Goal: Task Accomplishment & Management: Manage account settings

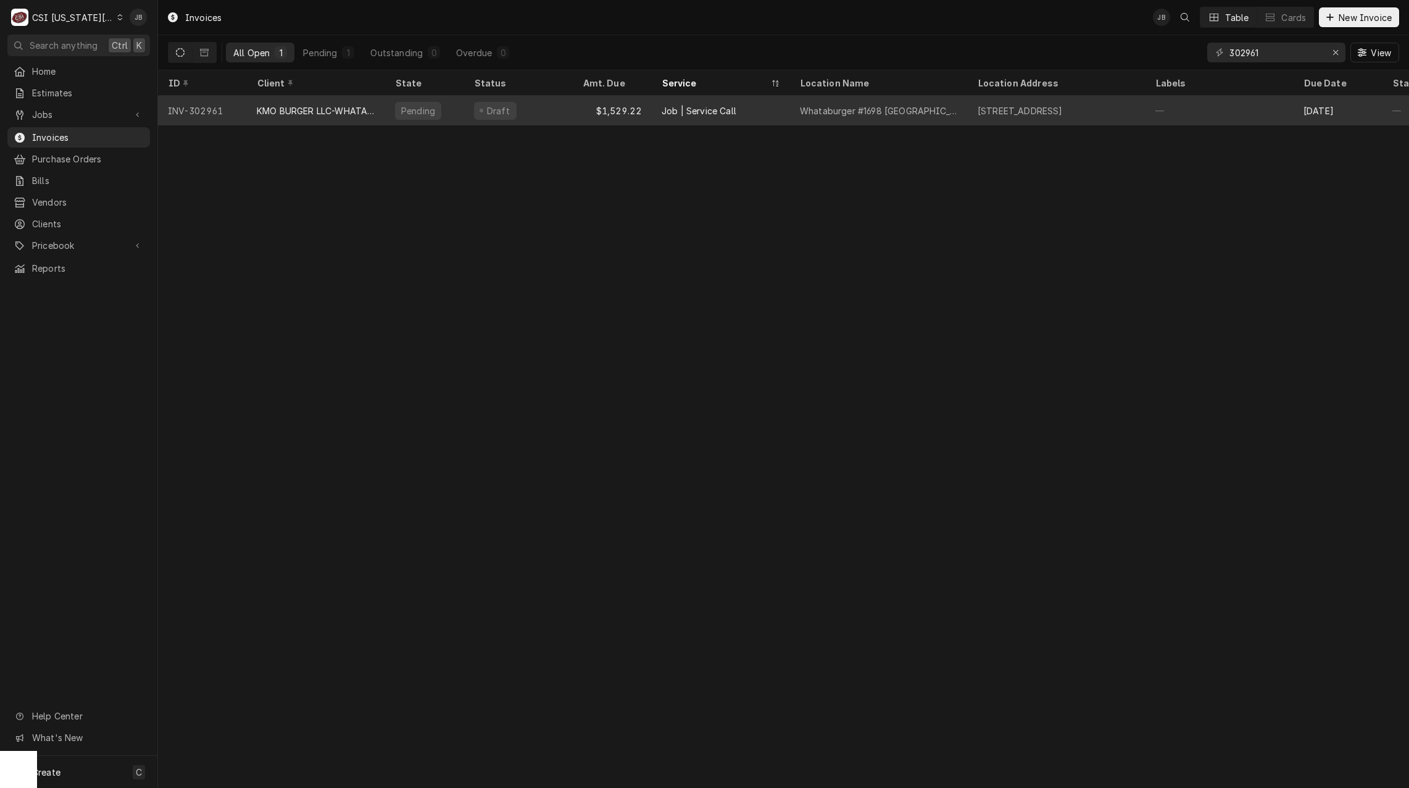
click at [520, 104] on div "Draft" at bounding box center [518, 111] width 109 height 30
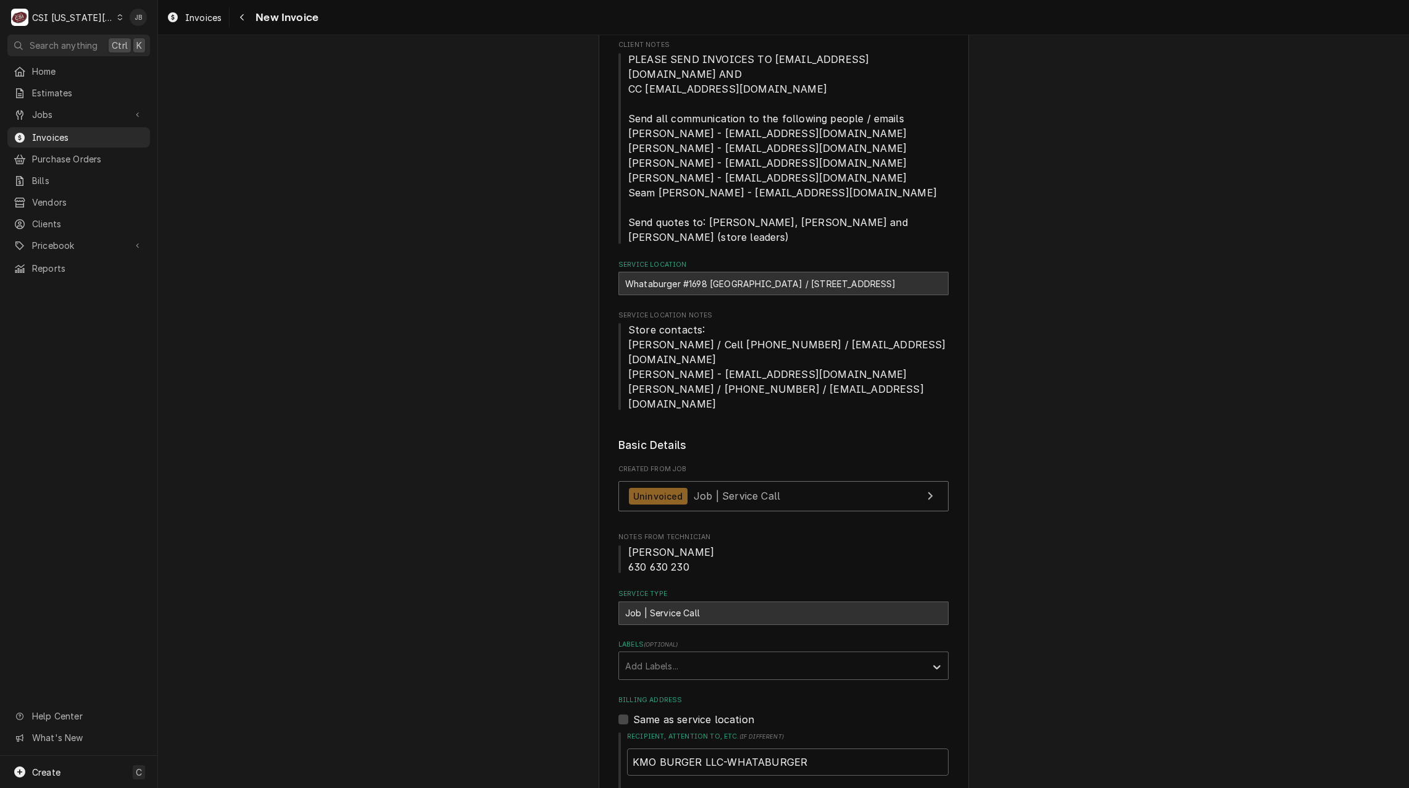
scroll to position [247, 0]
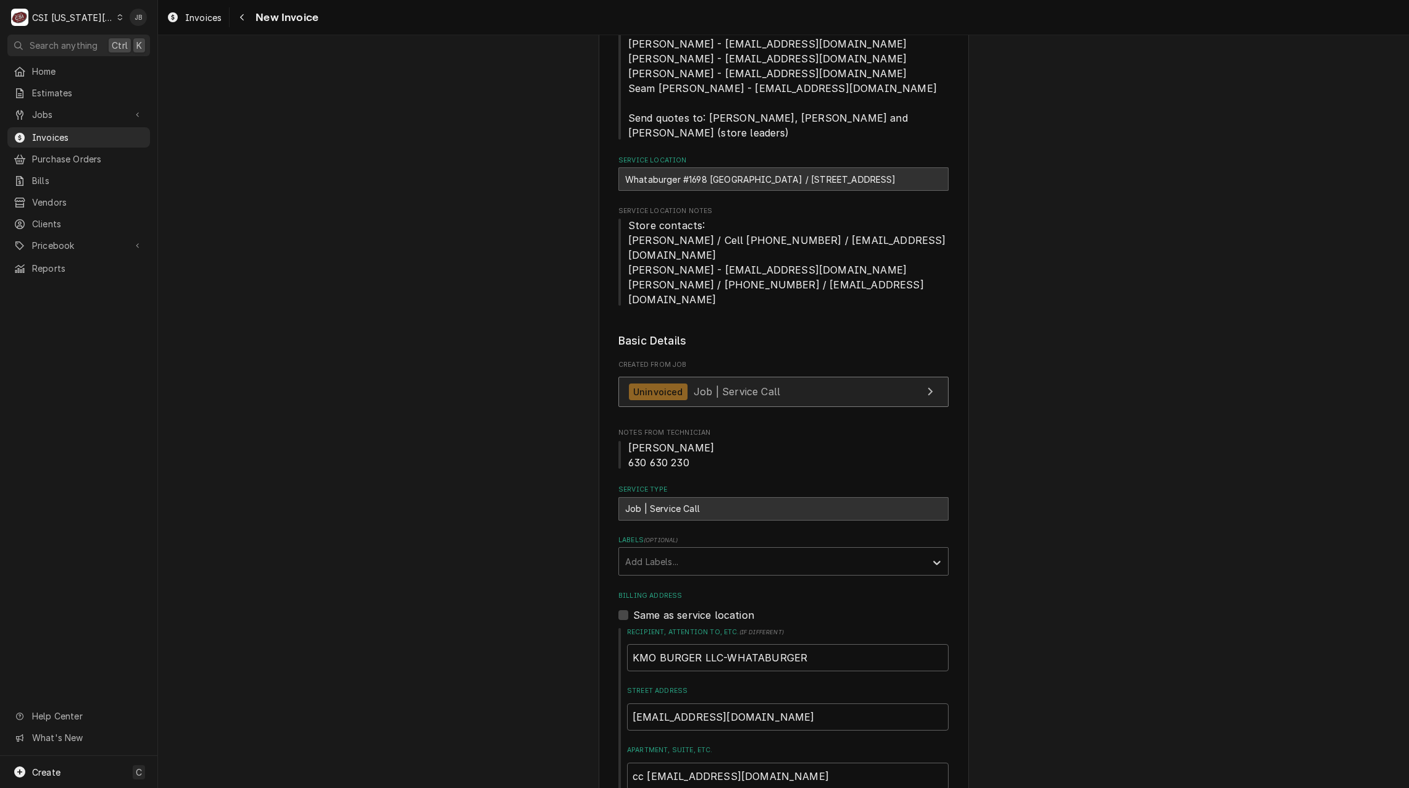
click at [751, 385] on span "Job | Service Call" at bounding box center [737, 391] width 86 height 12
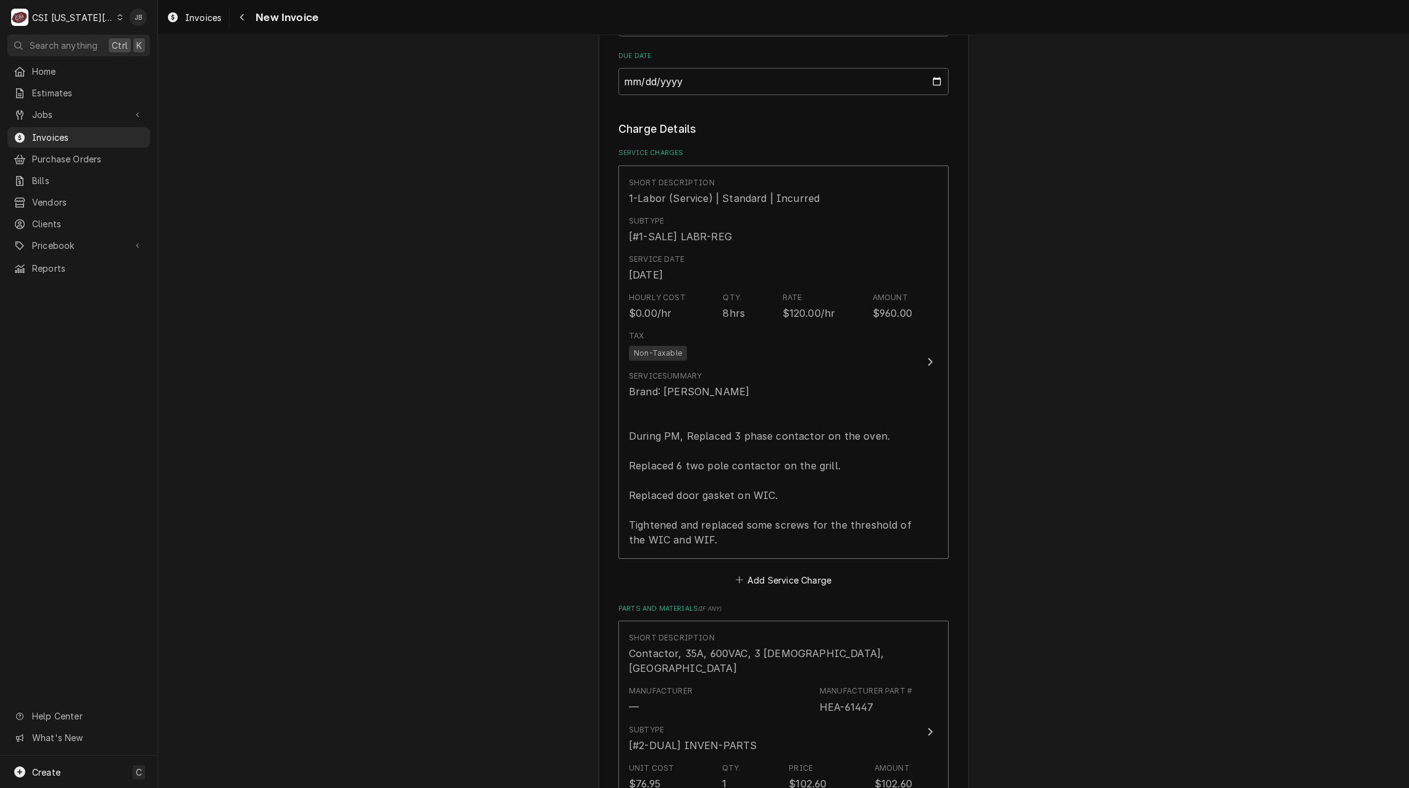
scroll to position [1605, 0]
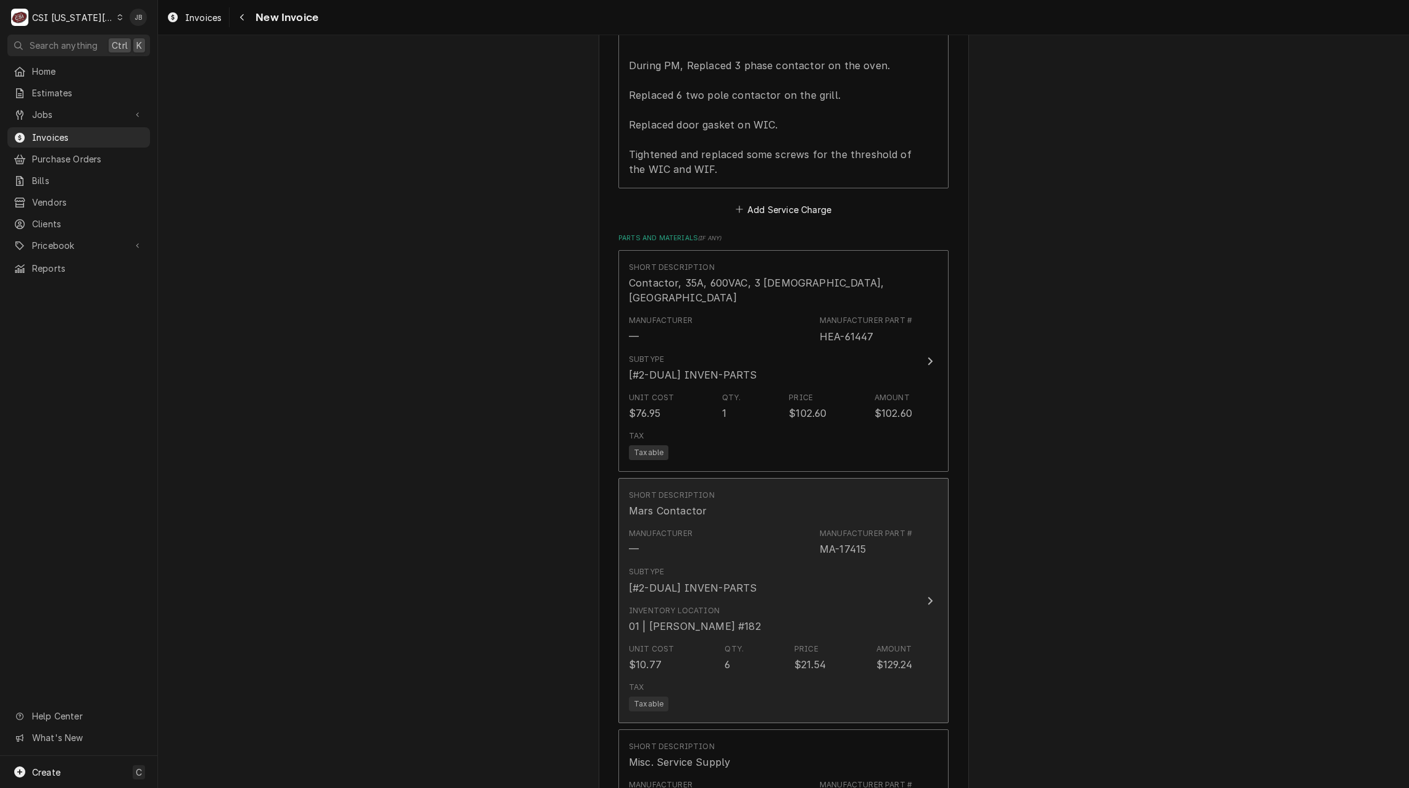
click at [829, 561] on div "Subtype [#2-DUAL] INVEN-PARTS" at bounding box center [770, 580] width 283 height 38
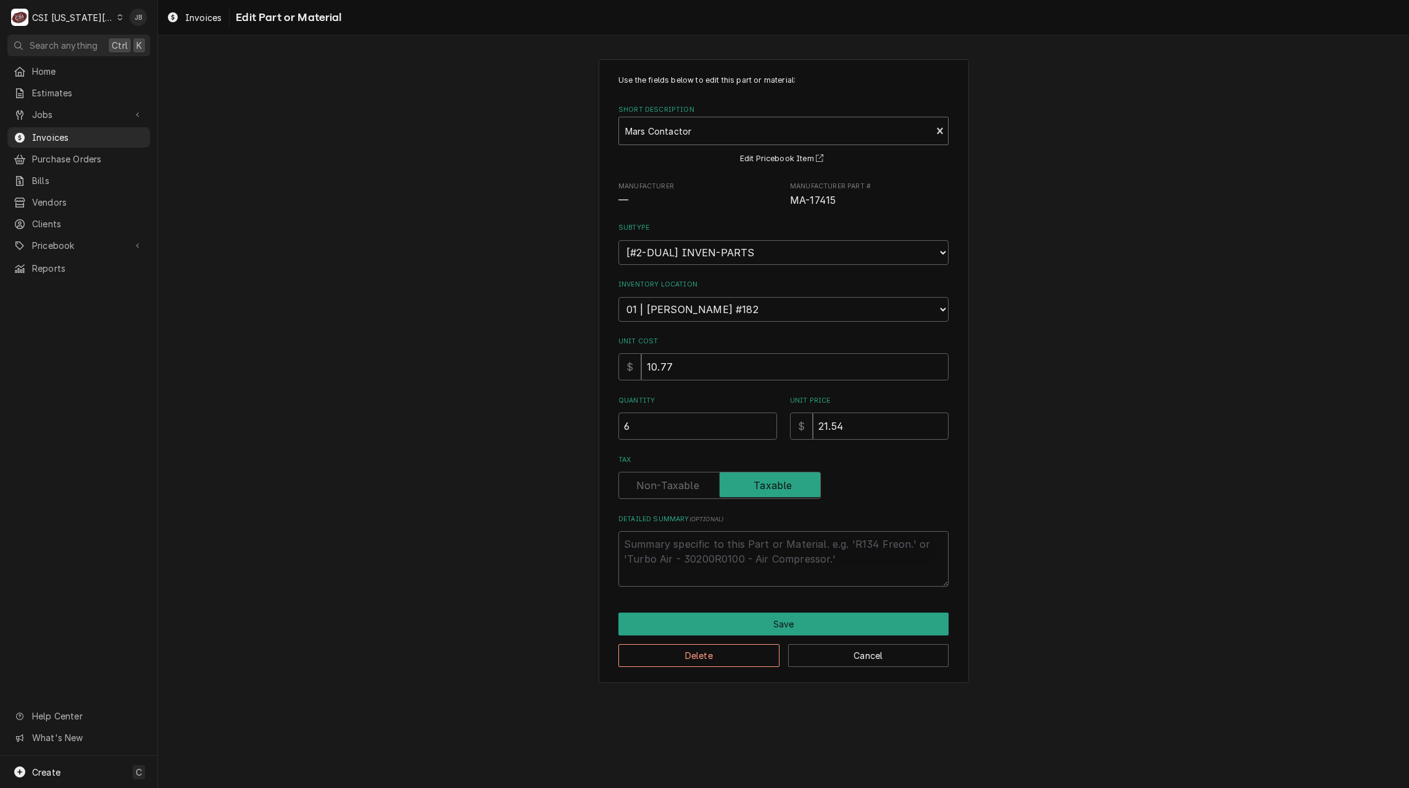
type textarea "x"
click at [669, 133] on div "Short Description" at bounding box center [775, 131] width 300 height 22
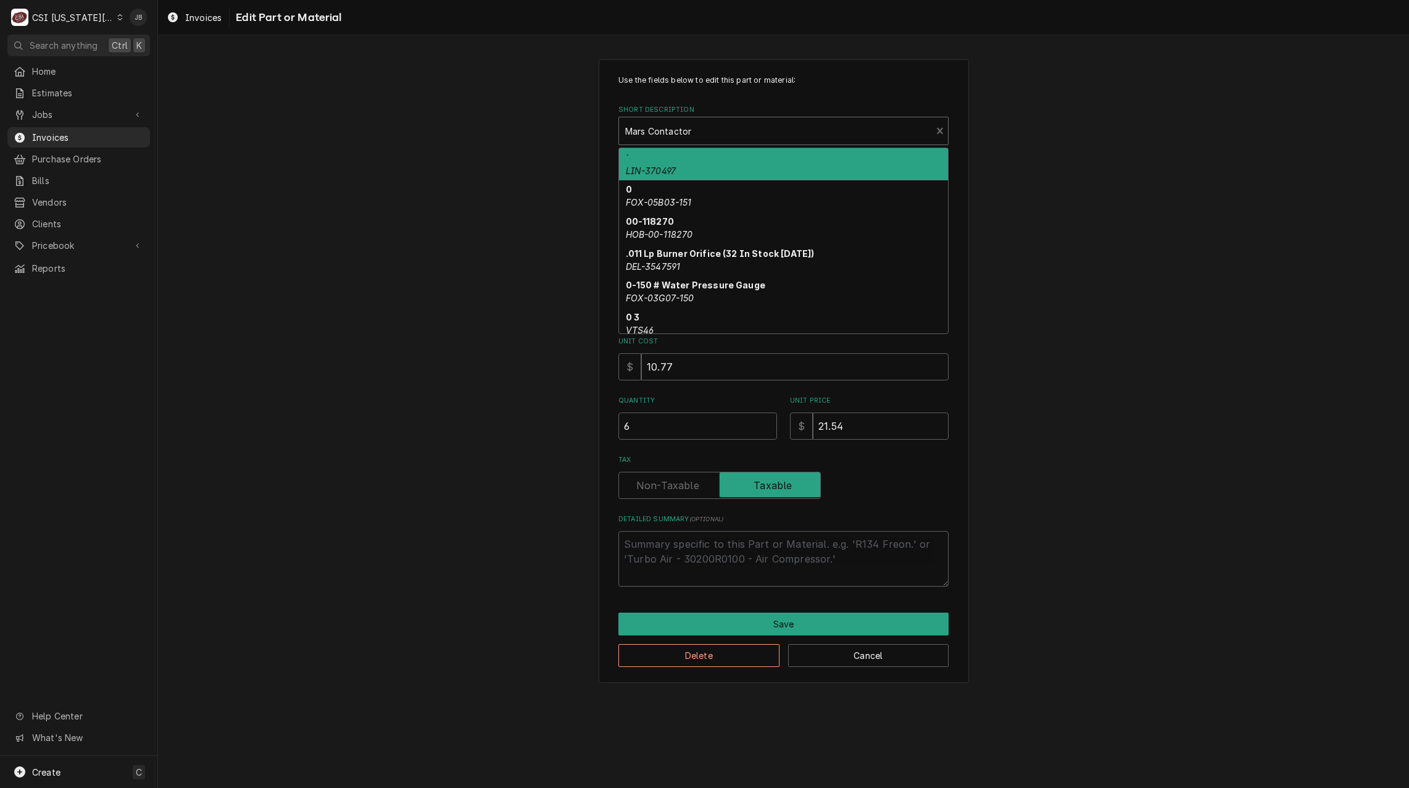
paste input "45GG20AJ"
type input "45GG20AJ"
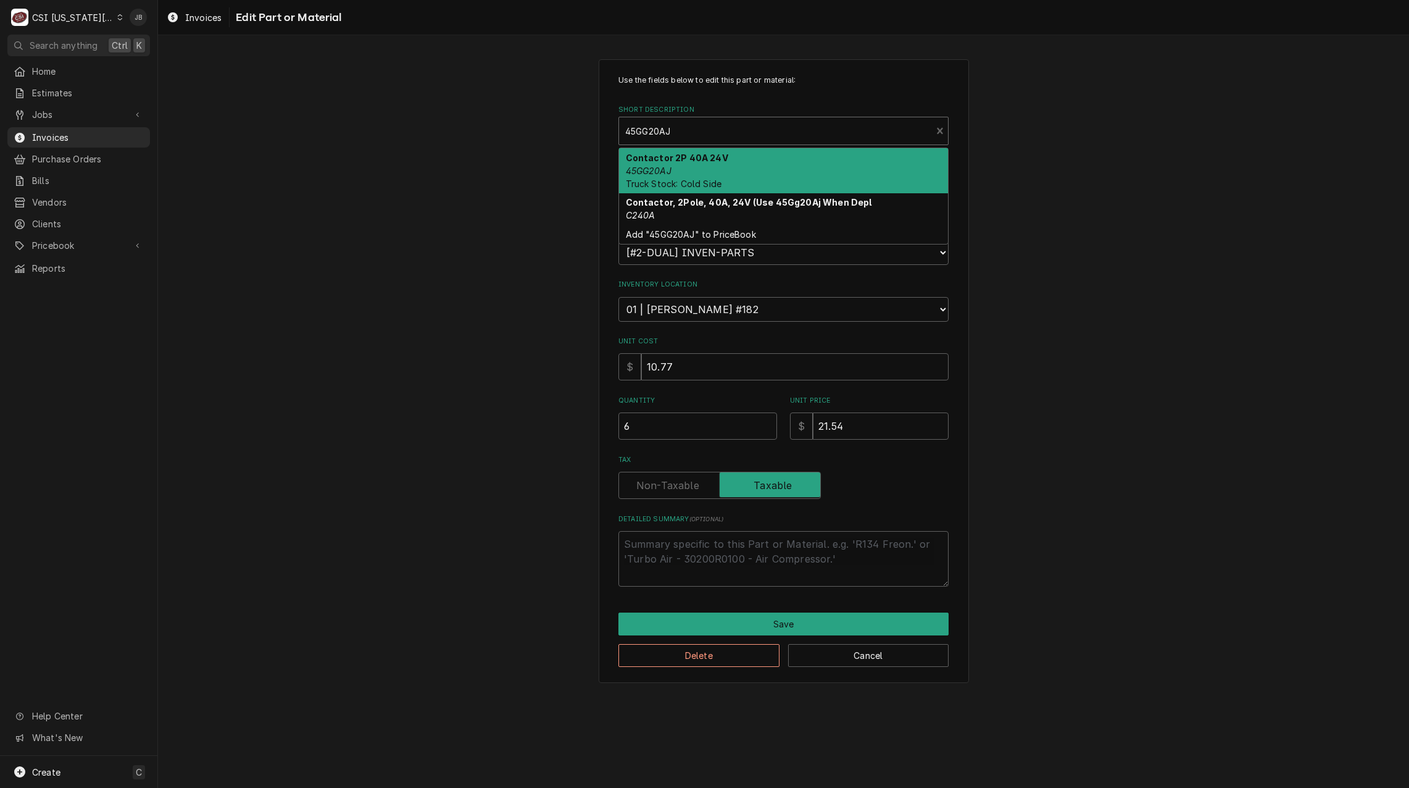
click at [701, 170] on div "Contactor 2P 40A 24V 45GG20AJ Truck Stock: Cold Side" at bounding box center [783, 170] width 329 height 45
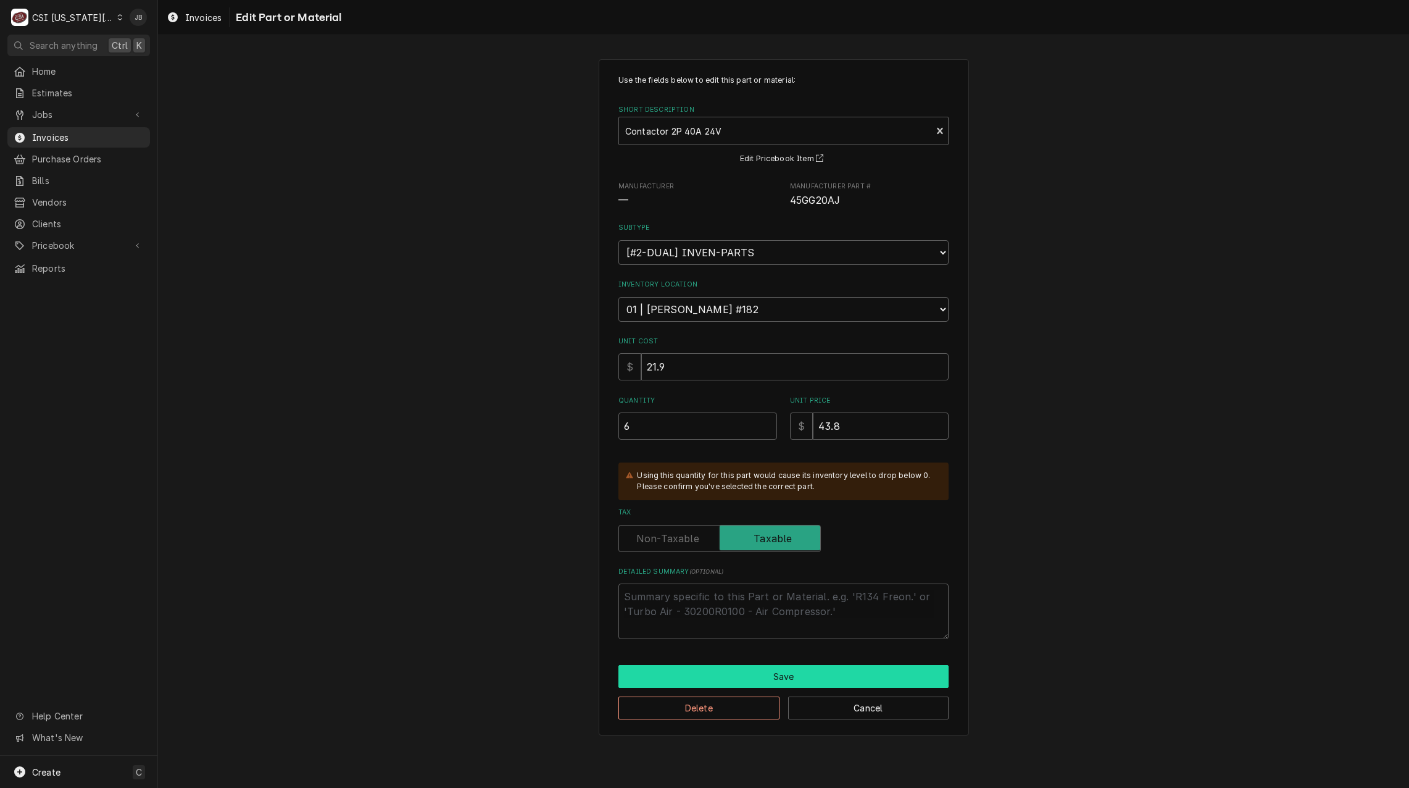
click at [713, 679] on button "Save" at bounding box center [783, 676] width 330 height 23
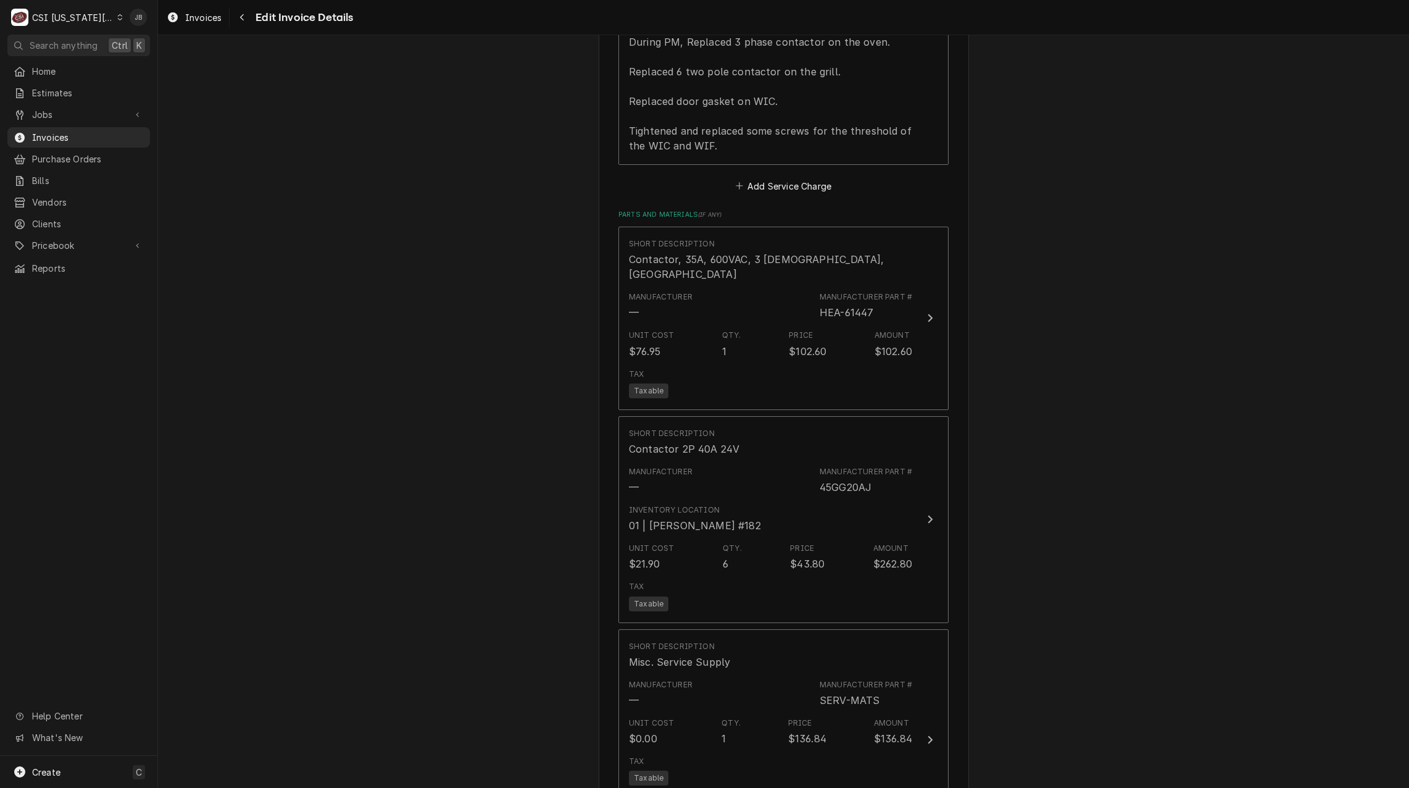
scroll to position [1643, 0]
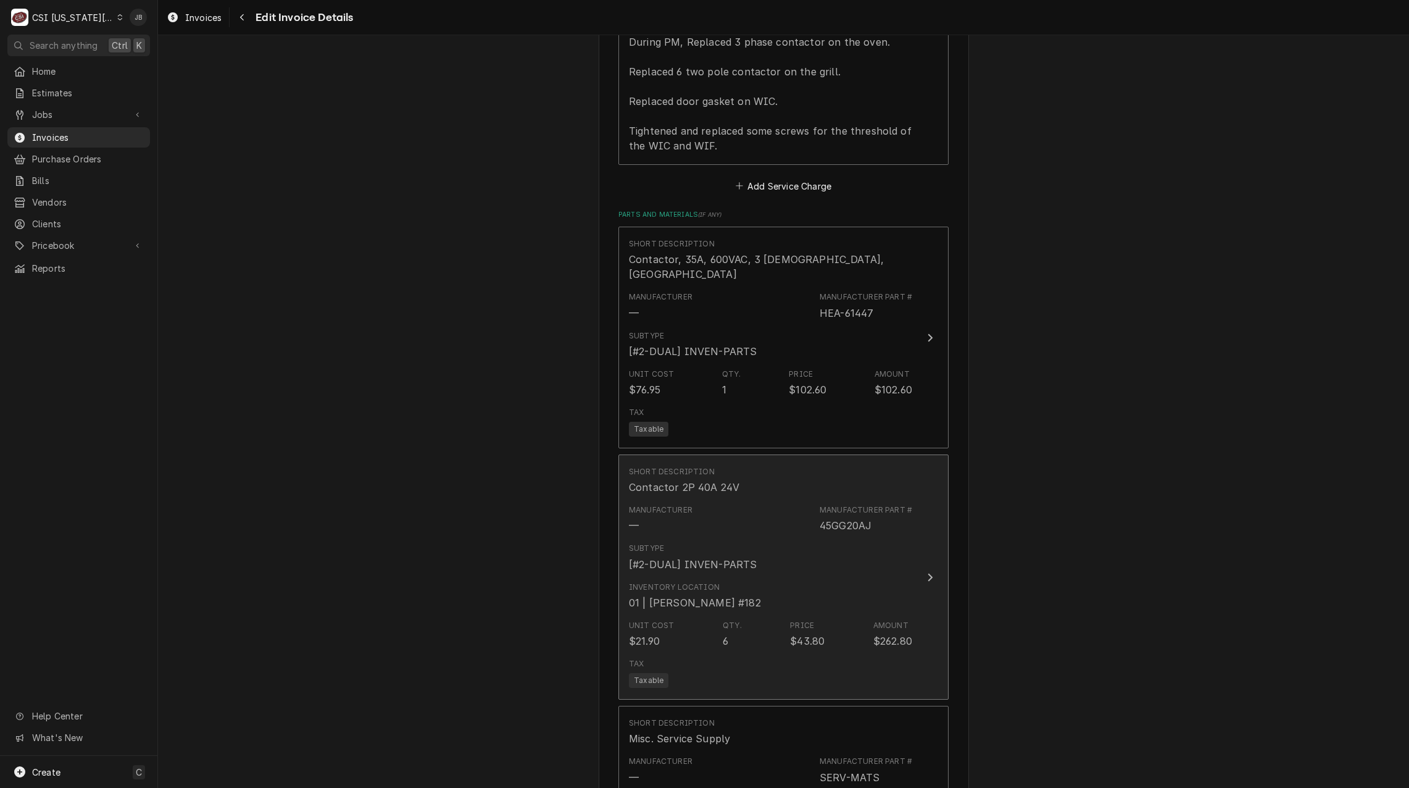
click at [700, 543] on div "Subtype [#2-DUAL] INVEN-PARTS" at bounding box center [693, 557] width 128 height 28
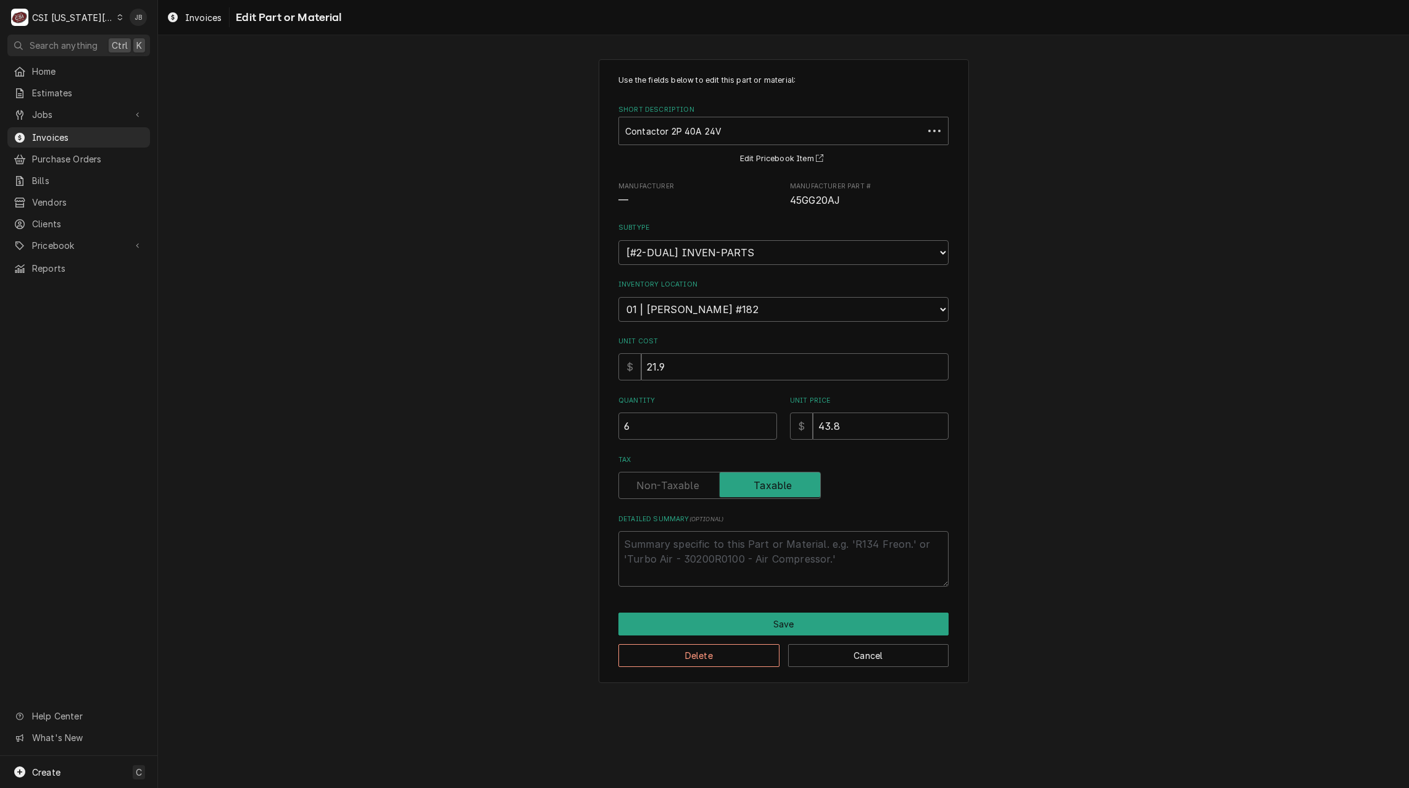
type textarea "x"
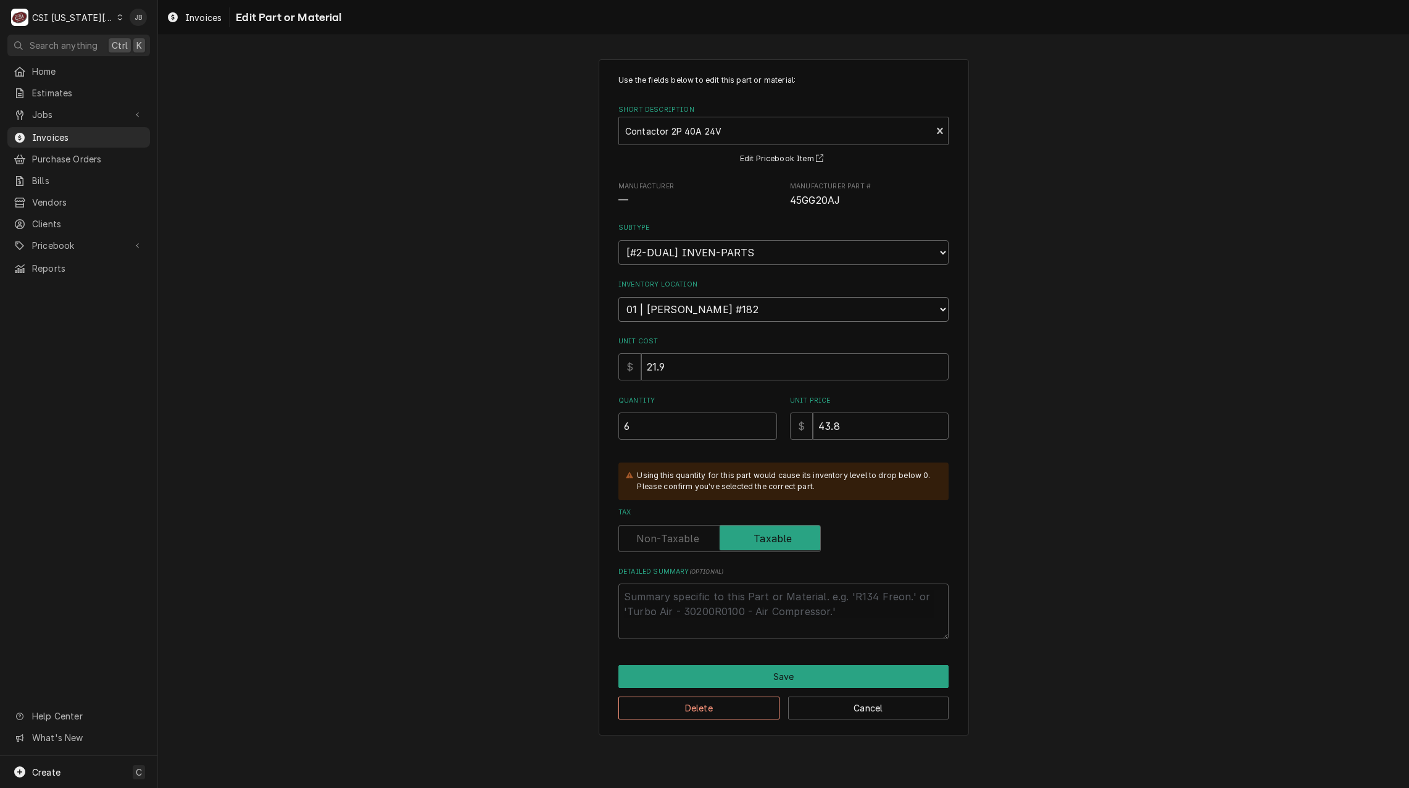
click at [643, 309] on select "Choose a location... 00 | KC WAREHOUSE 00 | MAIN WAREHOUSE 01 | BRIAN BREAZIER …" at bounding box center [783, 309] width 330 height 25
select select "2799"
click at [618, 297] on select "Choose a location... 00 | KC WAREHOUSE 00 | MAIN WAREHOUSE 01 | BRIAN BREAZIER …" at bounding box center [783, 309] width 330 height 25
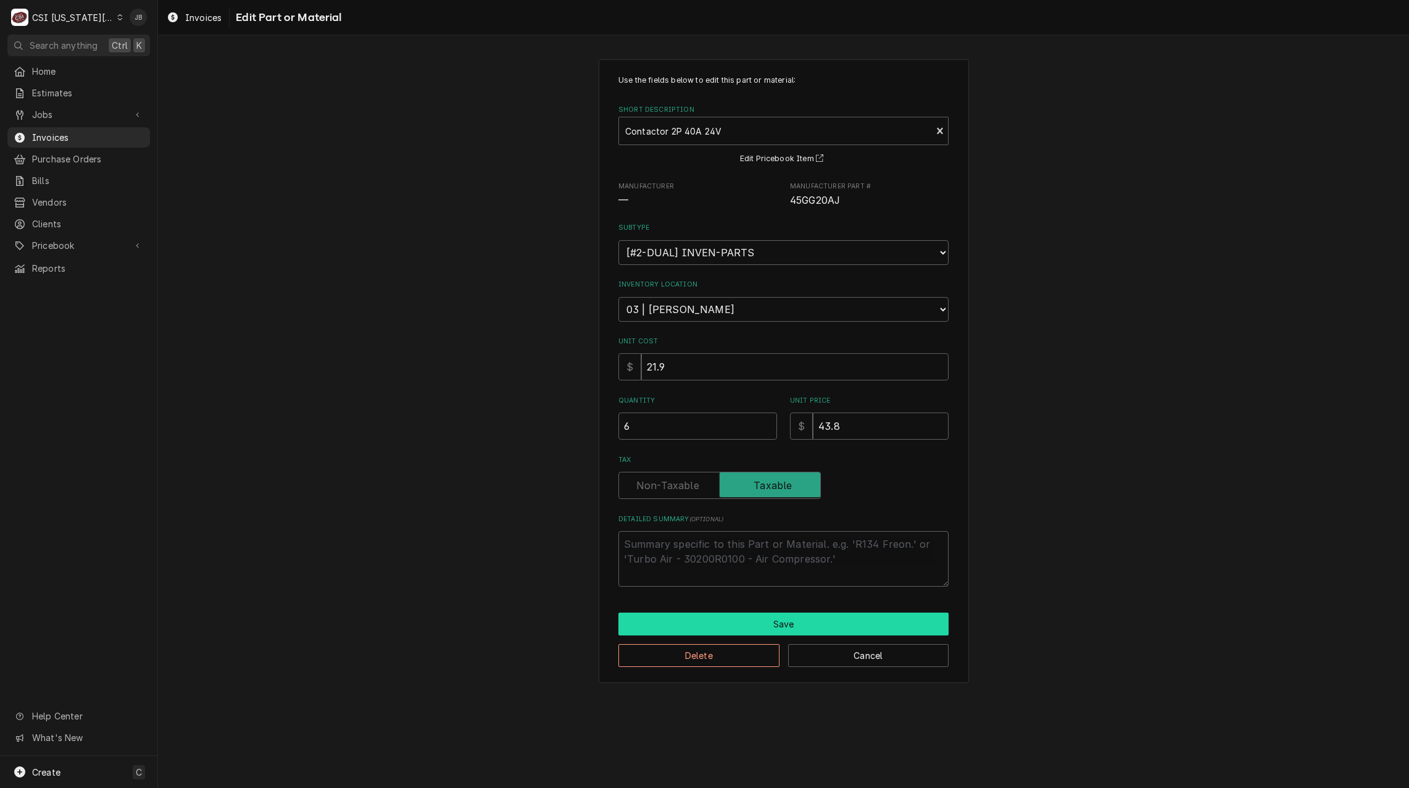
click at [710, 623] on button "Save" at bounding box center [783, 623] width 330 height 23
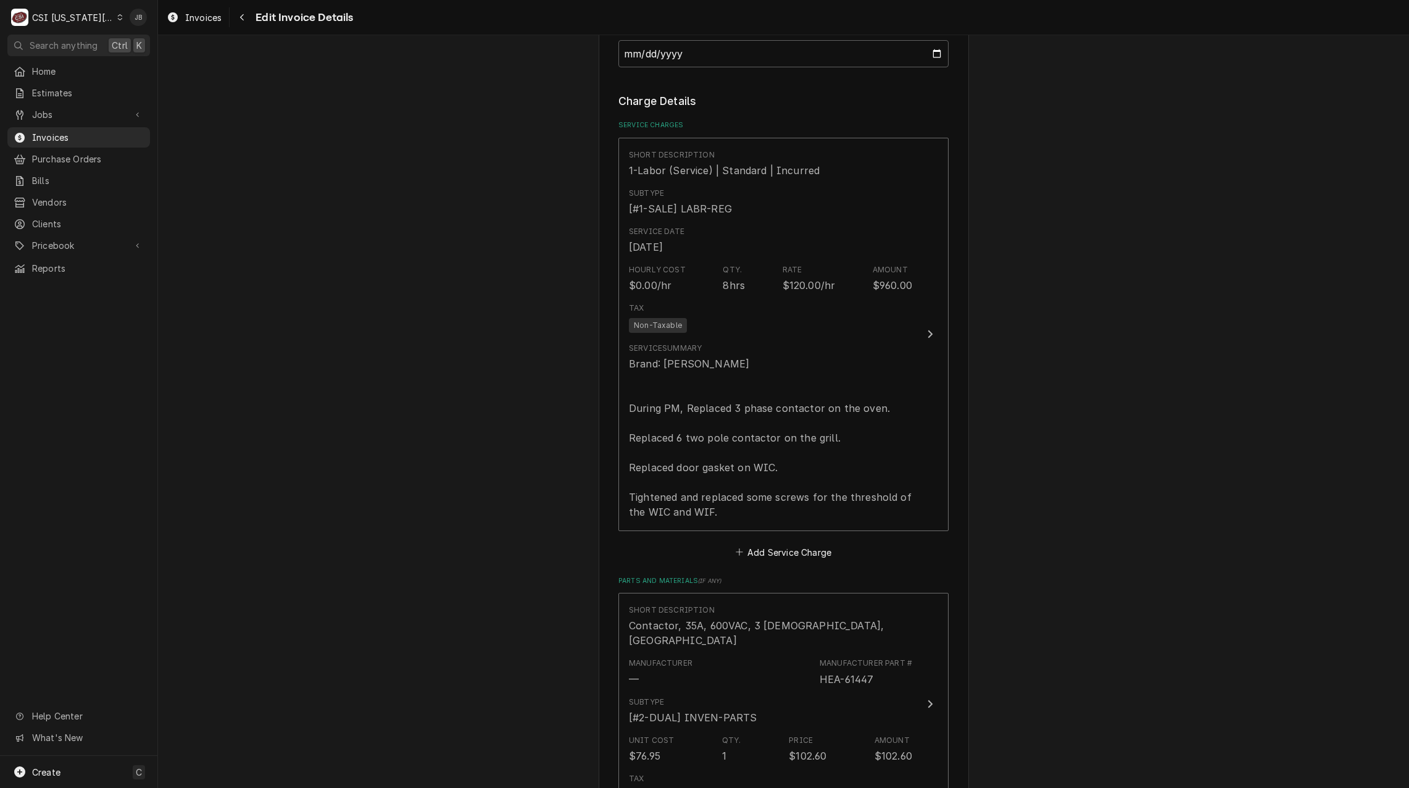
scroll to position [1358, 0]
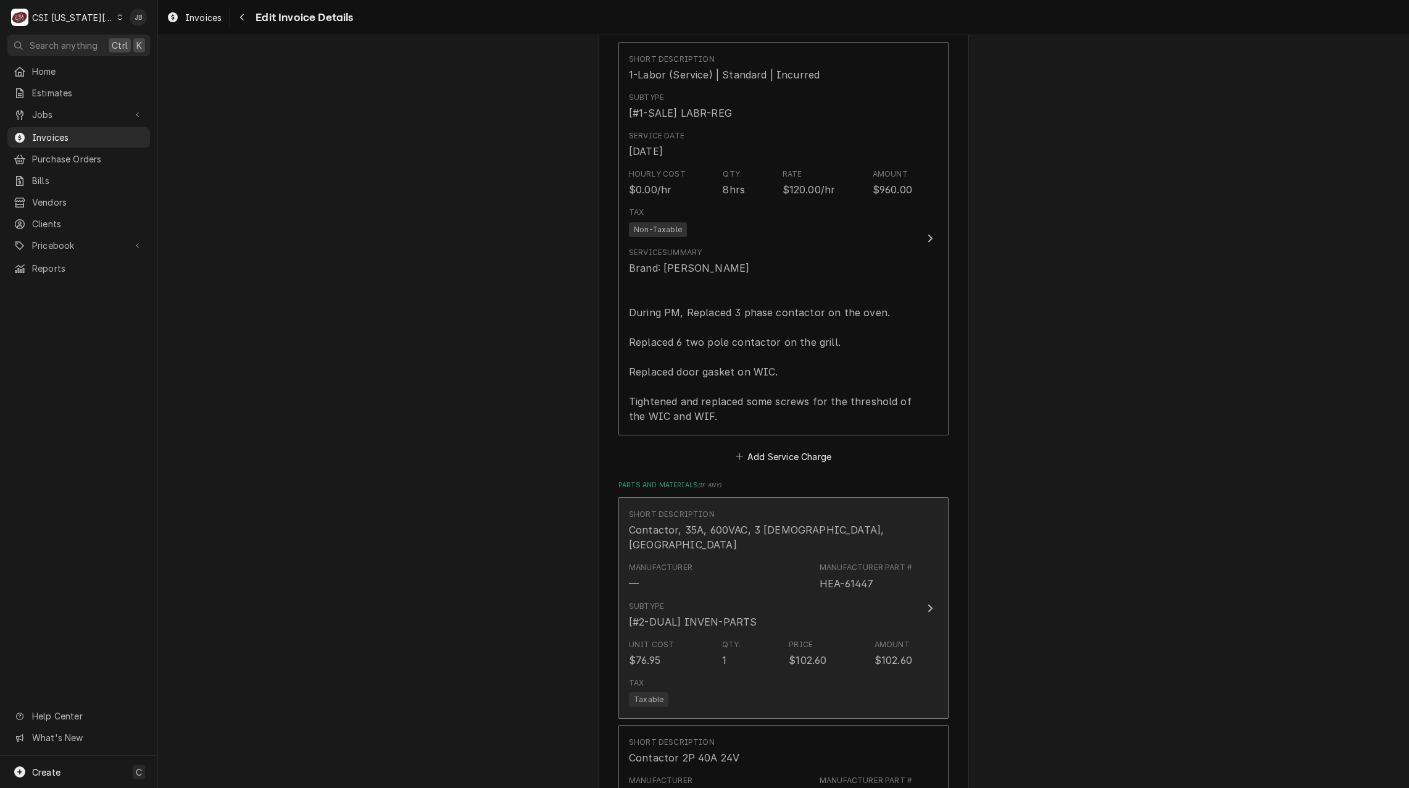
click at [693, 601] on div "Subtype [#2-DUAL] INVEN-PARTS" at bounding box center [693, 615] width 128 height 28
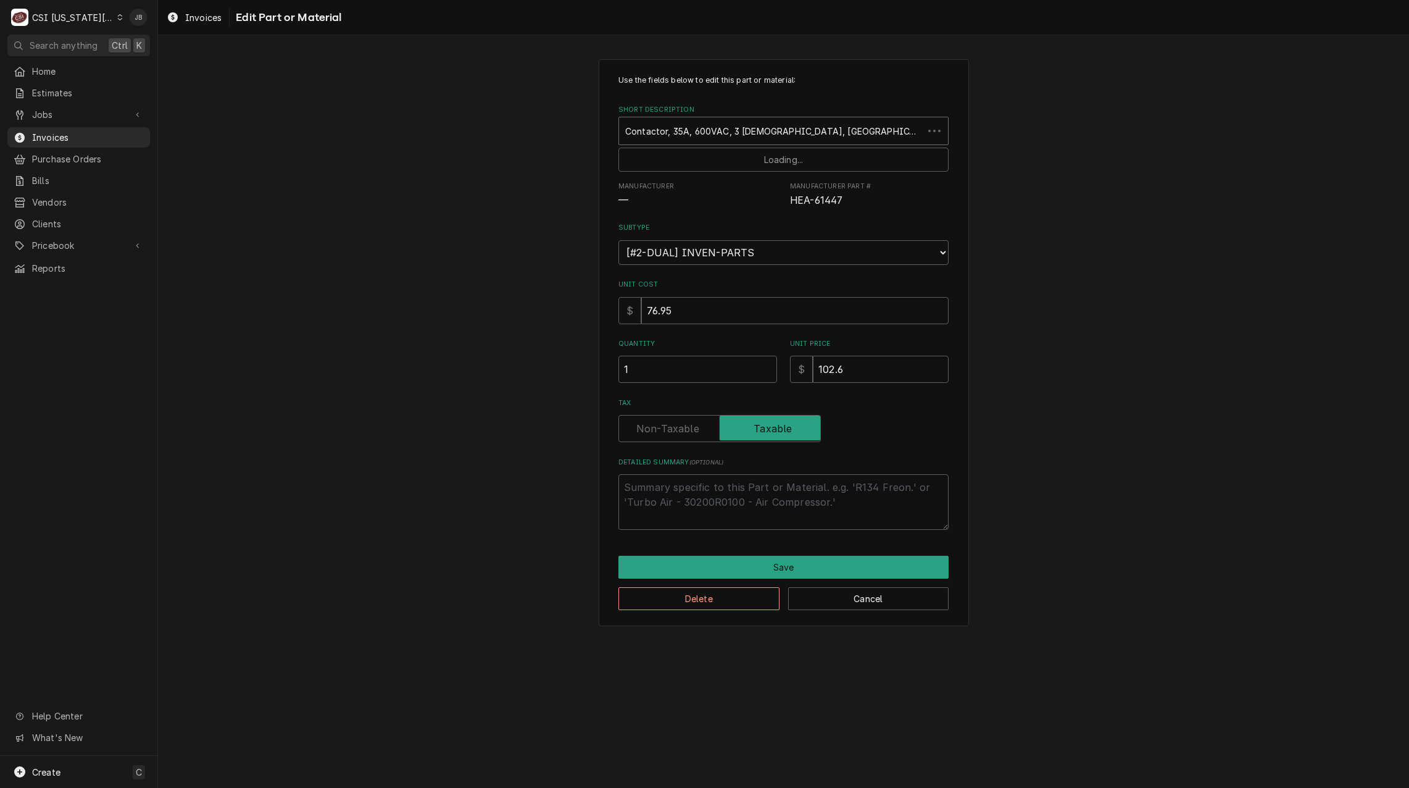
click at [691, 127] on div "Short Description" at bounding box center [771, 131] width 292 height 22
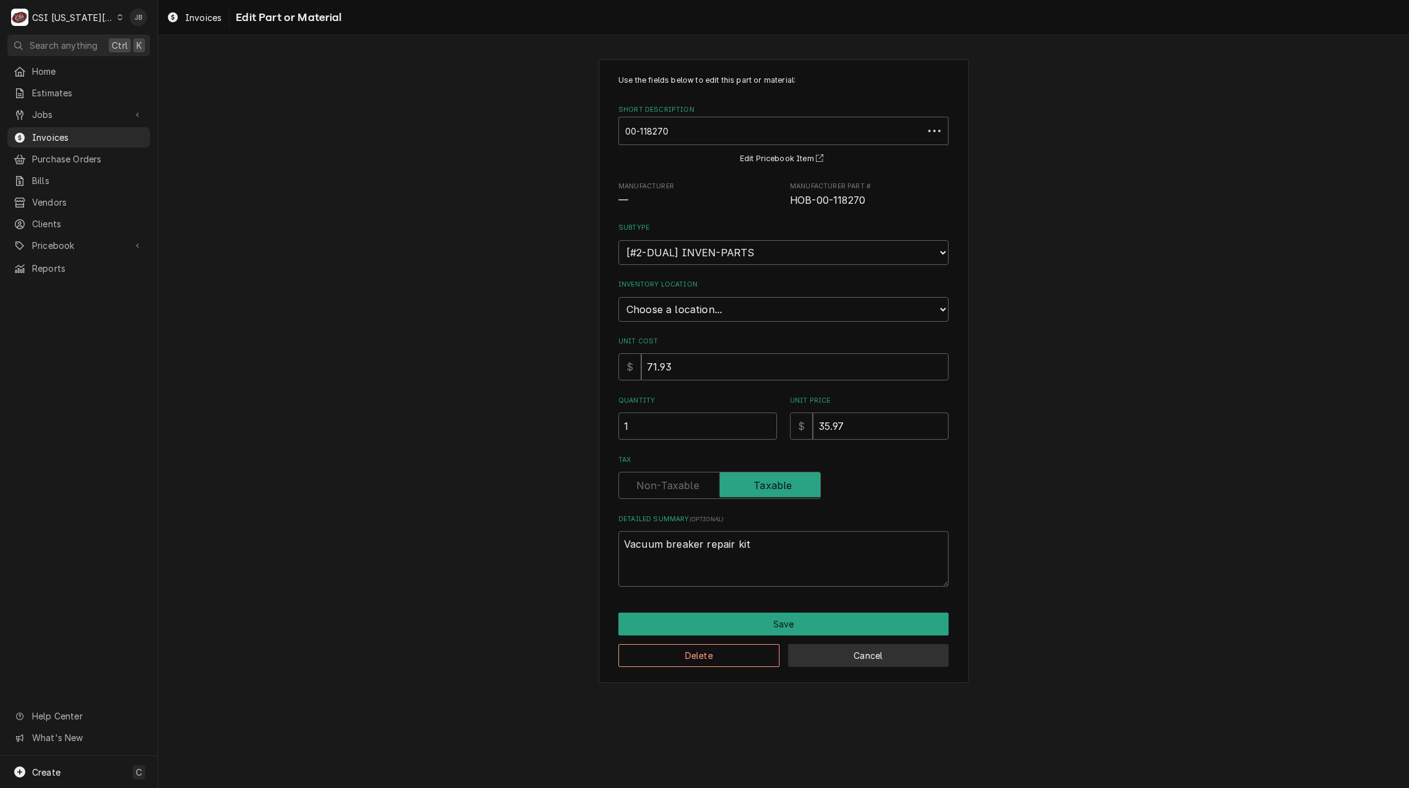
click at [858, 659] on button "Cancel" at bounding box center [868, 655] width 161 height 23
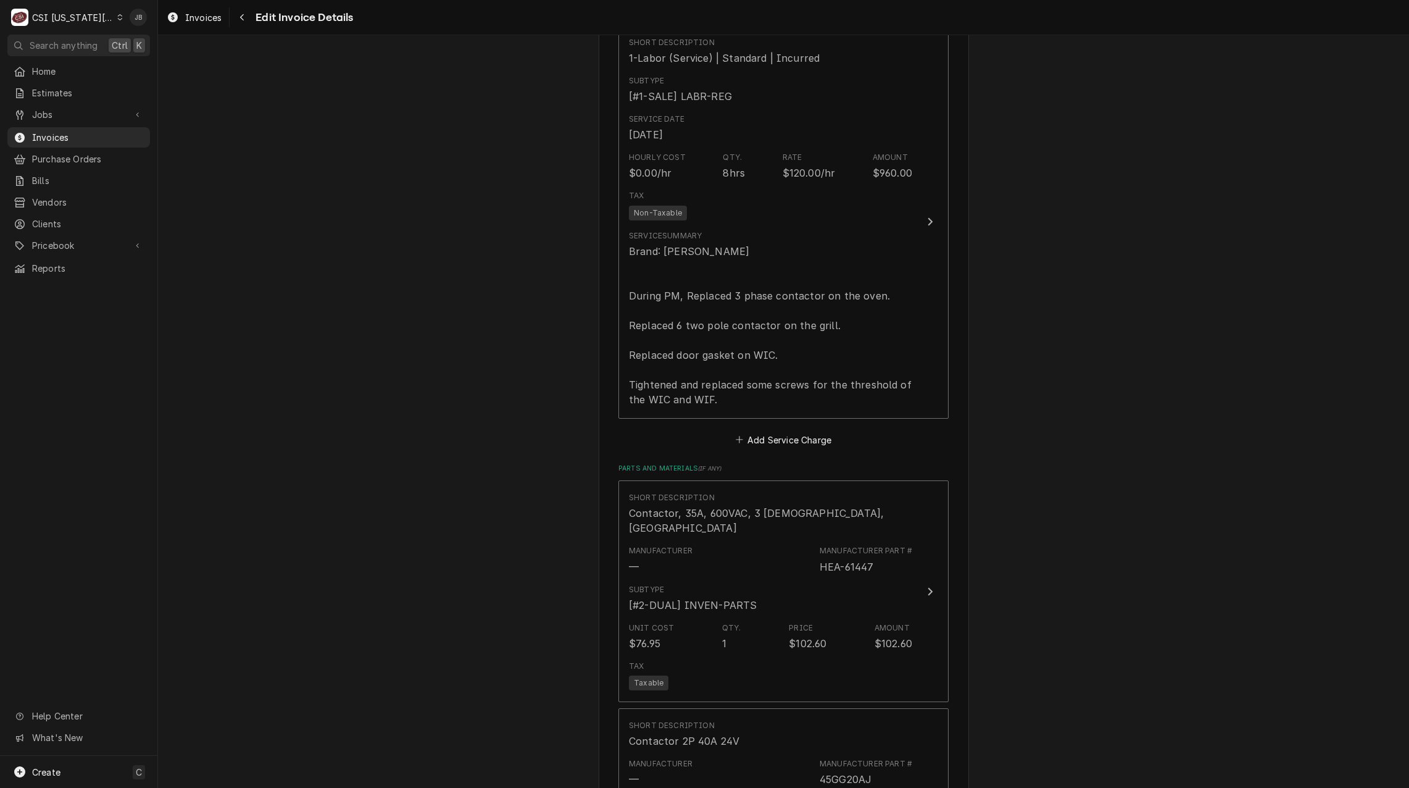
scroll to position [1405, 0]
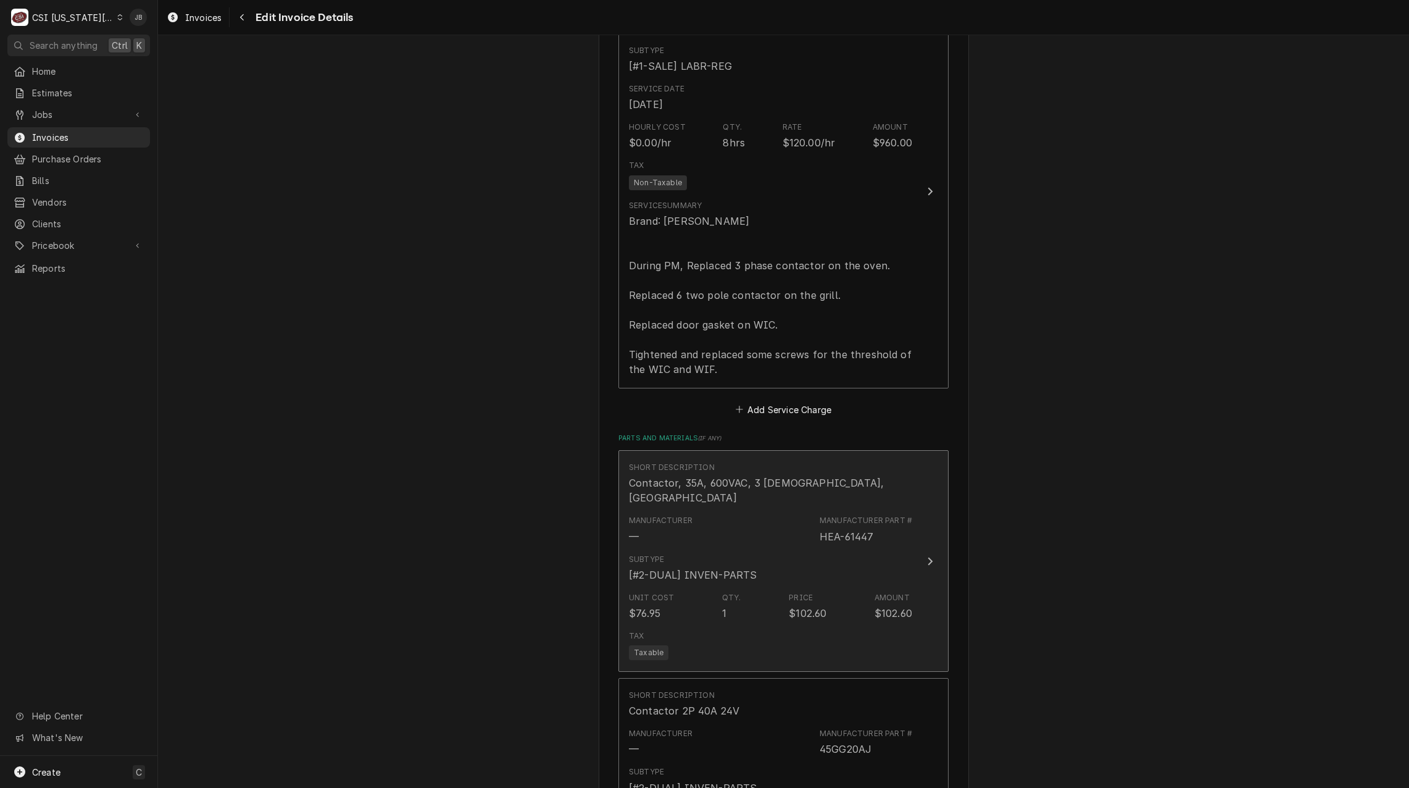
click at [741, 567] on div "[#2-DUAL] INVEN-PARTS" at bounding box center [693, 574] width 128 height 15
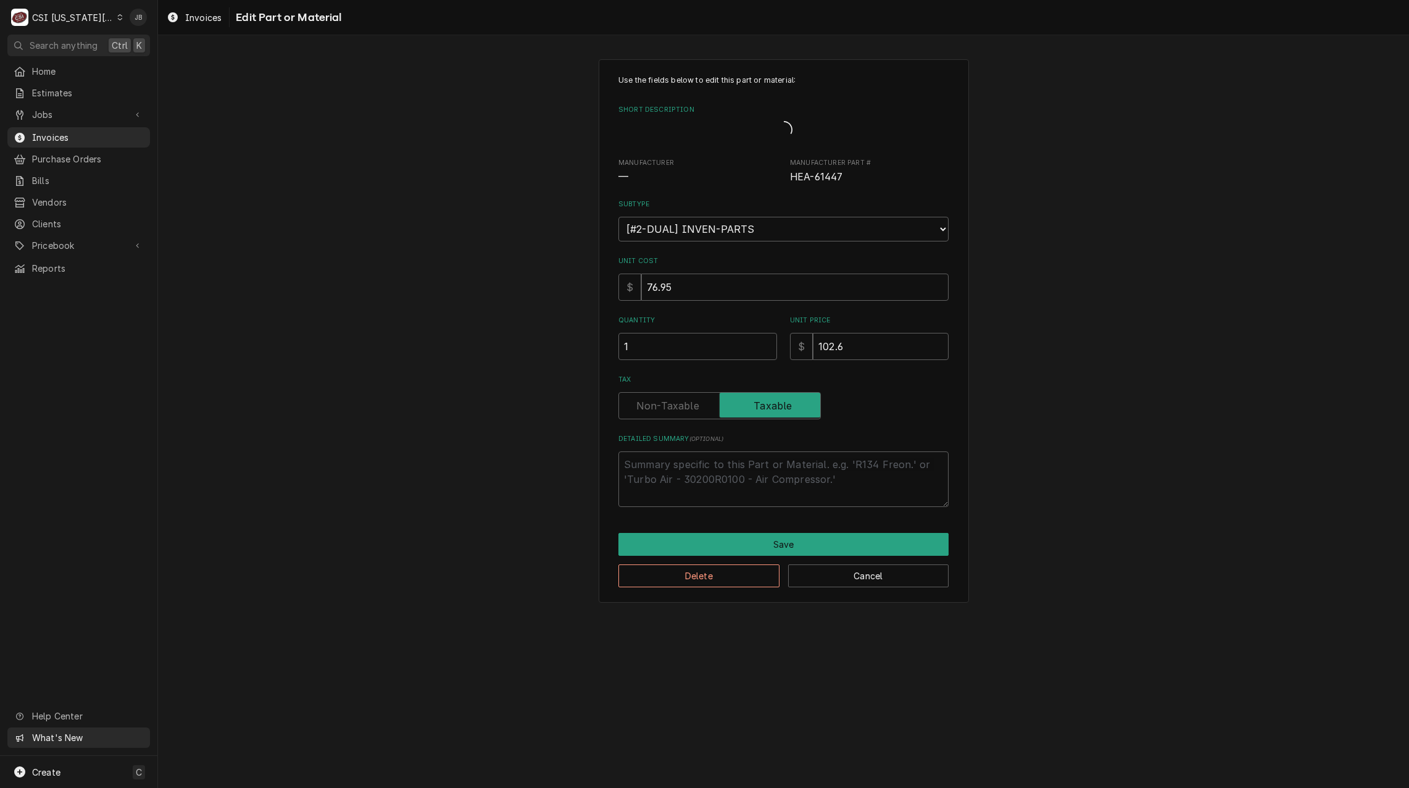
type textarea "x"
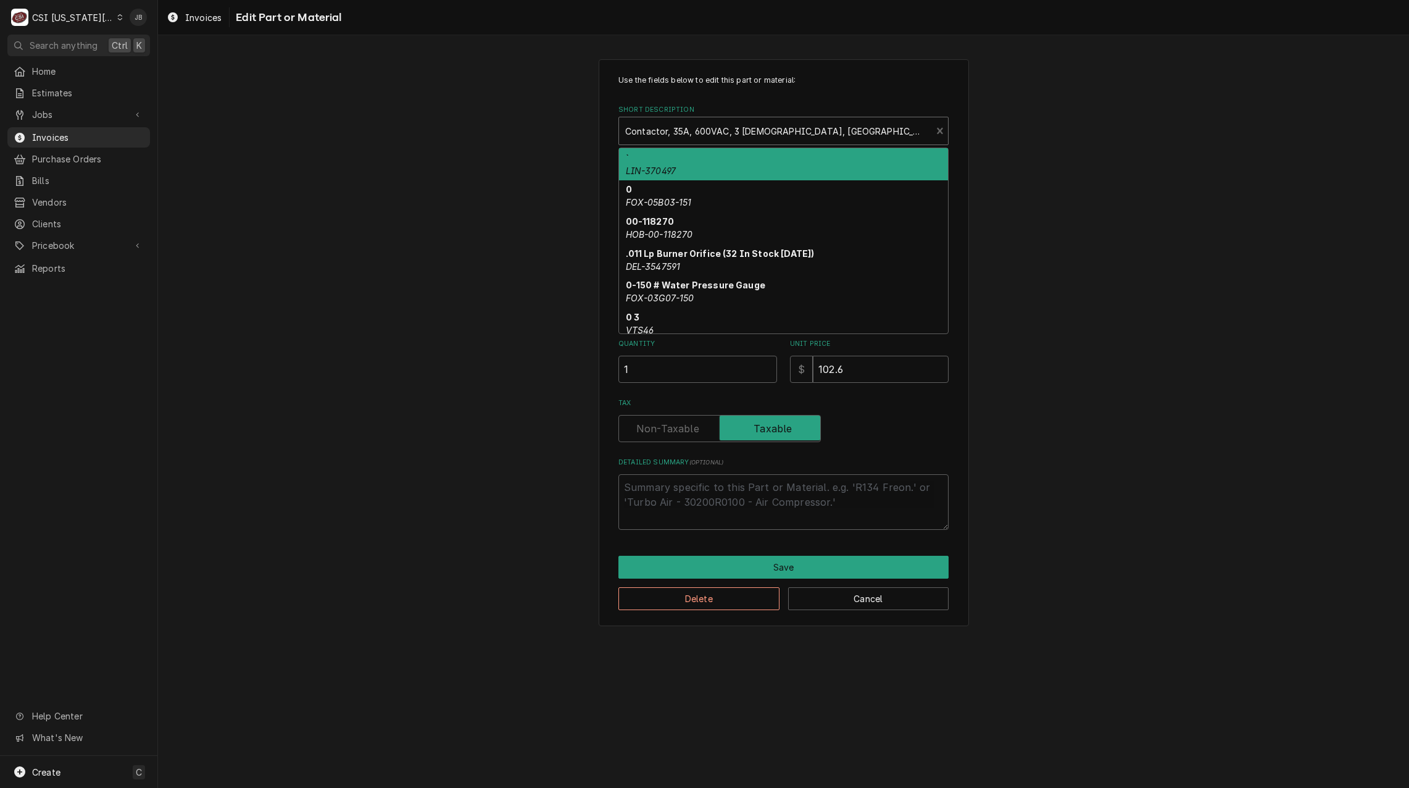
click at [723, 131] on div "Short Description" at bounding box center [775, 131] width 300 height 22
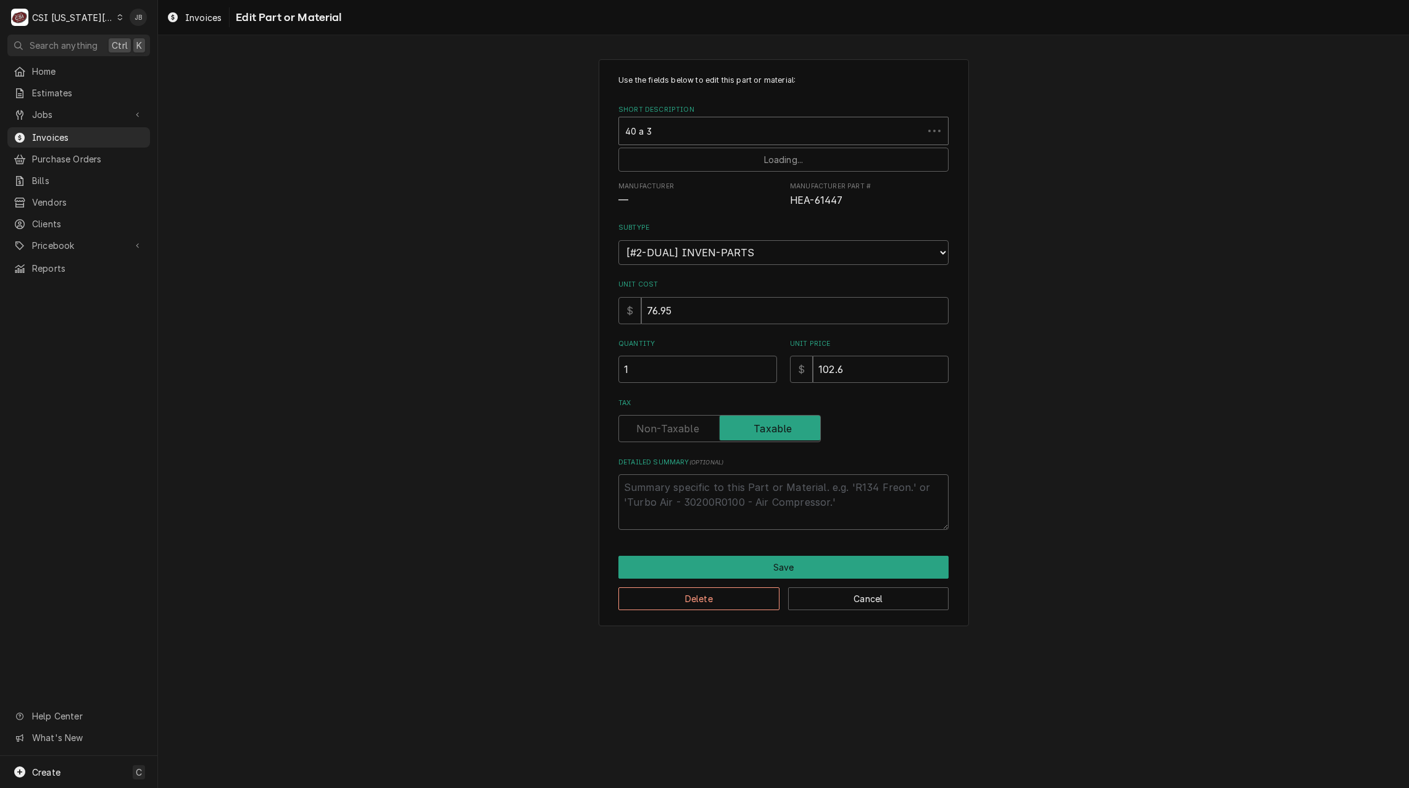
type input "40 a 3p"
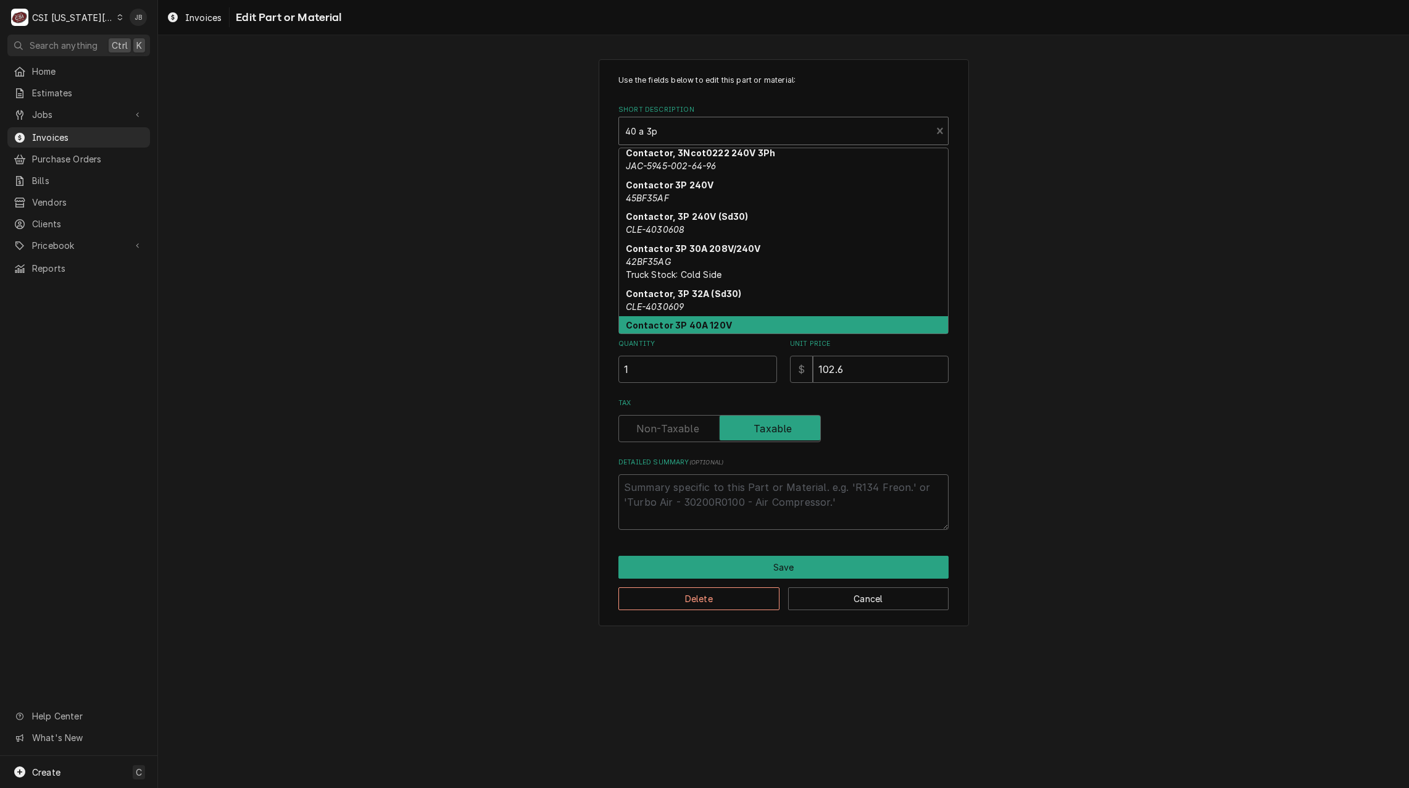
scroll to position [386, 0]
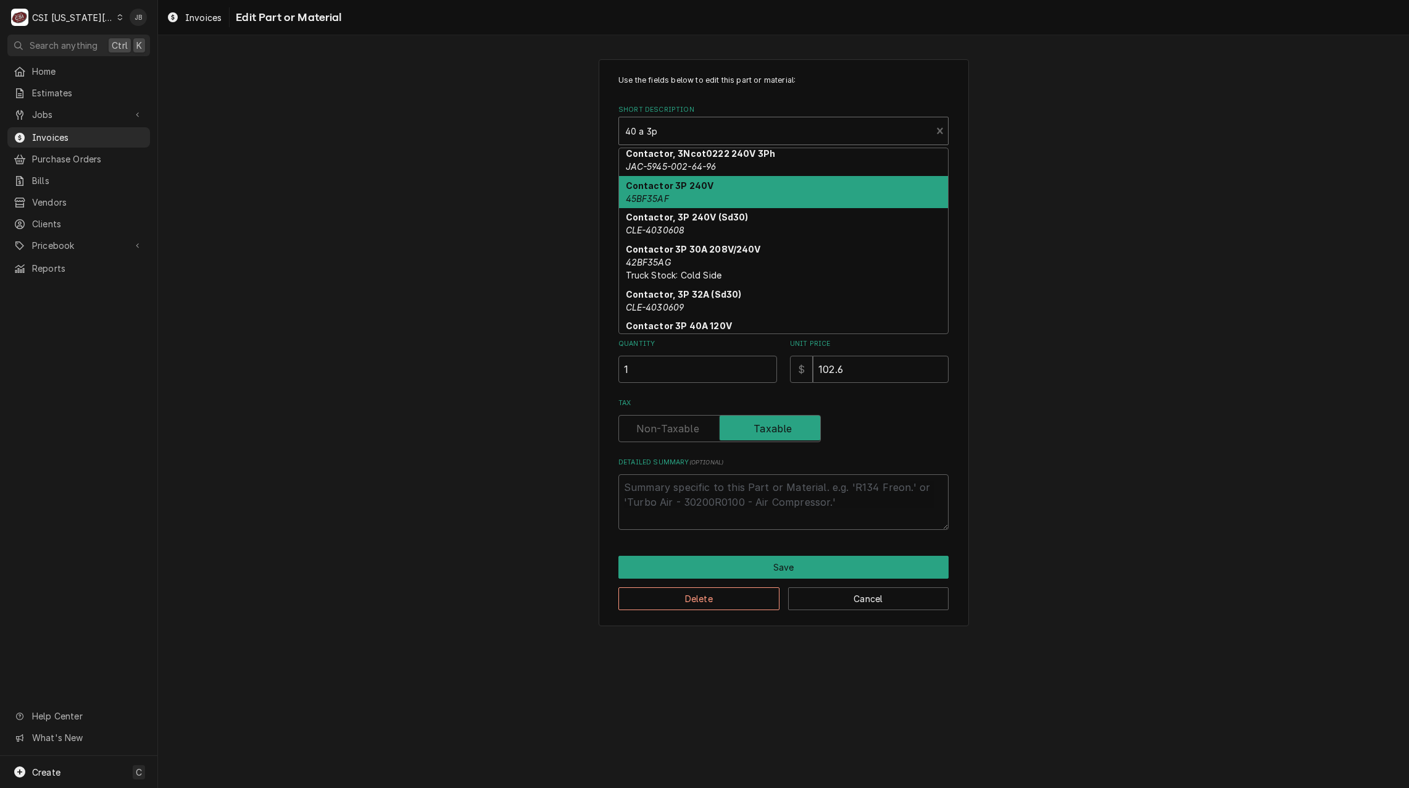
click at [758, 195] on div "Contactor 3P 240V 45BF35AF" at bounding box center [783, 192] width 329 height 32
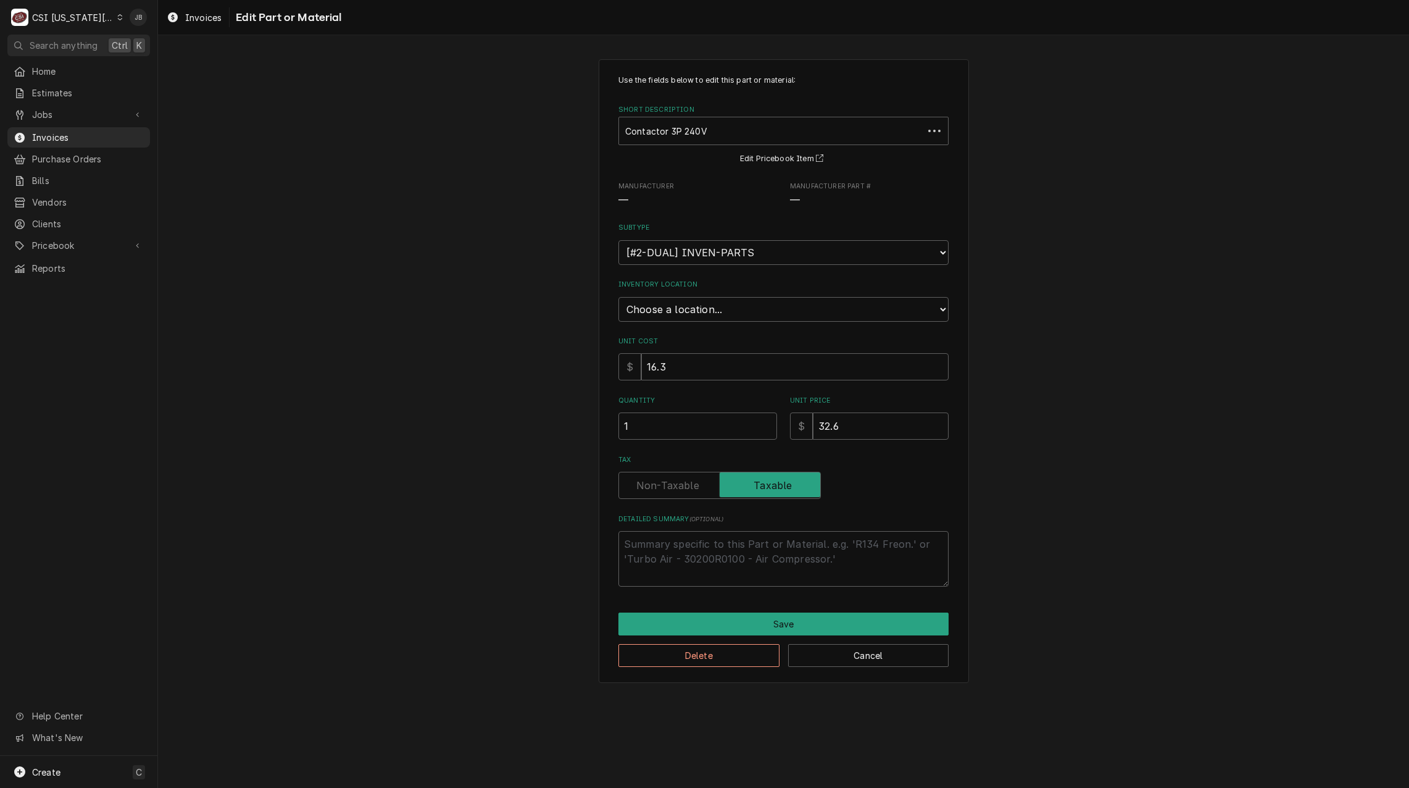
type textarea "x"
click at [686, 307] on select "Choose a location... 00 | KC WAREHOUSE 00 | MAIN WAREHOUSE 01 | BRIAN BREAZIER …" at bounding box center [783, 309] width 330 height 25
select select "2800"
click at [618, 297] on select "Choose a location... 00 | KC WAREHOUSE 00 | MAIN WAREHOUSE 01 | BRIAN BREAZIER …" at bounding box center [783, 309] width 330 height 25
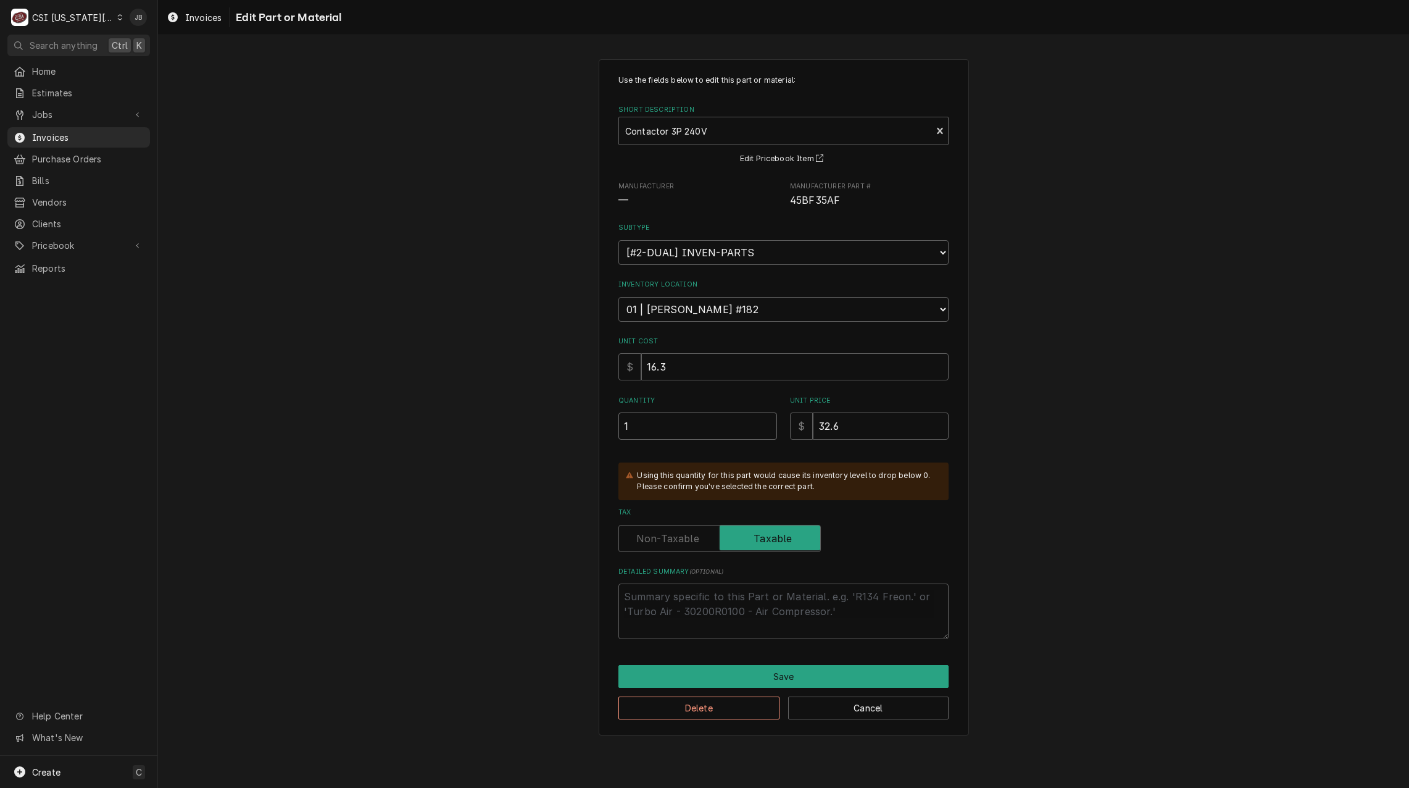
drag, startPoint x: 643, startPoint y: 419, endPoint x: 611, endPoint y: 420, distance: 32.1
click at [612, 420] on div "Use the fields below to edit this part or material: Short Description Contactor…" at bounding box center [784, 397] width 370 height 676
type textarea "x"
type input "2"
click at [717, 676] on button "Save" at bounding box center [783, 676] width 330 height 23
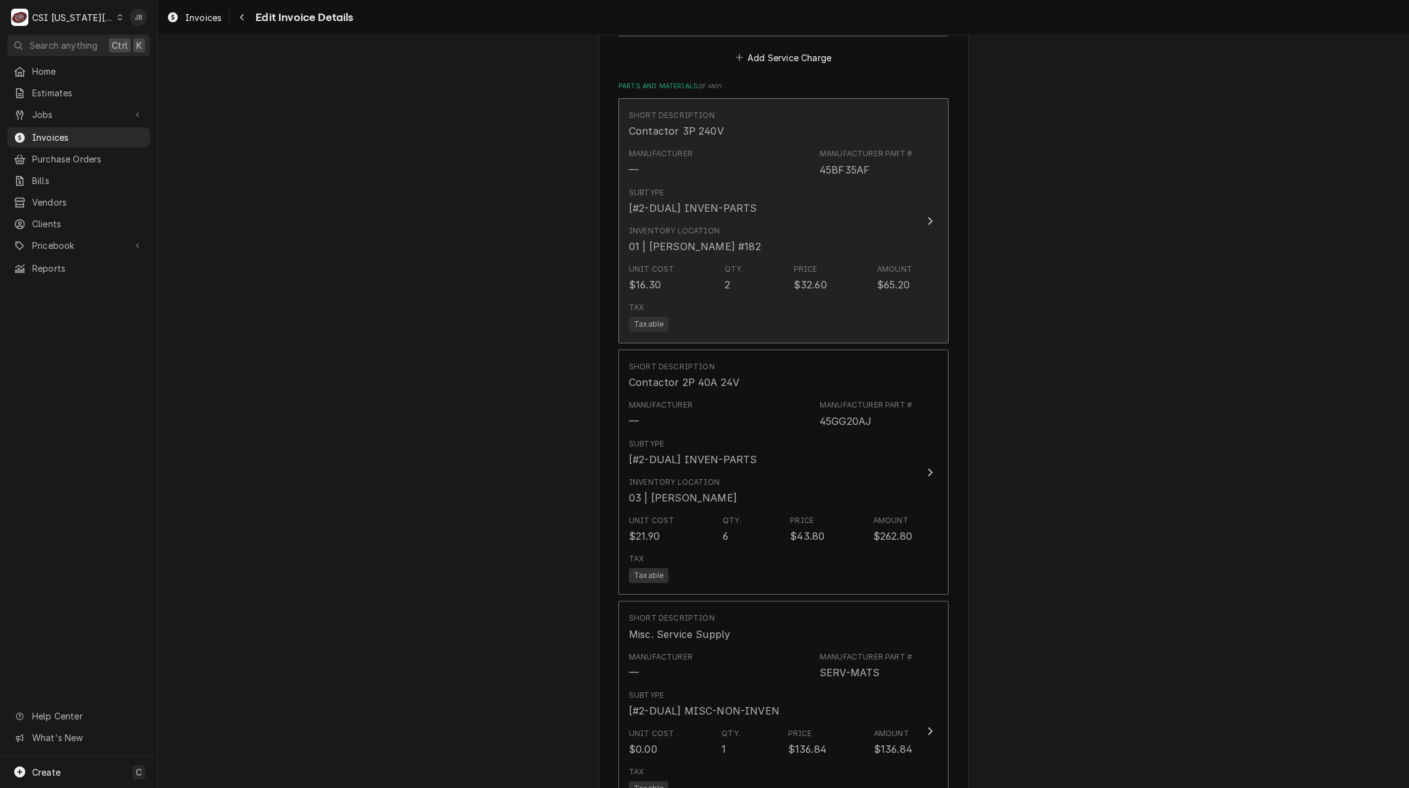
scroll to position [1675, 0]
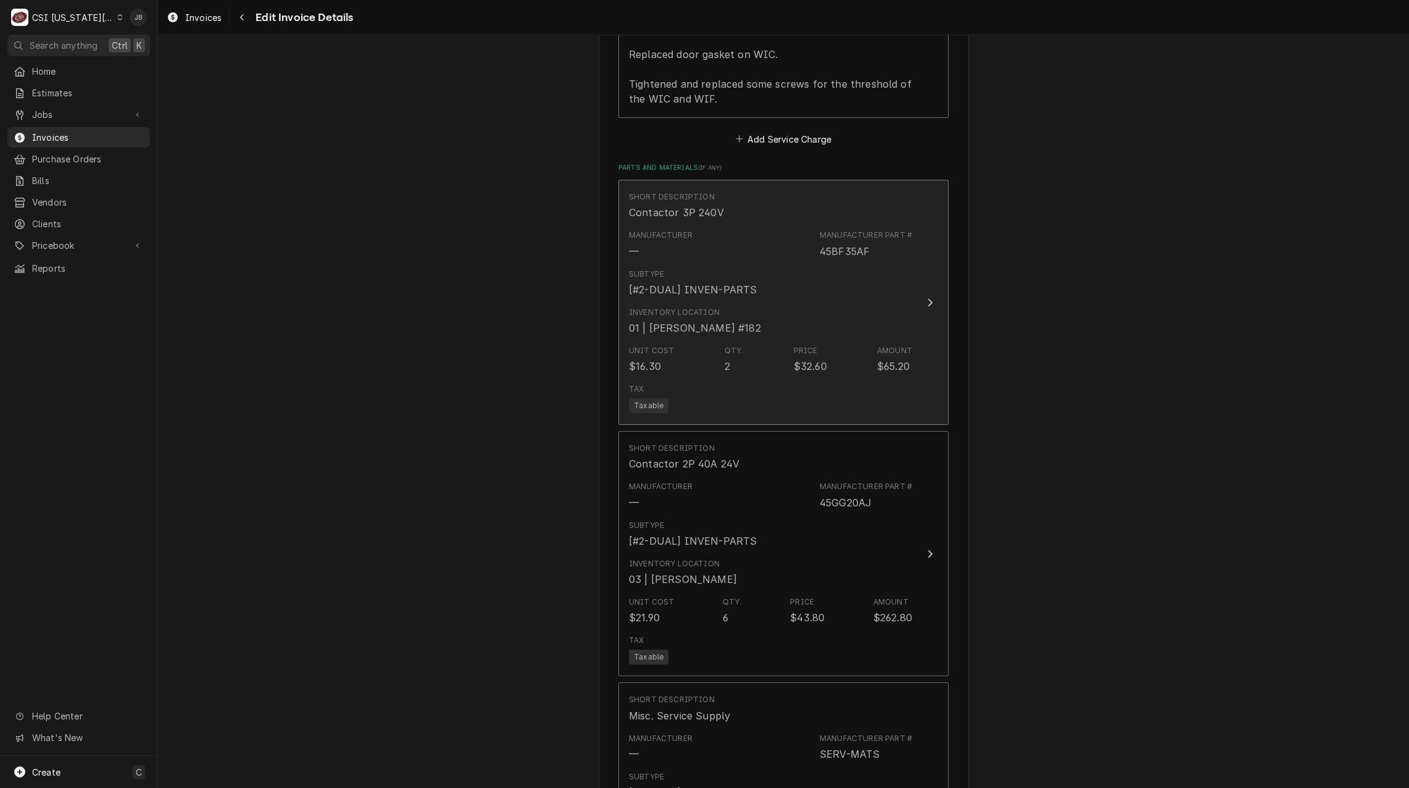
click at [756, 302] on div "Inventory Location 01 | BRIAN BREAZIER #182" at bounding box center [770, 321] width 283 height 38
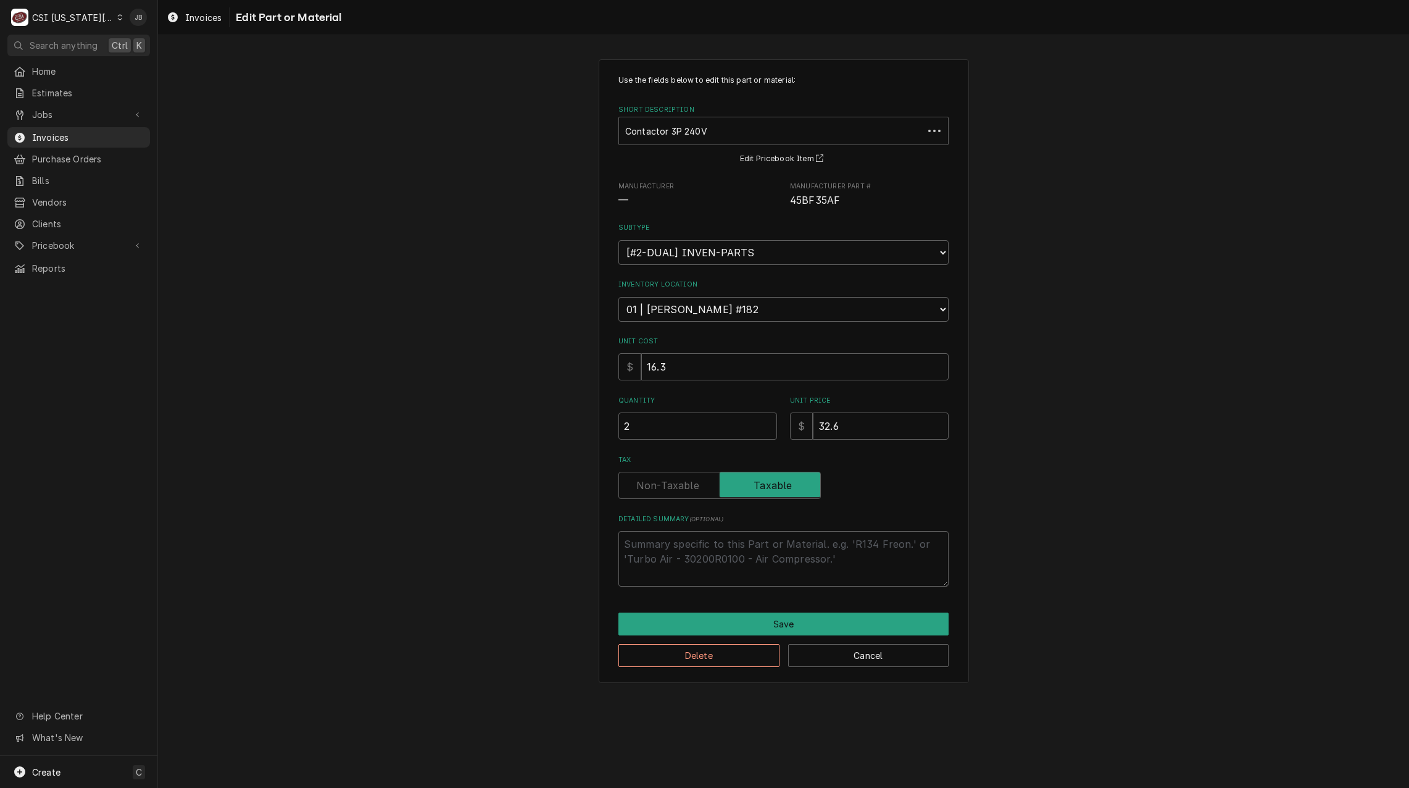
type textarea "x"
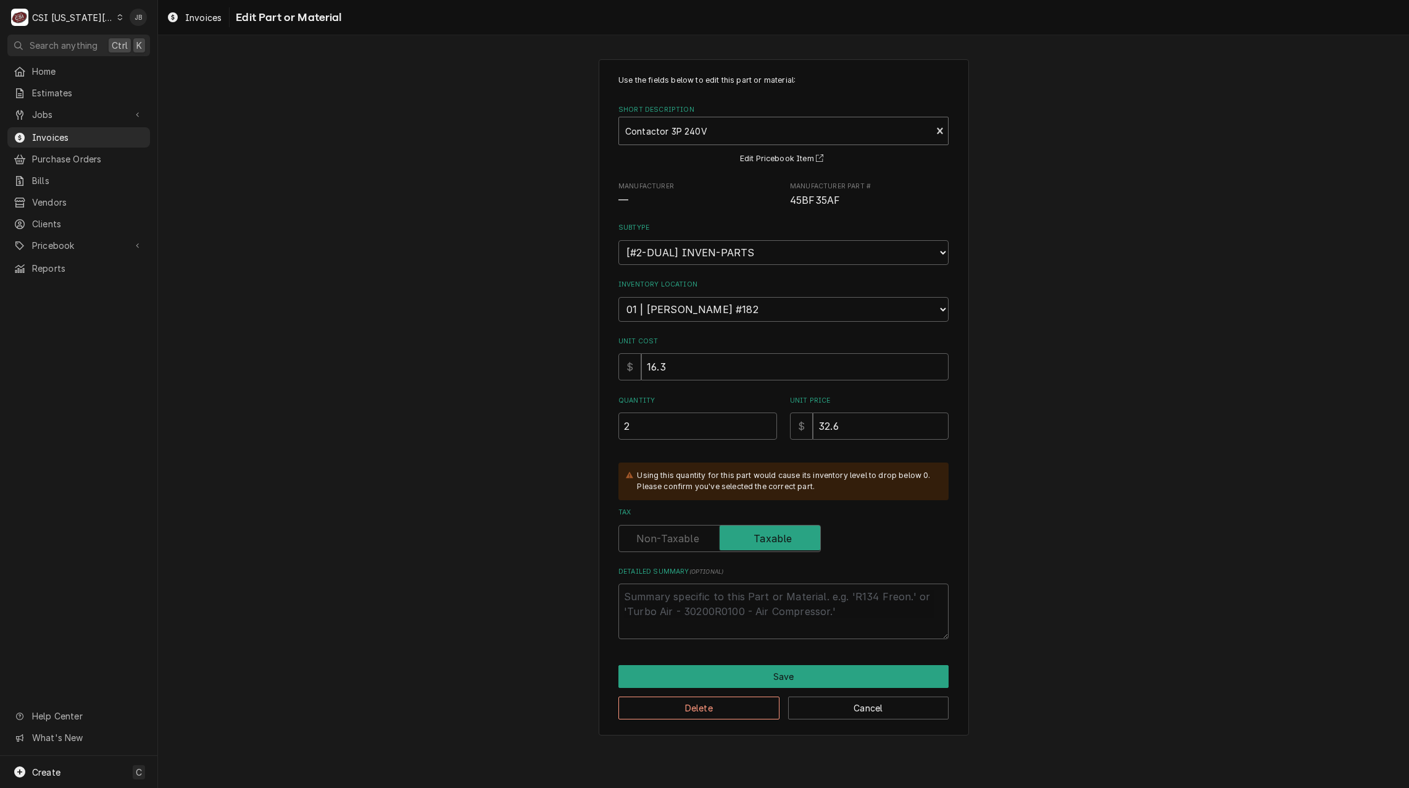
click at [712, 130] on div "Short Description" at bounding box center [775, 131] width 300 height 22
type input "24 v 3p 30a"
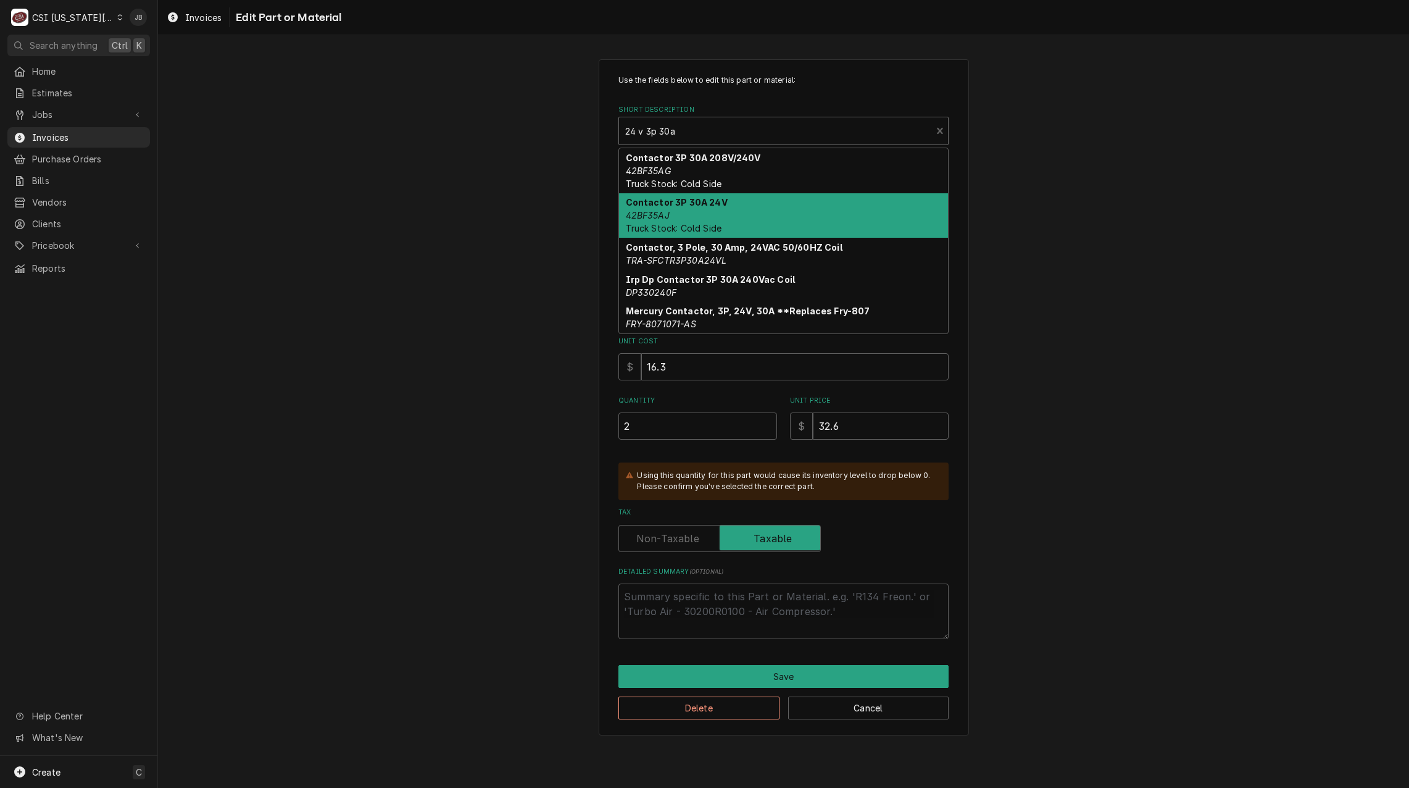
click at [748, 216] on div "Contactor 3P 30A 24V 42BF35AJ Truck Stock: Cold Side" at bounding box center [783, 215] width 329 height 45
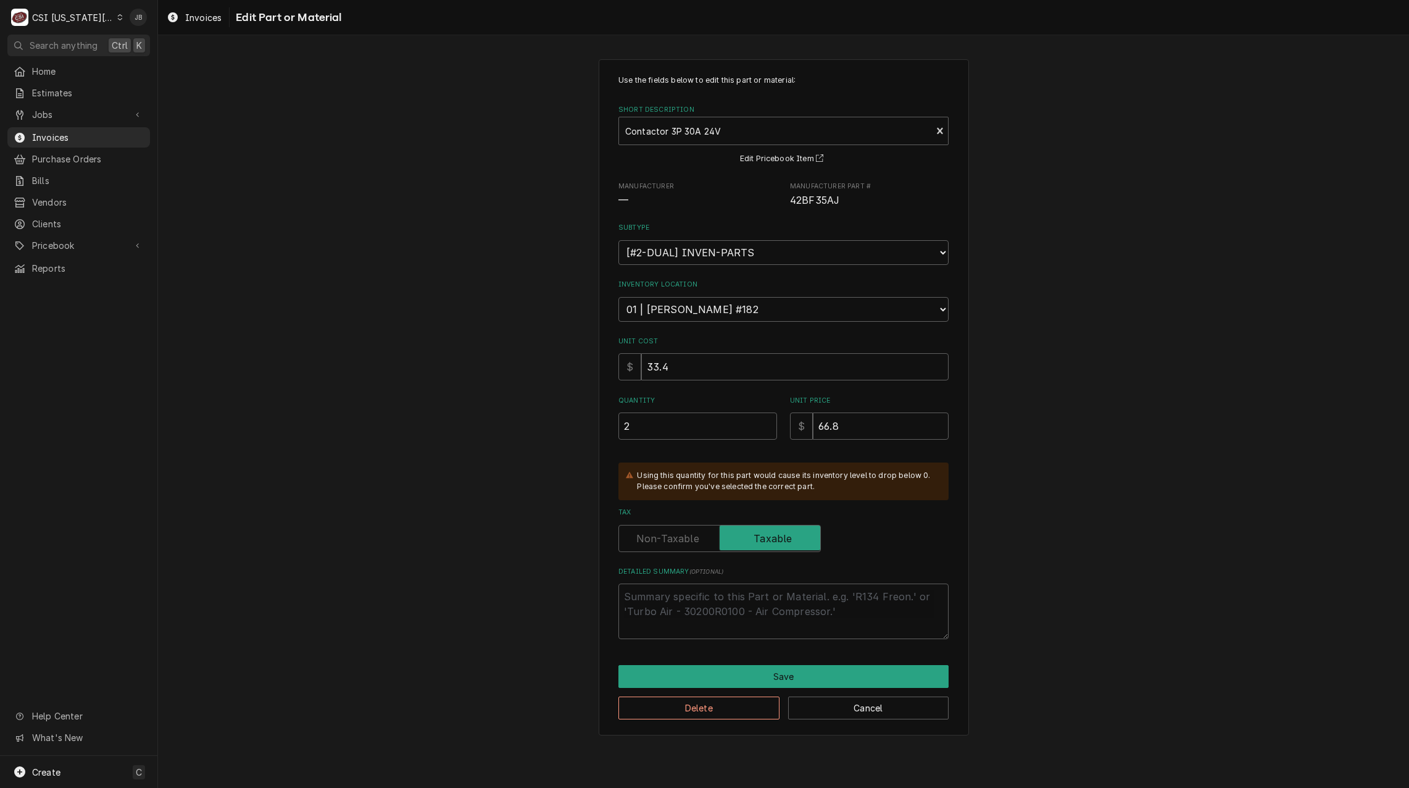
click at [1078, 330] on div "Use the fields below to edit this part or material: Short Description Contactor…" at bounding box center [783, 397] width 1251 height 698
click at [724, 678] on button "Save" at bounding box center [783, 676] width 330 height 23
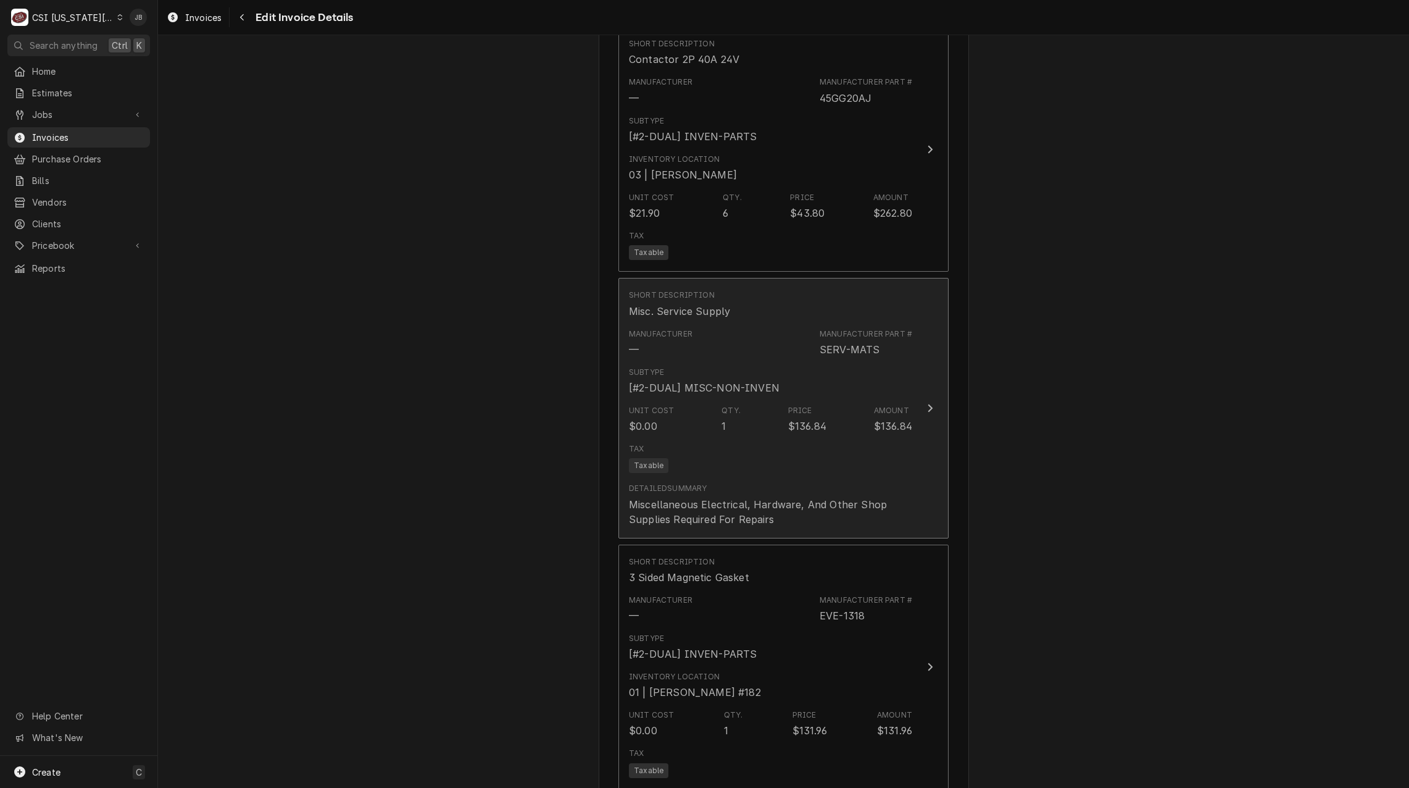
scroll to position [2131, 0]
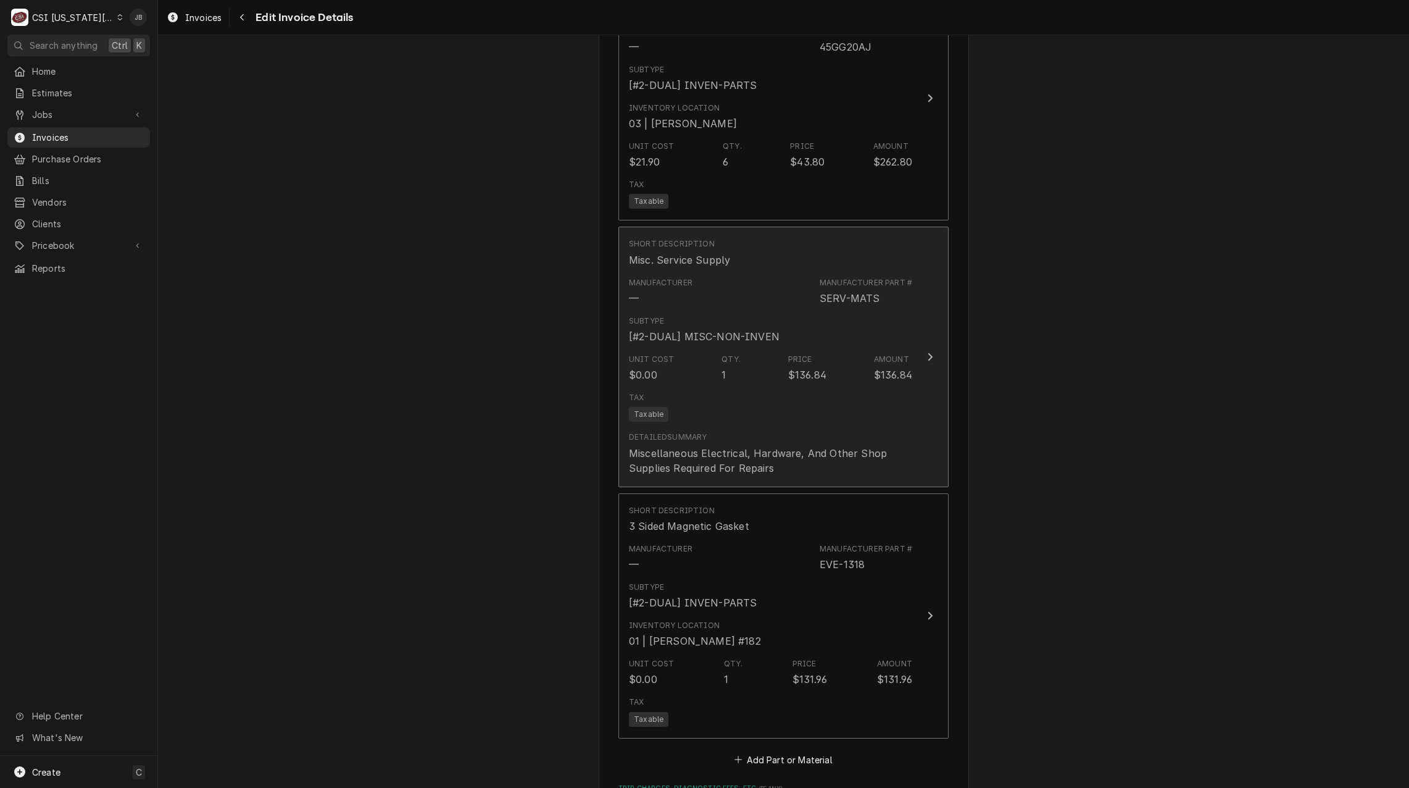
click at [812, 387] on div "Tax Taxable" at bounding box center [770, 407] width 283 height 40
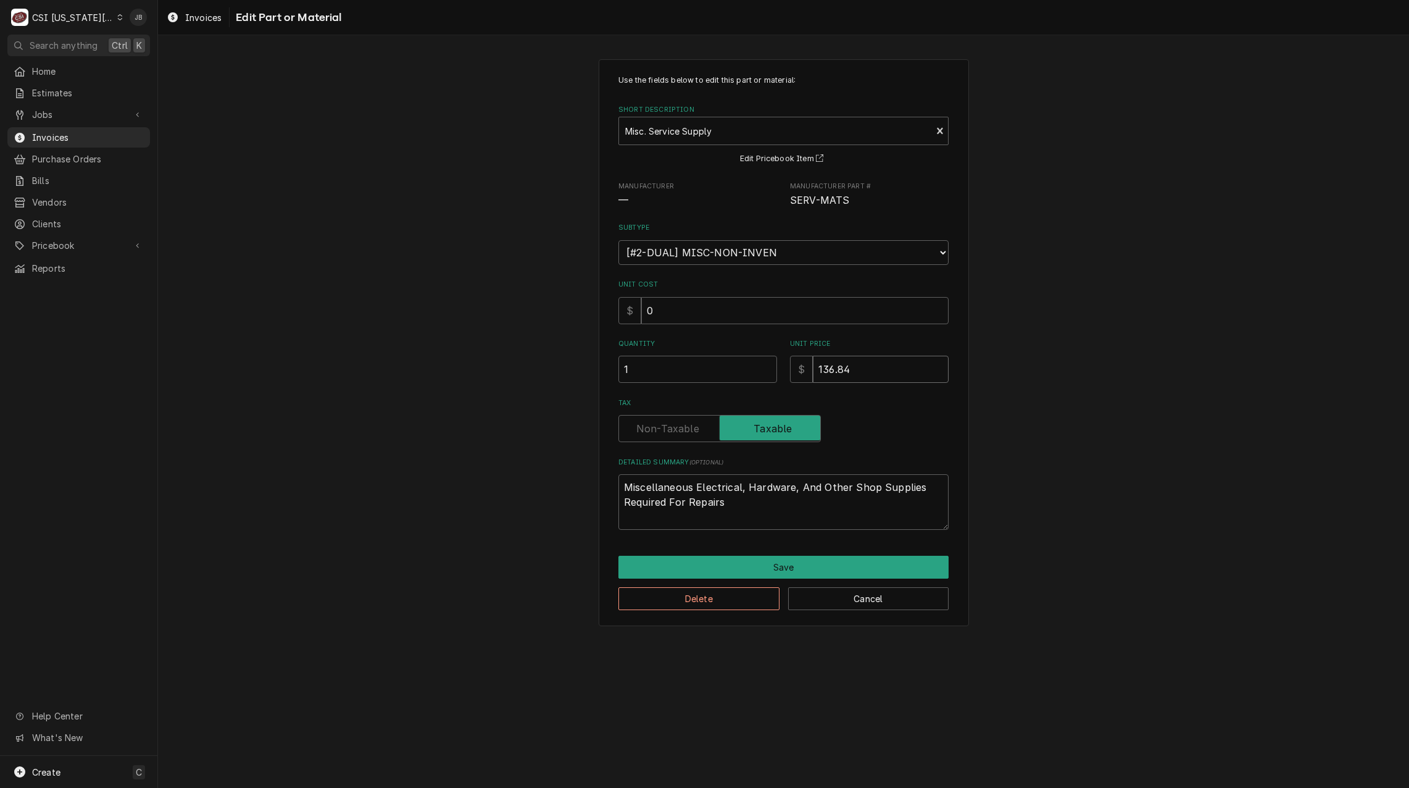
drag, startPoint x: 880, startPoint y: 359, endPoint x: 784, endPoint y: 364, distance: 96.5
click at [789, 364] on div "Quantity 1 Unit Price $ 136.84" at bounding box center [783, 361] width 330 height 44
type textarea "x"
type input "5"
type textarea "x"
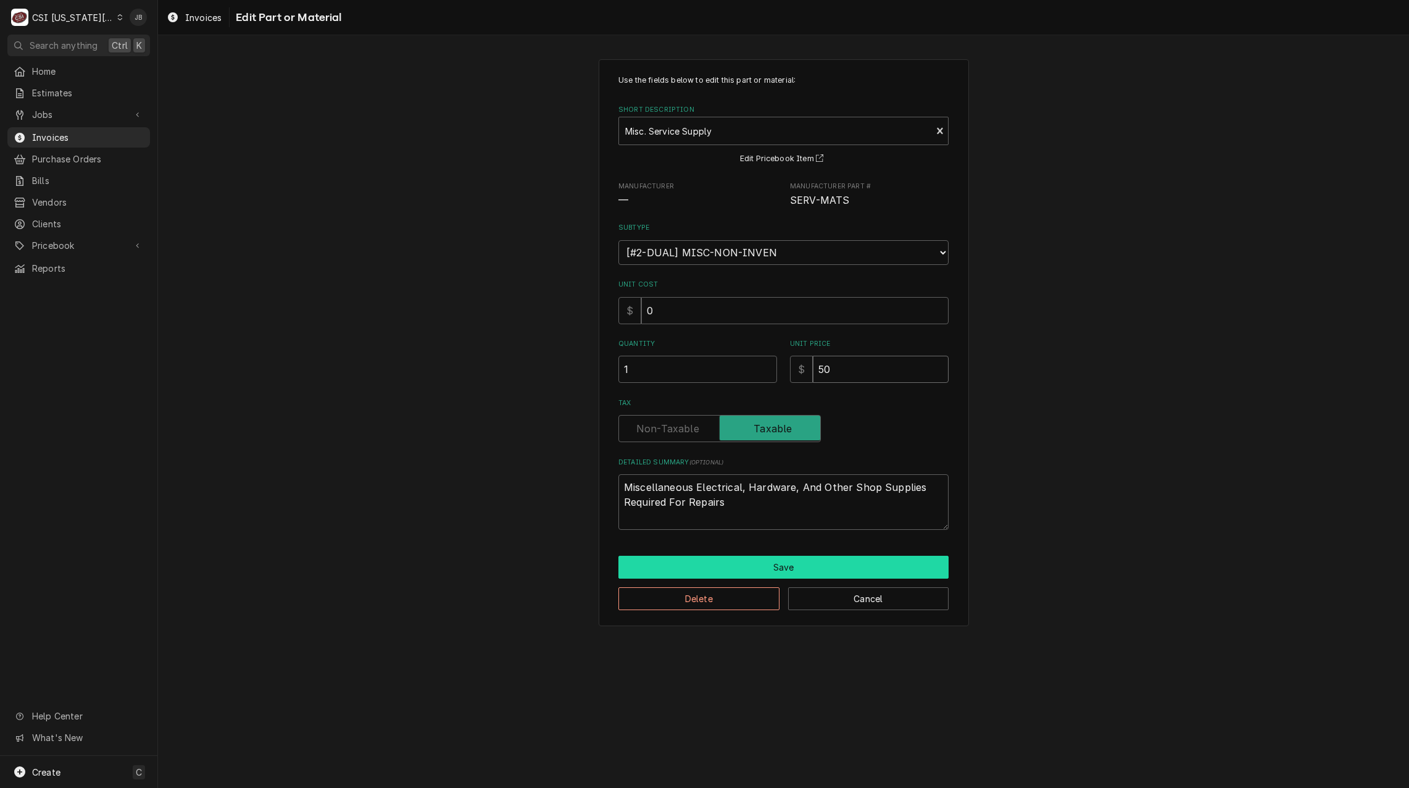
type input "50"
click at [767, 568] on button "Save" at bounding box center [783, 567] width 330 height 23
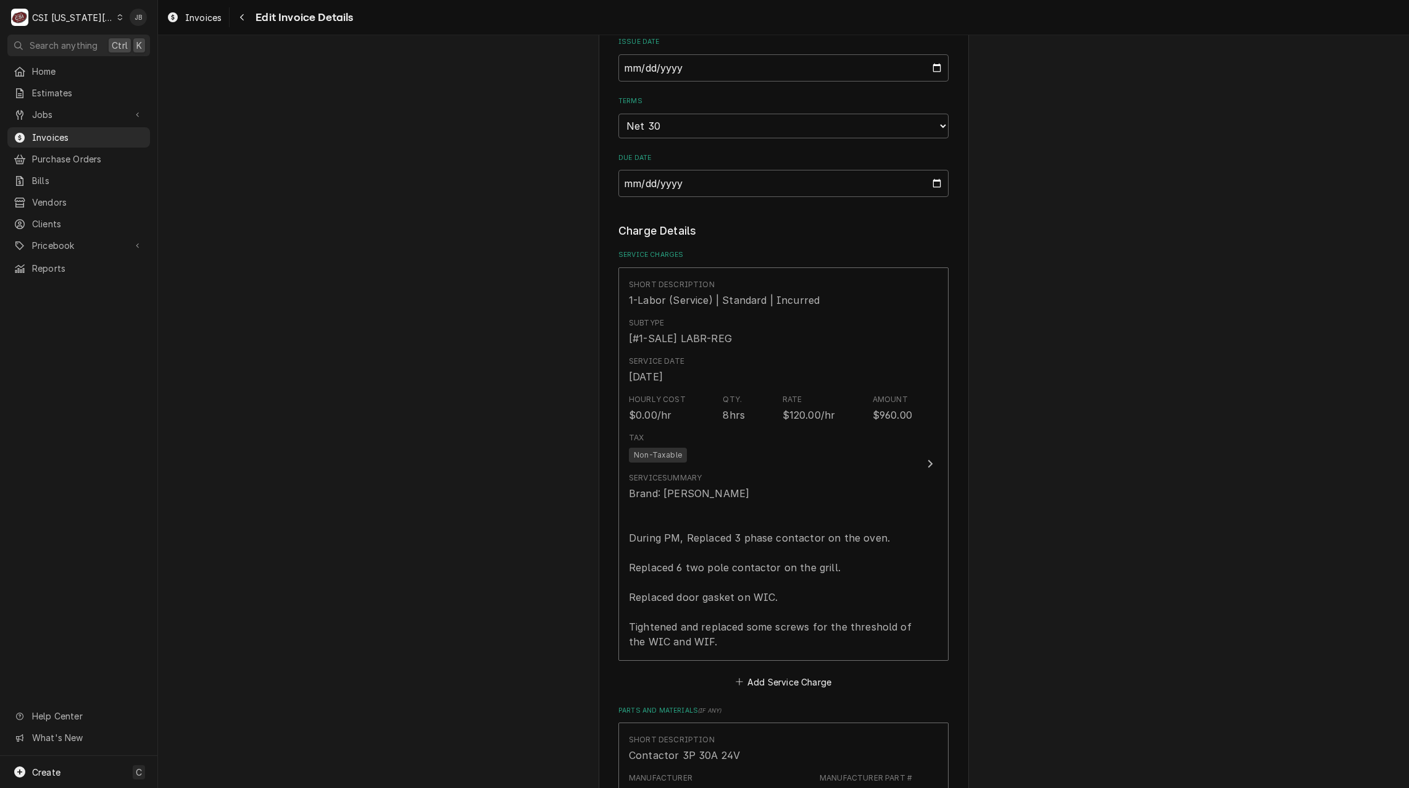
scroll to position [1120, 0]
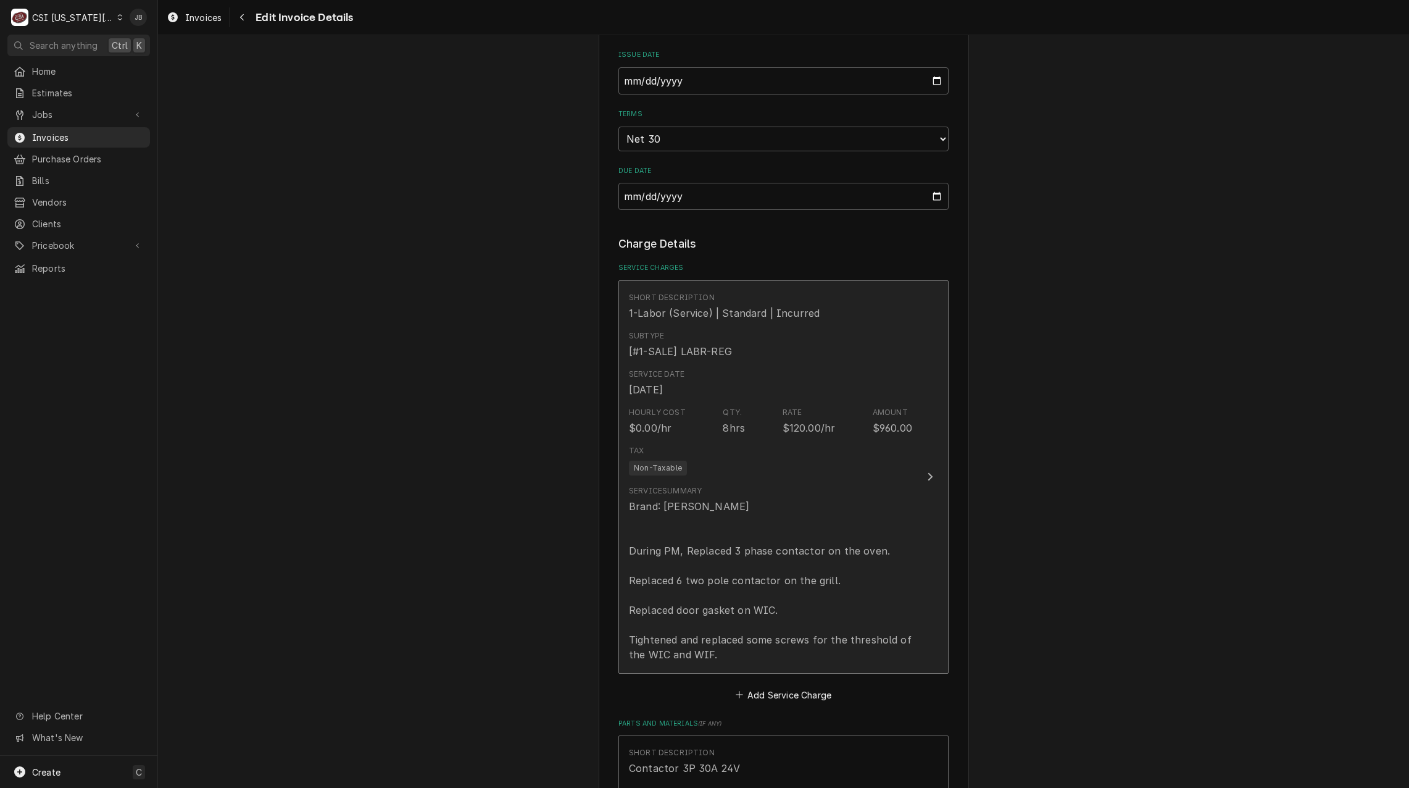
click at [787, 499] on div "Brand: Everidge, Lang, Lang During PM, Replaced 3 phase contactor on the oven. …" at bounding box center [770, 580] width 283 height 163
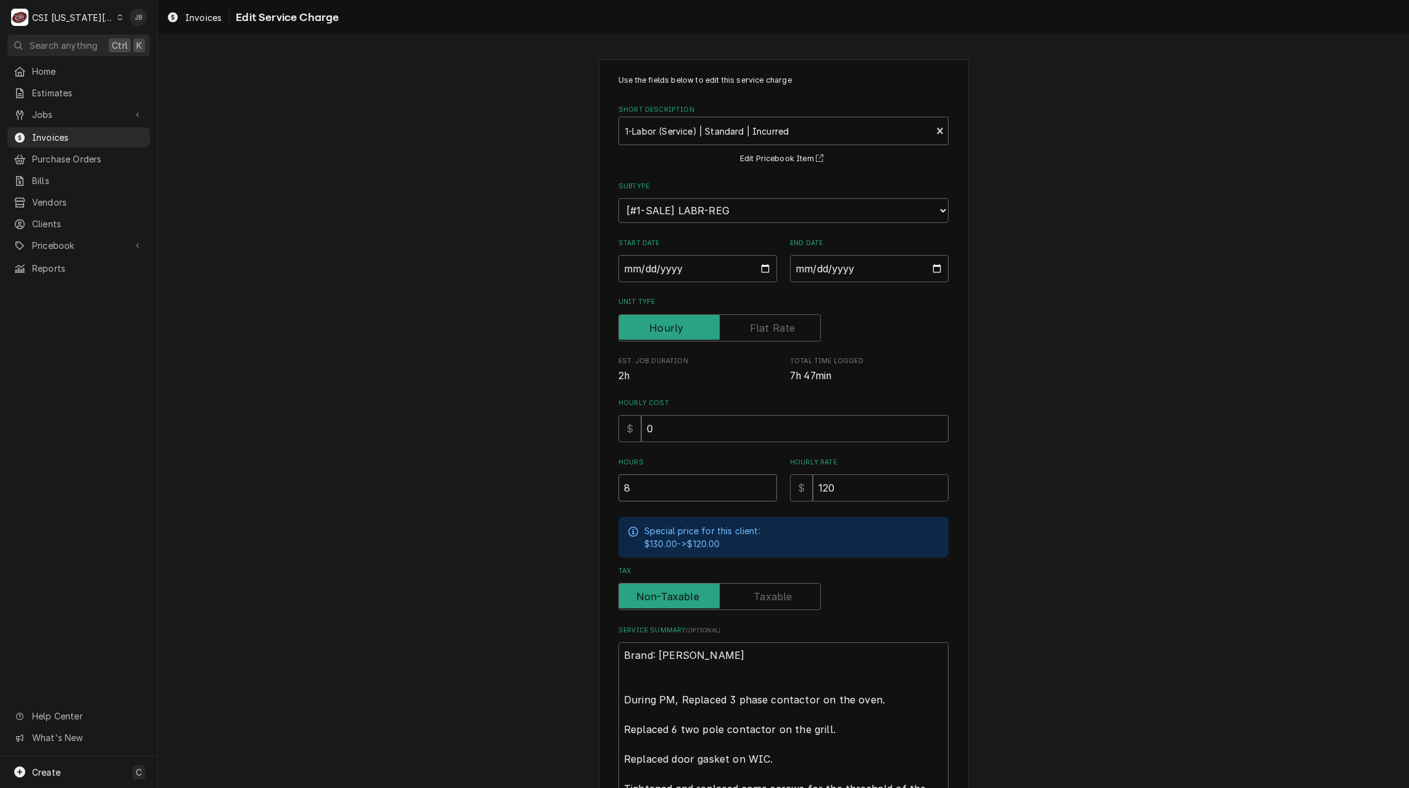
drag, startPoint x: 660, startPoint y: 486, endPoint x: 576, endPoint y: 486, distance: 84.6
click at [587, 486] on div "Use the fields below to edit this service charge Short Description 1-Labor (Ser…" at bounding box center [783, 485] width 1251 height 875
type textarea "x"
type input "7"
type textarea "x"
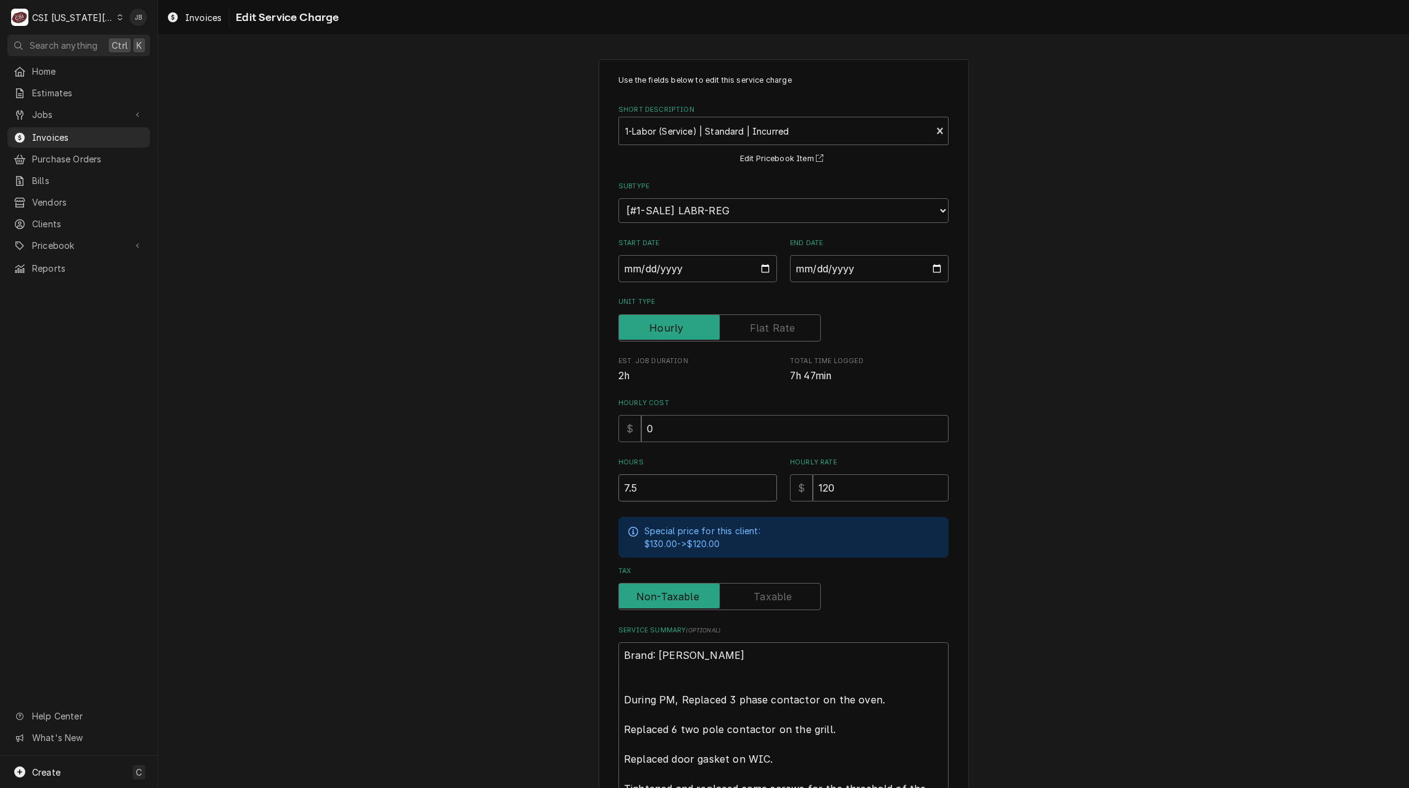
type input "7.5"
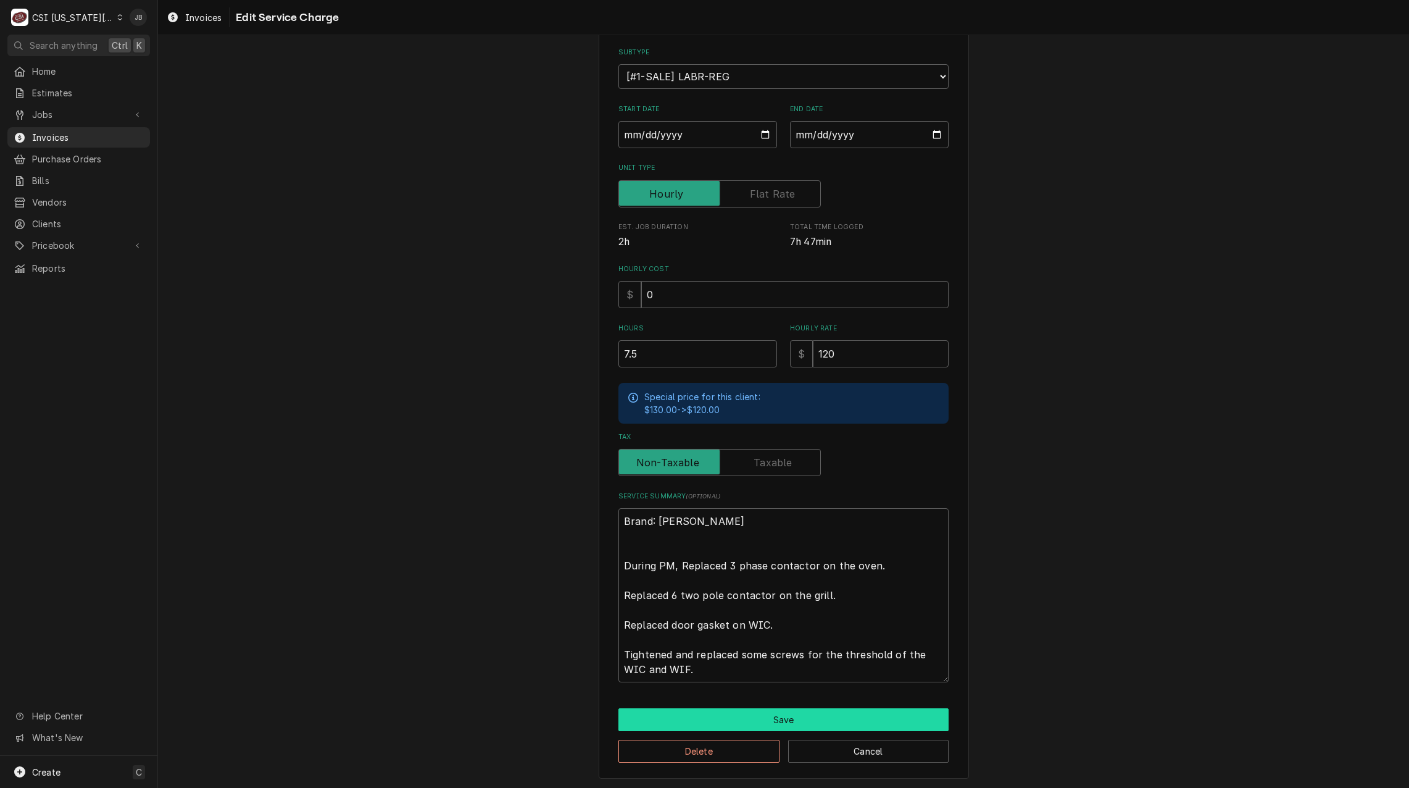
click at [700, 714] on button "Save" at bounding box center [783, 719] width 330 height 23
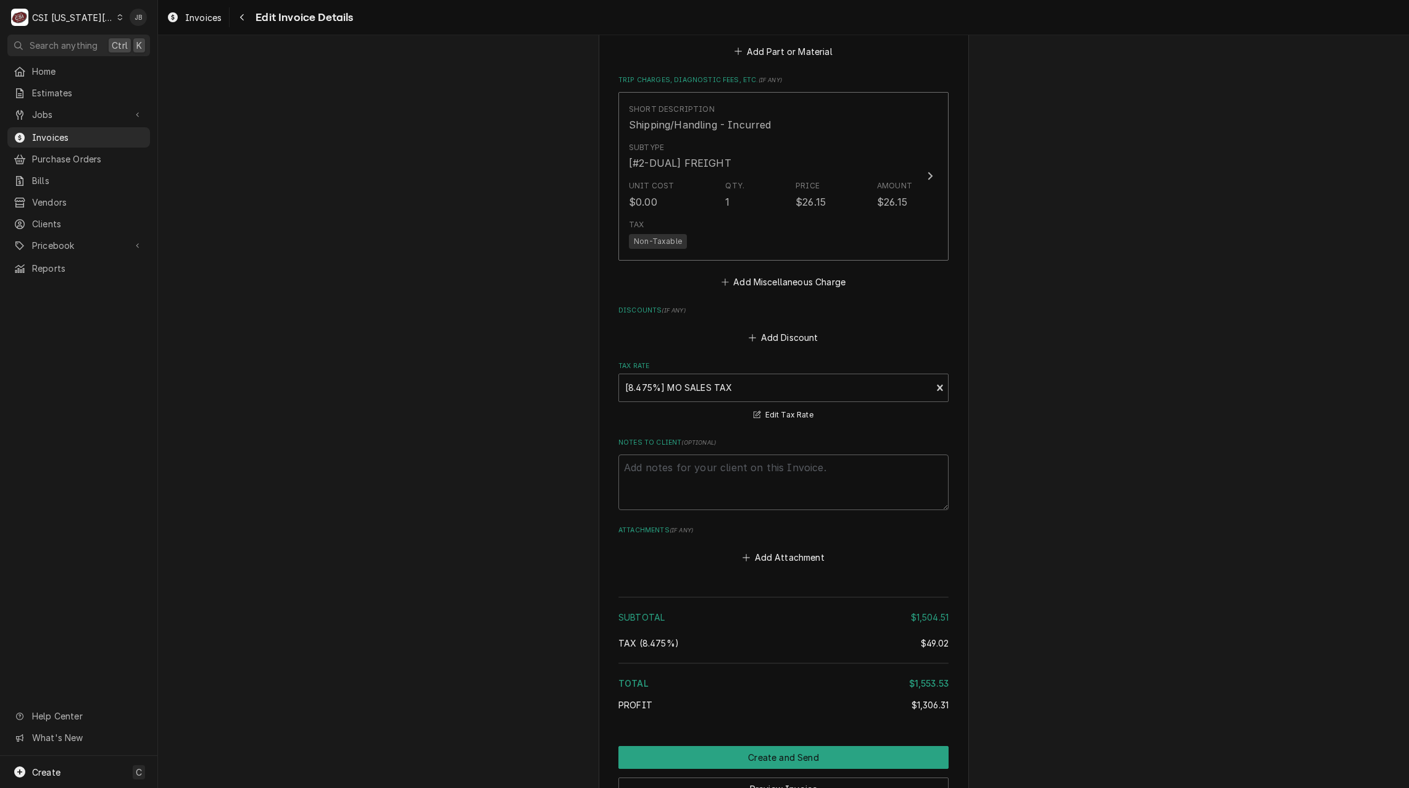
scroll to position [2923, 0]
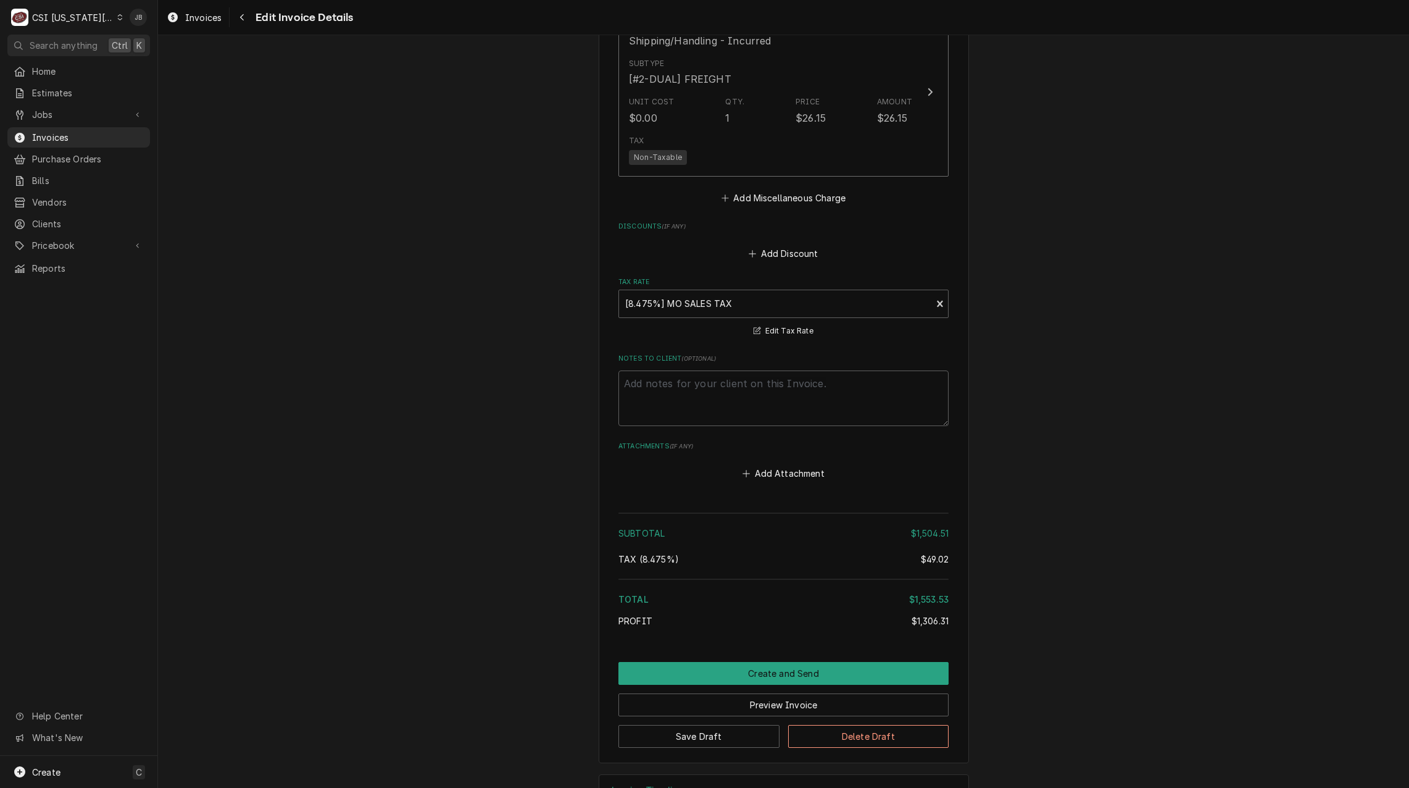
click at [739, 685] on div "Preview Invoice" at bounding box center [783, 700] width 330 height 31
click at [745, 662] on button "Create and Send" at bounding box center [783, 673] width 330 height 23
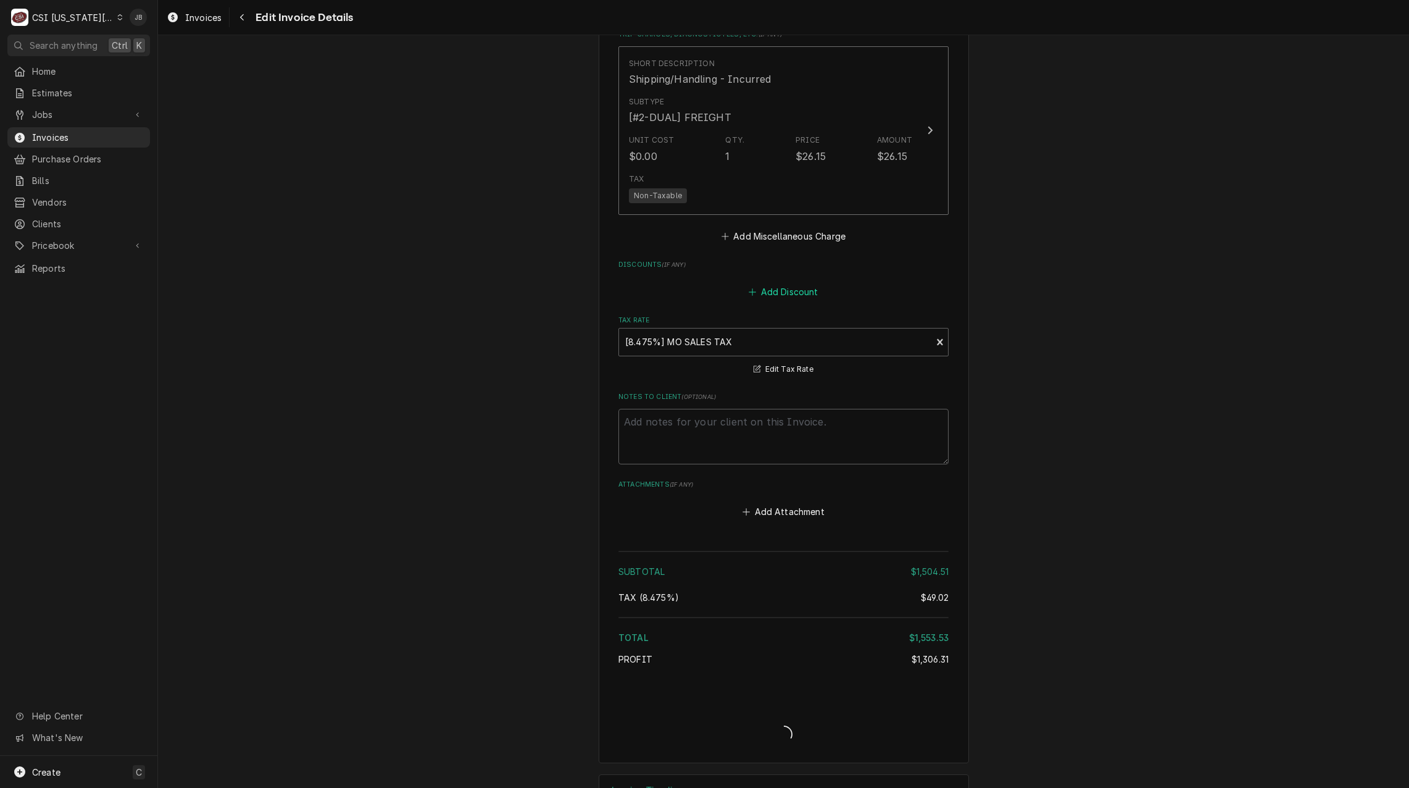
type textarea "x"
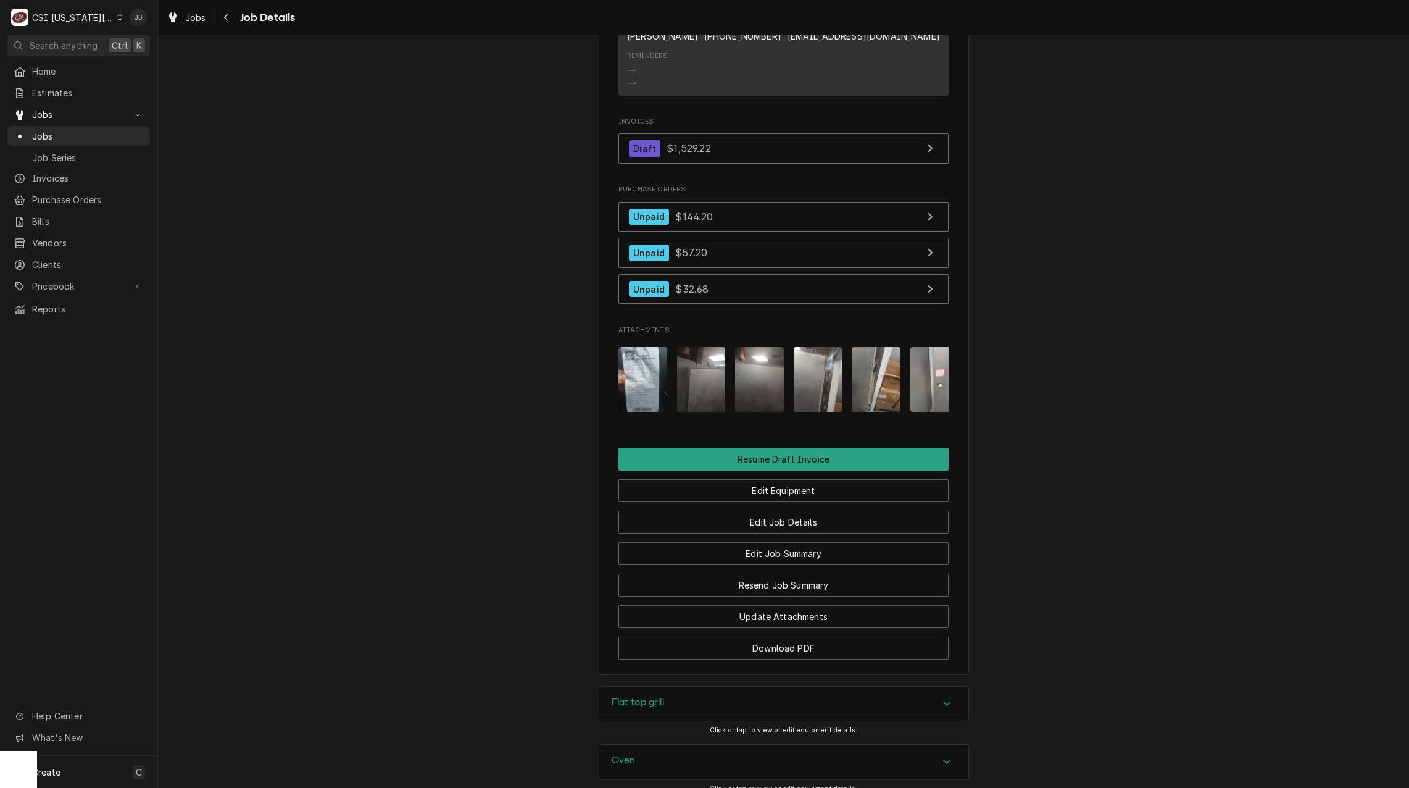
scroll to position [1451, 0]
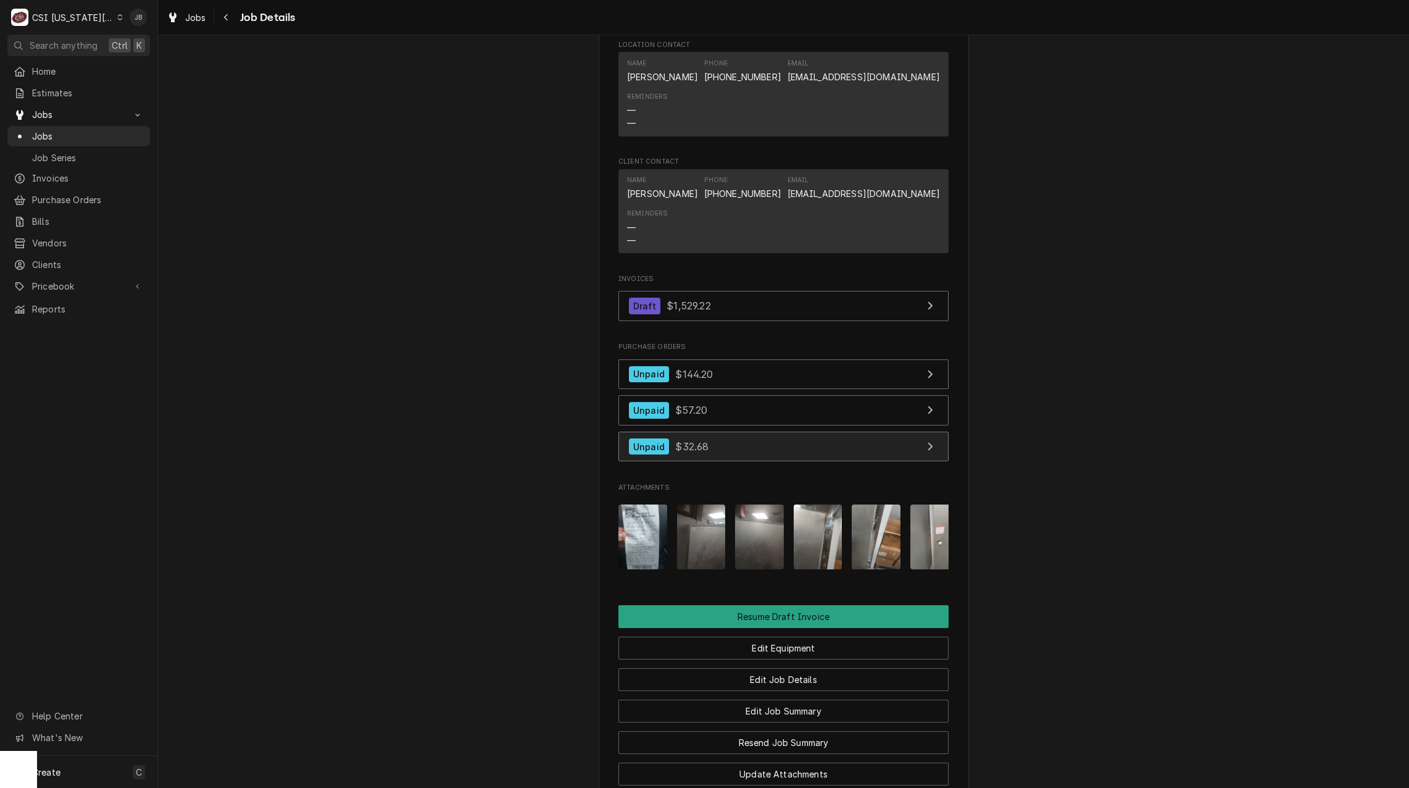
click at [680, 440] on span "$32.68" at bounding box center [691, 446] width 33 height 12
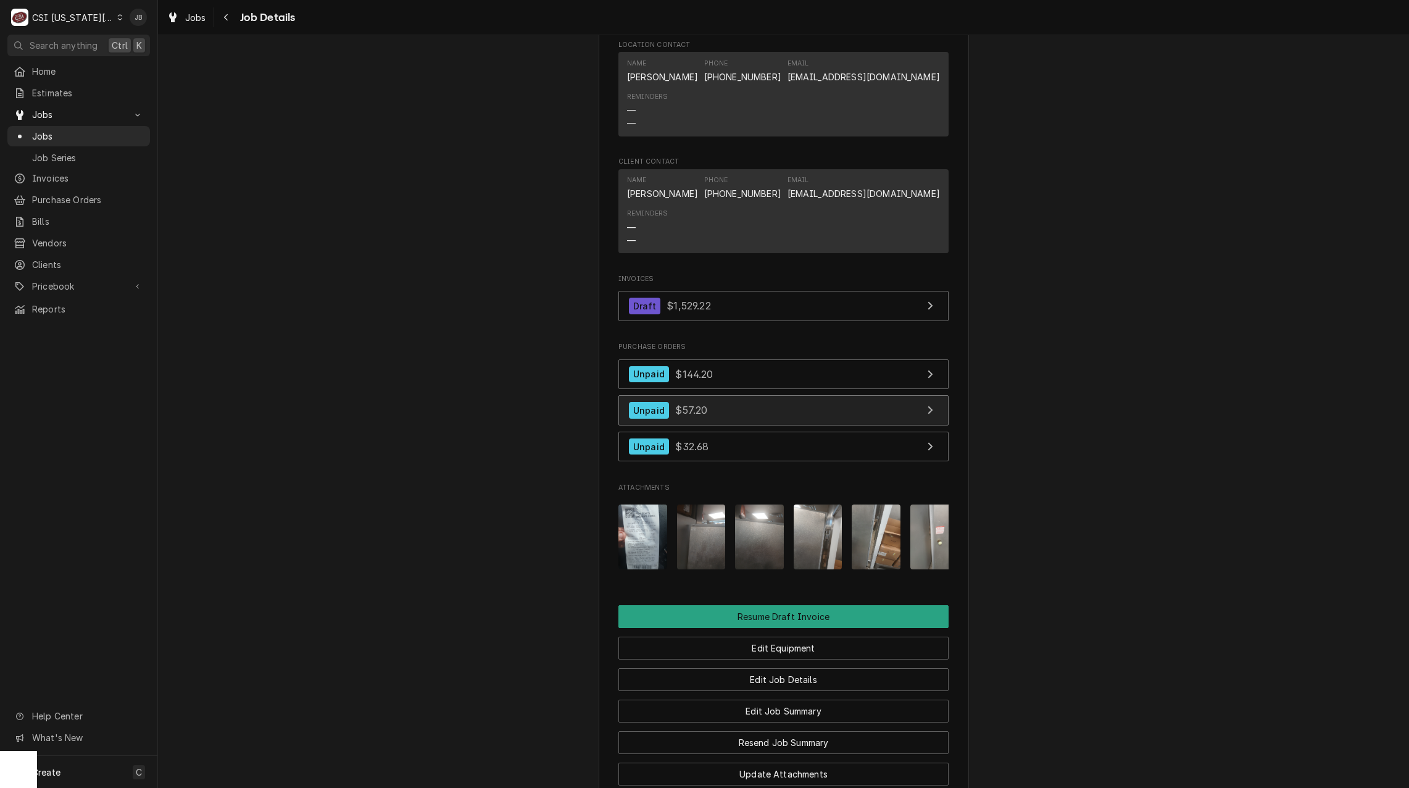
click at [692, 404] on span "$57.20" at bounding box center [691, 410] width 32 height 12
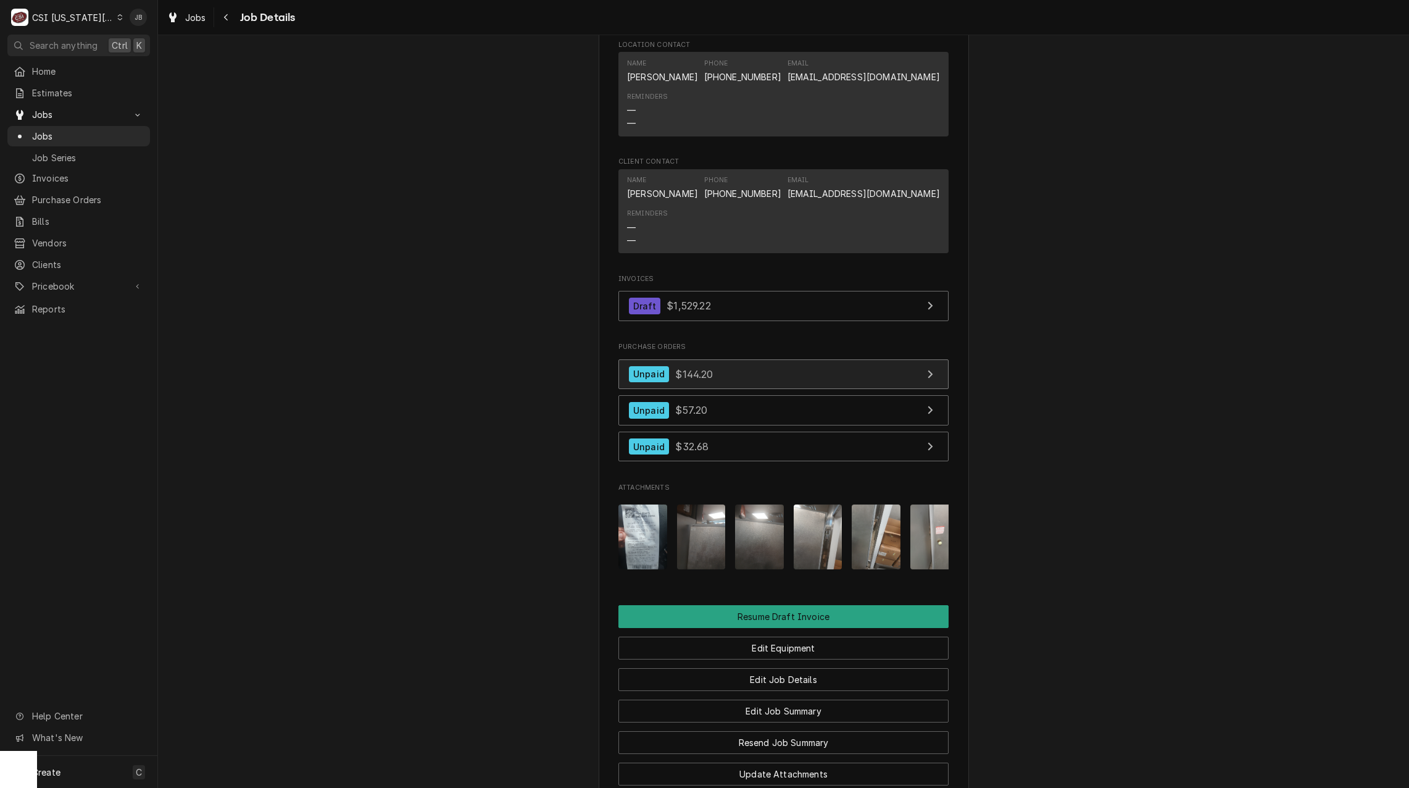
click at [723, 359] on link "Unpaid $144.20" at bounding box center [783, 374] width 330 height 30
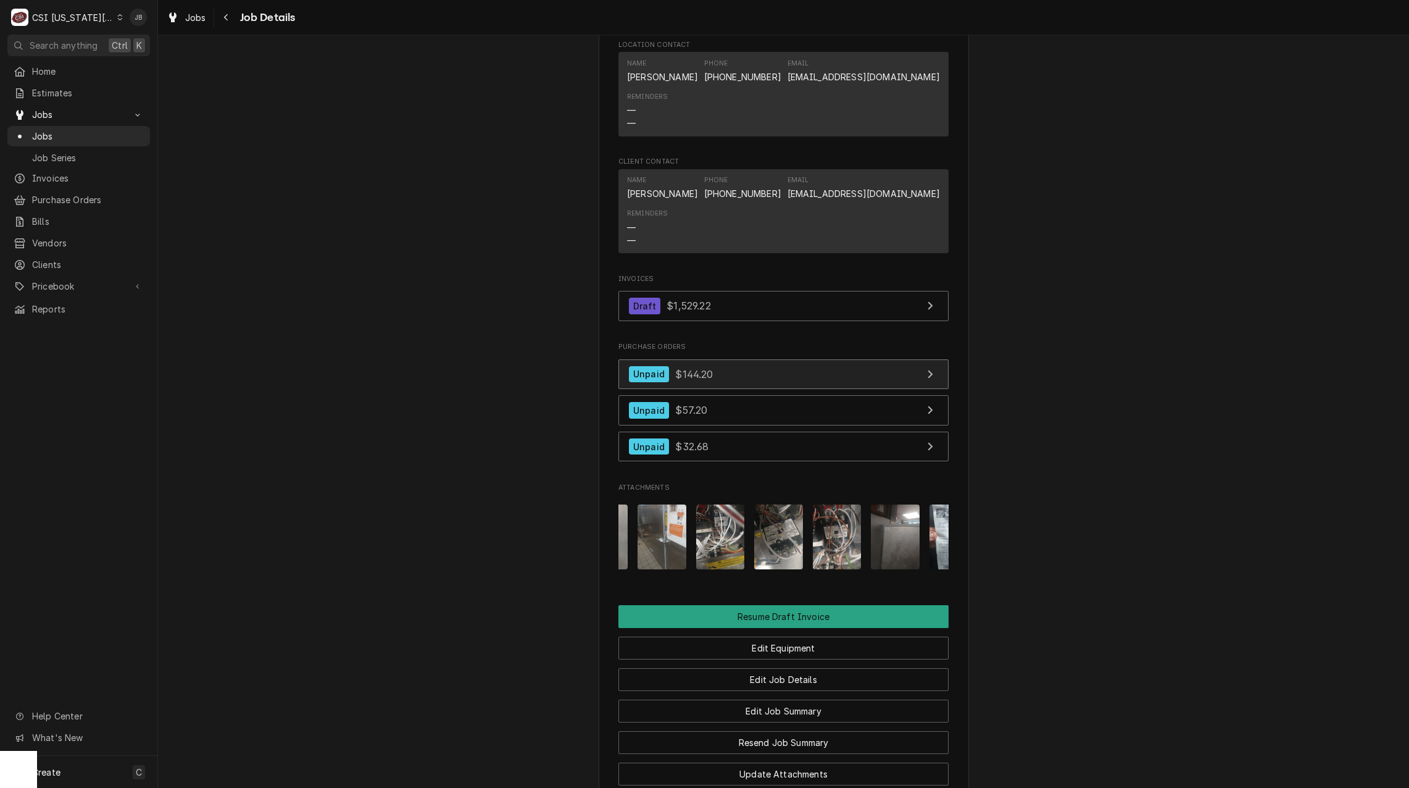
scroll to position [0, 370]
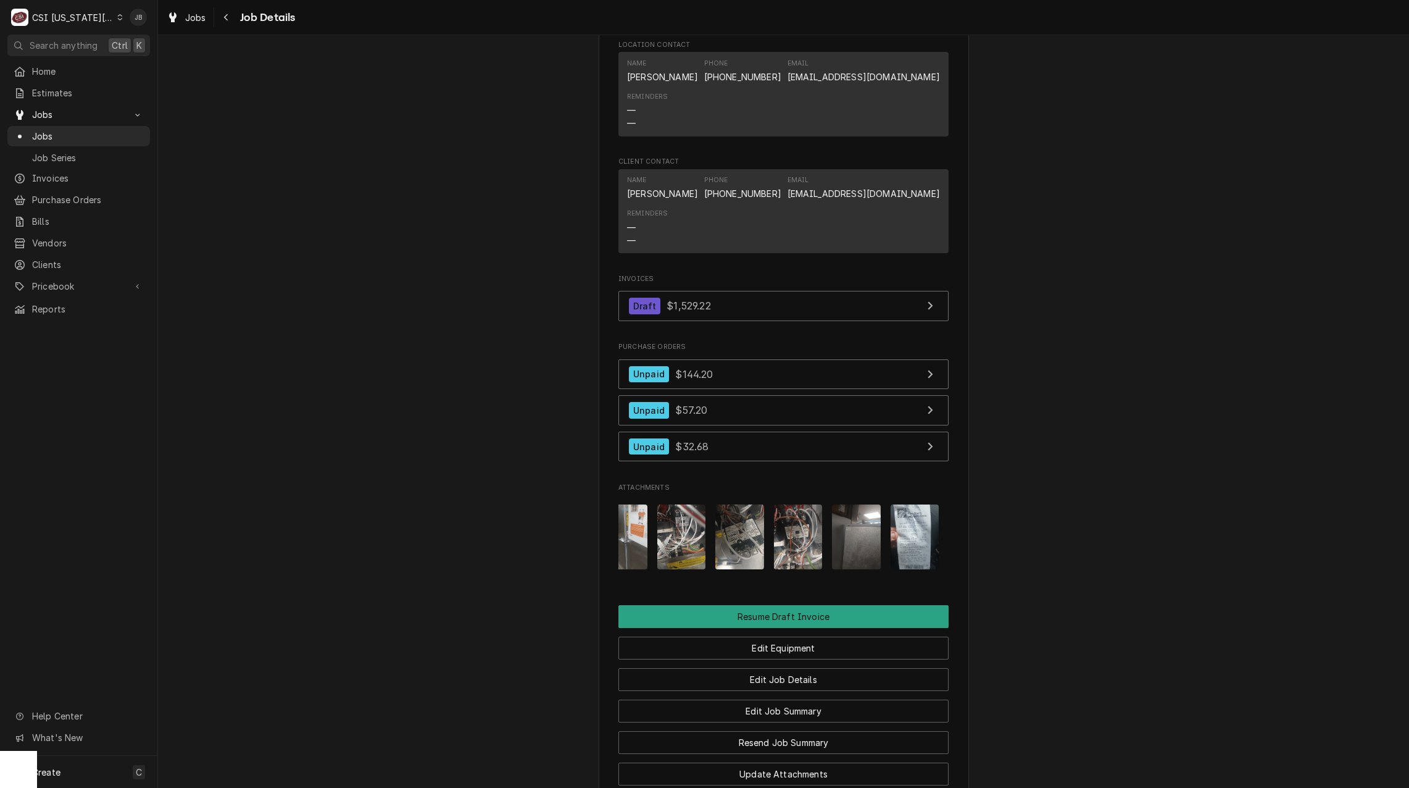
click at [742, 504] on img "Attachments" at bounding box center [739, 536] width 49 height 65
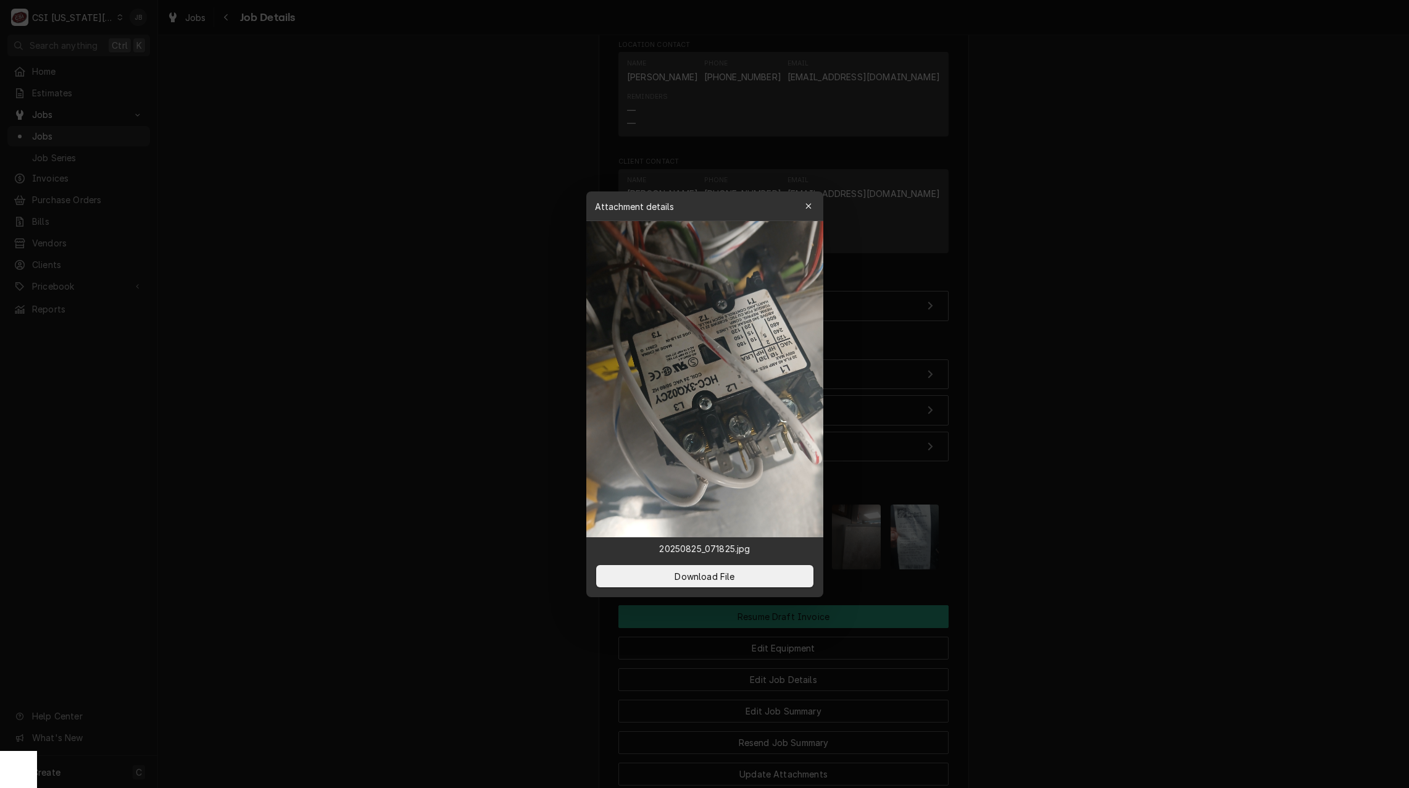
click at [1193, 485] on div at bounding box center [704, 394] width 1409 height 788
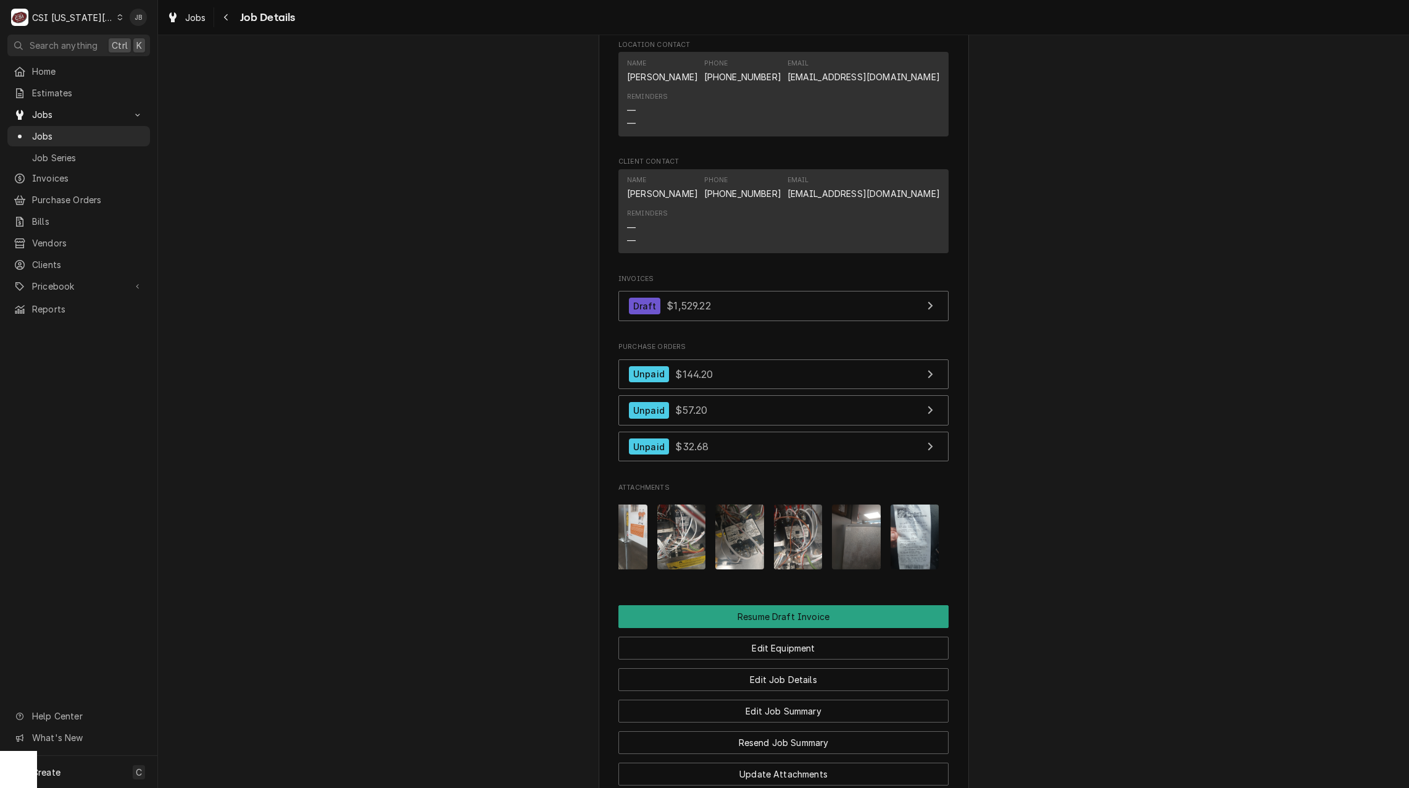
click at [674, 504] on img "Attachments" at bounding box center [681, 536] width 49 height 65
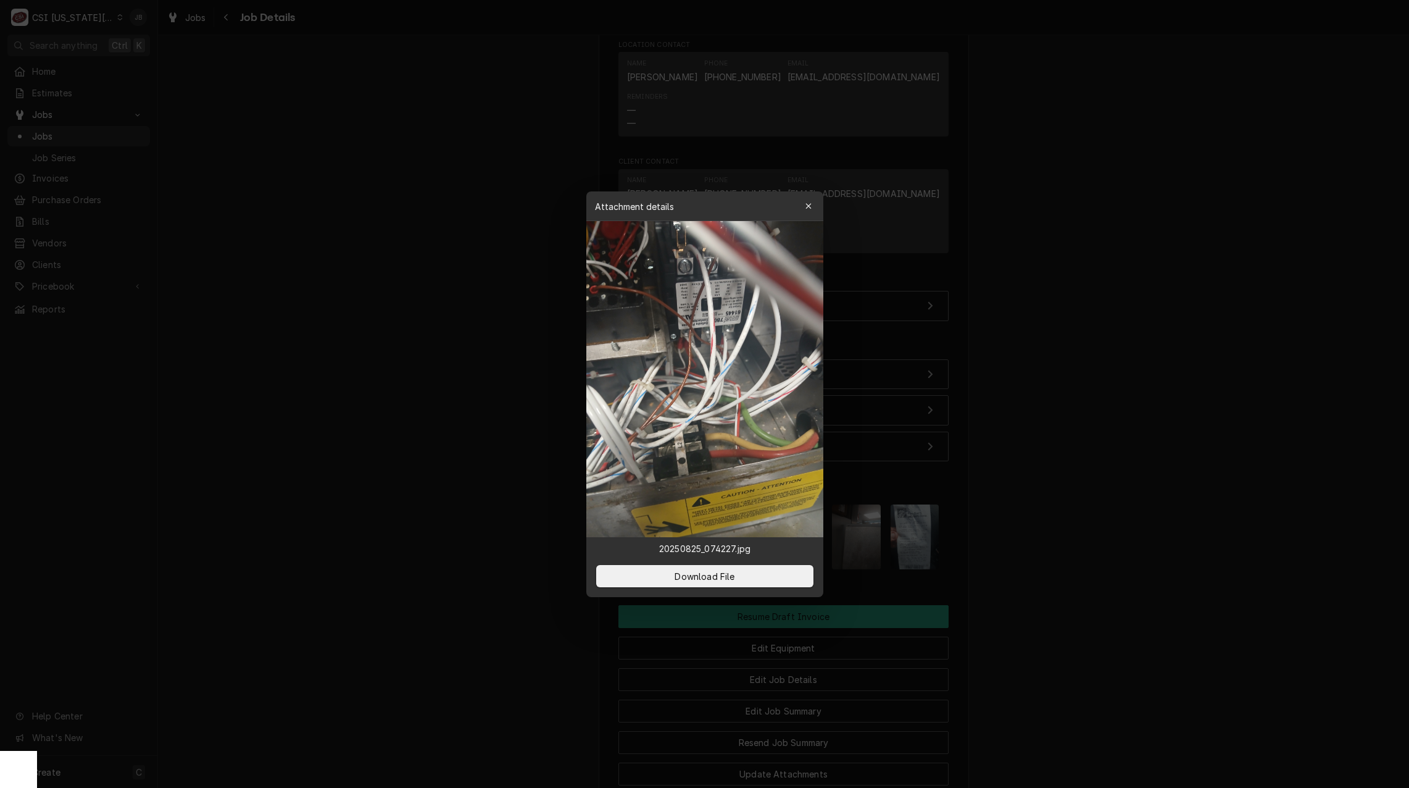
click at [1145, 478] on div at bounding box center [704, 394] width 1409 height 788
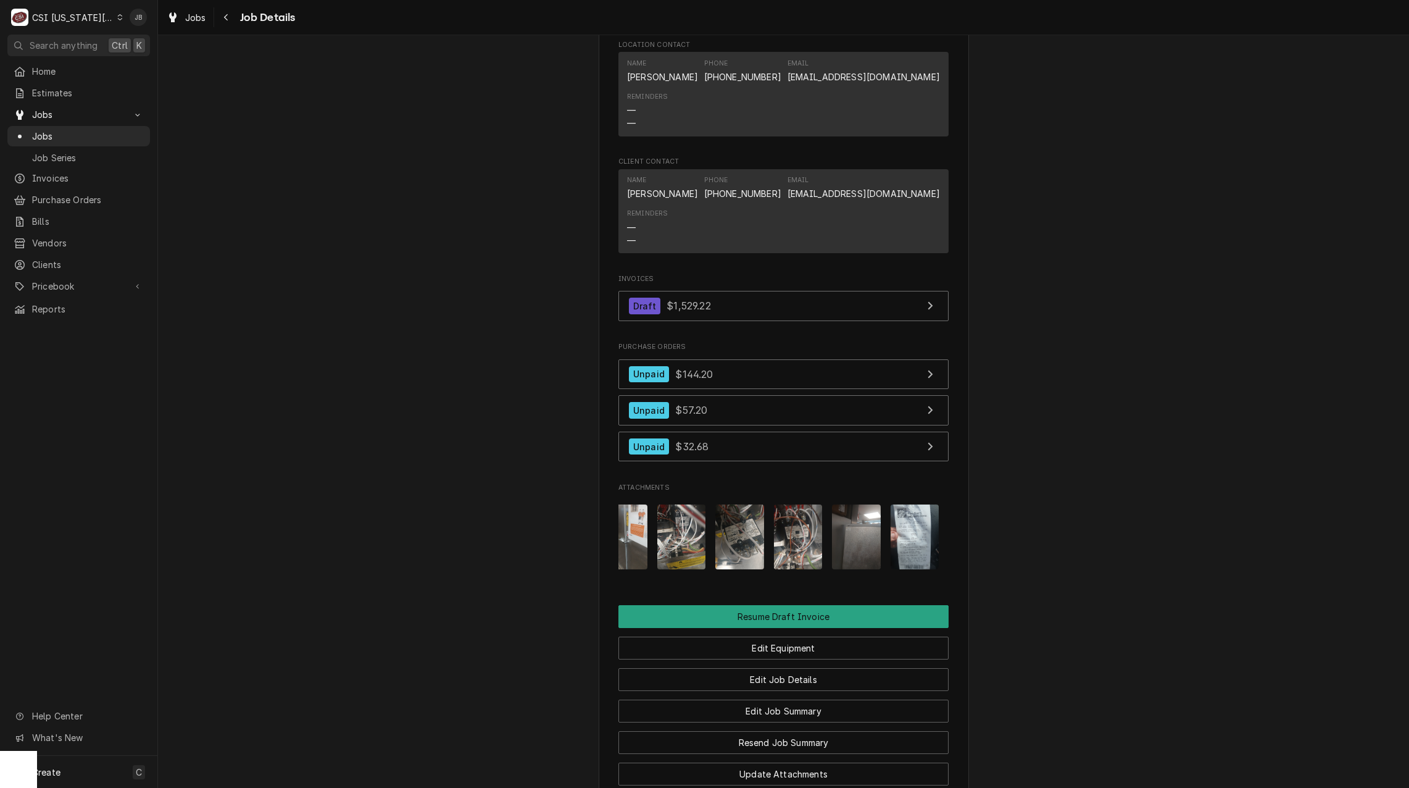
click at [785, 504] on img "Attachments" at bounding box center [798, 536] width 49 height 65
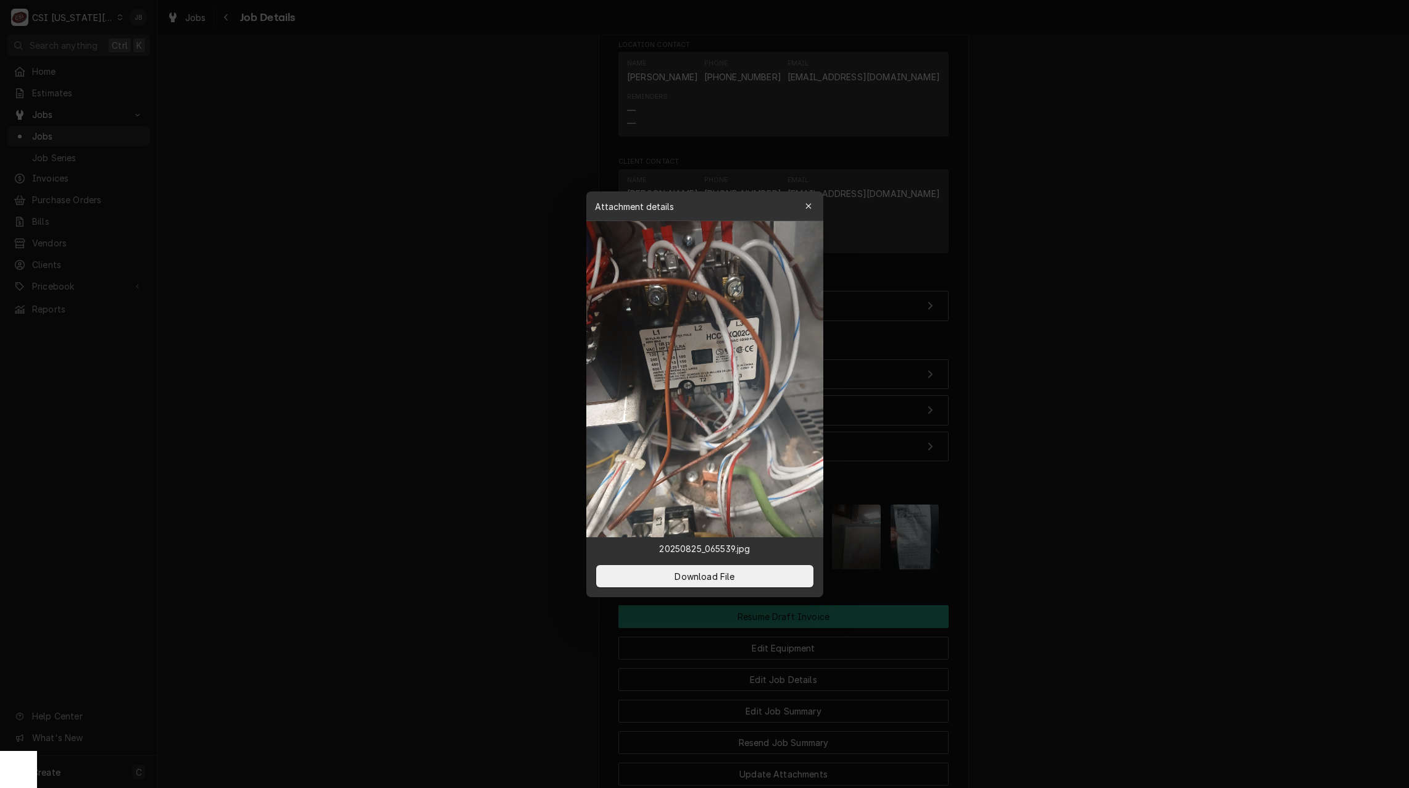
click at [1005, 475] on div at bounding box center [704, 394] width 1409 height 788
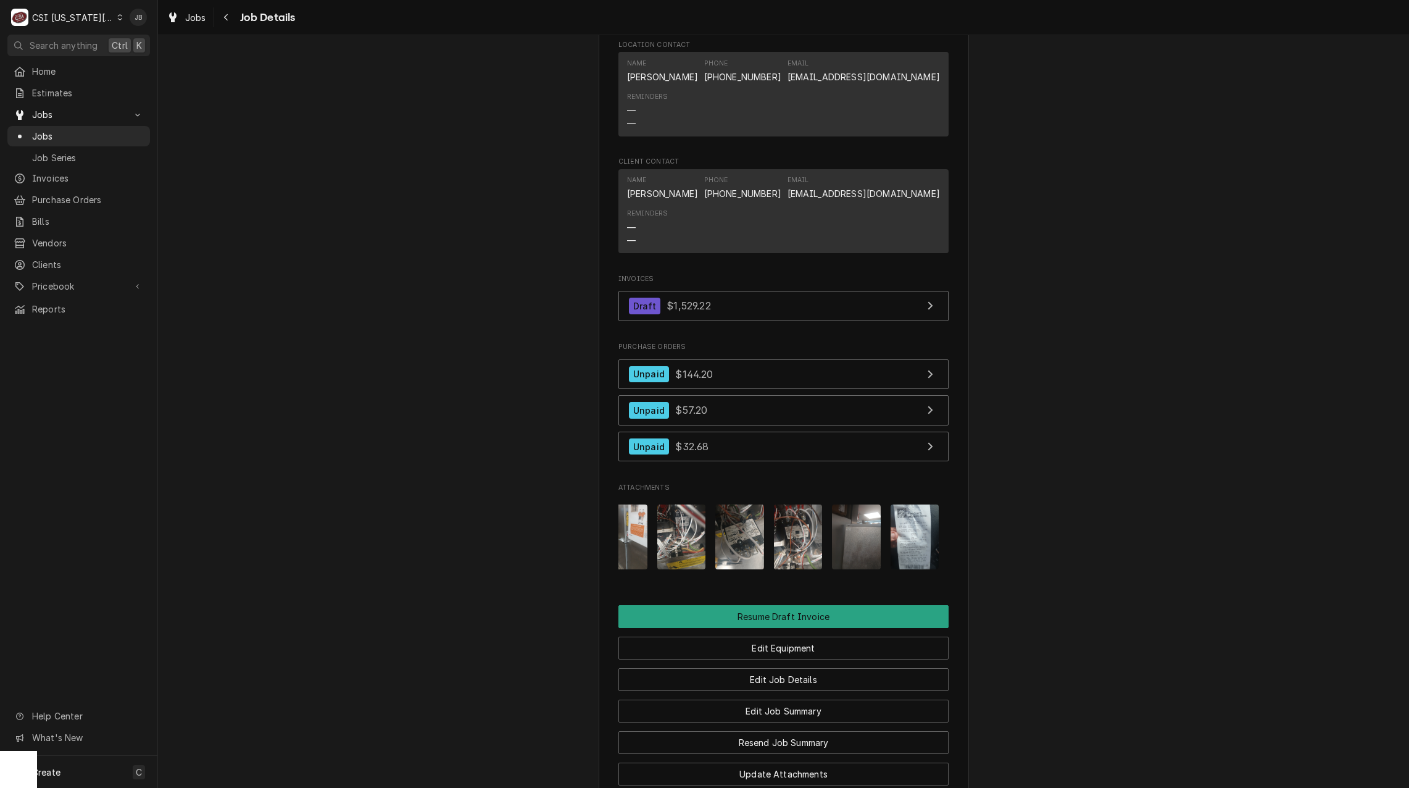
click at [738, 504] on img "Attachments" at bounding box center [739, 536] width 49 height 65
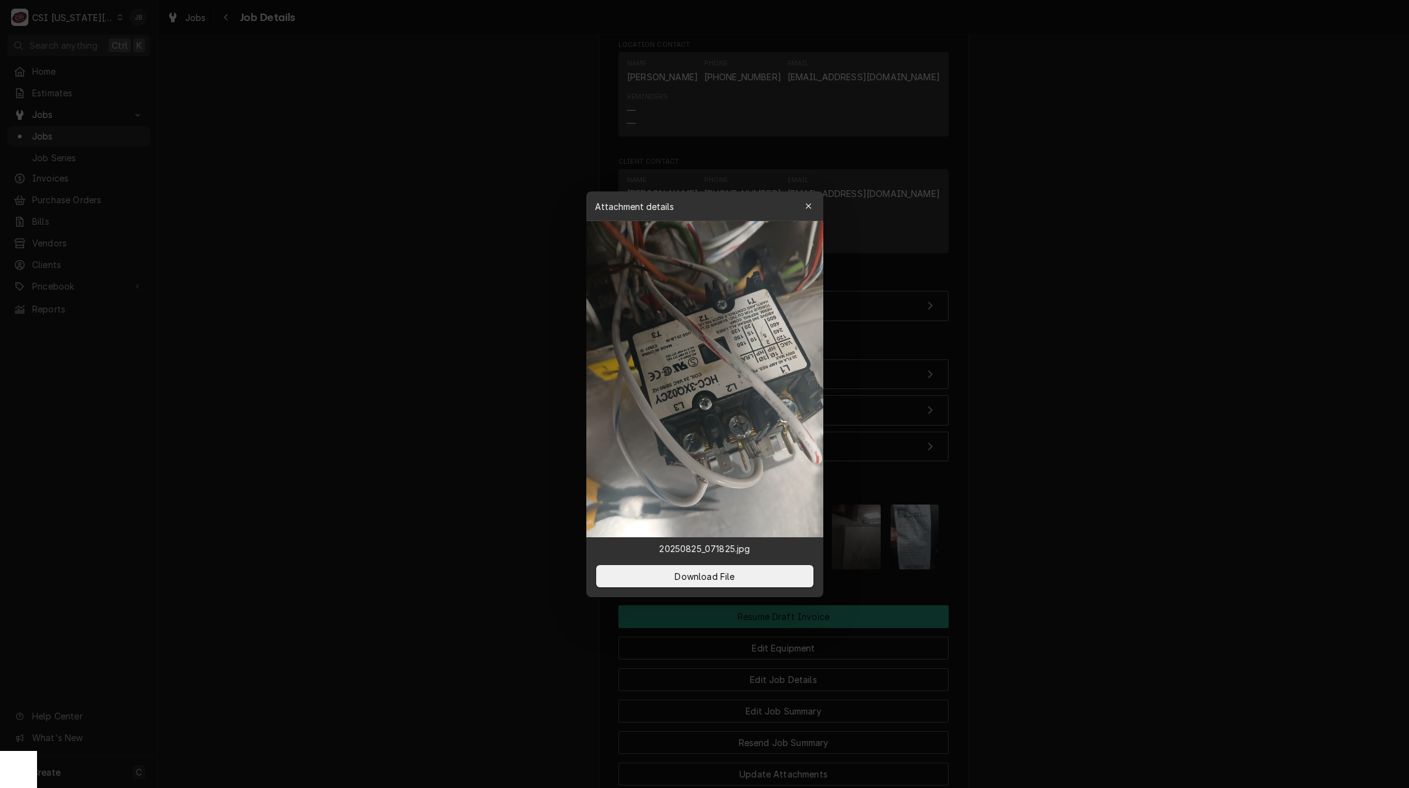
click at [1071, 475] on div at bounding box center [704, 394] width 1409 height 788
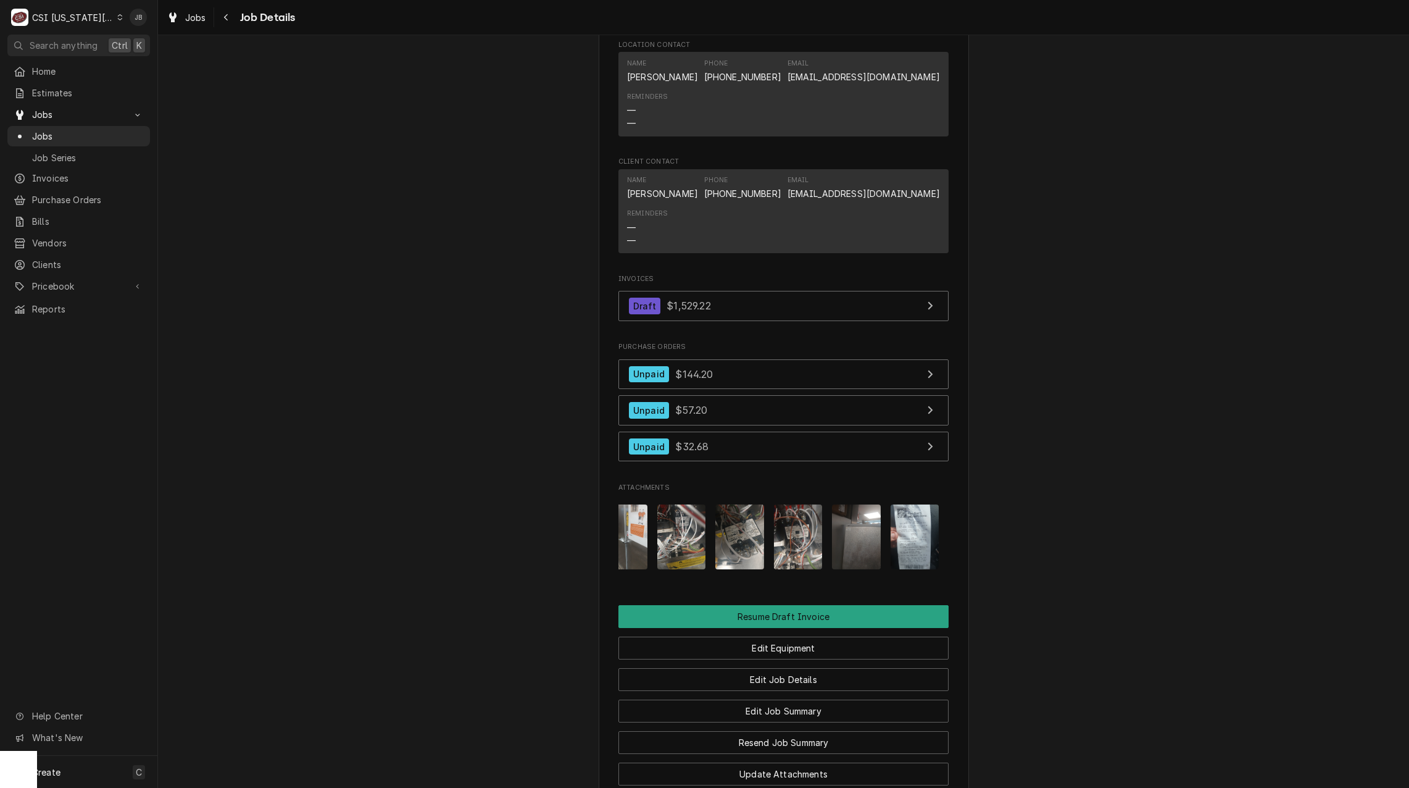
click at [673, 504] on img "Attachments" at bounding box center [681, 536] width 49 height 65
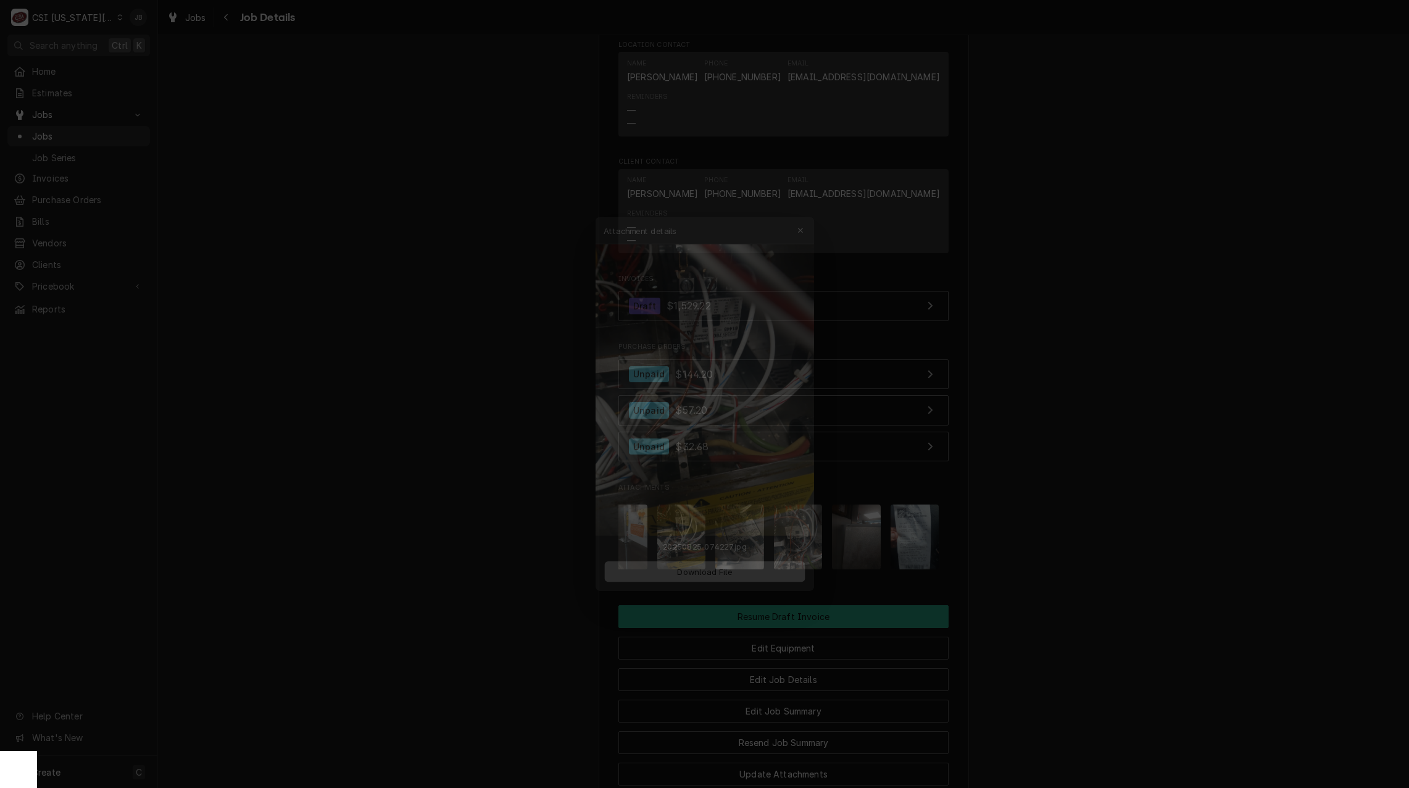
click at [686, 585] on button "Download File" at bounding box center [704, 576] width 217 height 22
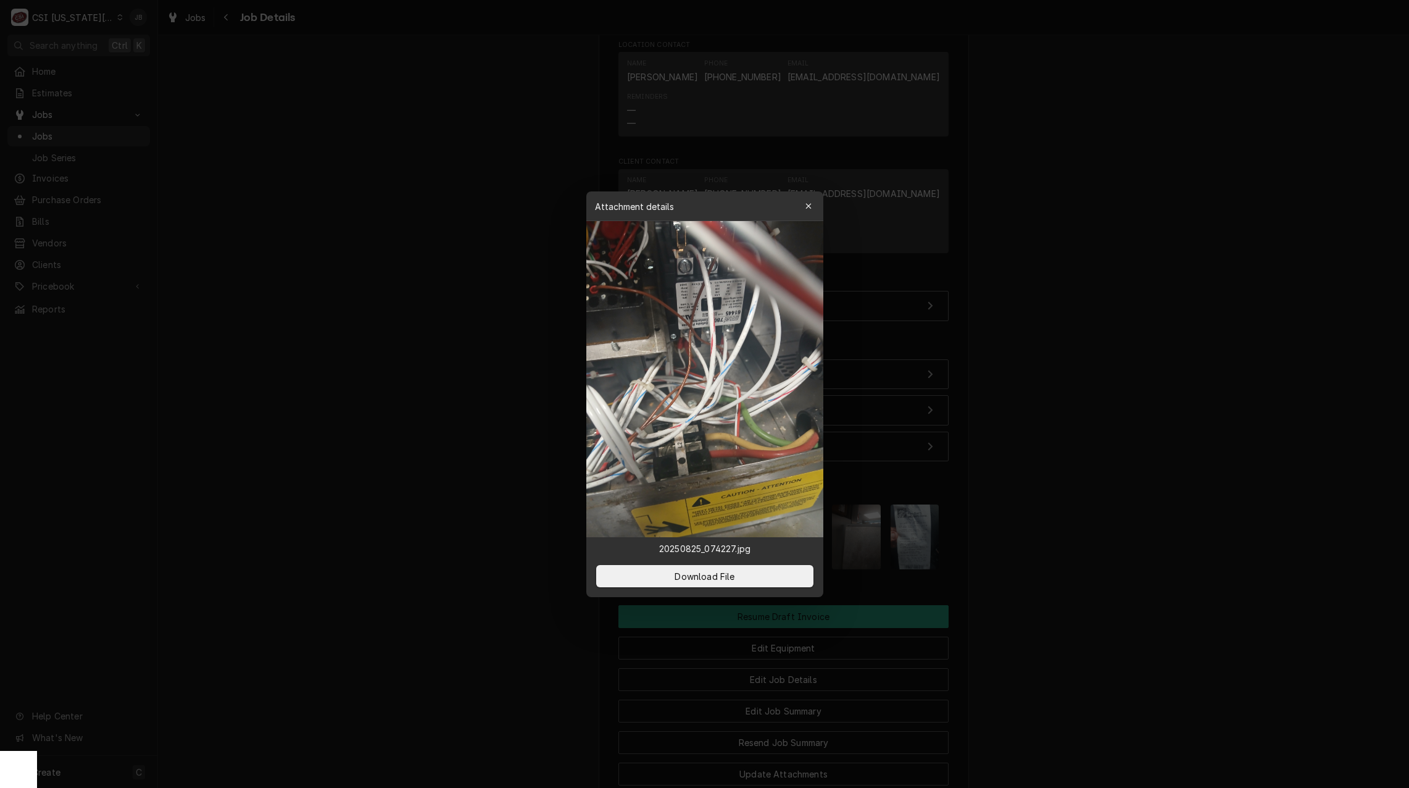
click at [1394, 178] on div at bounding box center [704, 394] width 1409 height 788
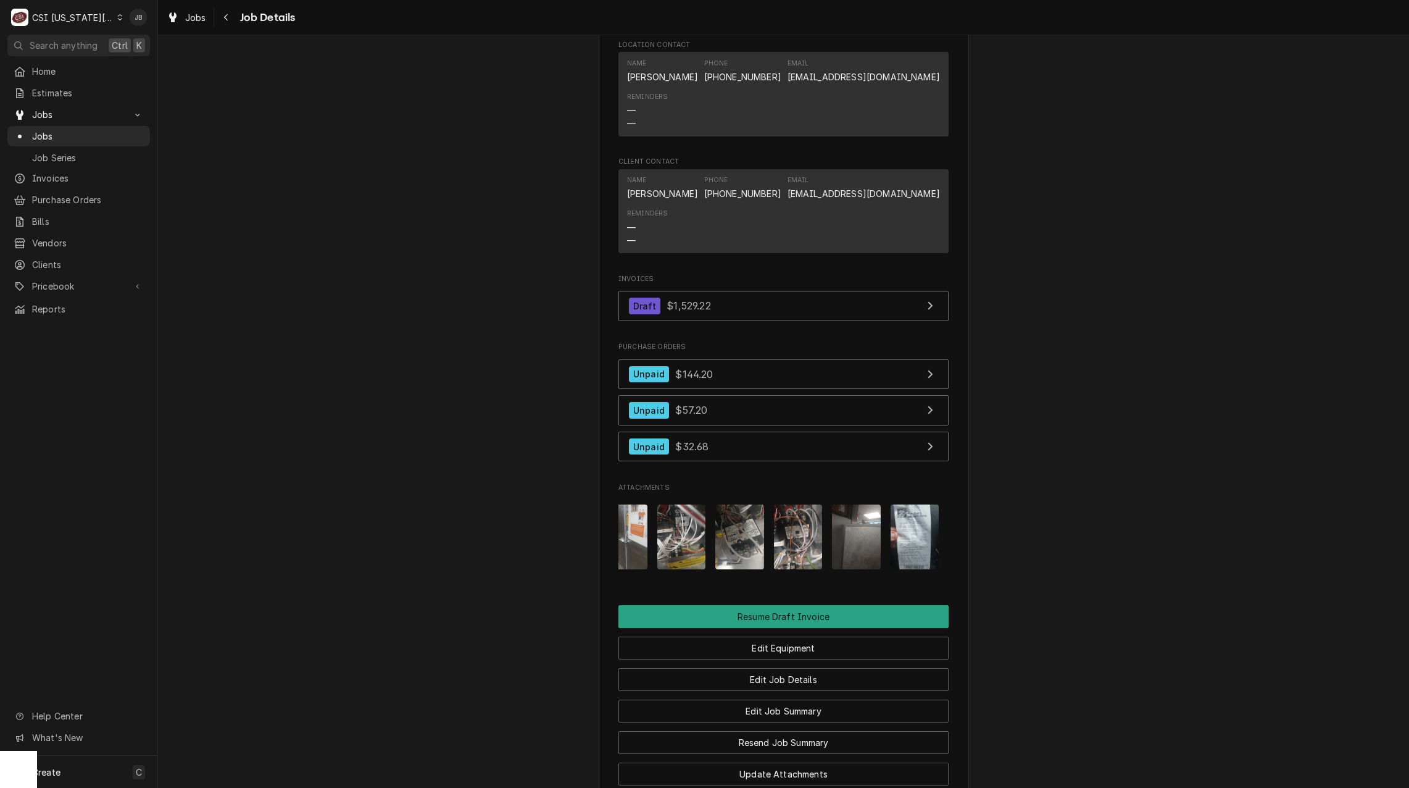
click at [728, 504] on img "Attachments" at bounding box center [739, 536] width 49 height 65
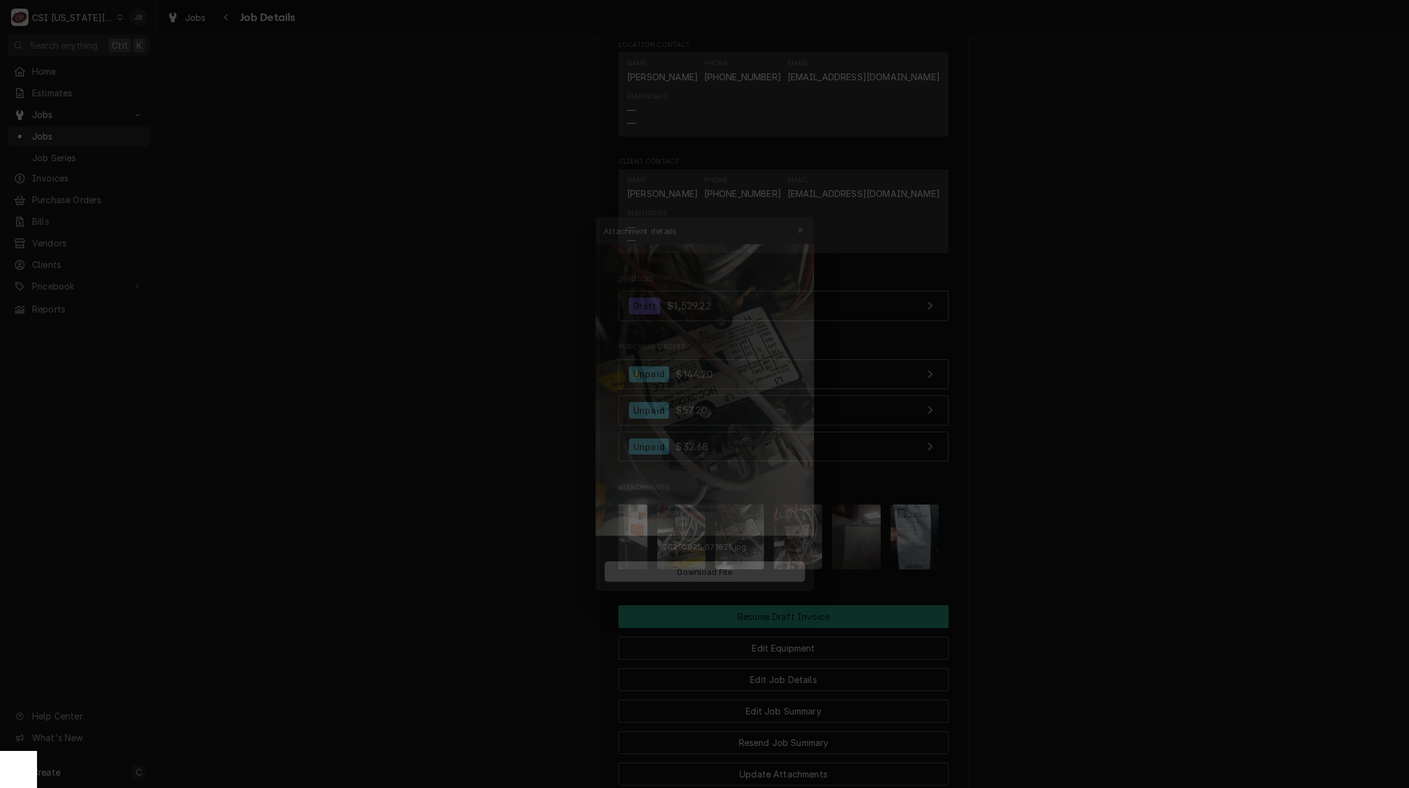
click at [1041, 443] on div at bounding box center [704, 394] width 1409 height 788
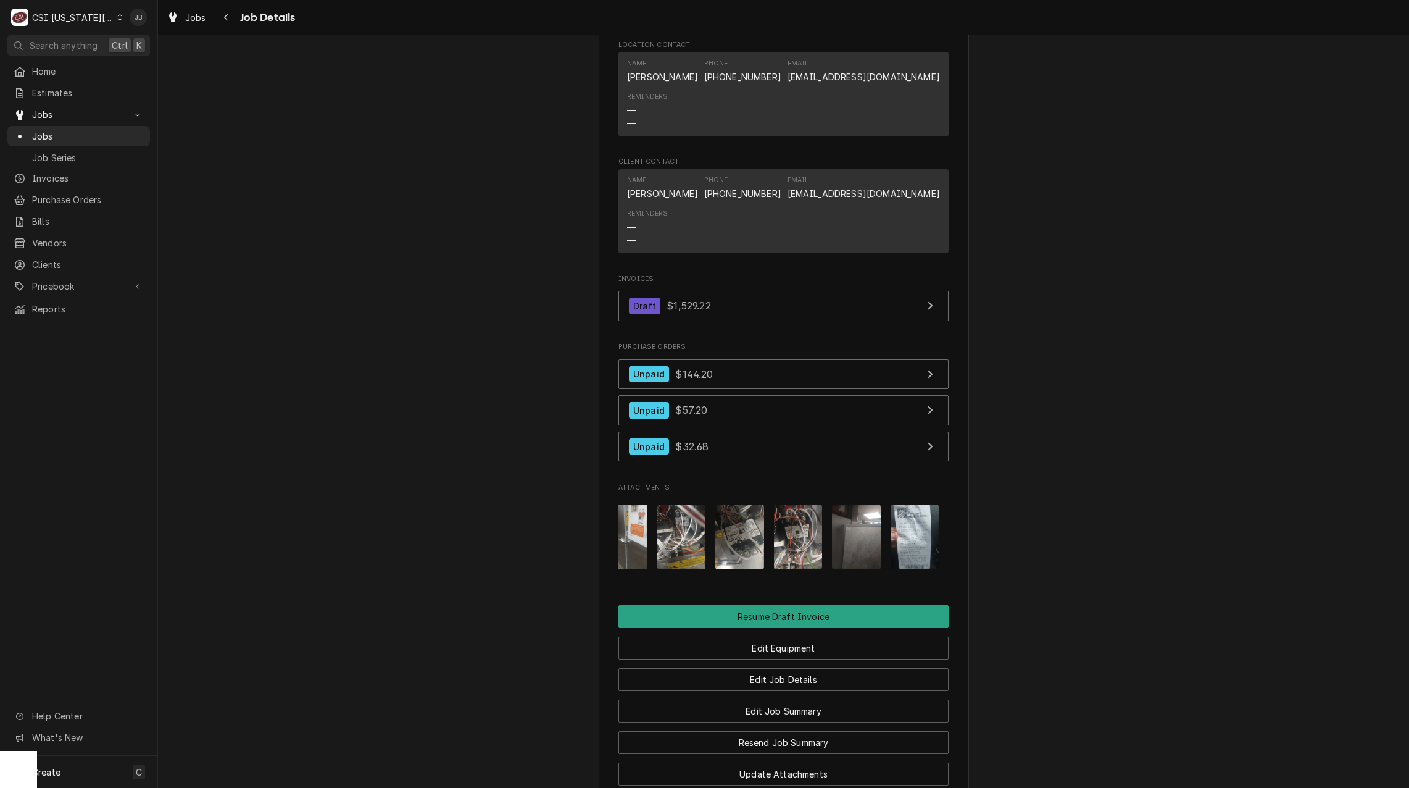
click at [774, 504] on img "Attachments" at bounding box center [798, 536] width 49 height 65
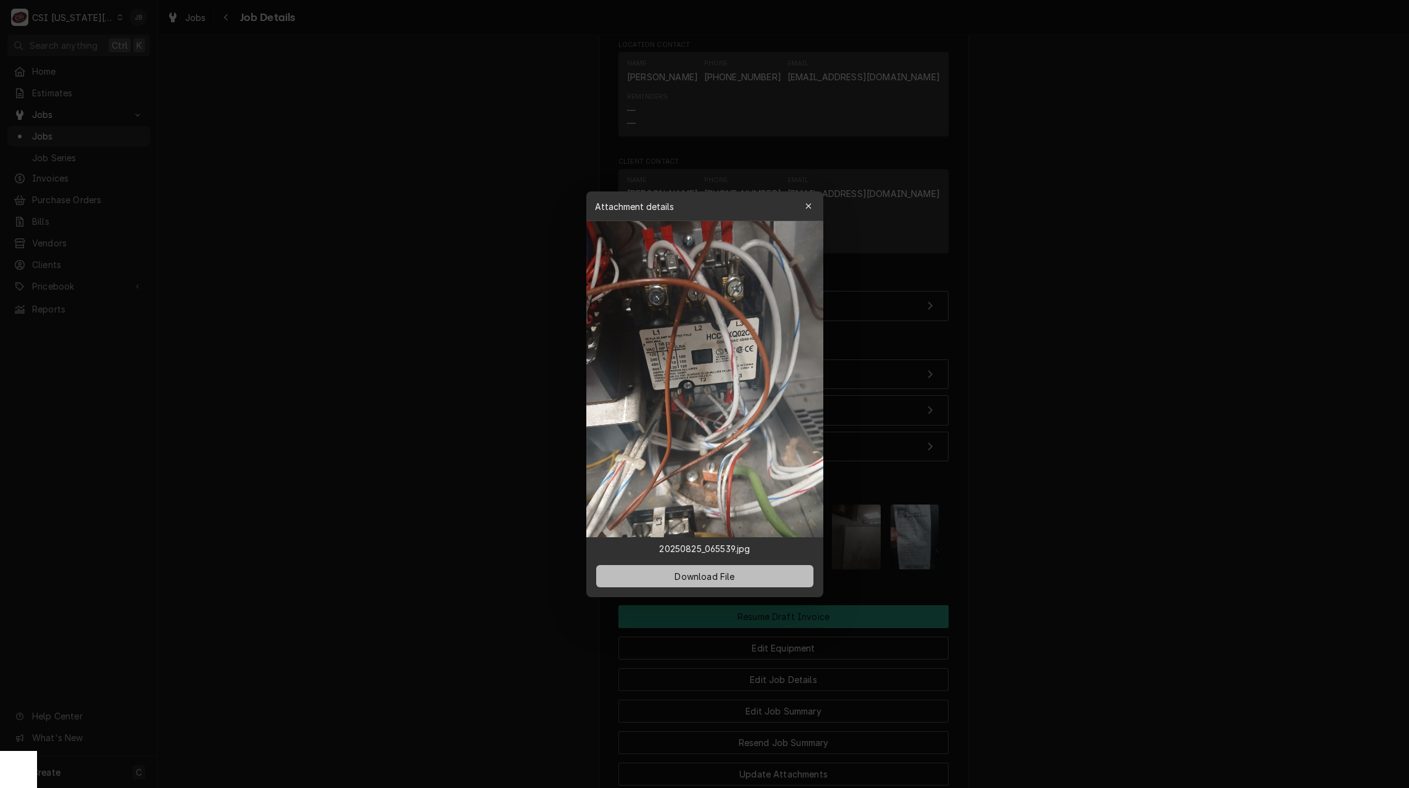
click at [674, 568] on button "Download File" at bounding box center [704, 576] width 217 height 22
drag, startPoint x: 462, startPoint y: 305, endPoint x: 506, endPoint y: 323, distance: 47.0
click at [462, 305] on div at bounding box center [704, 394] width 1409 height 788
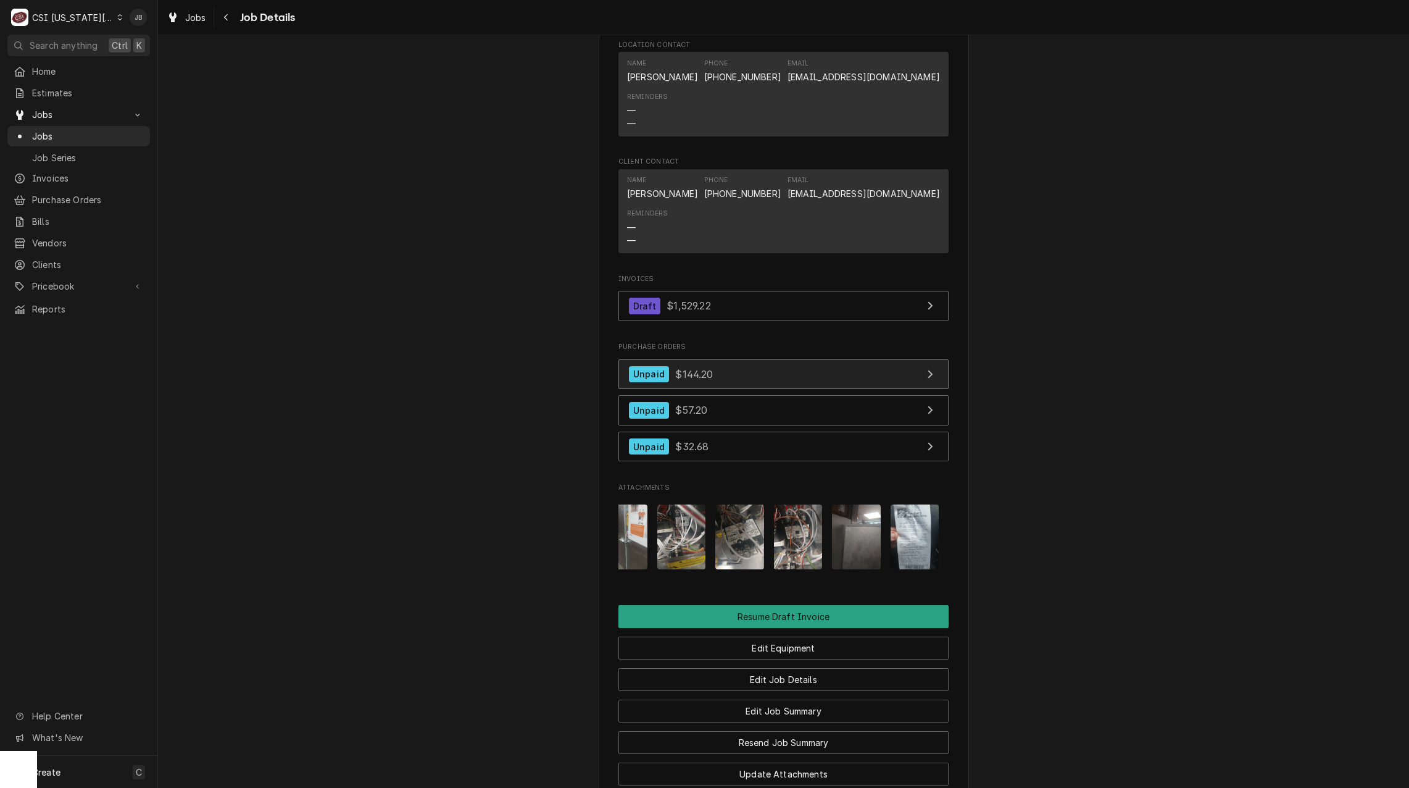
click at [715, 359] on link "Unpaid $144.20" at bounding box center [783, 374] width 330 height 30
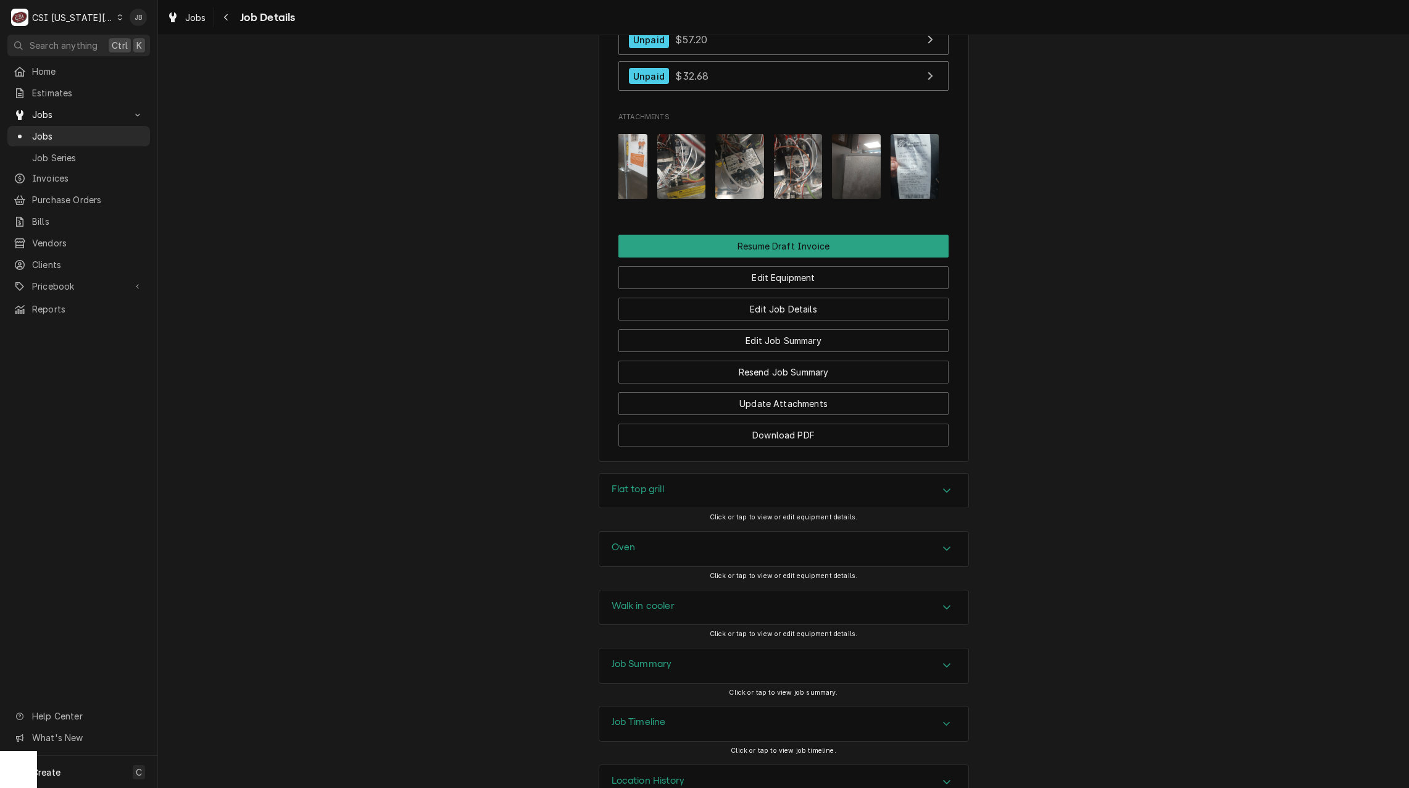
click at [651, 600] on h3 "Walk in cooler" at bounding box center [643, 606] width 63 height 12
click at [656, 658] on h3 "Job Summary" at bounding box center [642, 664] width 60 height 12
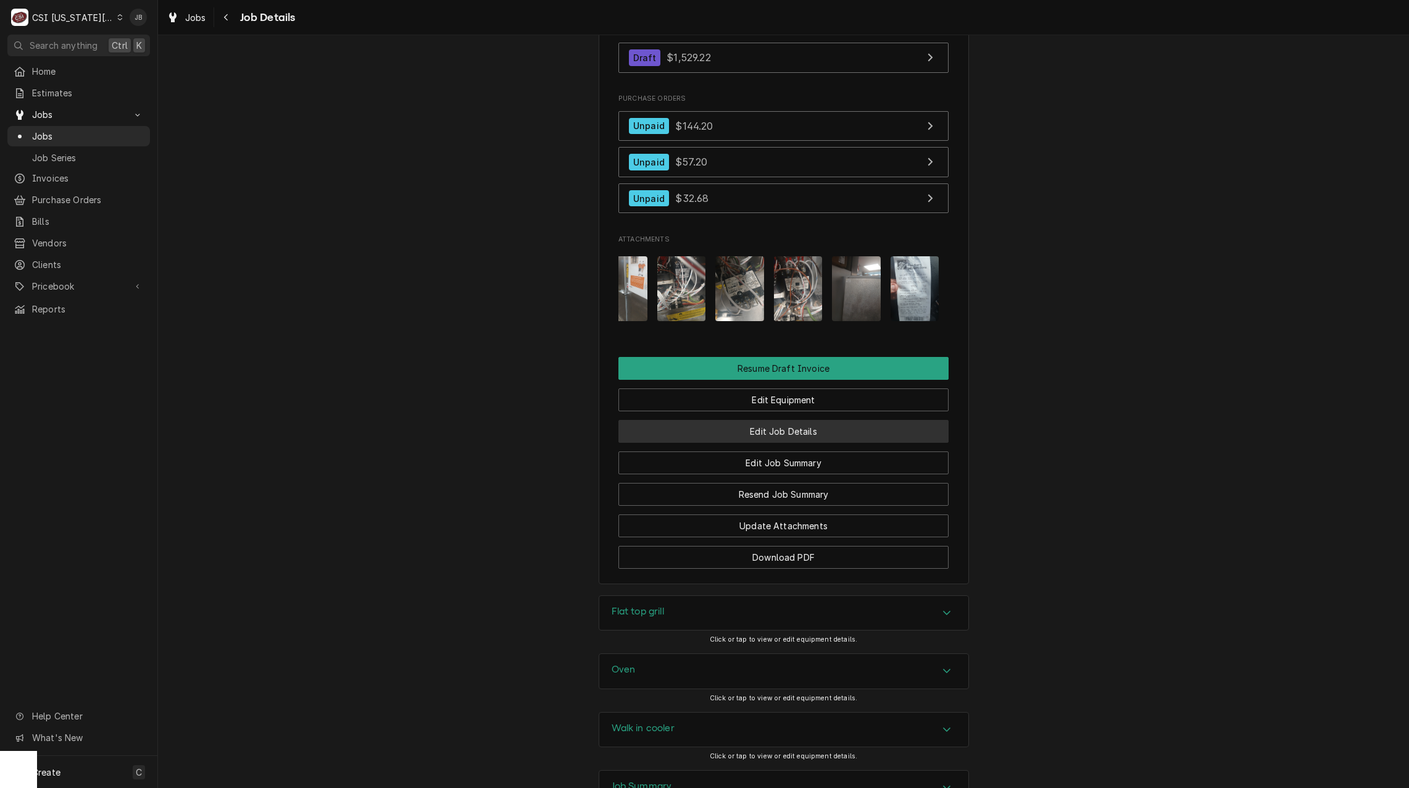
scroll to position [1698, 0]
click at [733, 257] on img "Attachments" at bounding box center [739, 289] width 49 height 65
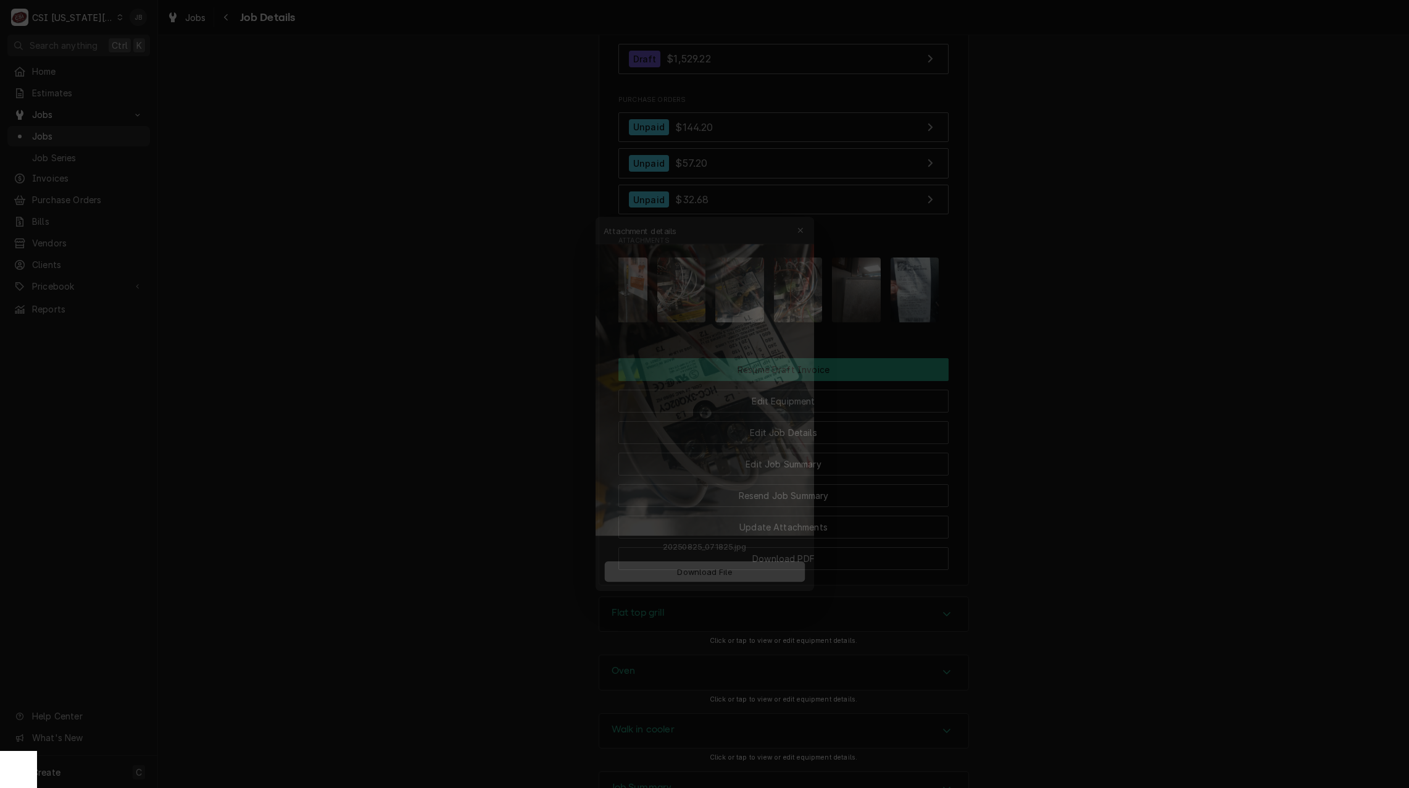
click at [1069, 338] on div at bounding box center [704, 394] width 1409 height 788
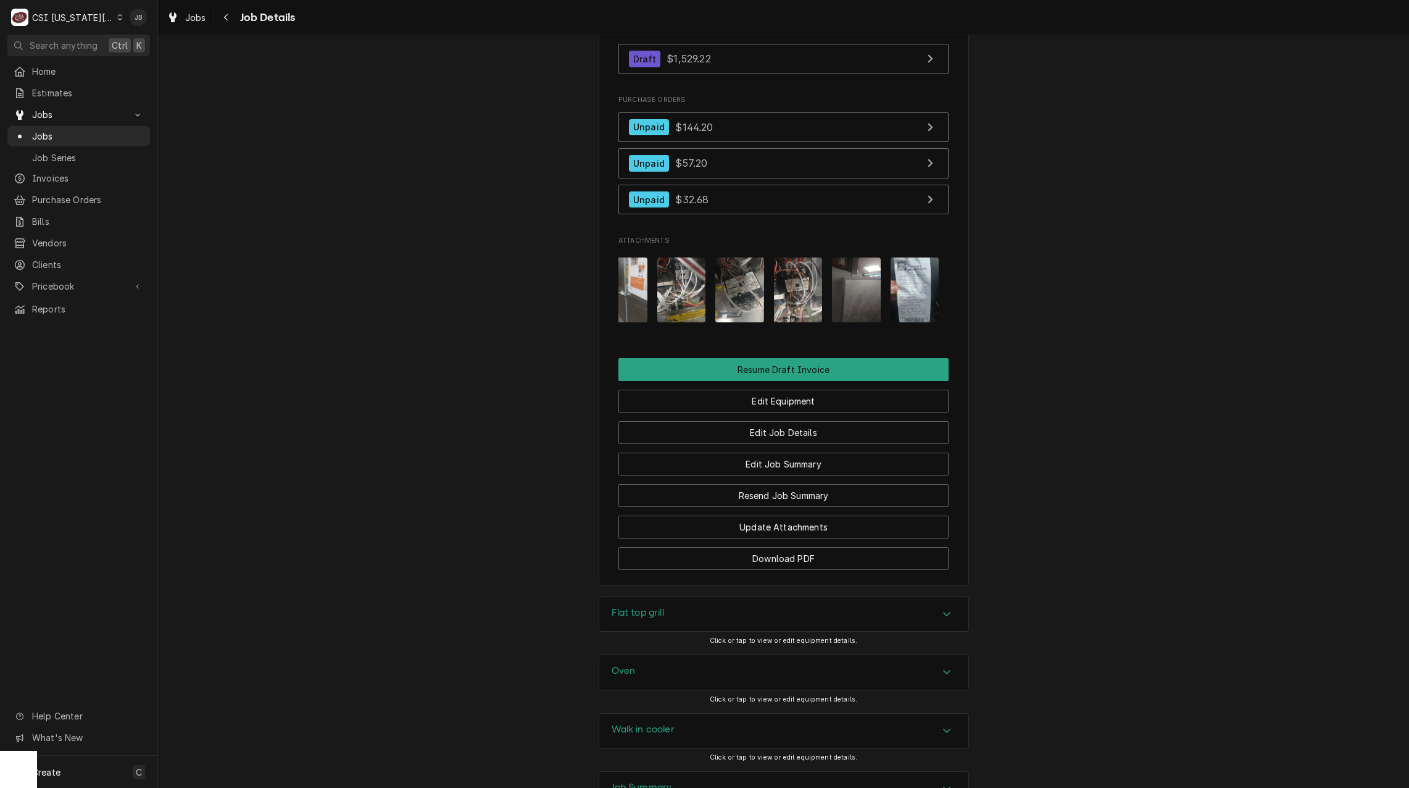
click at [868, 257] on img "Attachments" at bounding box center [856, 289] width 49 height 65
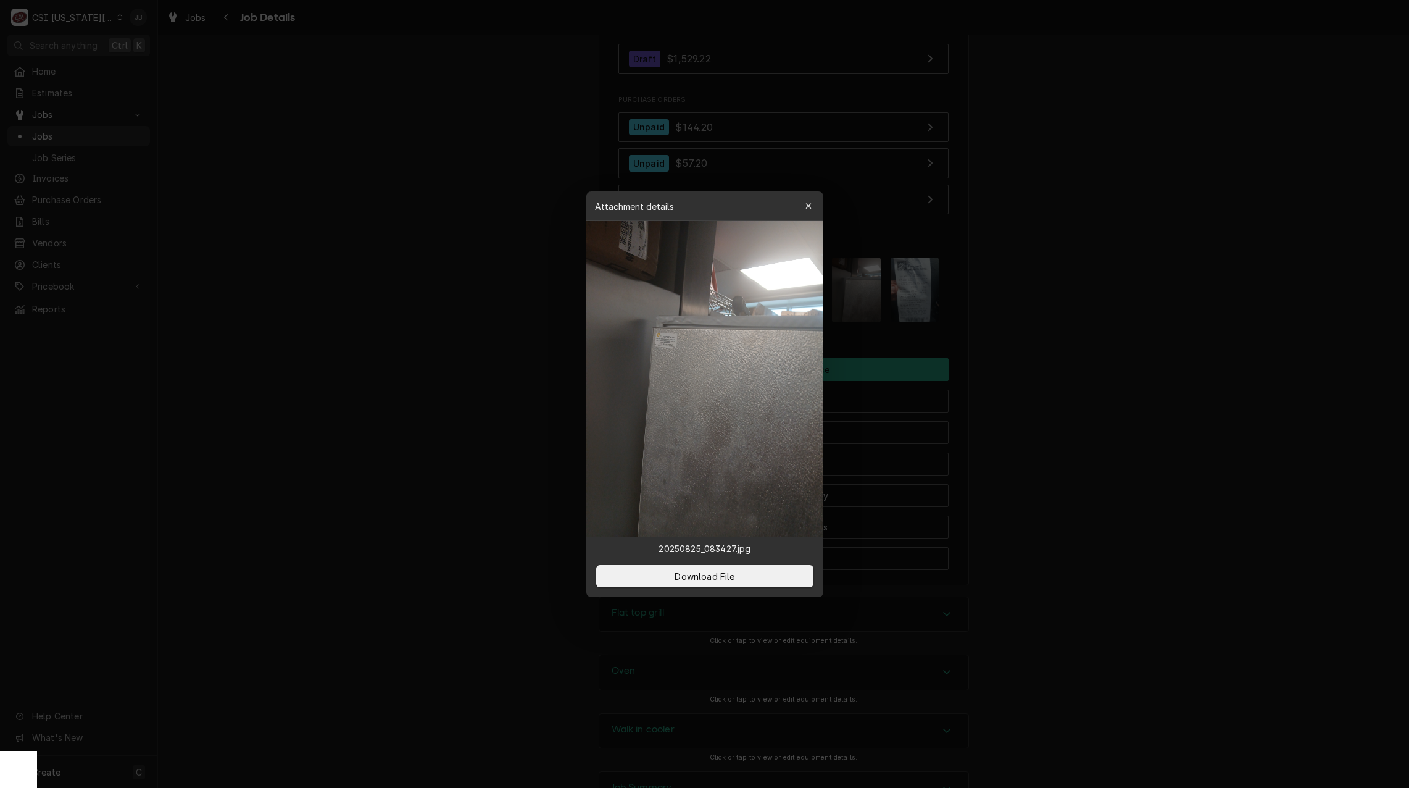
click at [1020, 278] on div at bounding box center [704, 394] width 1409 height 788
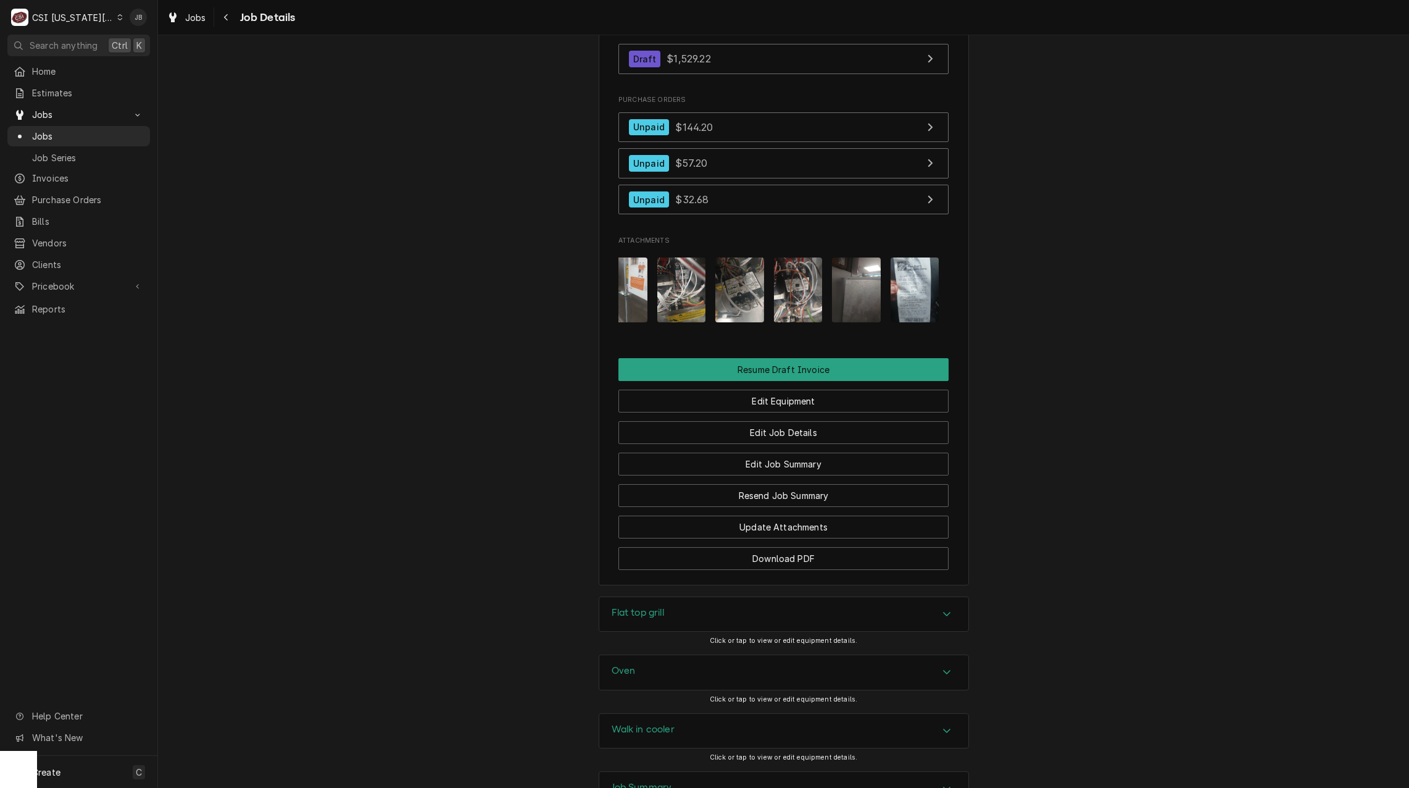
click at [904, 257] on img "Attachments" at bounding box center [915, 289] width 49 height 65
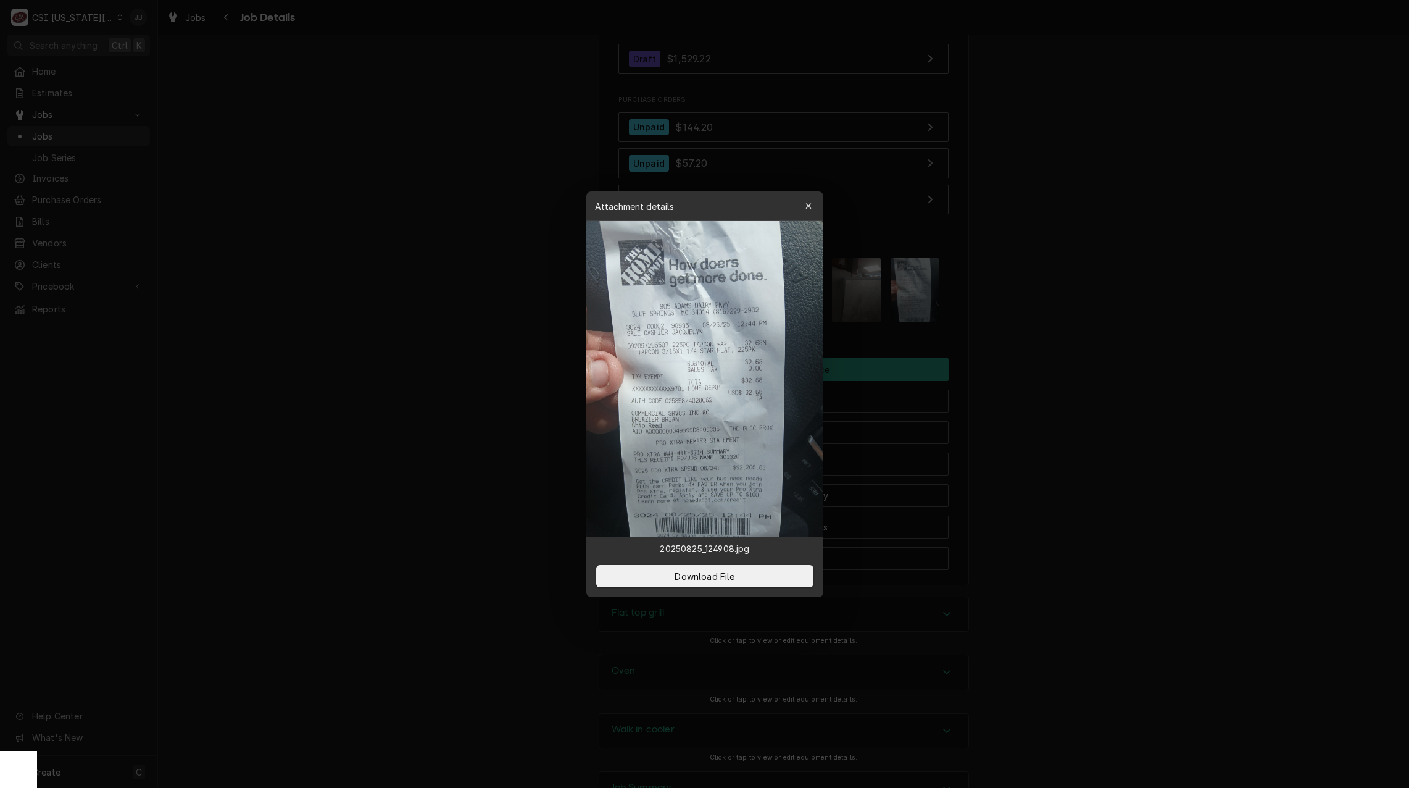
click at [1115, 412] on div at bounding box center [704, 394] width 1409 height 788
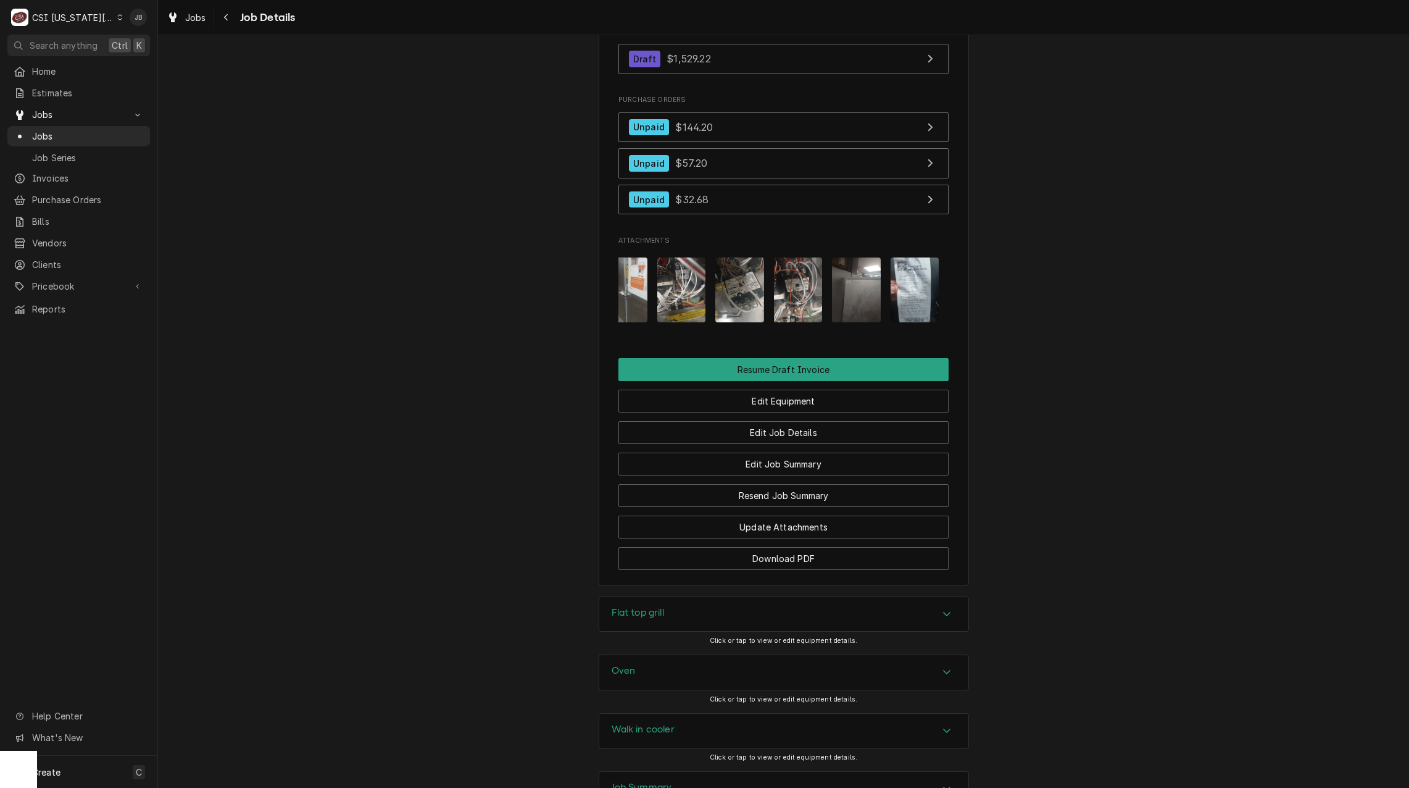
click at [901, 257] on img "Attachments" at bounding box center [915, 289] width 49 height 65
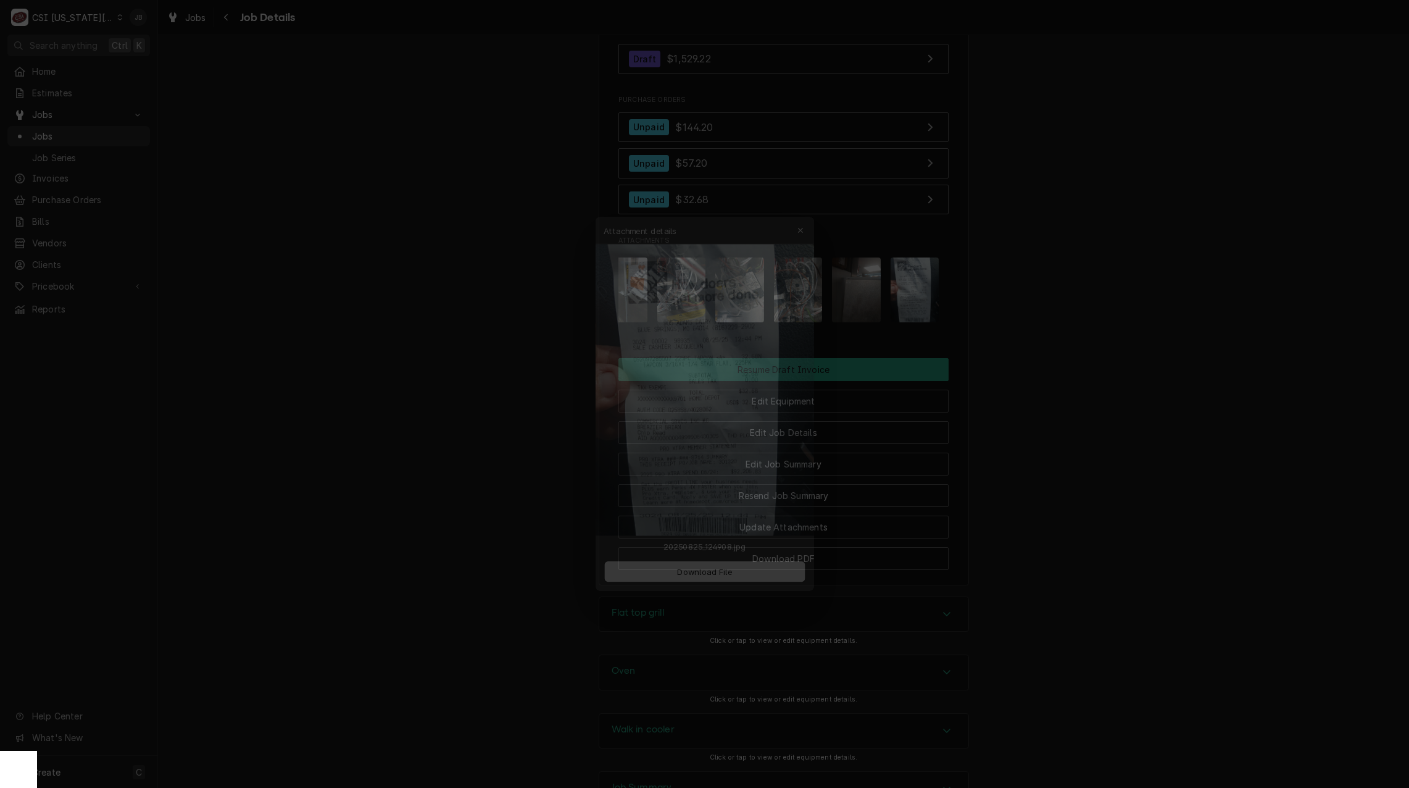
click at [1014, 286] on div at bounding box center [704, 394] width 1409 height 788
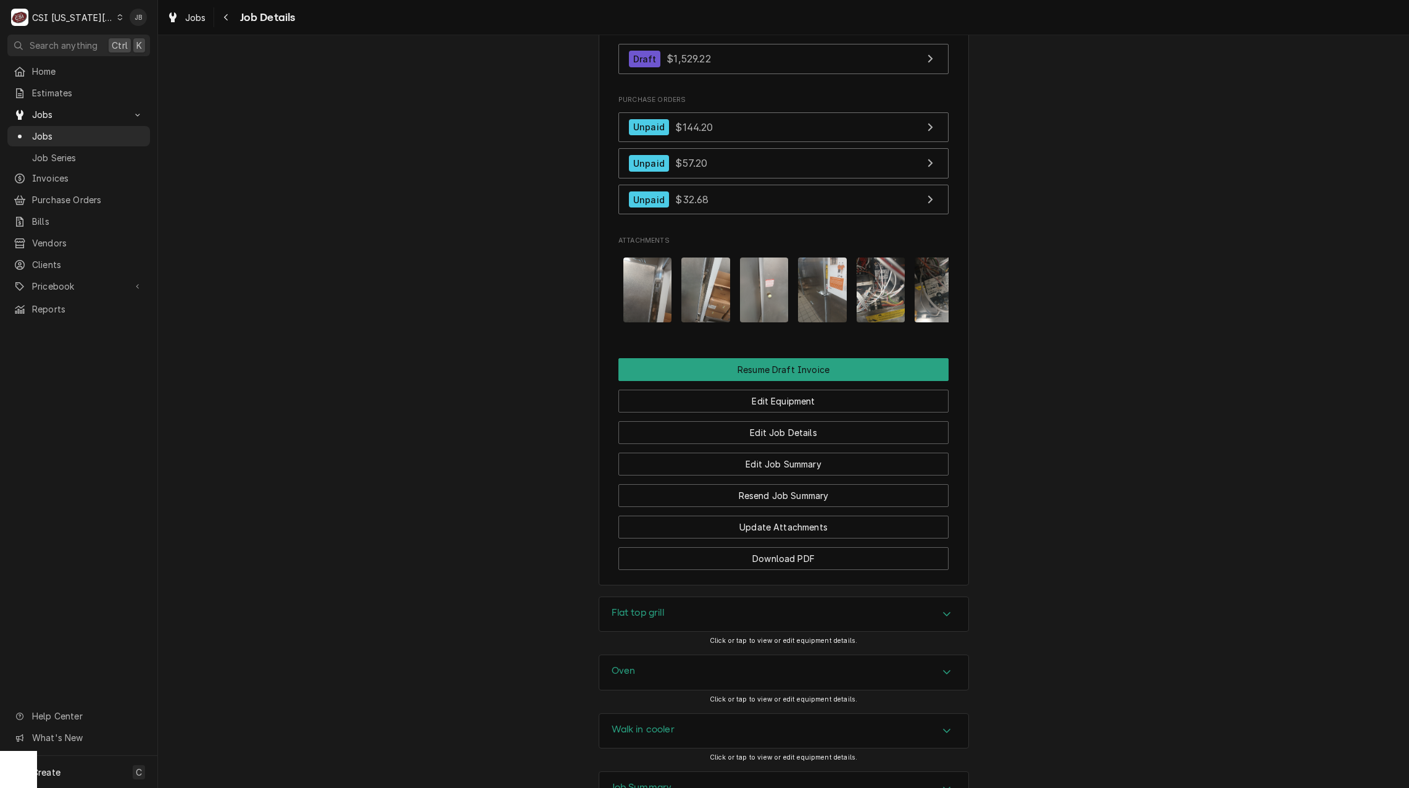
scroll to position [0, 0]
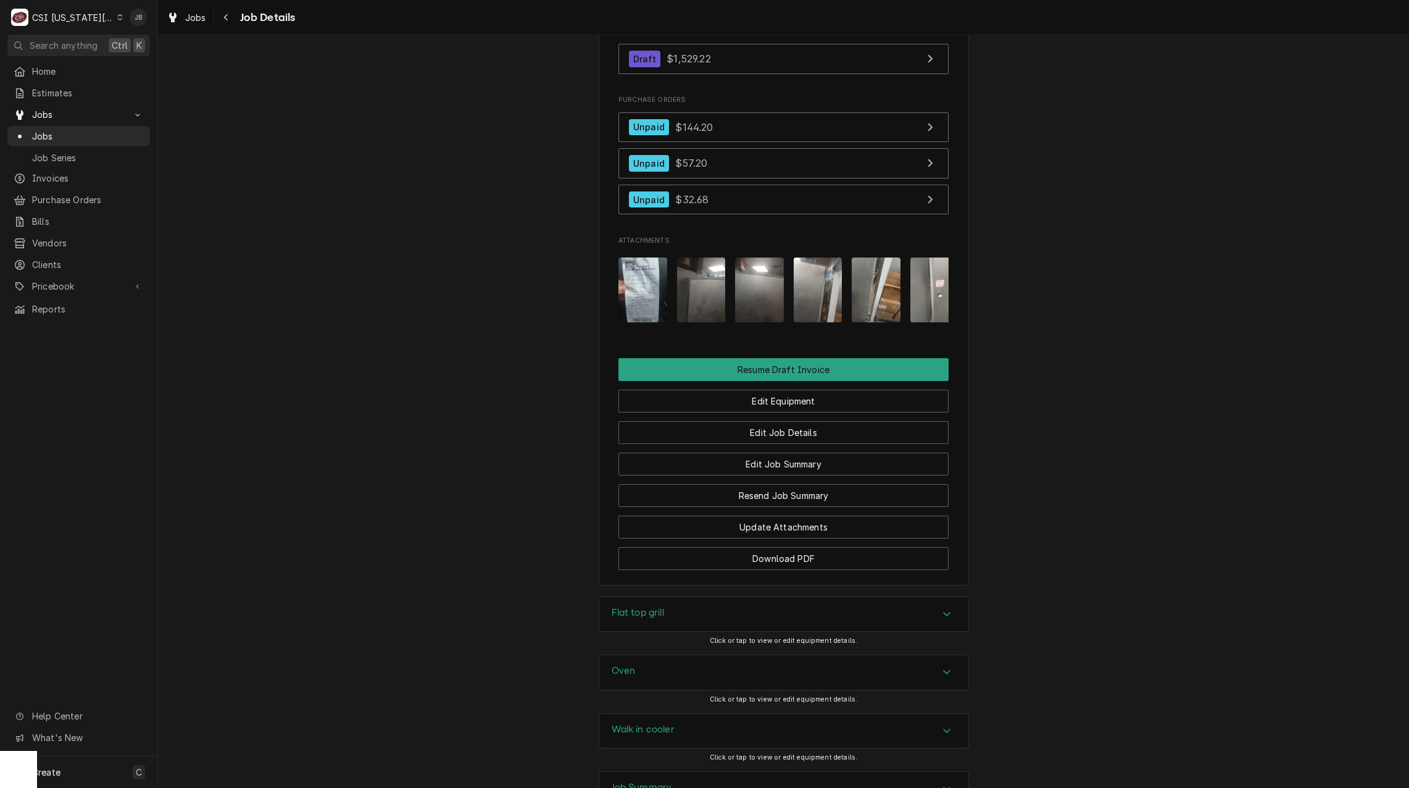
click at [628, 257] on img "Attachments" at bounding box center [642, 289] width 49 height 65
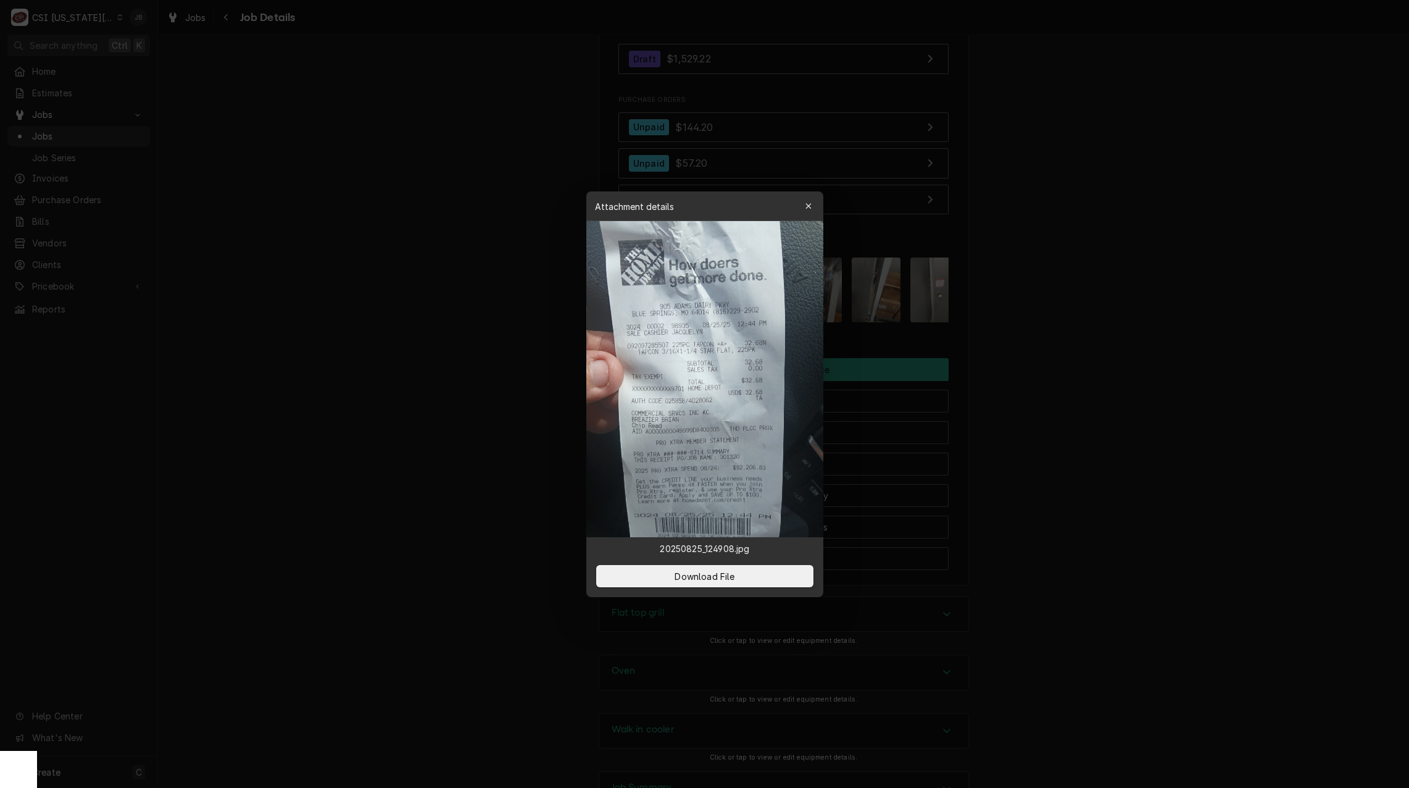
click at [420, 314] on div at bounding box center [704, 394] width 1409 height 788
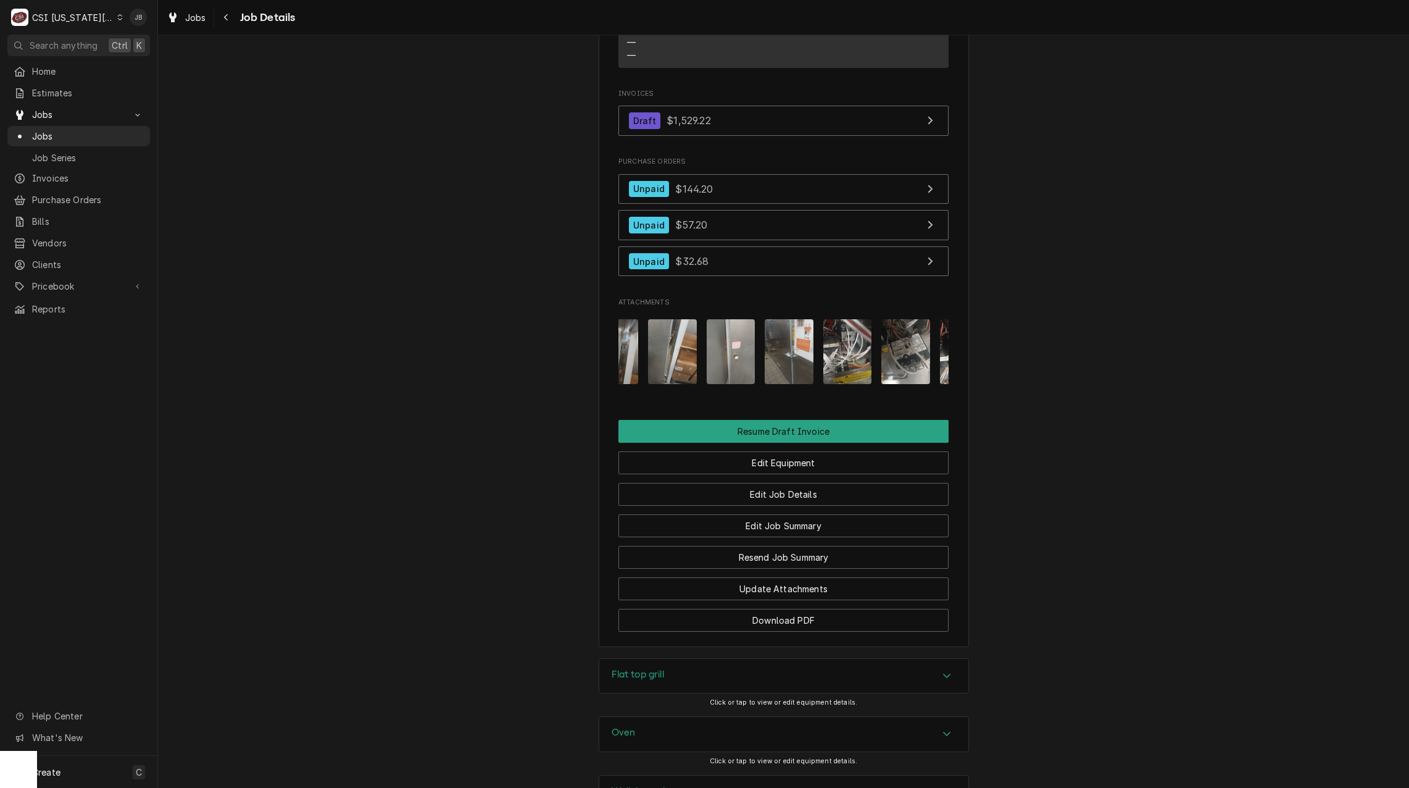
scroll to position [0, 284]
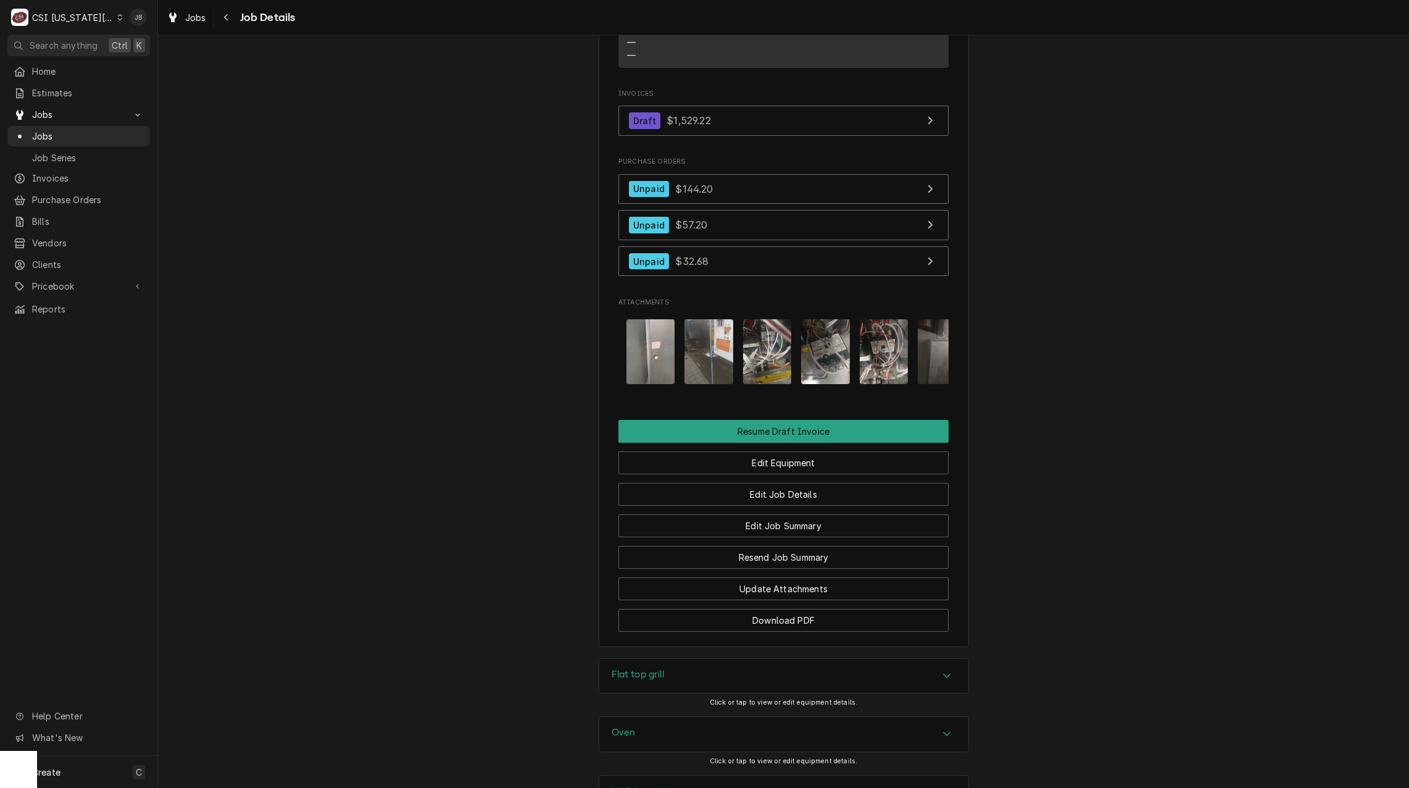
click at [672, 309] on div "Attachments" at bounding box center [783, 351] width 330 height 85
click at [715, 319] on img "Attachments" at bounding box center [709, 351] width 49 height 65
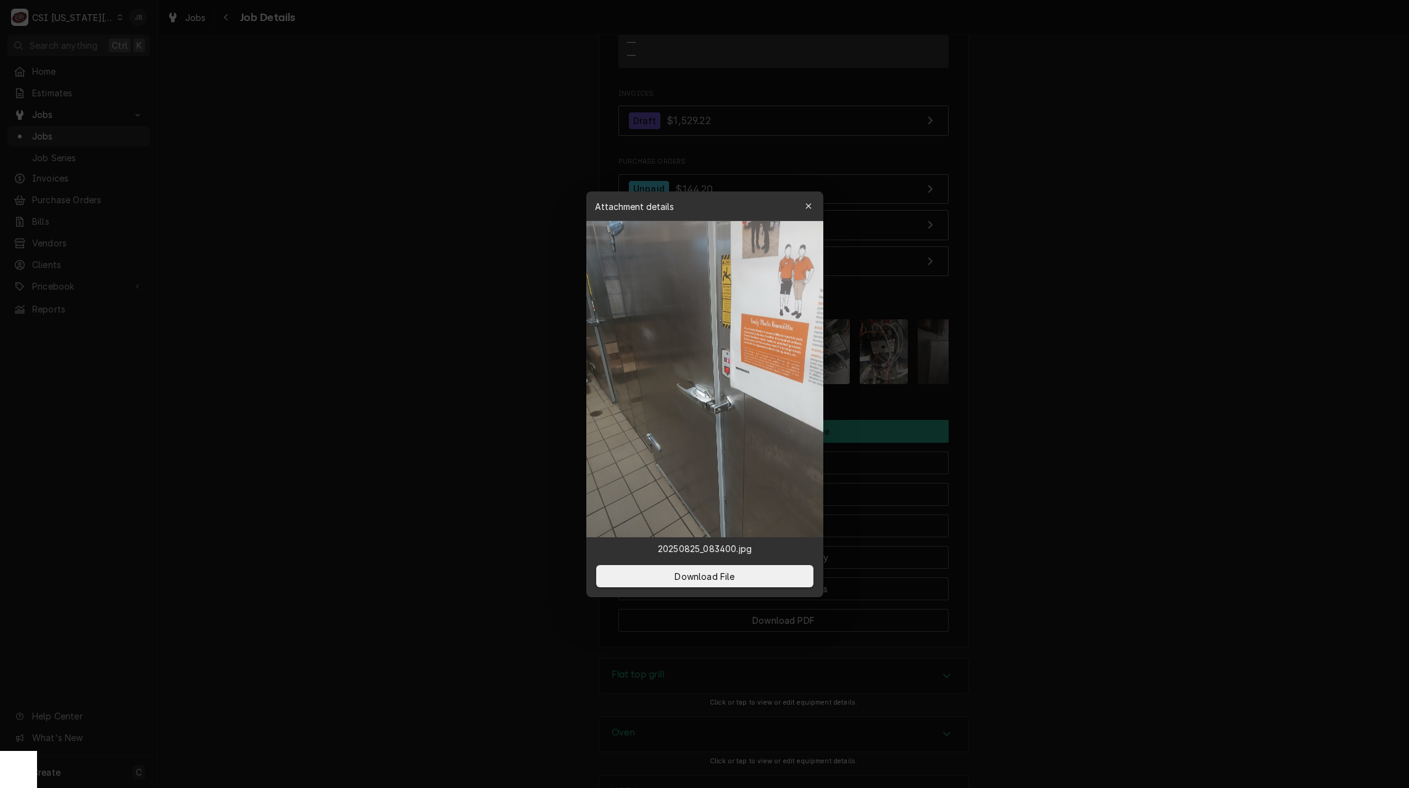
click at [485, 330] on div at bounding box center [704, 394] width 1409 height 788
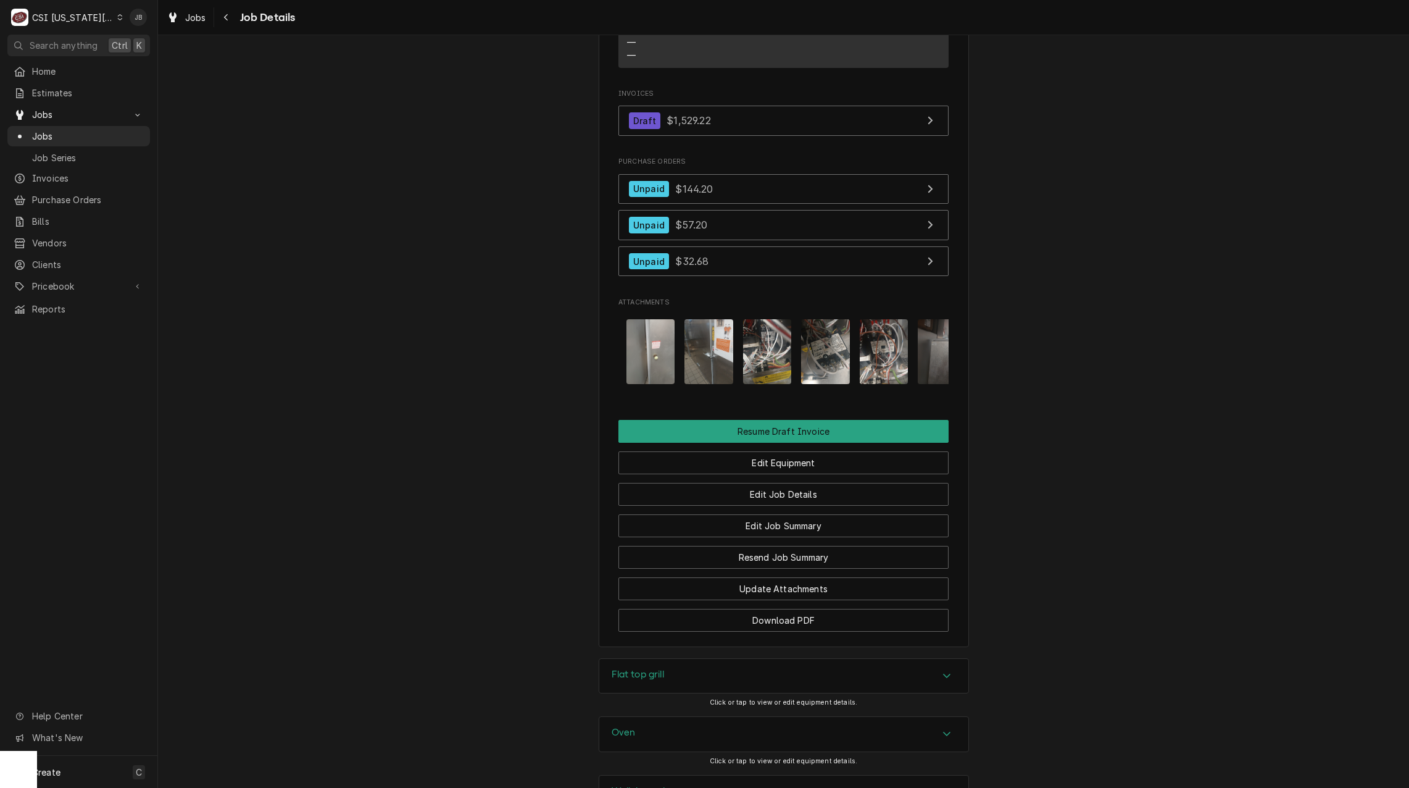
click at [758, 319] on img "Attachments" at bounding box center [767, 351] width 49 height 65
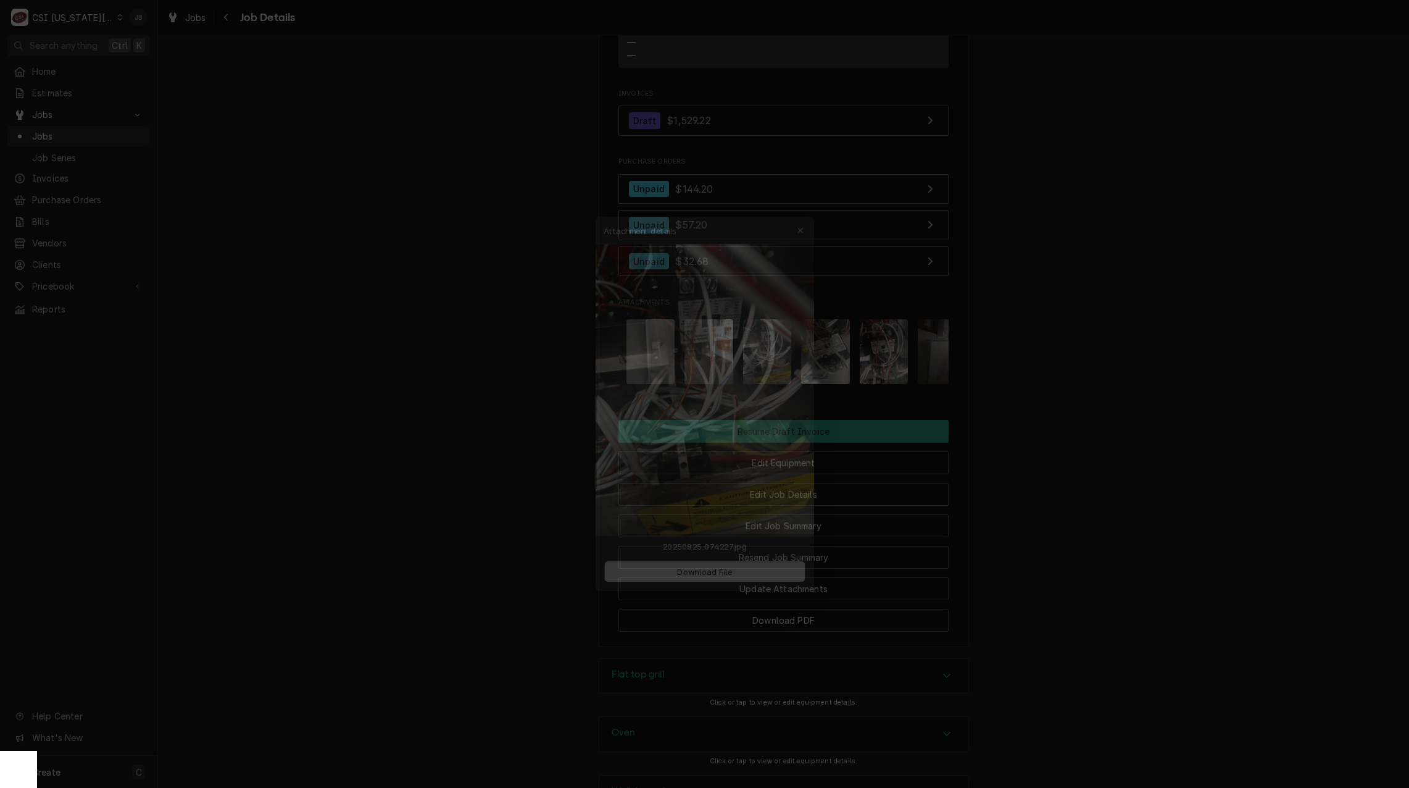
click at [1052, 376] on div at bounding box center [704, 394] width 1409 height 788
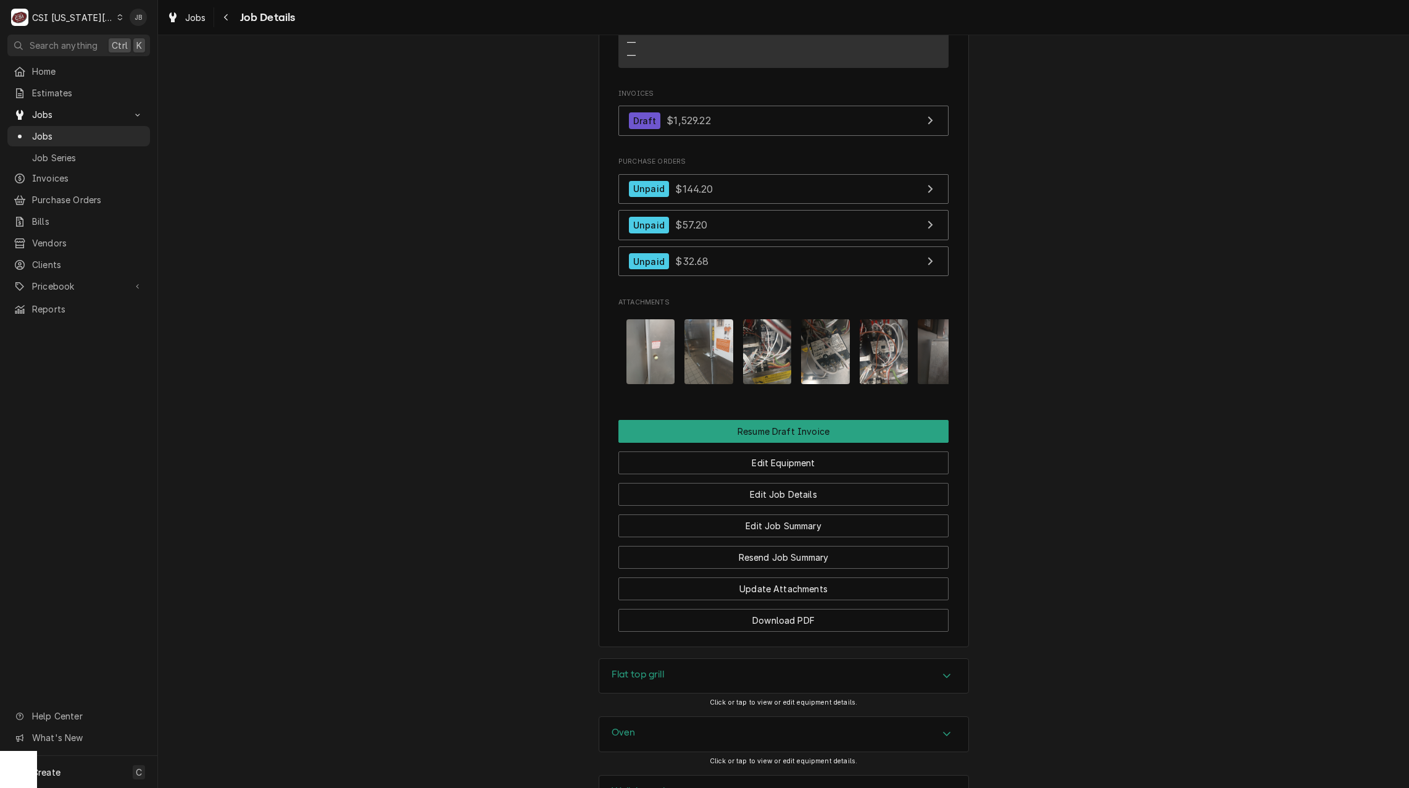
click at [812, 319] on img "Attachments" at bounding box center [825, 351] width 49 height 65
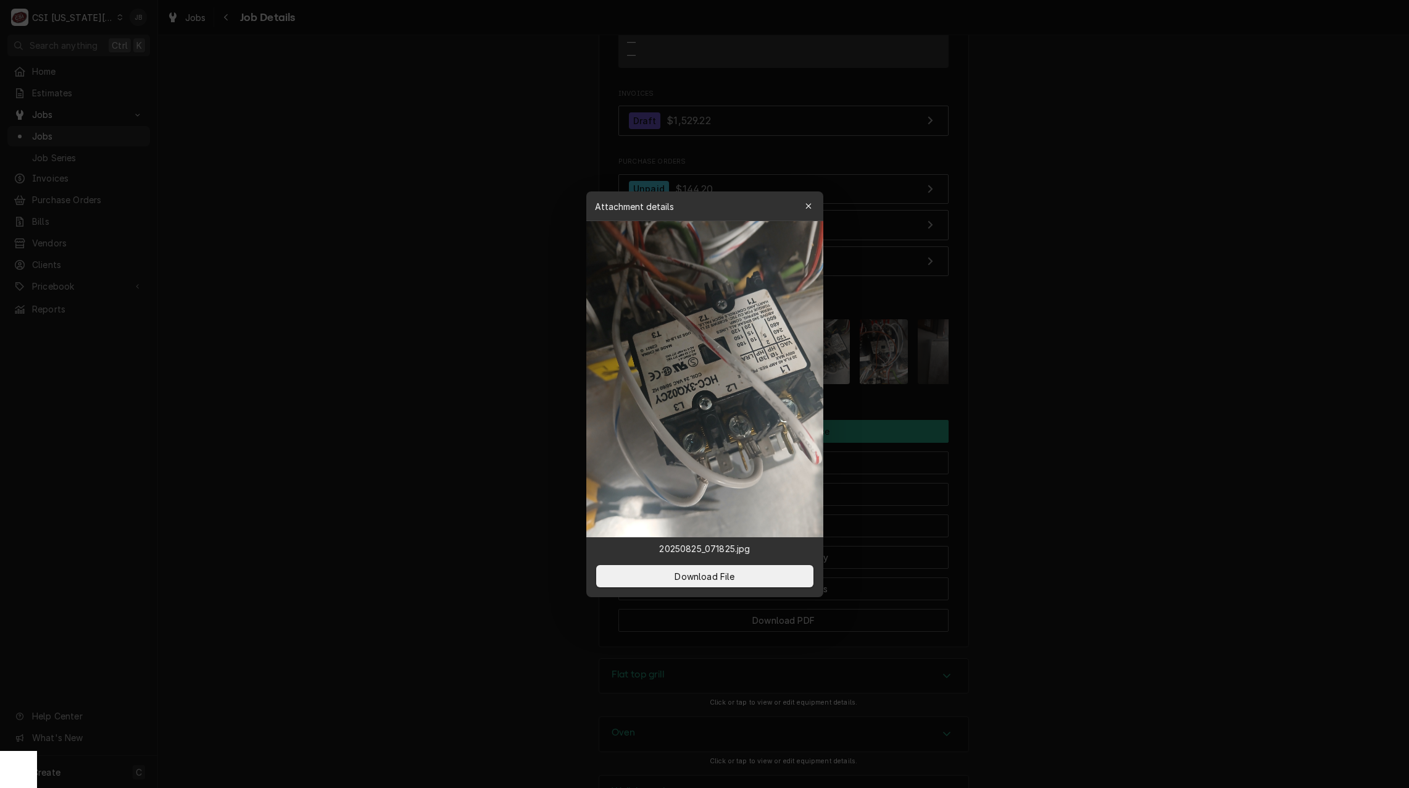
click at [1068, 354] on div at bounding box center [704, 394] width 1409 height 788
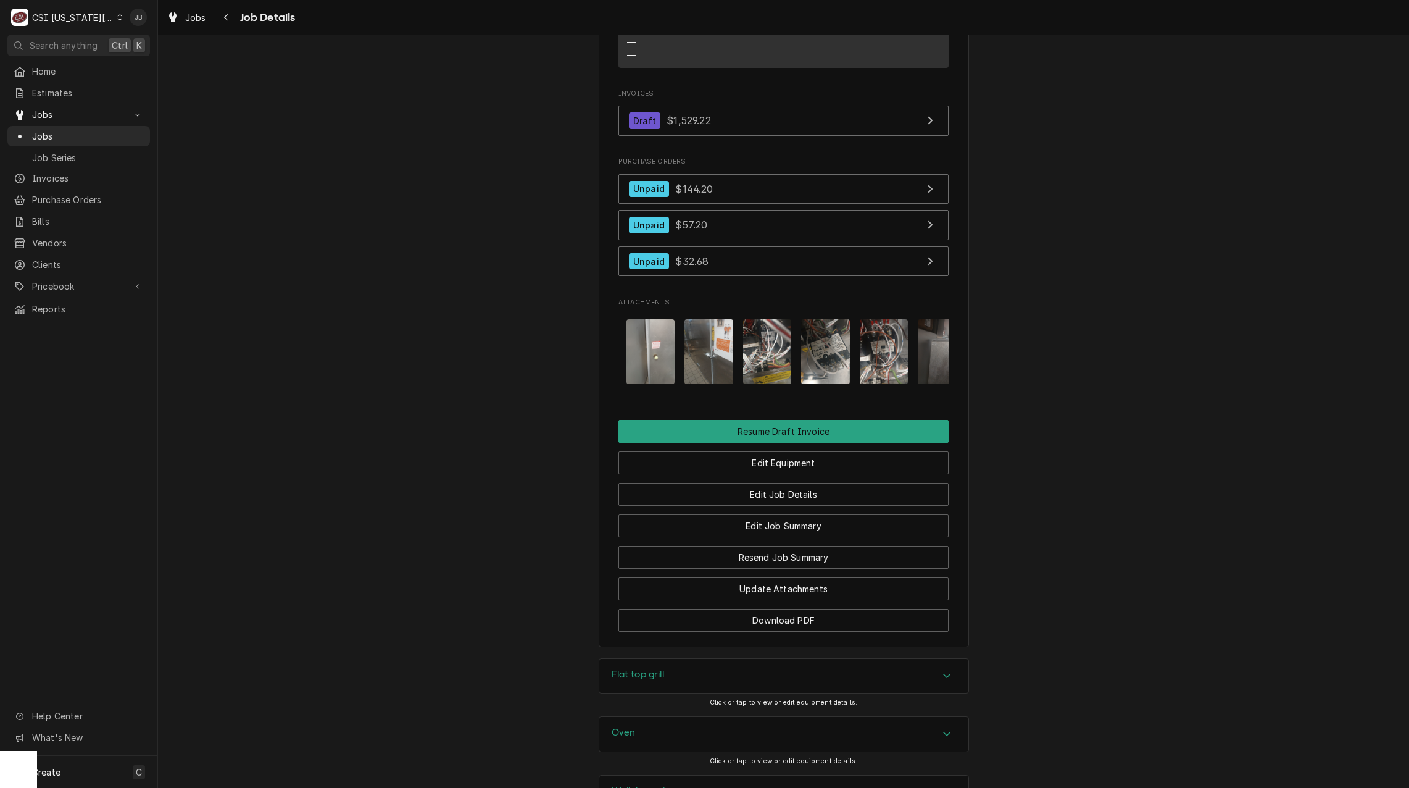
click at [825, 319] on img "Attachments" at bounding box center [825, 351] width 49 height 65
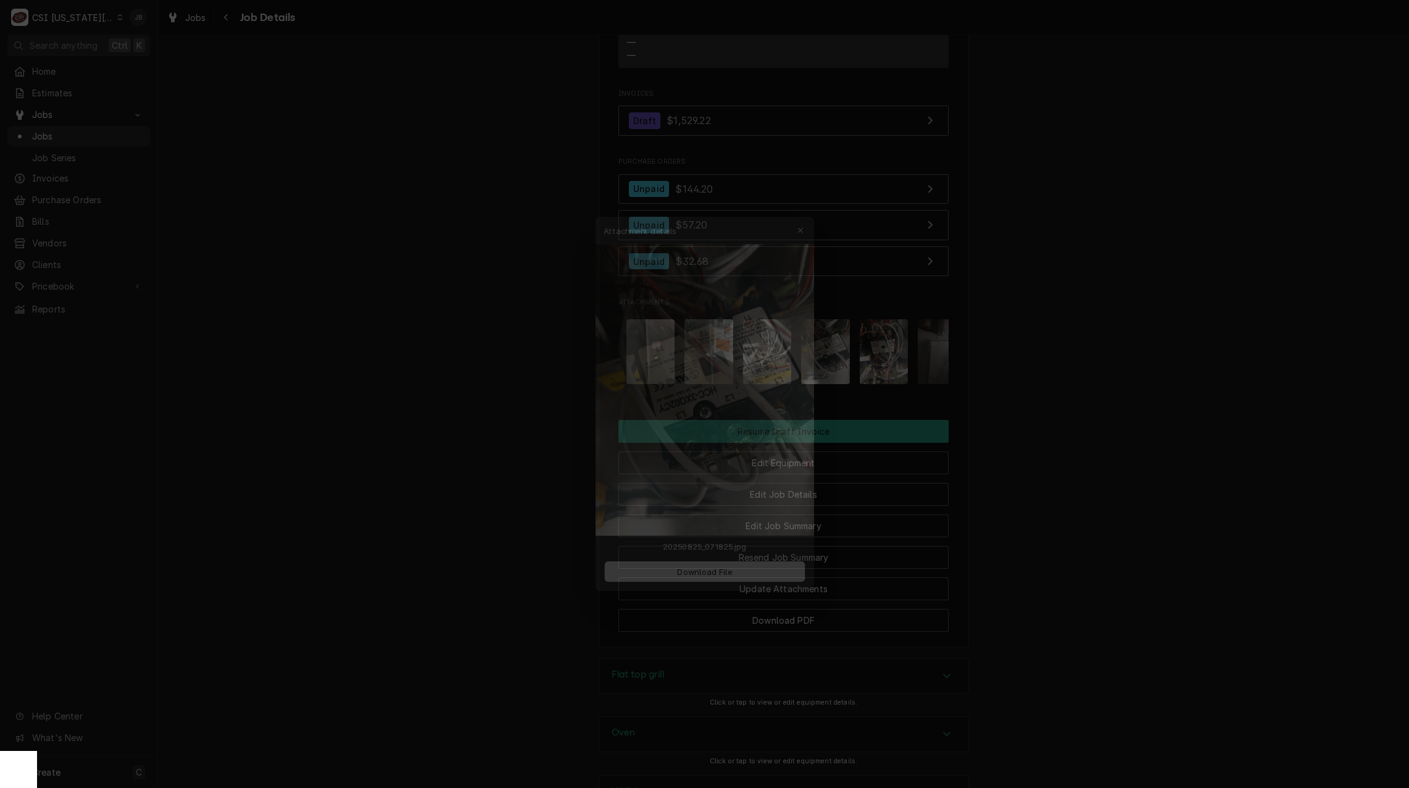
click at [1130, 261] on div at bounding box center [704, 394] width 1409 height 788
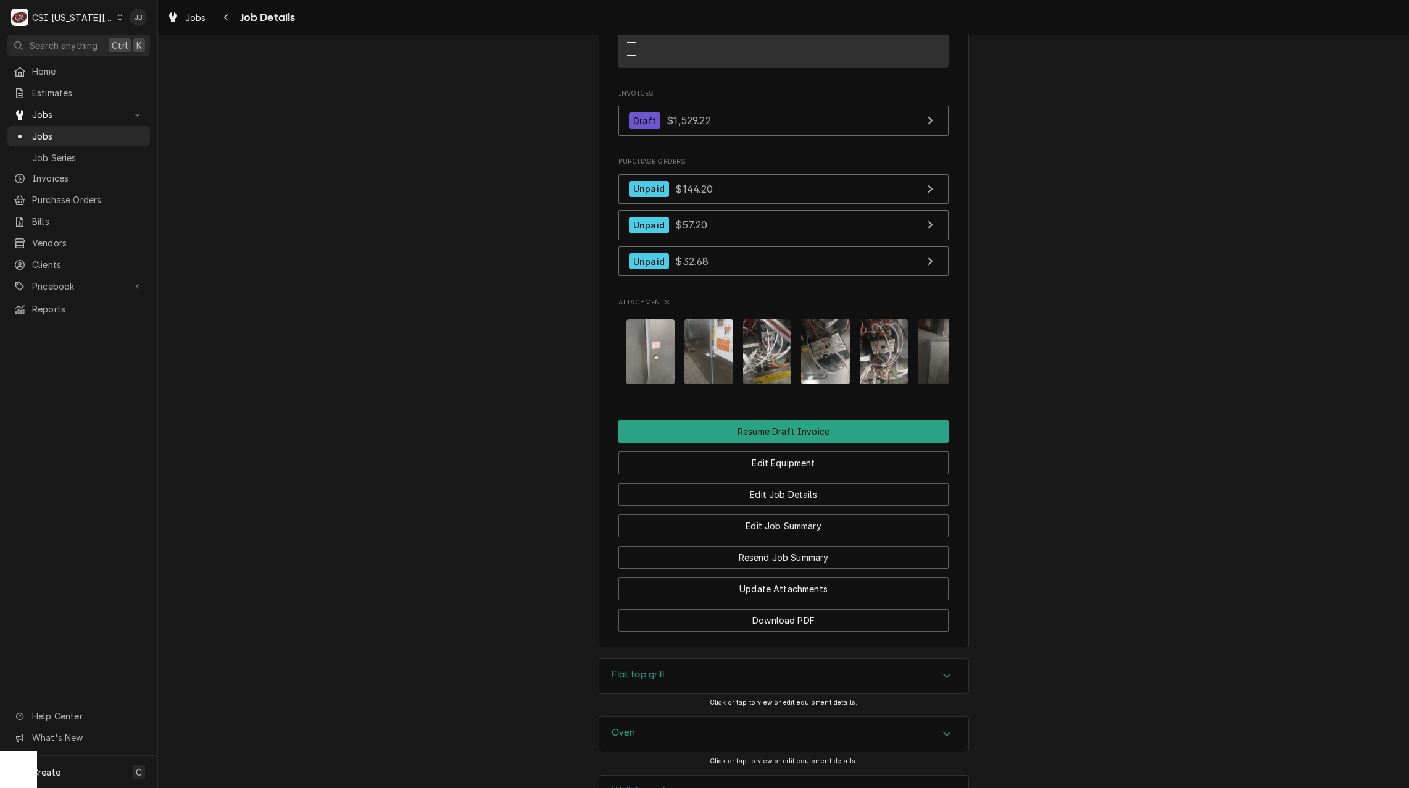
click at [828, 319] on img "Attachments" at bounding box center [825, 351] width 49 height 65
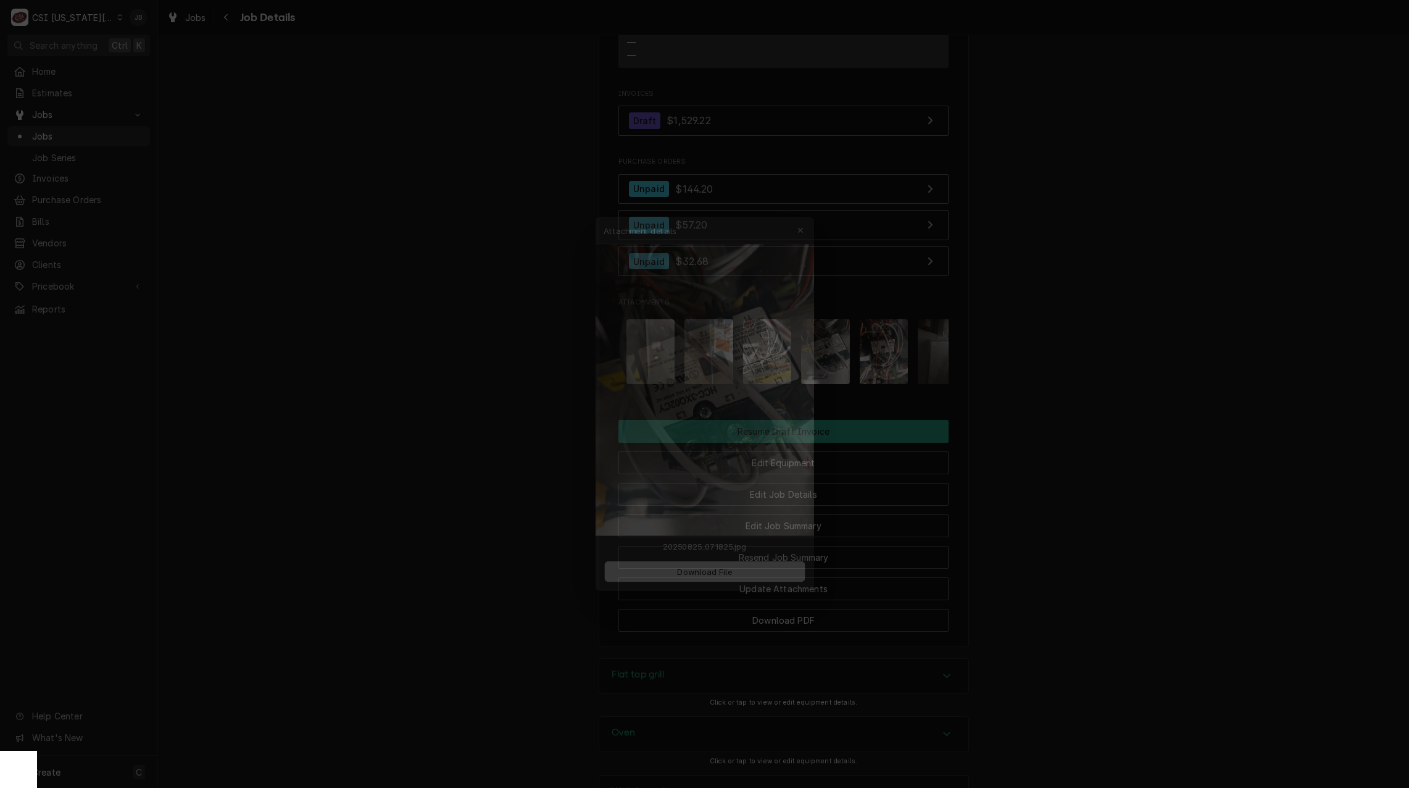
click at [509, 380] on div at bounding box center [704, 394] width 1409 height 788
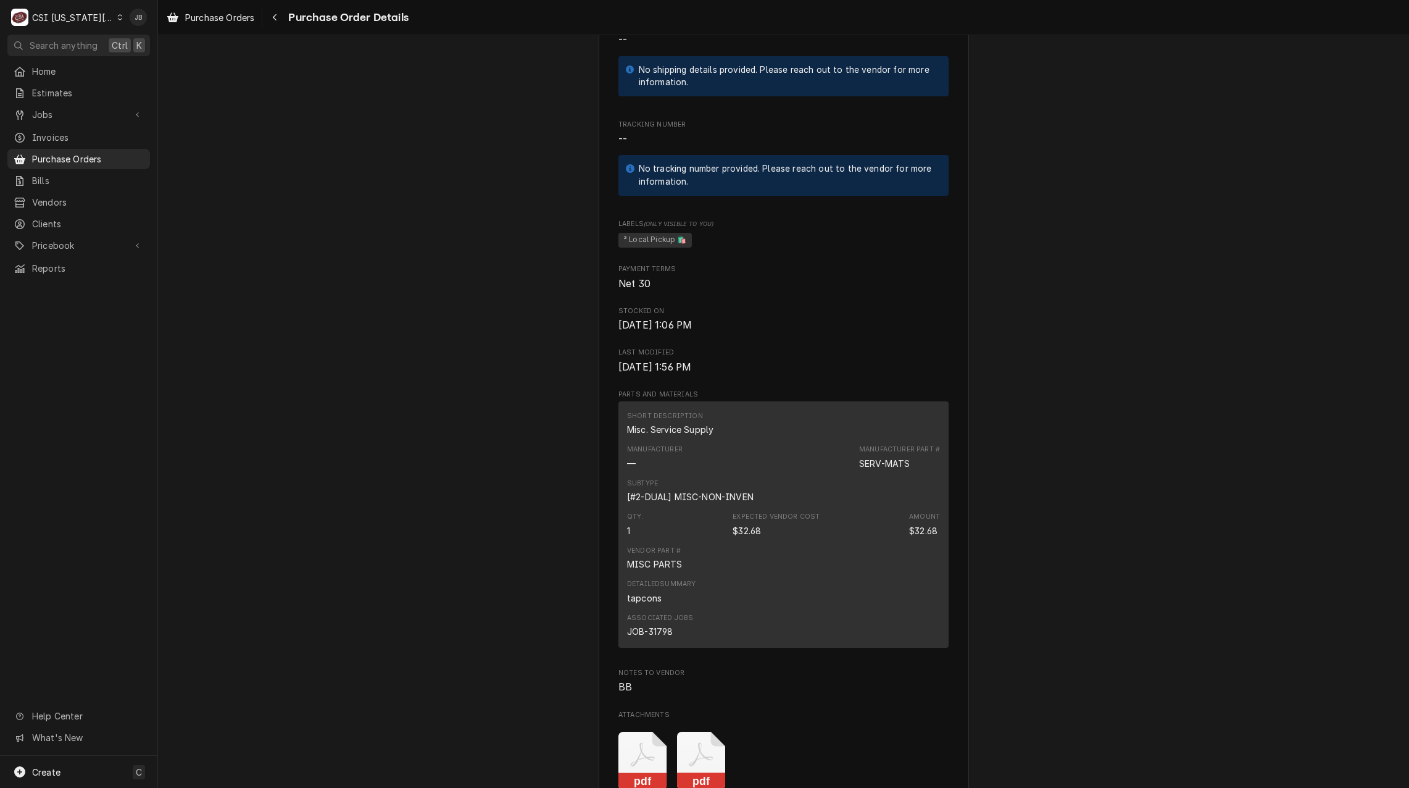
scroll to position [741, 0]
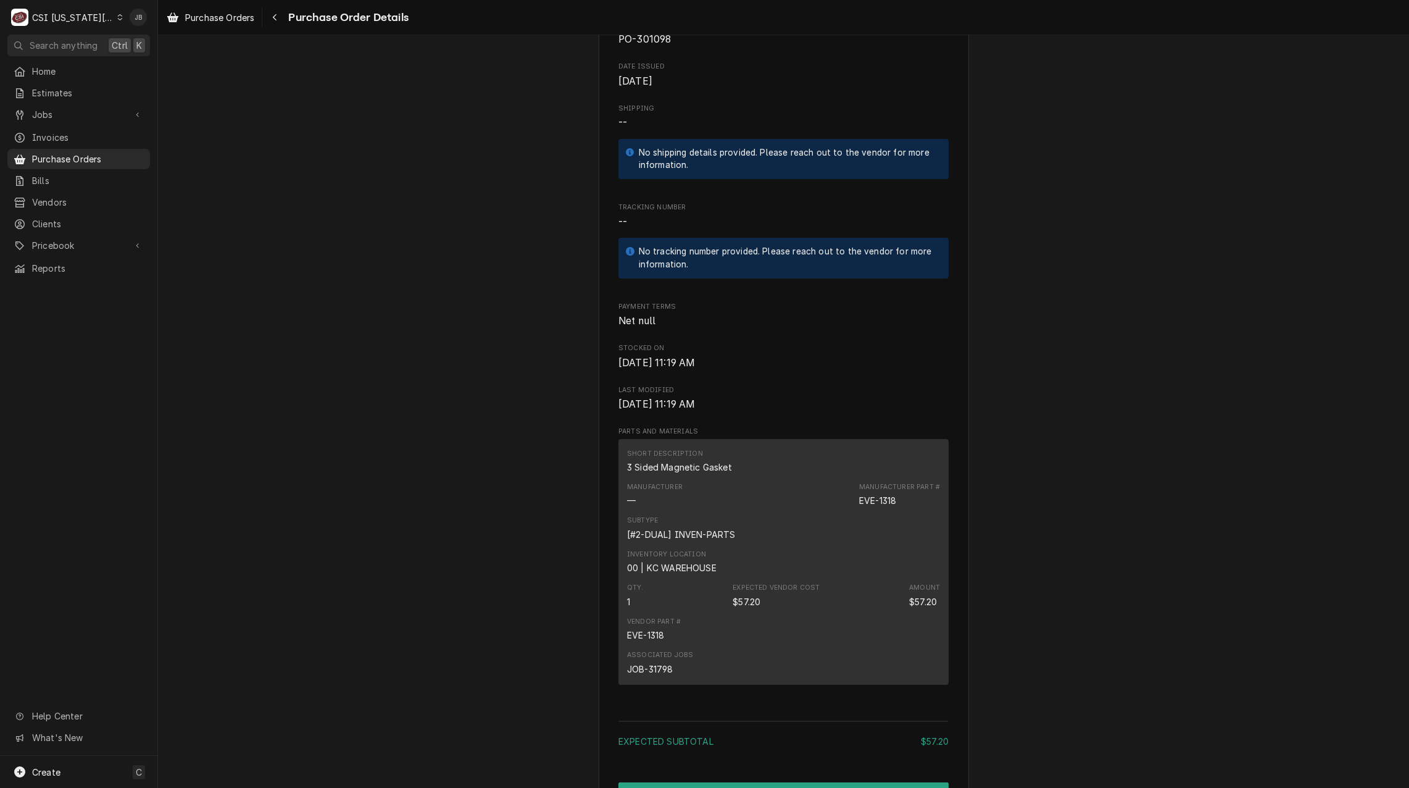
scroll to position [667, 0]
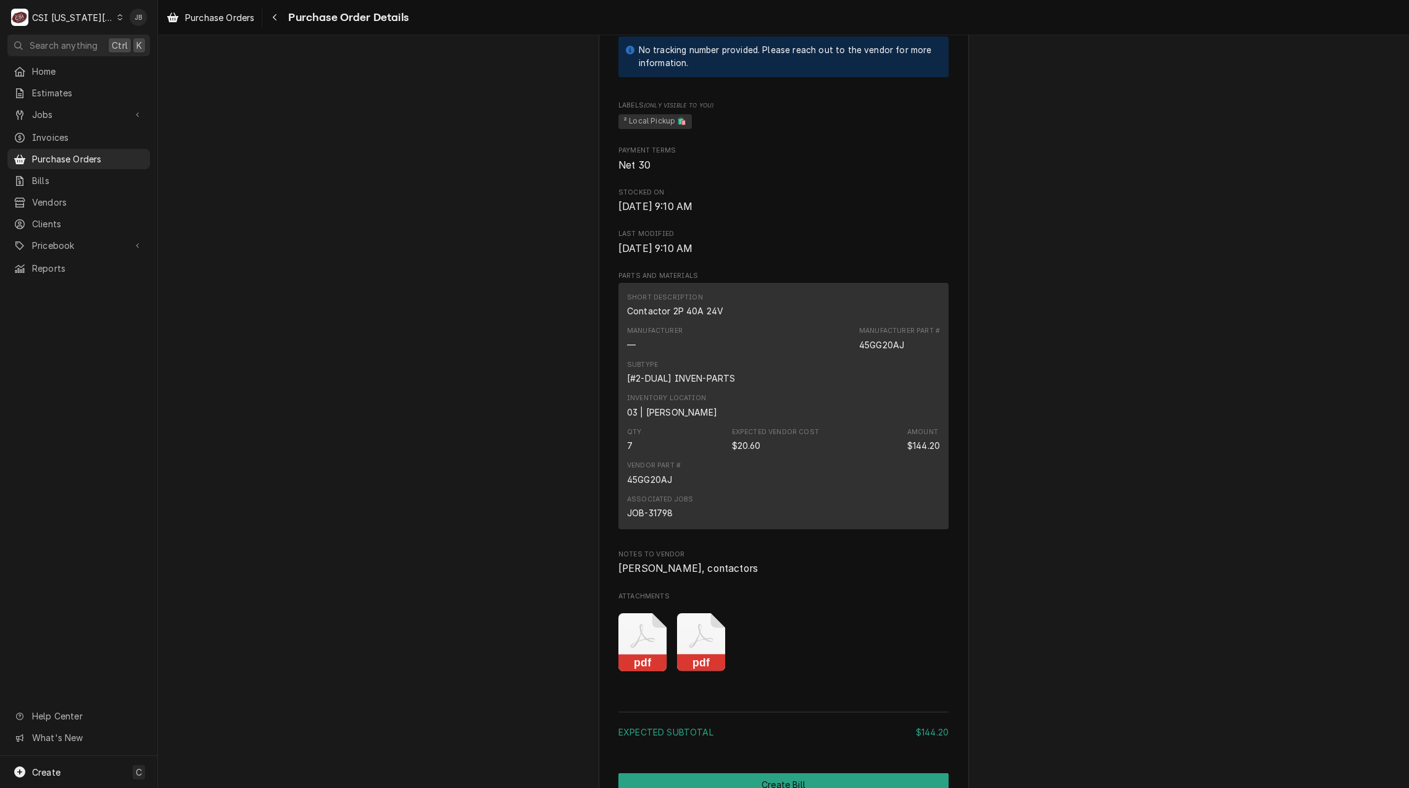
scroll to position [741, 0]
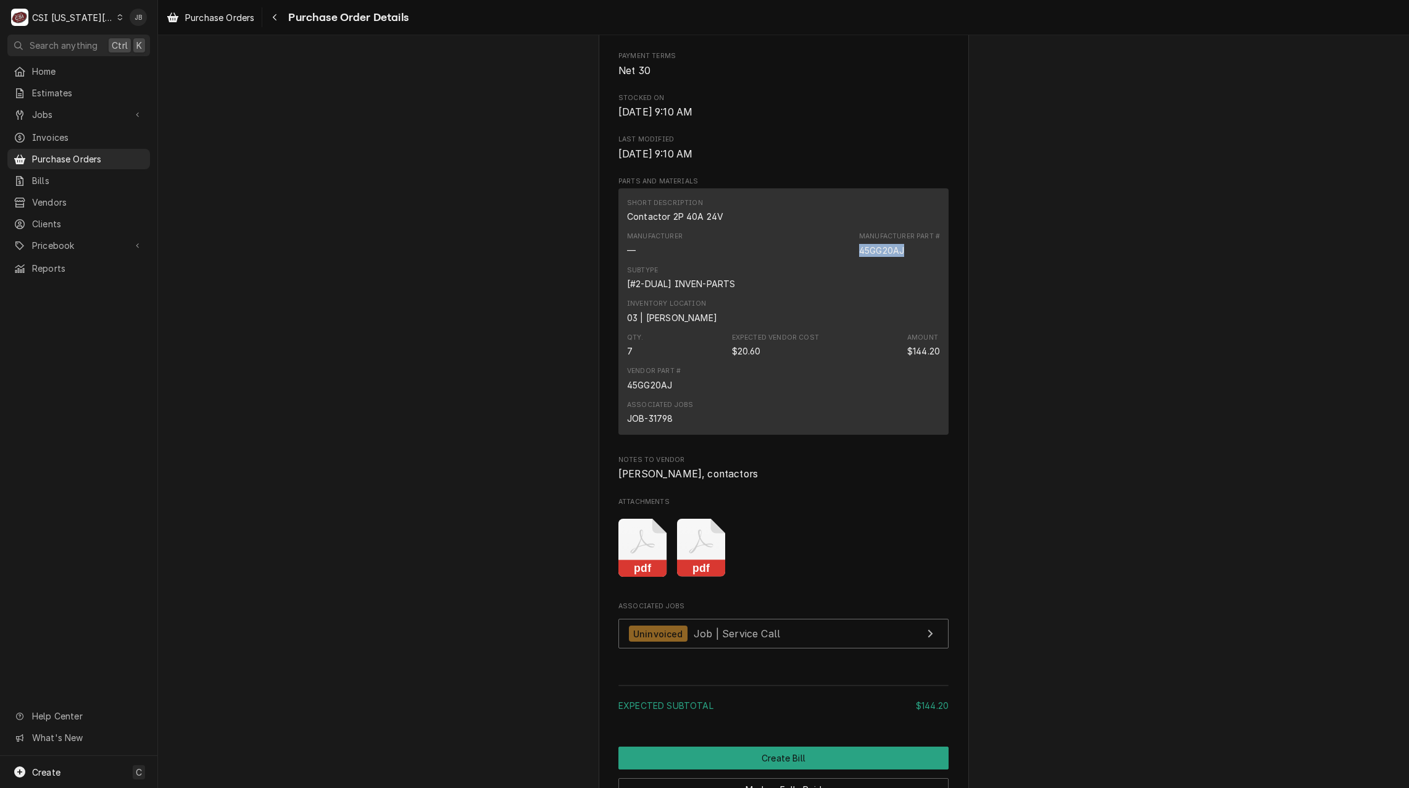
drag, startPoint x: 906, startPoint y: 289, endPoint x: 846, endPoint y: 288, distance: 59.9
click at [846, 260] on div "Manufacturer — Manufacturer Part # 45GG20AJ" at bounding box center [783, 243] width 313 height 33
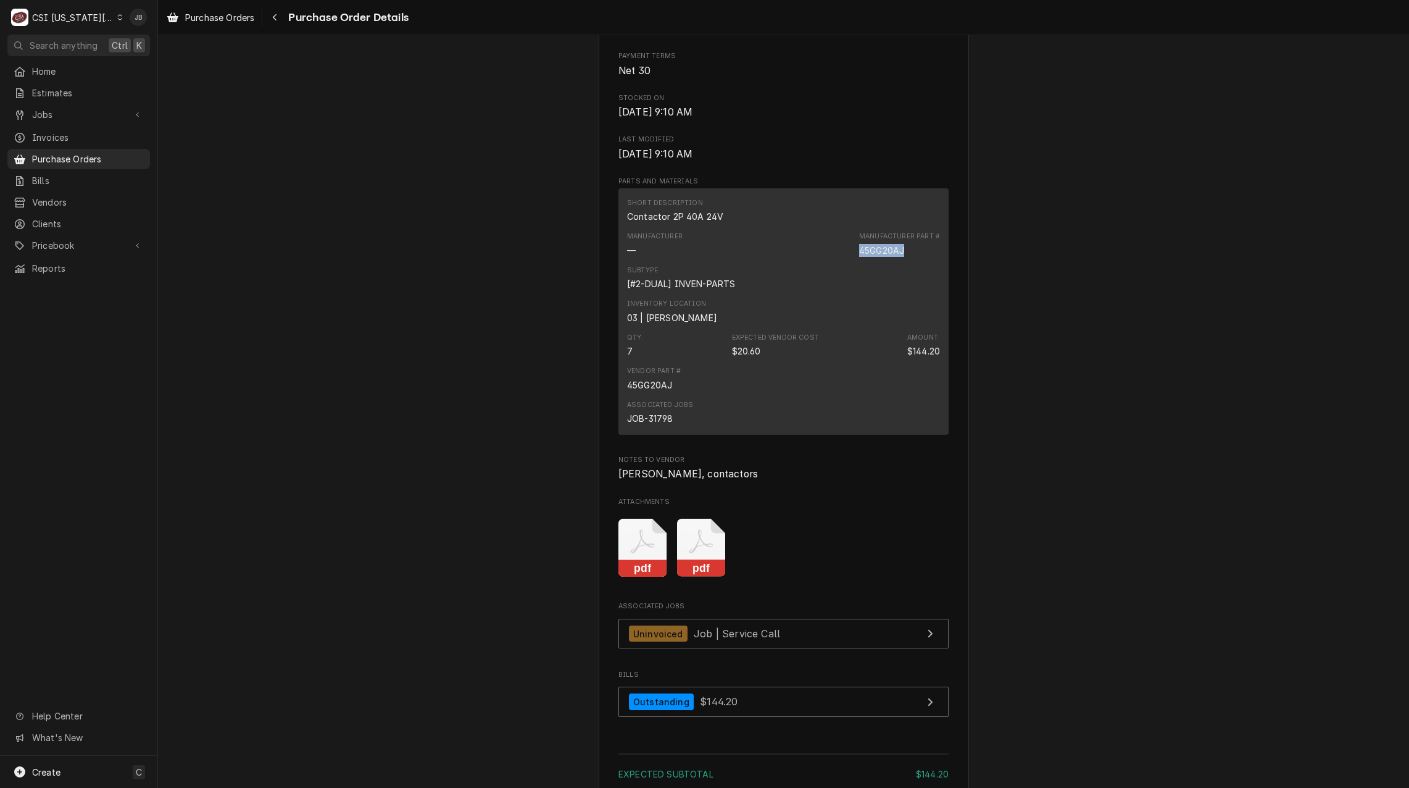
copy div "45GG20AJ"
click at [1127, 327] on div "Unpaid Vendor KEY REFRIGERATION SUPPLY KEY REFRIGERATION SUPPLY 14701 W 101st T…" at bounding box center [783, 126] width 1251 height 1664
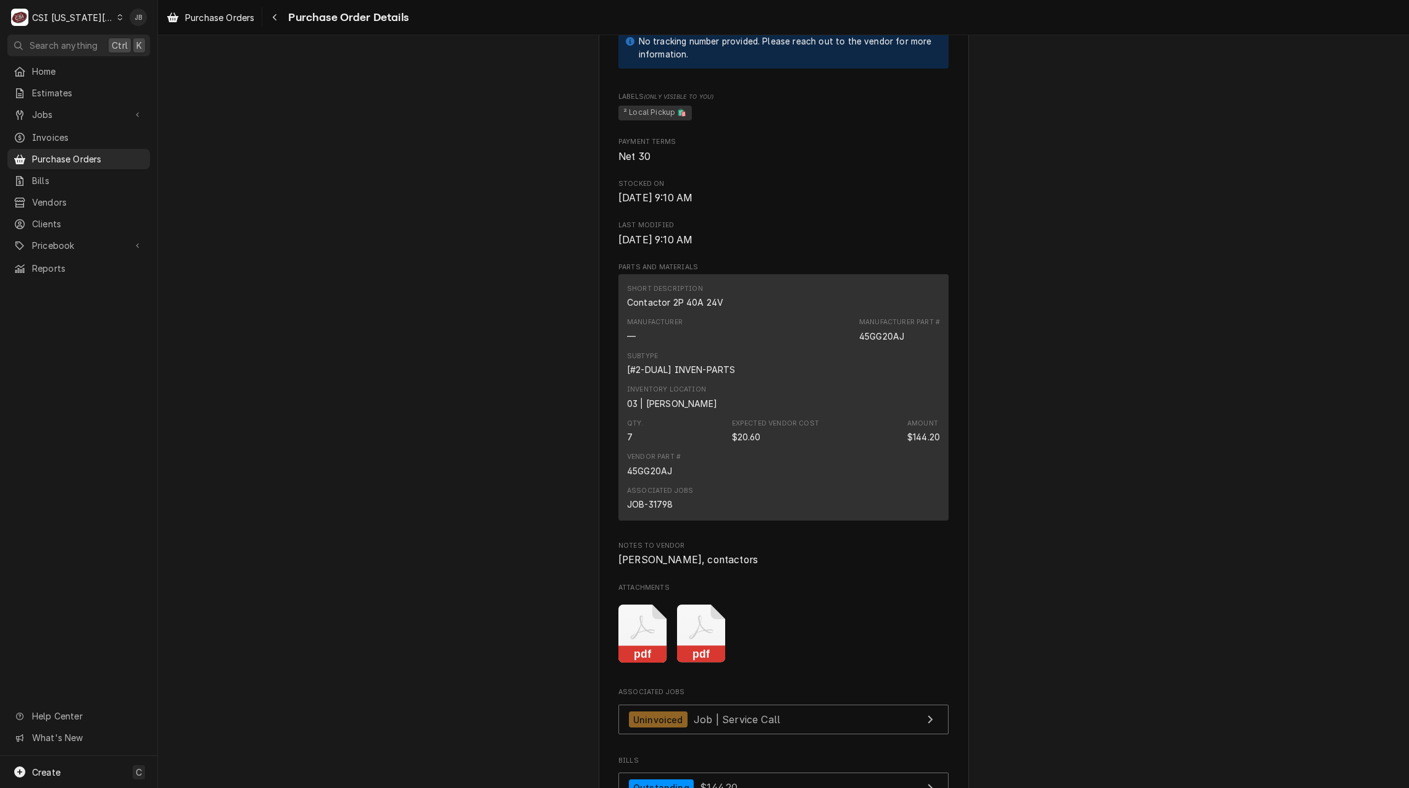
scroll to position [802, 0]
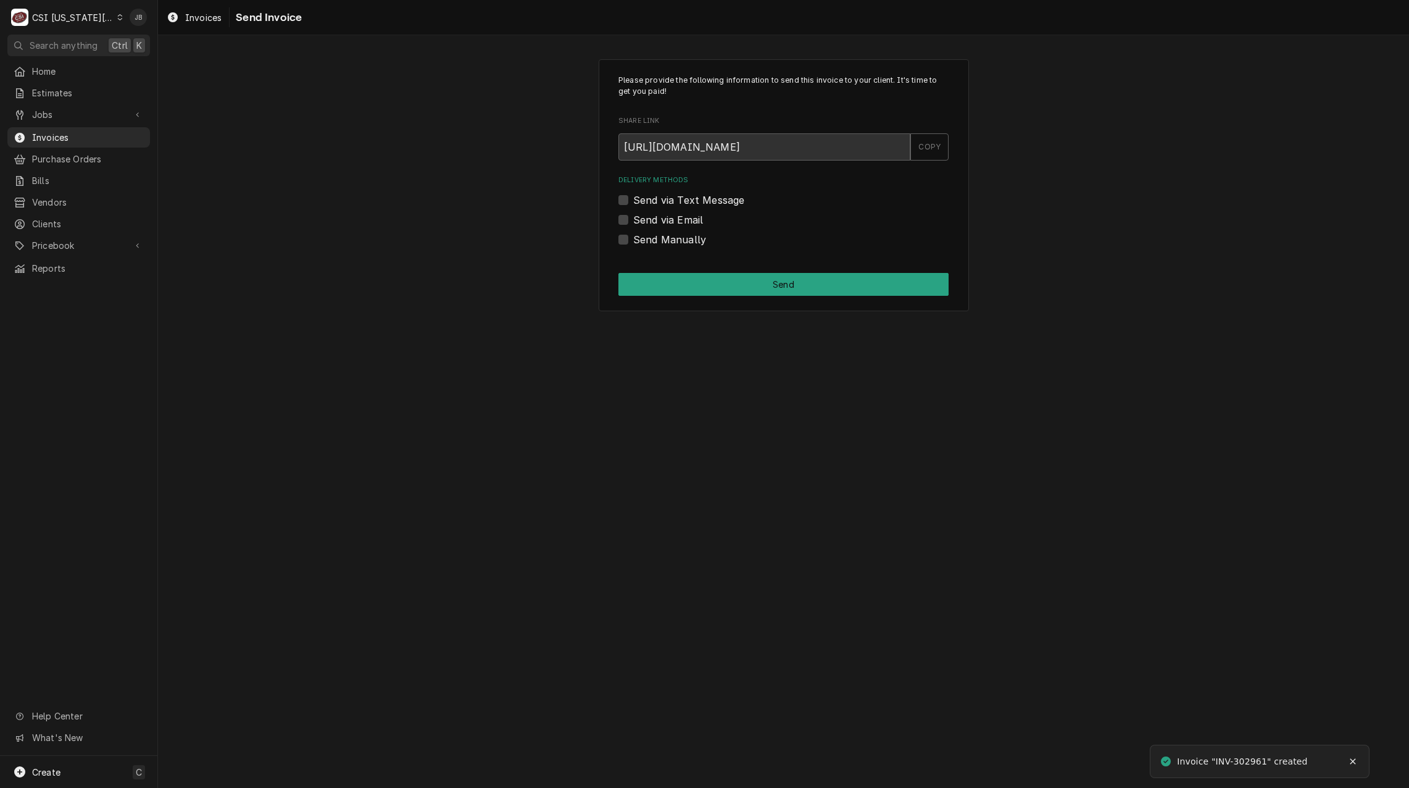
click at [672, 217] on label "Send via Email" at bounding box center [668, 219] width 70 height 15
click at [672, 217] on input "Send via Email" at bounding box center [798, 225] width 330 height 27
checkbox input "true"
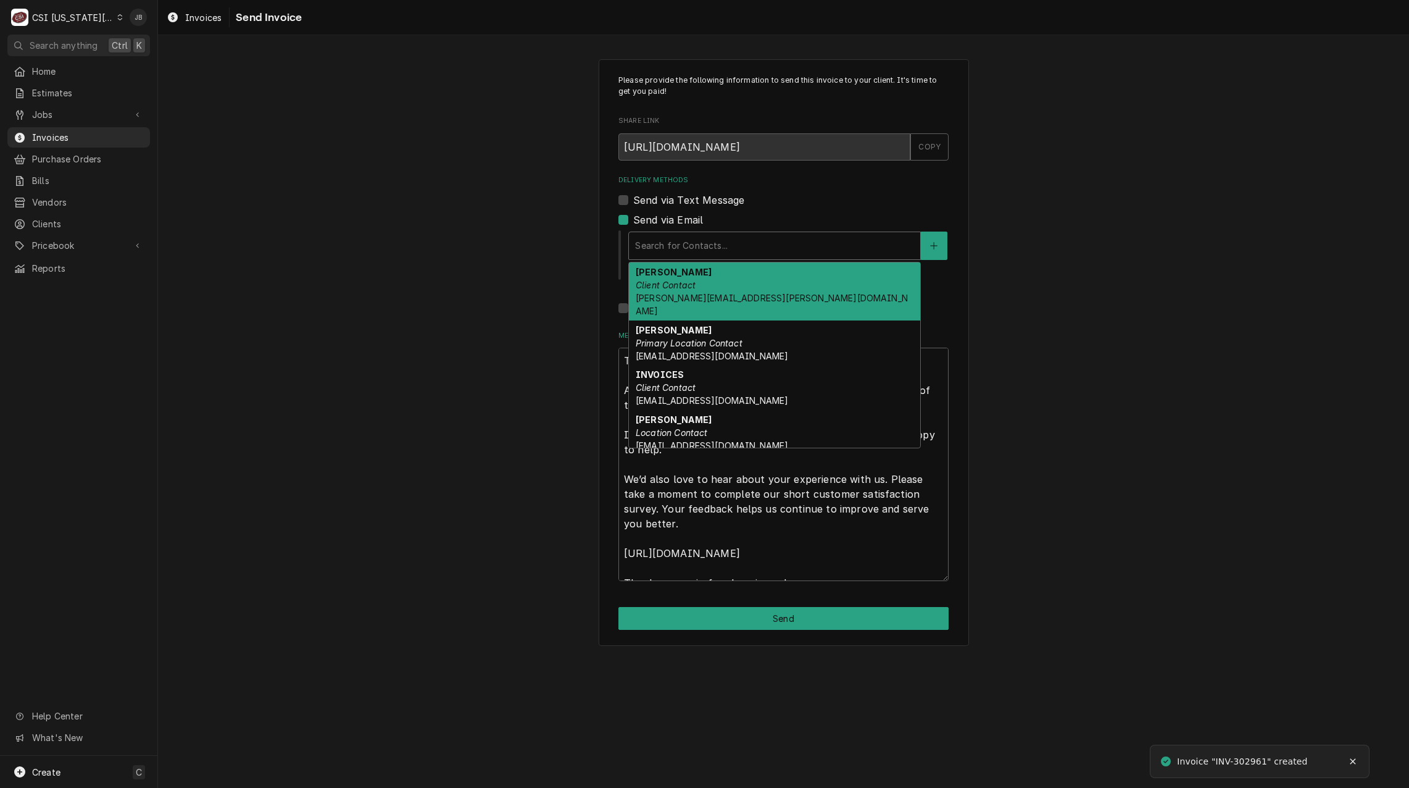
click at [707, 242] on div "Delivery Methods" at bounding box center [774, 246] width 279 height 22
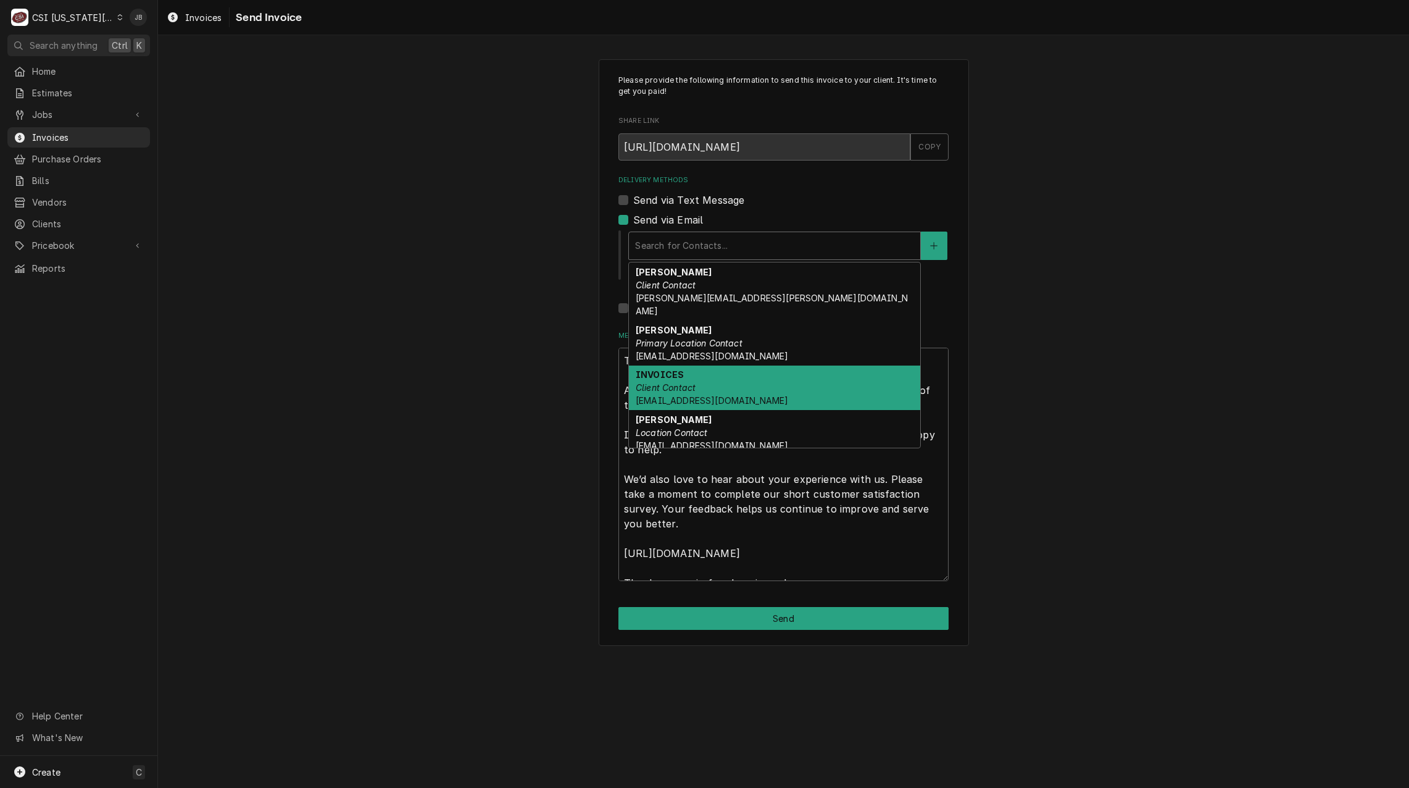
click at [780, 378] on div "INVOICES Client Contact ap@kmoburger.com" at bounding box center [774, 387] width 291 height 45
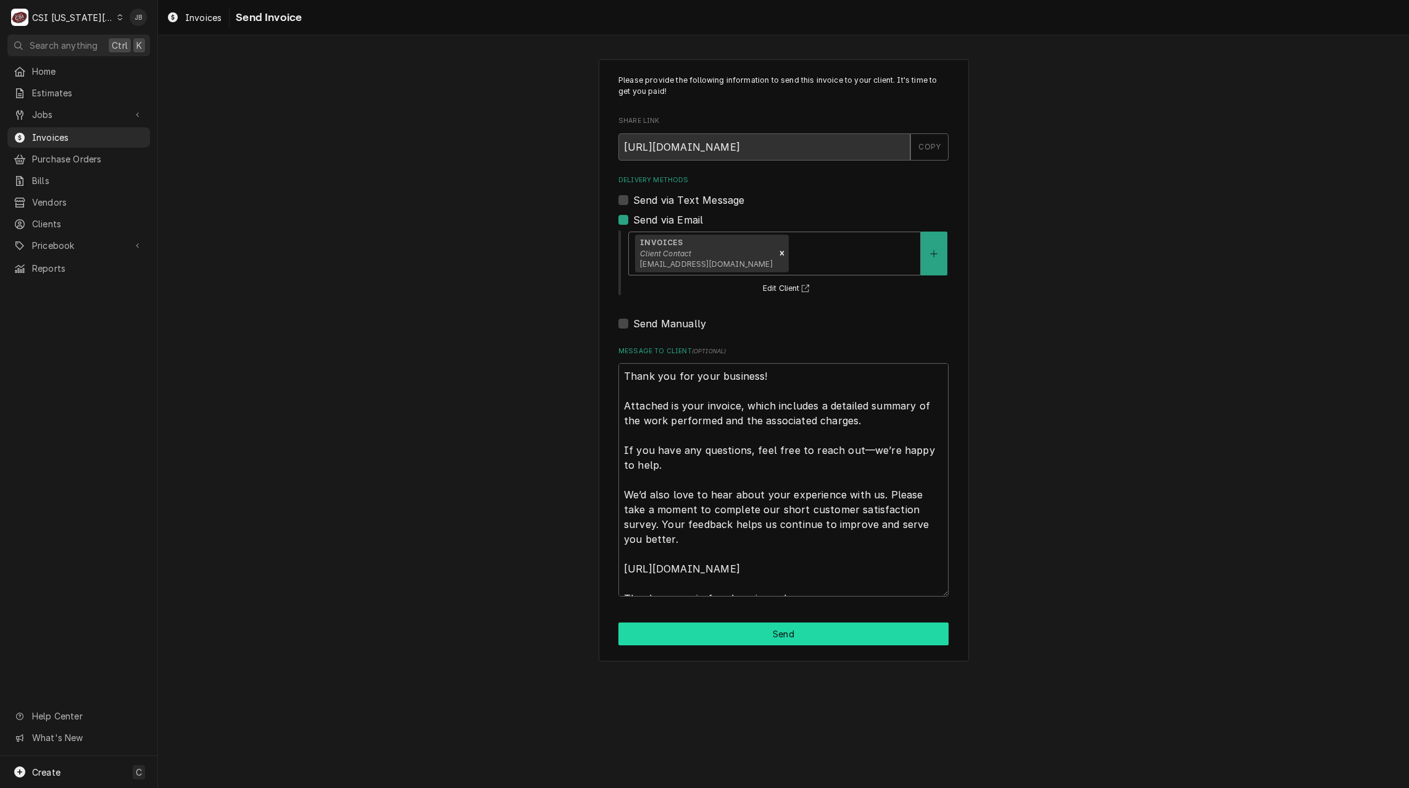
click at [736, 632] on button "Send" at bounding box center [783, 633] width 330 height 23
type textarea "x"
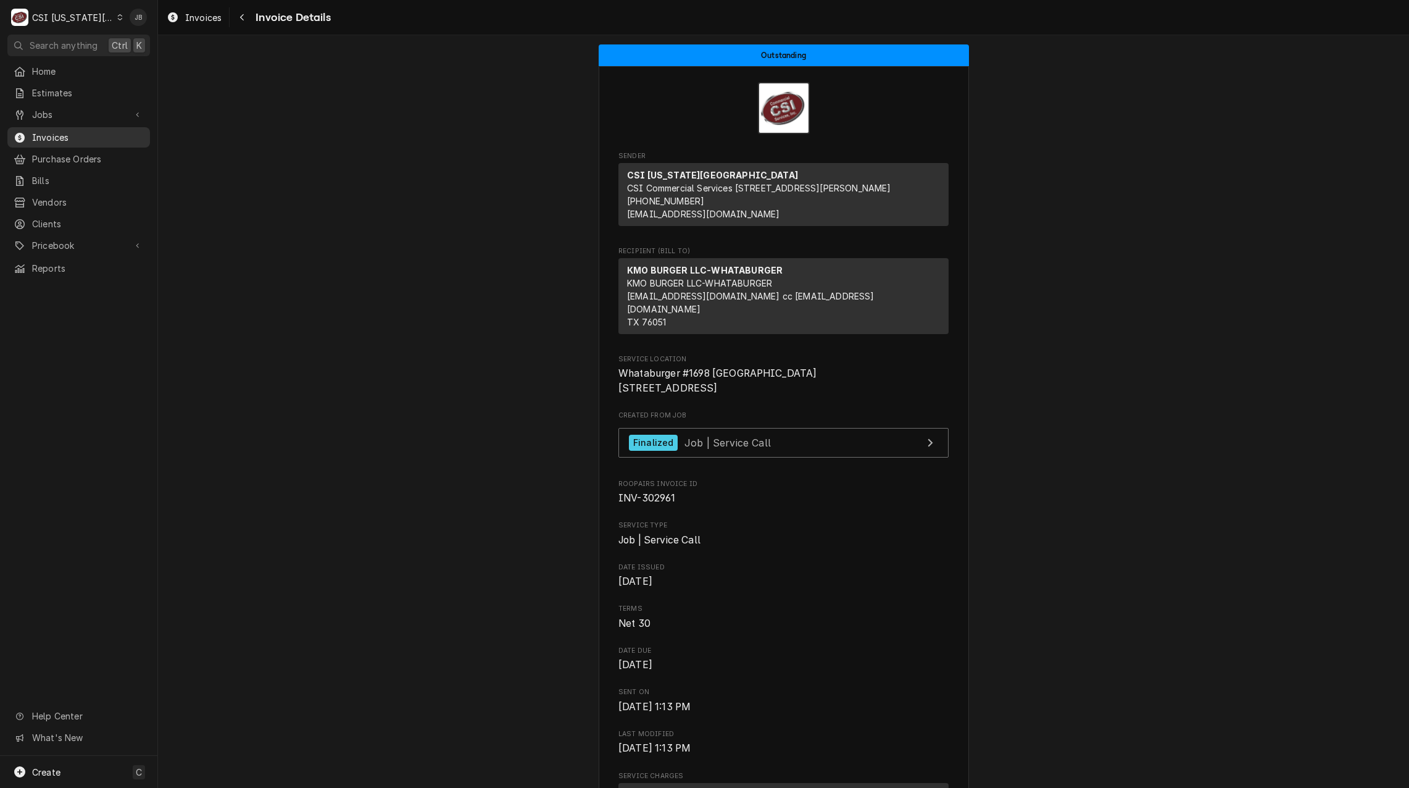
click at [125, 136] on span "Invoices" at bounding box center [88, 137] width 112 height 13
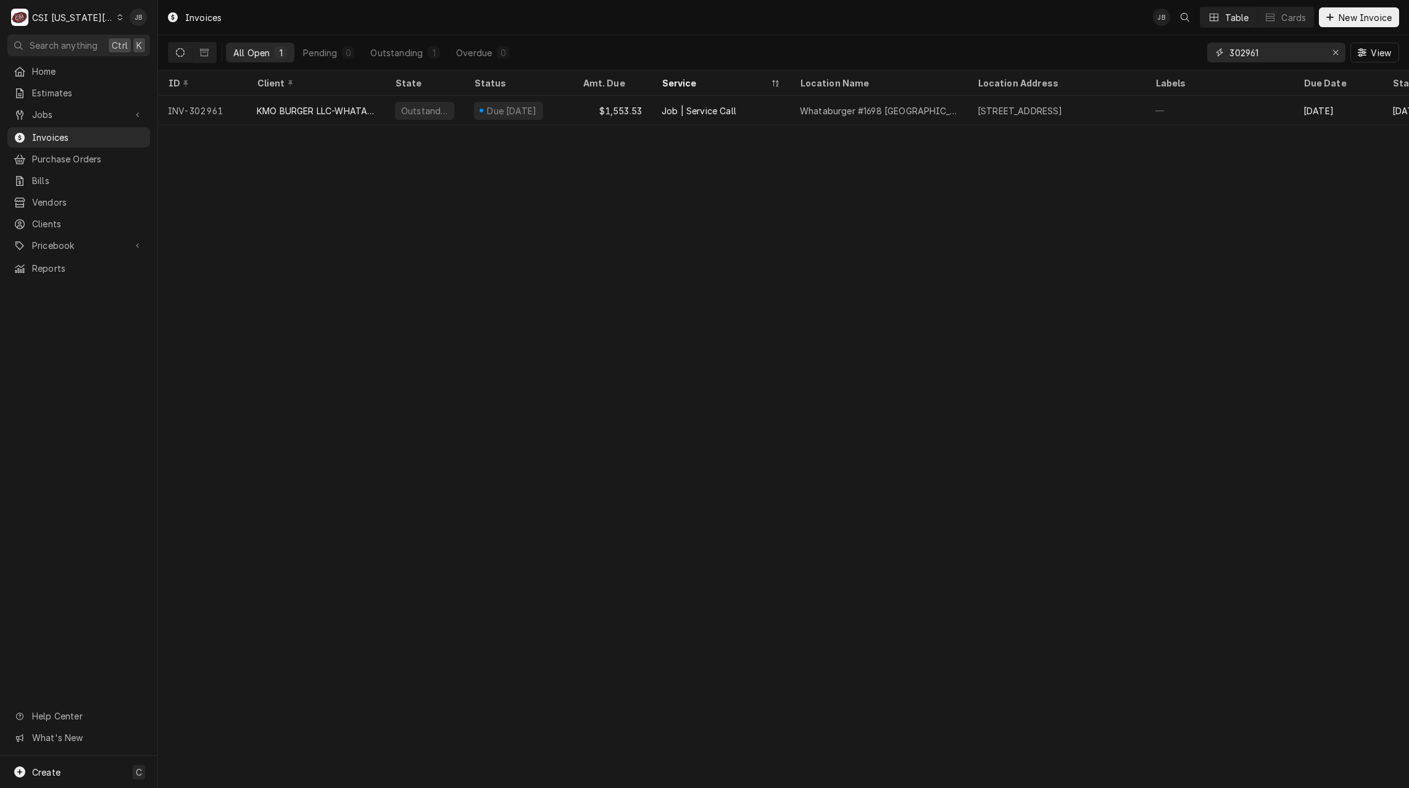
click at [1280, 51] on input "302961" at bounding box center [1276, 53] width 93 height 20
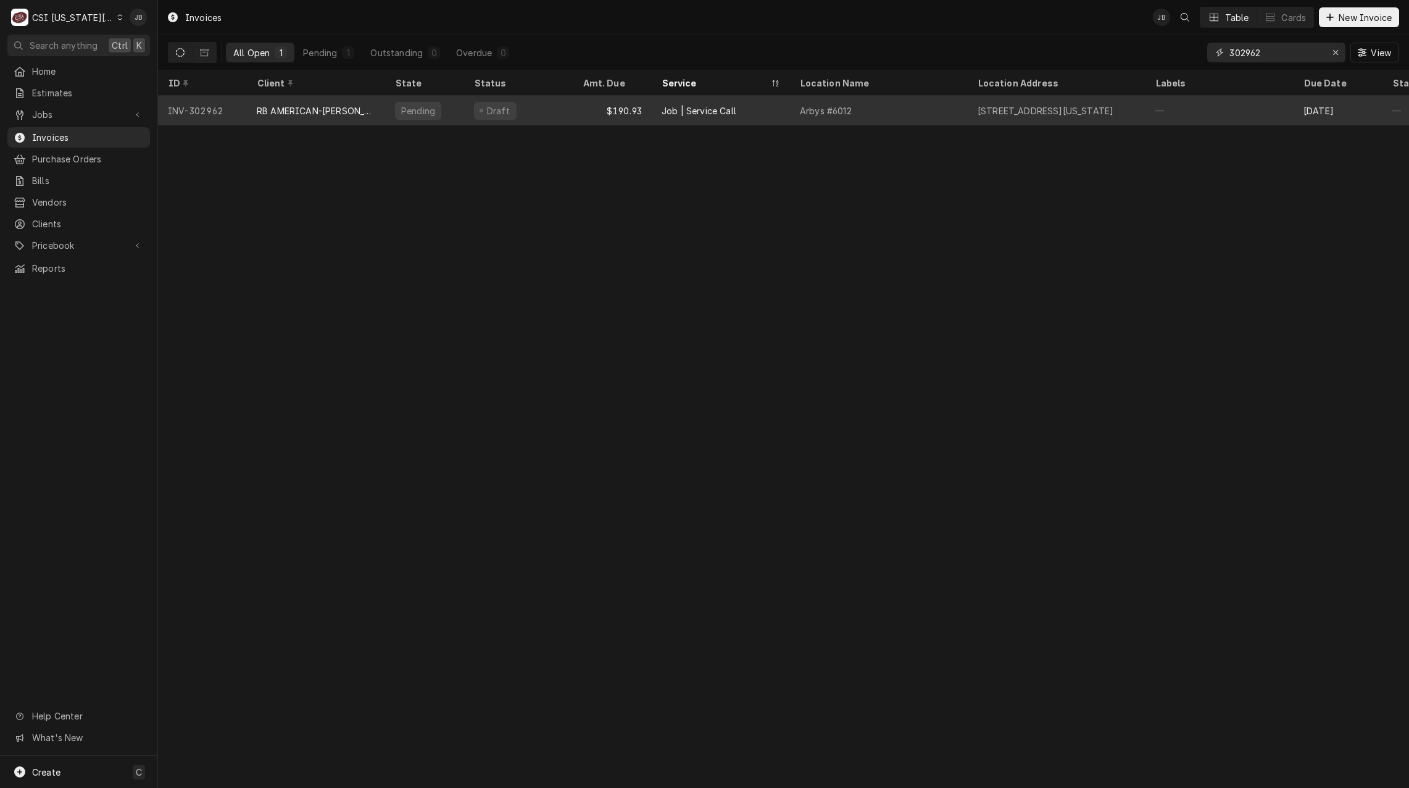
type input "302962"
click at [714, 109] on div "Job | Service Call" at bounding box center [699, 110] width 75 height 13
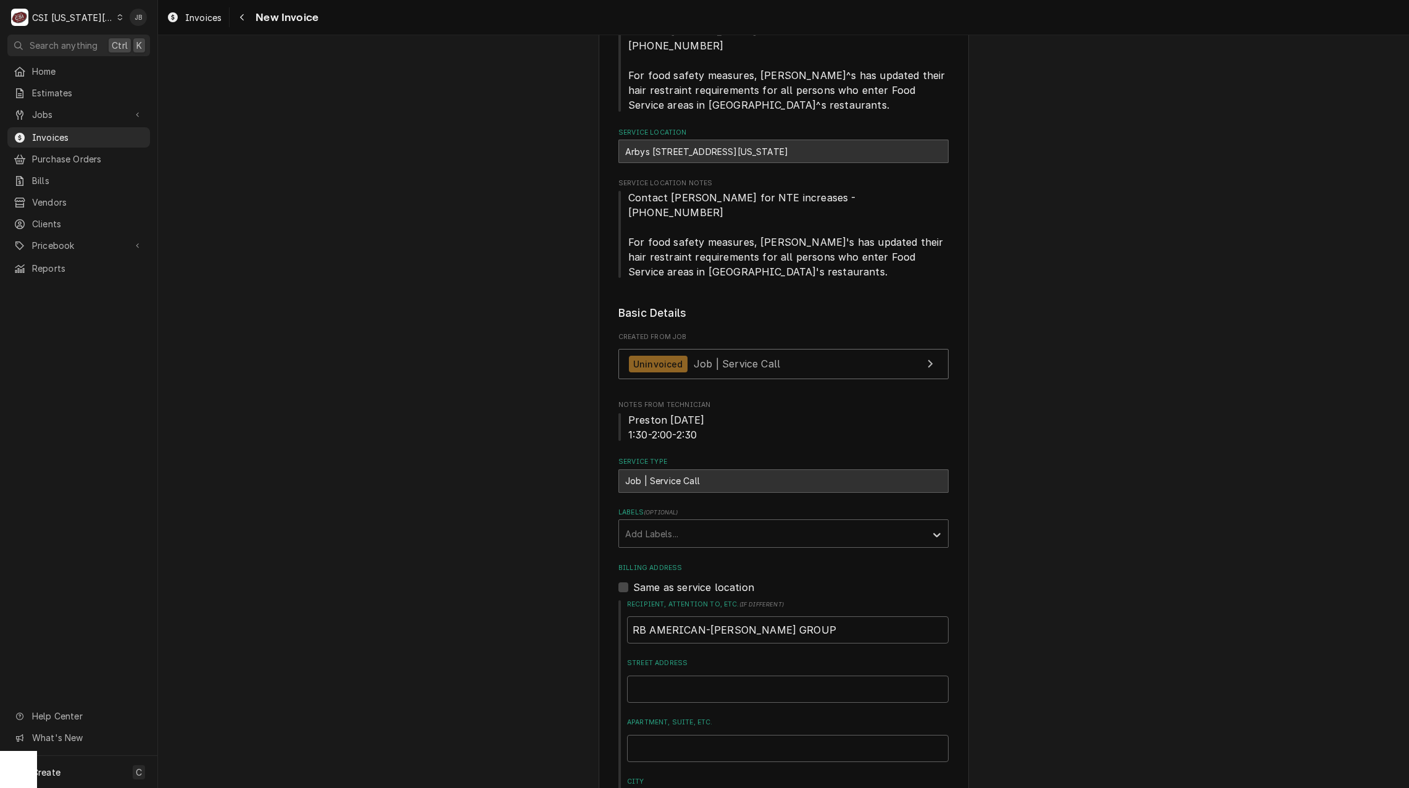
scroll to position [62, 0]
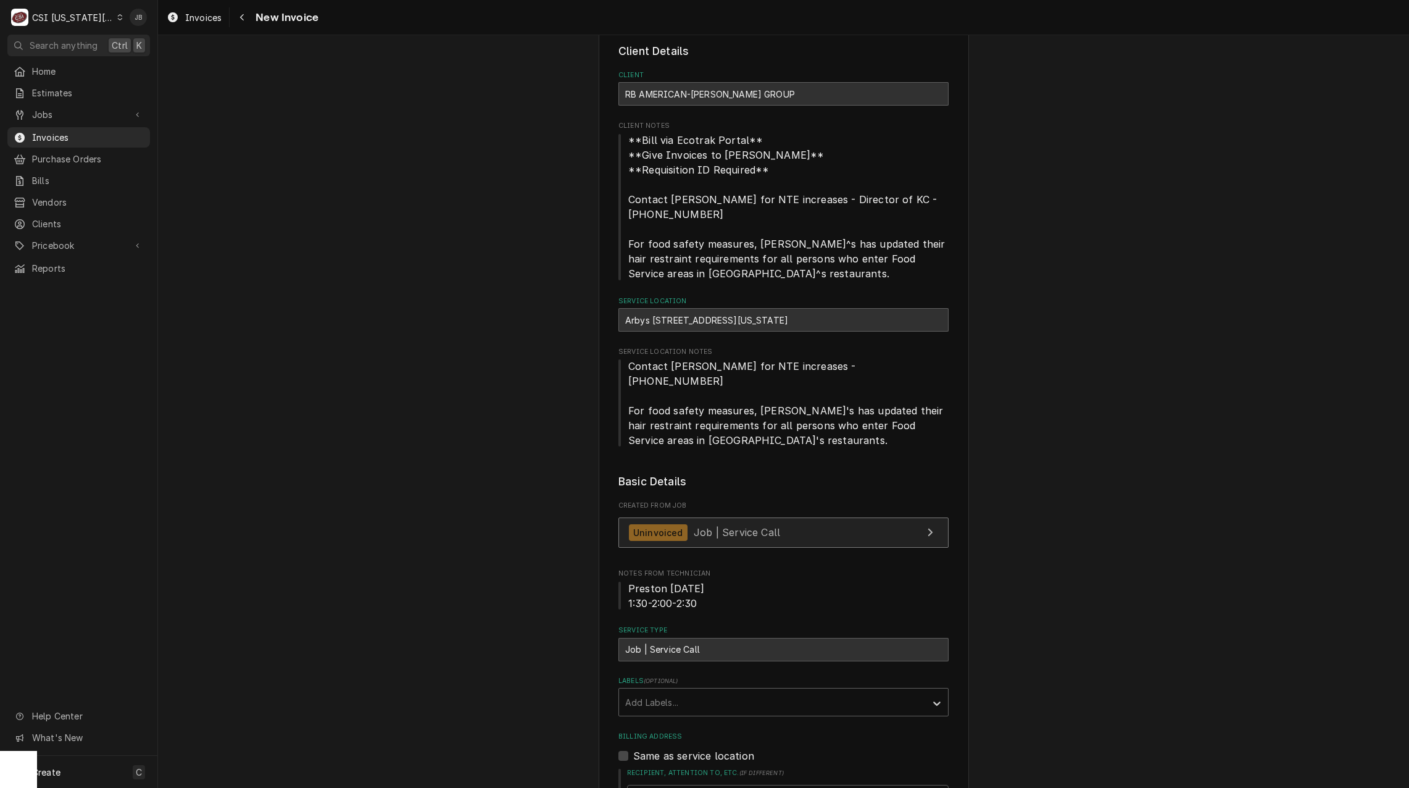
click at [702, 526] on span "Job | Service Call" at bounding box center [737, 532] width 86 height 12
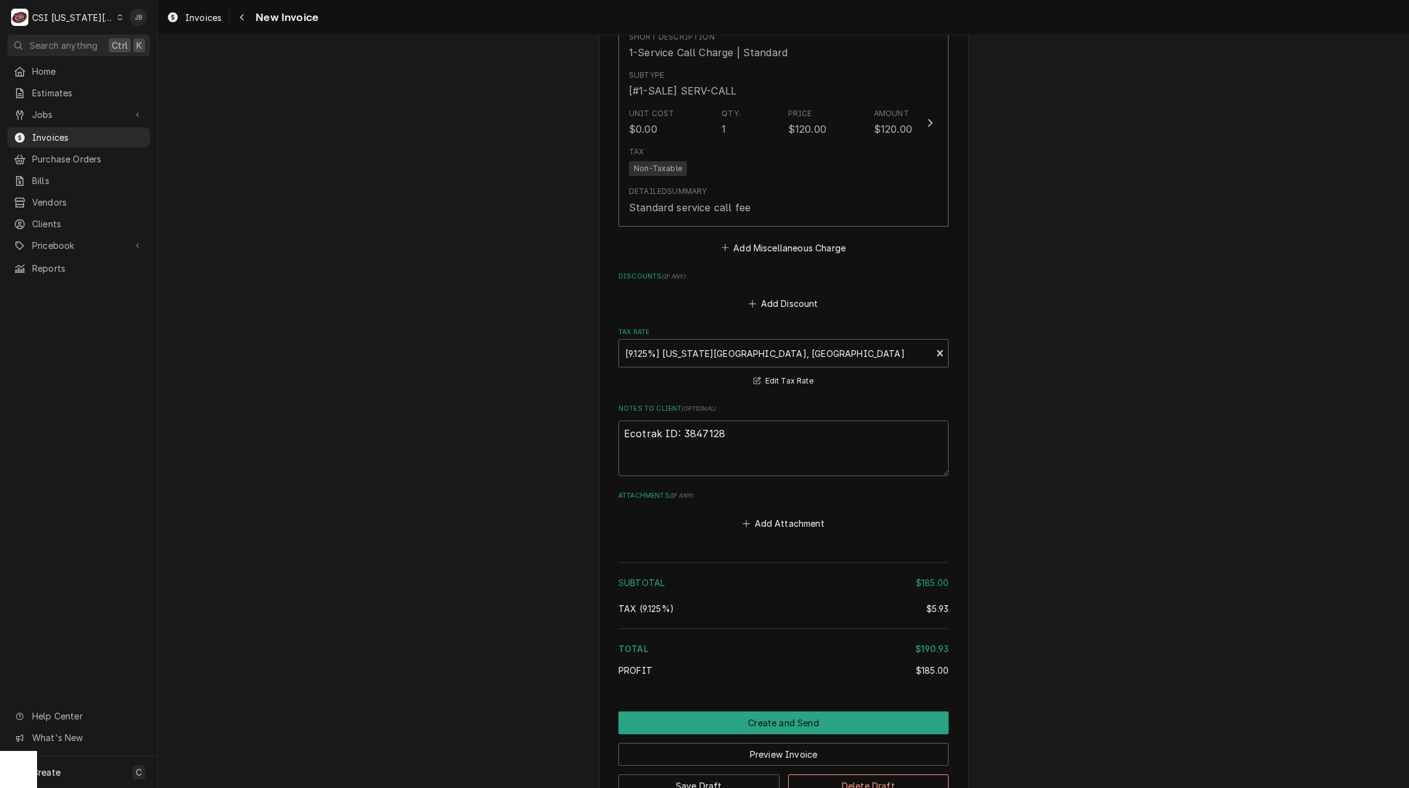
scroll to position [1838, 0]
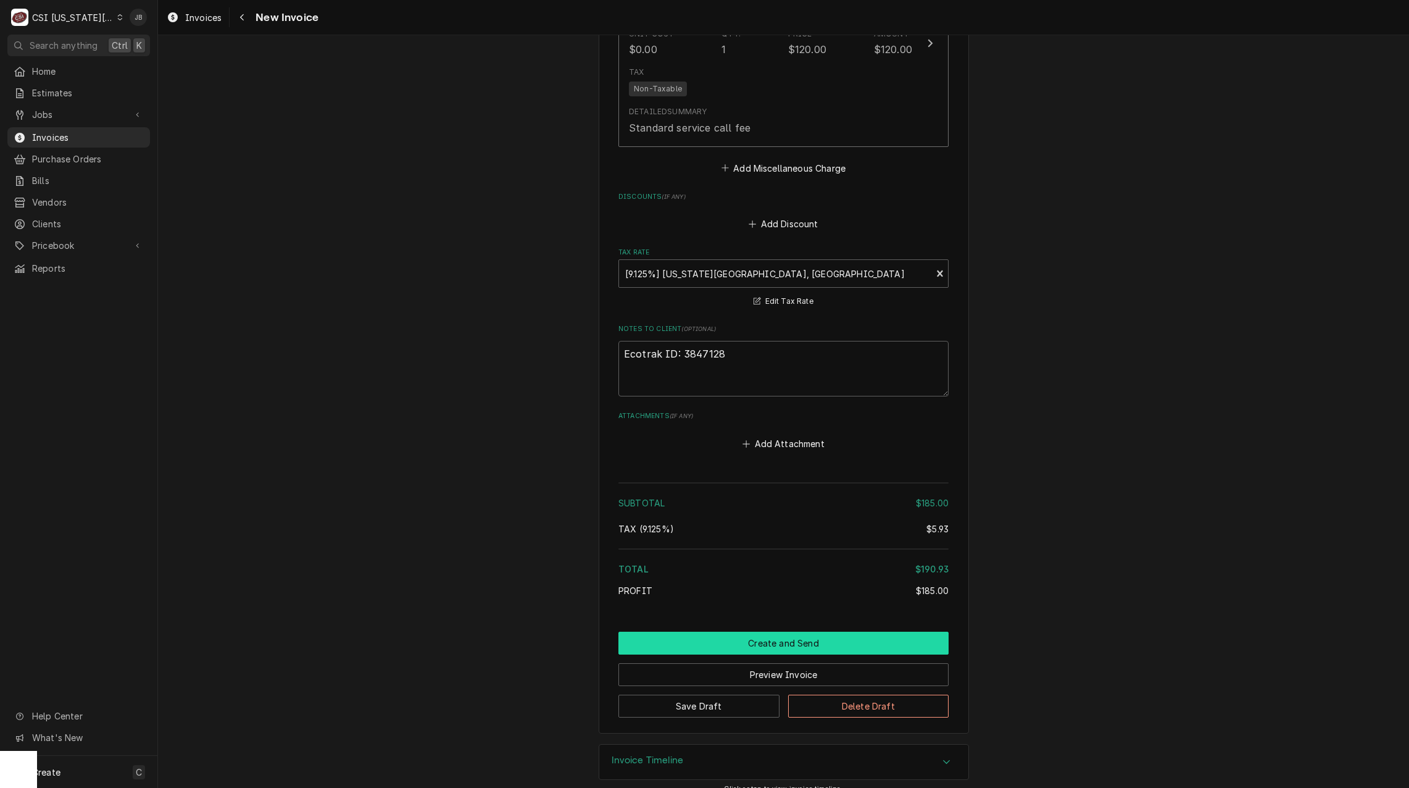
drag, startPoint x: 735, startPoint y: 621, endPoint x: 754, endPoint y: 617, distance: 19.5
click at [735, 631] on button "Create and Send" at bounding box center [783, 642] width 330 height 23
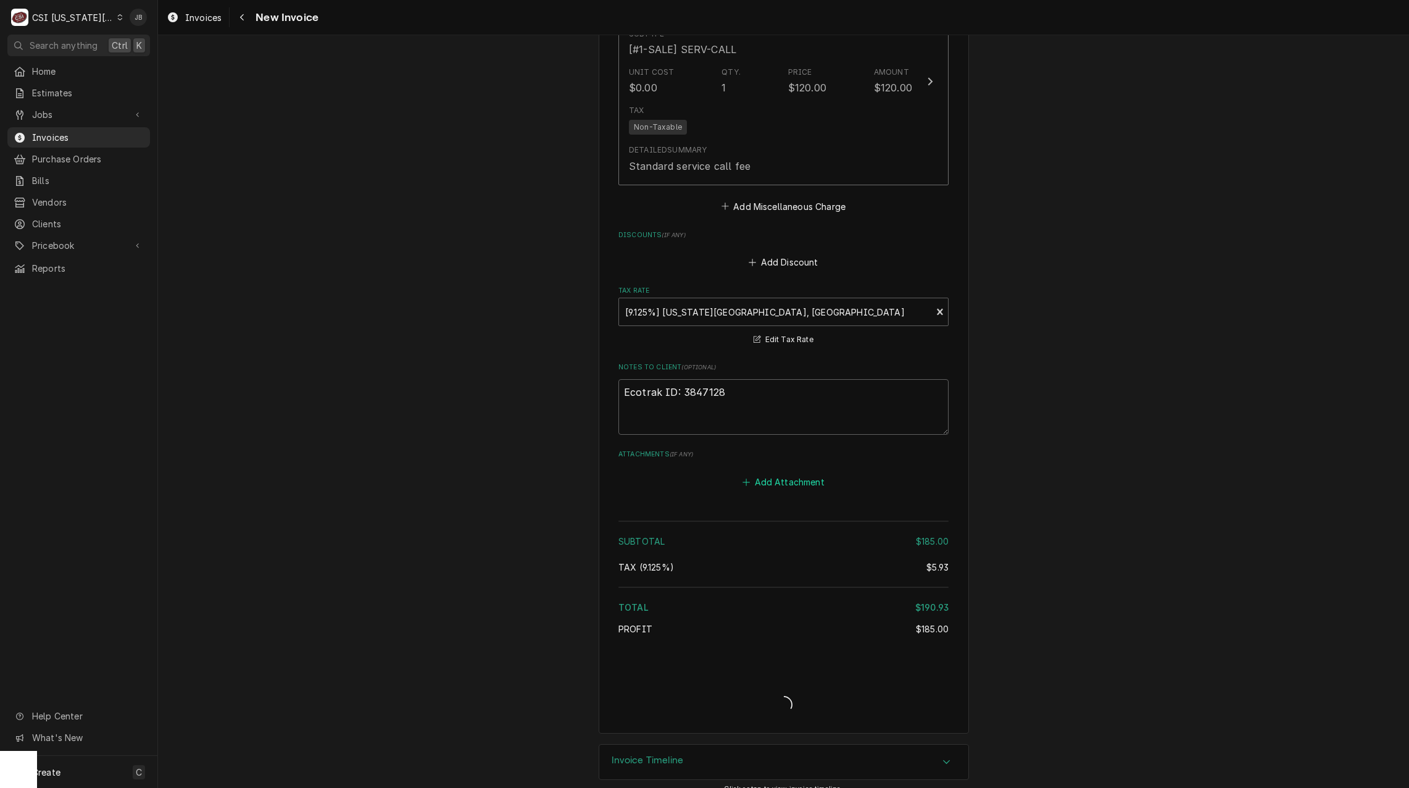
type textarea "x"
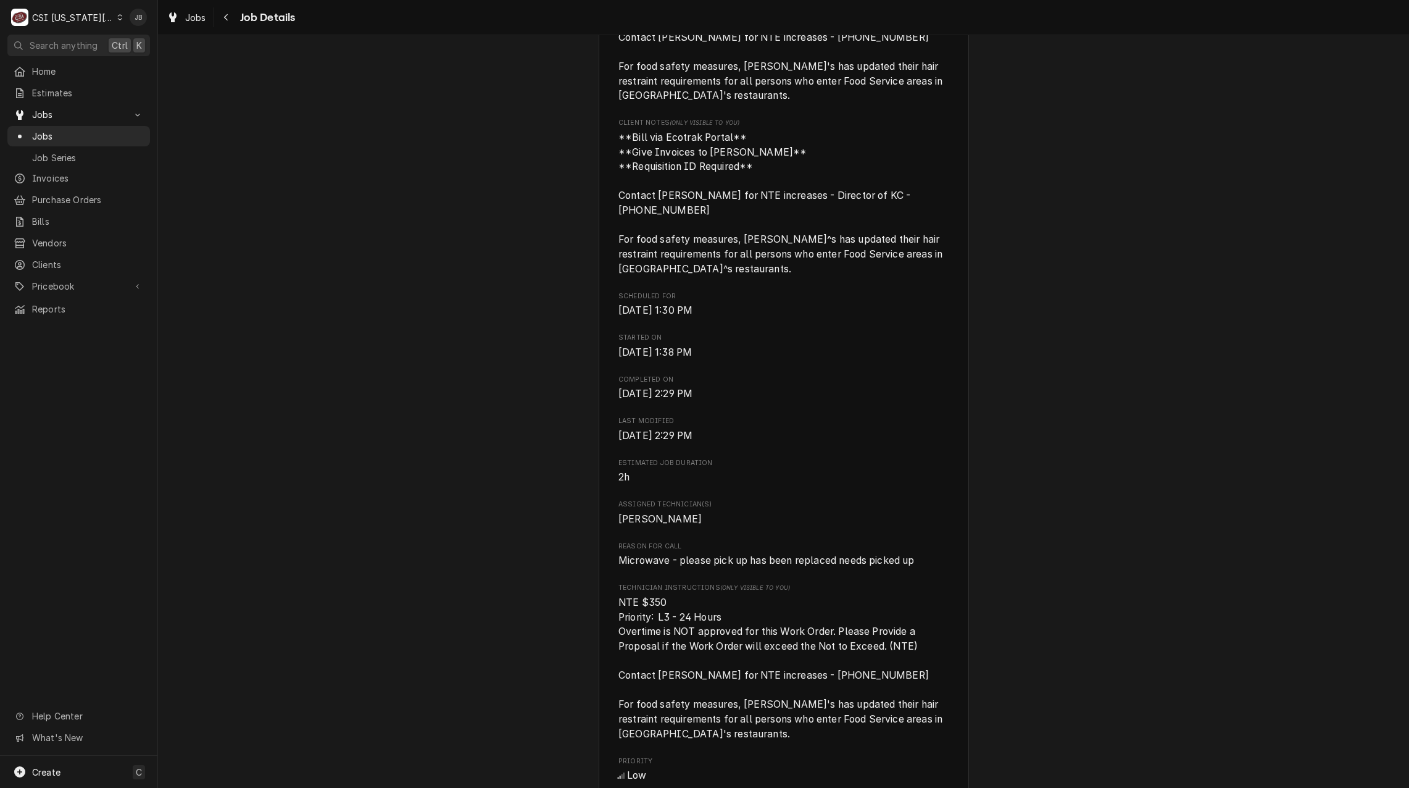
scroll to position [679, 0]
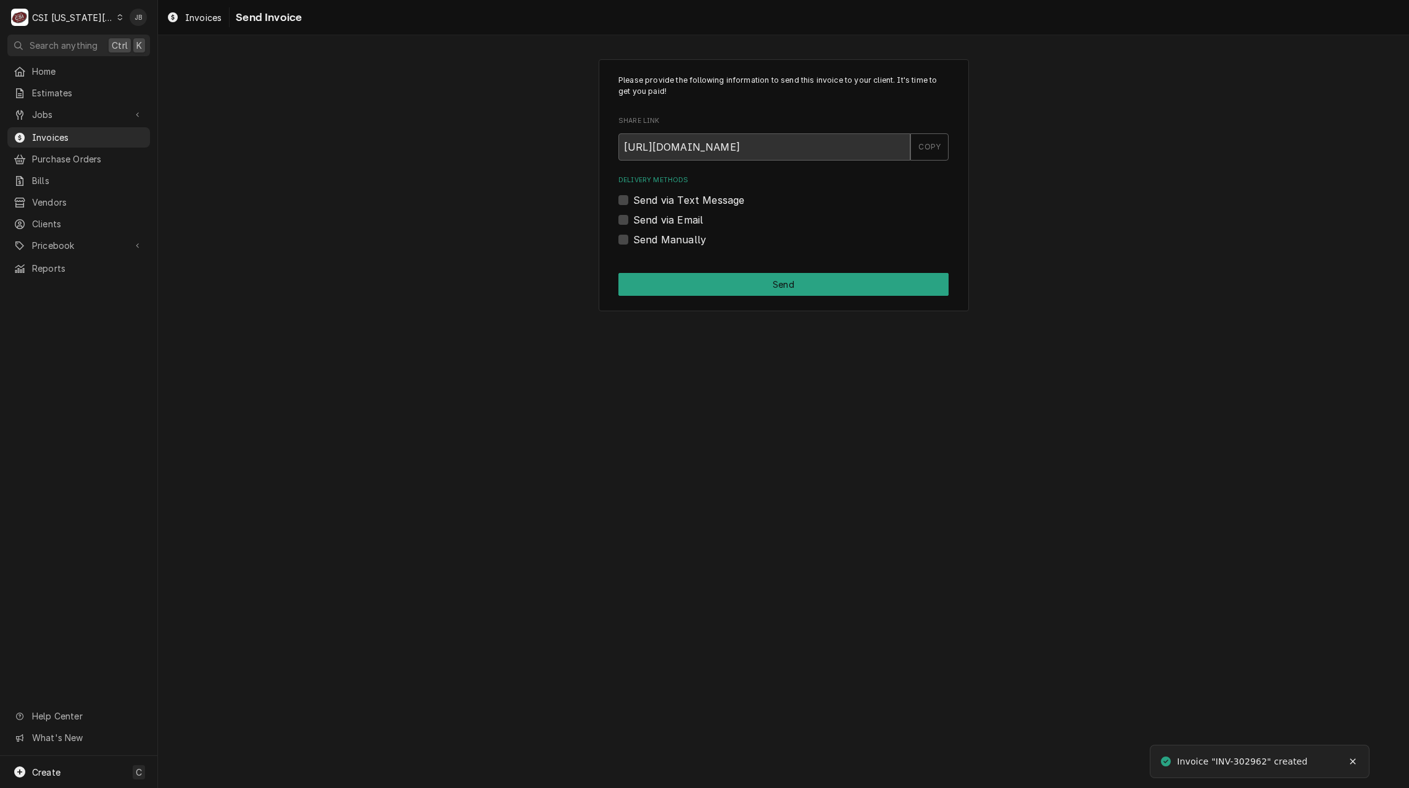
click at [658, 223] on label "Send via Email" at bounding box center [668, 219] width 70 height 15
click at [658, 223] on input "Send via Email" at bounding box center [798, 225] width 330 height 27
checkbox input "true"
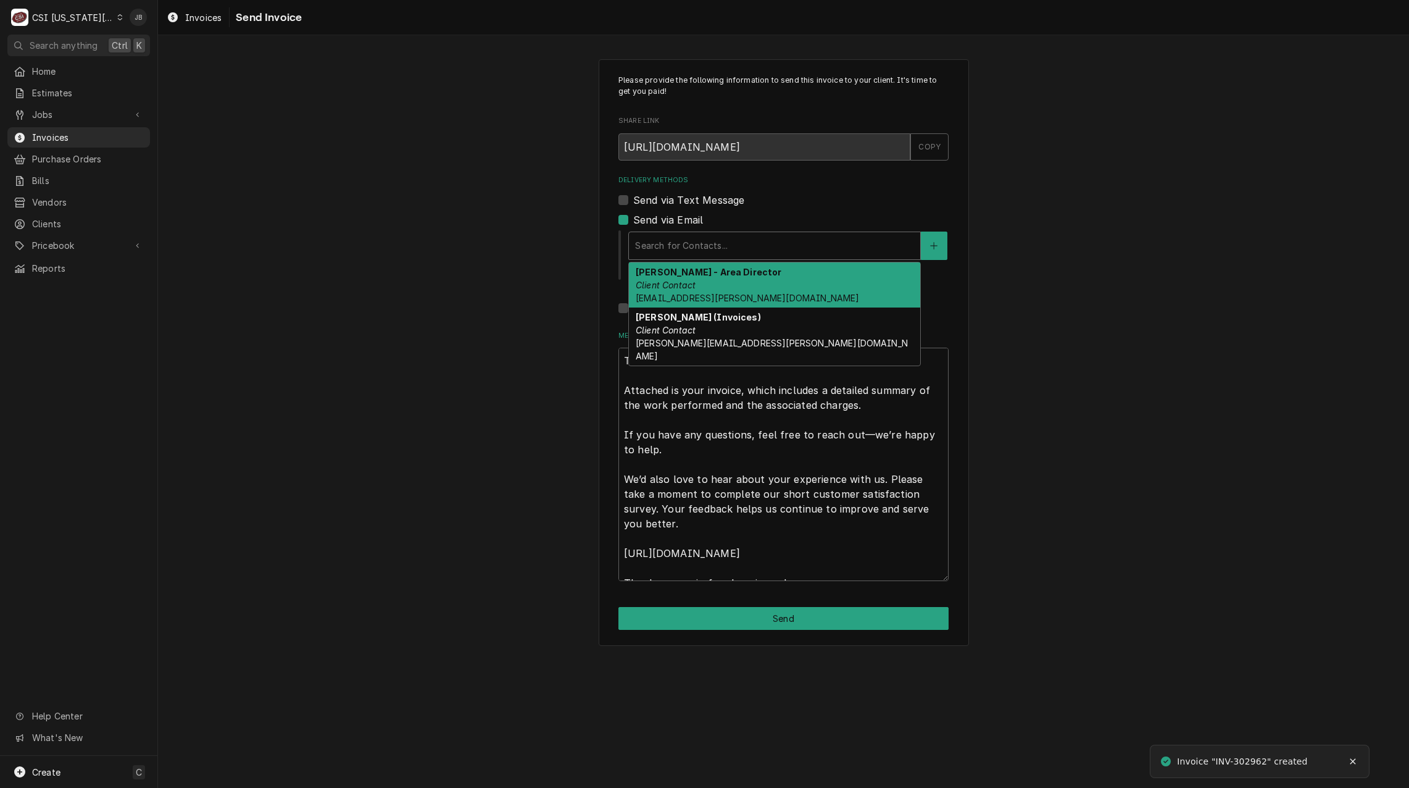
click at [704, 249] on div "Delivery Methods" at bounding box center [774, 246] width 279 height 22
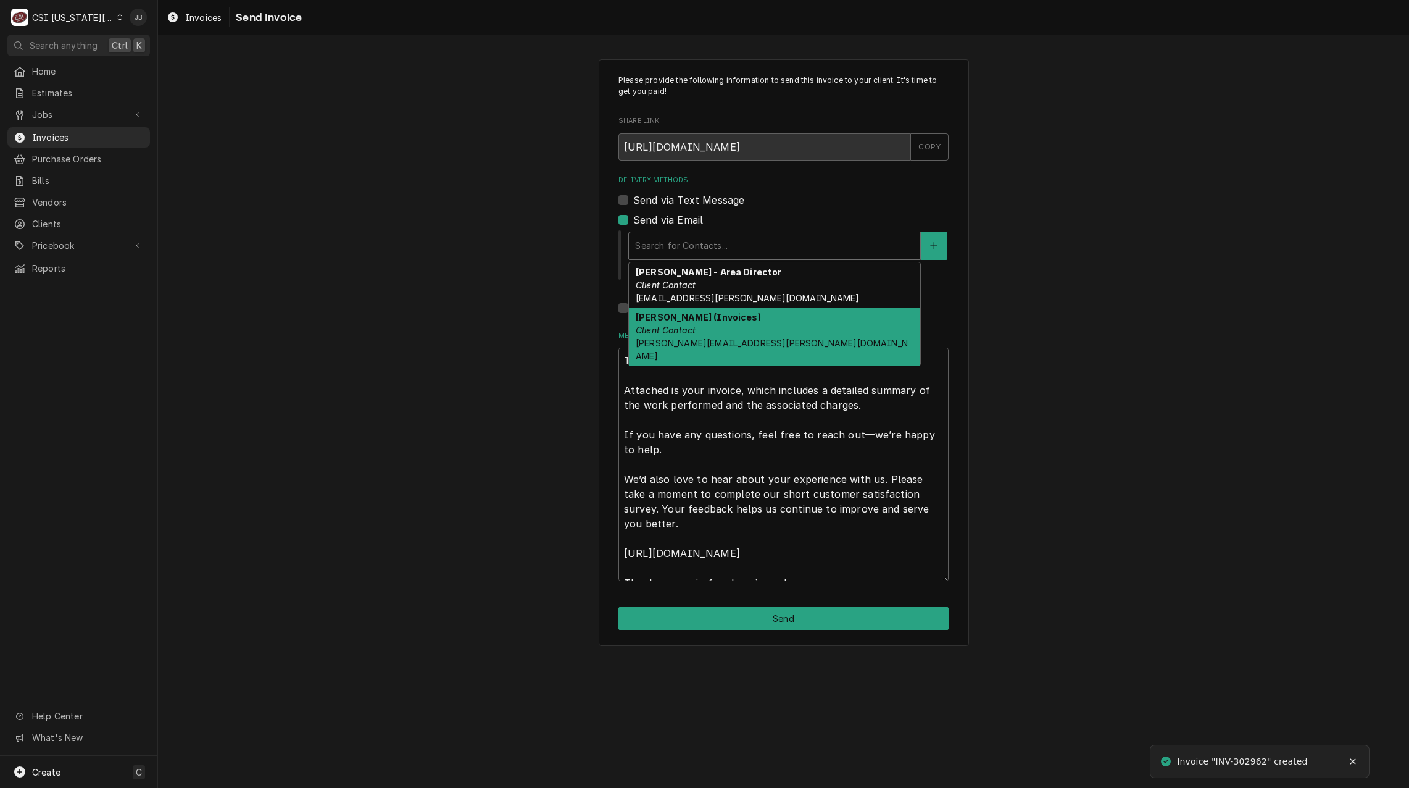
click at [710, 325] on div "[PERSON_NAME] (Invoices) Client Contact [PERSON_NAME][EMAIL_ADDRESS][PERSON_NAM…" at bounding box center [774, 336] width 291 height 58
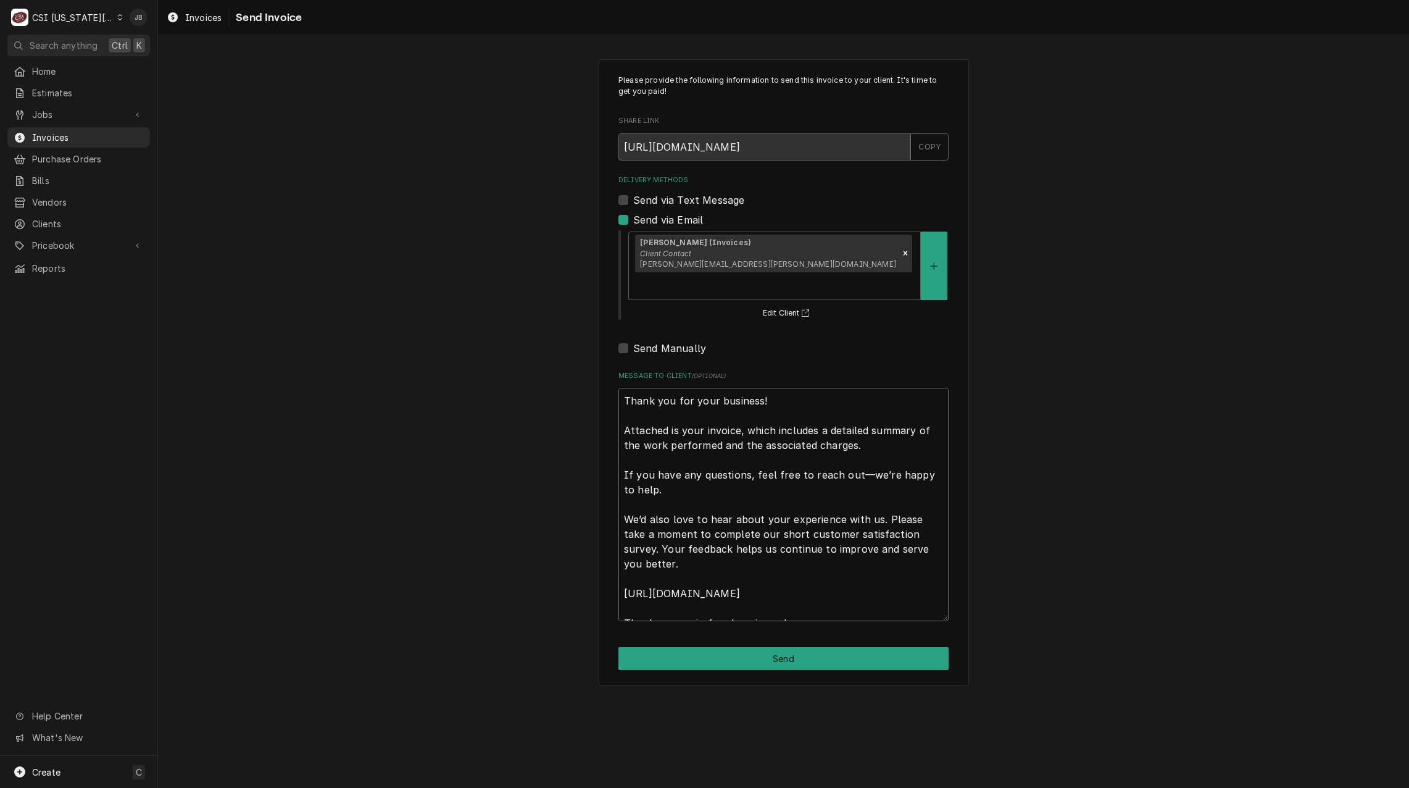
scroll to position [15, 0]
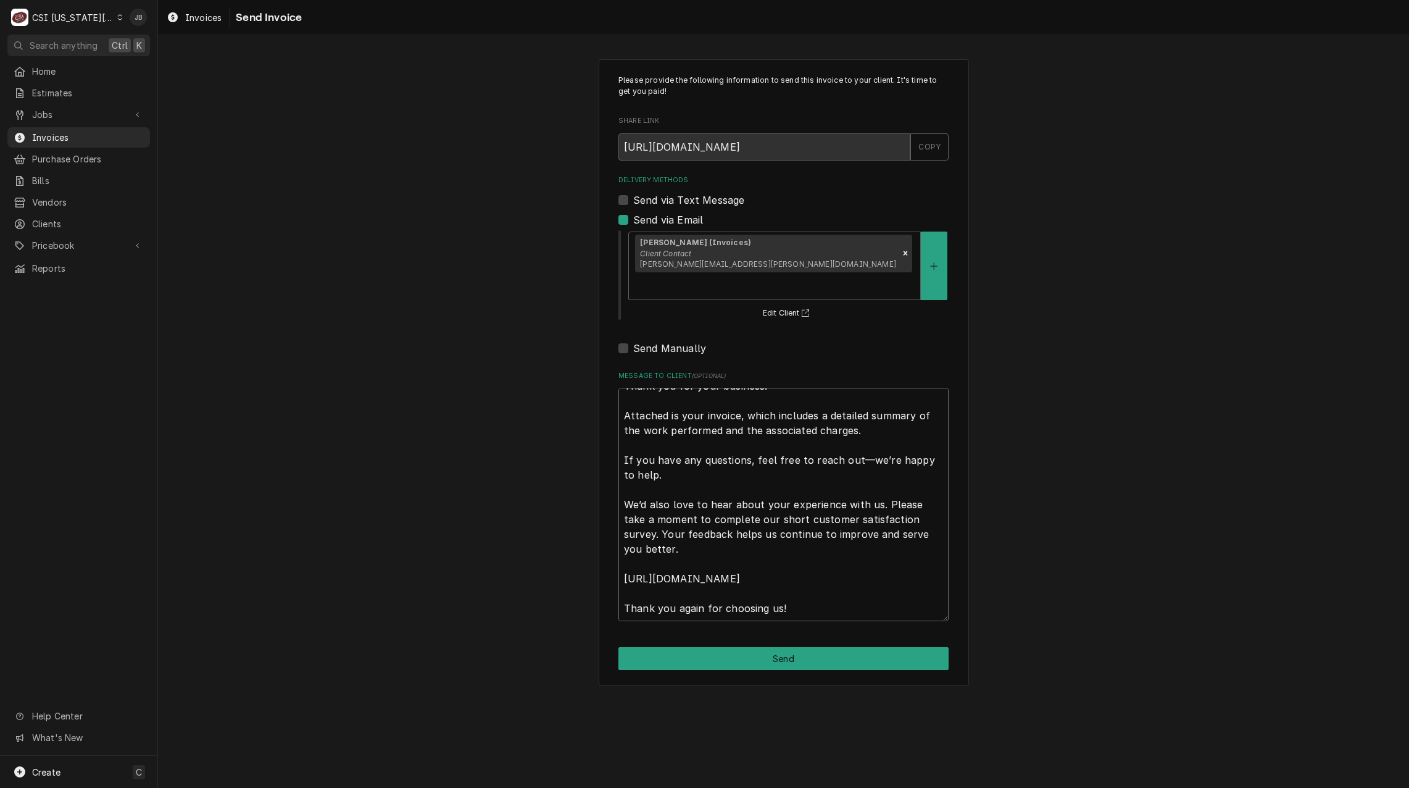
drag, startPoint x: 622, startPoint y: 371, endPoint x: 1259, endPoint y: 668, distance: 702.2
click at [1212, 664] on div "Please provide the following information to send this invoice to your client. I…" at bounding box center [783, 372] width 1251 height 648
type textarea "x"
type textarea "a"
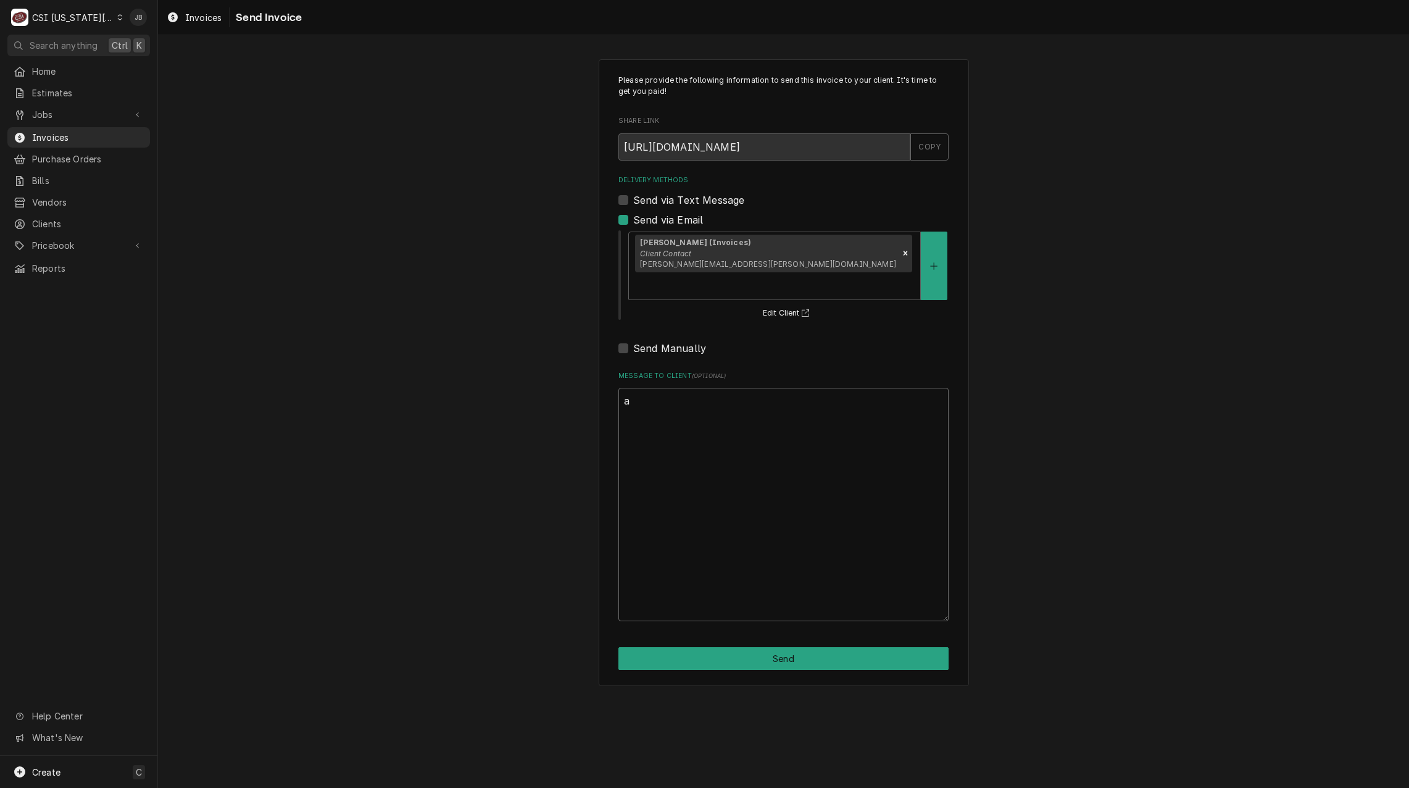
scroll to position [0, 0]
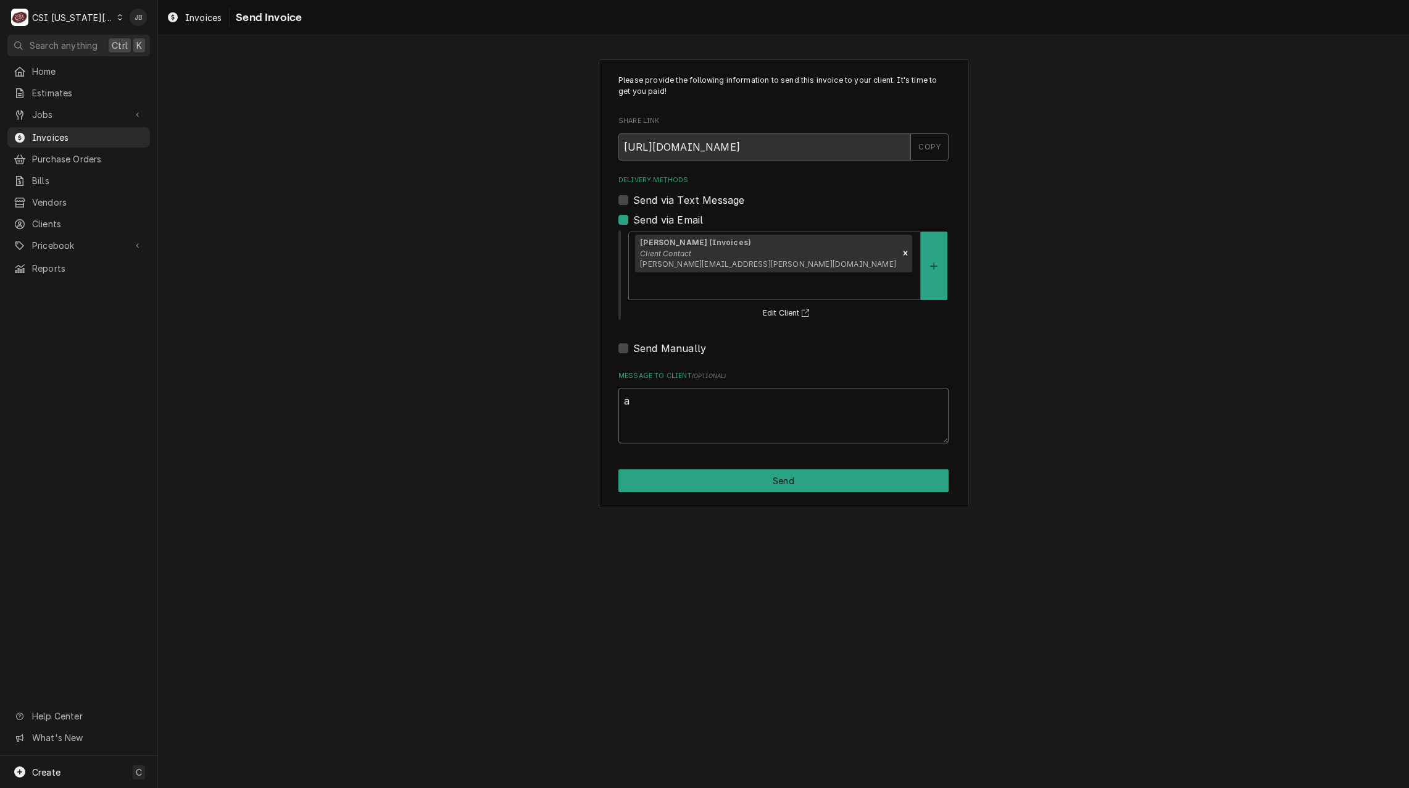
type textarea "x"
type textarea "ap"
type textarea "x"
type textarea "app"
type textarea "x"
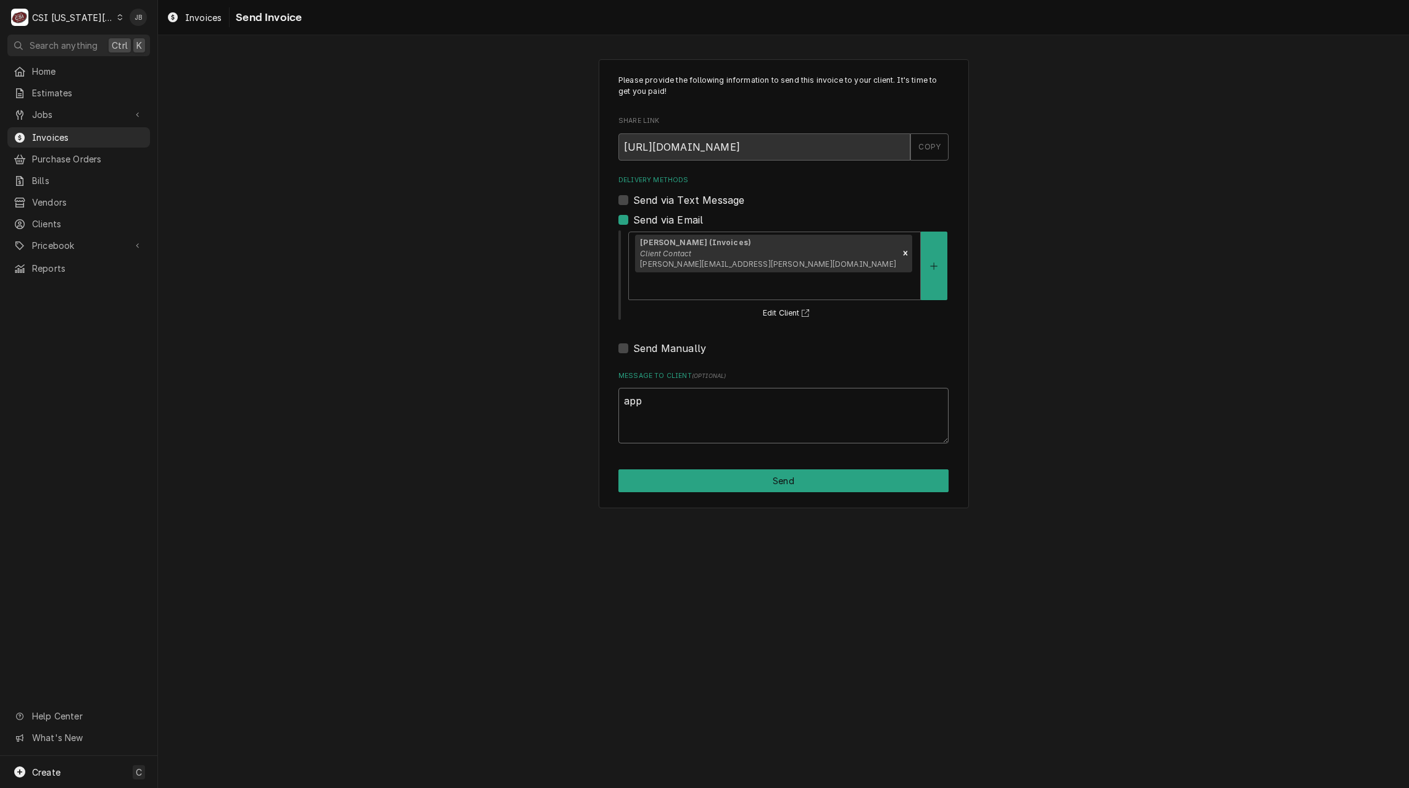
type textarea "appr"
type textarea "x"
type textarea "appro"
type textarea "x"
type textarea "approv"
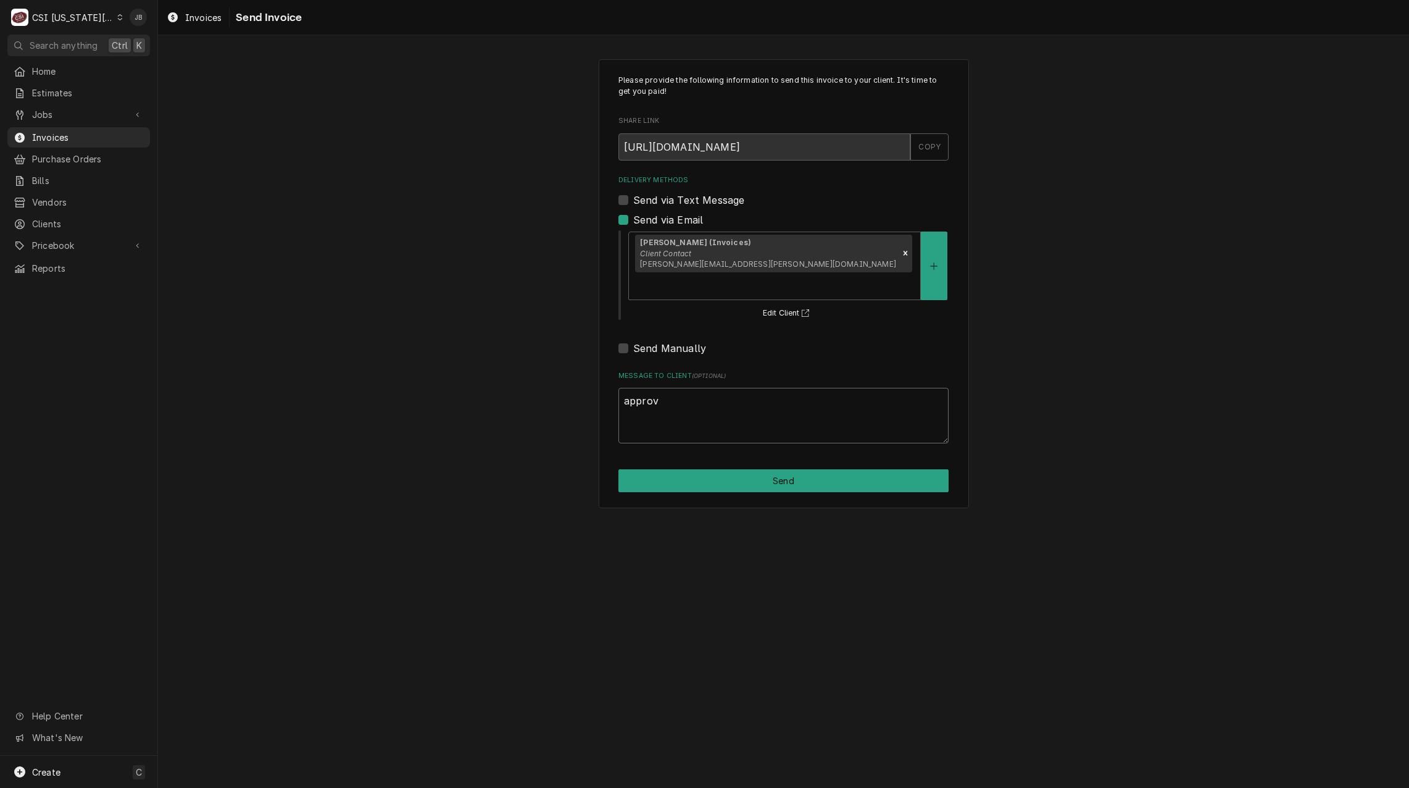
type textarea "x"
type textarea "approve"
type textarea "x"
type textarea "approved"
type textarea "x"
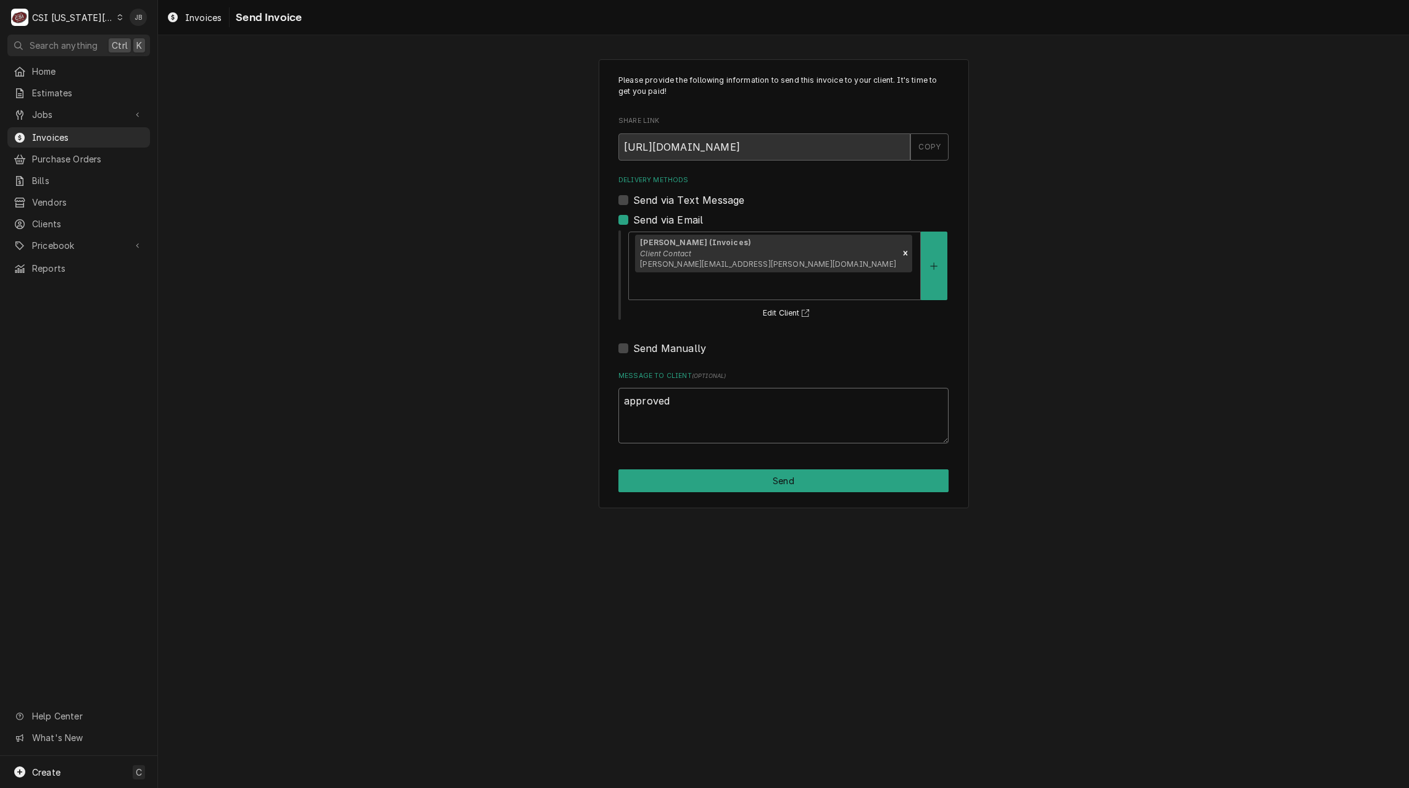
type textarea "approved"
click at [786, 472] on div "Please provide the following information to send this invoice to your client. I…" at bounding box center [784, 283] width 370 height 449
click at [785, 469] on button "Send" at bounding box center [783, 480] width 330 height 23
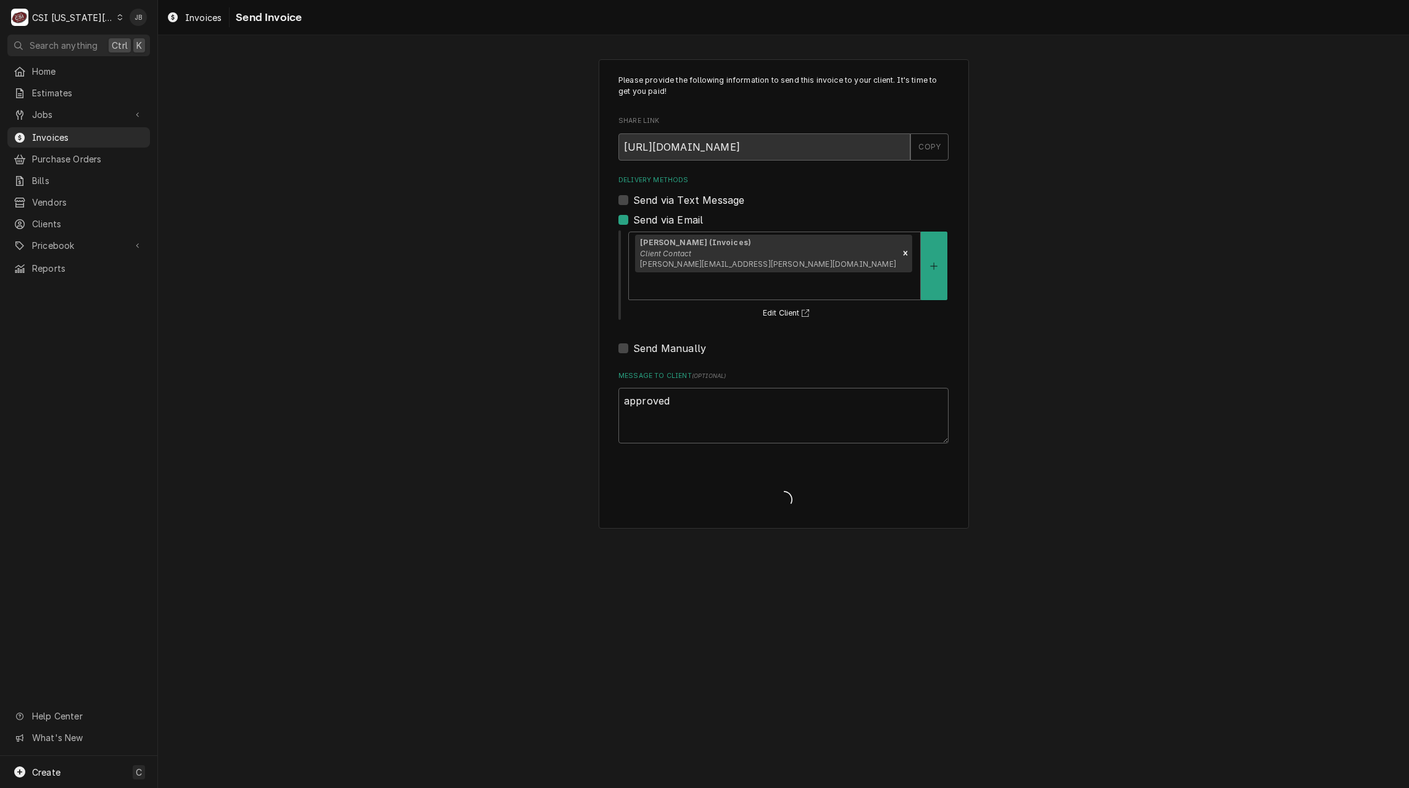
type textarea "x"
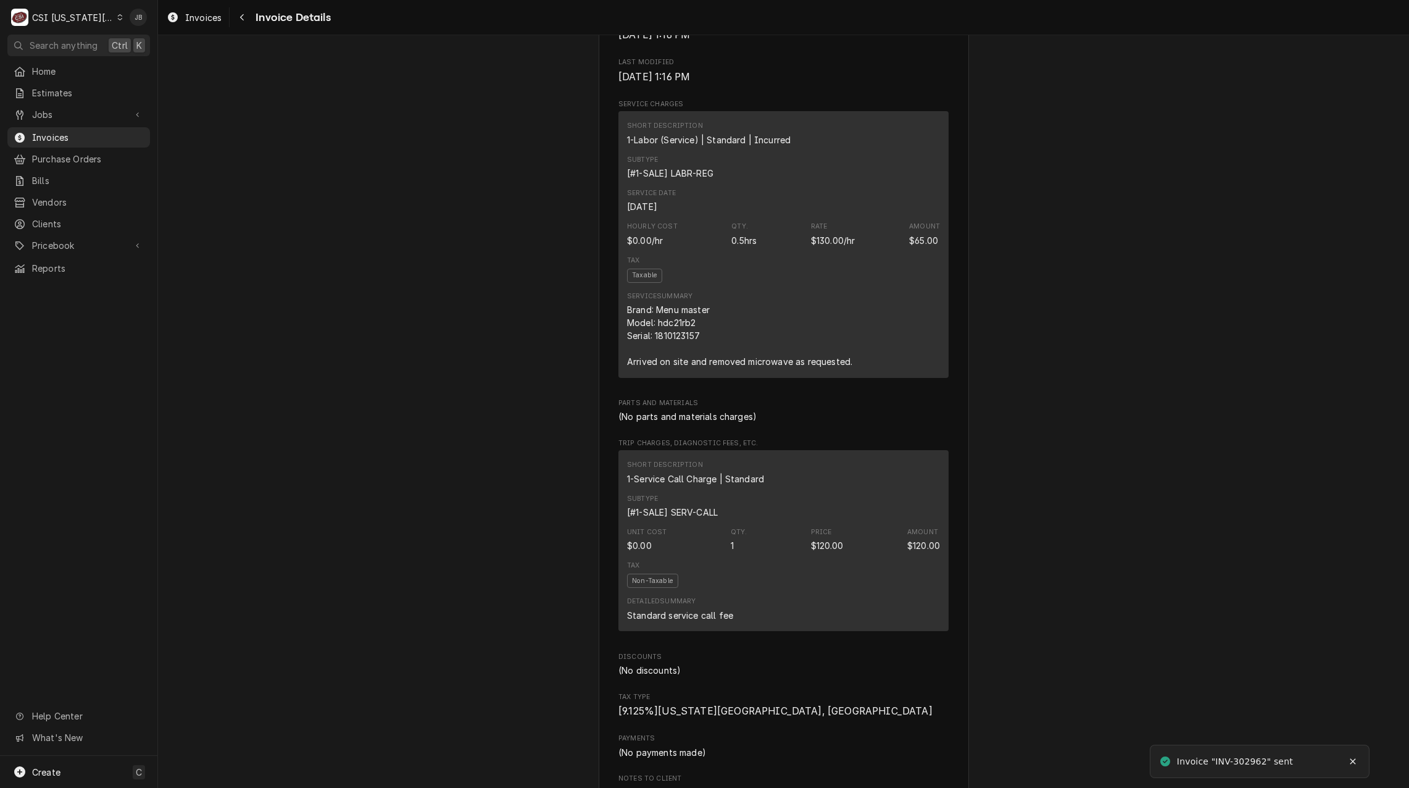
scroll to position [679, 0]
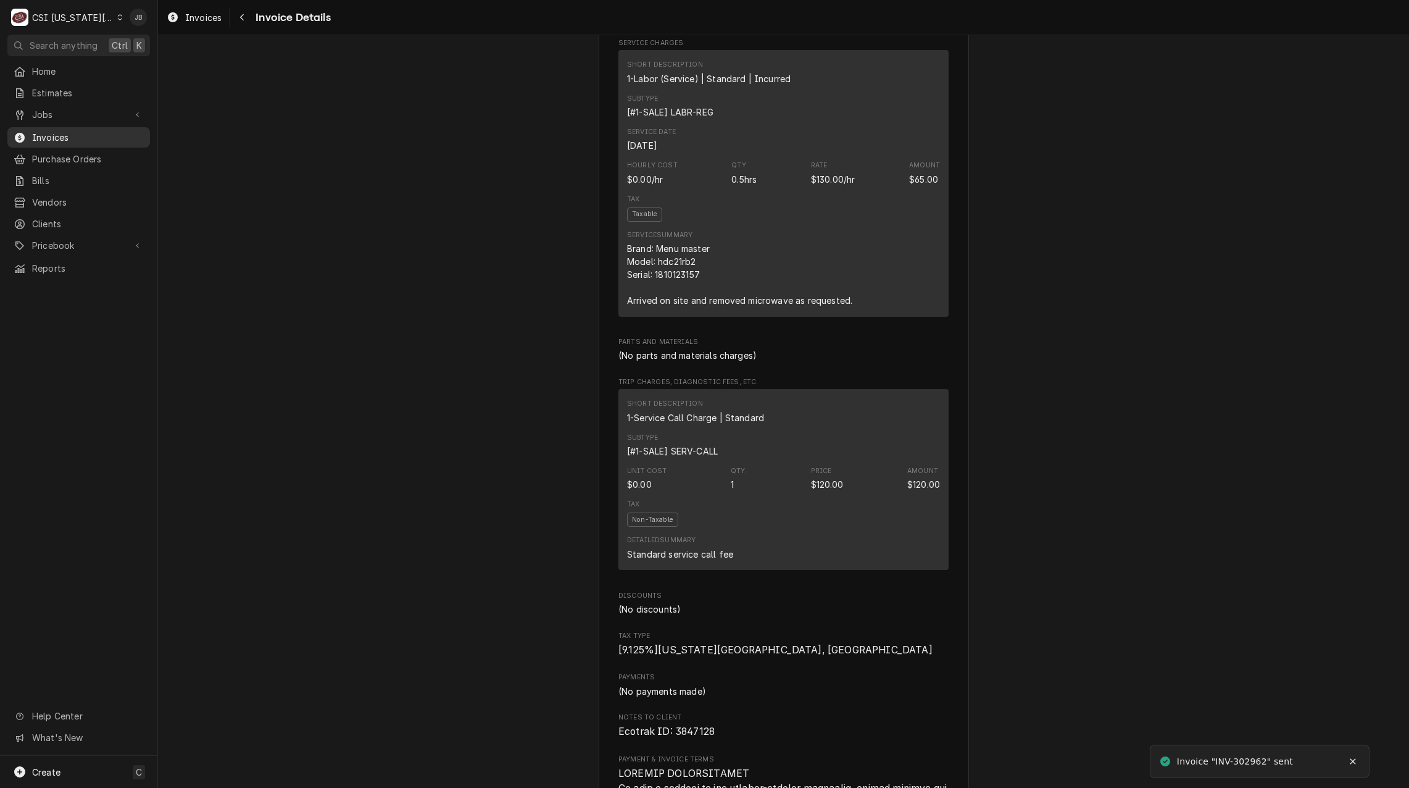
click at [81, 131] on span "Invoices" at bounding box center [88, 137] width 112 height 13
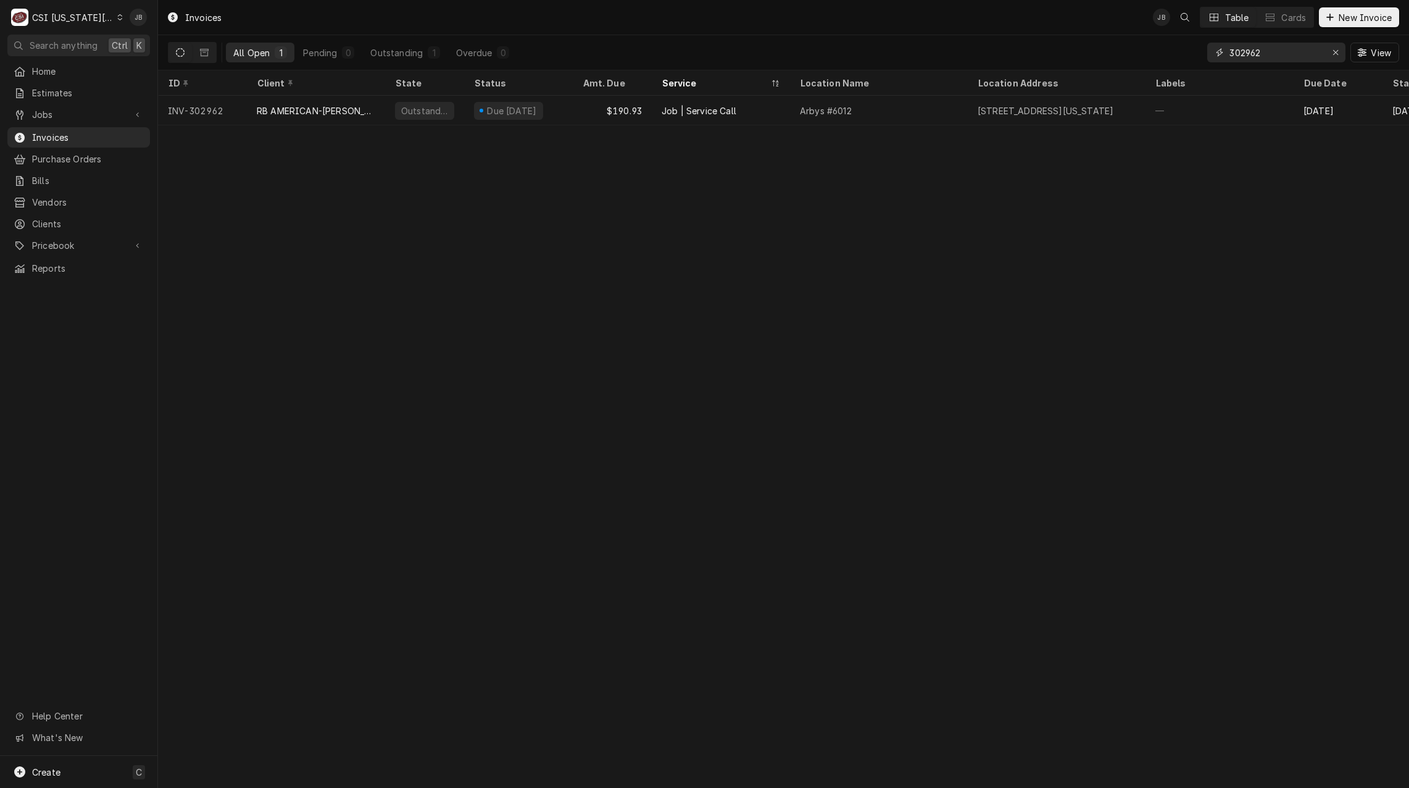
click at [1277, 56] on input "302962" at bounding box center [1276, 53] width 93 height 20
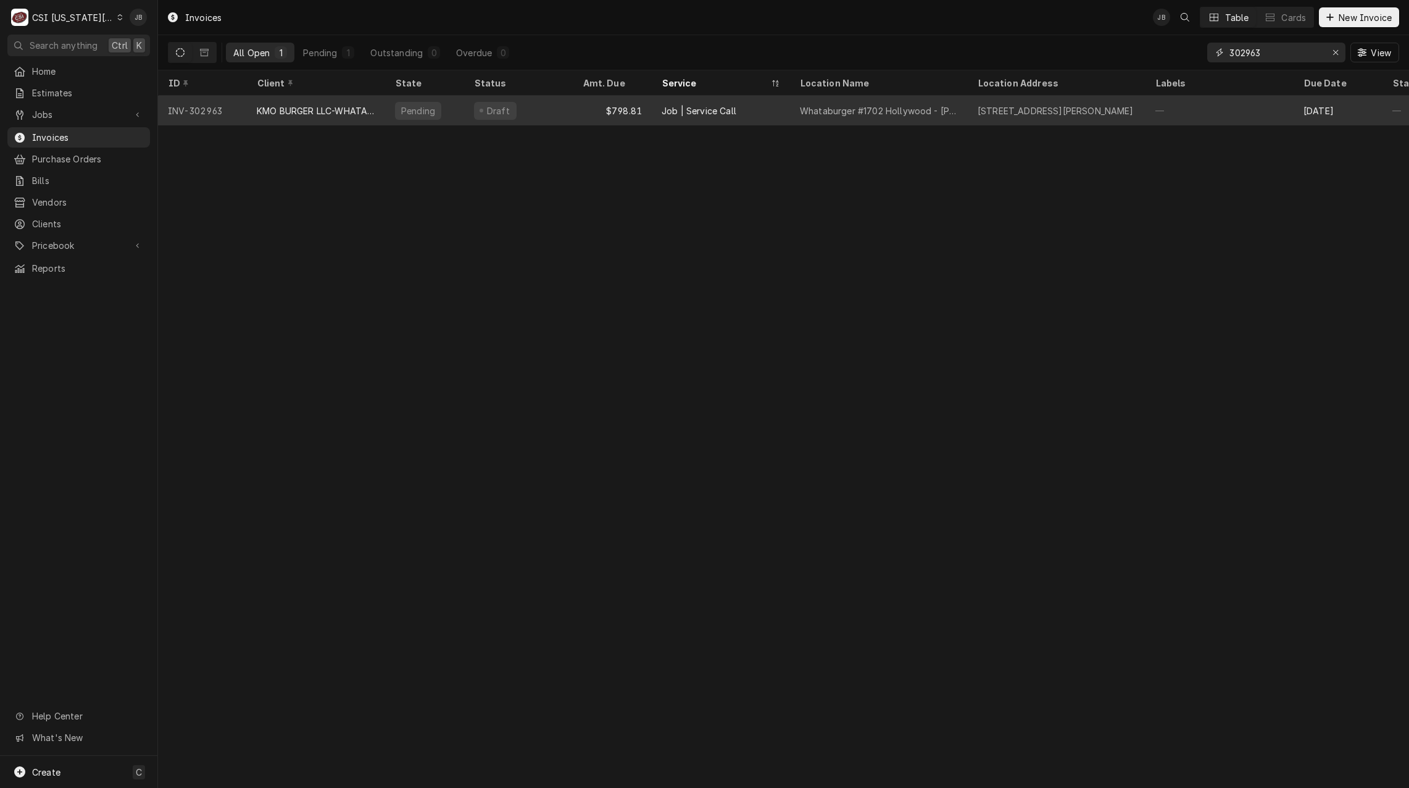
type input "302963"
click at [578, 106] on div "$798.81" at bounding box center [612, 111] width 79 height 30
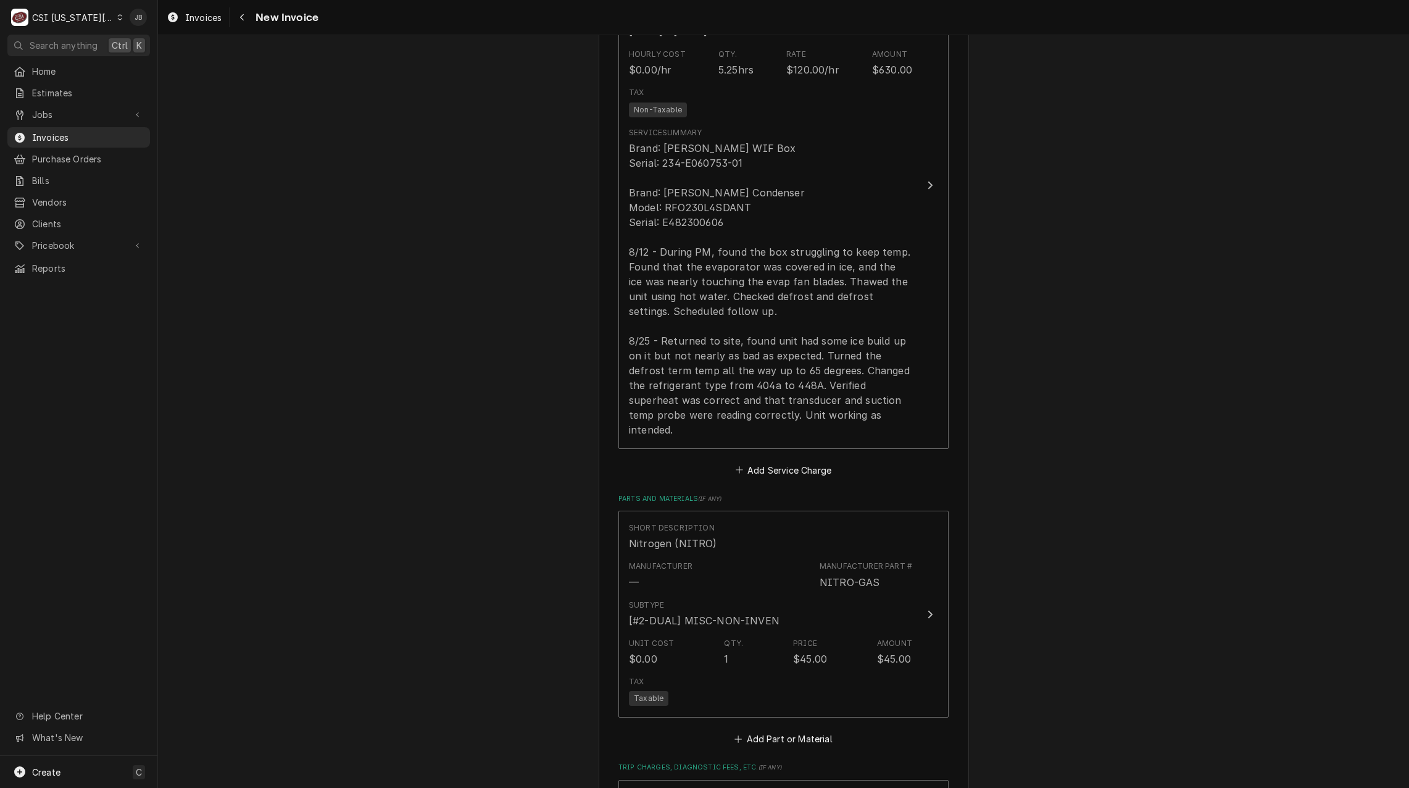
scroll to position [1543, 0]
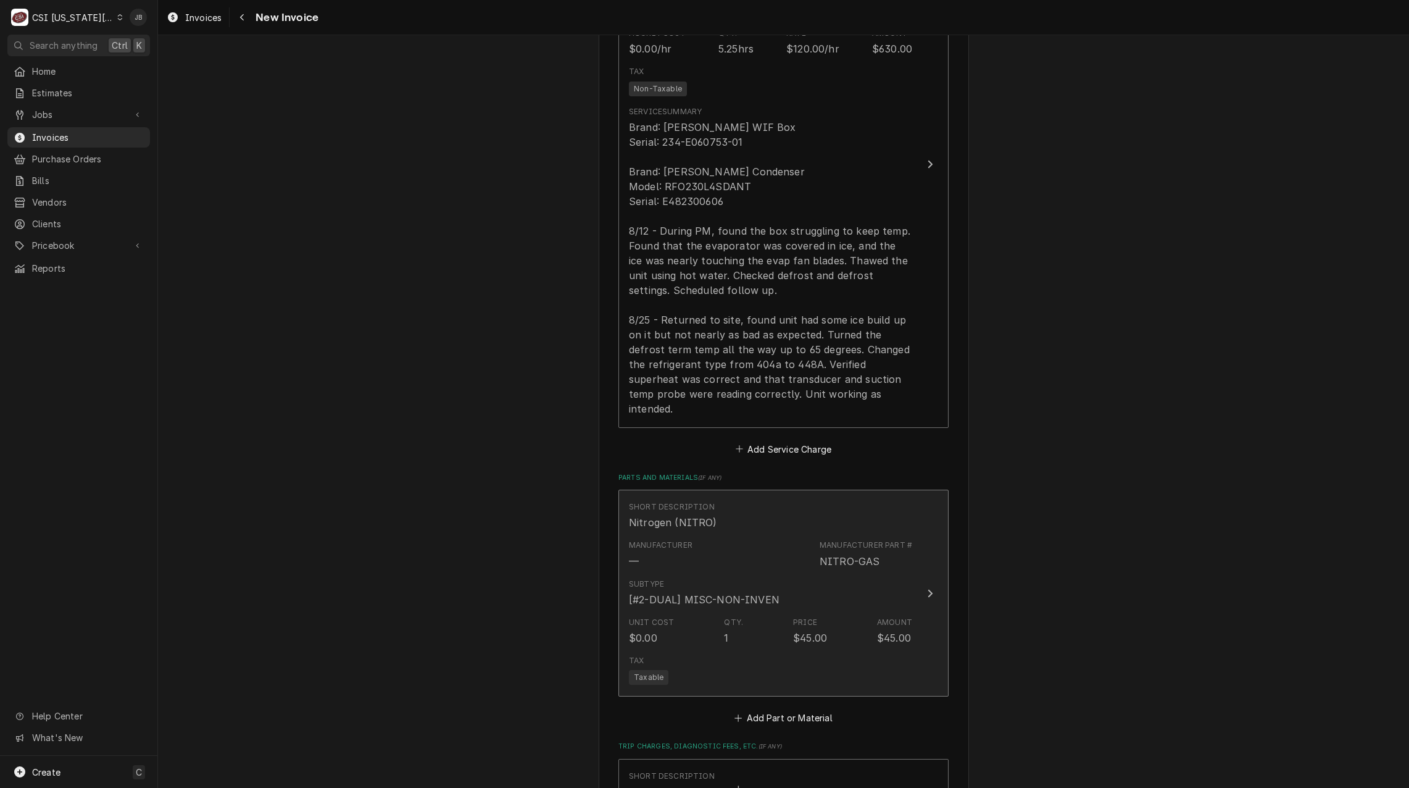
click at [745, 573] on div "Subtype [#2-DUAL] MISC-NON-INVEN" at bounding box center [770, 592] width 283 height 38
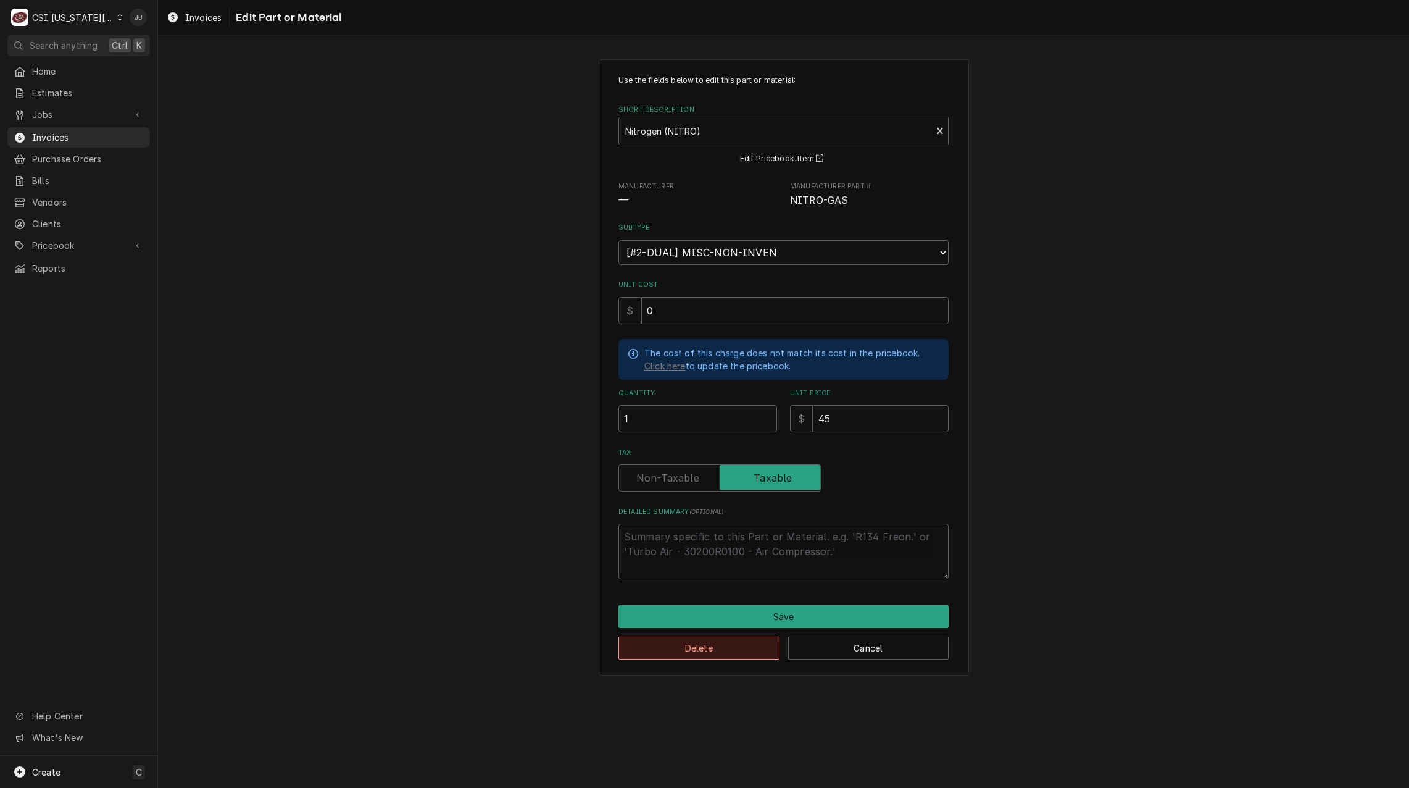
click at [677, 648] on button "Delete" at bounding box center [698, 647] width 161 height 23
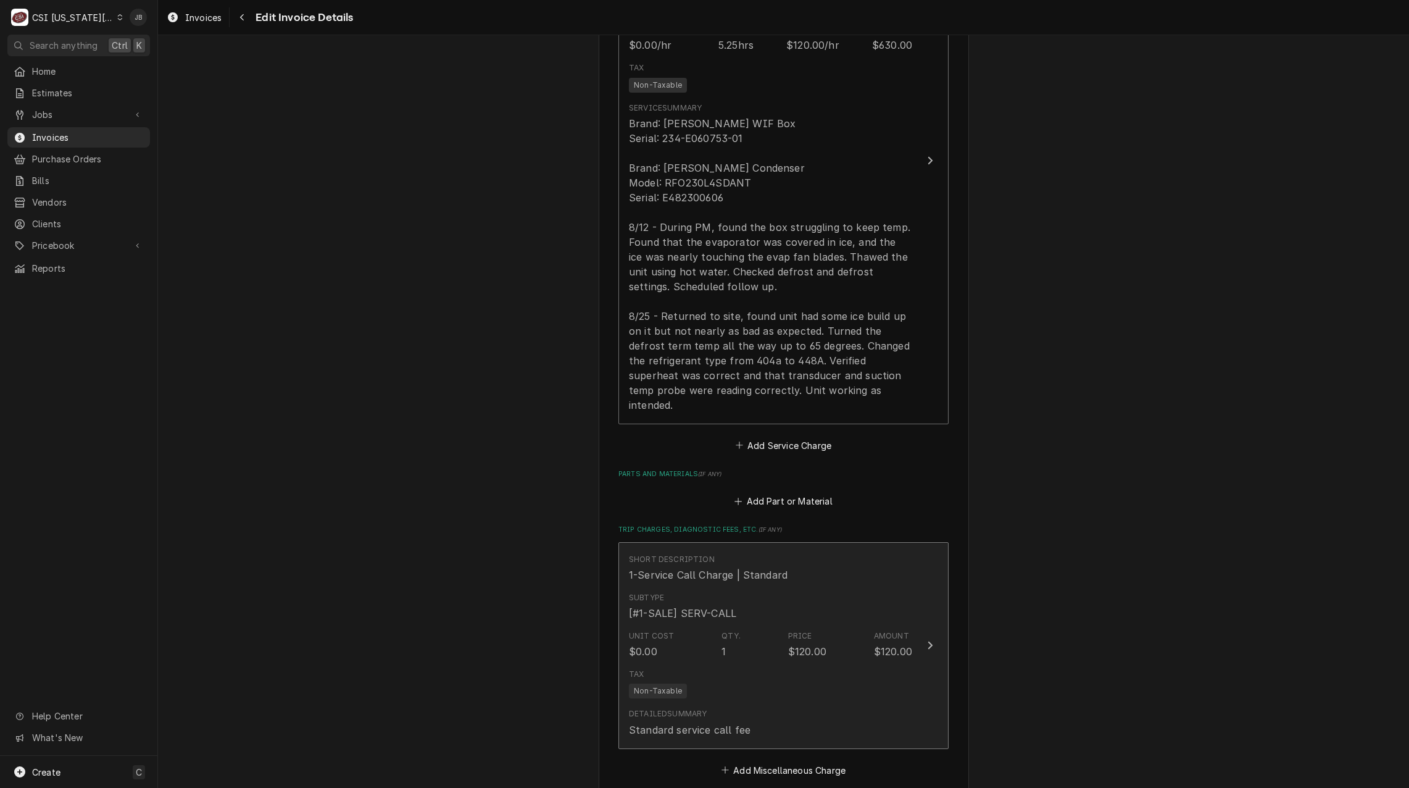
scroll to position [1382, 0]
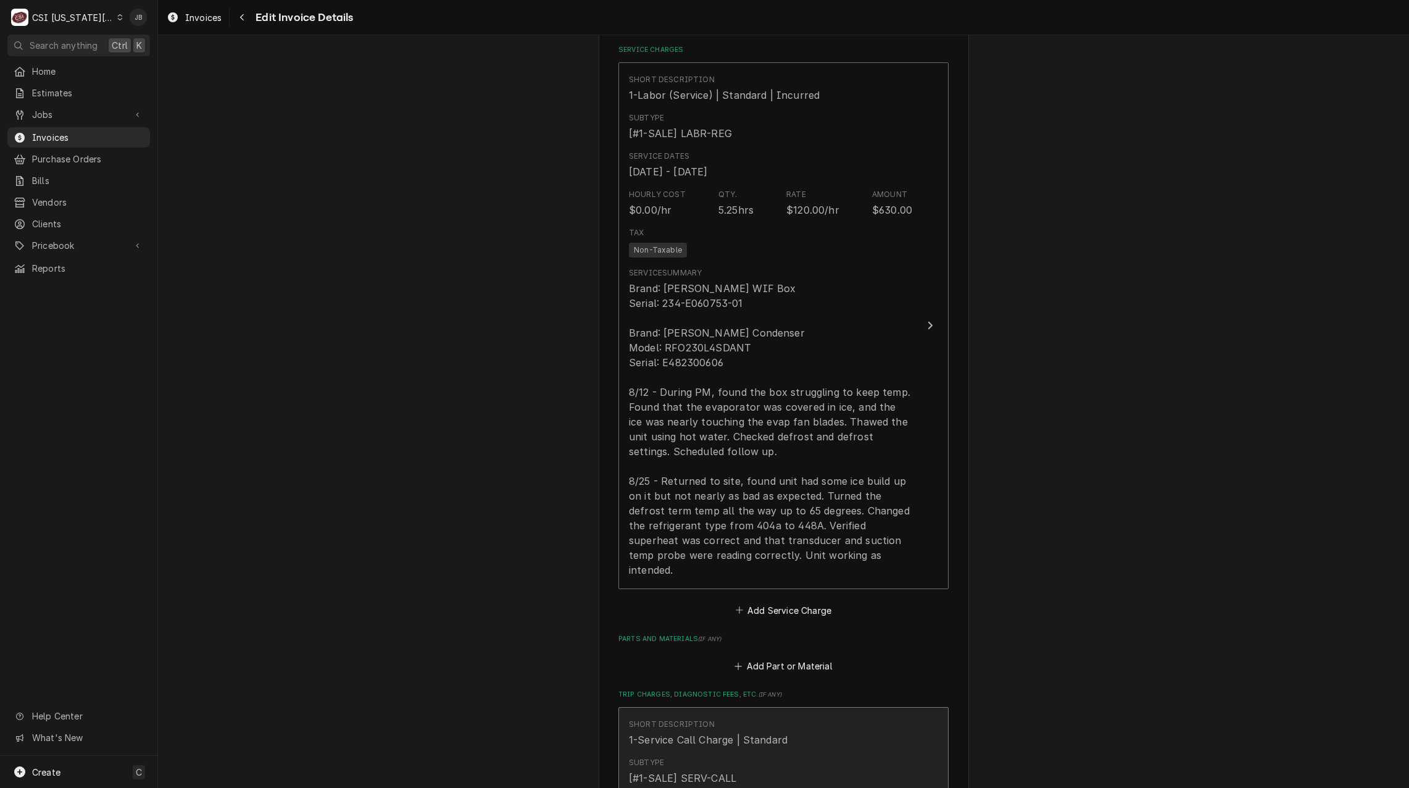
click at [728, 714] on div "Short Description 1-Service Call Charge | Standard" at bounding box center [770, 733] width 283 height 38
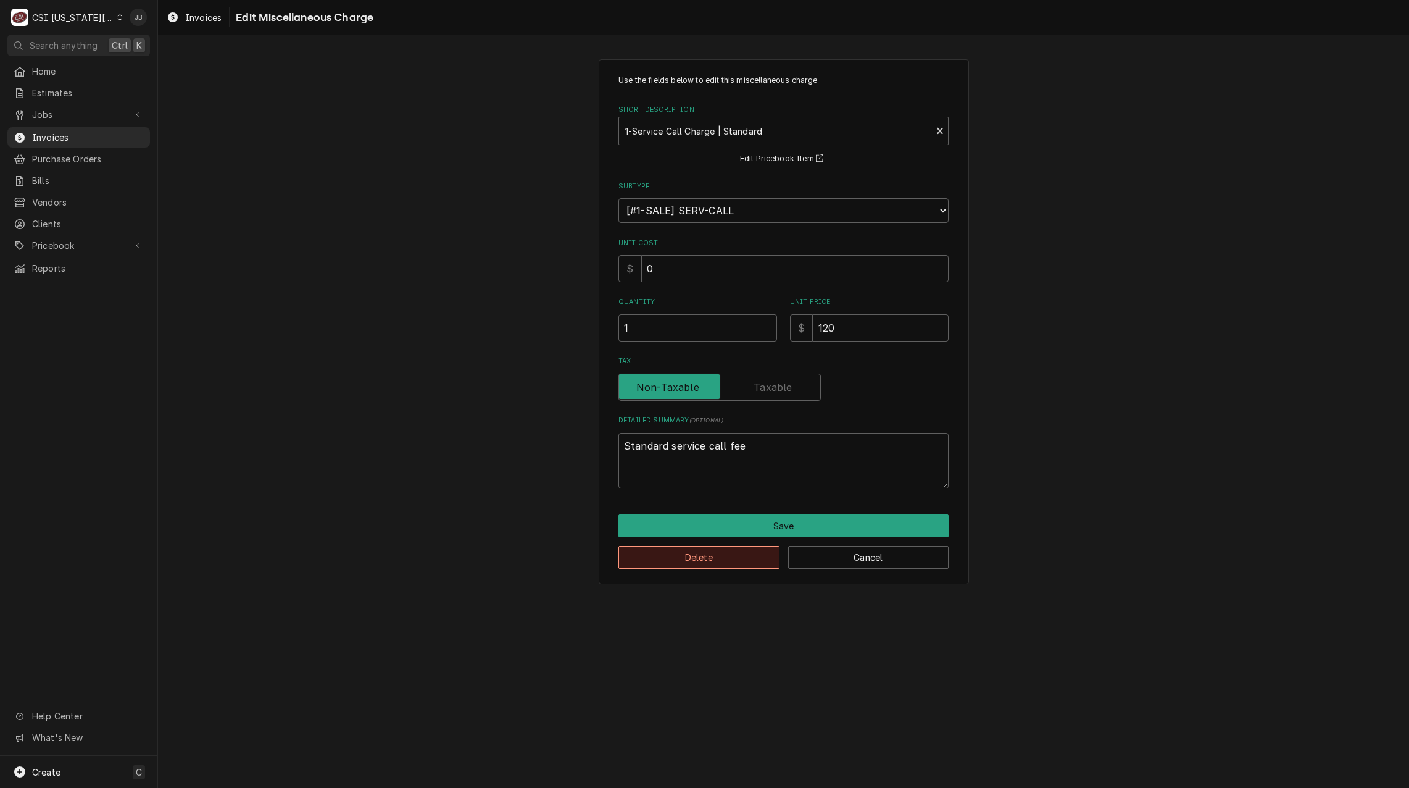
click at [707, 564] on button "Delete" at bounding box center [698, 557] width 161 height 23
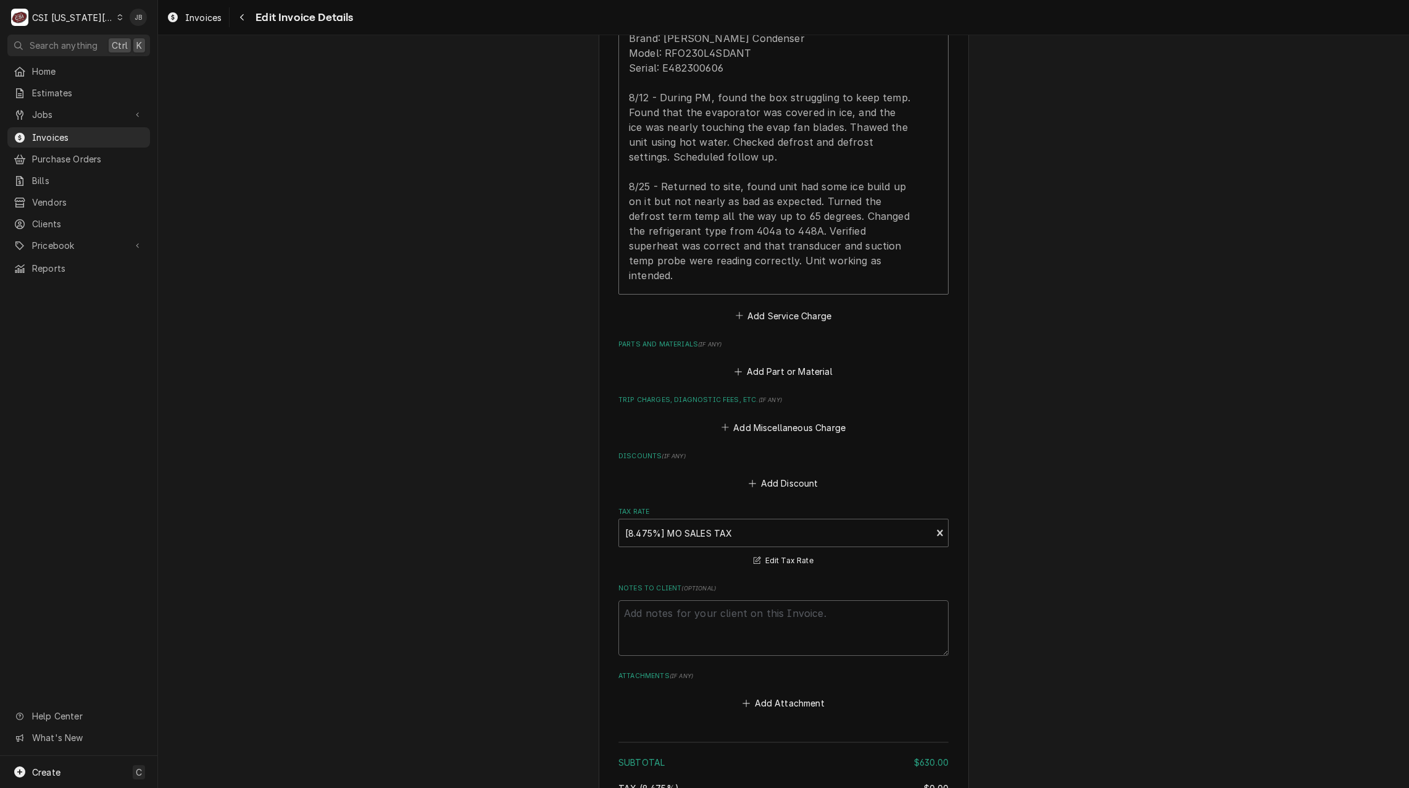
scroll to position [1906, 0]
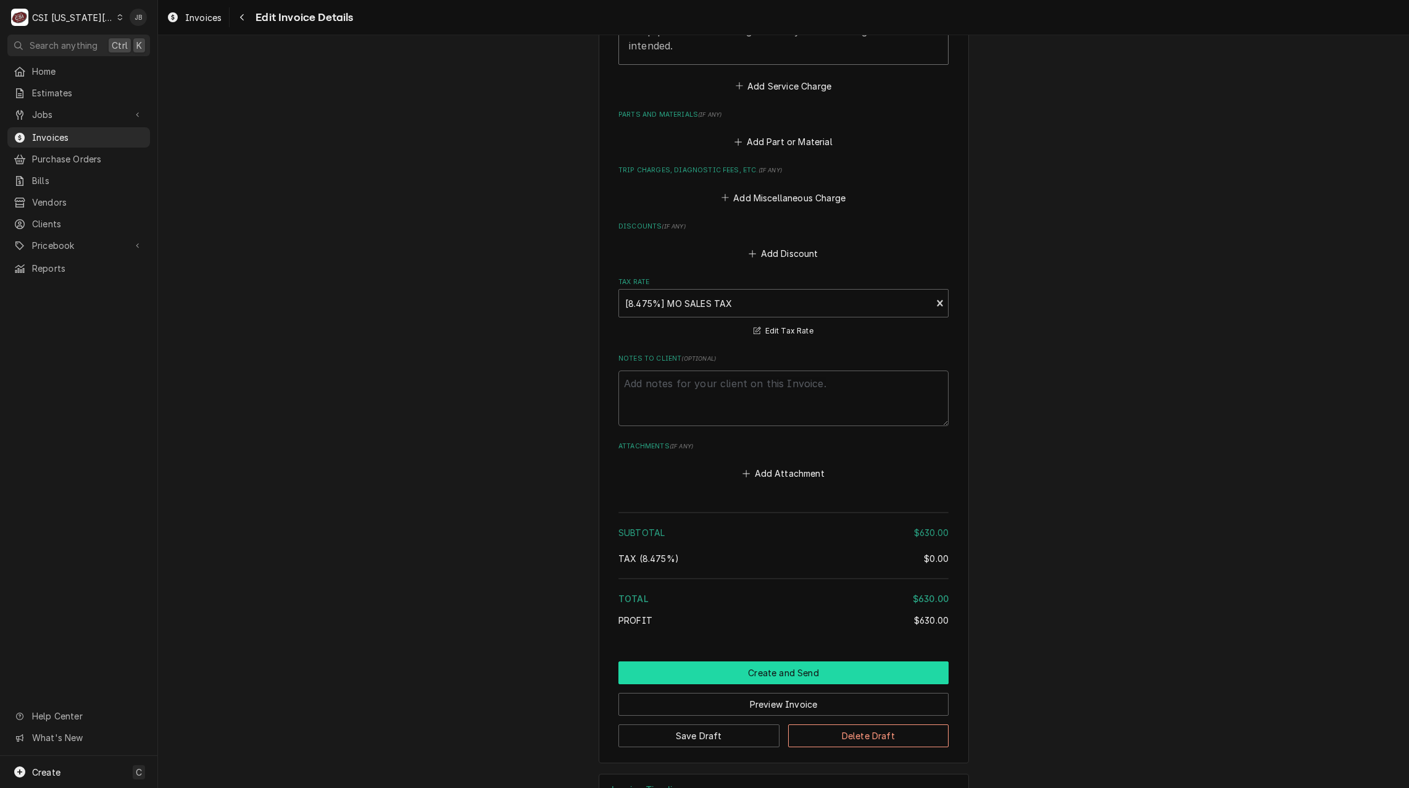
click at [760, 661] on button "Create and Send" at bounding box center [783, 672] width 330 height 23
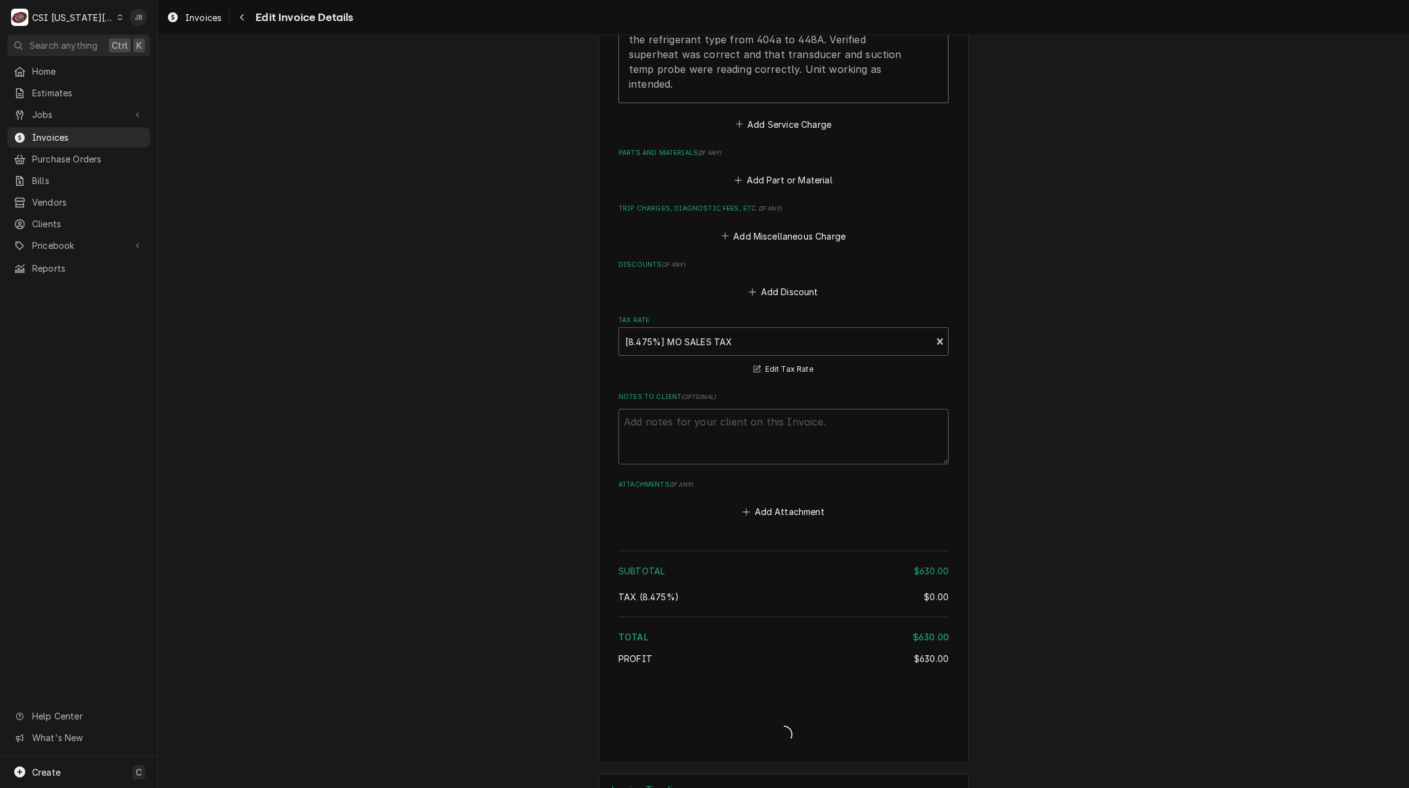
type textarea "x"
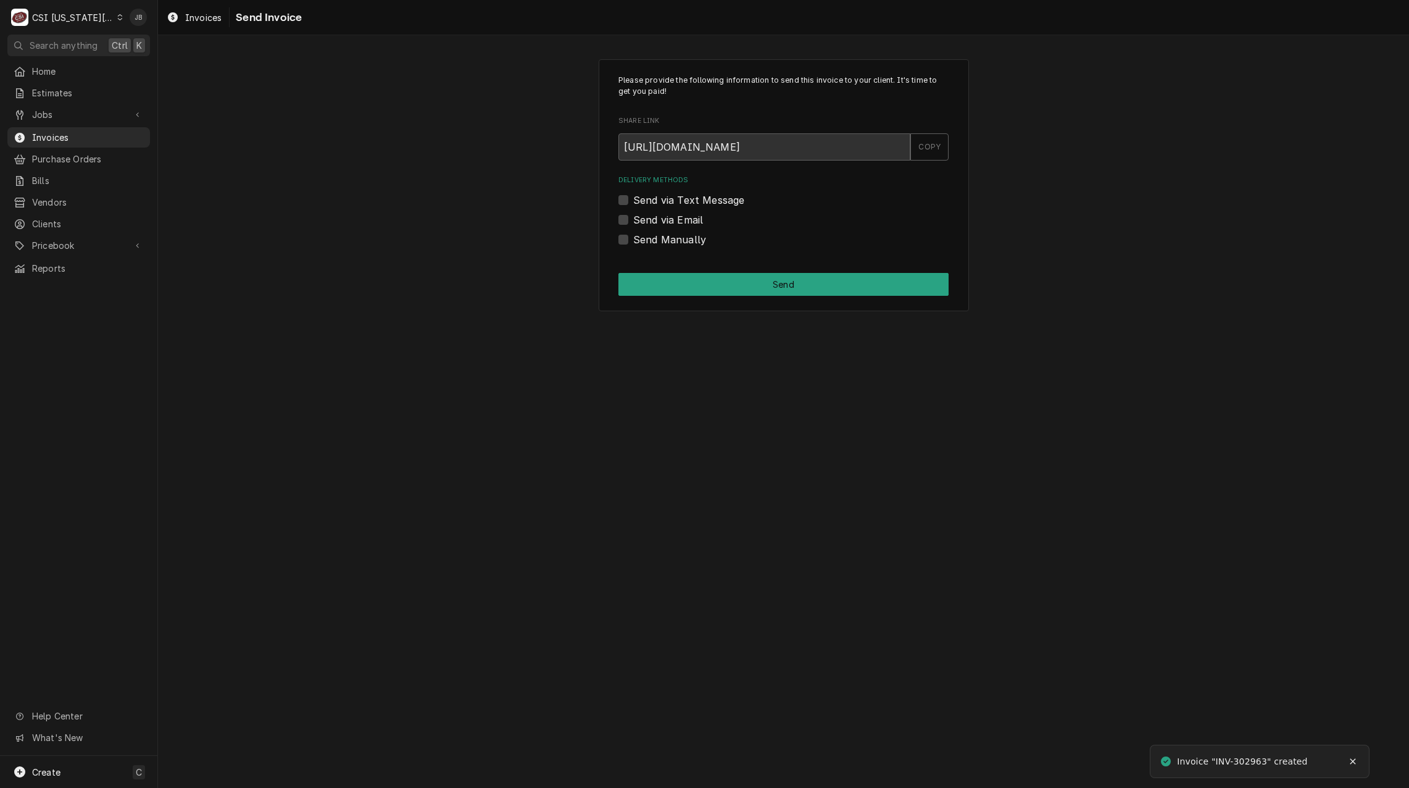
drag, startPoint x: 671, startPoint y: 218, endPoint x: 683, endPoint y: 224, distance: 13.3
click at [671, 218] on label "Send via Email" at bounding box center [668, 219] width 70 height 15
click at [671, 218] on input "Send via Email" at bounding box center [798, 225] width 330 height 27
checkbox input "true"
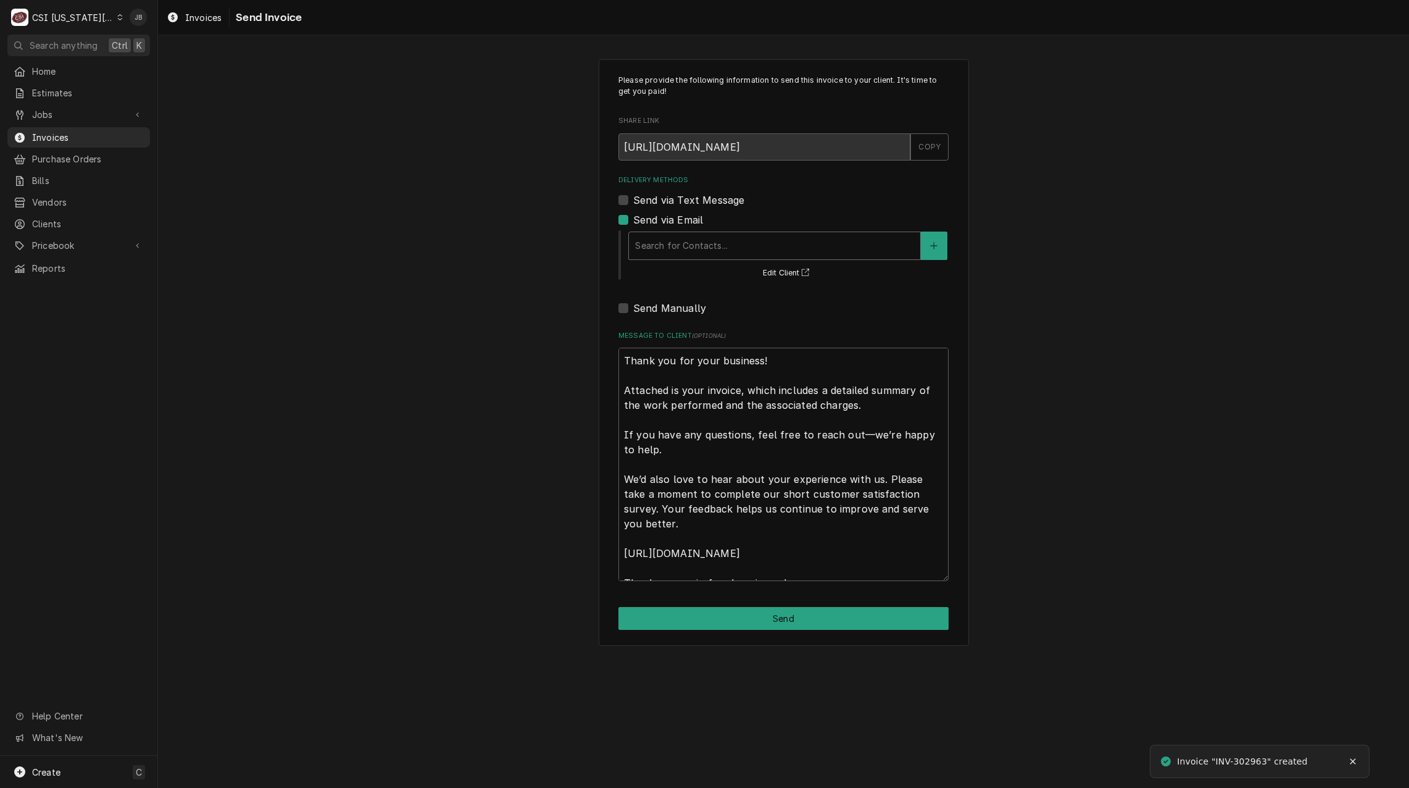
click at [727, 243] on div "Delivery Methods" at bounding box center [774, 246] width 279 height 22
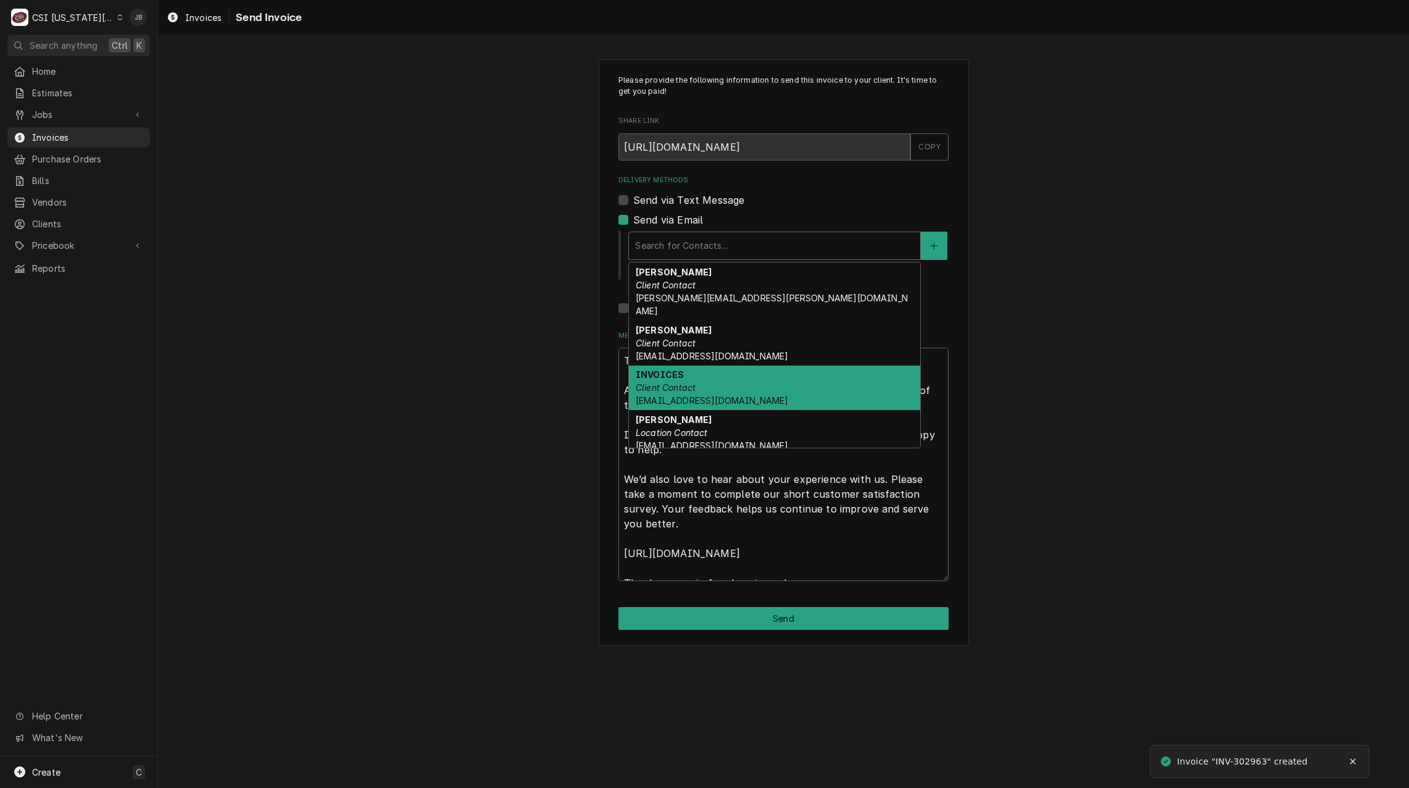
click at [735, 370] on div "INVOICES Client Contact [EMAIL_ADDRESS][DOMAIN_NAME]" at bounding box center [774, 387] width 291 height 45
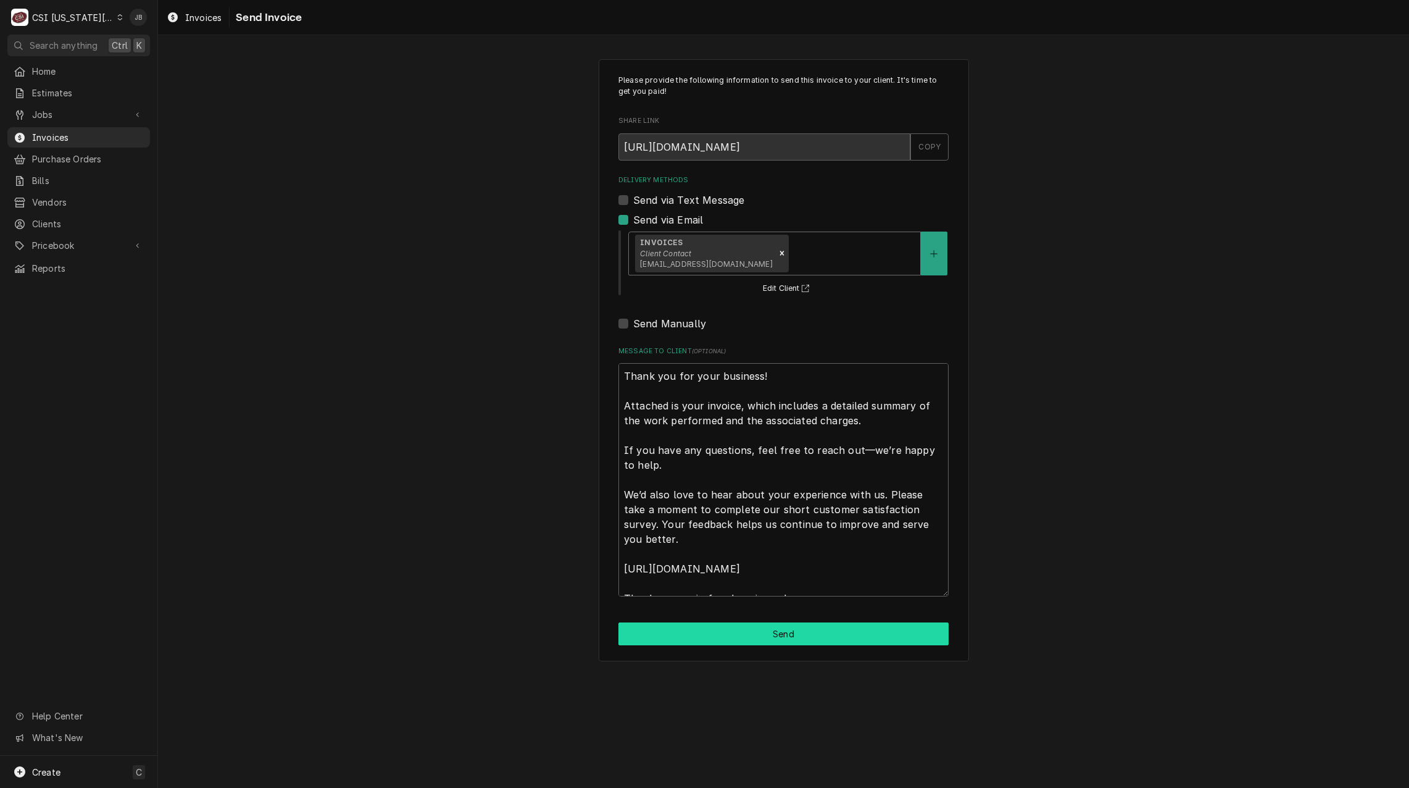
click at [778, 637] on button "Send" at bounding box center [783, 633] width 330 height 23
type textarea "x"
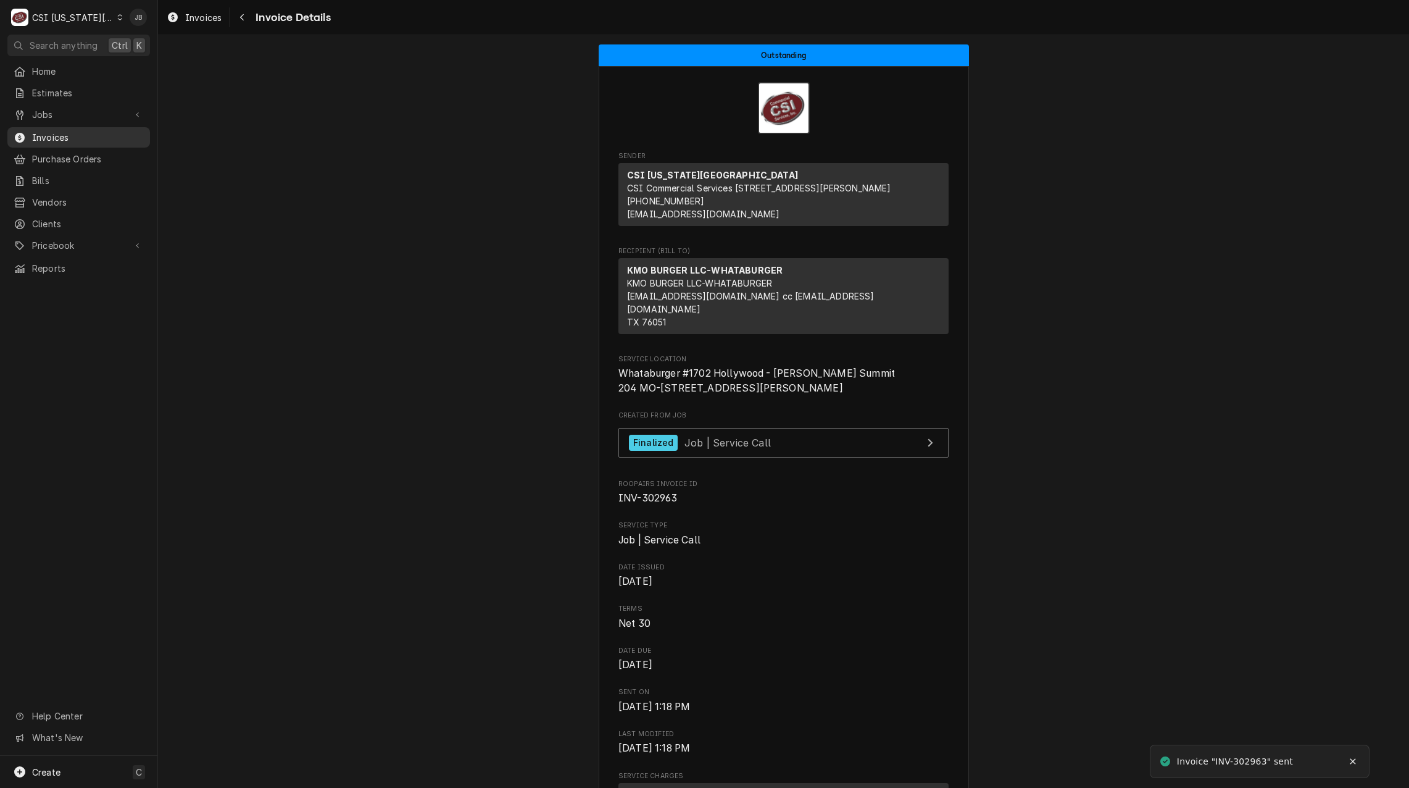
click at [102, 131] on span "Invoices" at bounding box center [88, 137] width 112 height 13
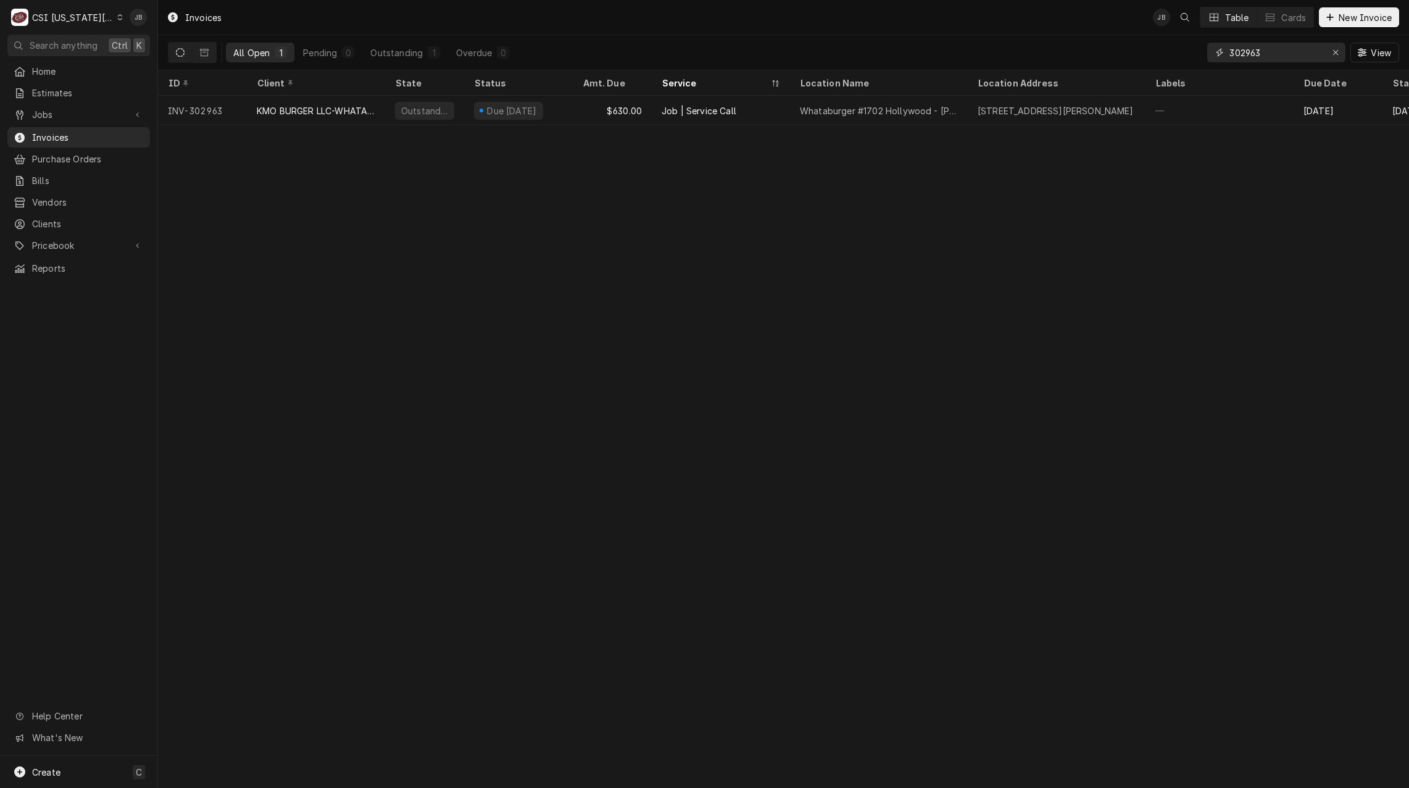
click at [1270, 56] on input "302963" at bounding box center [1276, 53] width 93 height 20
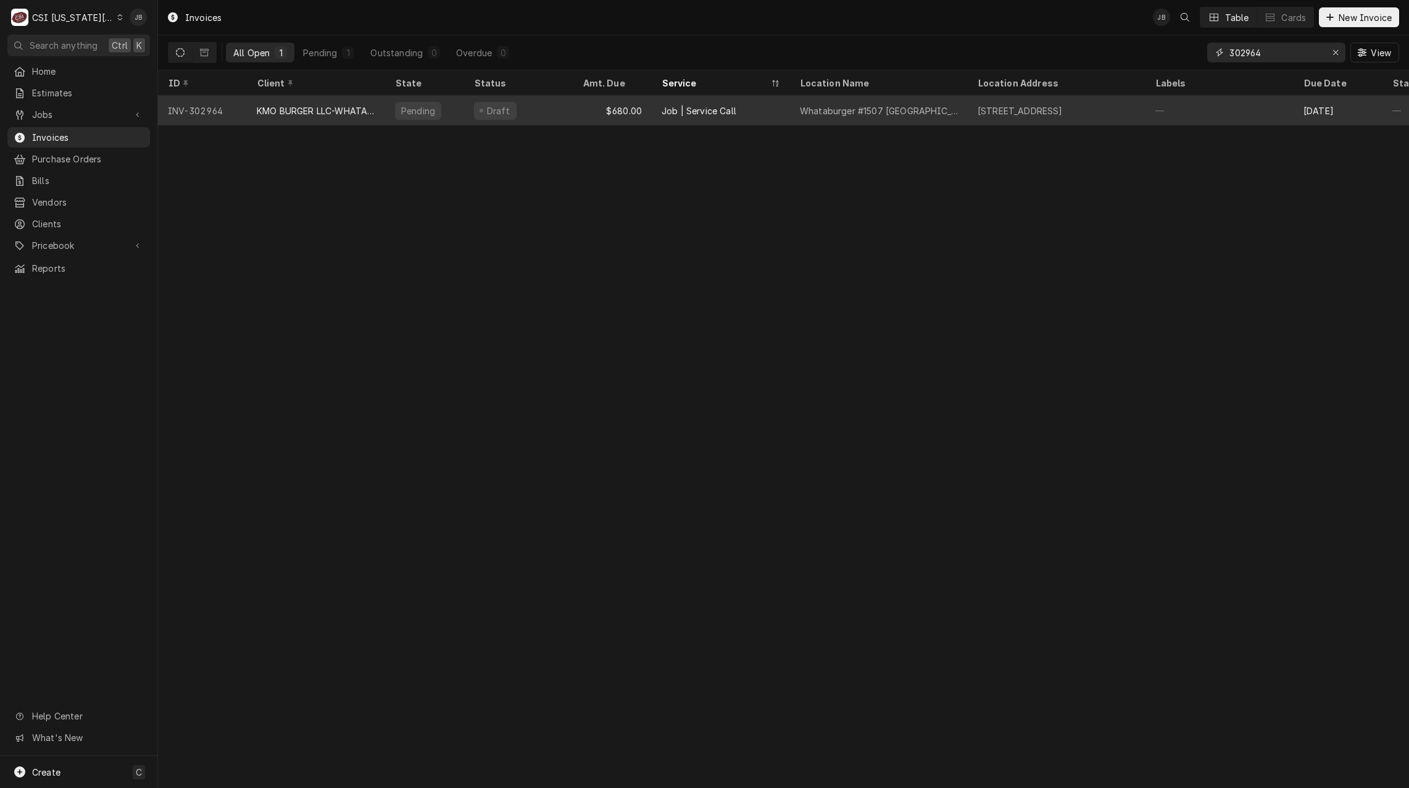
type input "302964"
click at [444, 115] on div "Pending" at bounding box center [424, 111] width 79 height 30
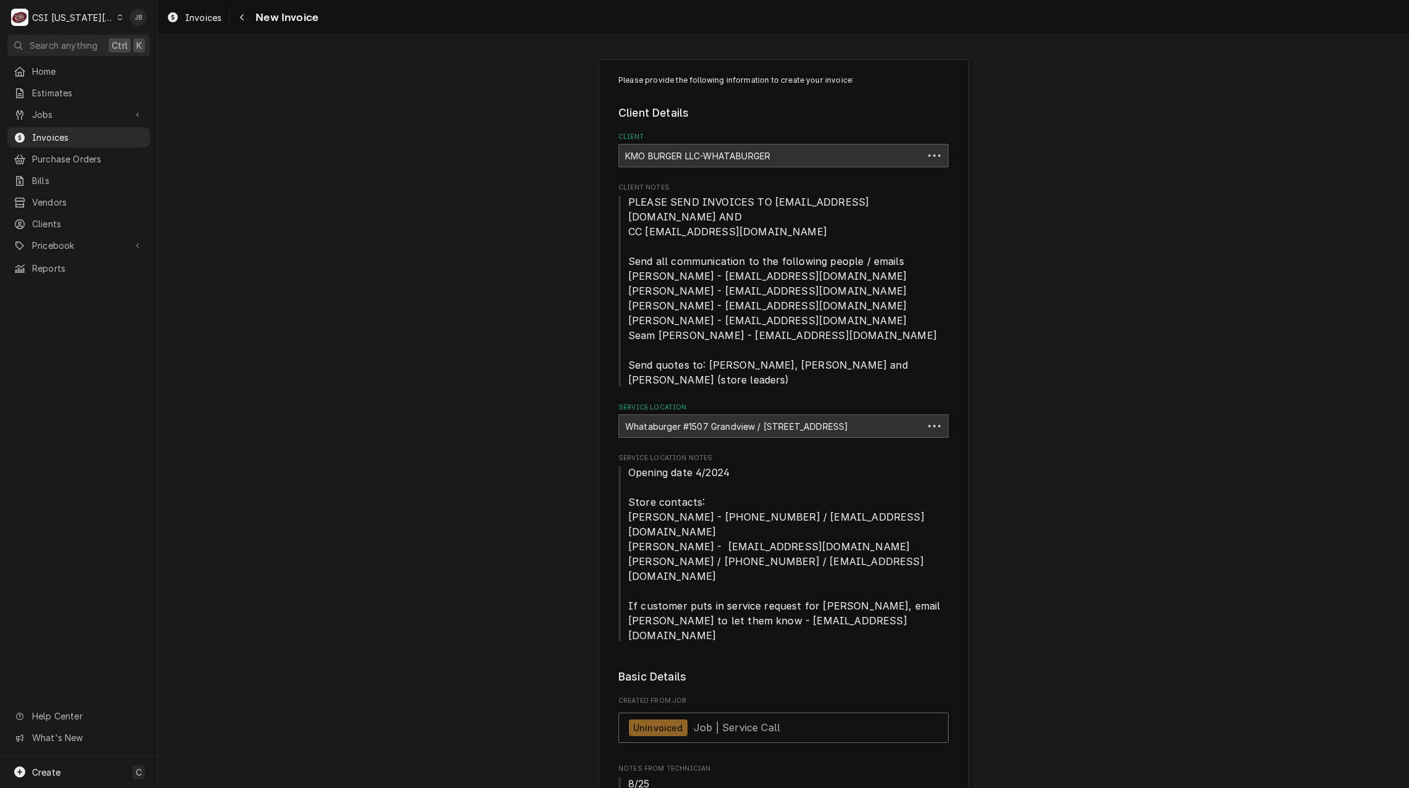
type textarea "x"
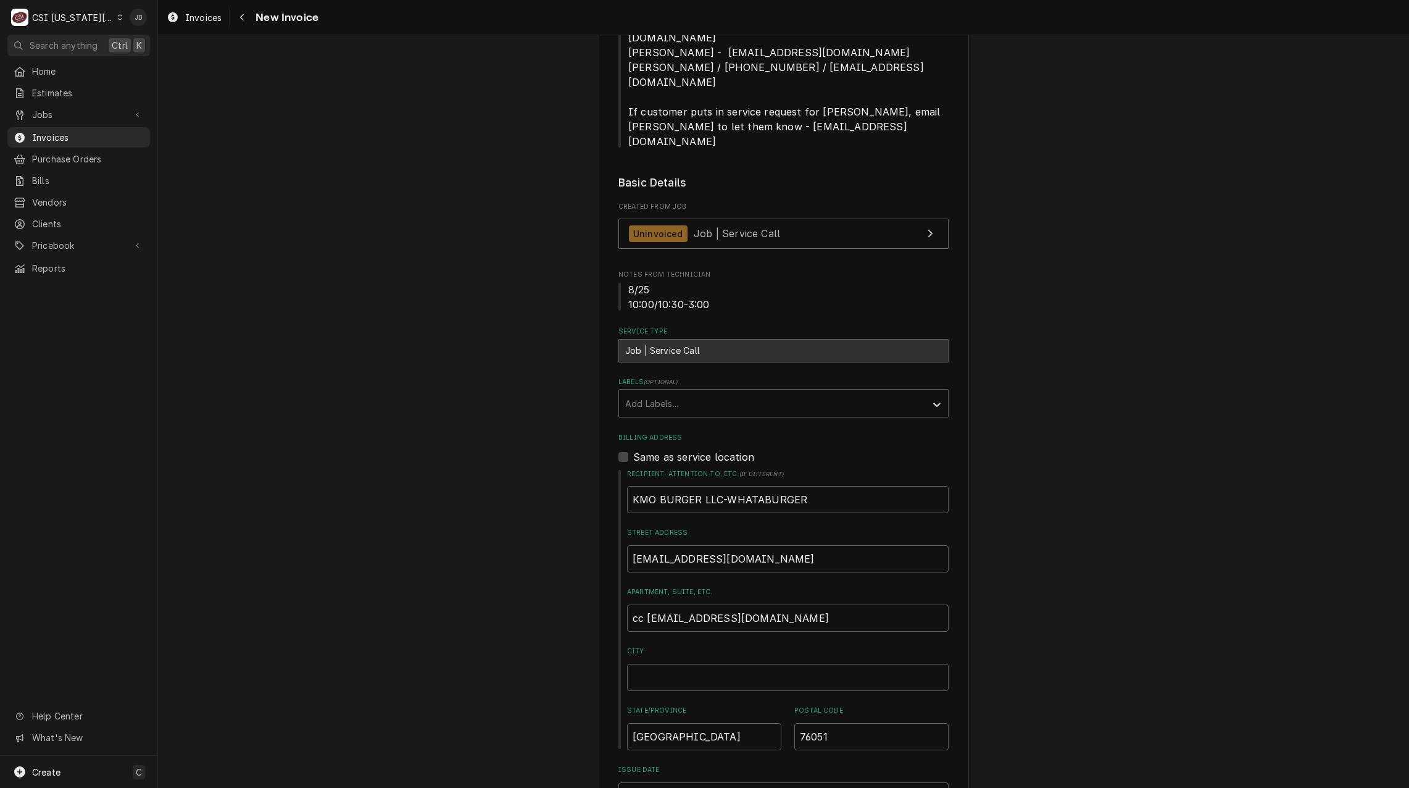
scroll to position [123, 0]
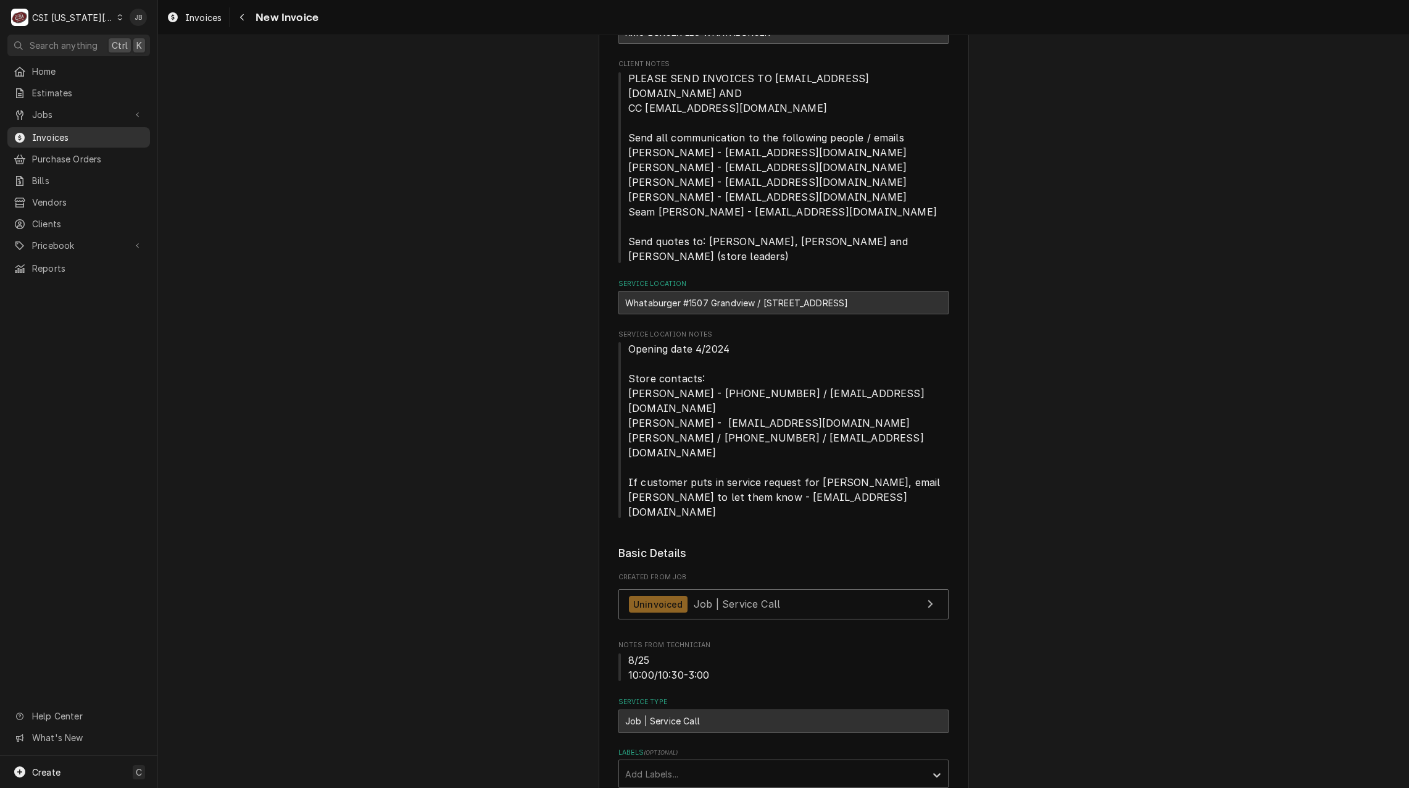
drag, startPoint x: 80, startPoint y: 130, endPoint x: 93, endPoint y: 127, distance: 12.9
click at [80, 131] on span "Invoices" at bounding box center [88, 137] width 112 height 13
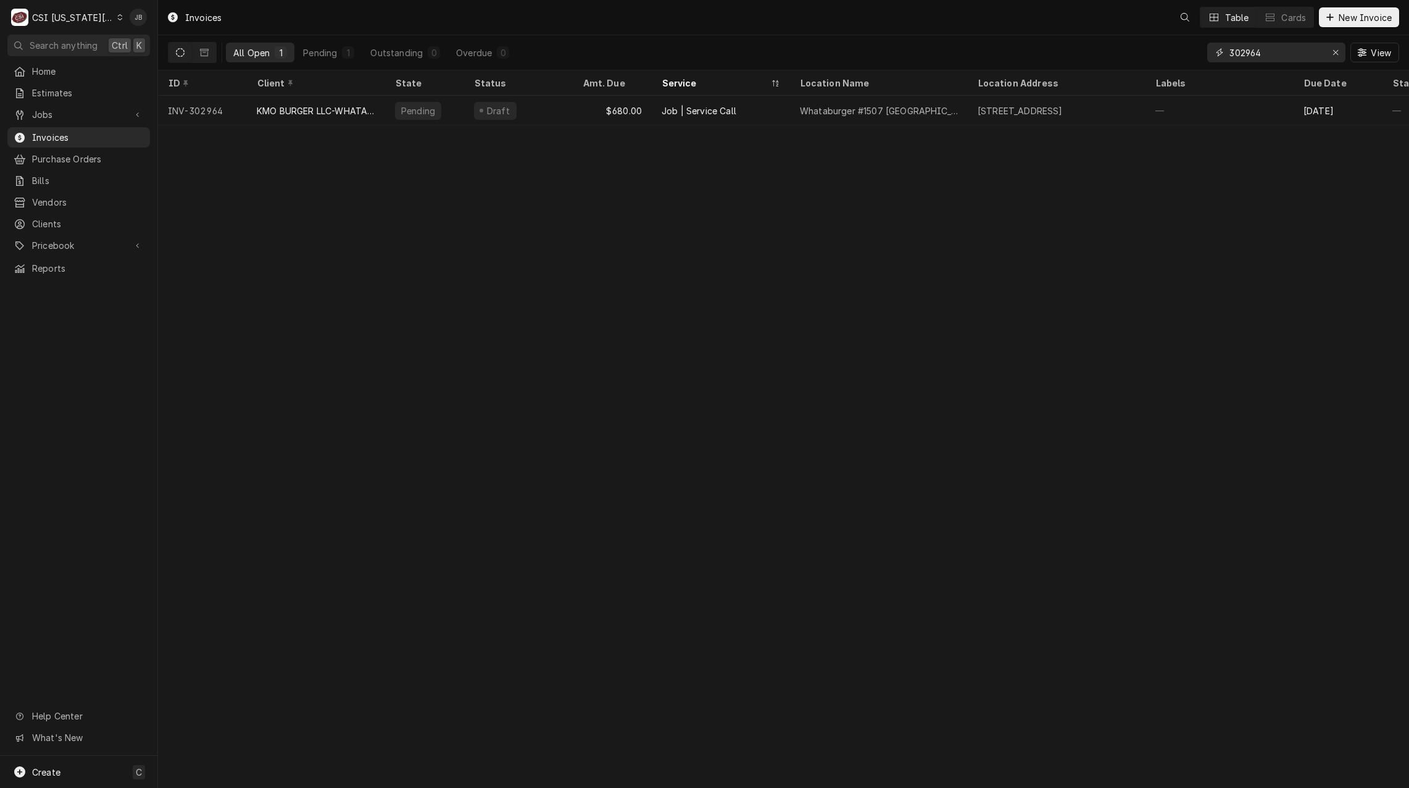
click at [1289, 56] on input "302964" at bounding box center [1276, 53] width 93 height 20
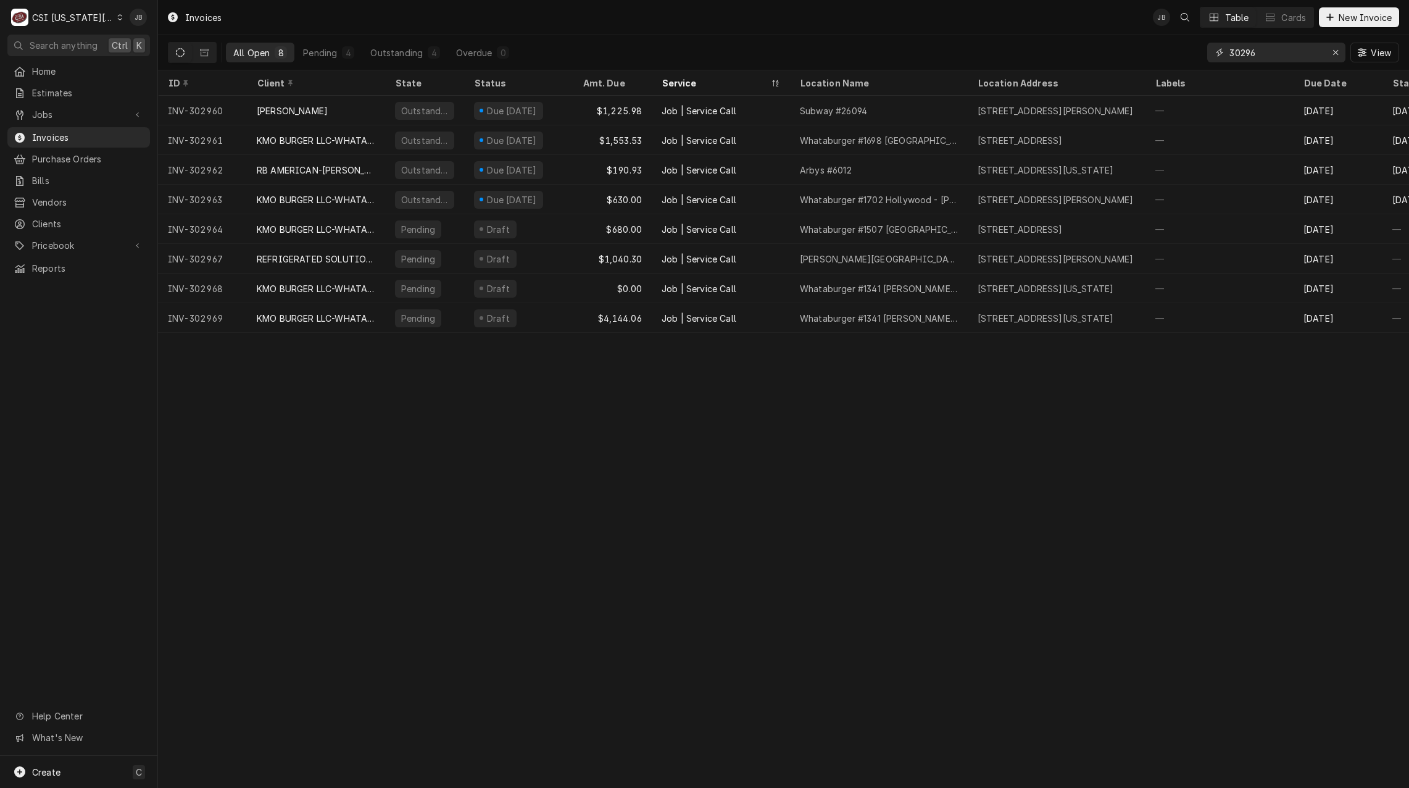
type input "302964"
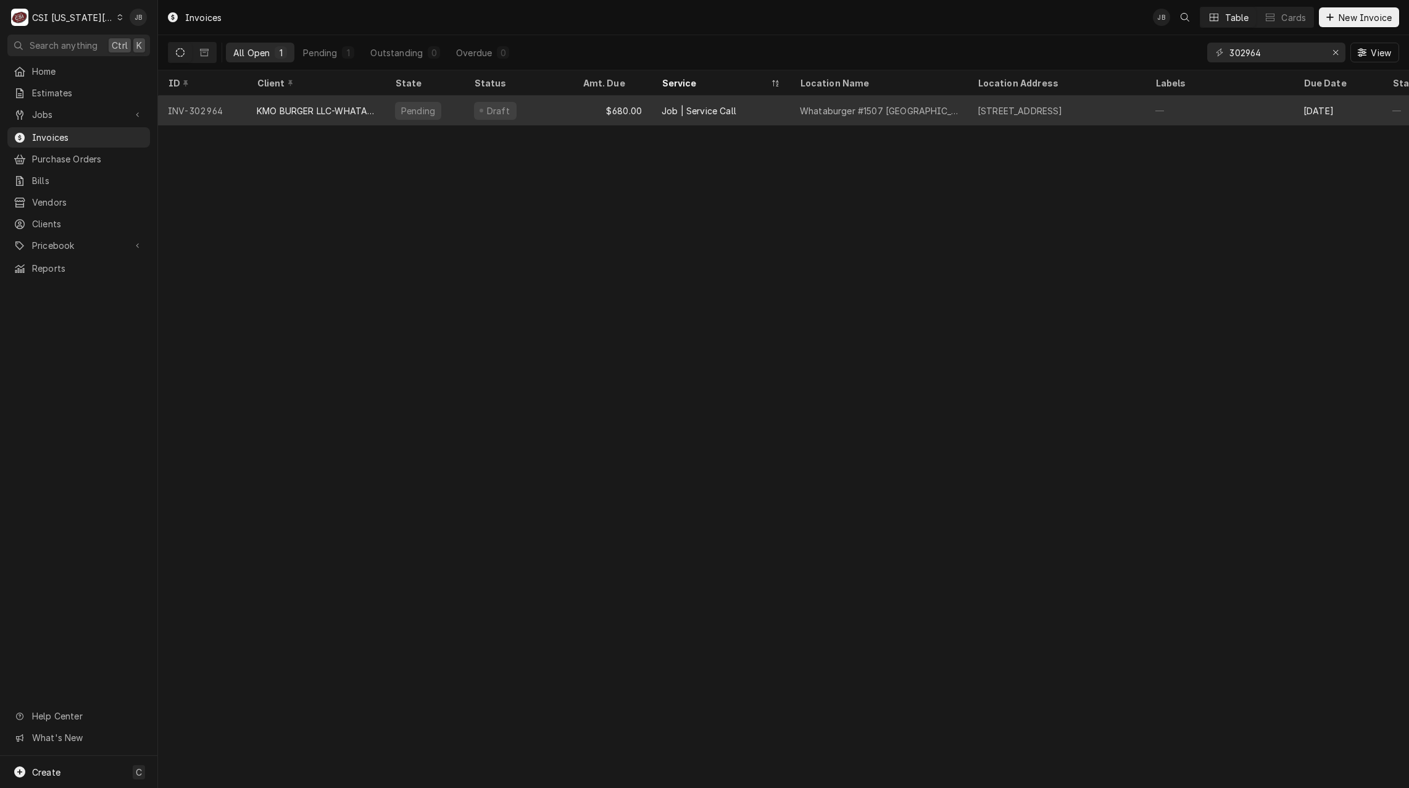
click at [875, 116] on div "Whataburger #1507 Grandview" at bounding box center [879, 111] width 178 height 30
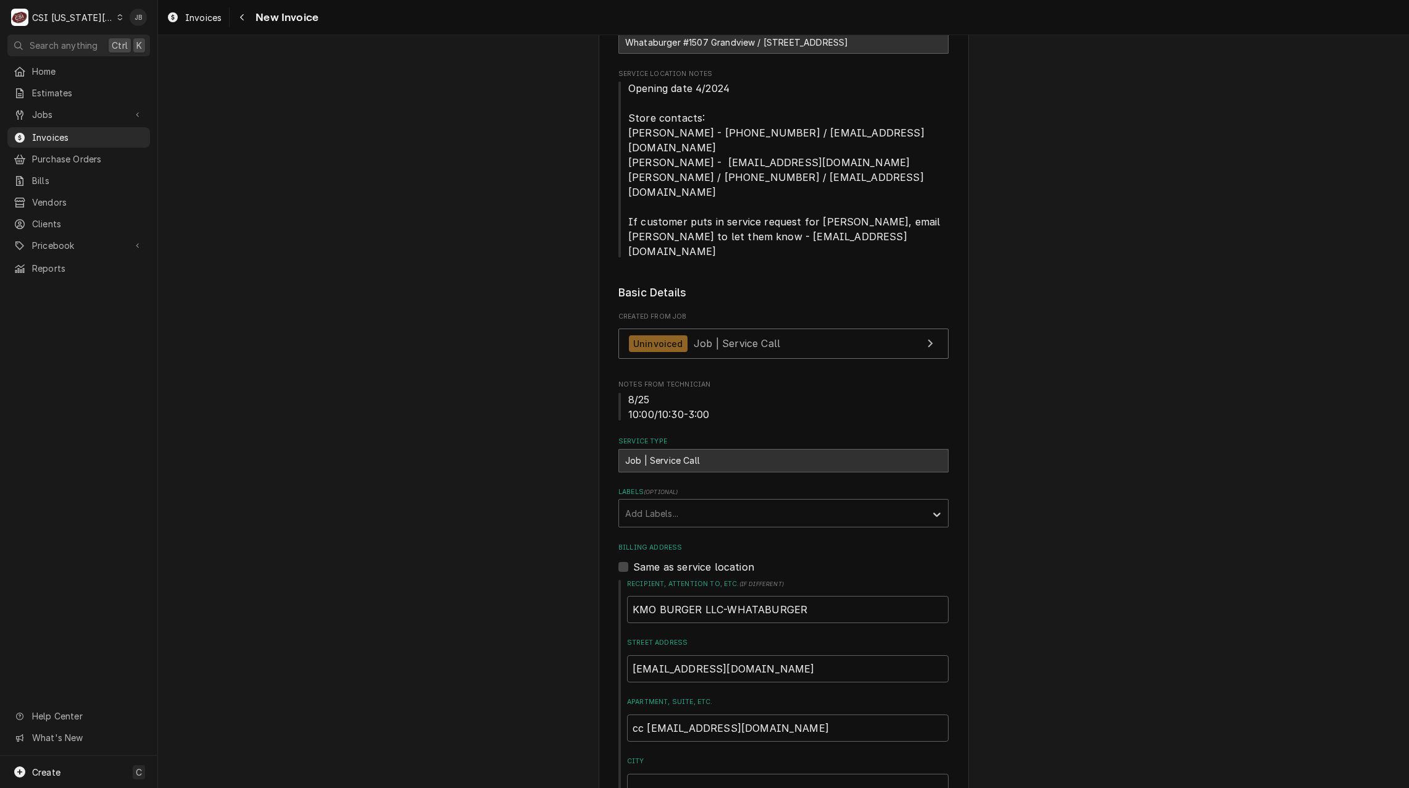
scroll to position [370, 0]
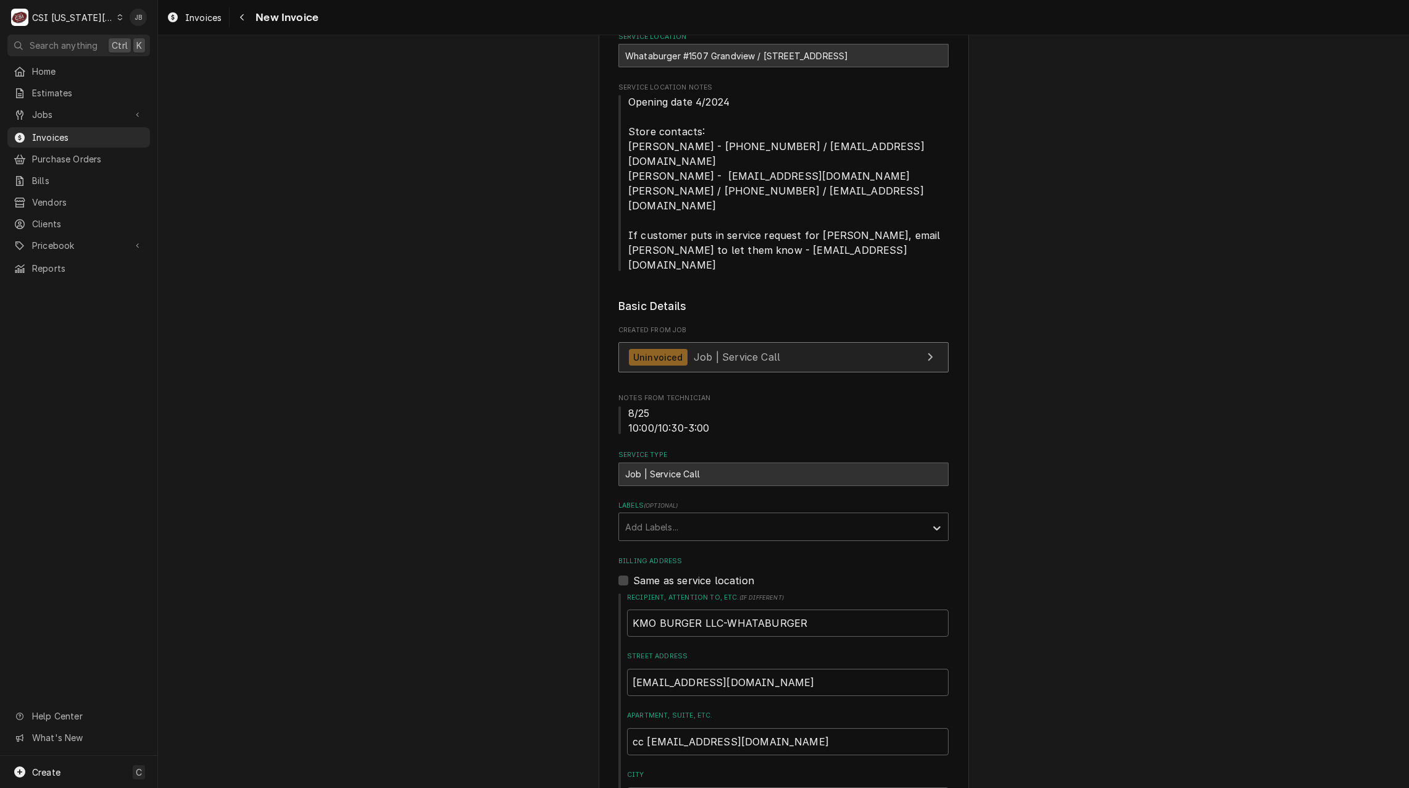
click at [731, 342] on link "Uninvoiced Job | Service Call" at bounding box center [783, 357] width 330 height 30
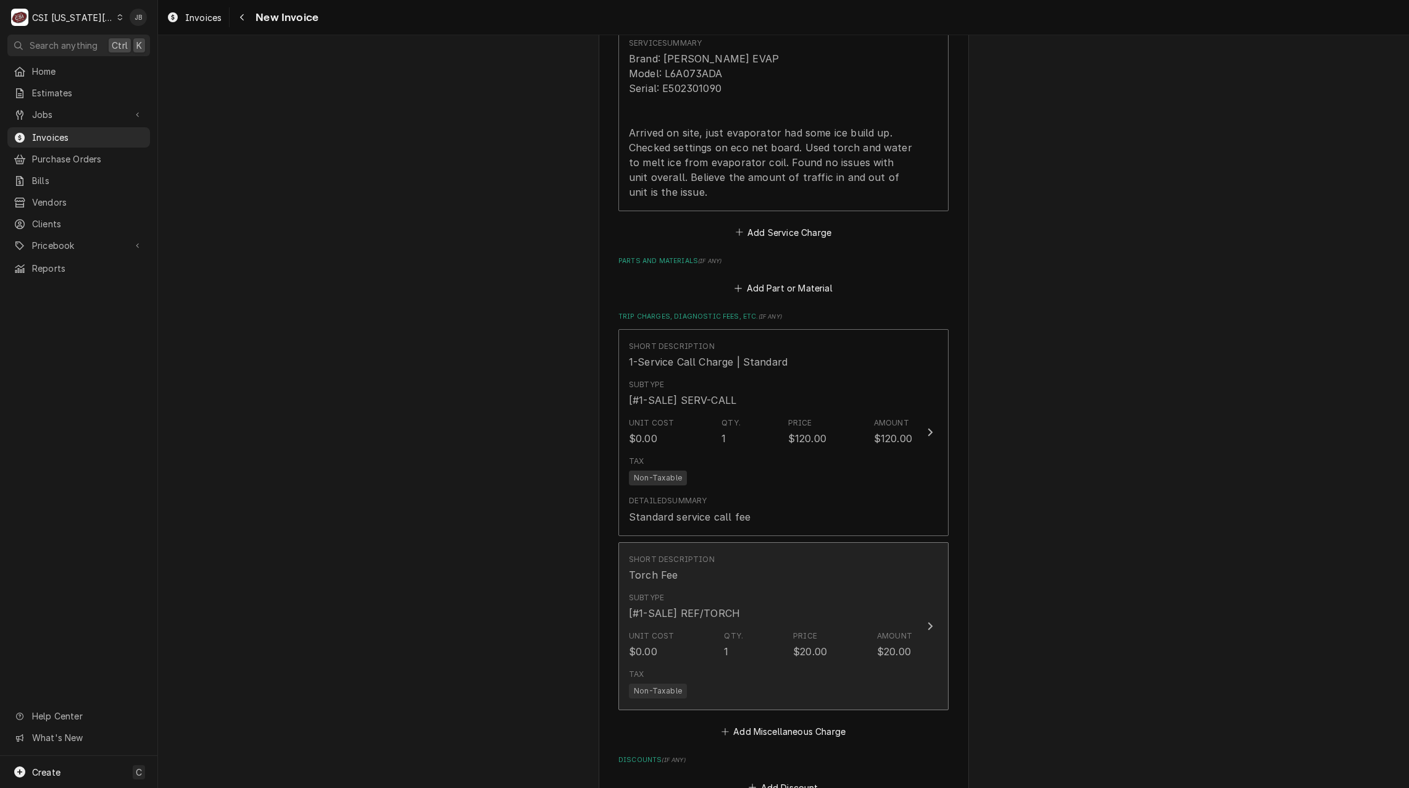
scroll to position [1790, 0]
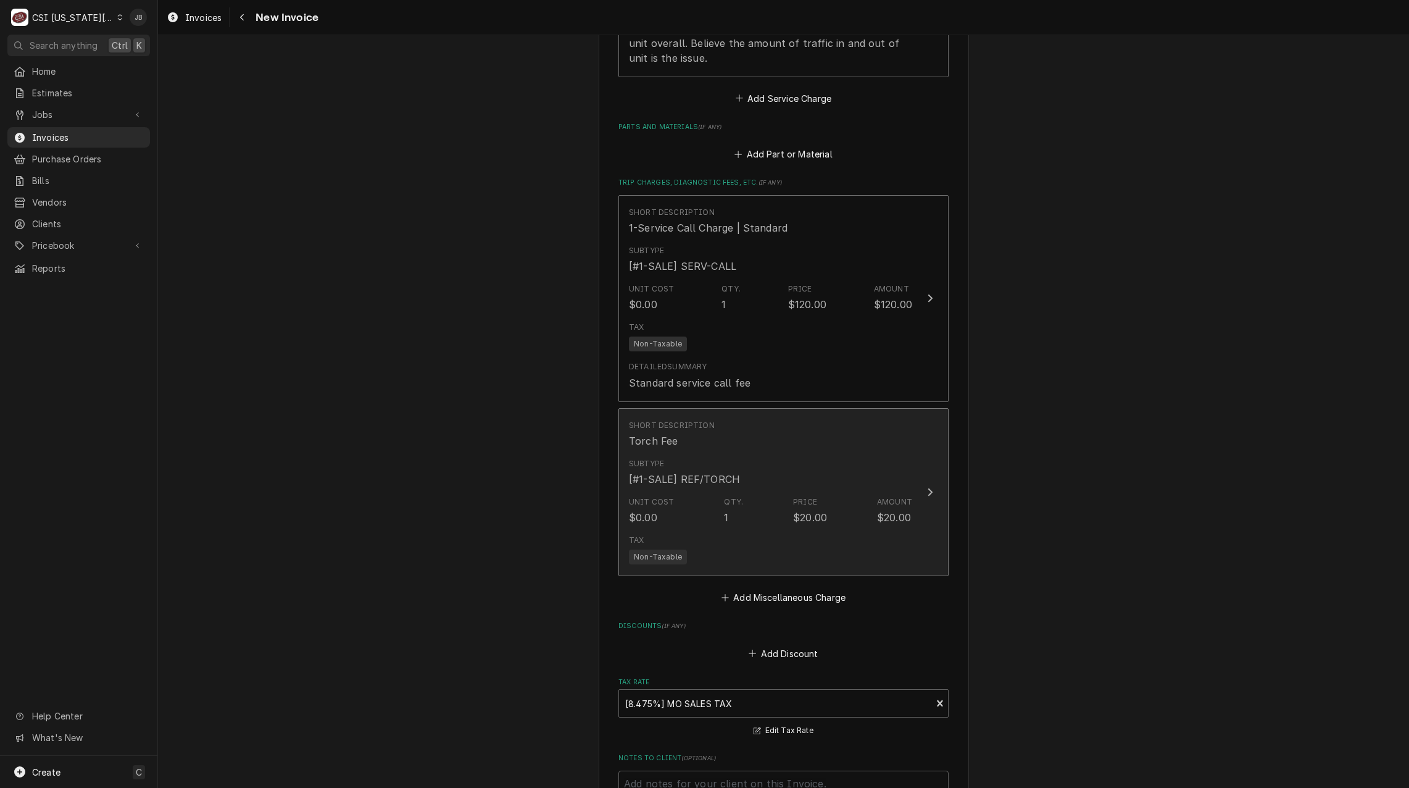
click at [799, 510] on div "$20.00" at bounding box center [810, 517] width 34 height 15
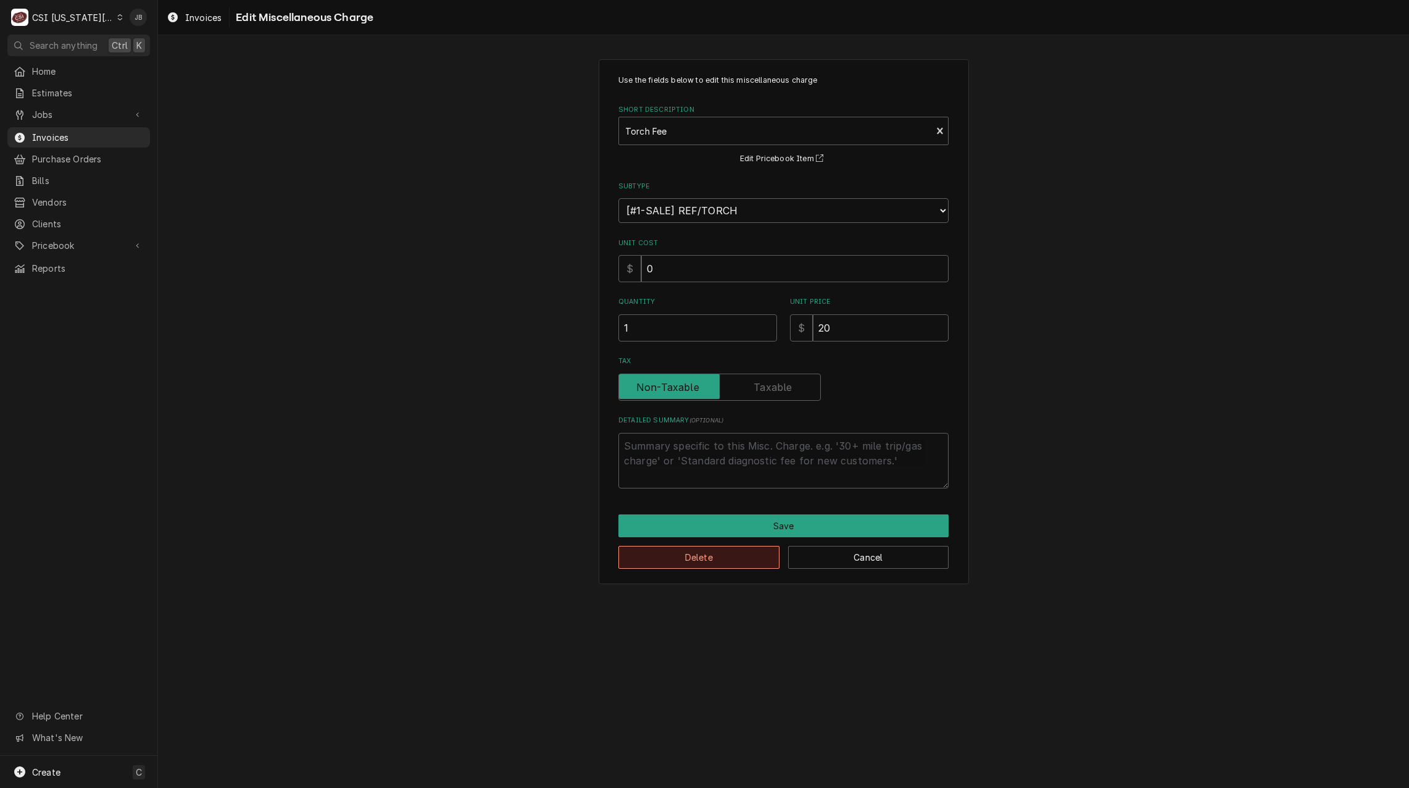
click at [692, 565] on button "Delete" at bounding box center [698, 557] width 161 height 23
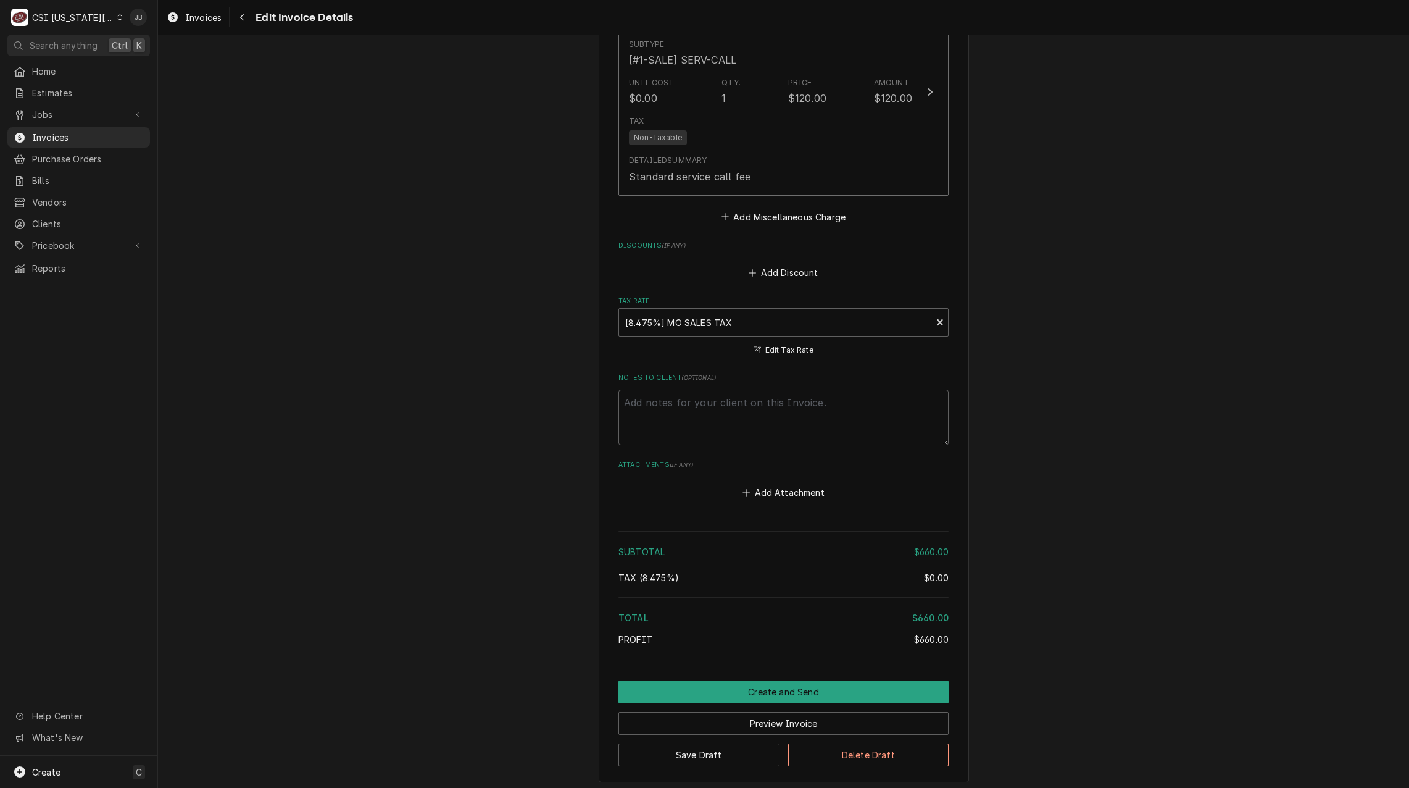
scroll to position [2015, 0]
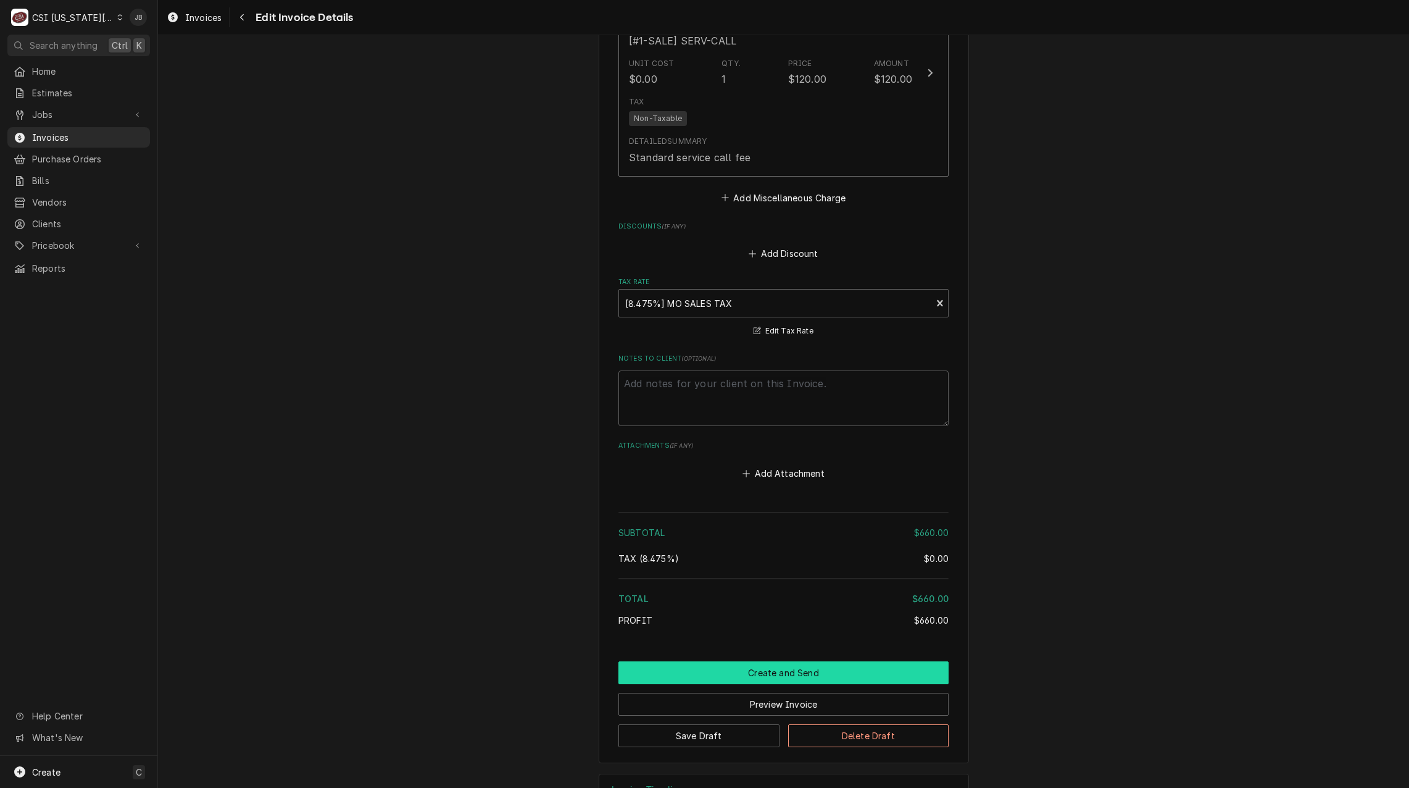
click at [756, 661] on button "Create and Send" at bounding box center [783, 672] width 330 height 23
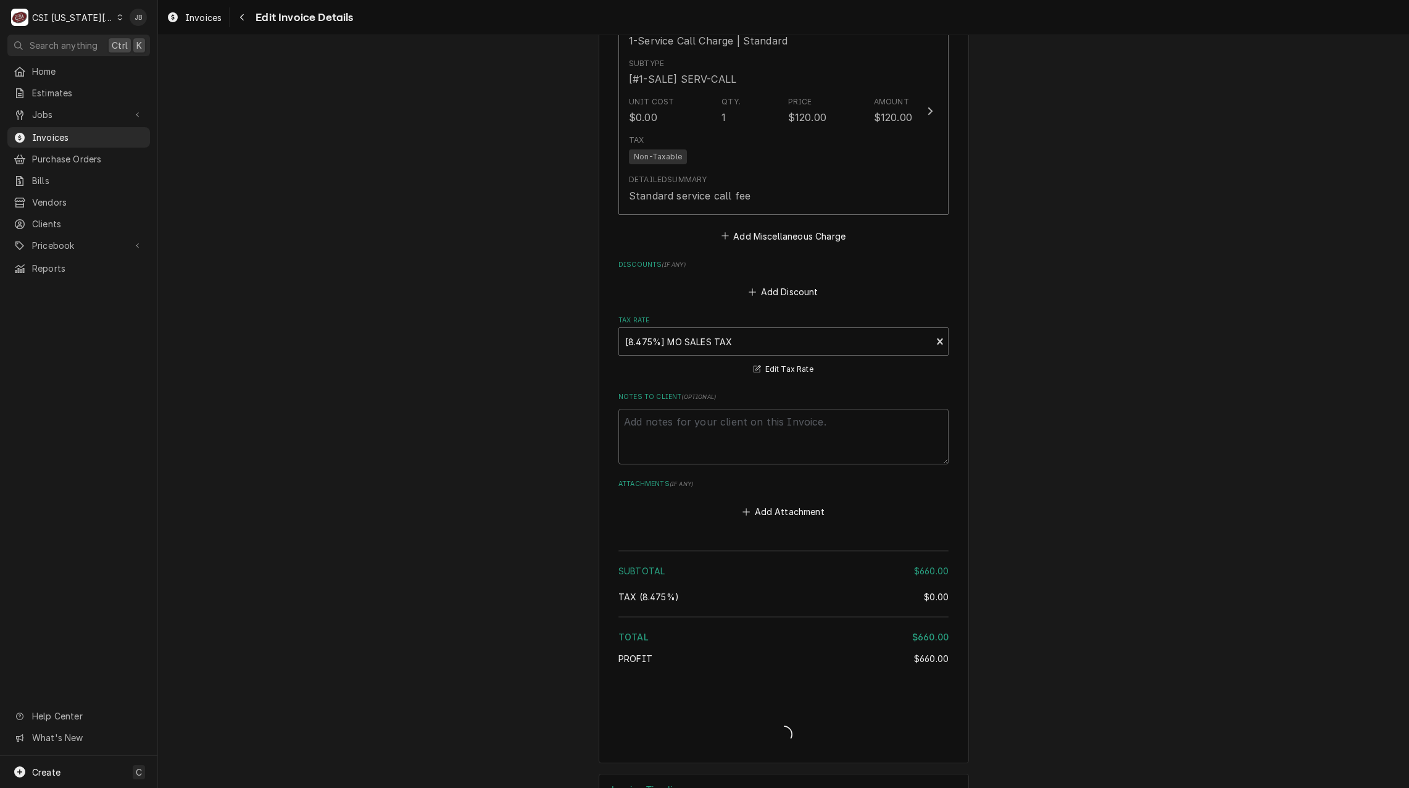
type textarea "x"
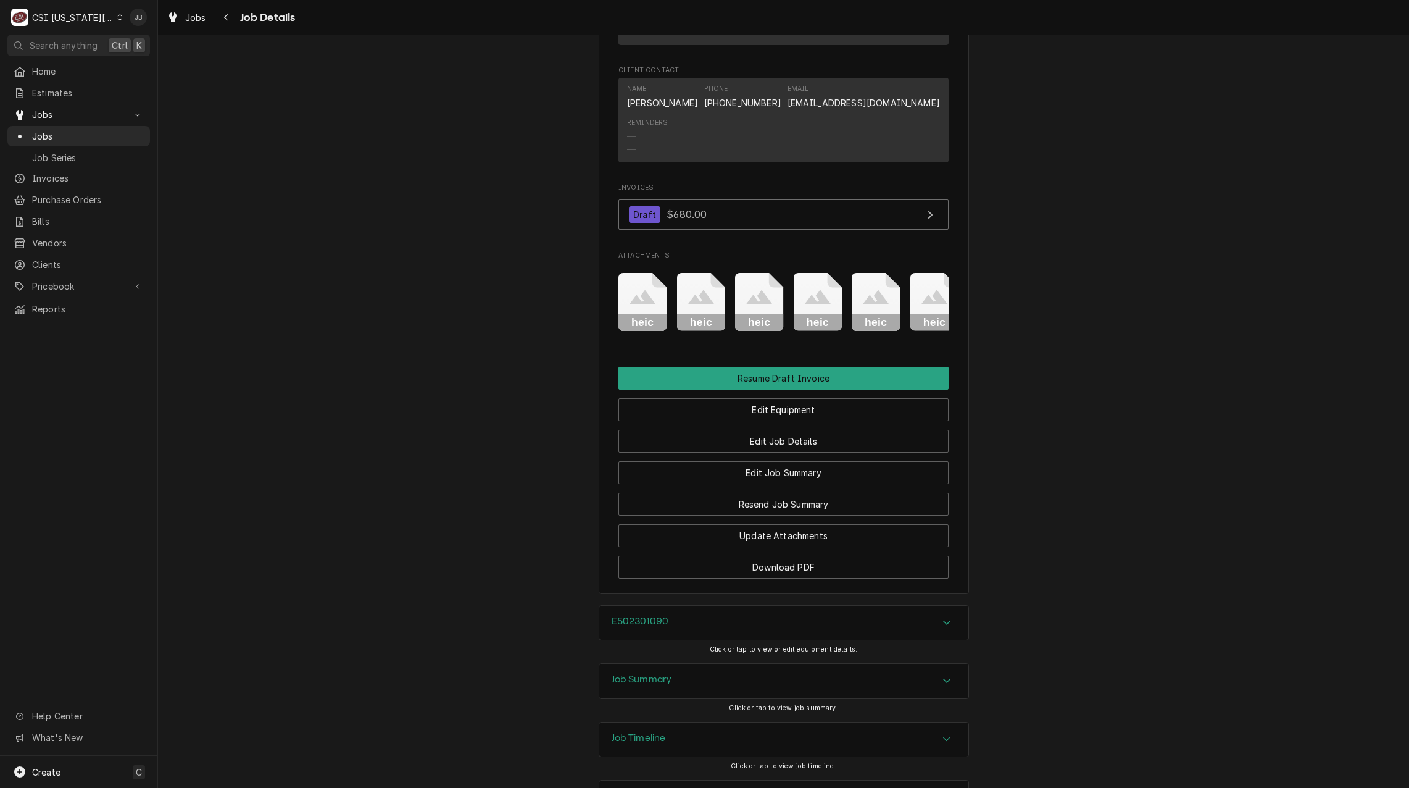
scroll to position [1451, 0]
click at [665, 721] on div "Job Timeline" at bounding box center [783, 738] width 369 height 35
click at [668, 721] on div "Job Timeline" at bounding box center [783, 738] width 369 height 35
click at [645, 787] on h3 "Location History" at bounding box center [648, 795] width 73 height 12
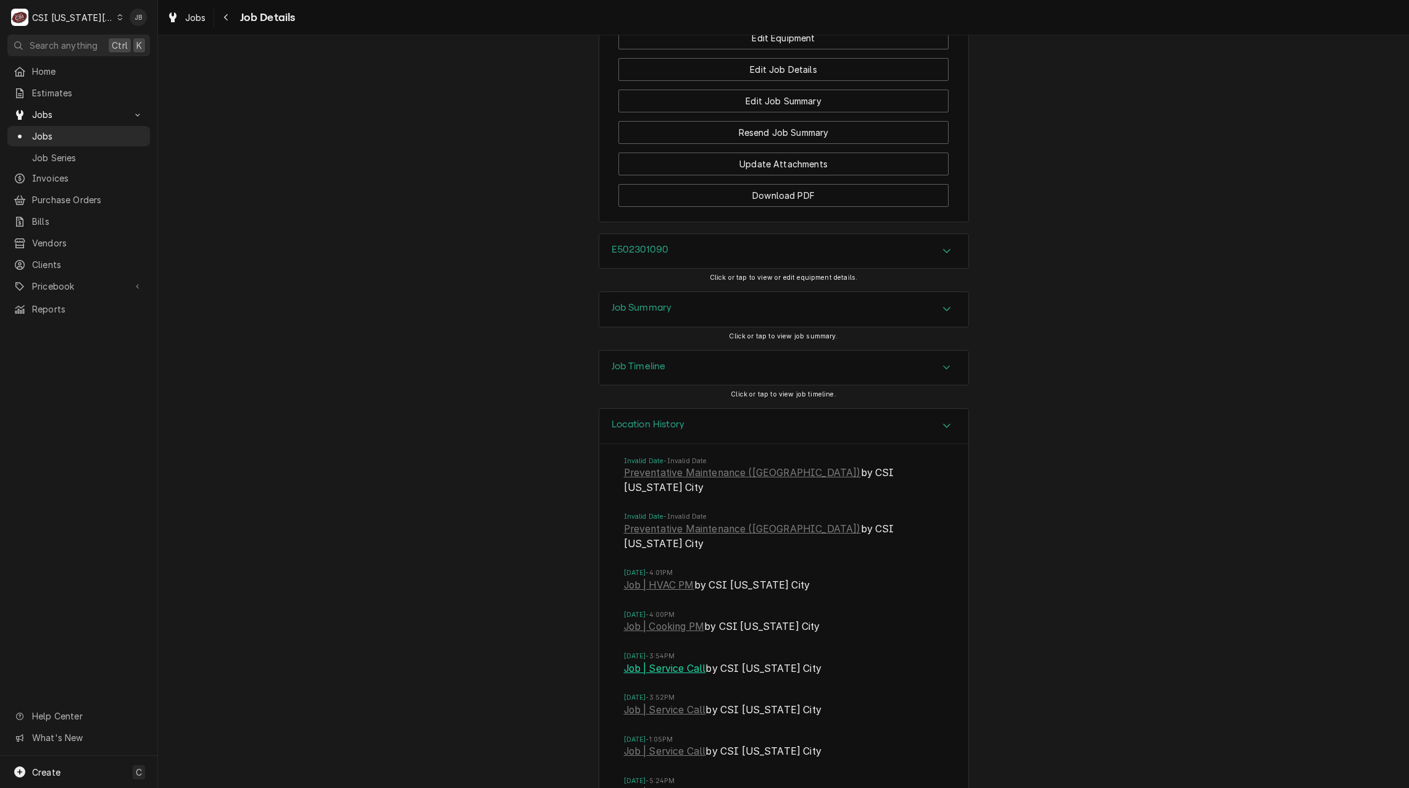
click at [657, 661] on link "Job | Service Call" at bounding box center [665, 668] width 82 height 15
click at [687, 702] on link "Job | Service Call" at bounding box center [665, 709] width 82 height 15
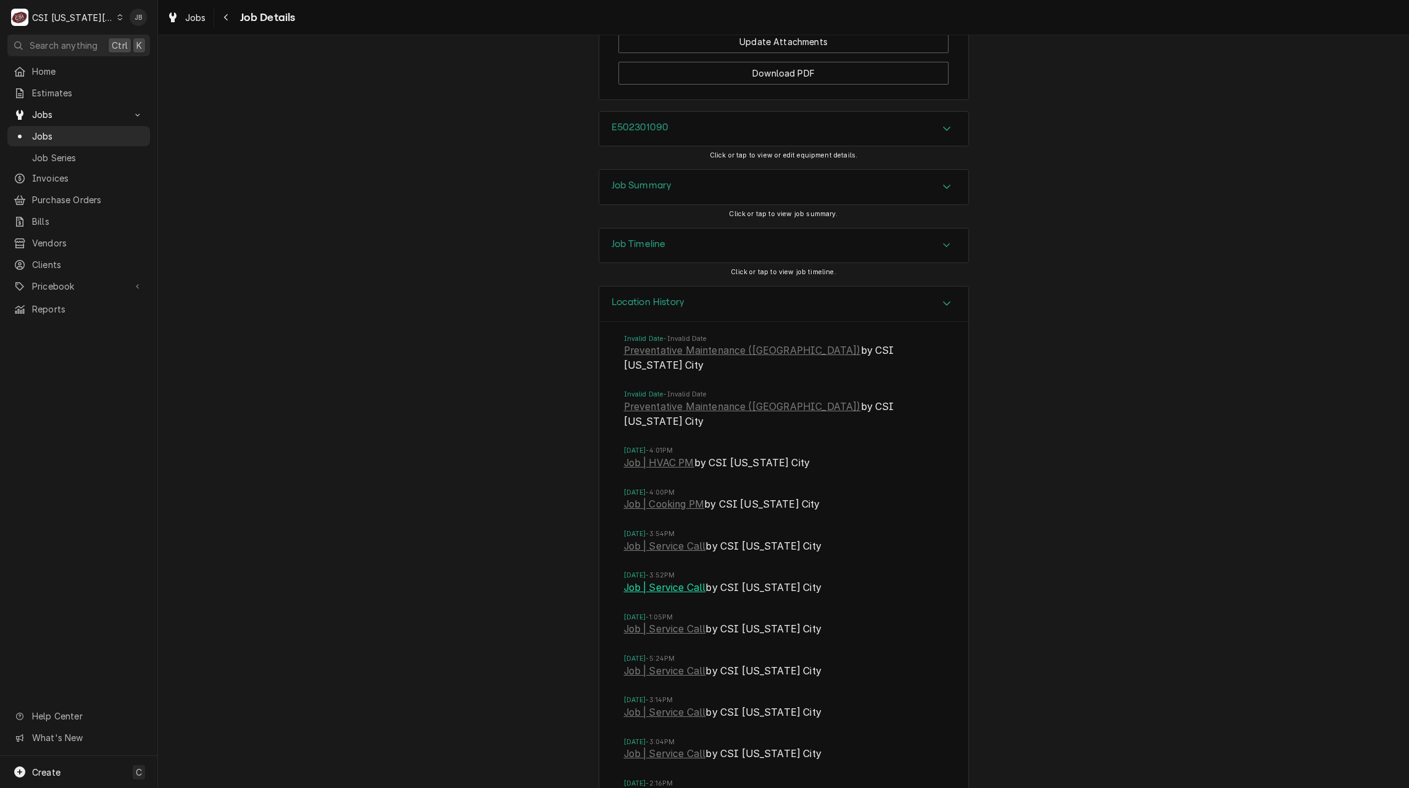
scroll to position [2068, 0]
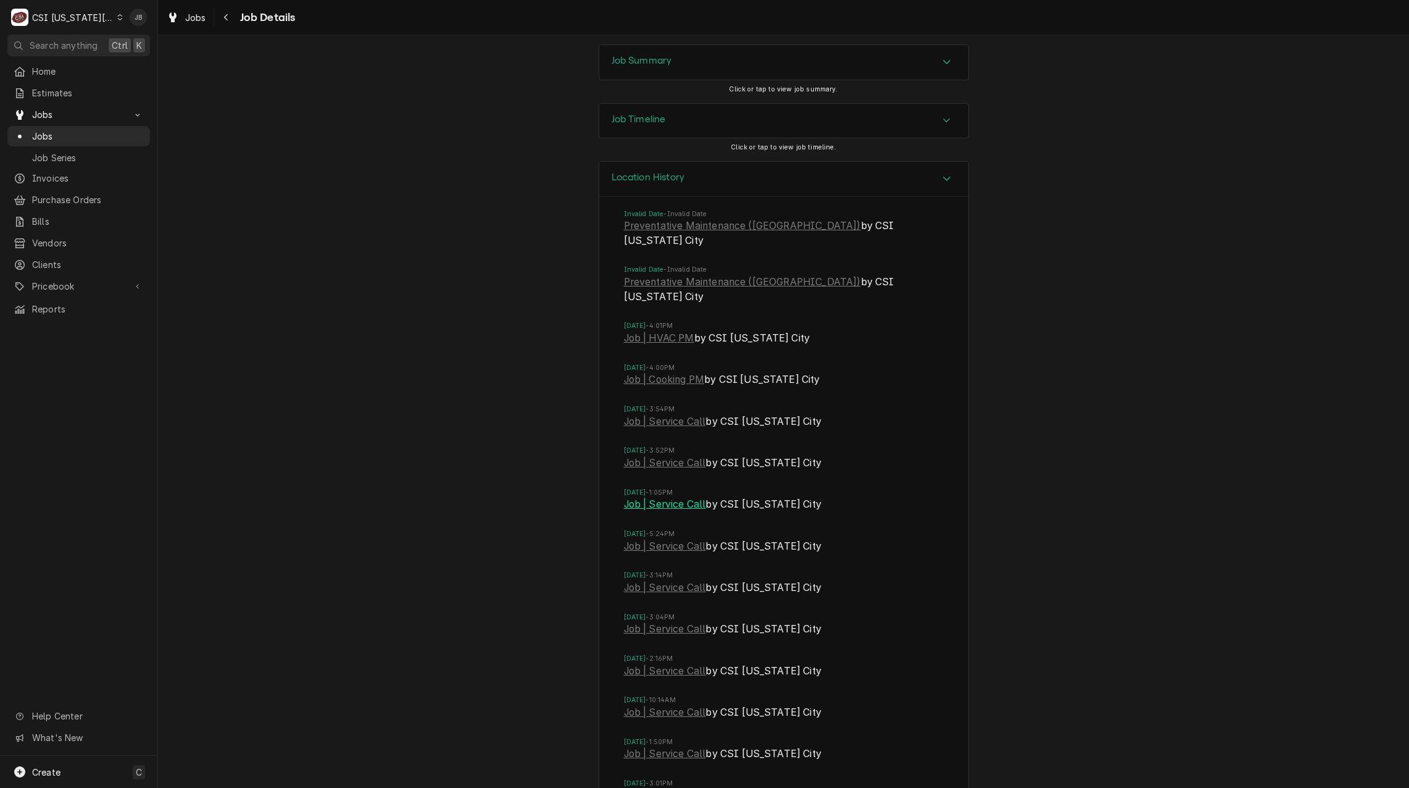
click at [662, 497] on link "Job | Service Call" at bounding box center [665, 504] width 82 height 15
click at [657, 539] on link "Job | Service Call" at bounding box center [665, 546] width 82 height 15
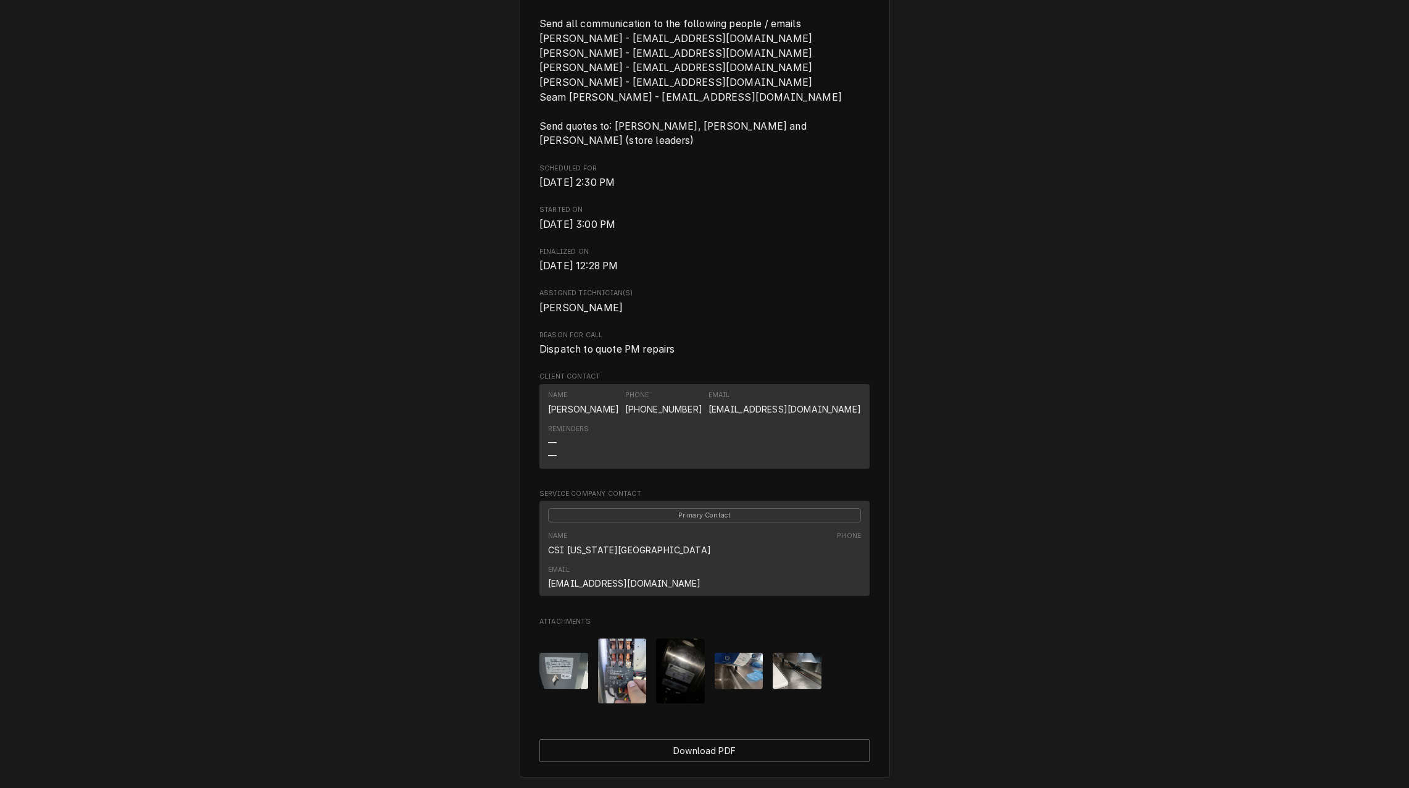
scroll to position [503, 0]
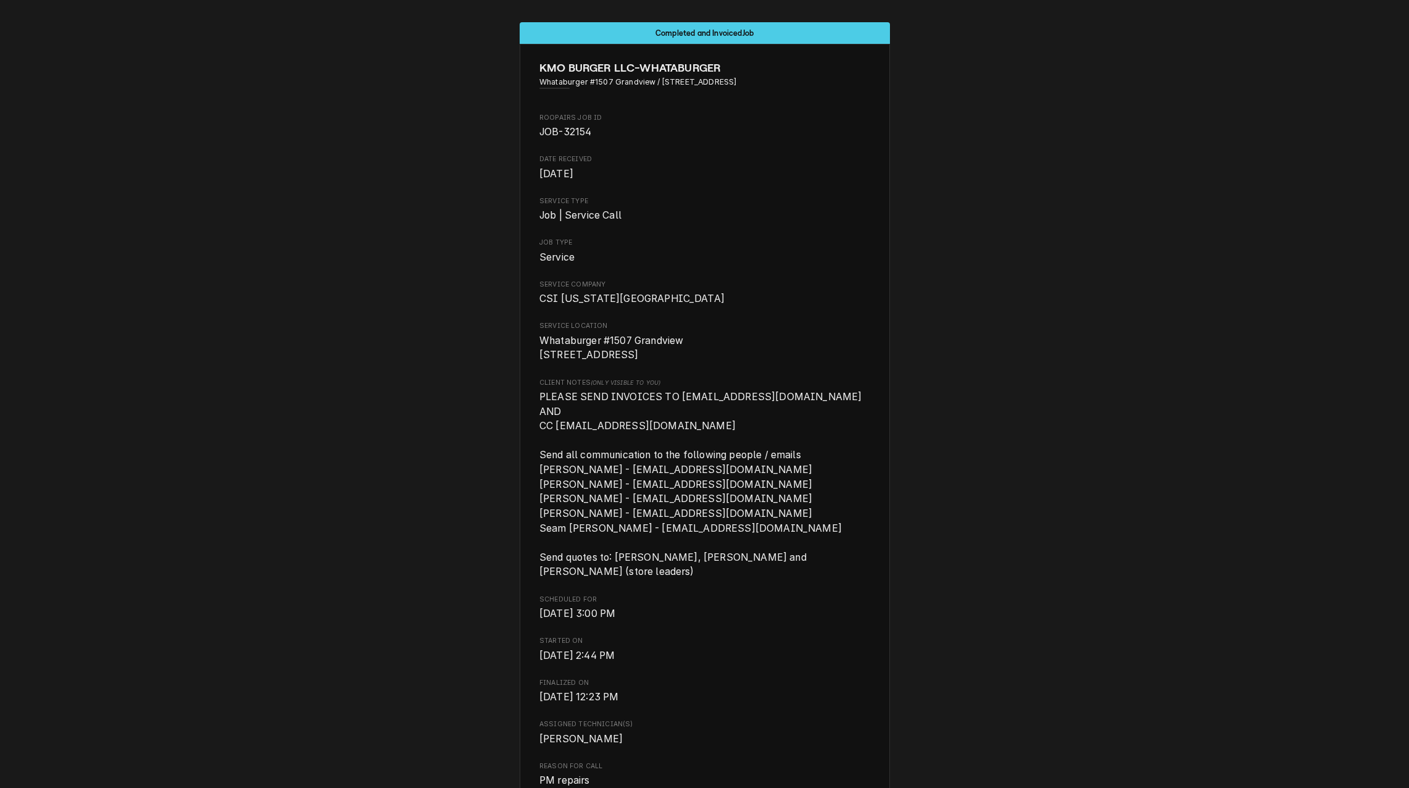
scroll to position [370, 0]
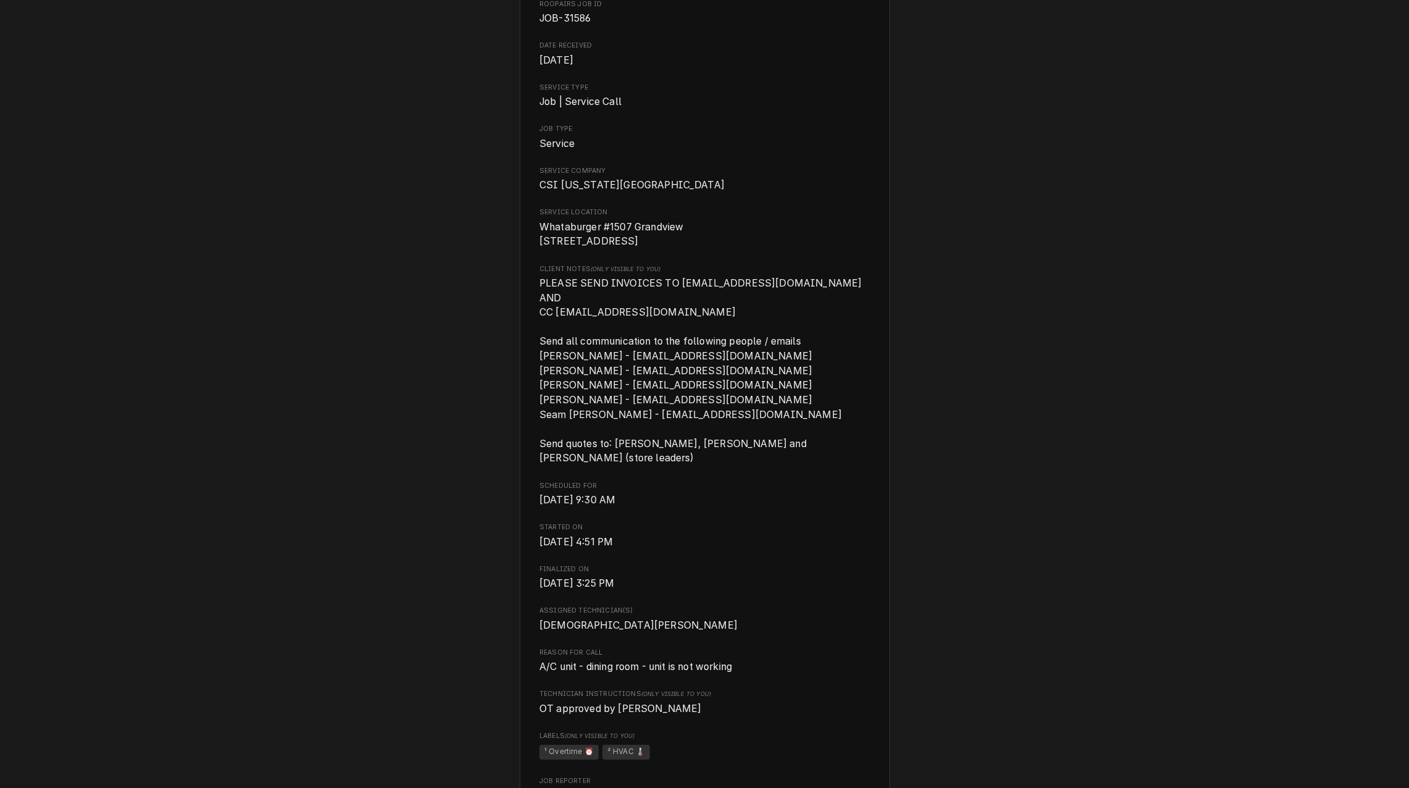
scroll to position [123, 0]
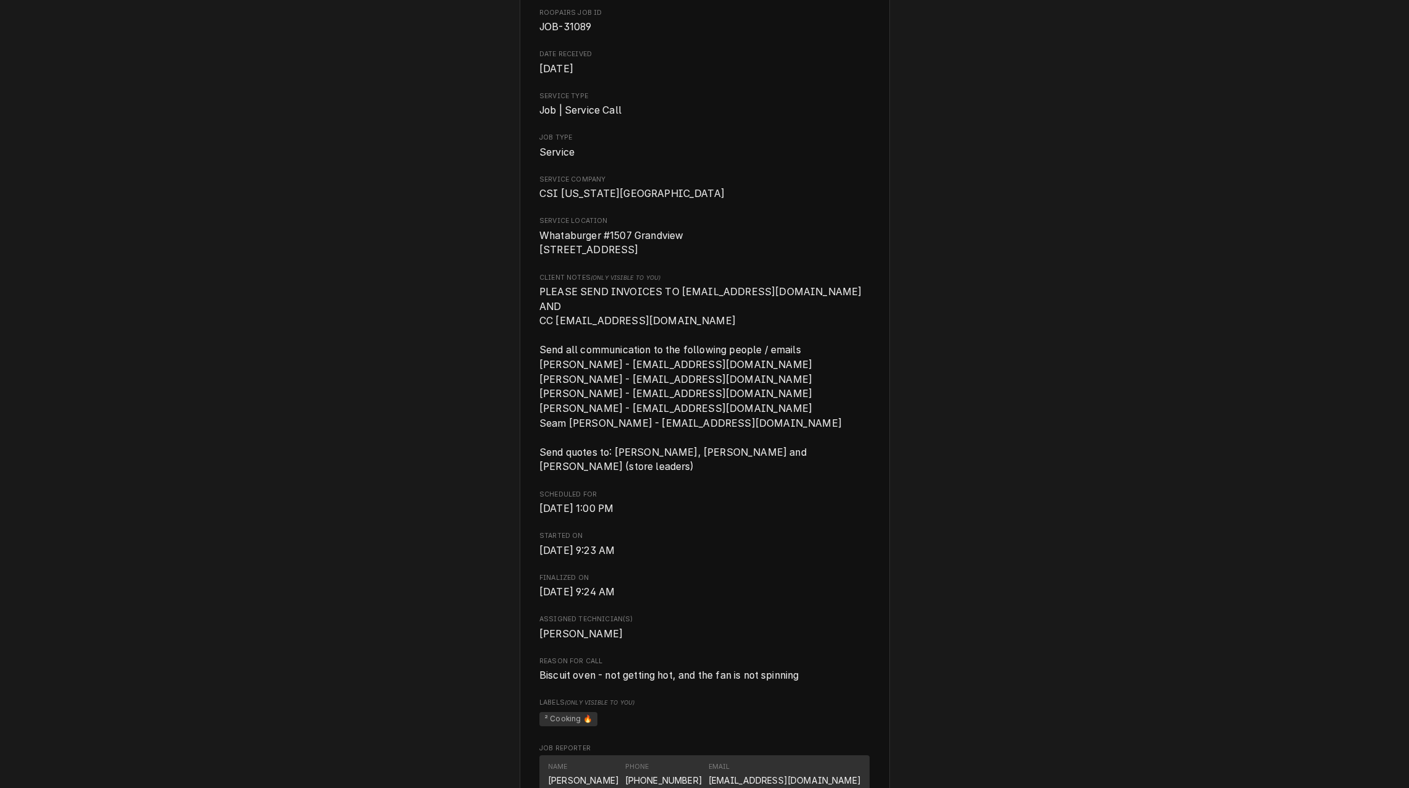
scroll to position [247, 0]
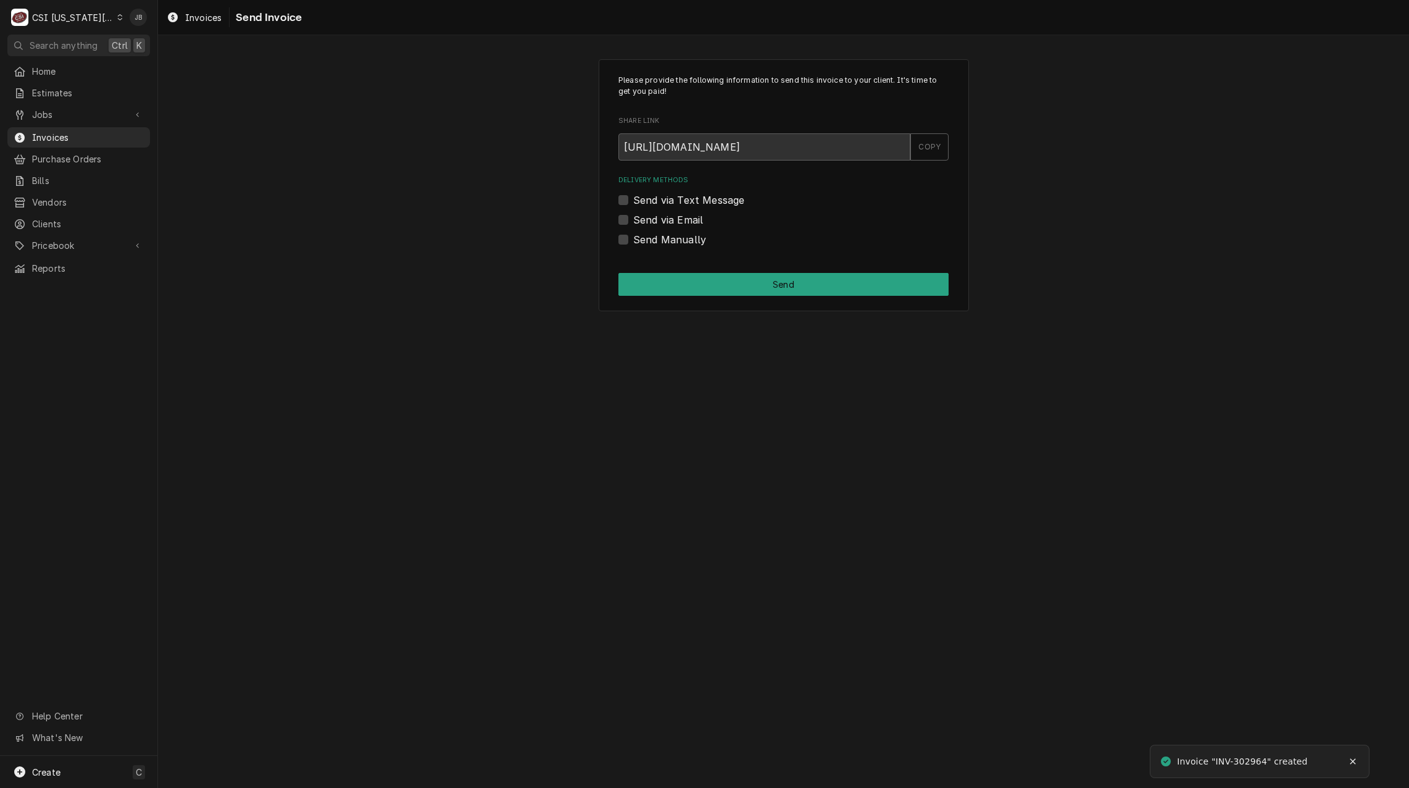
click at [670, 216] on label "Send via Email" at bounding box center [668, 219] width 70 height 15
click at [670, 216] on input "Send via Email" at bounding box center [798, 225] width 330 height 27
checkbox input "true"
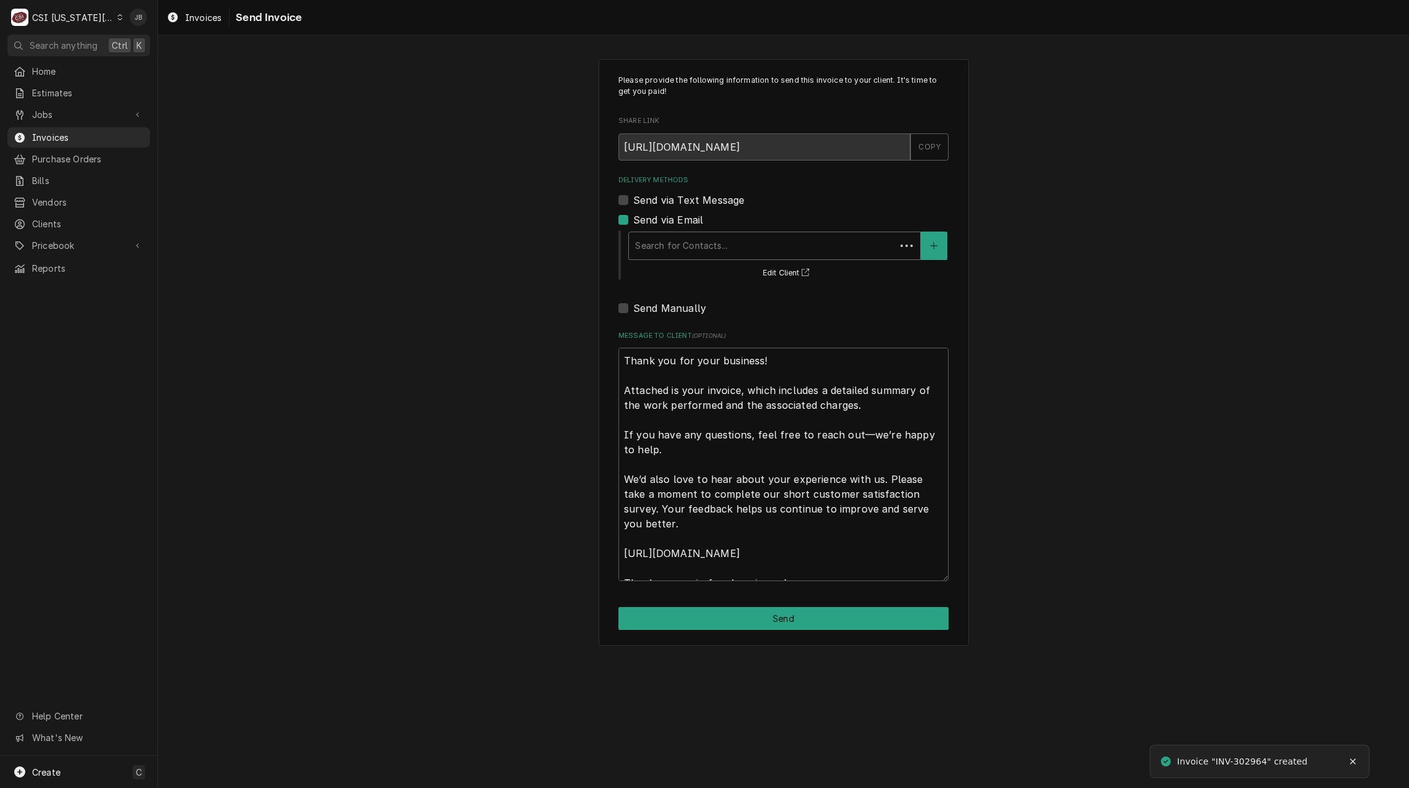
click at [758, 258] on div "Search for Contacts..." at bounding box center [762, 245] width 267 height 27
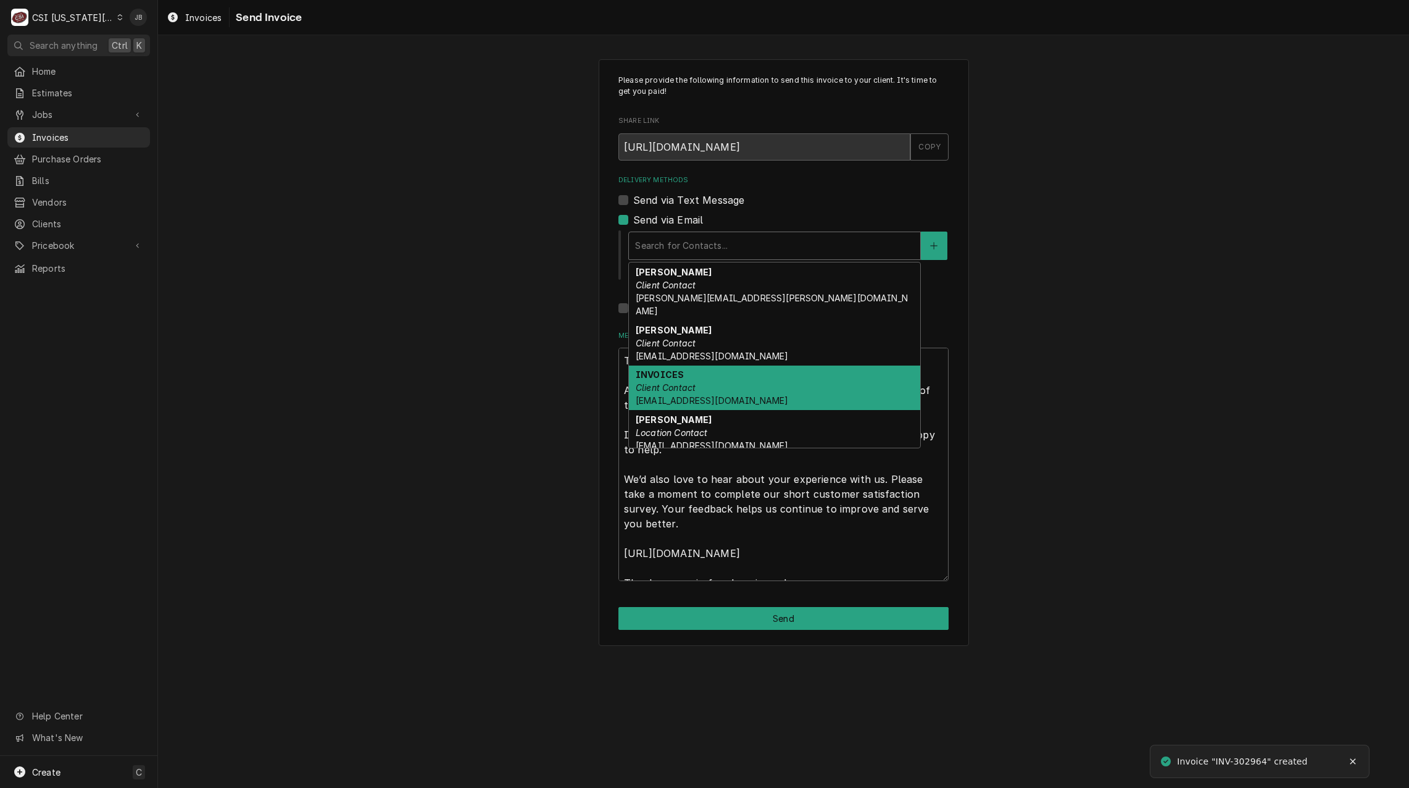
click at [714, 365] on div "INVOICES Client Contact ap@kmoburger.com" at bounding box center [774, 387] width 291 height 45
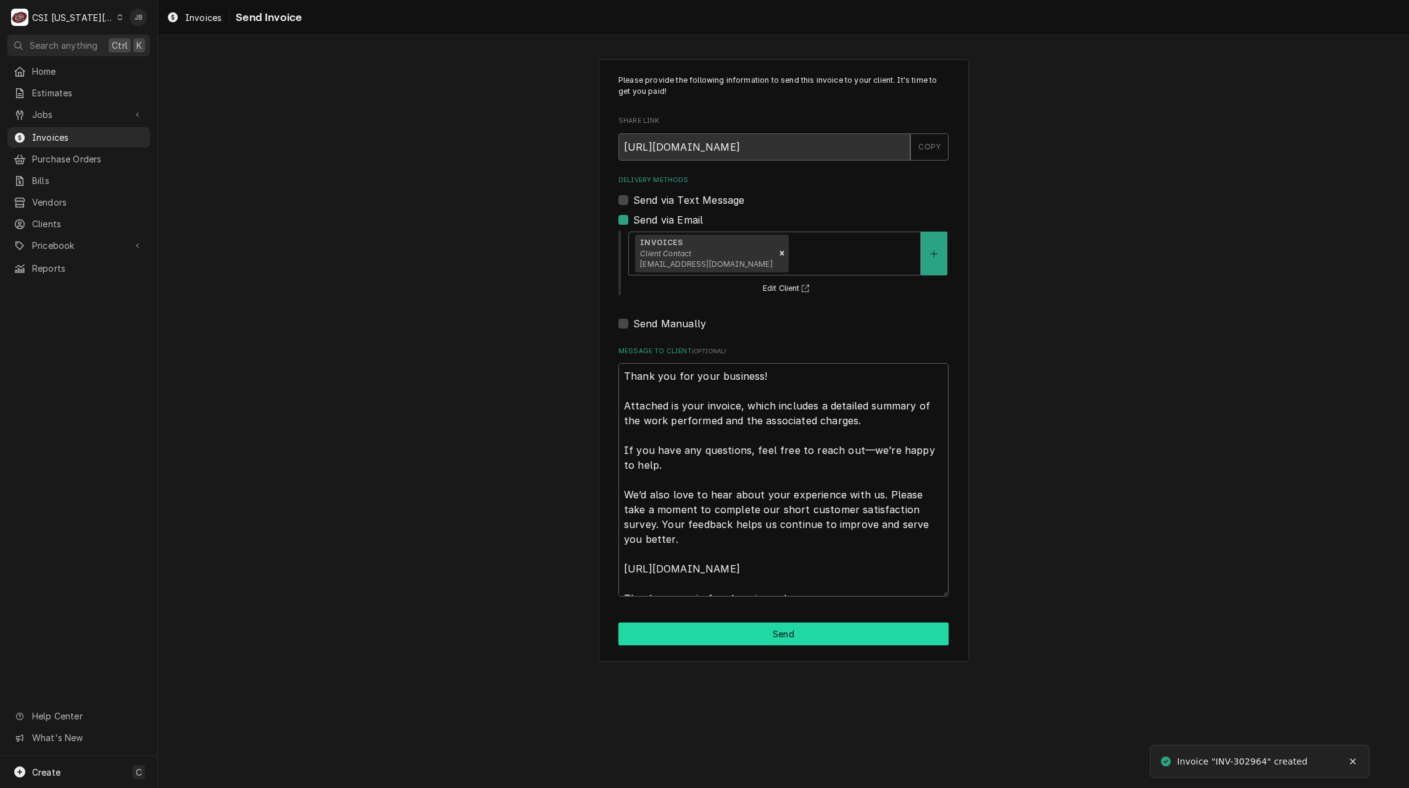
click at [697, 635] on button "Send" at bounding box center [783, 633] width 330 height 23
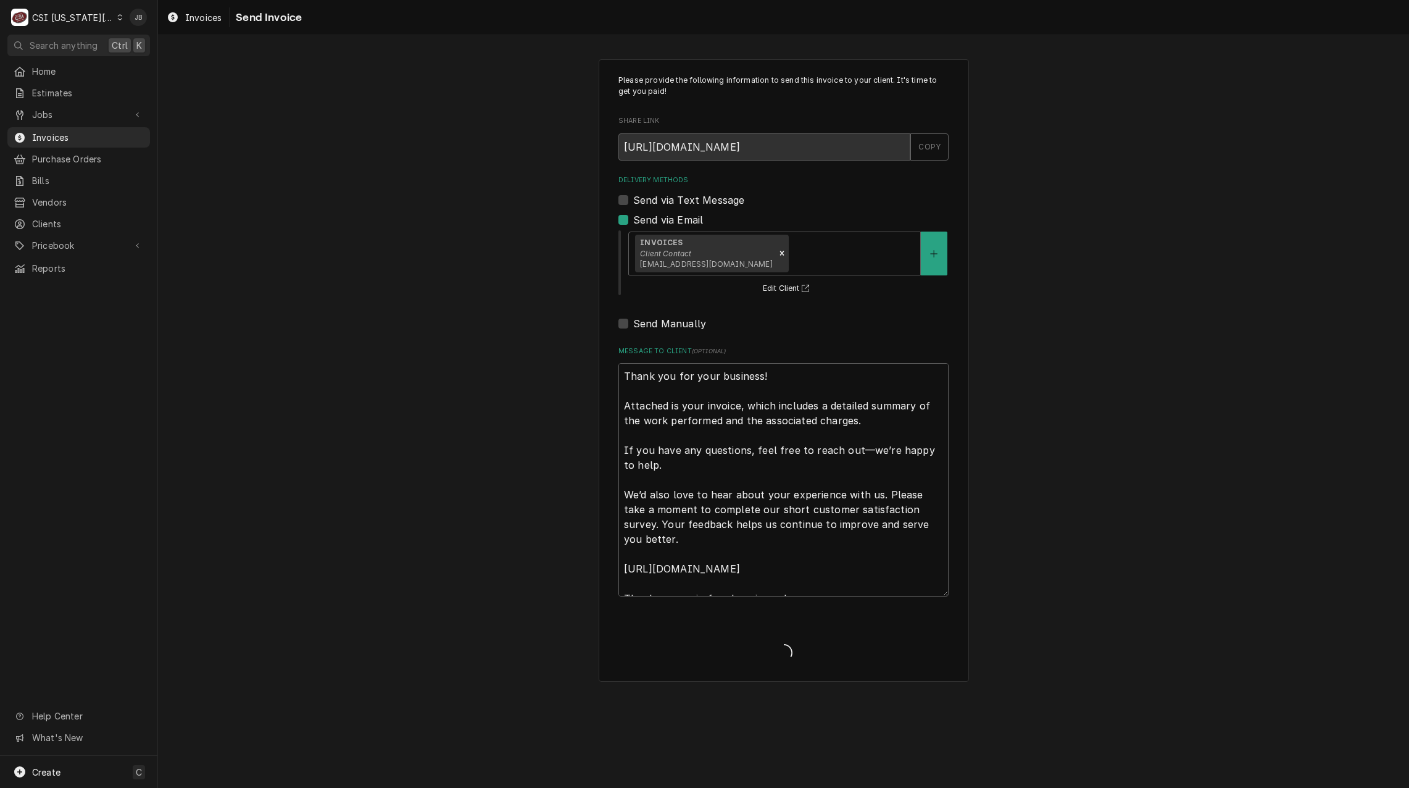
type textarea "x"
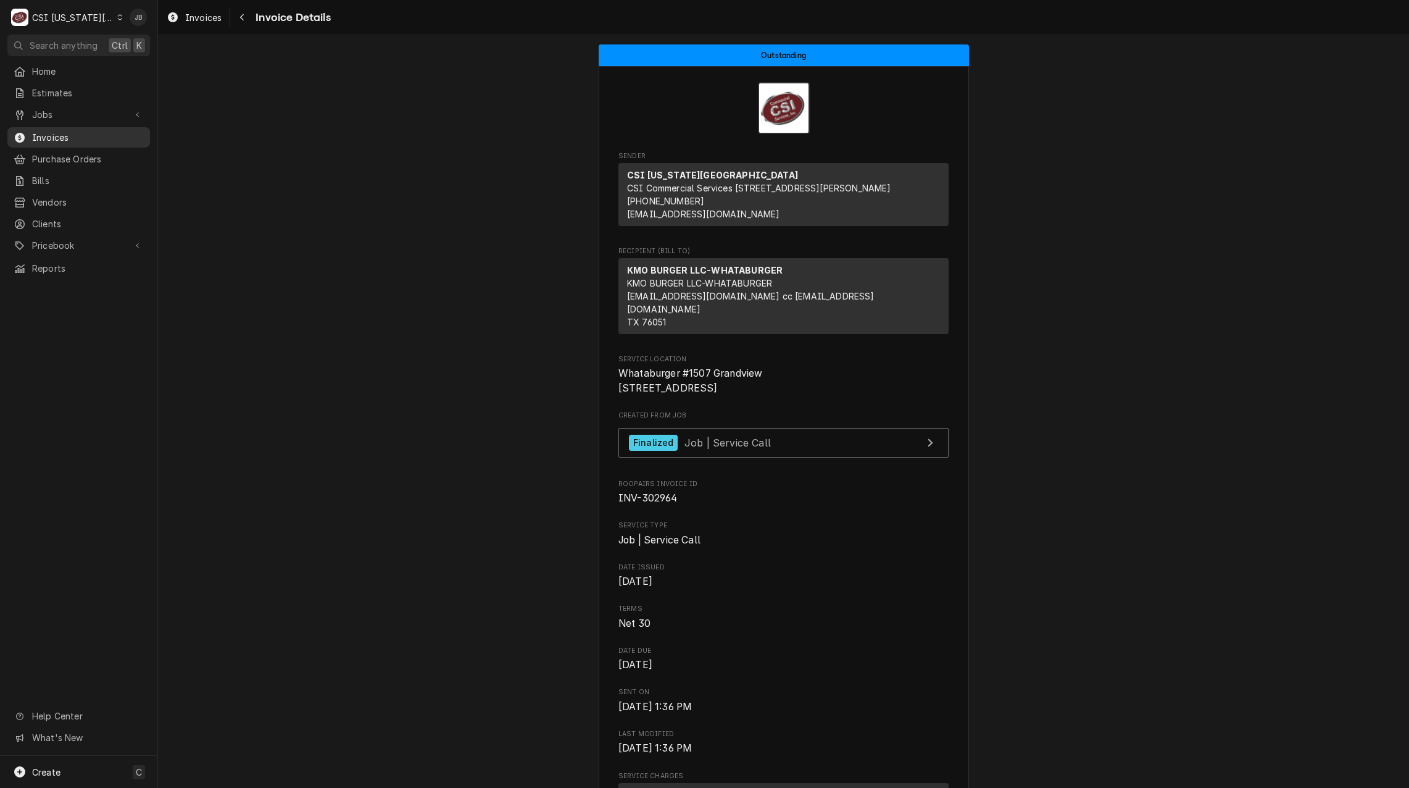
click at [67, 137] on span "Invoices" at bounding box center [88, 137] width 112 height 13
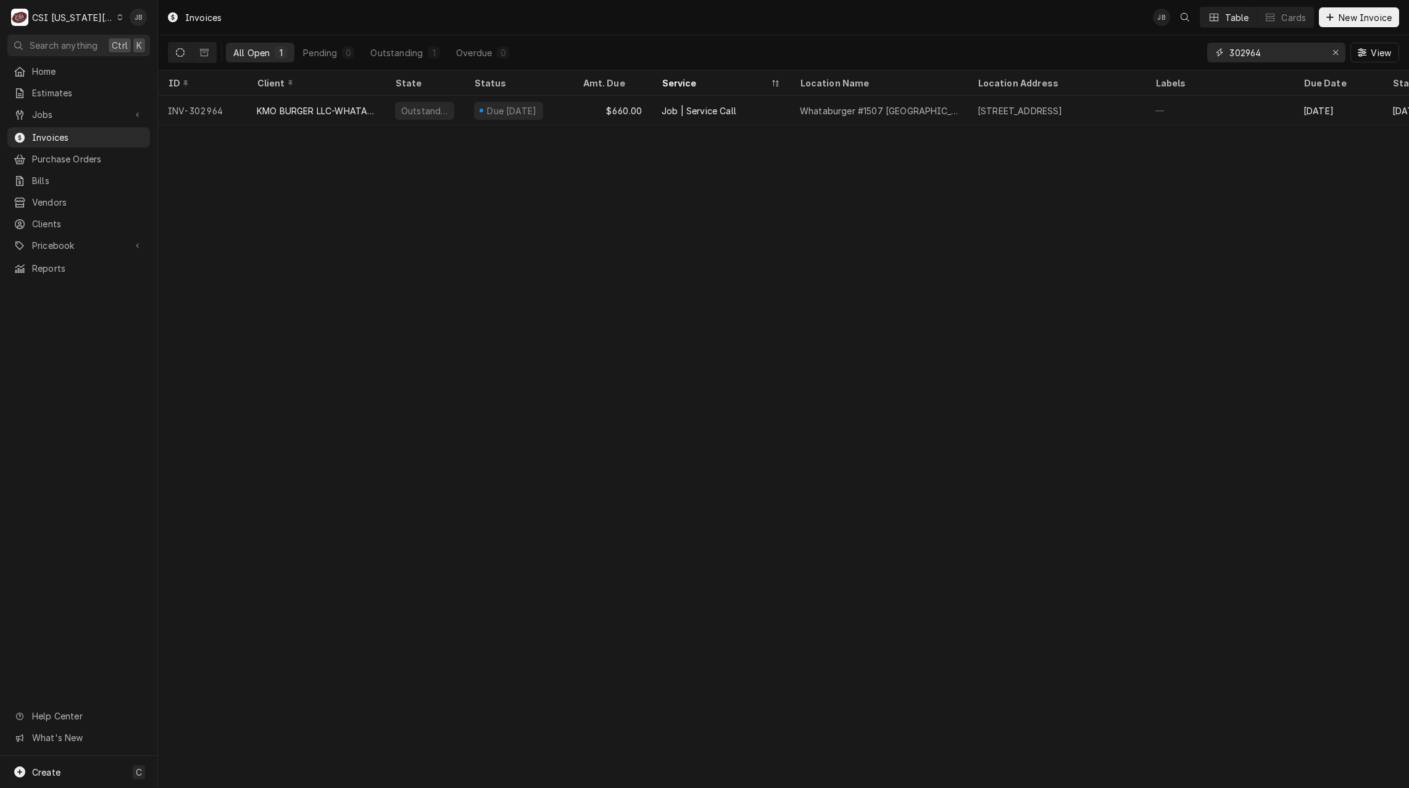
drag, startPoint x: 1285, startPoint y: 52, endPoint x: 1278, endPoint y: 52, distance: 7.4
click at [1281, 52] on input "302964" at bounding box center [1276, 53] width 93 height 20
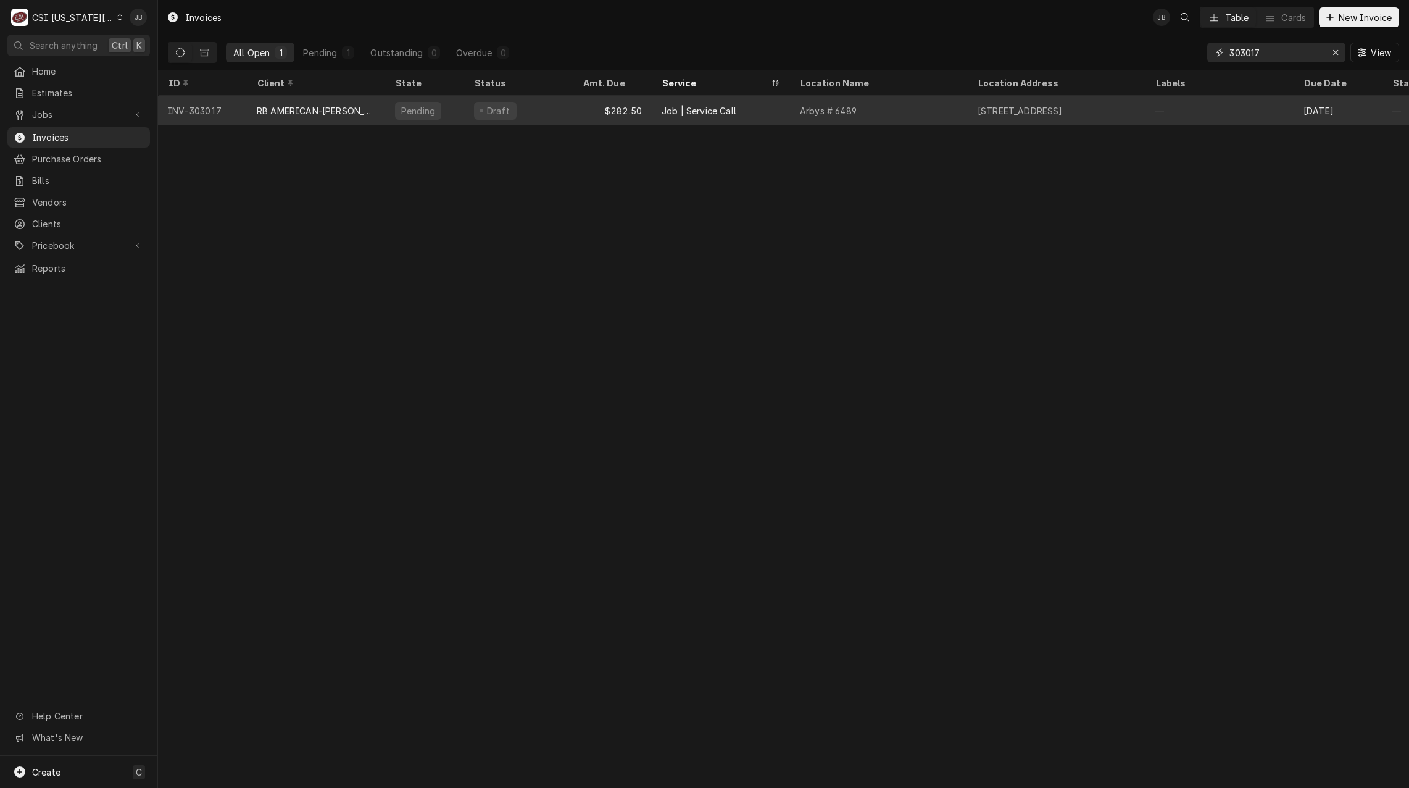
type input "303017"
click at [696, 115] on div "Job | Service Call" at bounding box center [721, 111] width 138 height 30
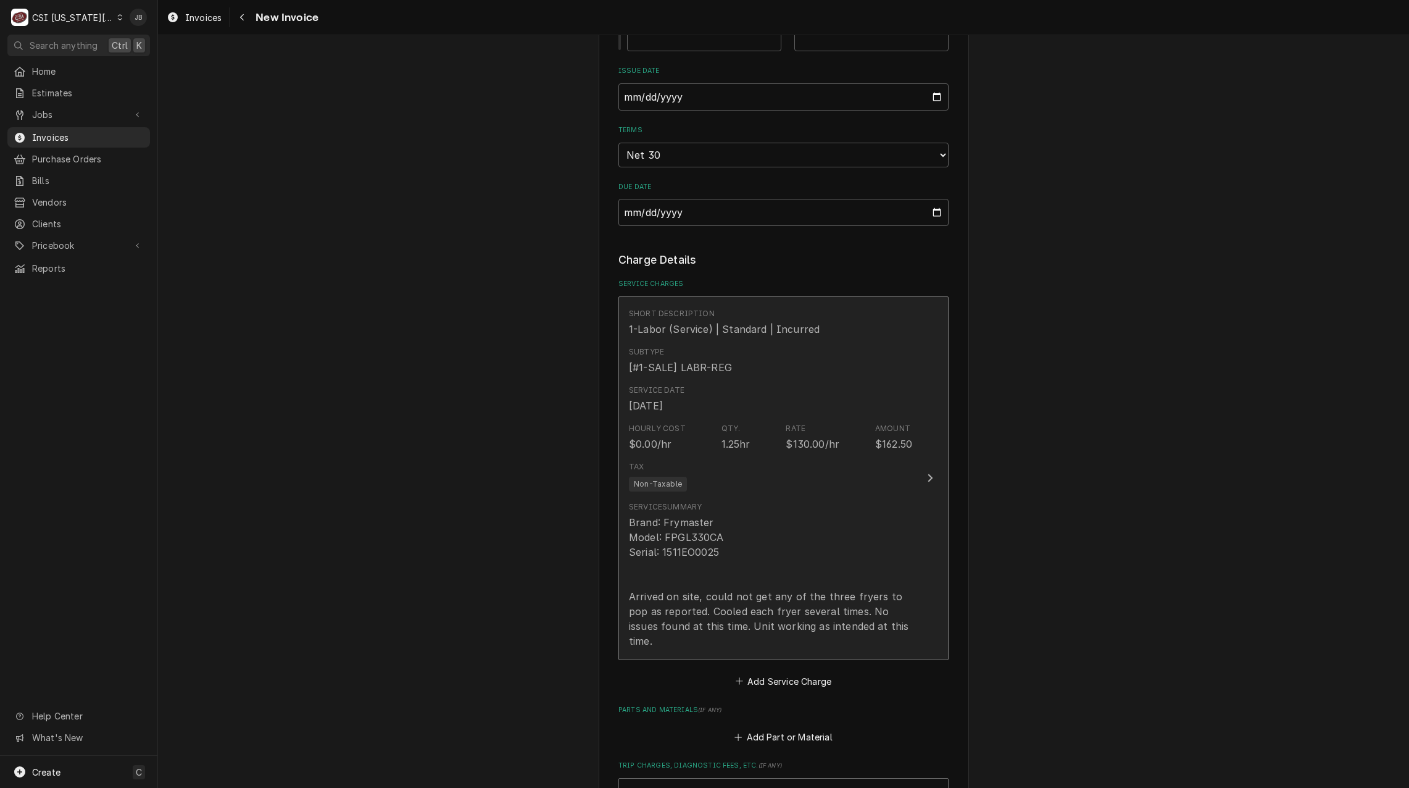
scroll to position [1173, 0]
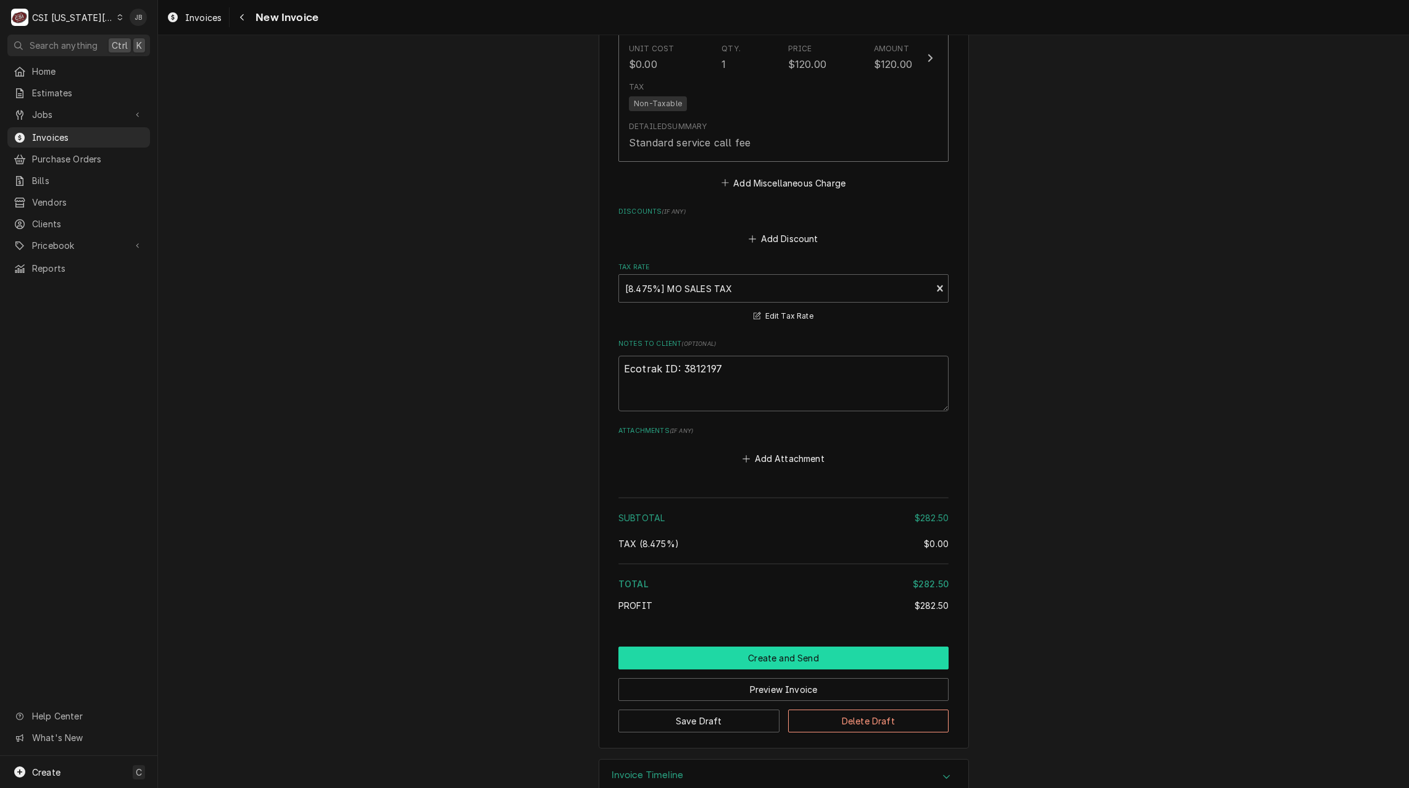
click at [742, 646] on button "Create and Send" at bounding box center [783, 657] width 330 height 23
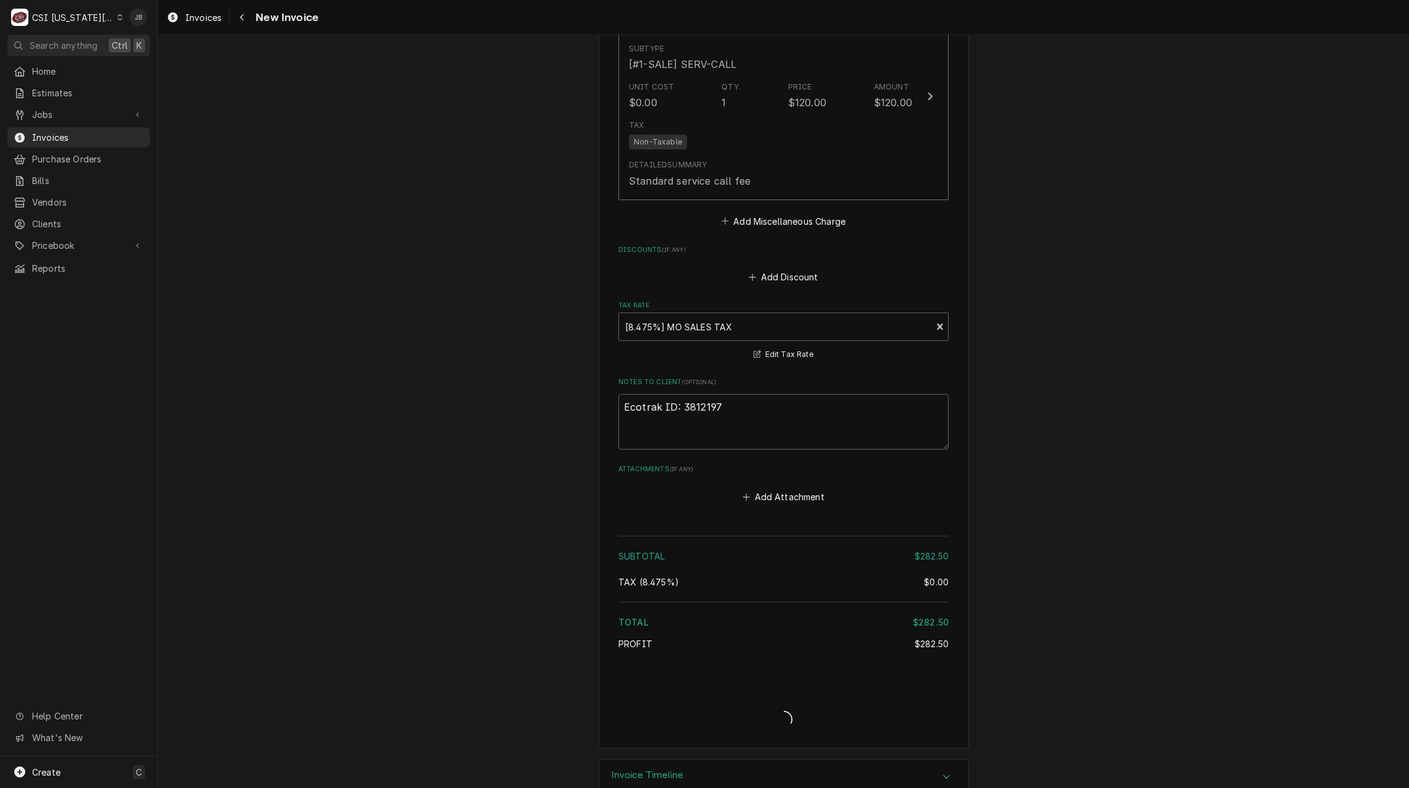
type textarea "x"
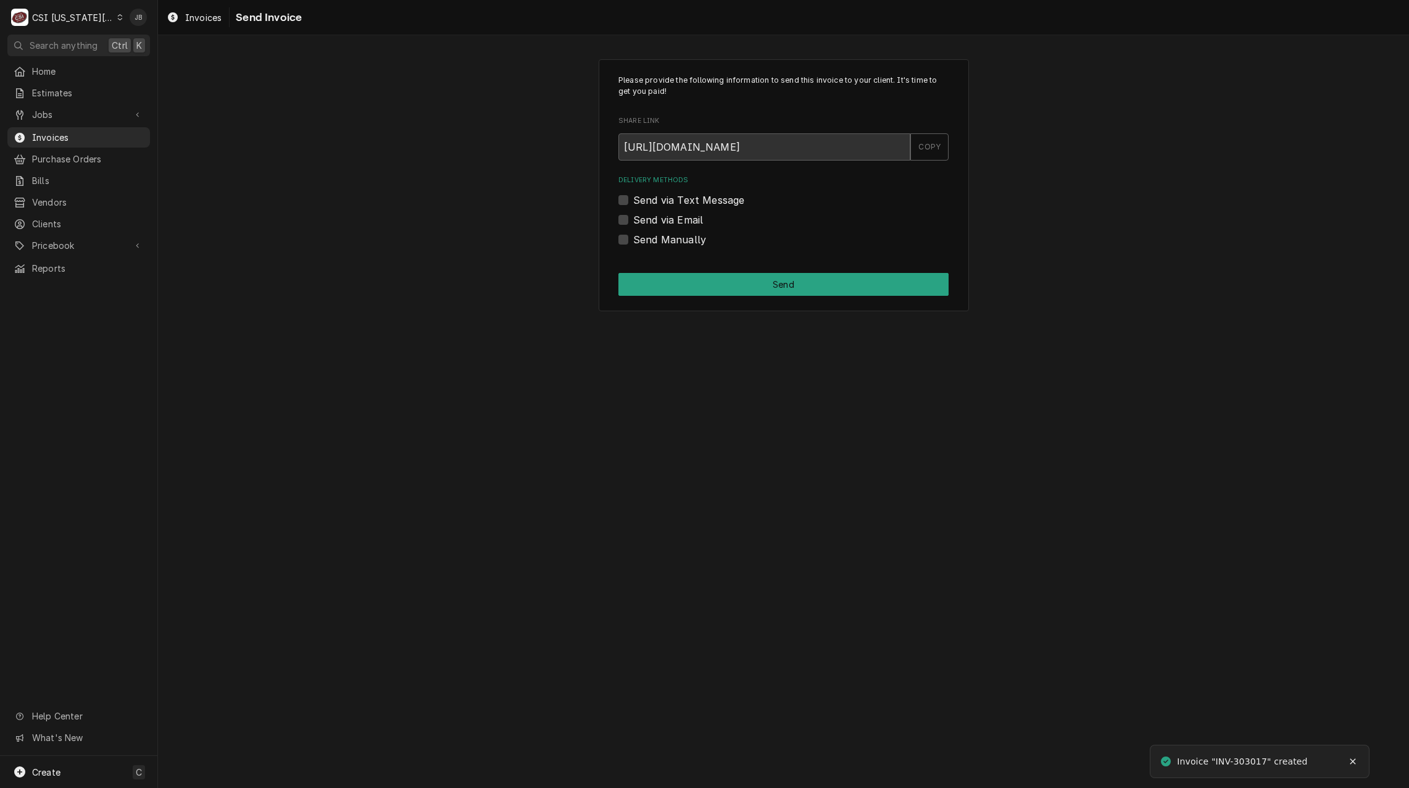
click at [634, 210] on div "Delivery Methods Send via Text Message Send via Email Send Manually" at bounding box center [783, 210] width 330 height 71
click at [638, 218] on label "Send via Email" at bounding box center [668, 219] width 70 height 15
click at [638, 218] on input "Send via Email" at bounding box center [798, 225] width 330 height 27
checkbox input "true"
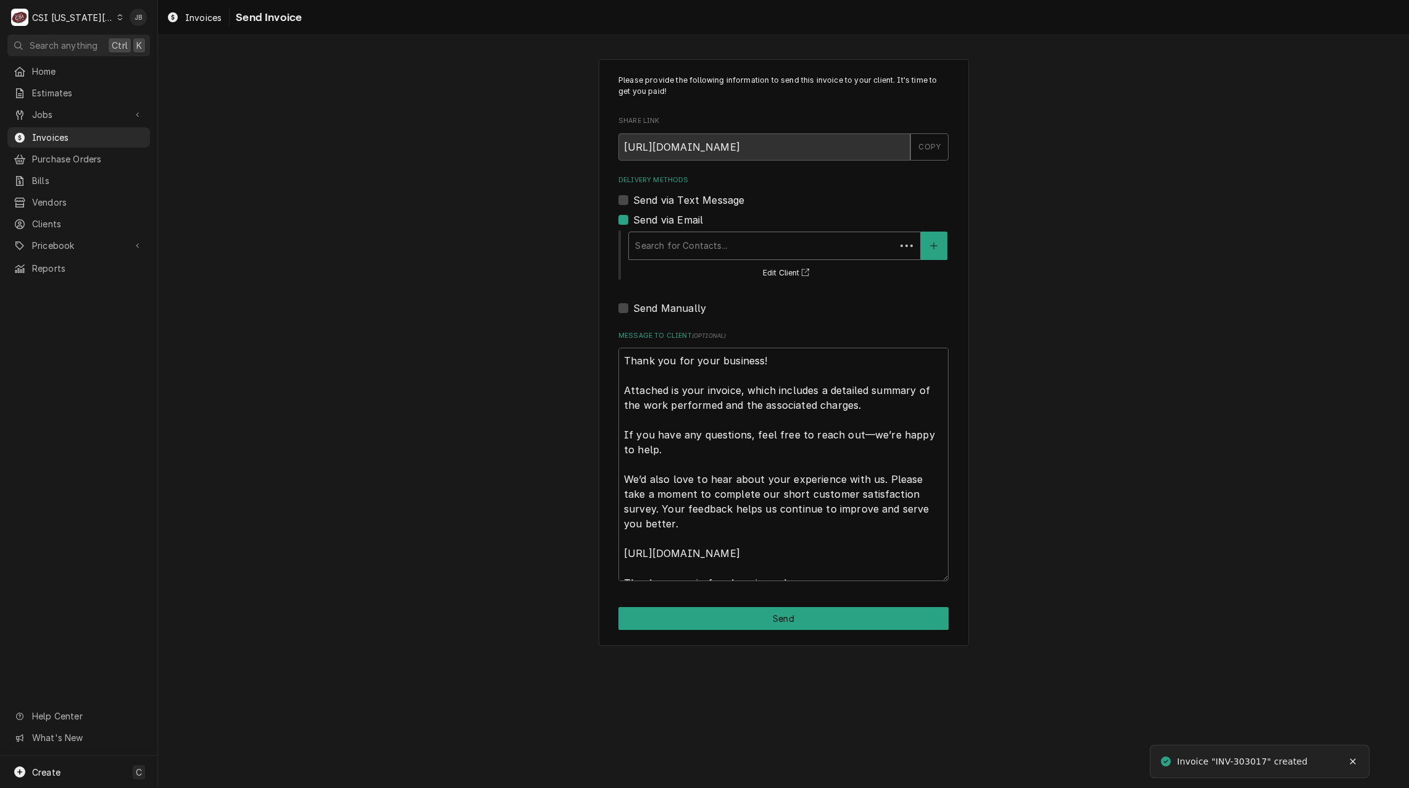
click at [687, 242] on div "Delivery Methods" at bounding box center [762, 246] width 254 height 22
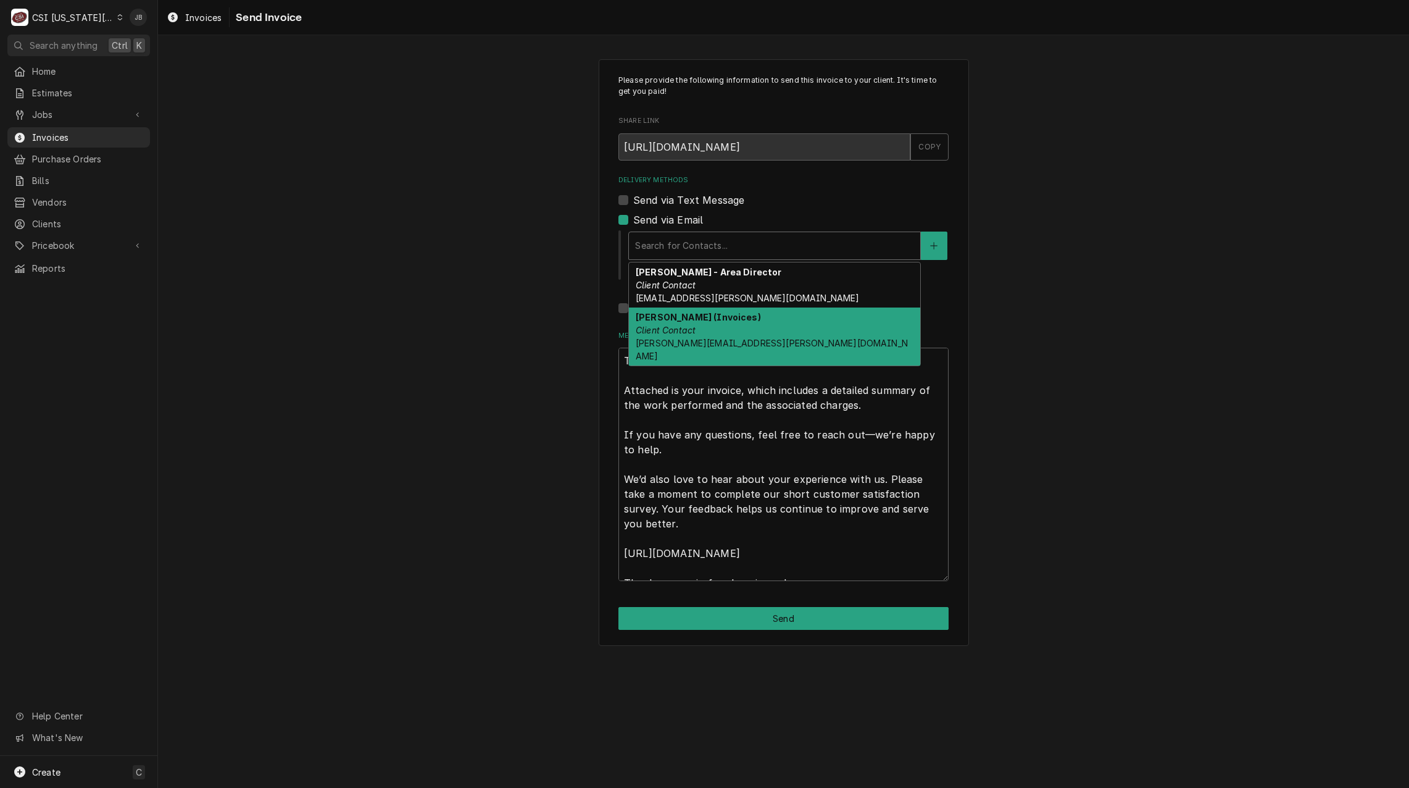
click at [730, 324] on div "Vicky Stuesse (Invoices) Client Contact vicky.stuesse@csi1.com" at bounding box center [774, 336] width 291 height 58
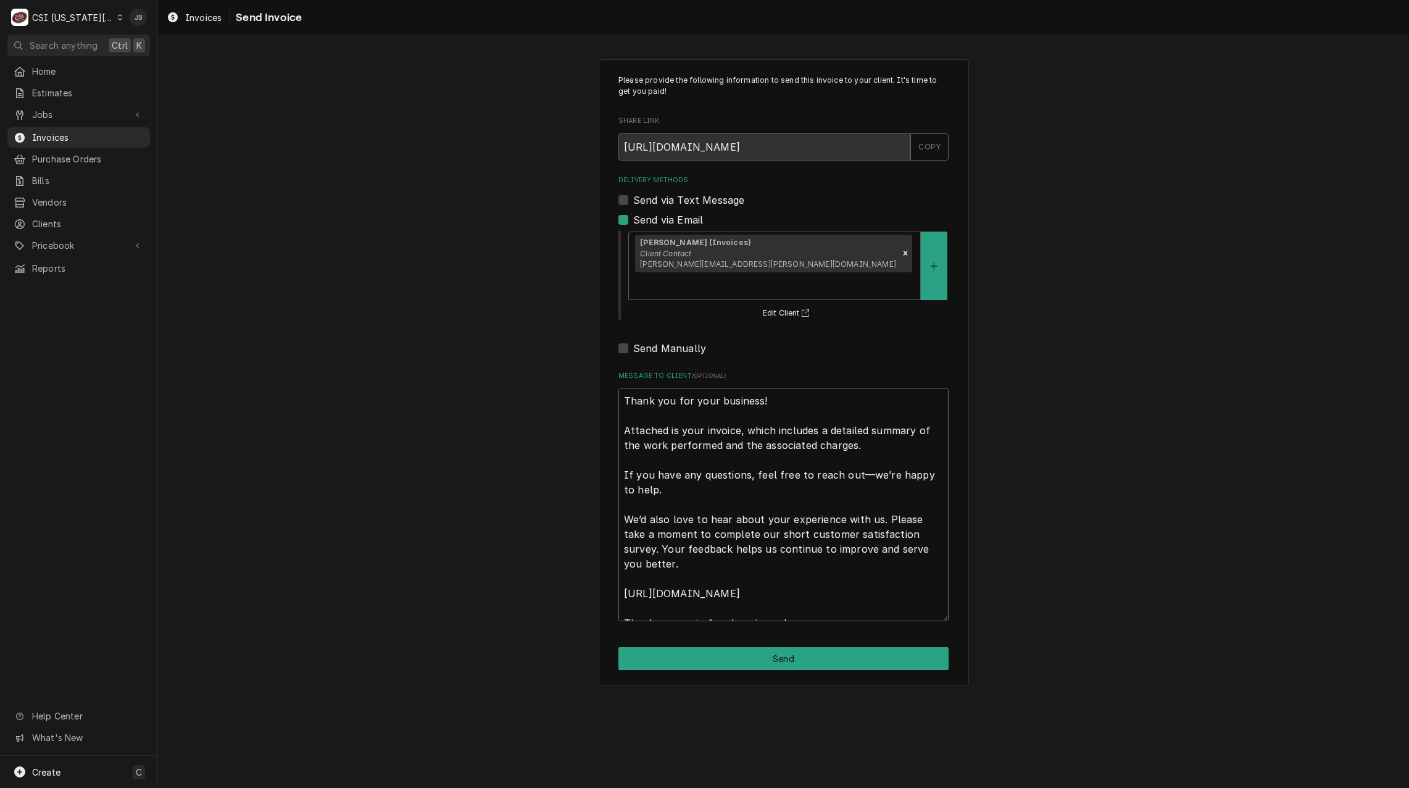
scroll to position [15, 0]
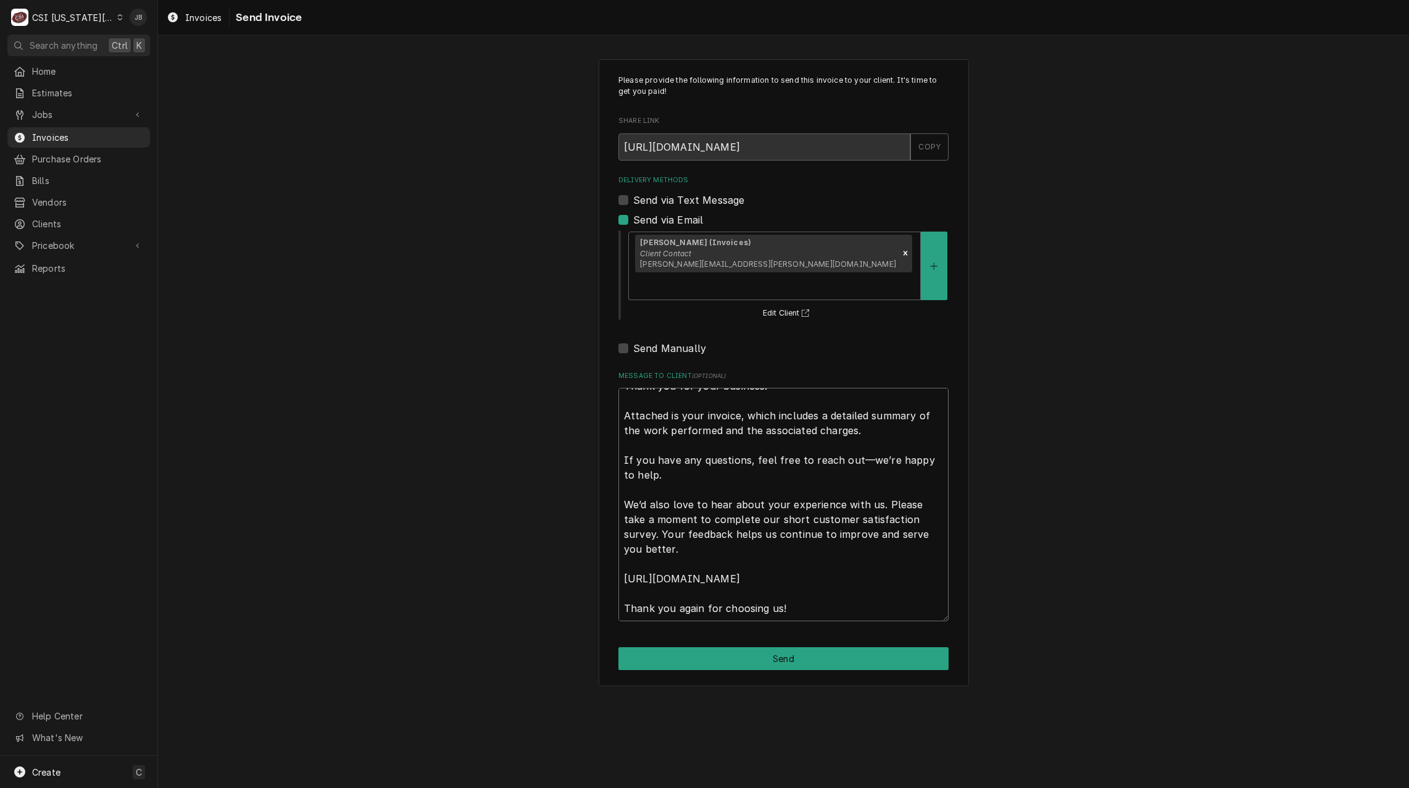
drag, startPoint x: 627, startPoint y: 372, endPoint x: 1012, endPoint y: 780, distance: 561.5
click at [1001, 774] on div "Please provide the following information to send this invoice to your client. I…" at bounding box center [783, 411] width 1251 height 752
type textarea "x"
type textarea "a"
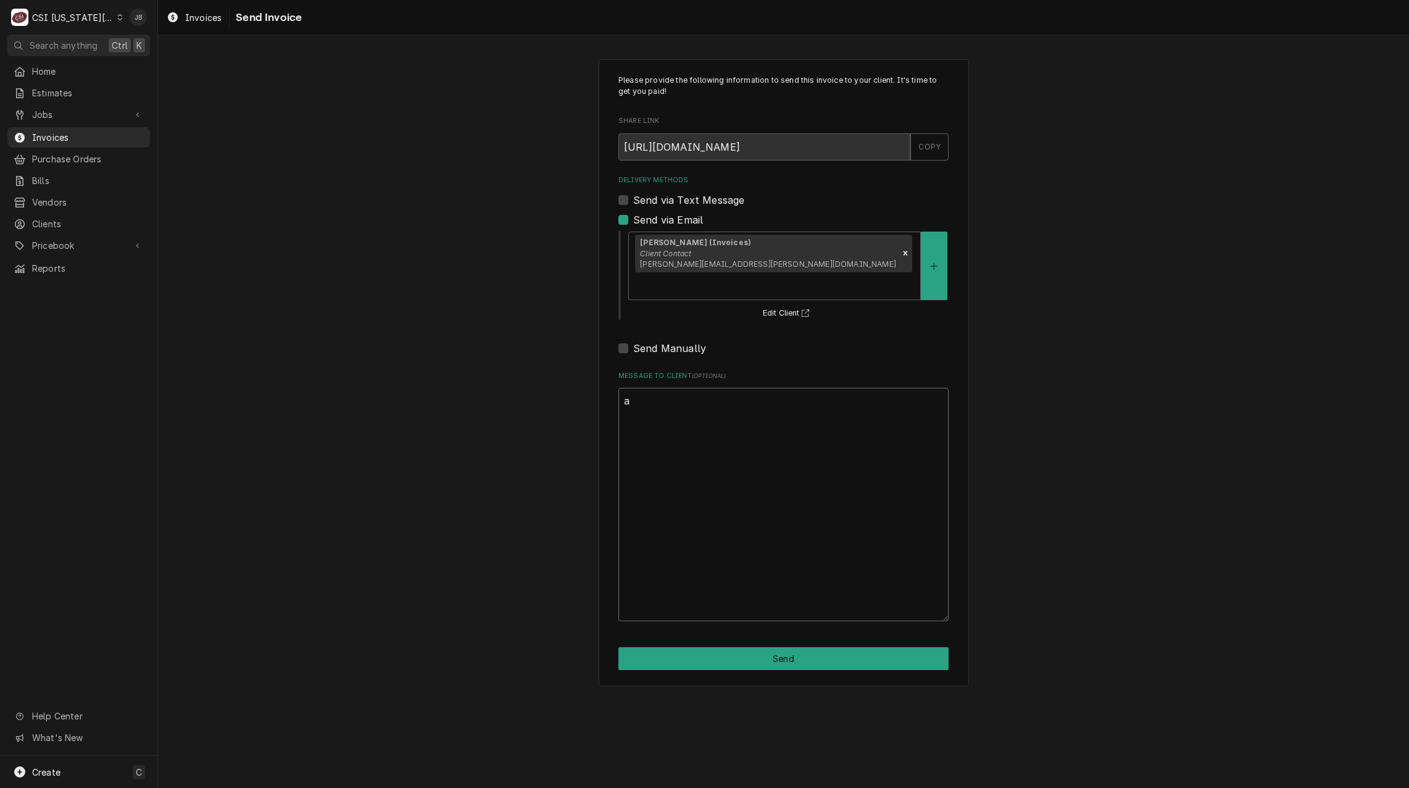
scroll to position [0, 0]
type textarea "x"
type textarea "ap"
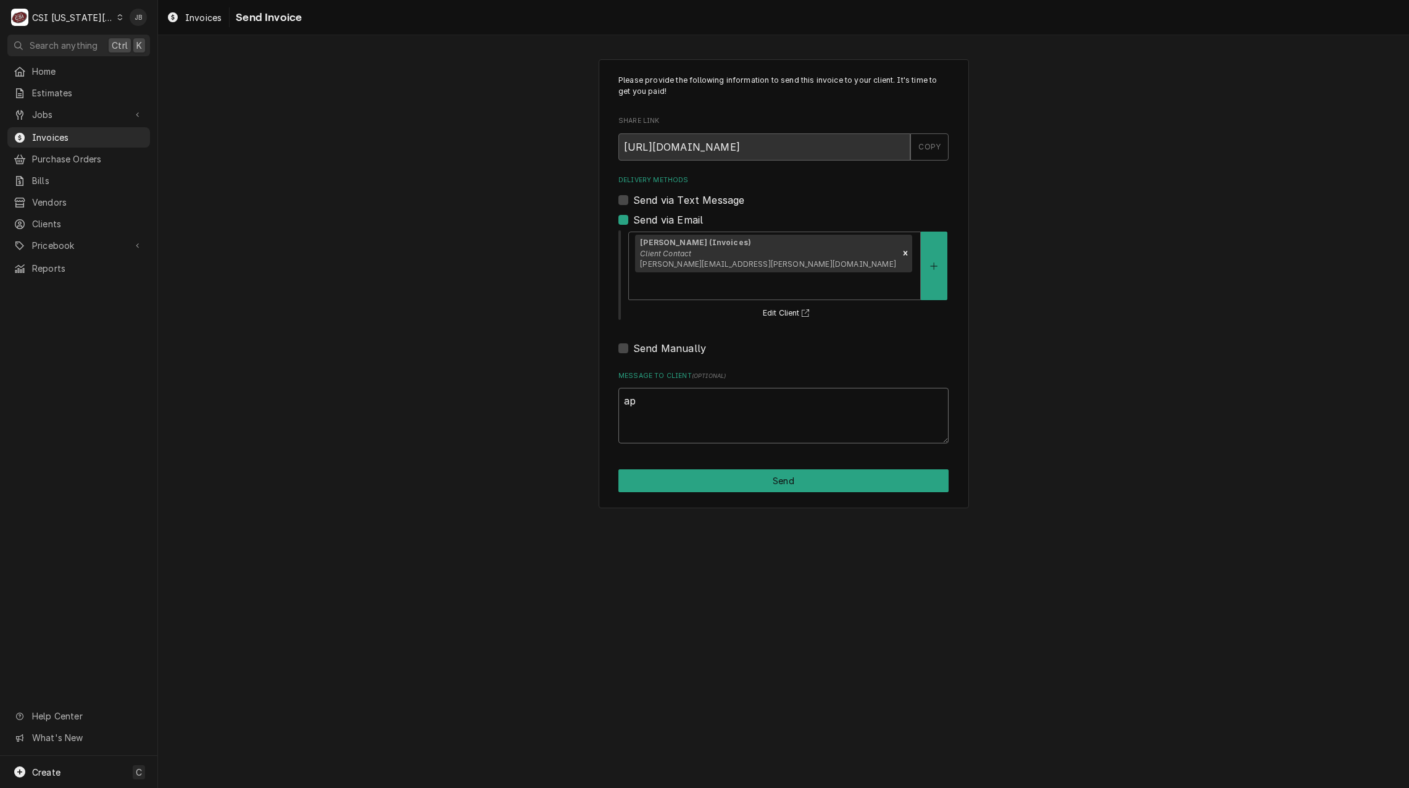
type textarea "x"
type textarea "app"
type textarea "x"
type textarea "appr"
type textarea "x"
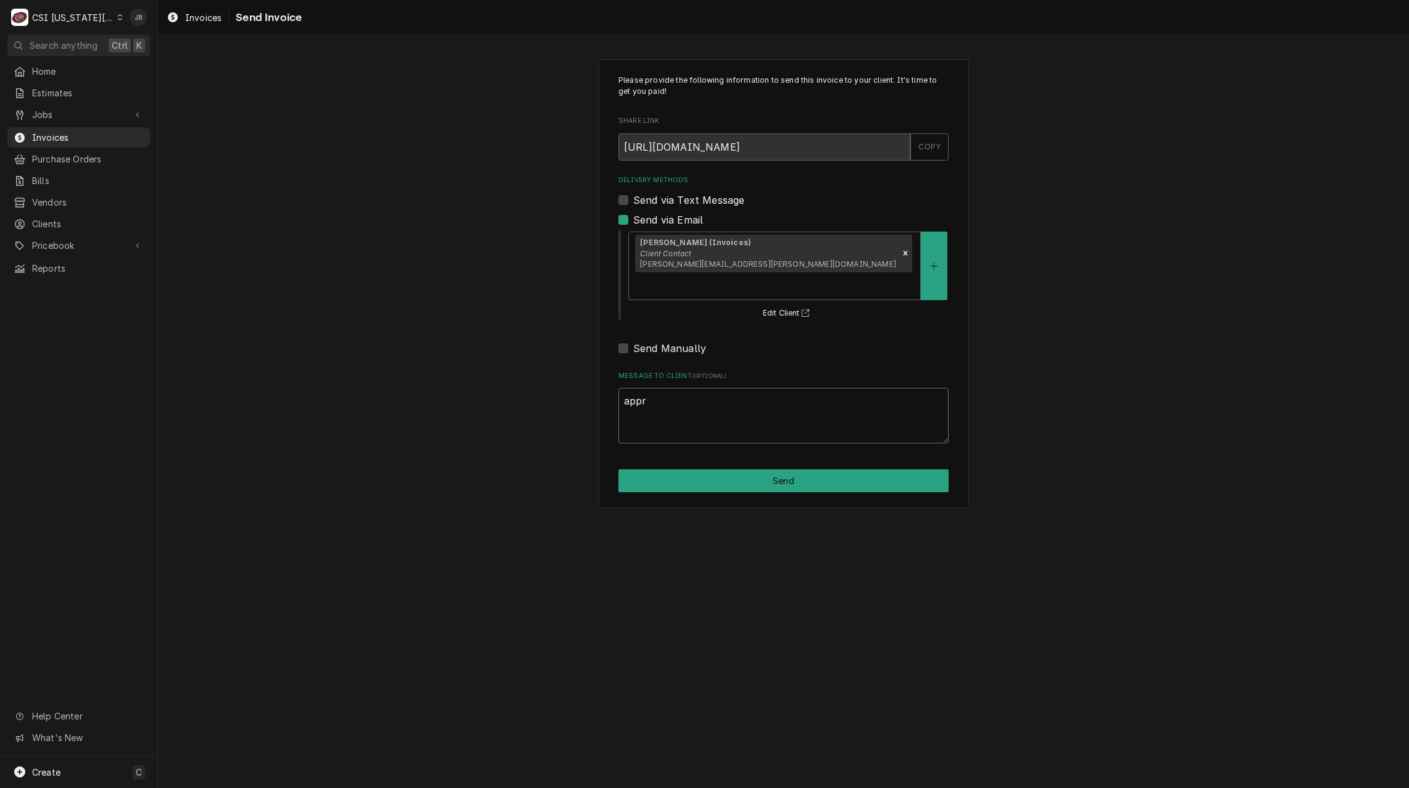
type textarea "appro"
type textarea "x"
type textarea "approv"
type textarea "x"
type textarea "approve"
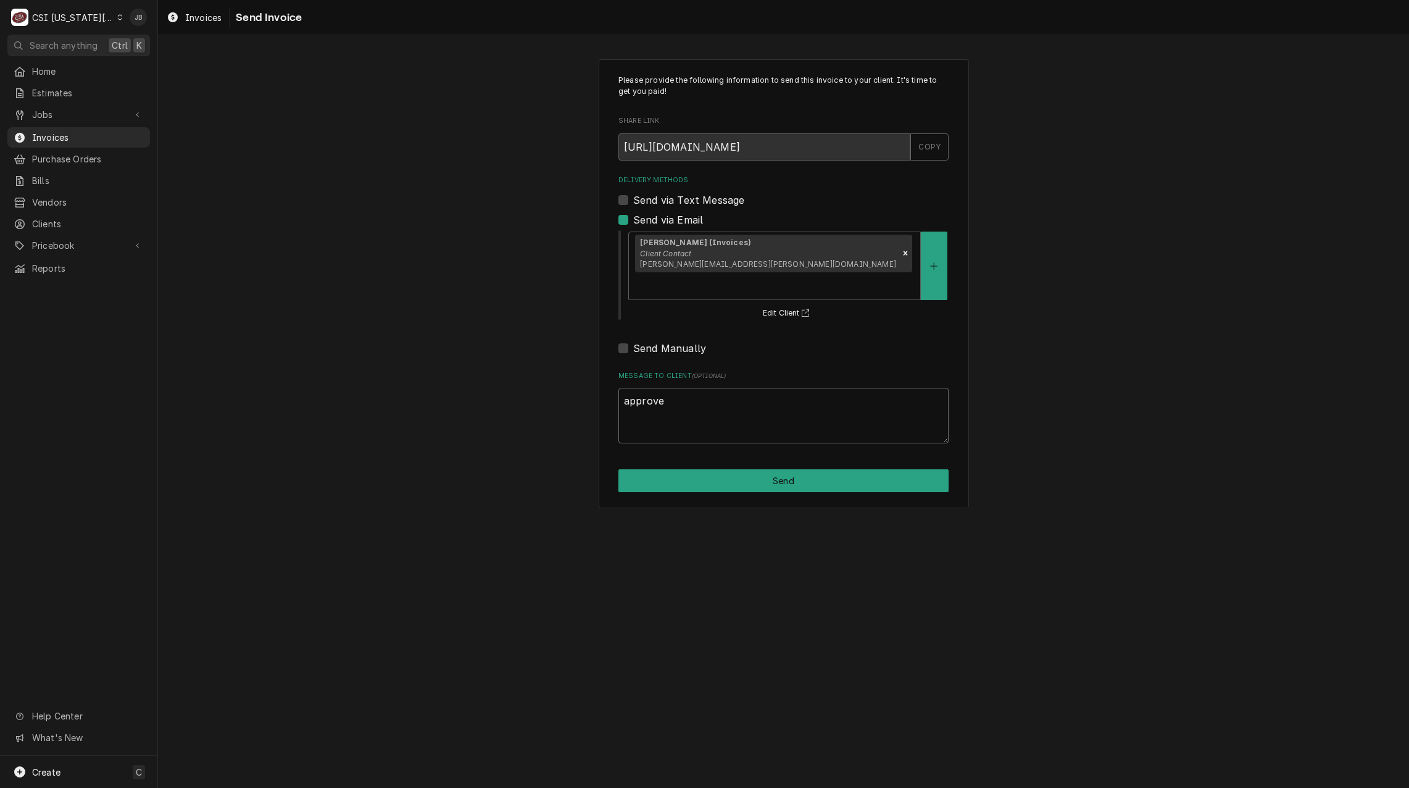
type textarea "x"
type textarea "approved"
type textarea "x"
type textarea "approved"
click at [702, 469] on div "Please provide the following information to send this invoice to your client. I…" at bounding box center [784, 283] width 370 height 449
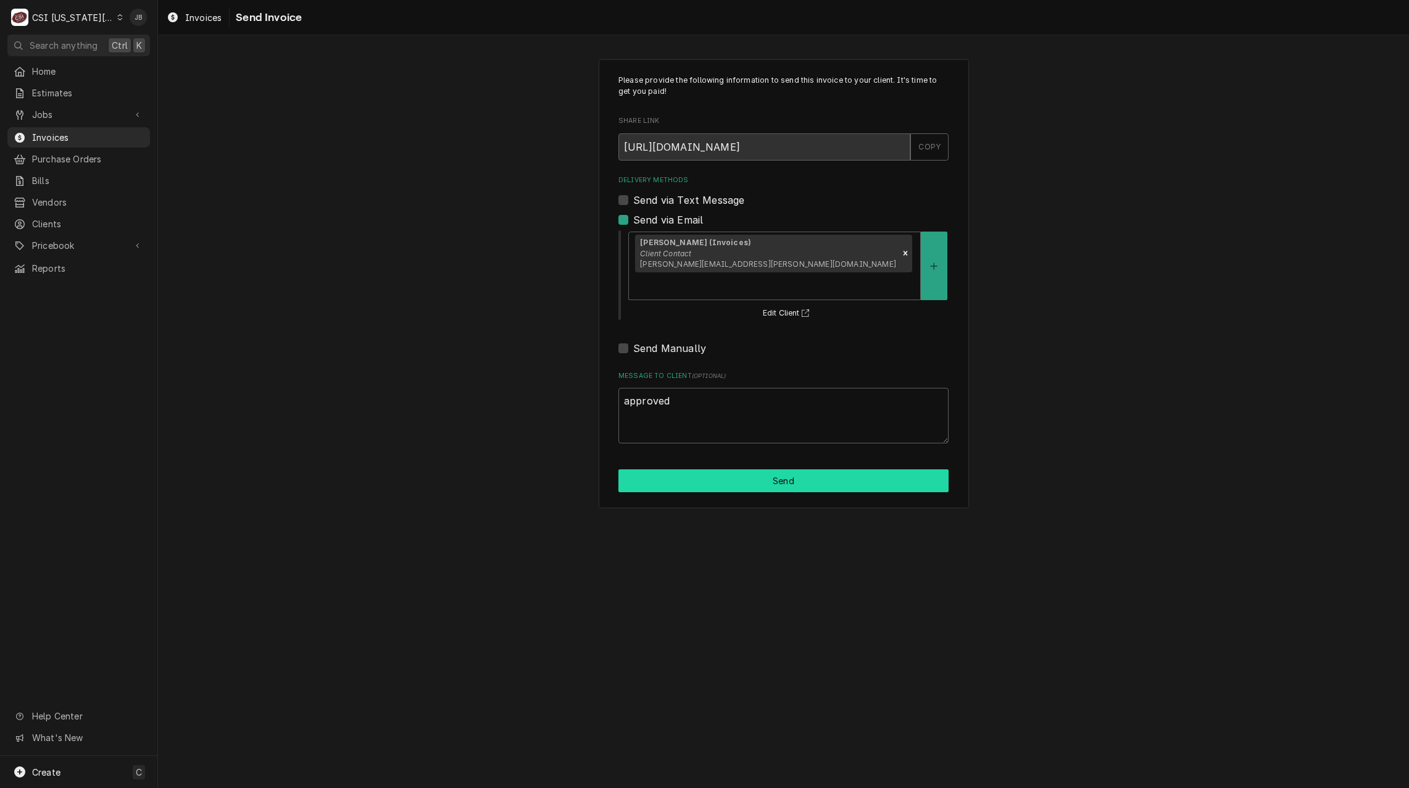
click at [706, 469] on button "Send" at bounding box center [783, 480] width 330 height 23
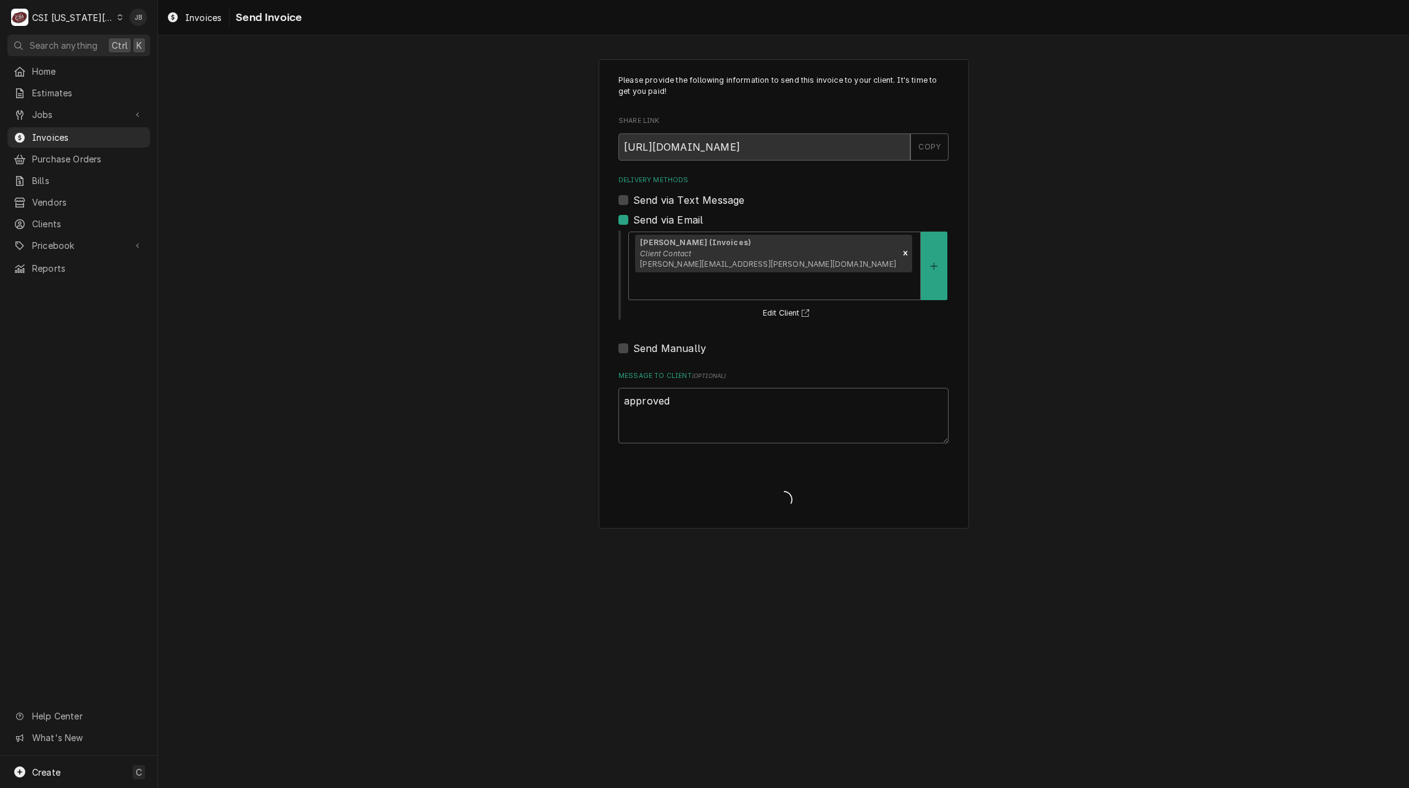
type textarea "x"
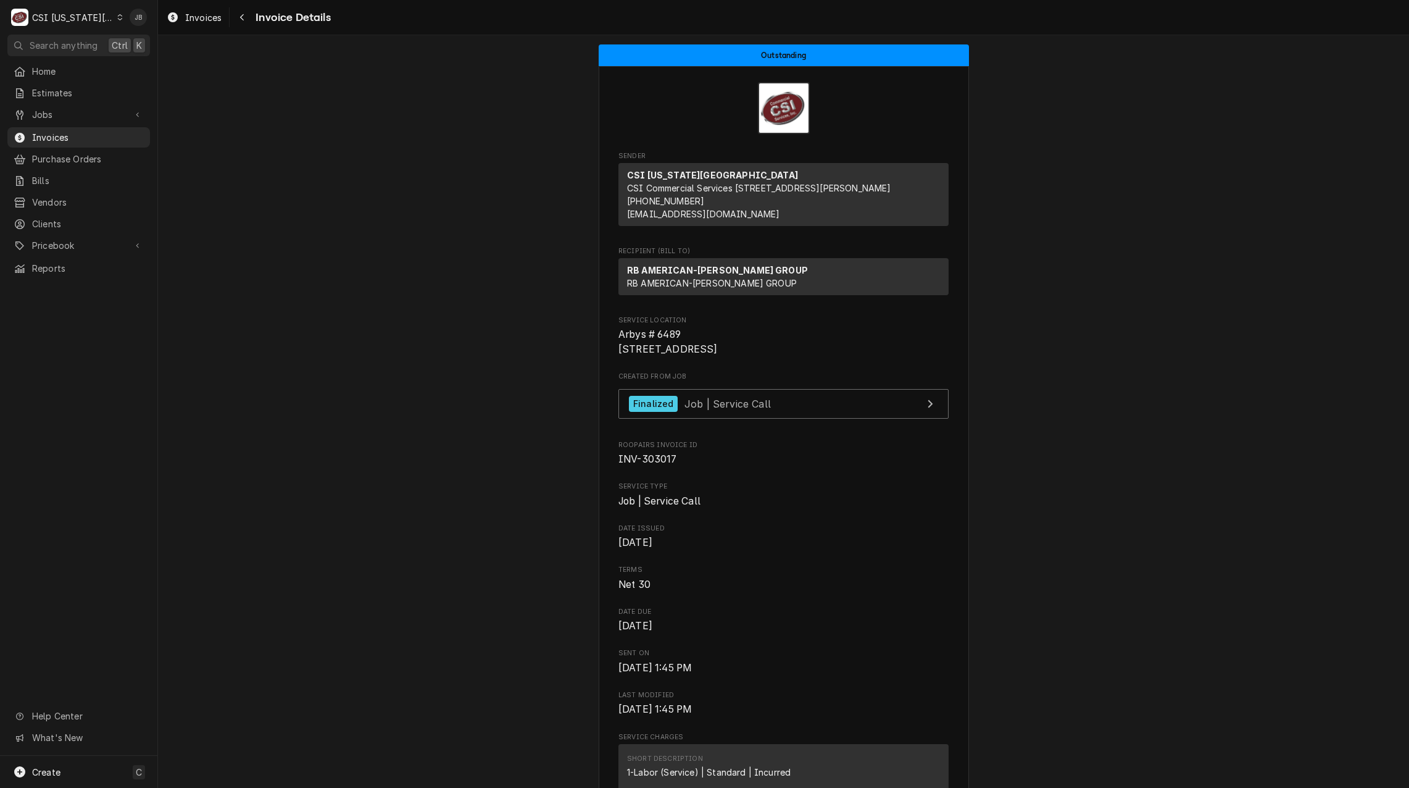
scroll to position [370, 0]
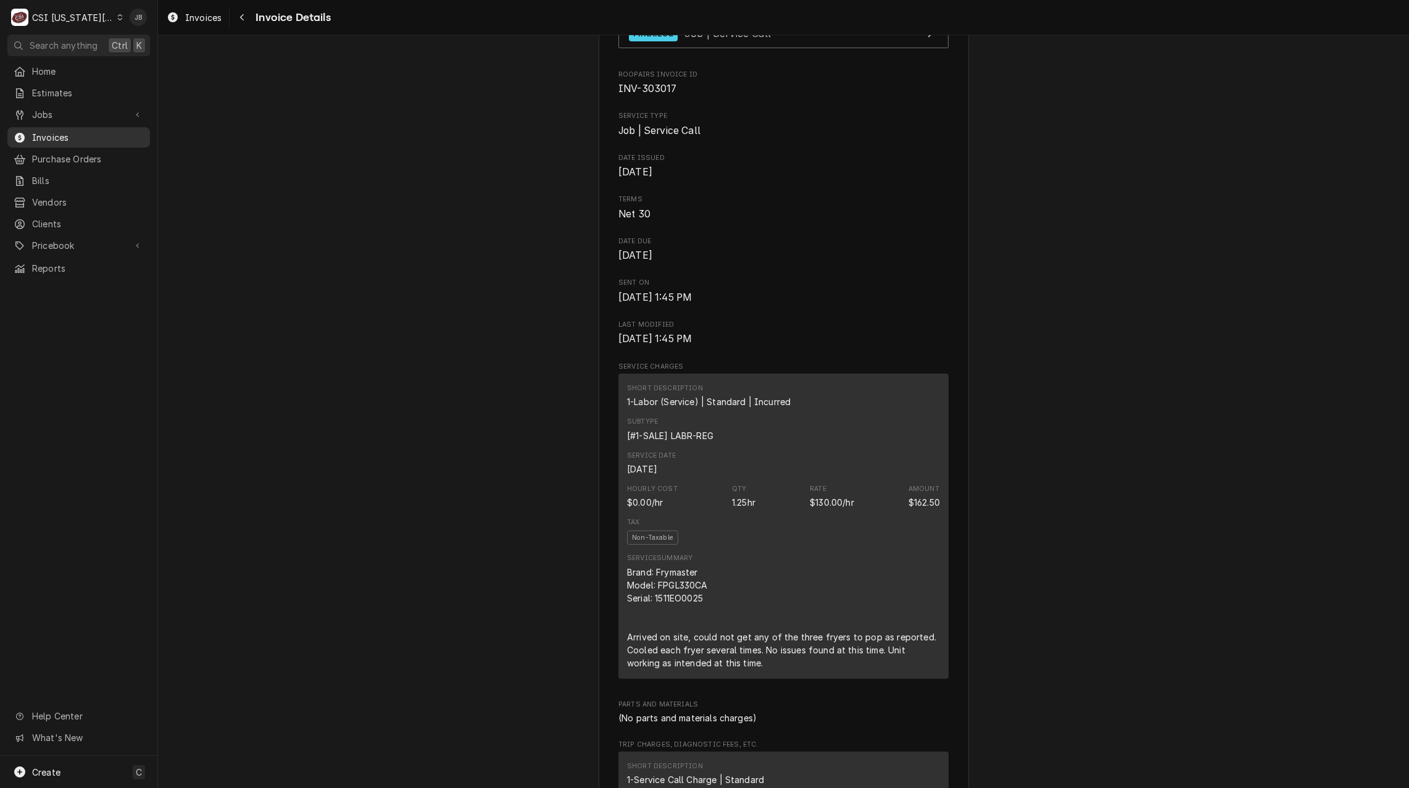
click at [64, 131] on span "Invoices" at bounding box center [88, 137] width 112 height 13
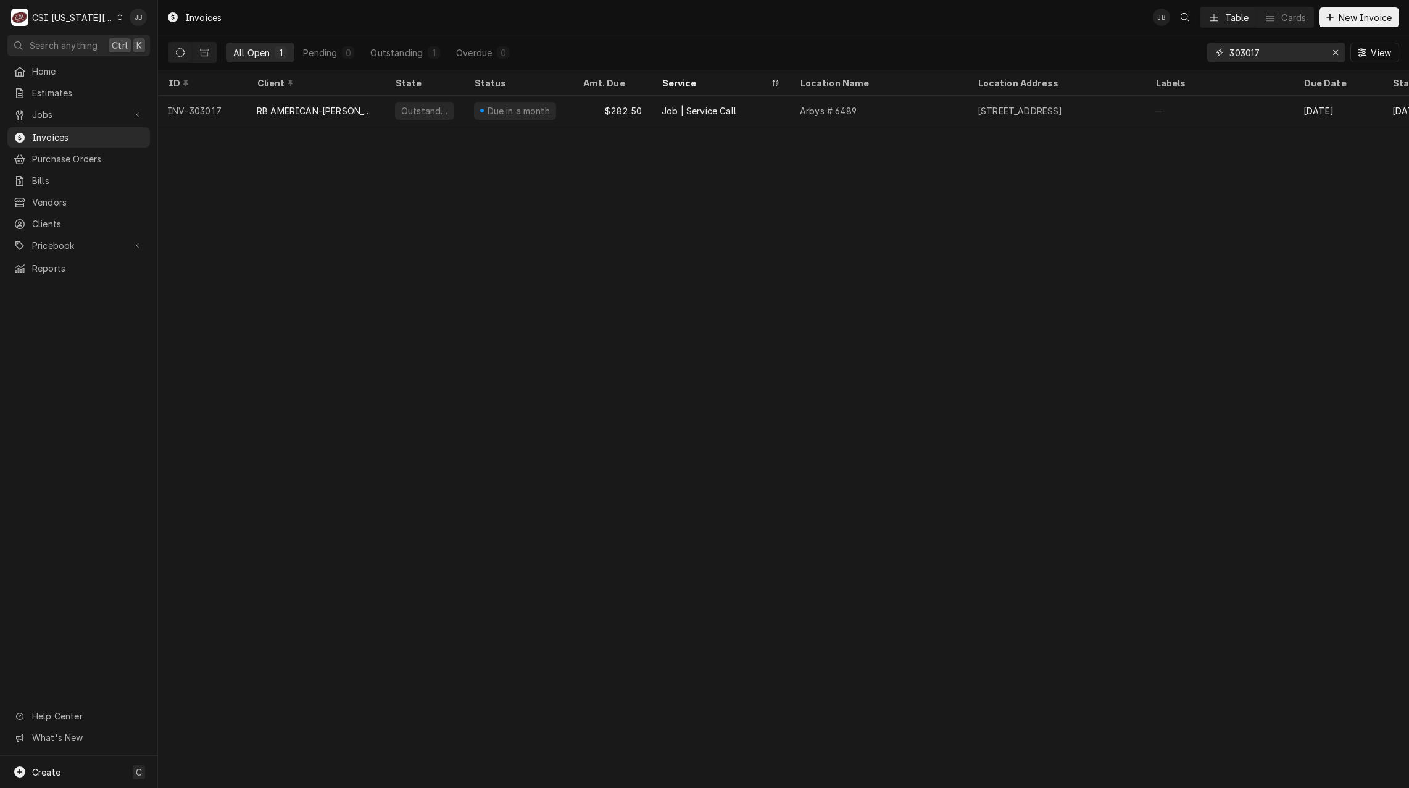
click at [1272, 54] on input "303017" at bounding box center [1276, 53] width 93 height 20
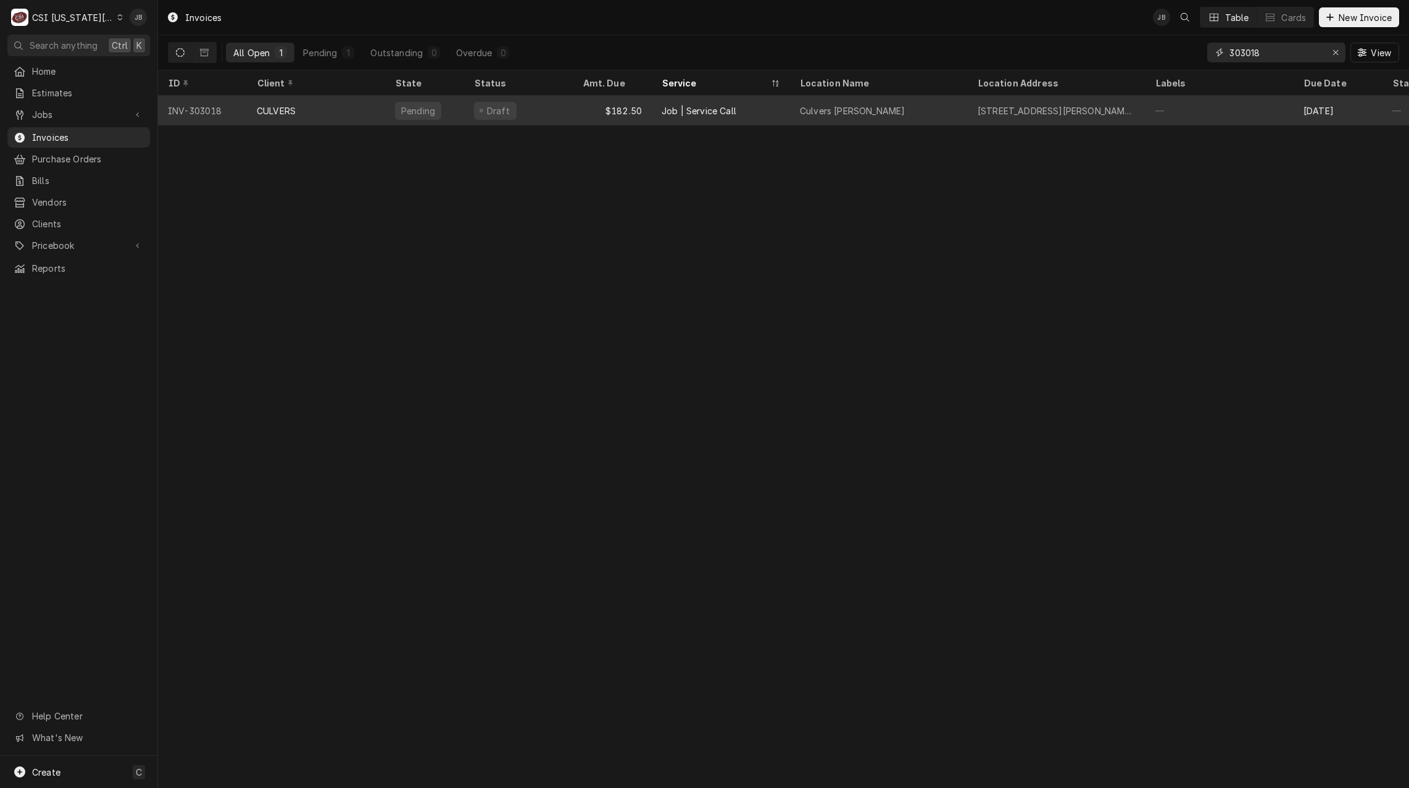
type input "303018"
click at [387, 113] on div "Pending" at bounding box center [424, 111] width 79 height 30
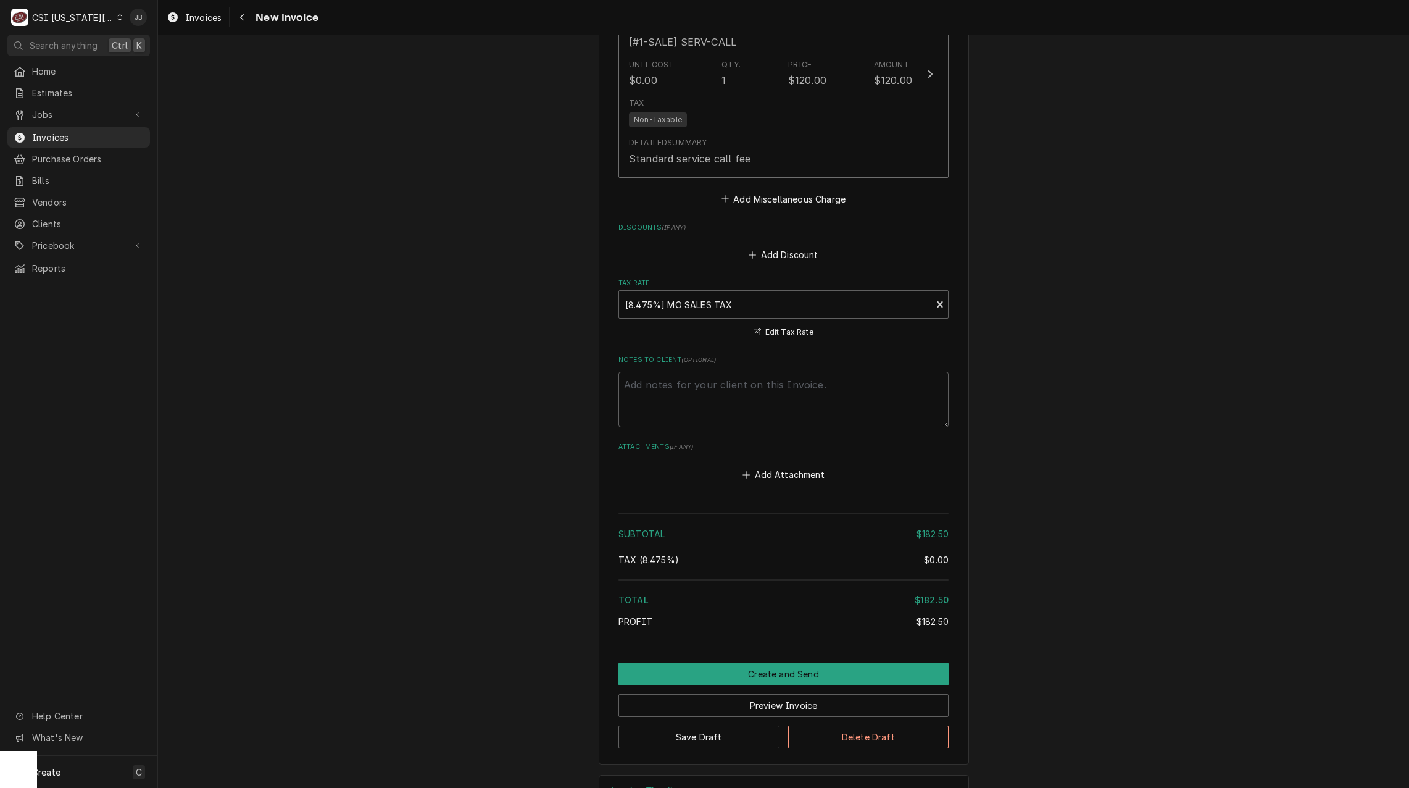
scroll to position [1852, 0]
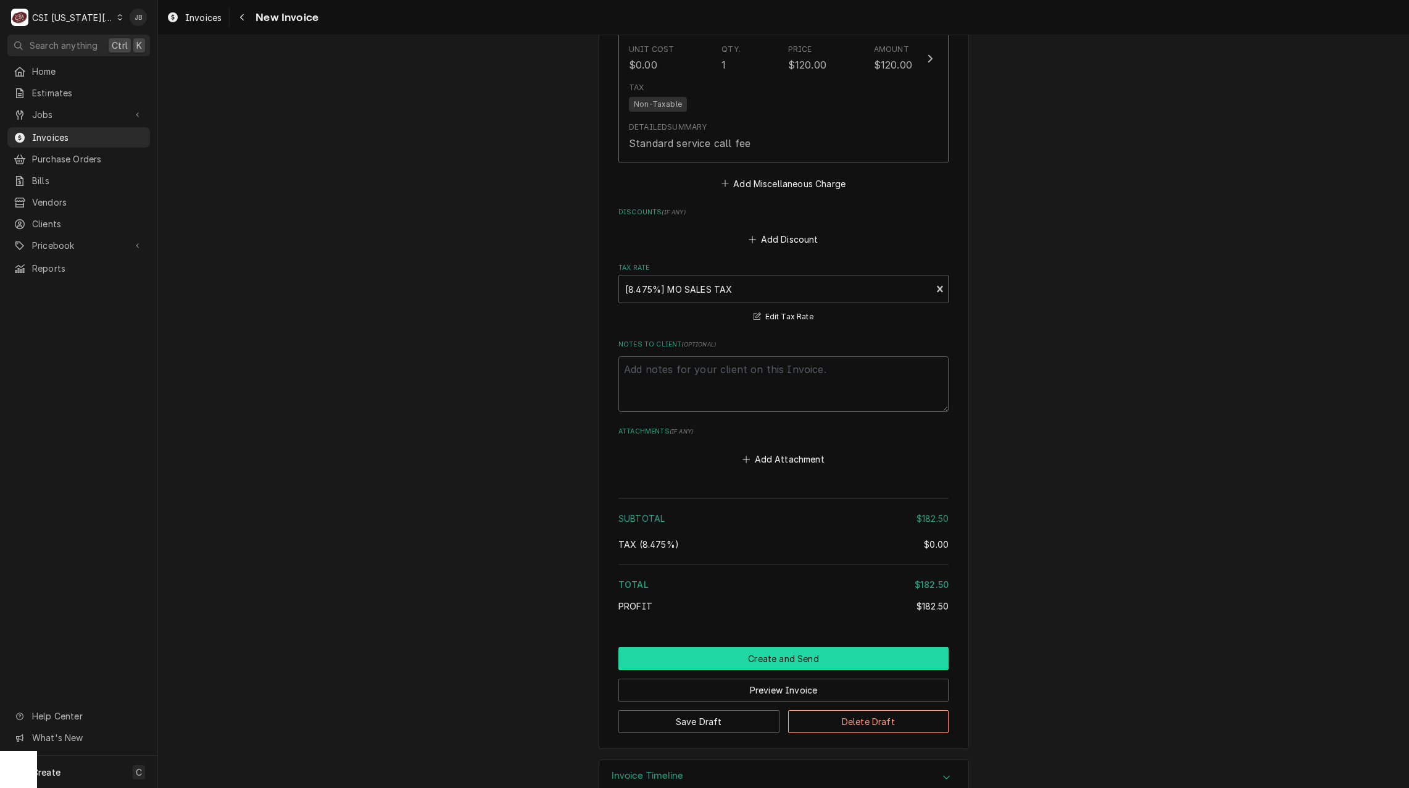
click at [712, 647] on button "Create and Send" at bounding box center [783, 658] width 330 height 23
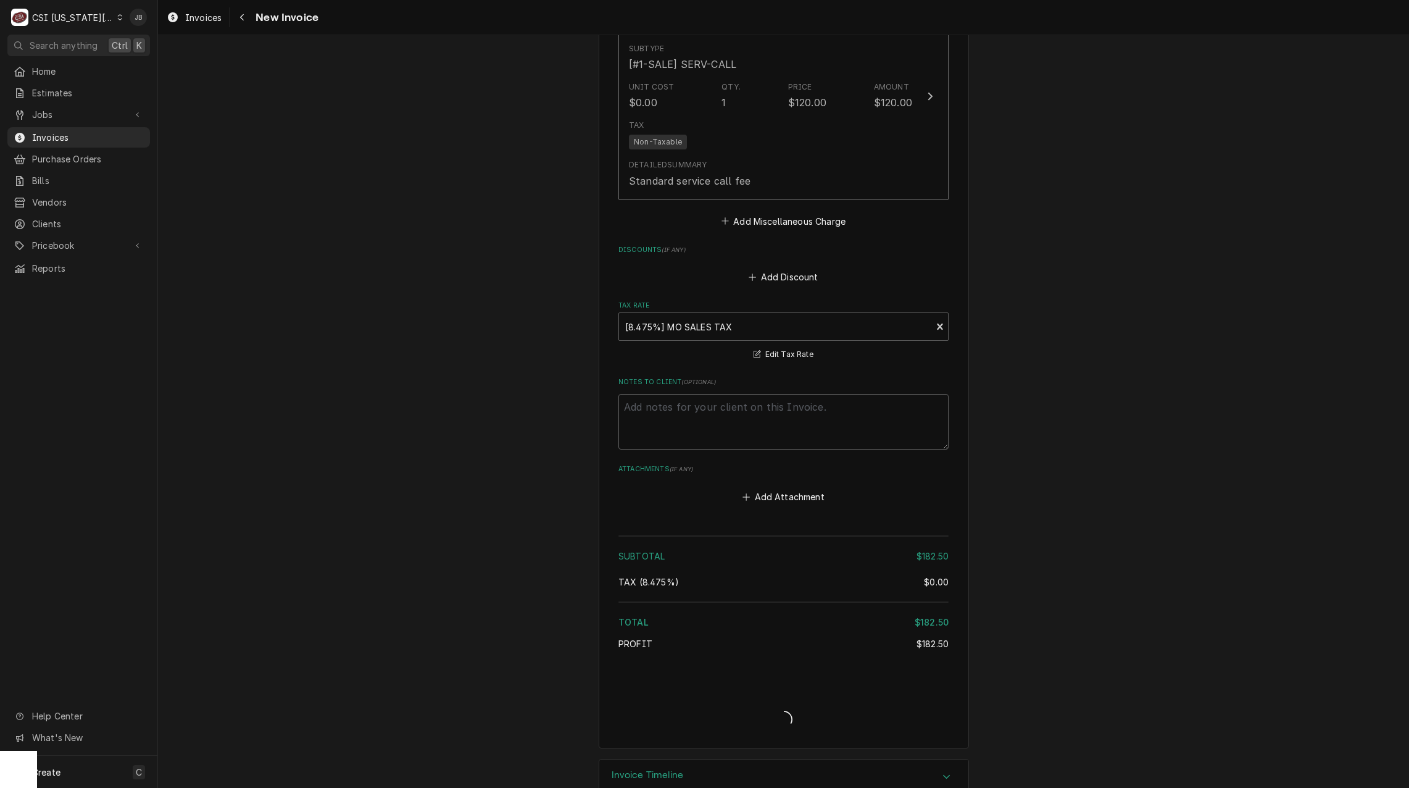
type textarea "x"
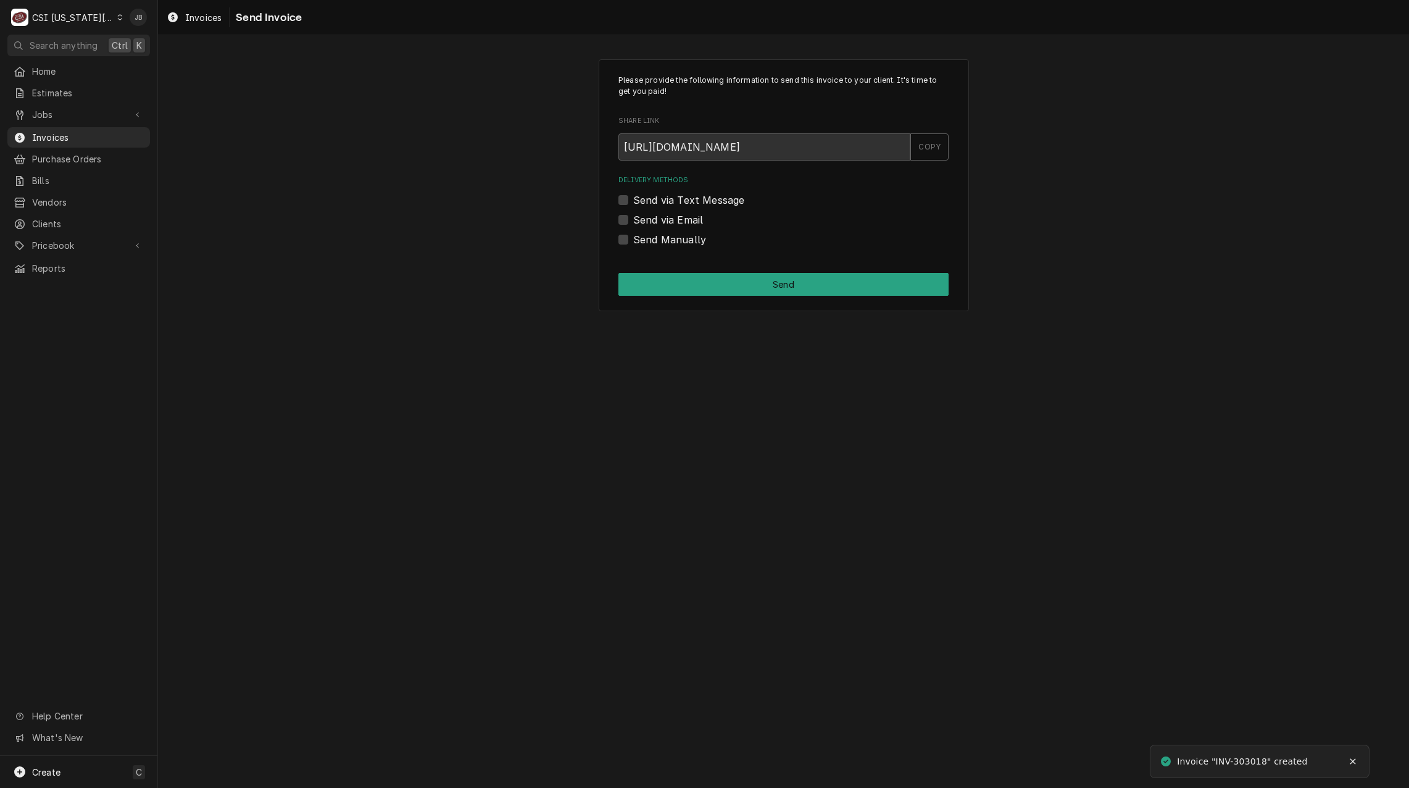
click at [685, 218] on label "Send via Email" at bounding box center [668, 219] width 70 height 15
click at [685, 218] on input "Send via Email" at bounding box center [798, 225] width 330 height 27
checkbox input "true"
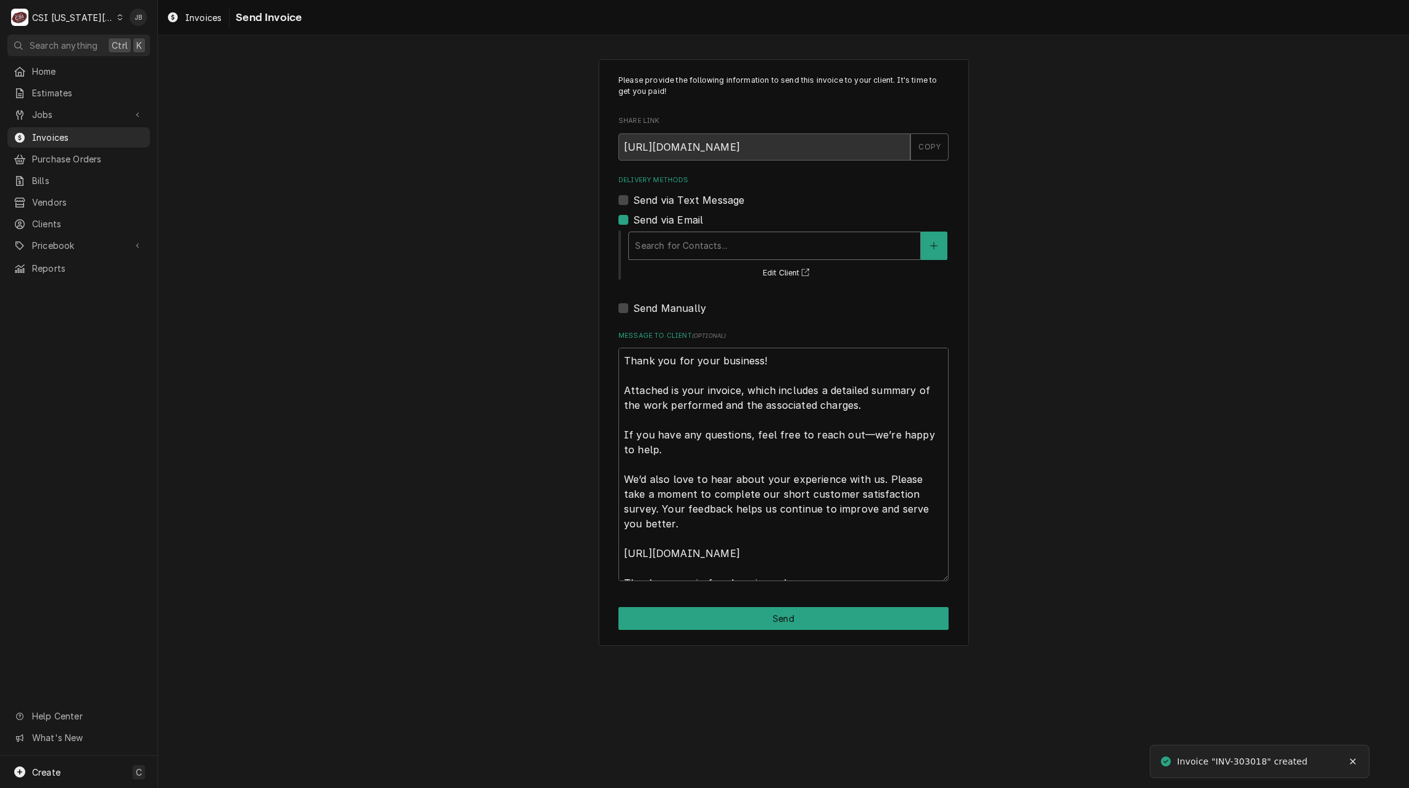
click at [687, 246] on div "Delivery Methods" at bounding box center [774, 246] width 279 height 22
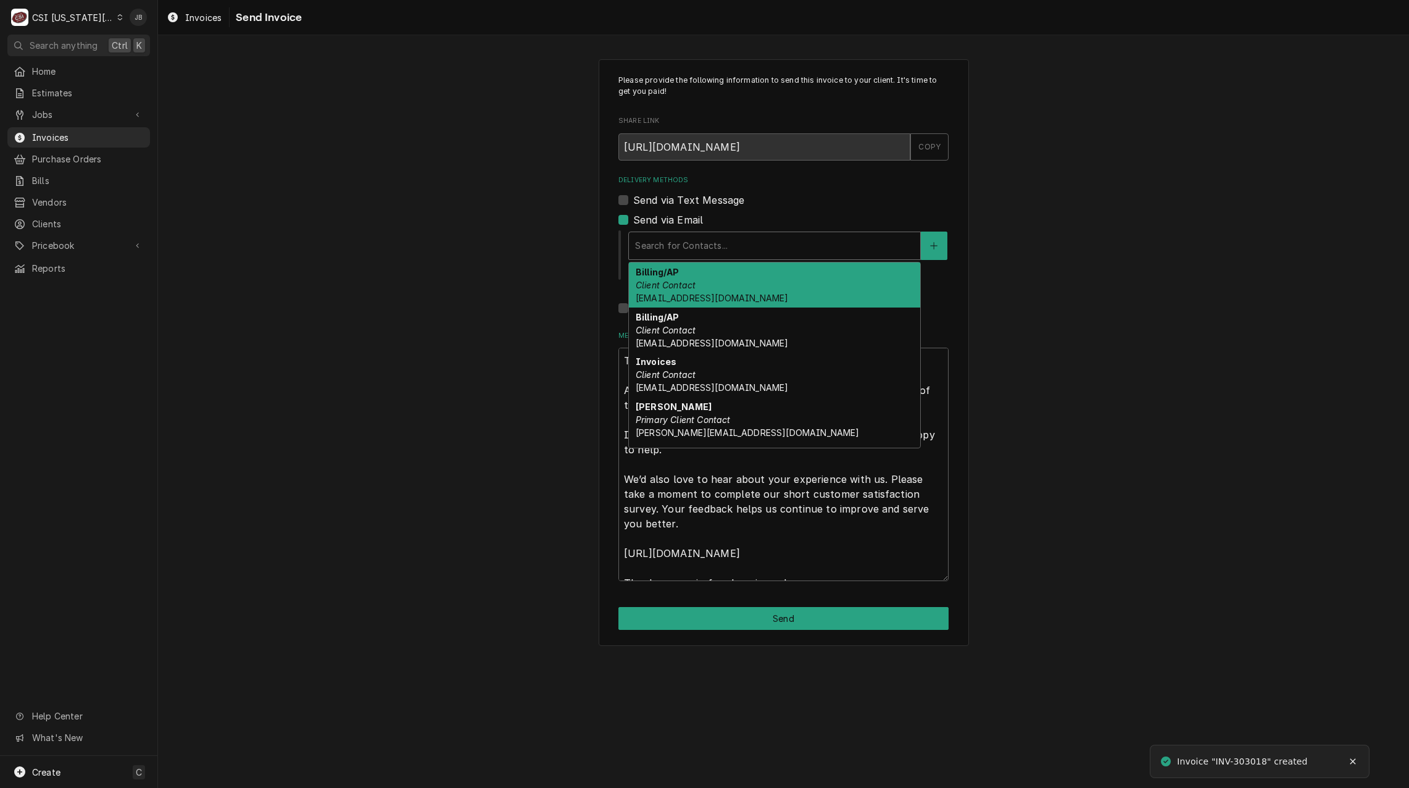
click at [706, 291] on div "Billing/AP Client Contact accounting@mphdining.com" at bounding box center [774, 284] width 291 height 45
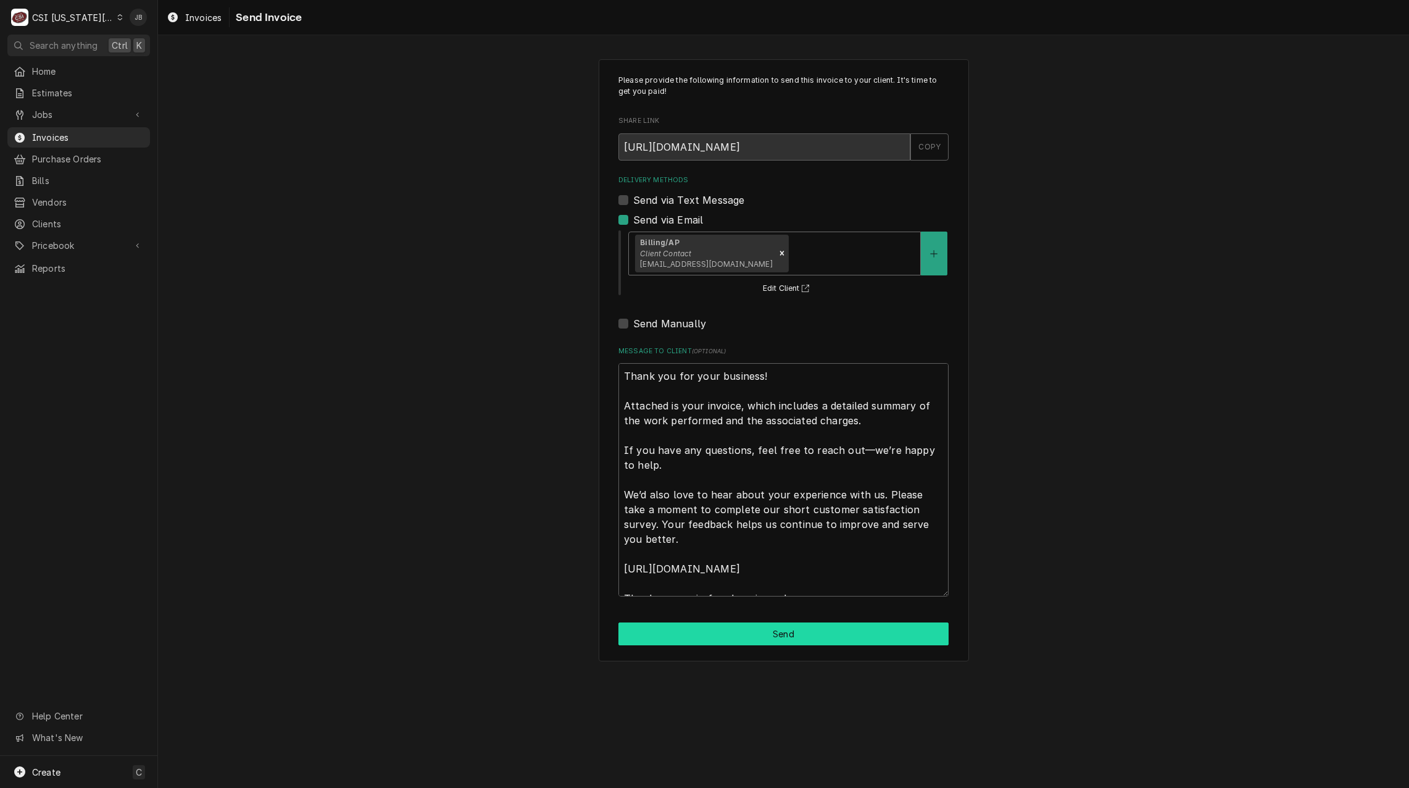
click at [757, 636] on button "Send" at bounding box center [783, 633] width 330 height 23
type textarea "x"
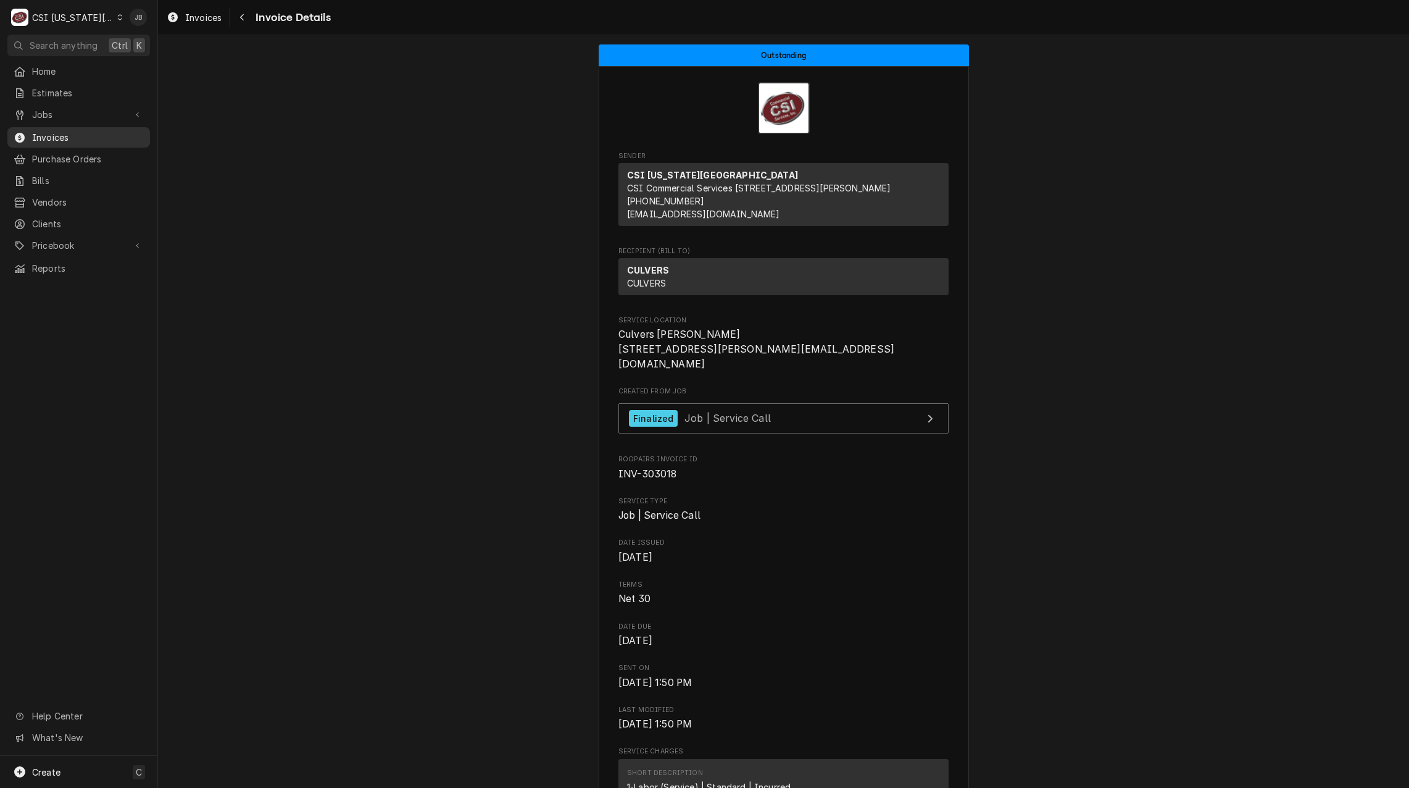
drag, startPoint x: 88, startPoint y: 130, endPoint x: 96, endPoint y: 130, distance: 7.4
click at [88, 131] on span "Invoices" at bounding box center [88, 137] width 112 height 13
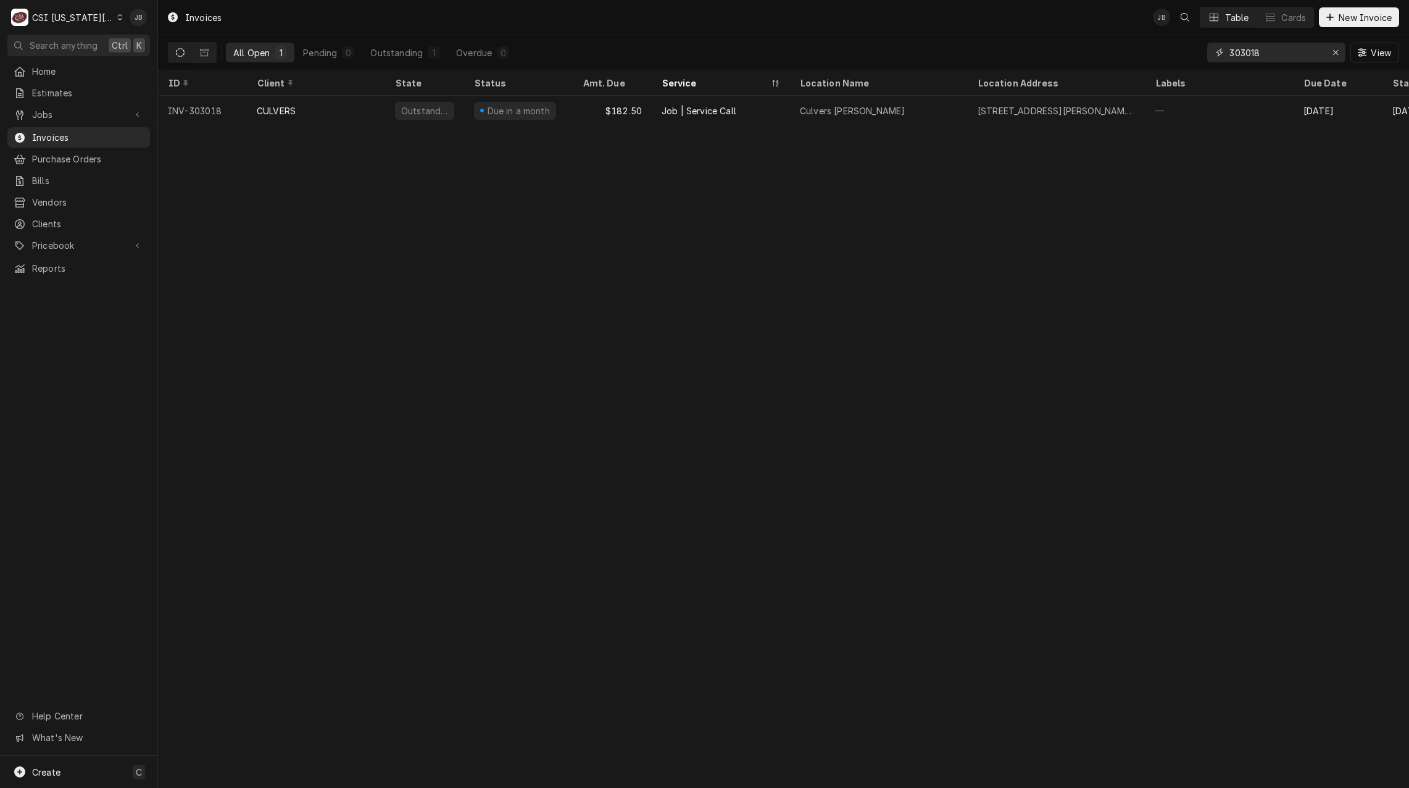
click at [1281, 56] on input "303018" at bounding box center [1276, 53] width 93 height 20
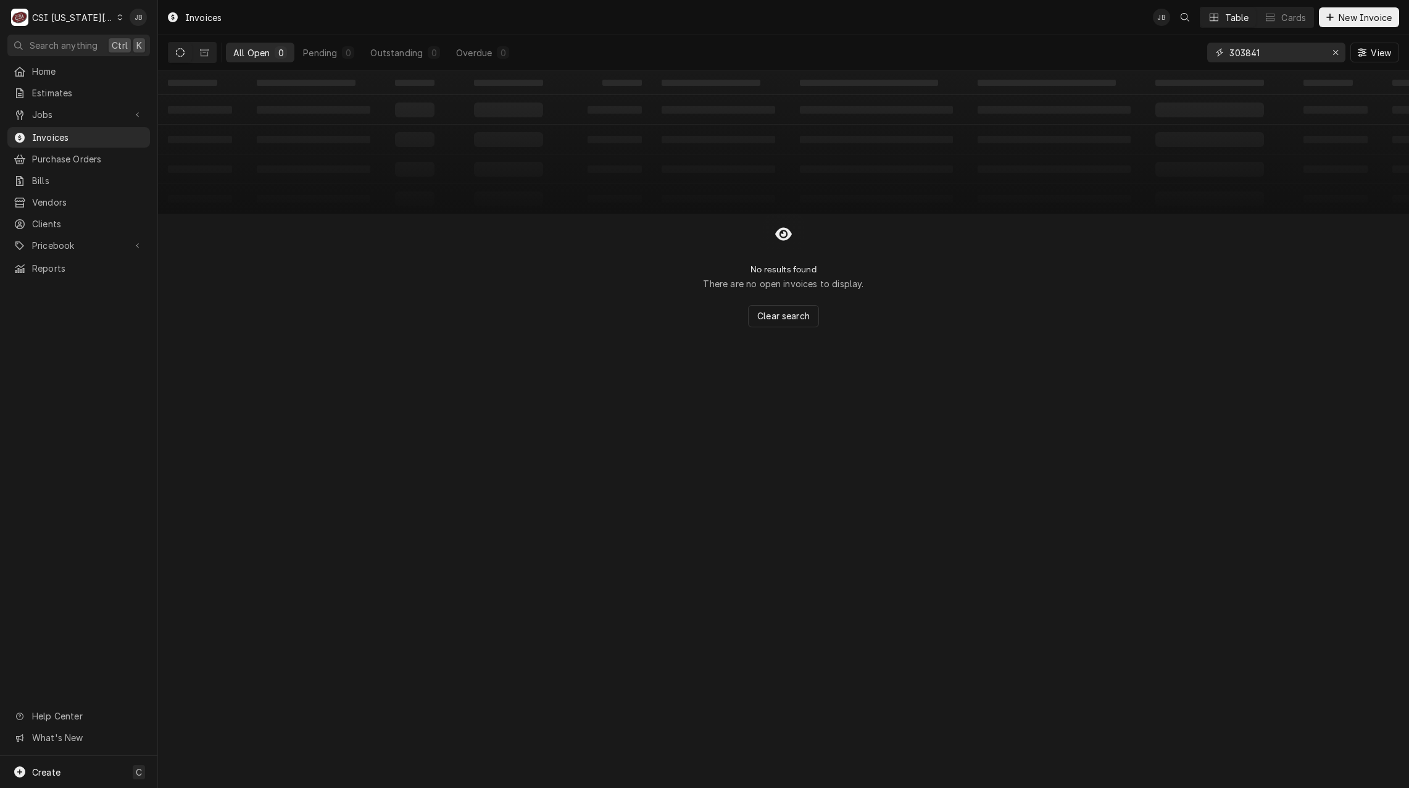
click at [1246, 49] on input "303841" at bounding box center [1276, 53] width 93 height 20
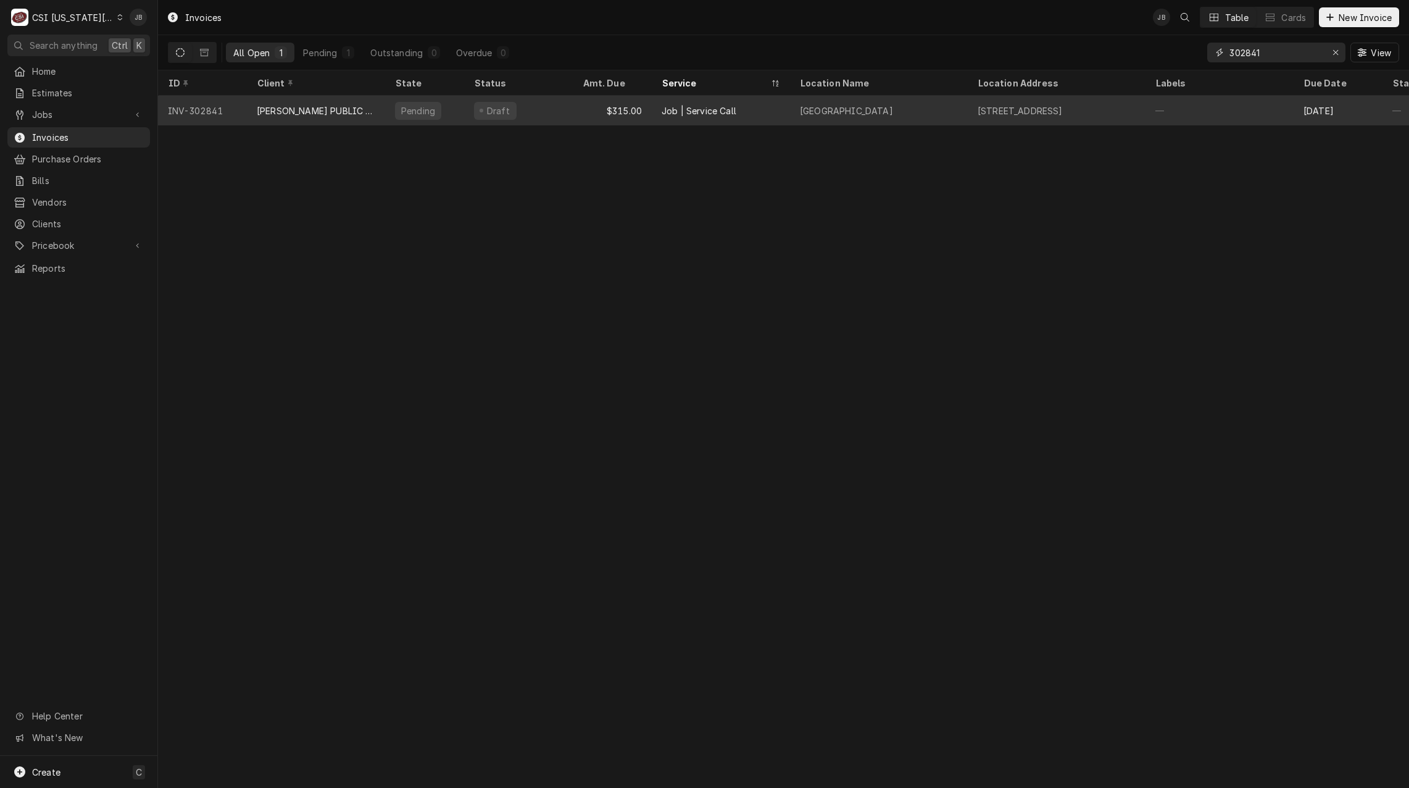
type input "302841"
click at [1016, 109] on div "2700 Harvard Road, Lawrence, KS 66049" at bounding box center [1020, 110] width 85 height 13
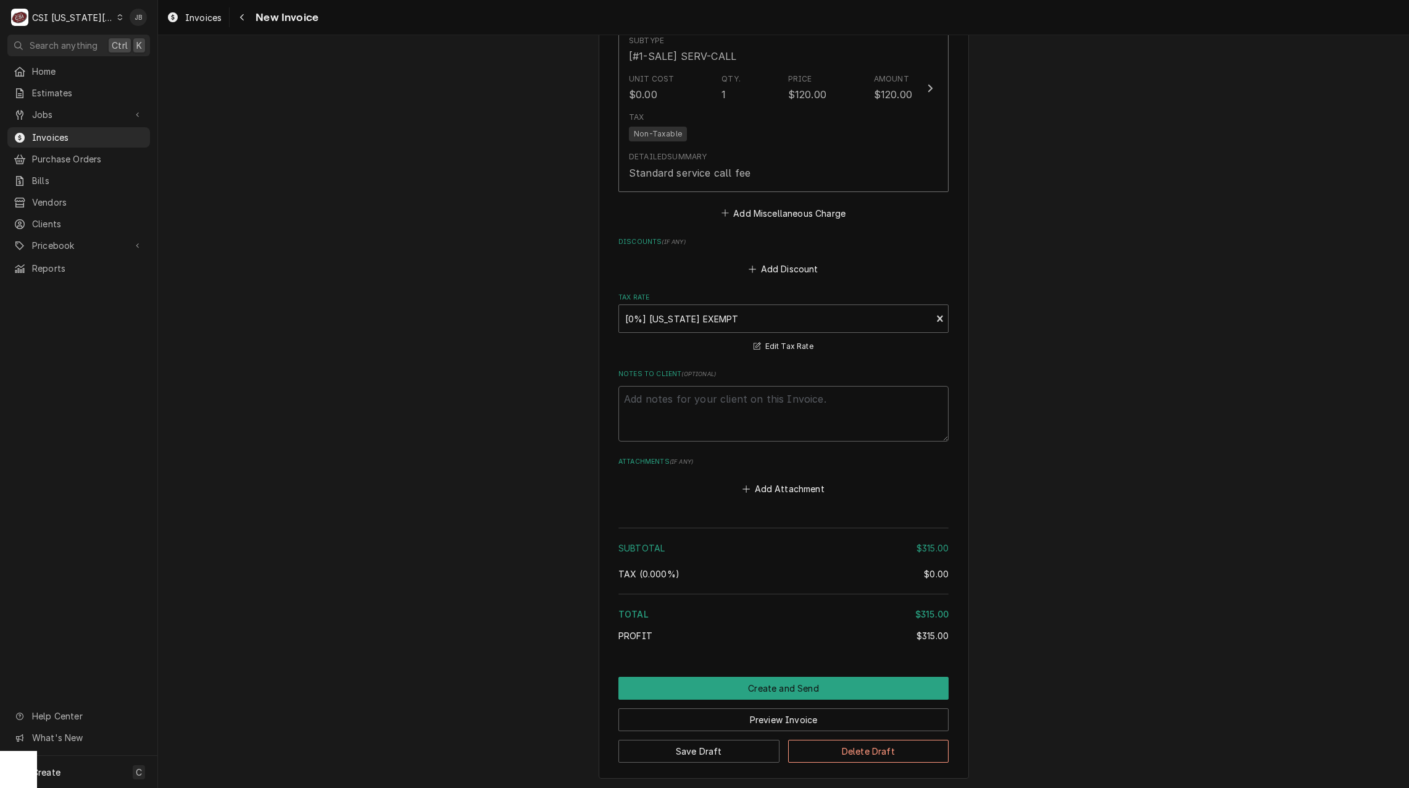
scroll to position [1810, 0]
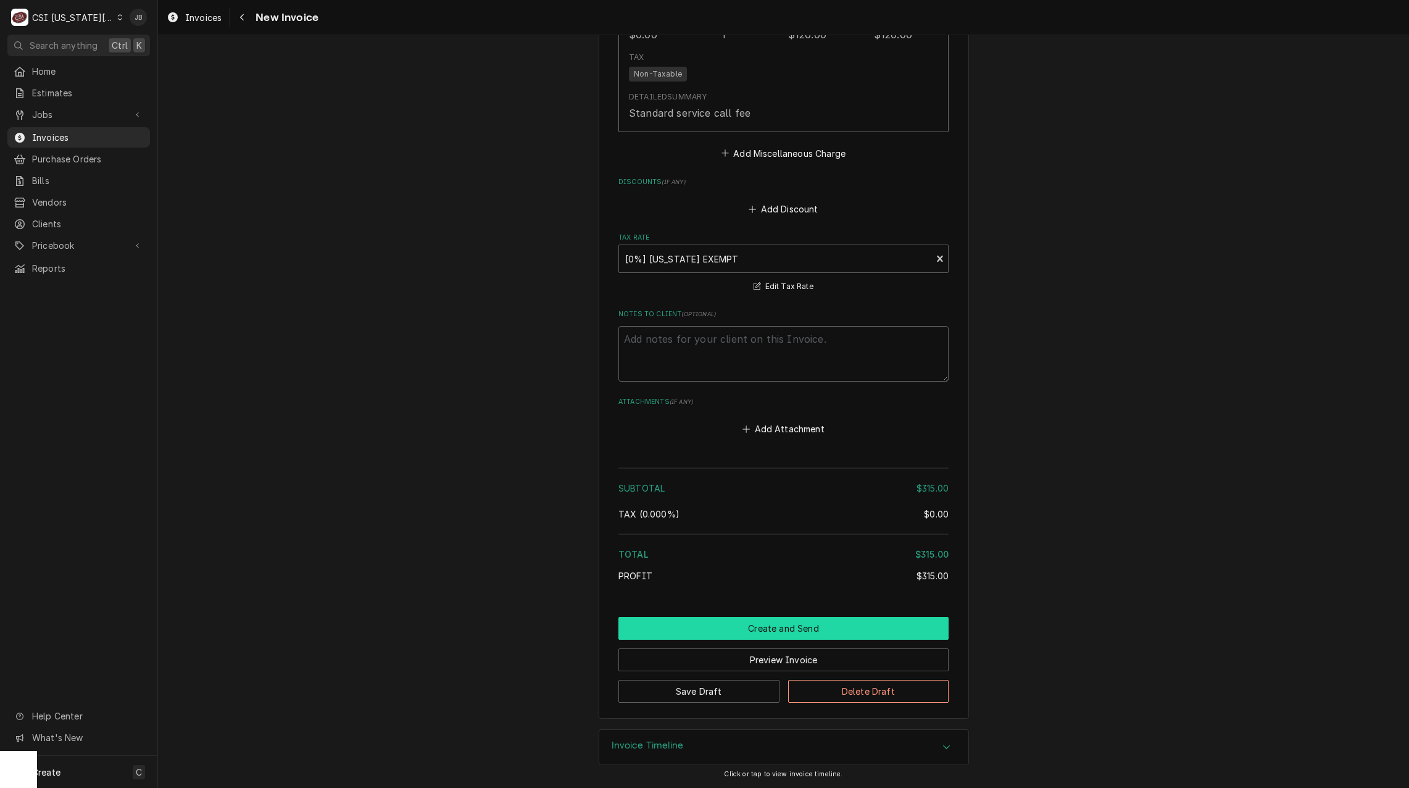
click at [733, 633] on button "Create and Send" at bounding box center [783, 628] width 330 height 23
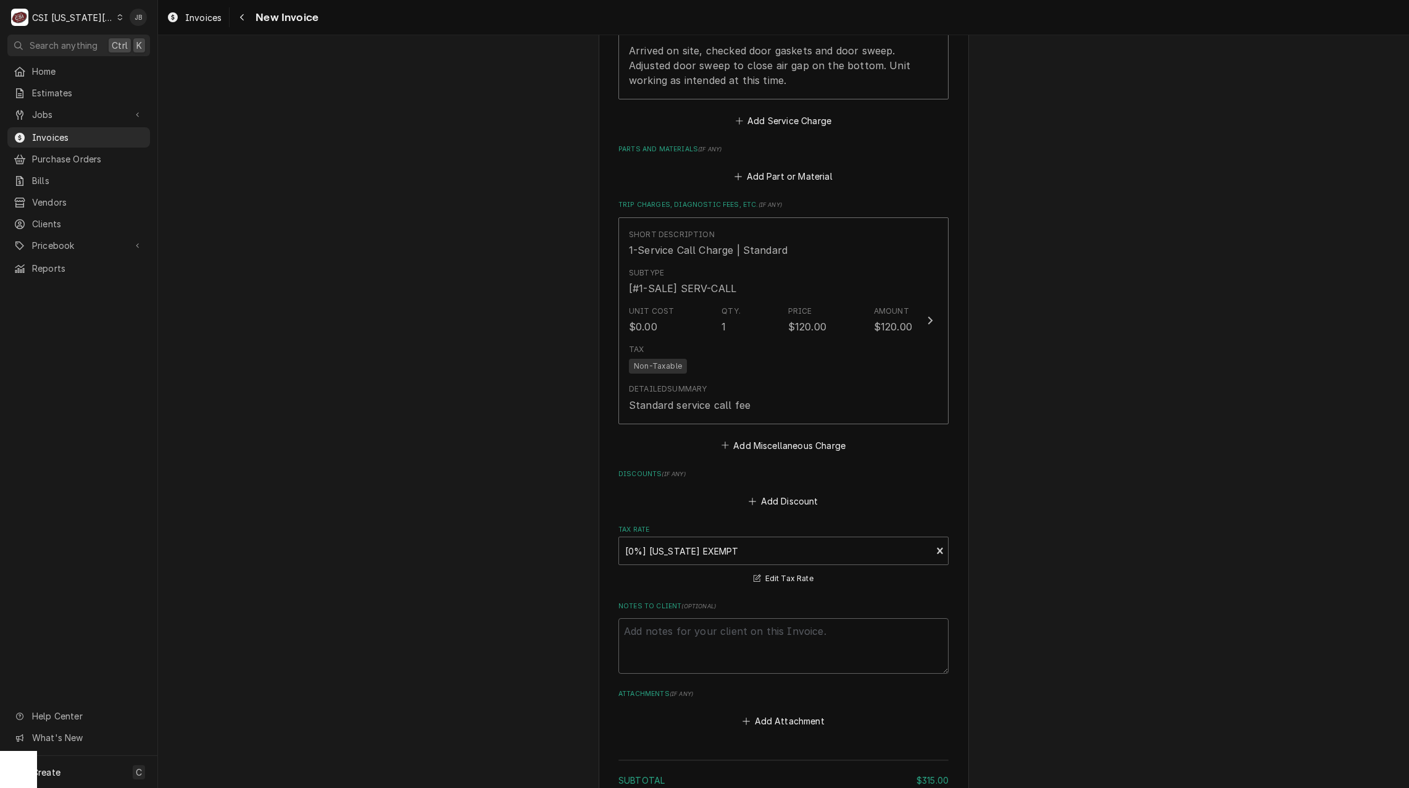
scroll to position [1464, 0]
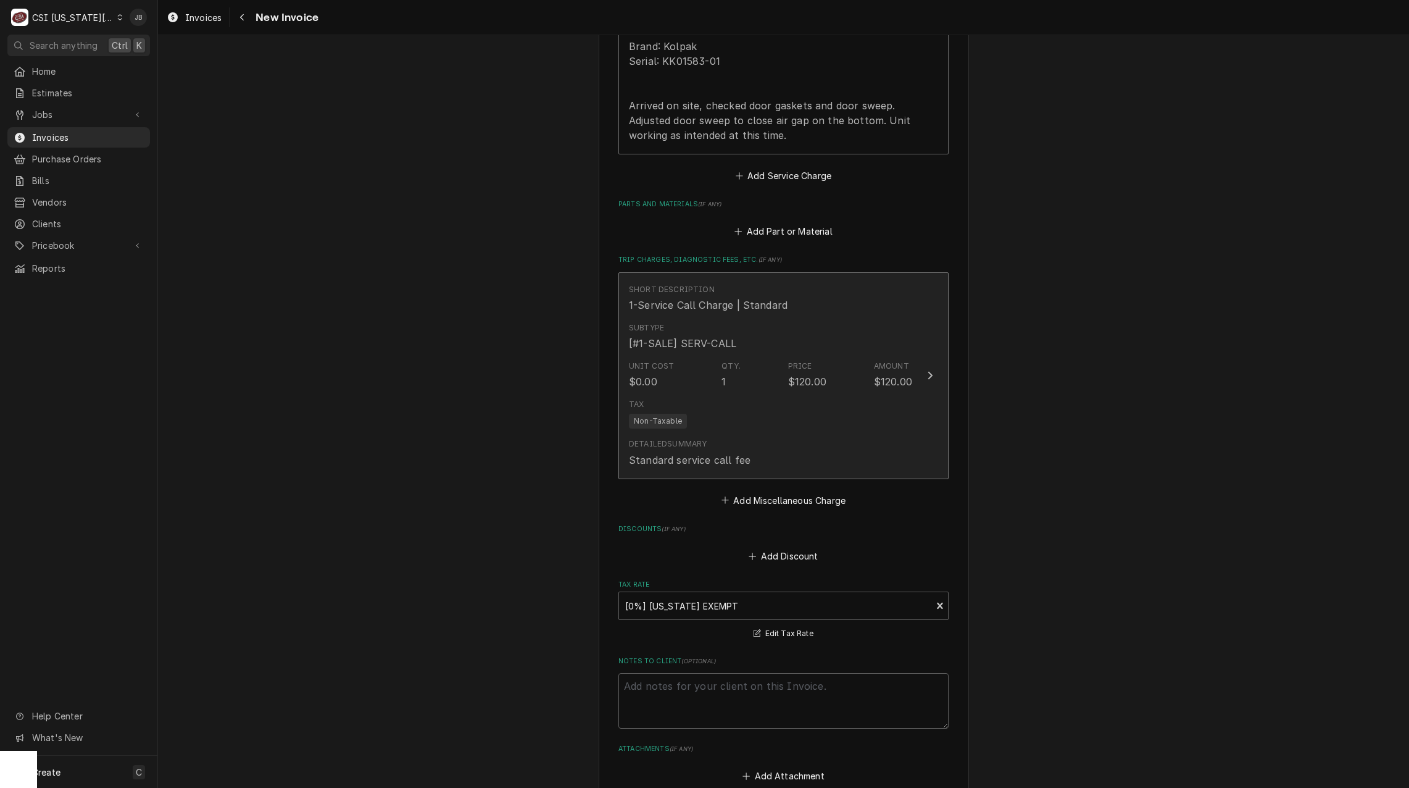
type textarea "x"
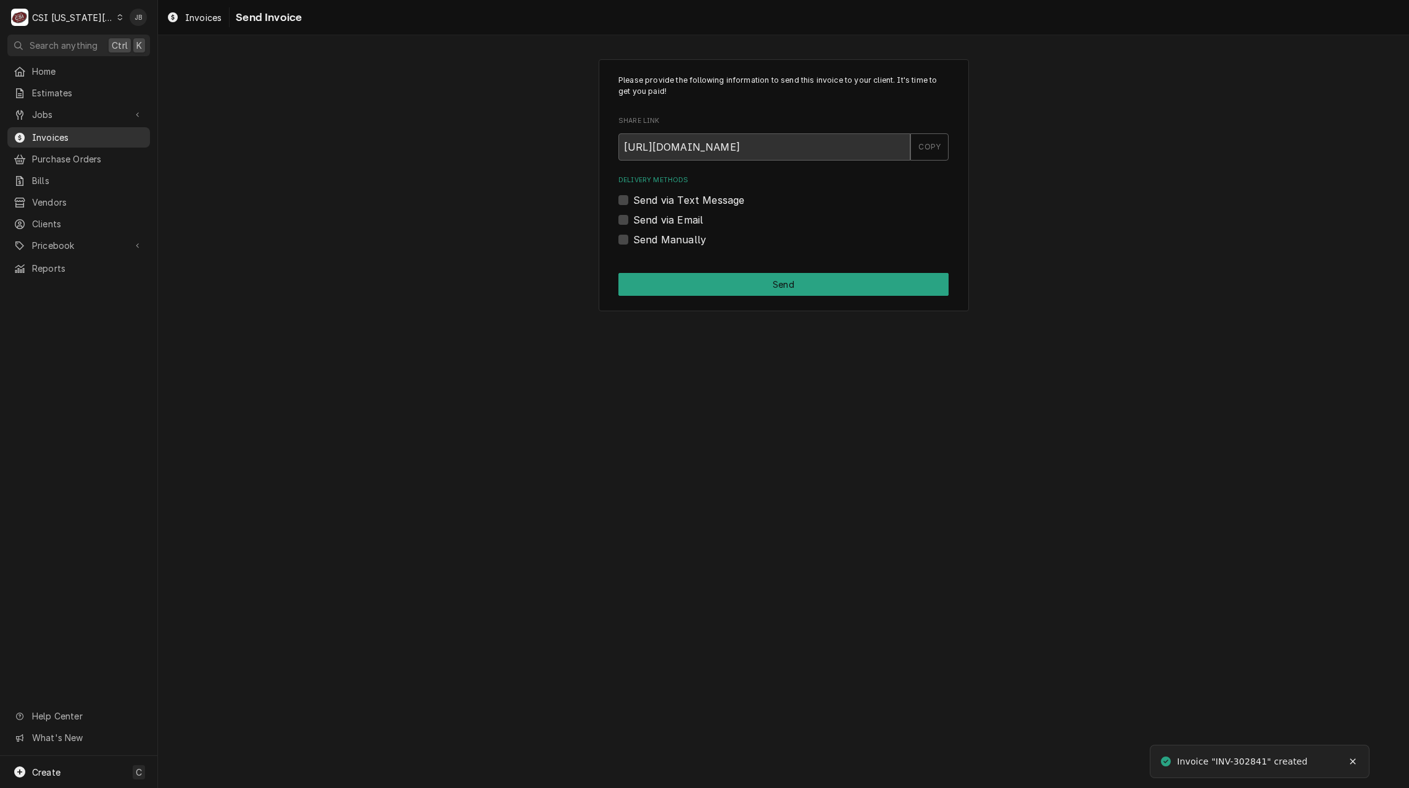
click at [66, 131] on span "Invoices" at bounding box center [88, 137] width 112 height 13
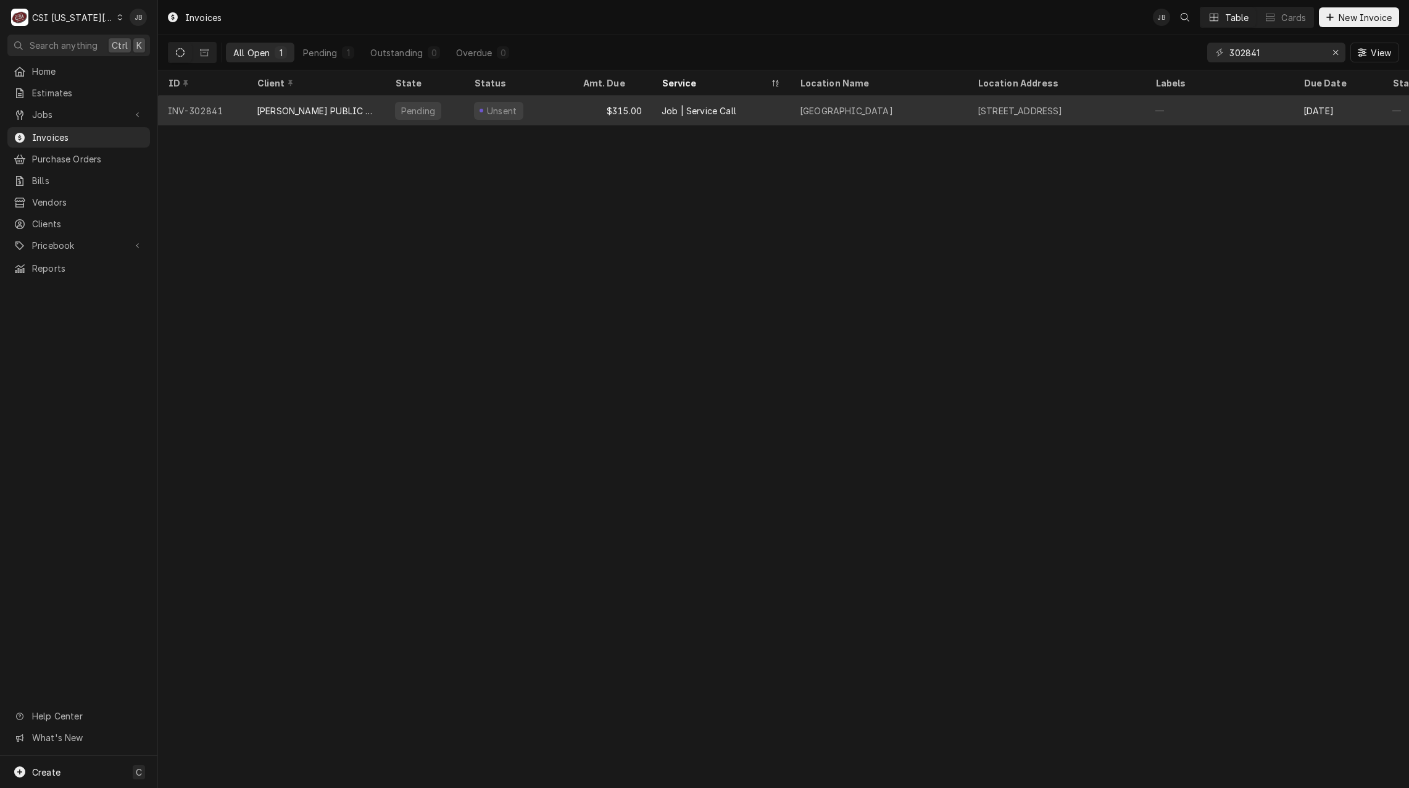
click at [470, 106] on div "Unsent" at bounding box center [518, 111] width 109 height 30
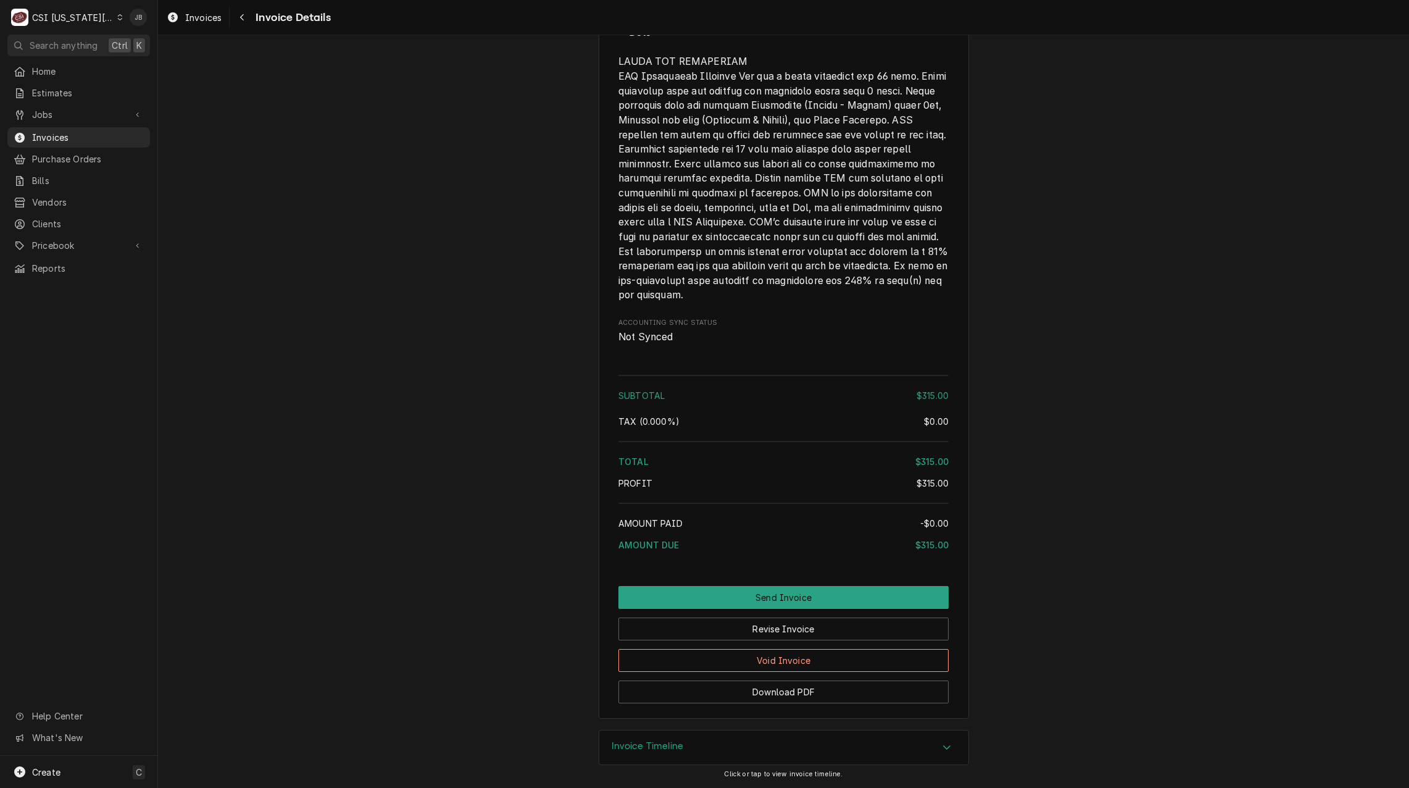
scroll to position [1678, 0]
click at [739, 631] on button "Revise Invoice" at bounding box center [783, 628] width 330 height 23
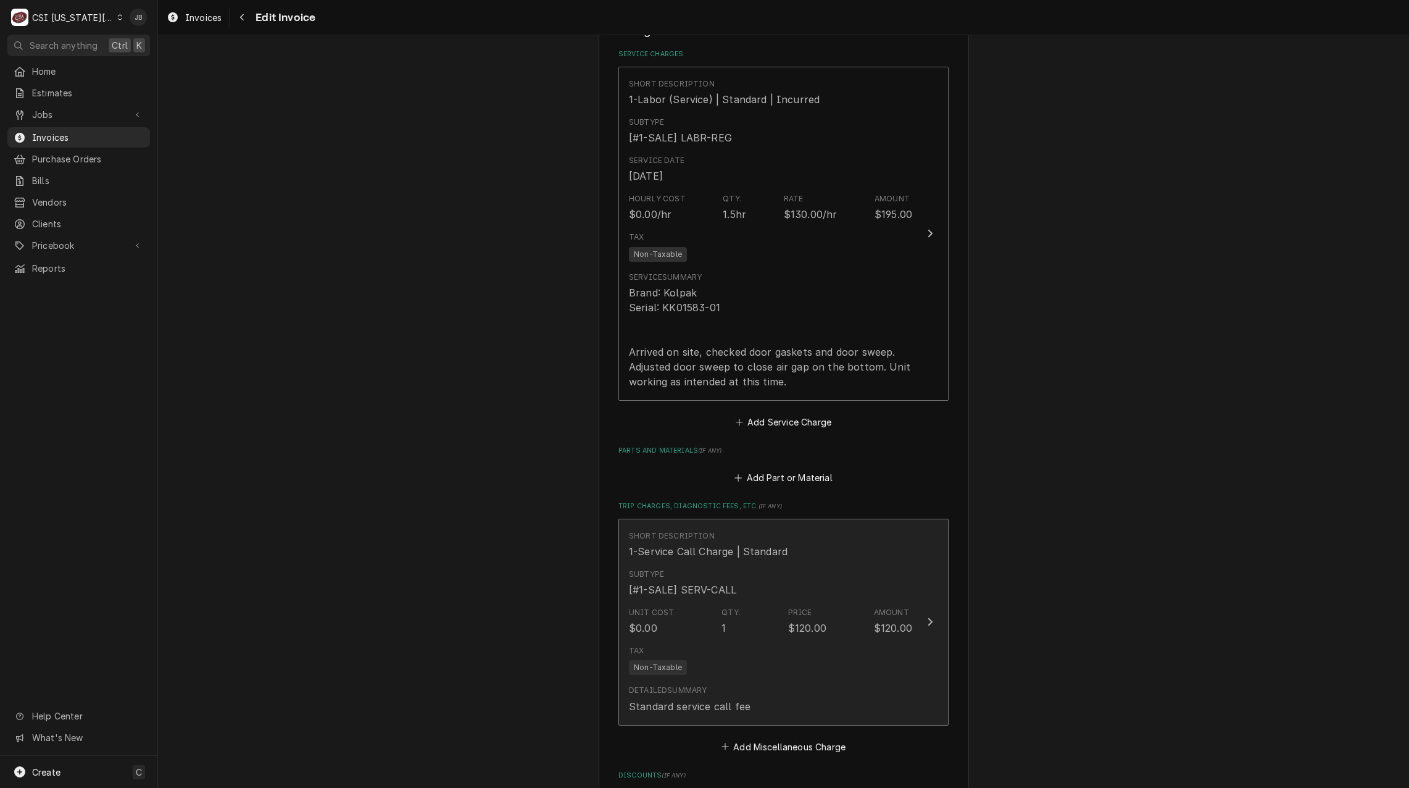
scroll to position [1358, 0]
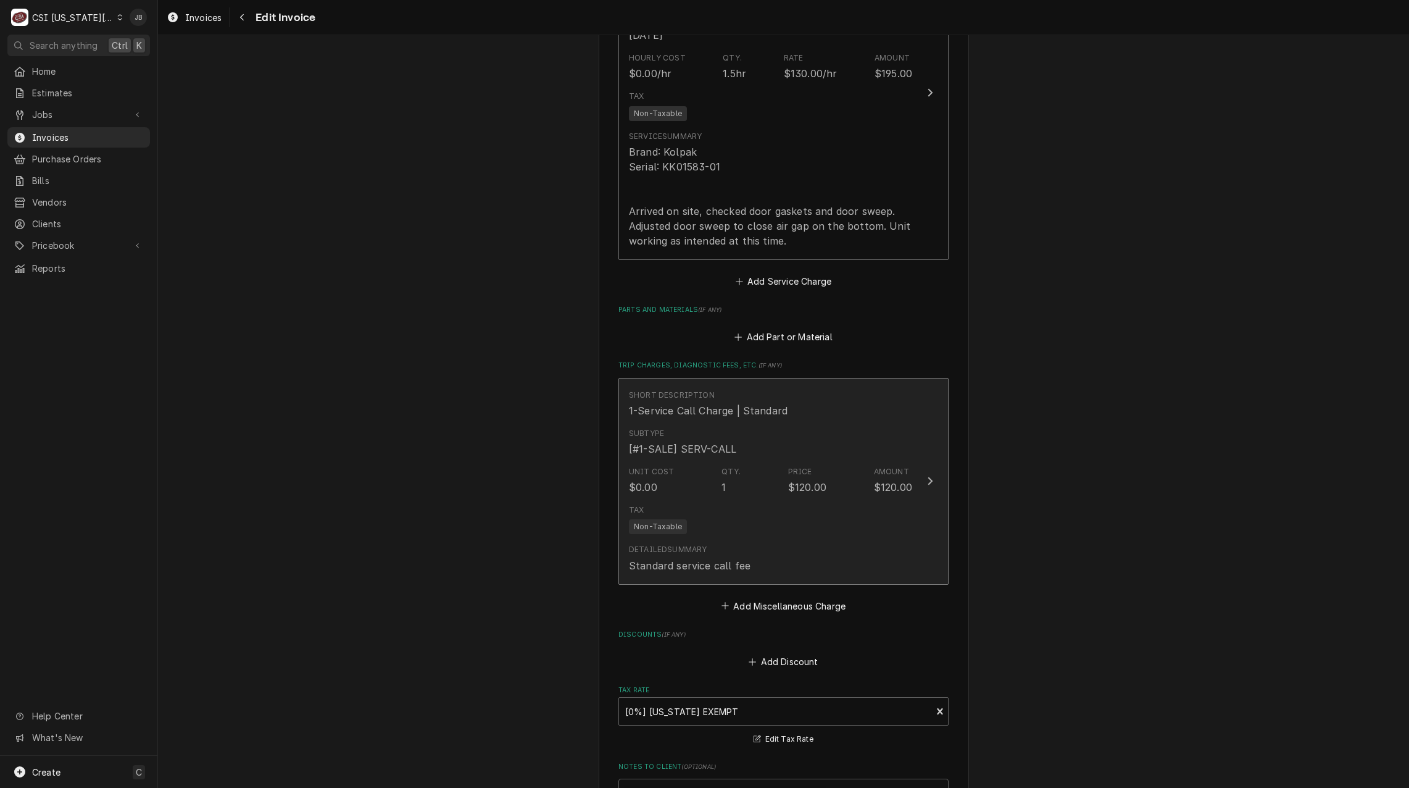
click at [747, 514] on div "Tax Non-Taxable" at bounding box center [770, 519] width 283 height 40
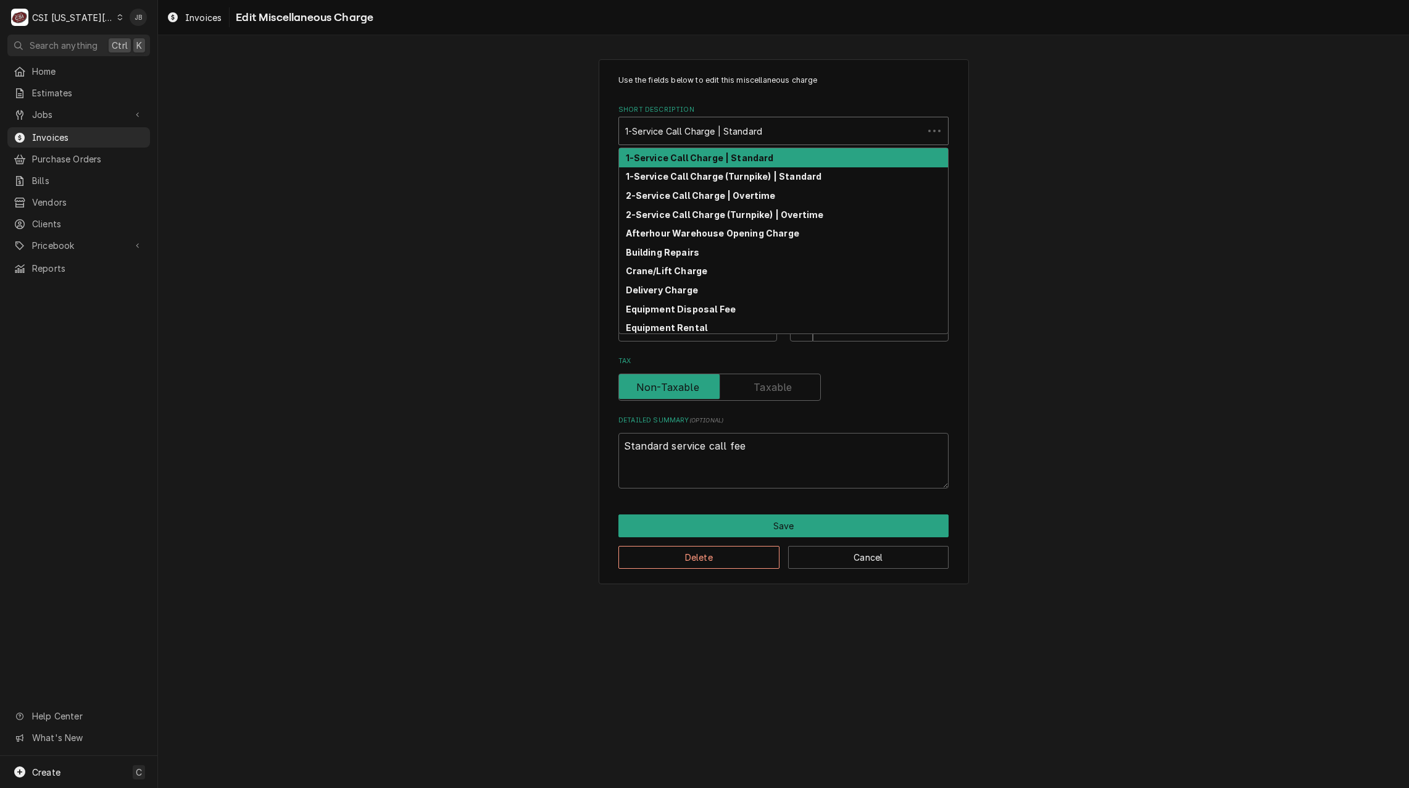
click at [720, 134] on div "Short Description" at bounding box center [771, 131] width 292 height 22
click at [726, 176] on strong "1-Service Call Charge (Turnpike) | Standard" at bounding box center [724, 176] width 196 height 10
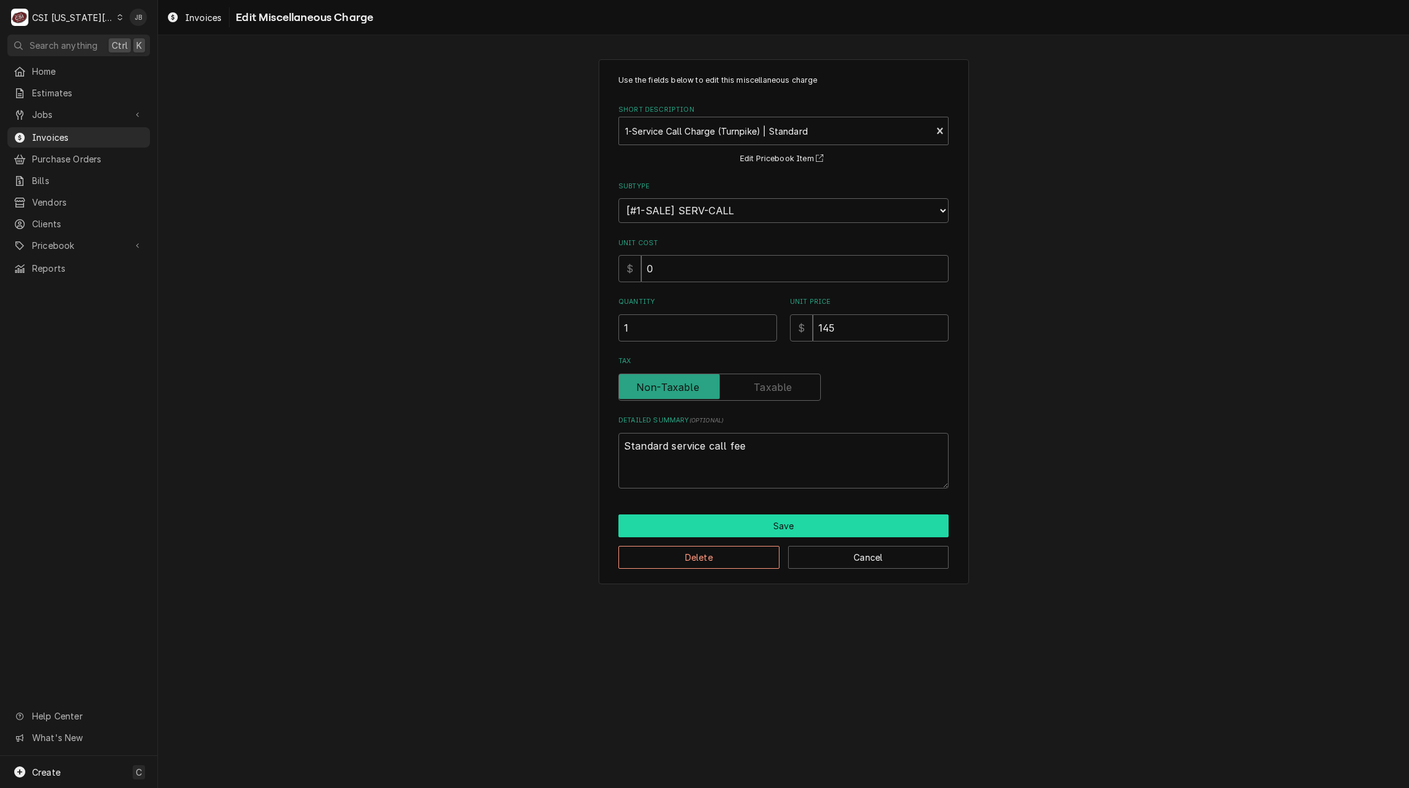
click at [693, 529] on button "Save" at bounding box center [783, 525] width 330 height 23
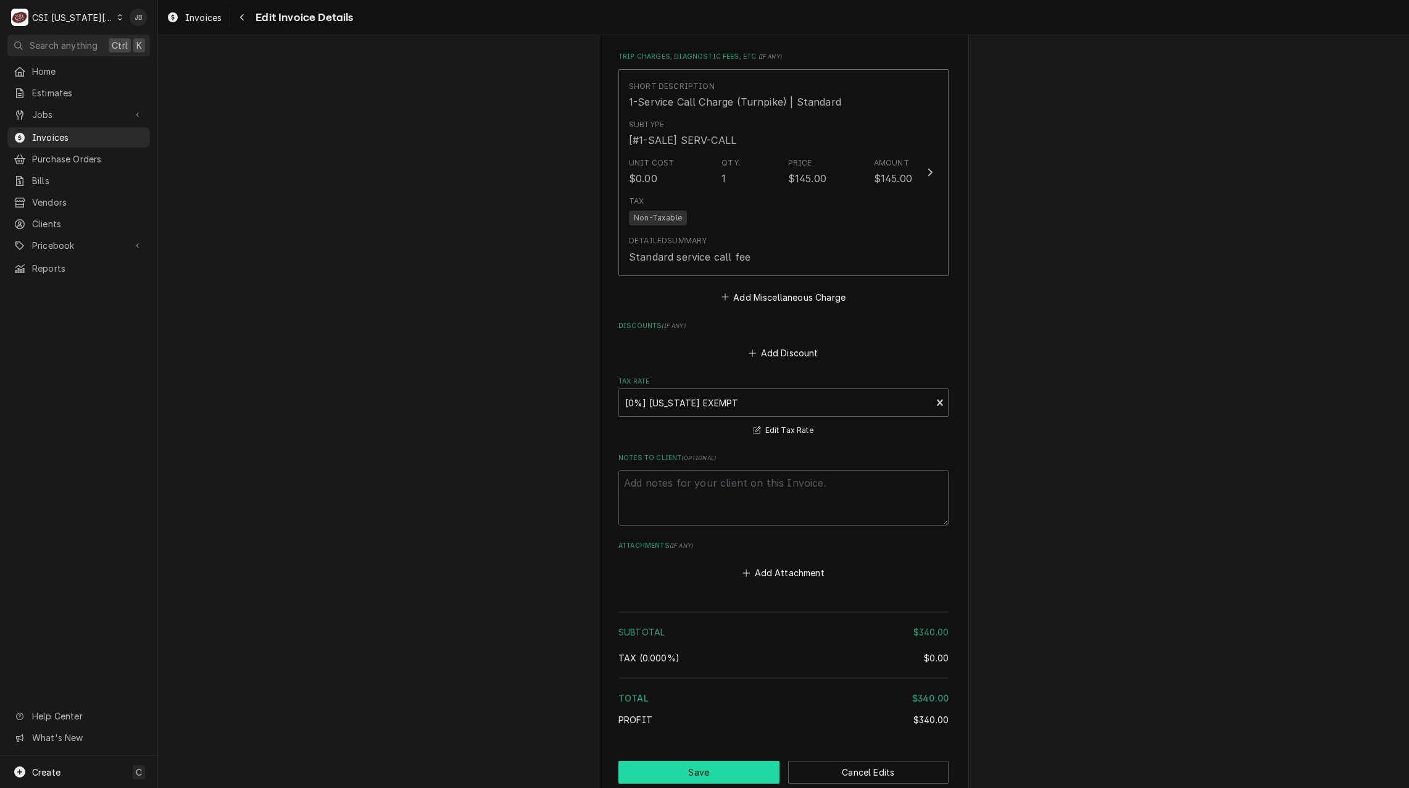
scroll to position [1747, 0]
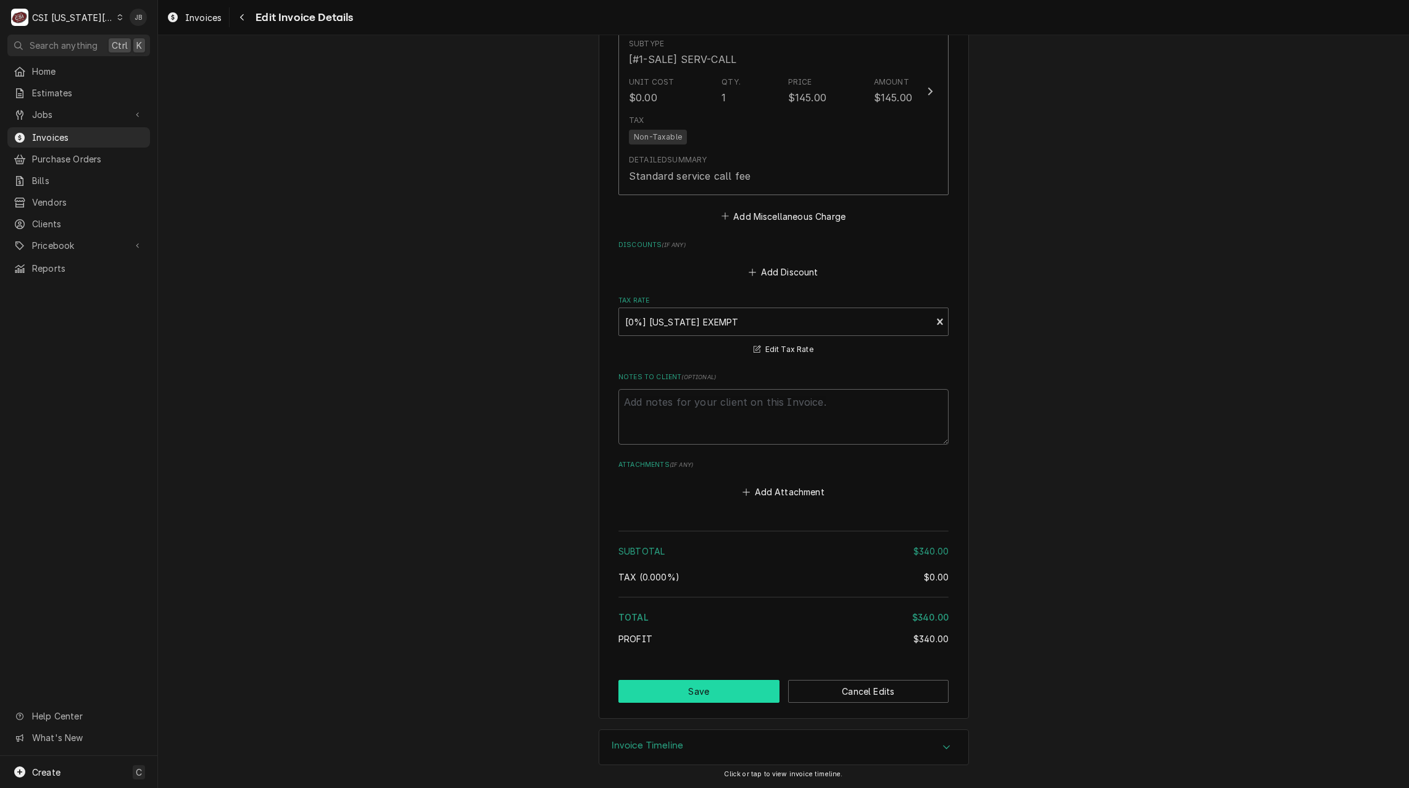
click at [701, 691] on button "Save" at bounding box center [698, 691] width 161 height 23
type textarea "x"
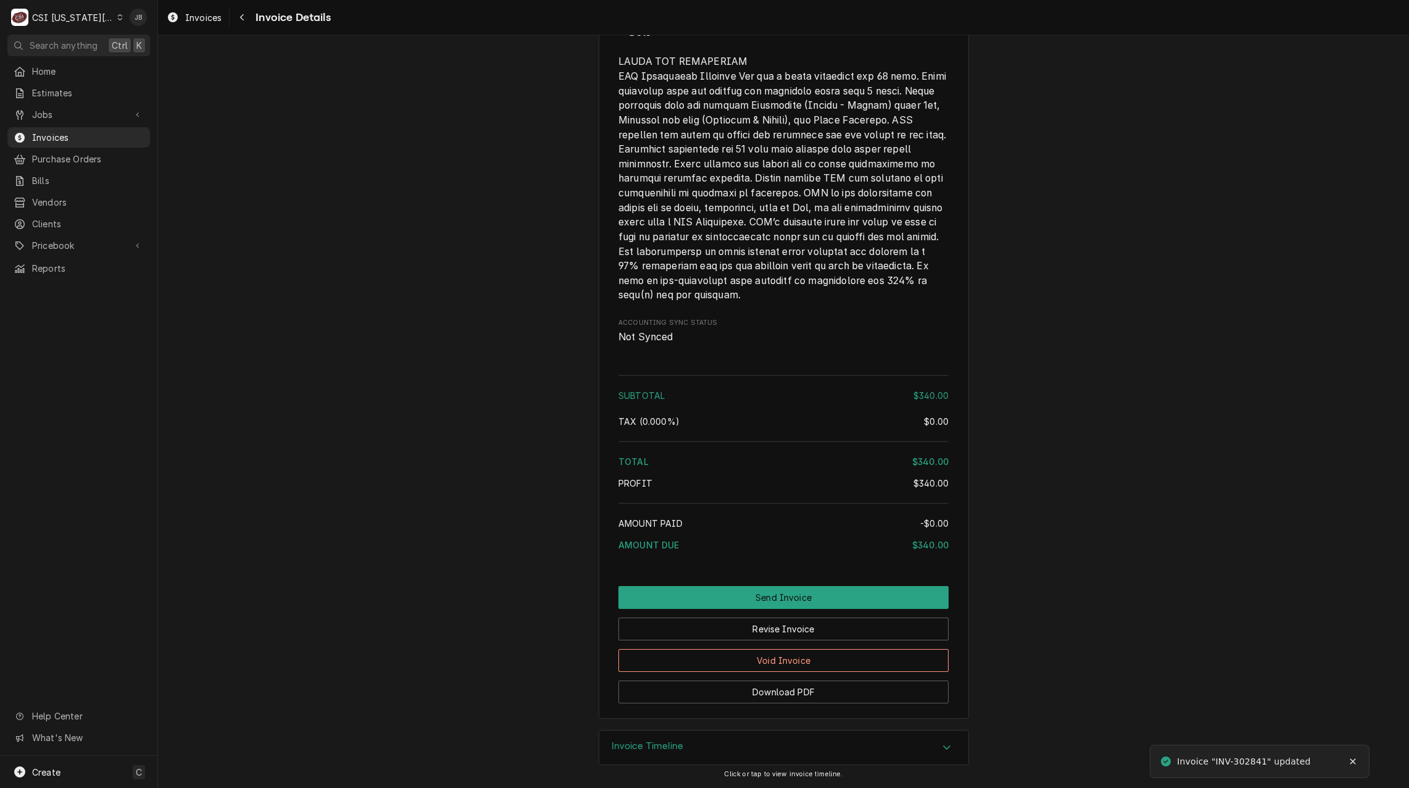
scroll to position [1678, 0]
click at [722, 604] on button "Send Invoice" at bounding box center [783, 597] width 330 height 23
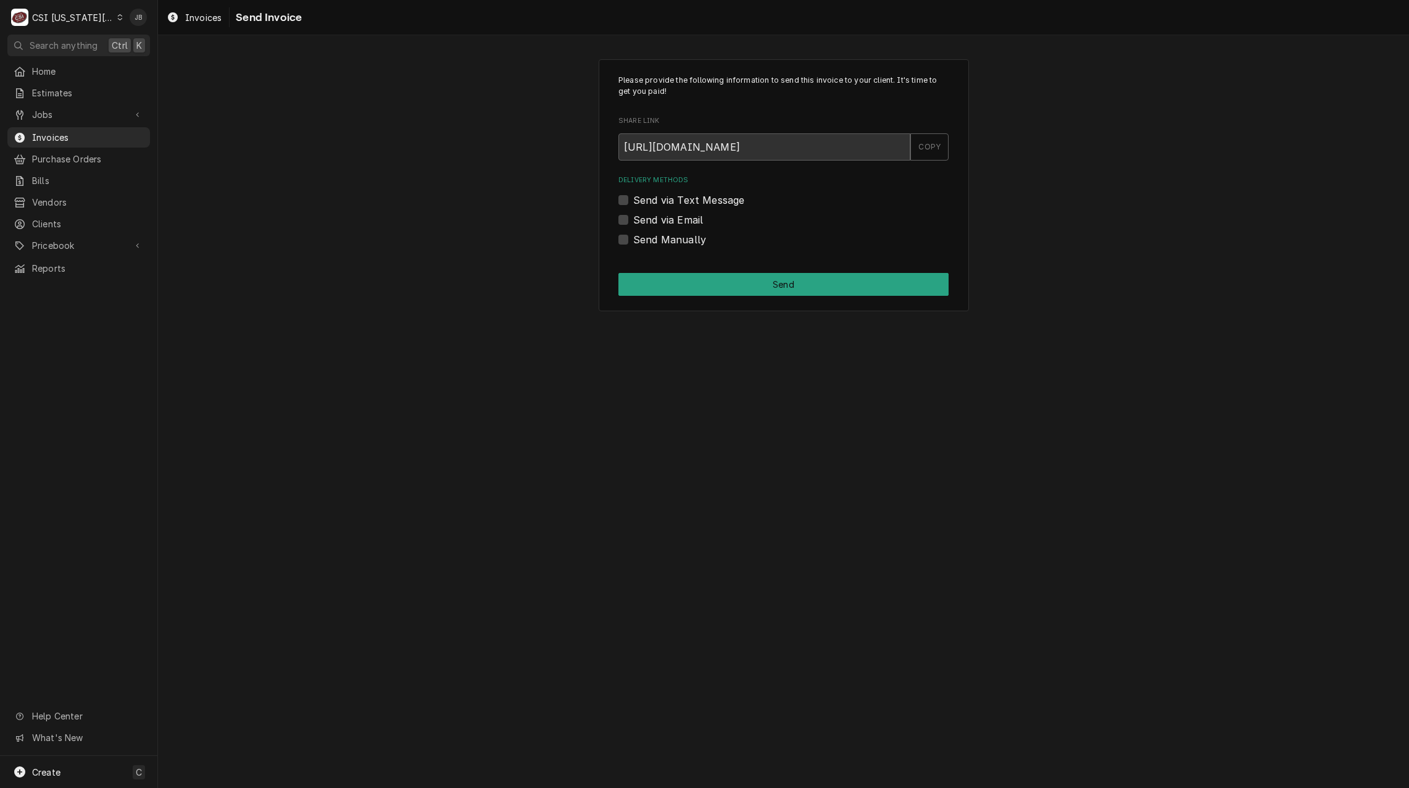
click at [677, 221] on label "Send via Email" at bounding box center [668, 219] width 70 height 15
click at [677, 221] on input "Send via Email" at bounding box center [798, 225] width 330 height 27
checkbox input "true"
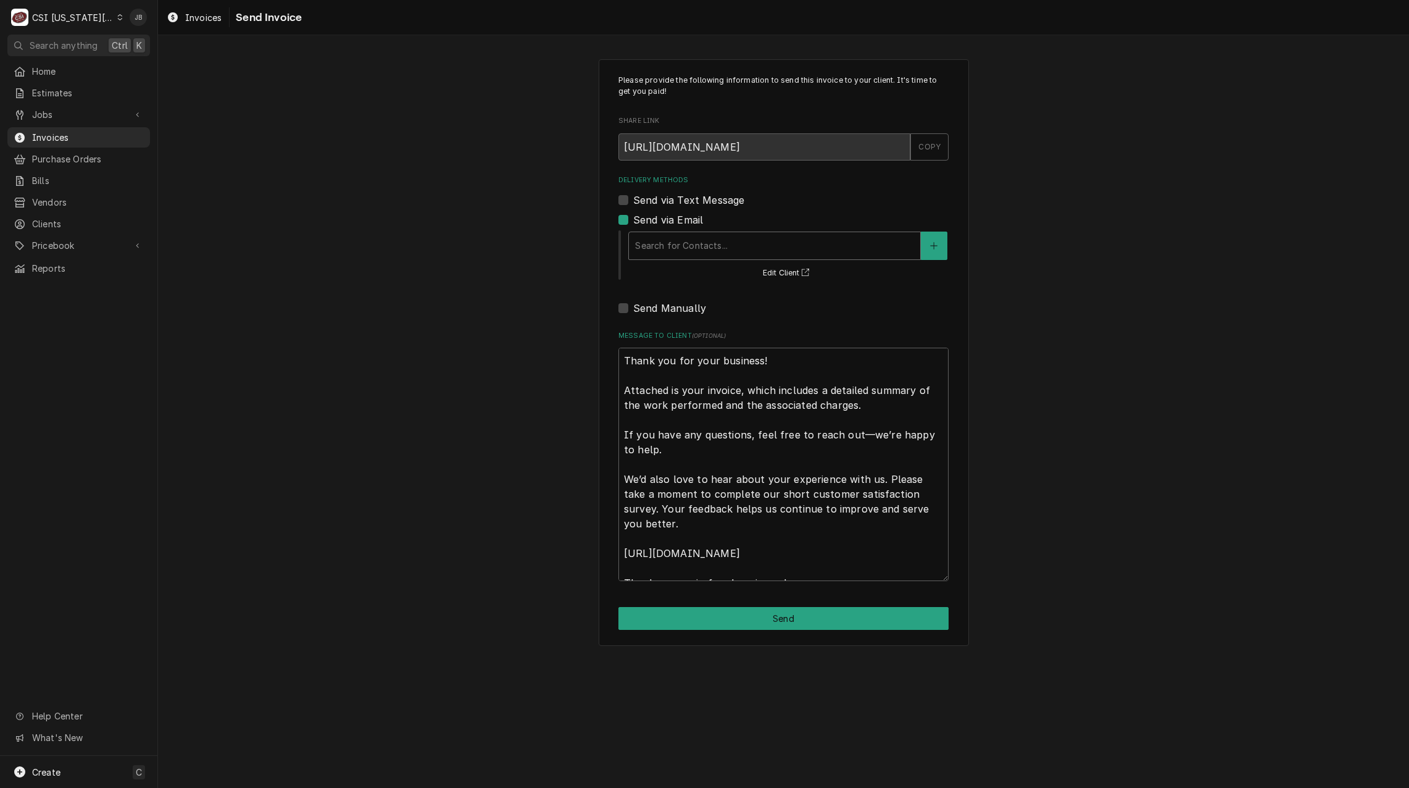
click at [688, 235] on div "Delivery Methods" at bounding box center [774, 246] width 279 height 22
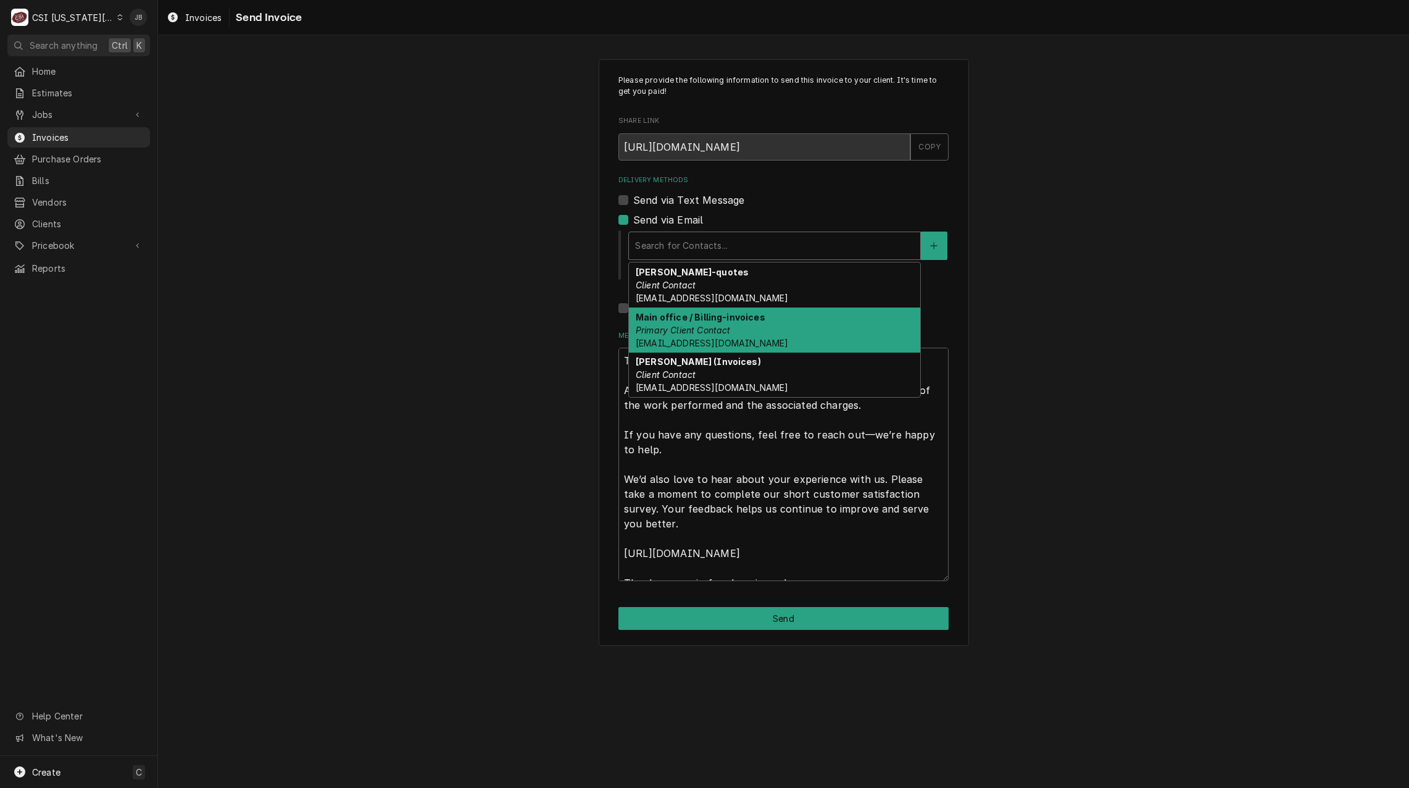
click at [775, 327] on div "Main office / Billing-invoices Primary Client Contact lpsaccountspayable@usd497…" at bounding box center [774, 329] width 291 height 45
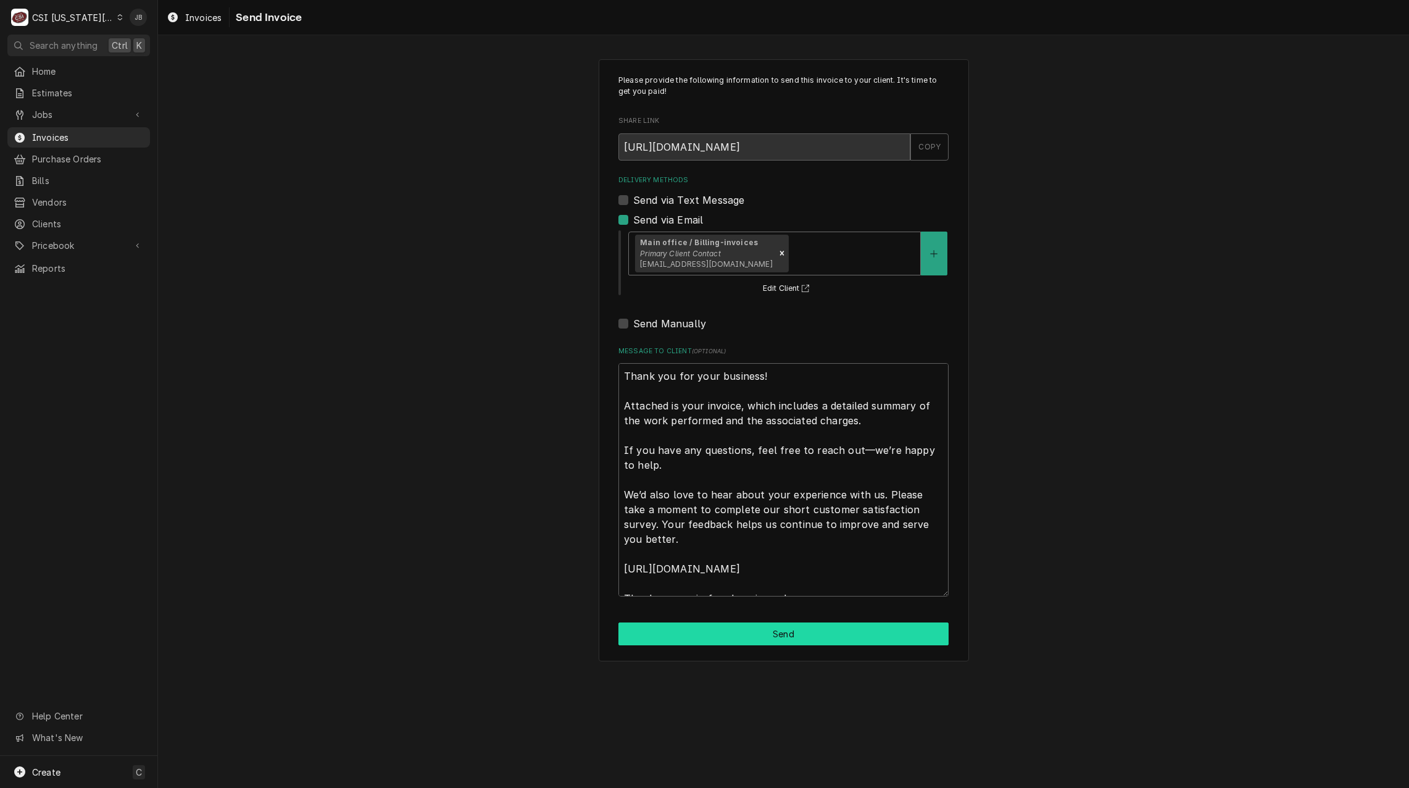
drag, startPoint x: 707, startPoint y: 633, endPoint x: 714, endPoint y: 633, distance: 6.8
click at [711, 633] on button "Send" at bounding box center [783, 633] width 330 height 23
type textarea "x"
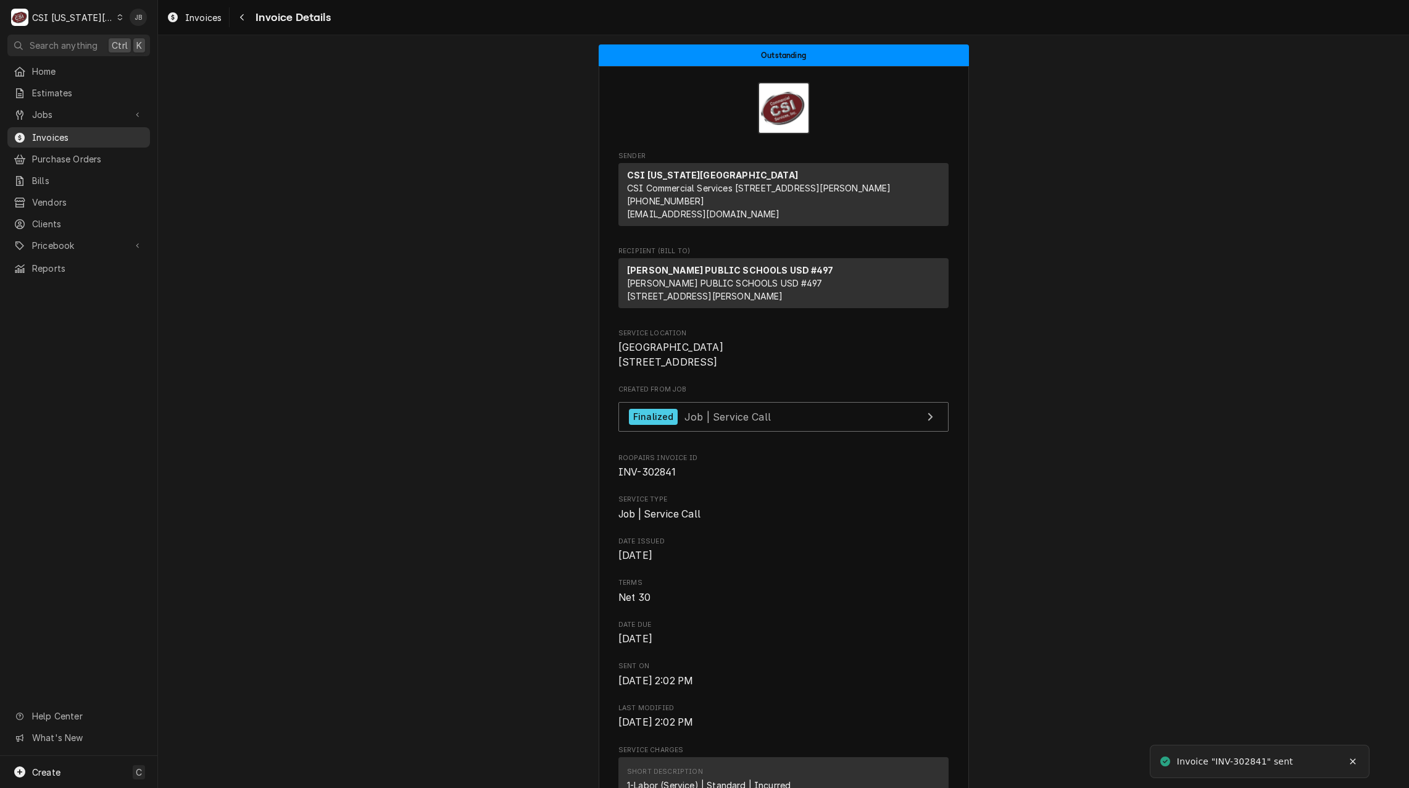
click at [99, 131] on span "Invoices" at bounding box center [88, 137] width 112 height 13
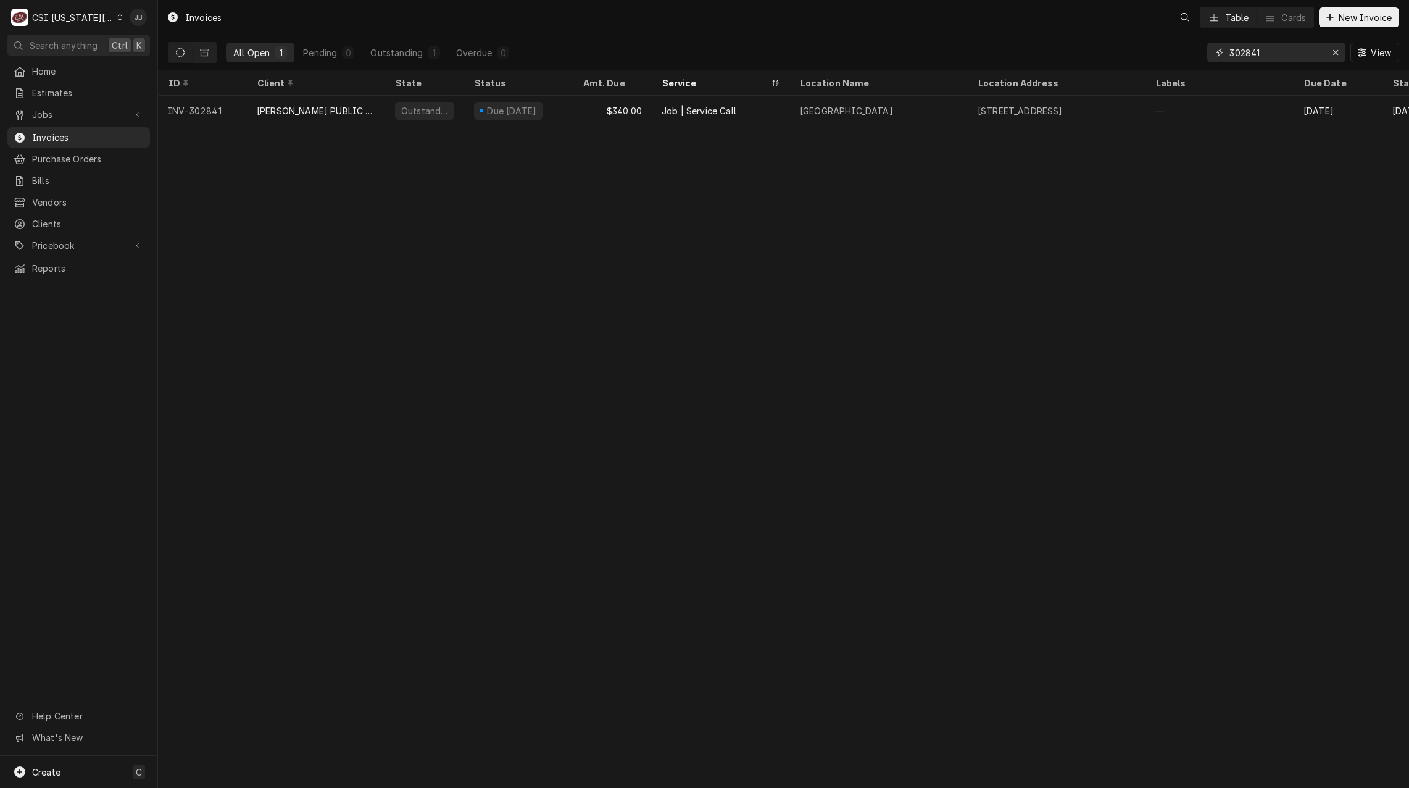
click at [1261, 48] on input "302841" at bounding box center [1276, 53] width 93 height 20
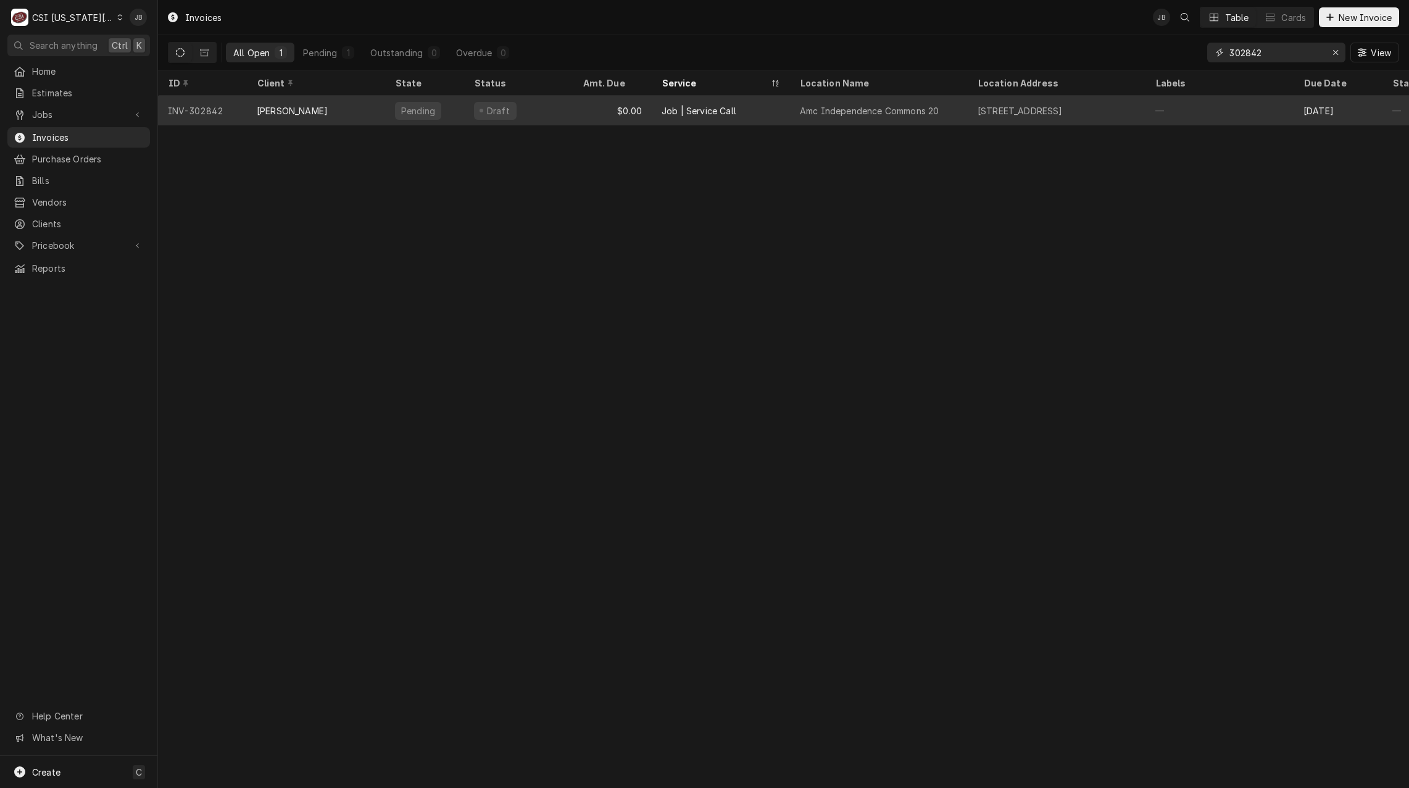
type input "302842"
click at [299, 109] on div "[PERSON_NAME]" at bounding box center [316, 111] width 138 height 30
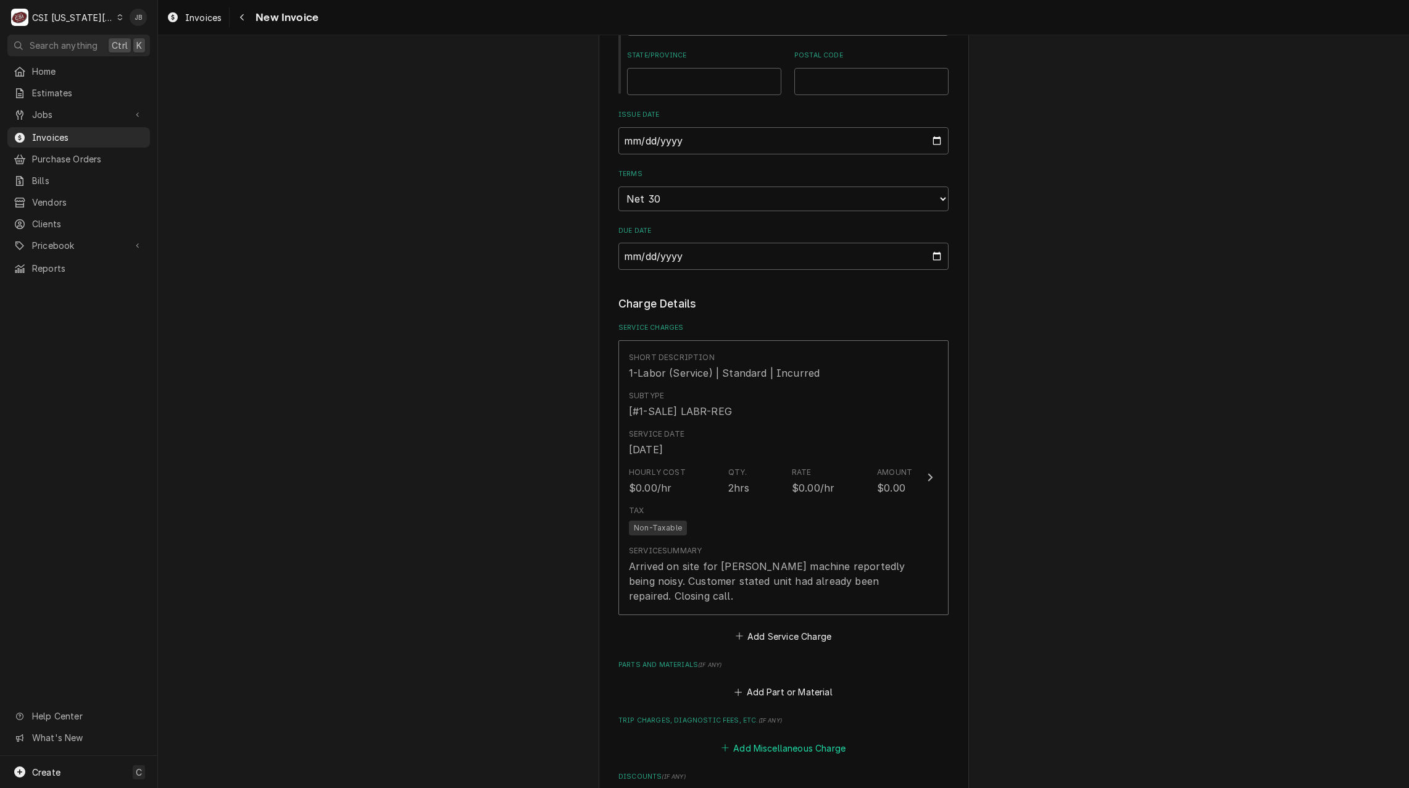
scroll to position [1173, 0]
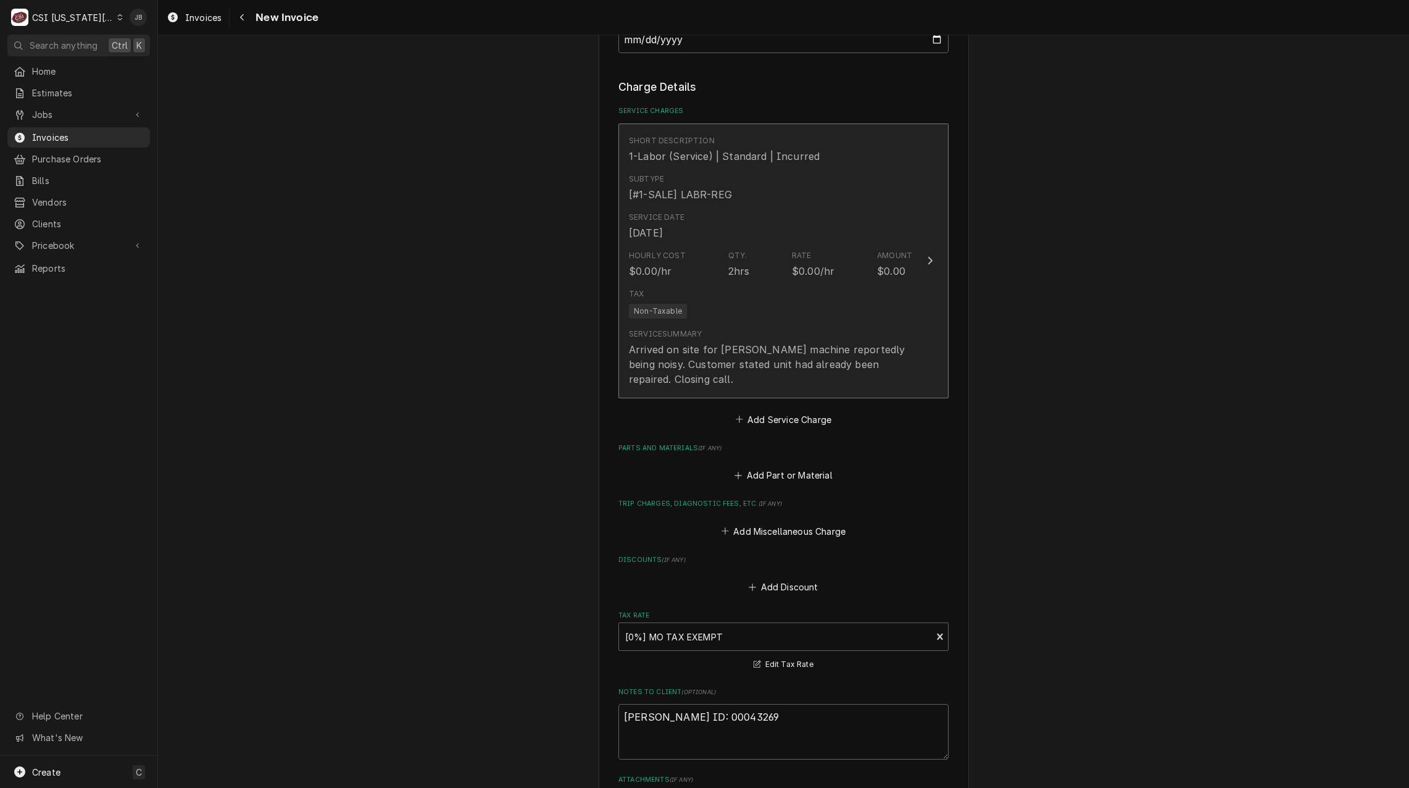
click at [775, 342] on div "Arrived on site for [PERSON_NAME] machine reportedly being noisy. Customer stat…" at bounding box center [770, 364] width 283 height 44
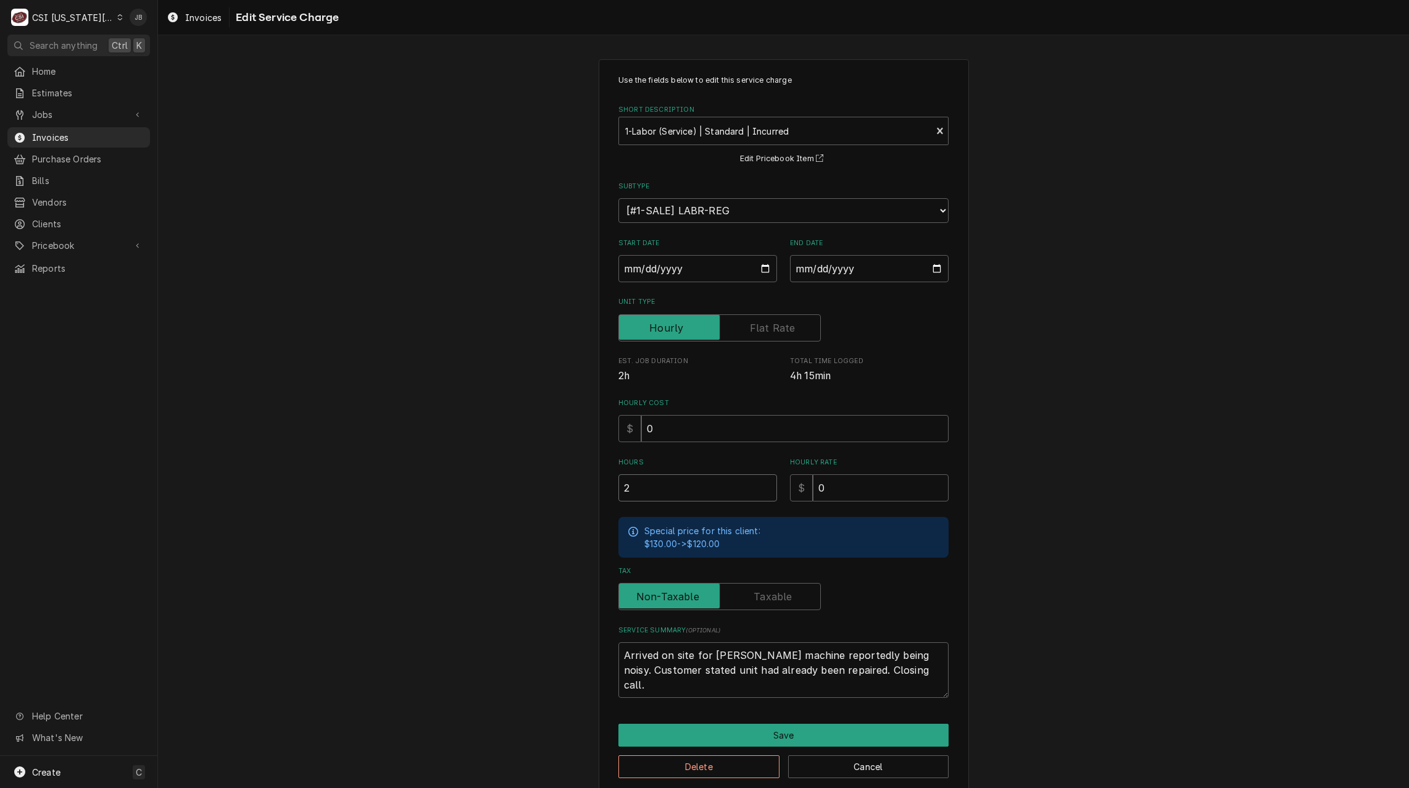
drag, startPoint x: 633, startPoint y: 488, endPoint x: 594, endPoint y: 486, distance: 38.9
click at [599, 488] on div "Use the fields below to edit this service charge Short Description 1-Labor (Ser…" at bounding box center [784, 426] width 370 height 735
type textarea "x"
type input "1"
drag, startPoint x: 797, startPoint y: 488, endPoint x: 644, endPoint y: 468, distance: 155.0
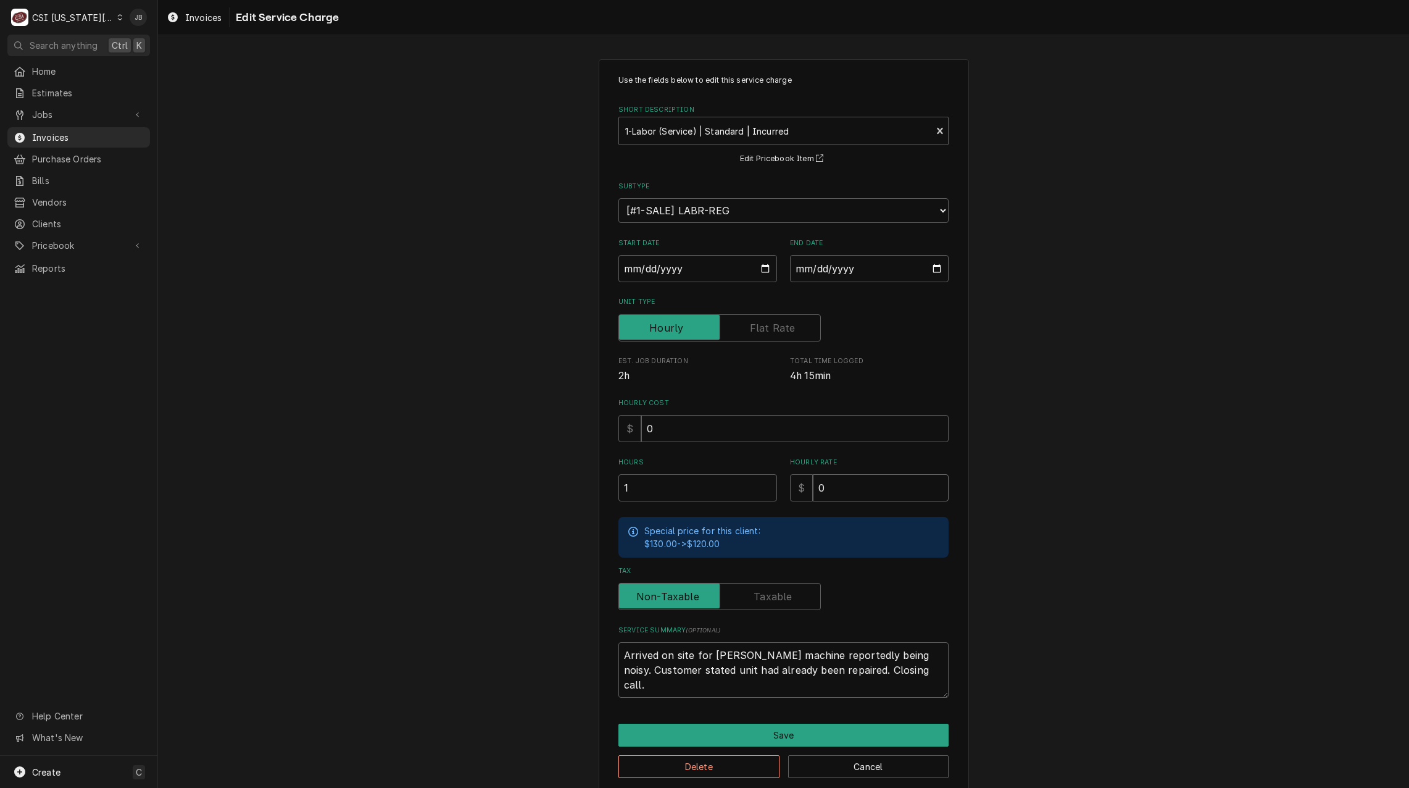
click at [707, 486] on div "Hours 1 Hourly Rate $ 0" at bounding box center [783, 479] width 330 height 44
type textarea "x"
type input "1"
type textarea "x"
type input "12"
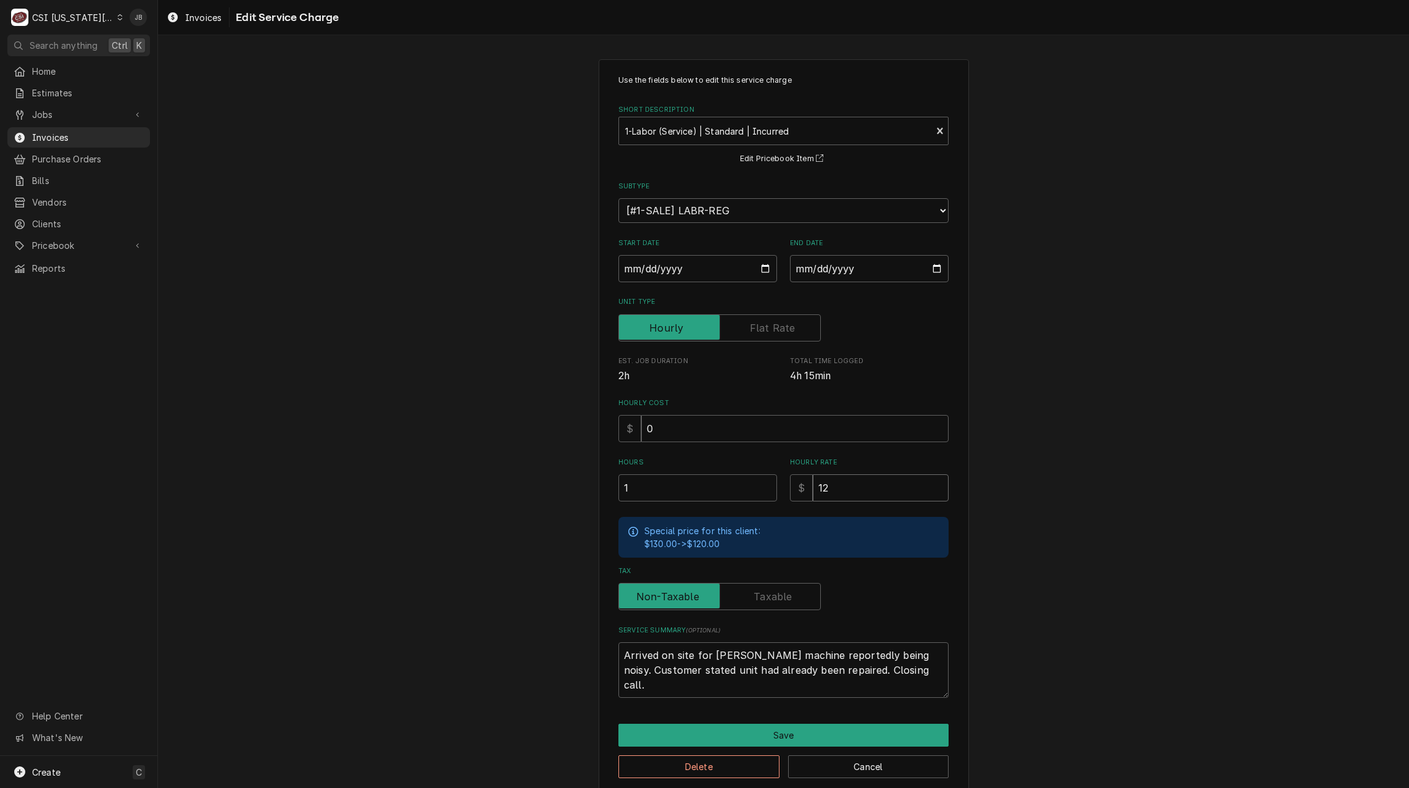
type textarea "x"
type input "120"
click at [824, 740] on button "Save" at bounding box center [783, 734] width 330 height 23
type textarea "x"
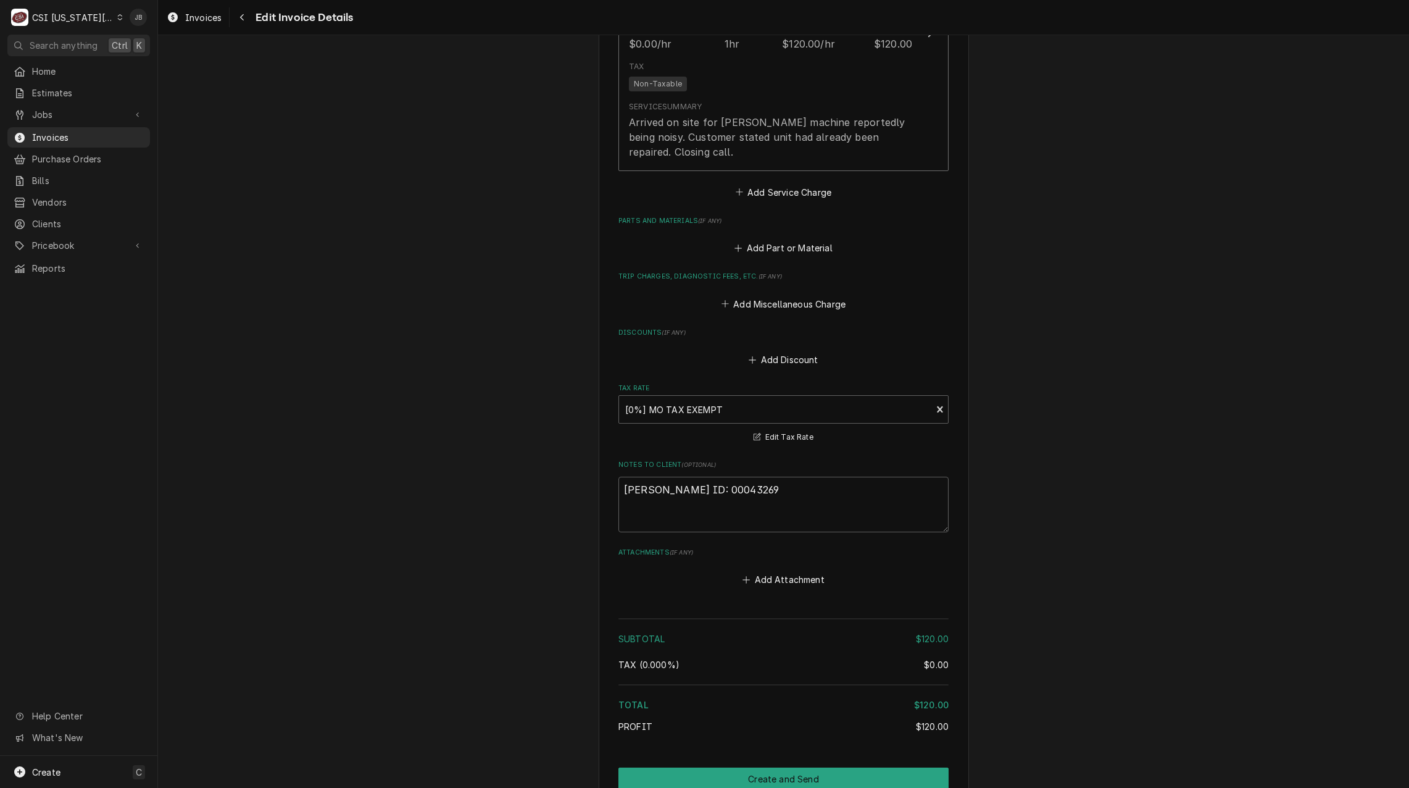
scroll to position [1521, 0]
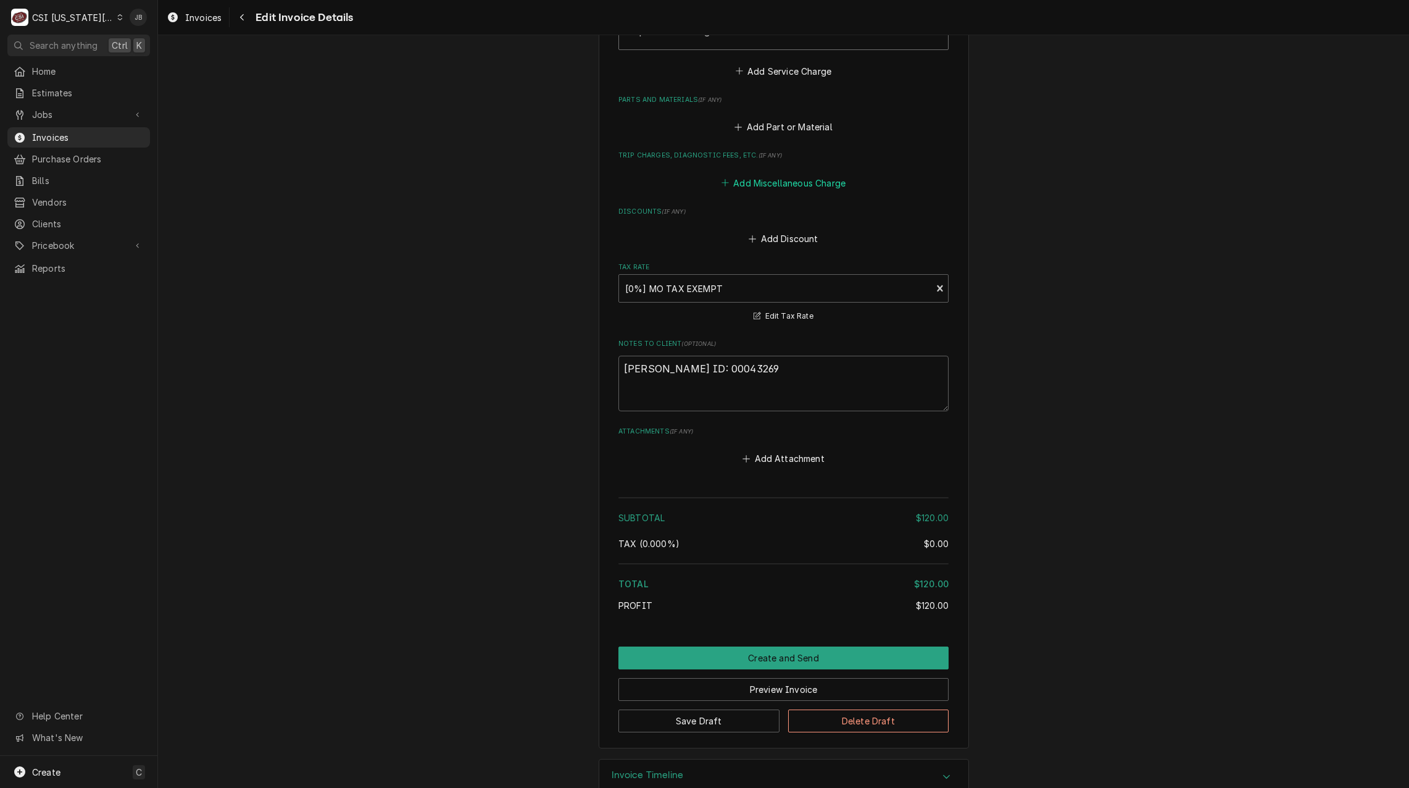
click at [780, 174] on button "Add Miscellaneous Charge" at bounding box center [783, 182] width 128 height 17
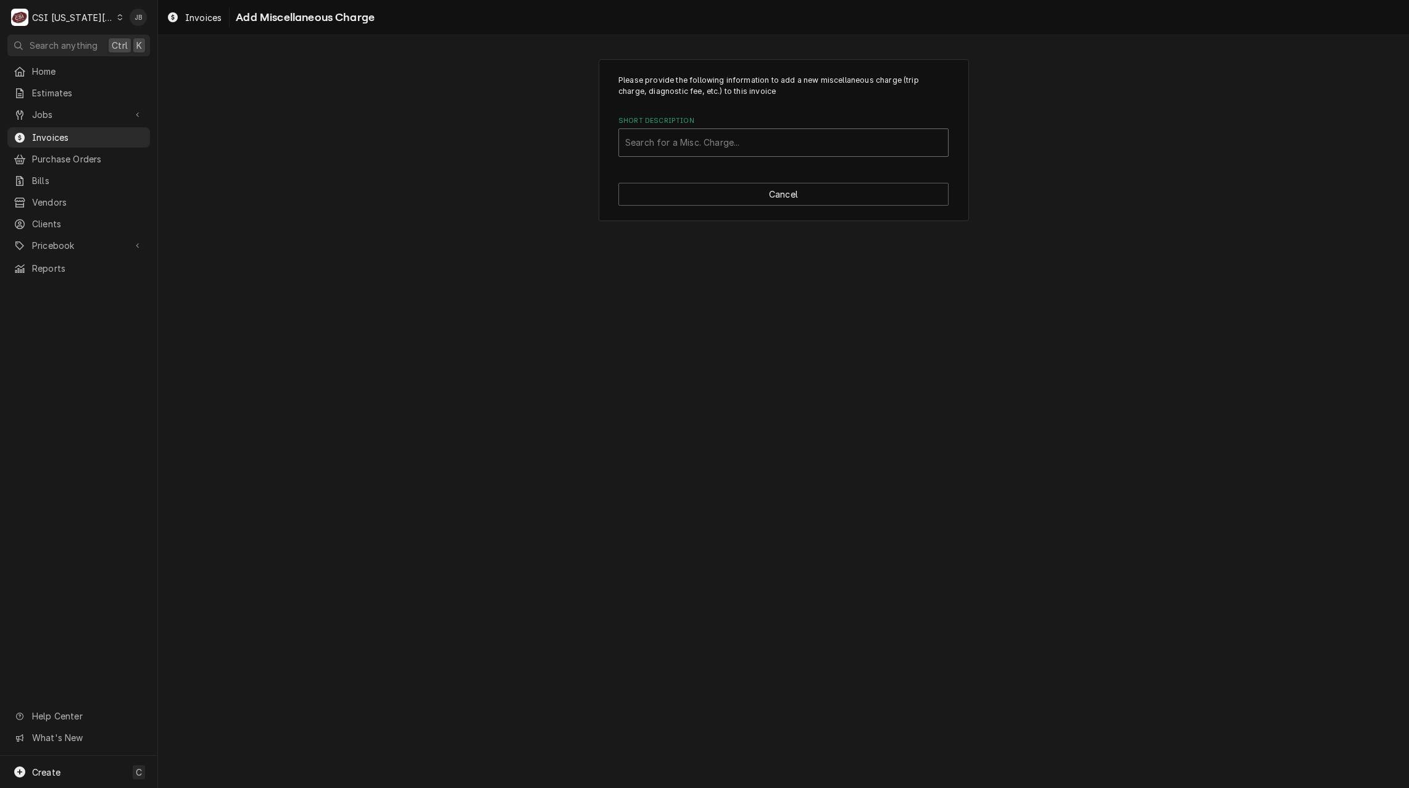
click at [676, 146] on div "Short Description" at bounding box center [783, 142] width 317 height 22
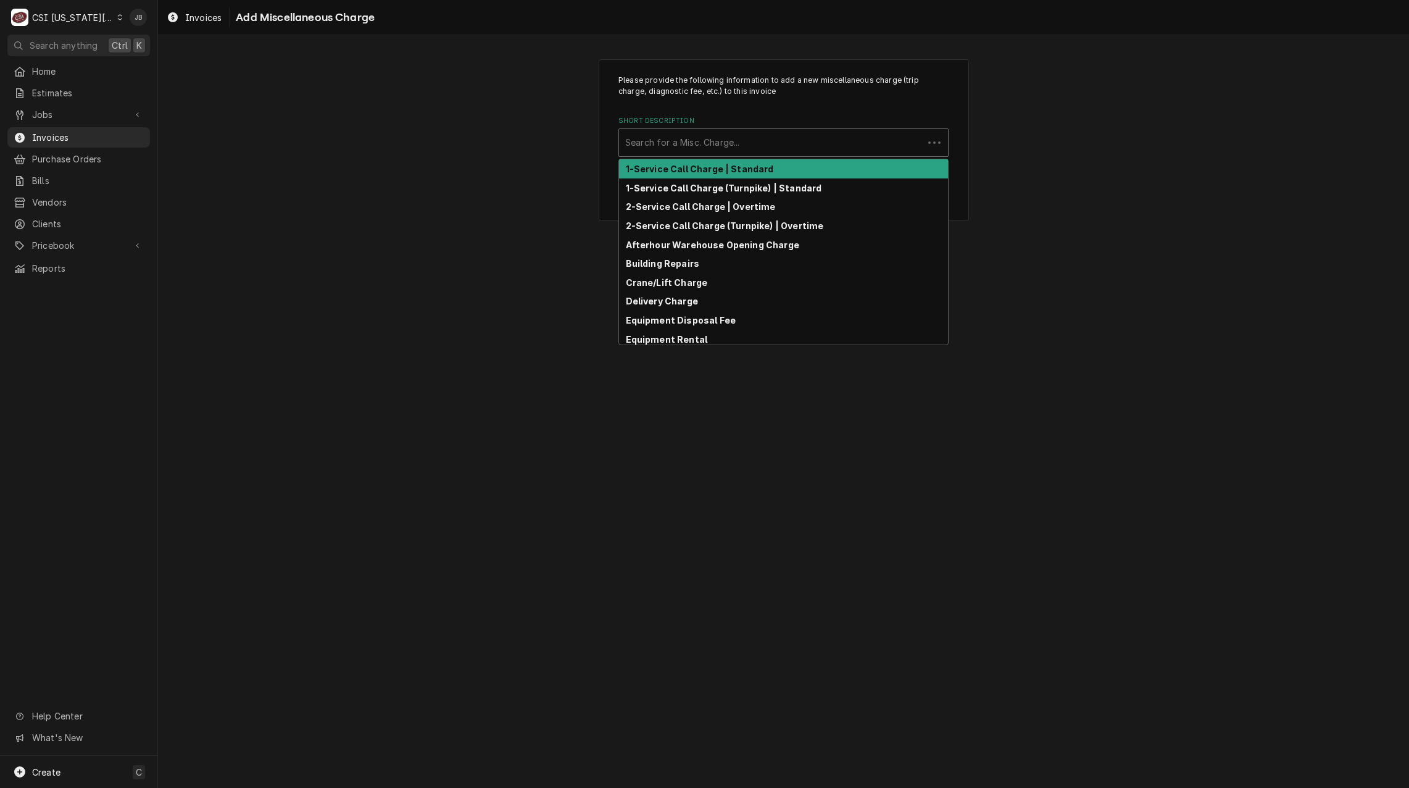
click at [676, 146] on div "Short Description" at bounding box center [771, 142] width 292 height 22
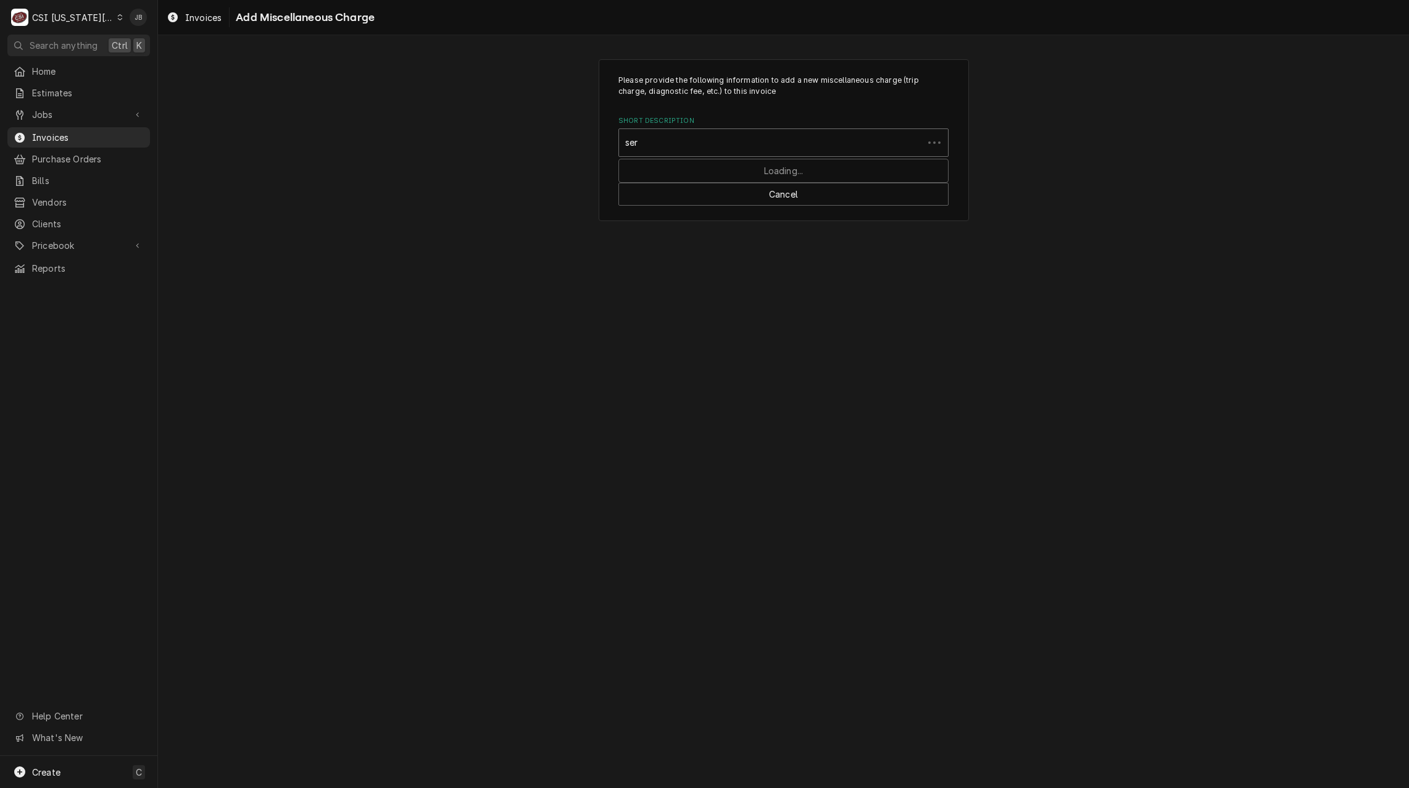
type input "serv"
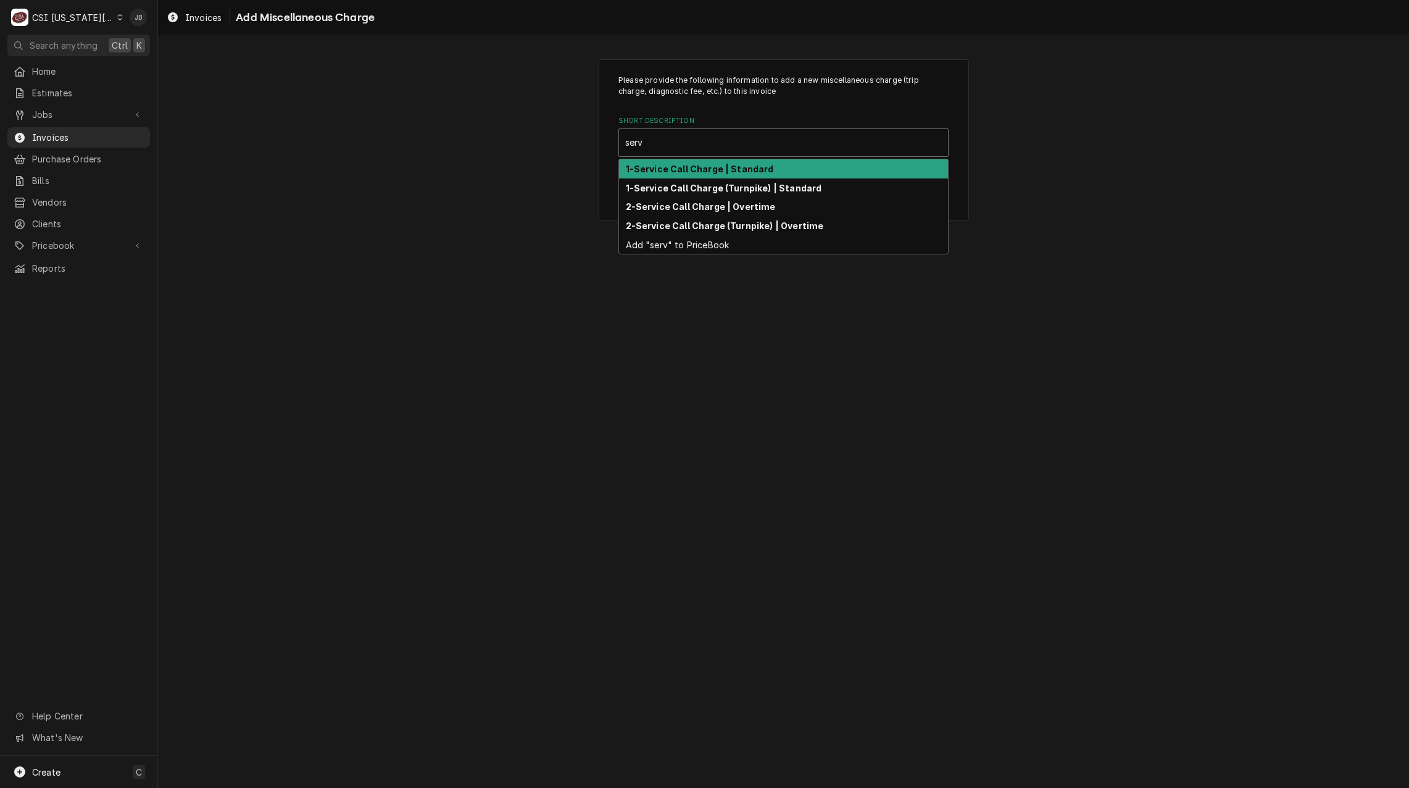
click at [699, 167] on strong "1-Service Call Charge | Standard" at bounding box center [700, 169] width 148 height 10
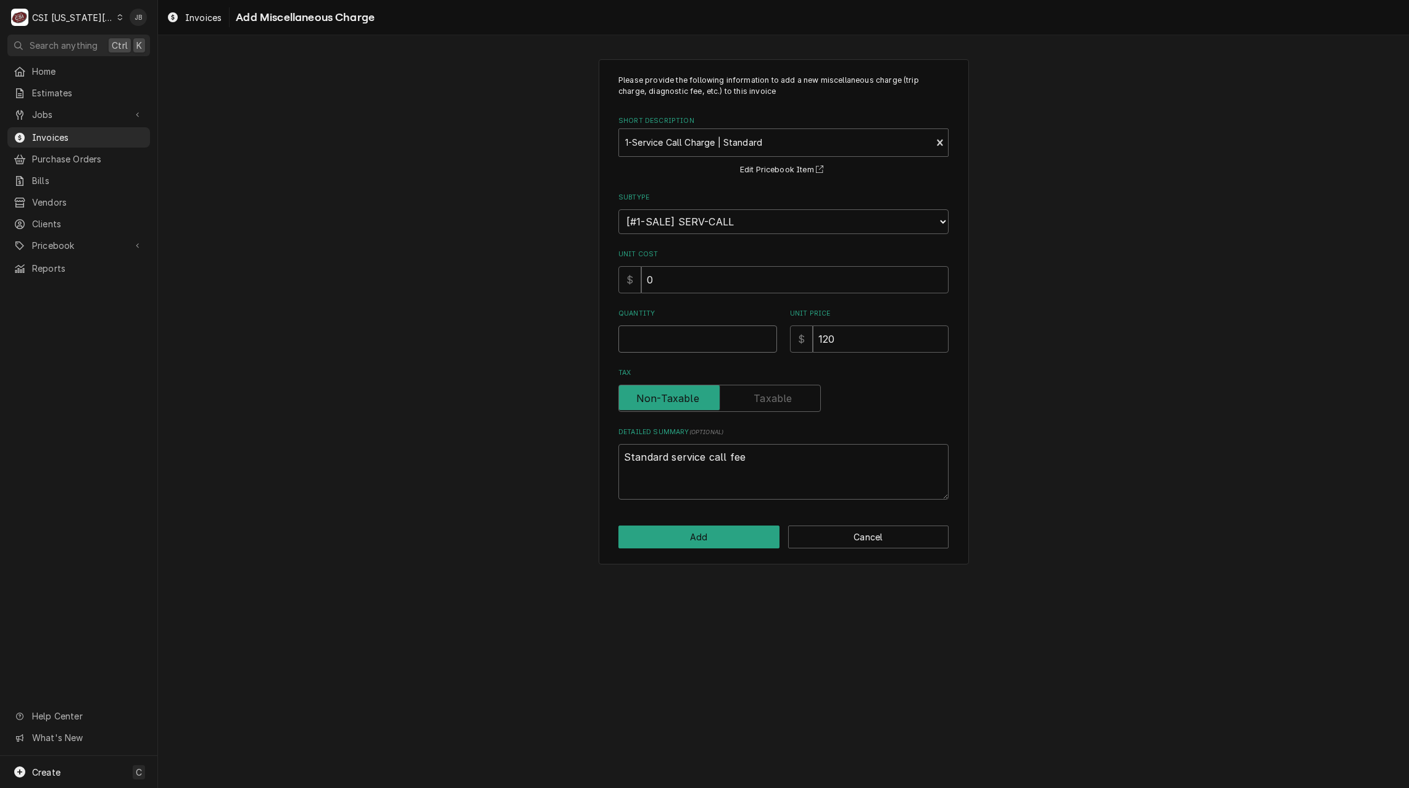
click at [665, 346] on input "Quantity" at bounding box center [697, 338] width 159 height 27
type textarea "x"
type input "1"
click at [677, 536] on button "Add" at bounding box center [698, 536] width 161 height 23
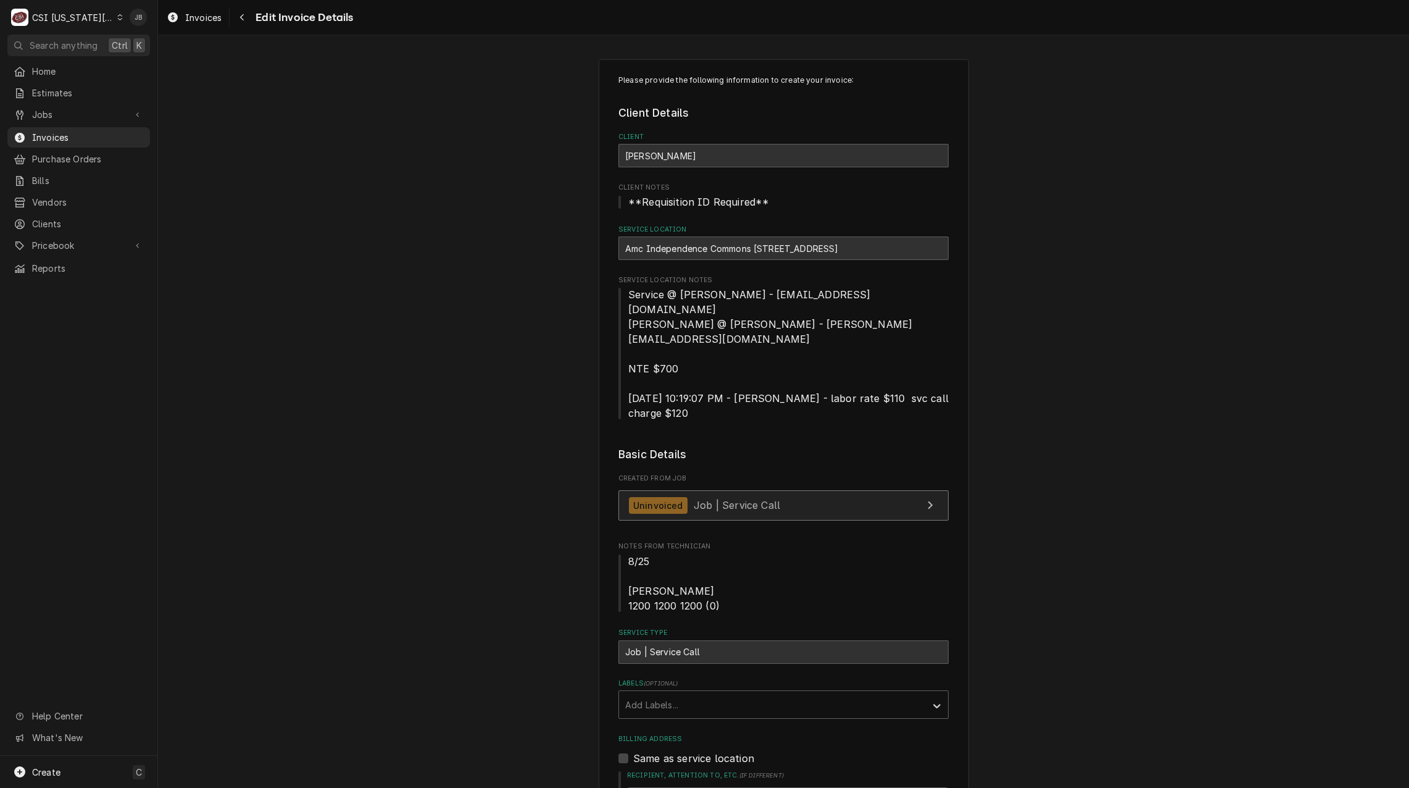
click at [651, 497] on div "Uninvoiced" at bounding box center [658, 505] width 59 height 17
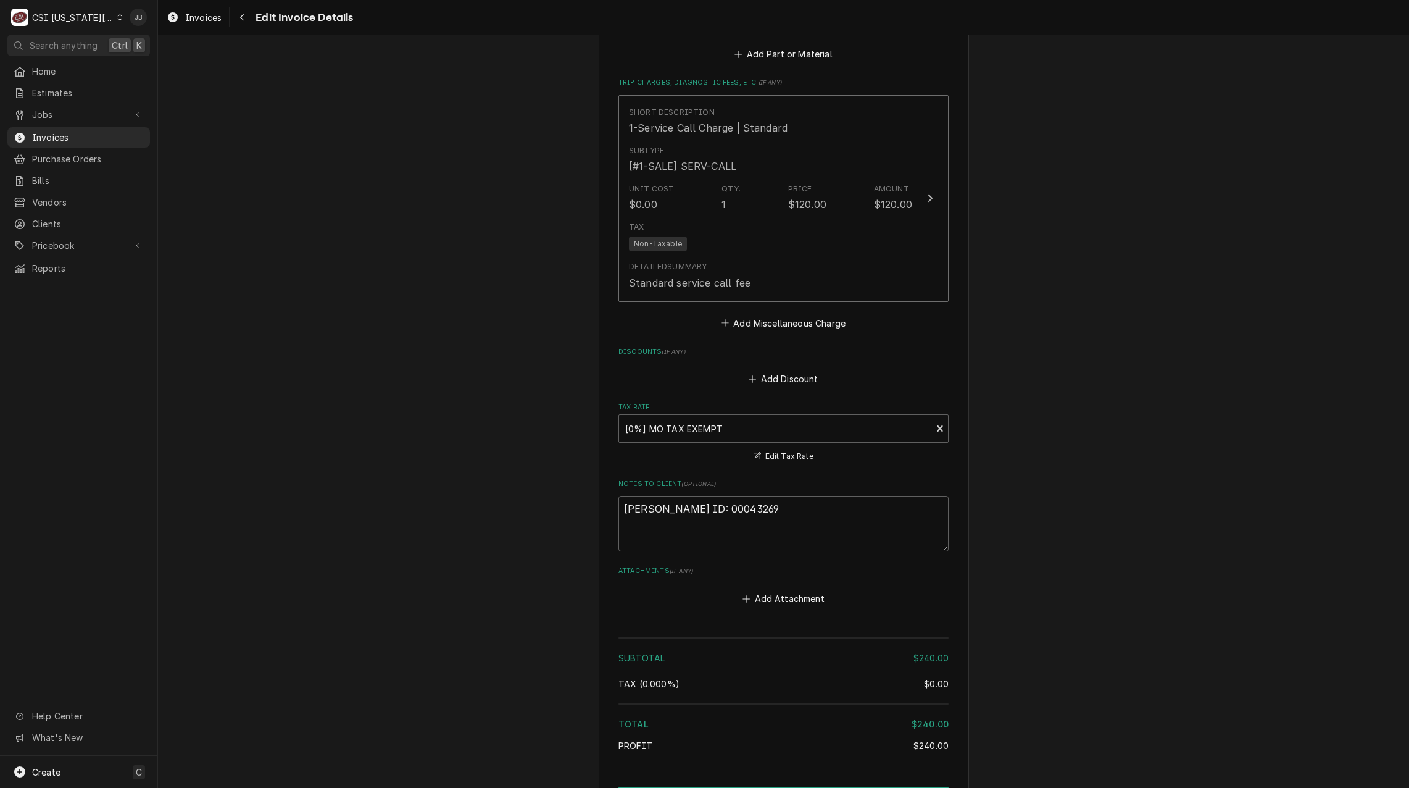
scroll to position [1734, 0]
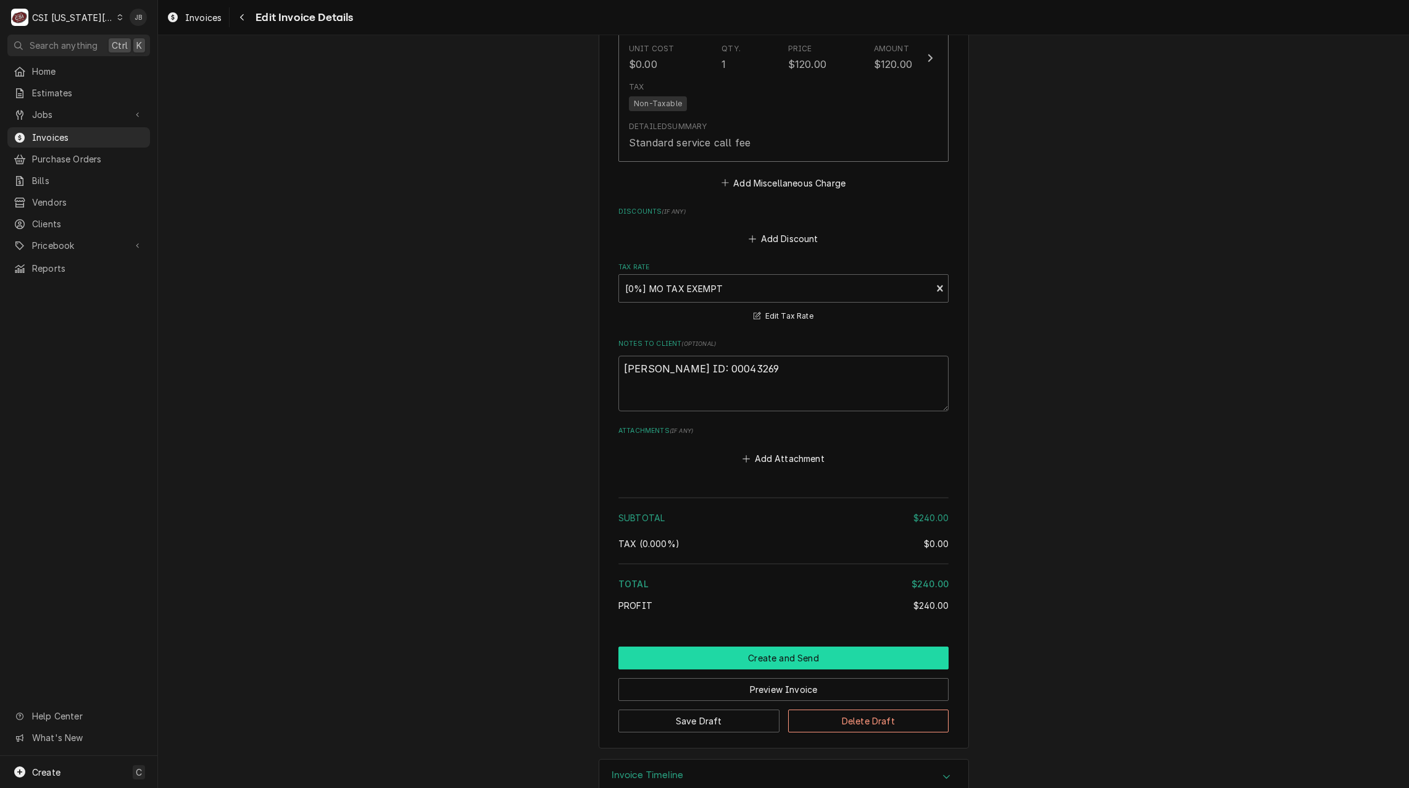
click at [713, 646] on button "Create and Send" at bounding box center [783, 657] width 330 height 23
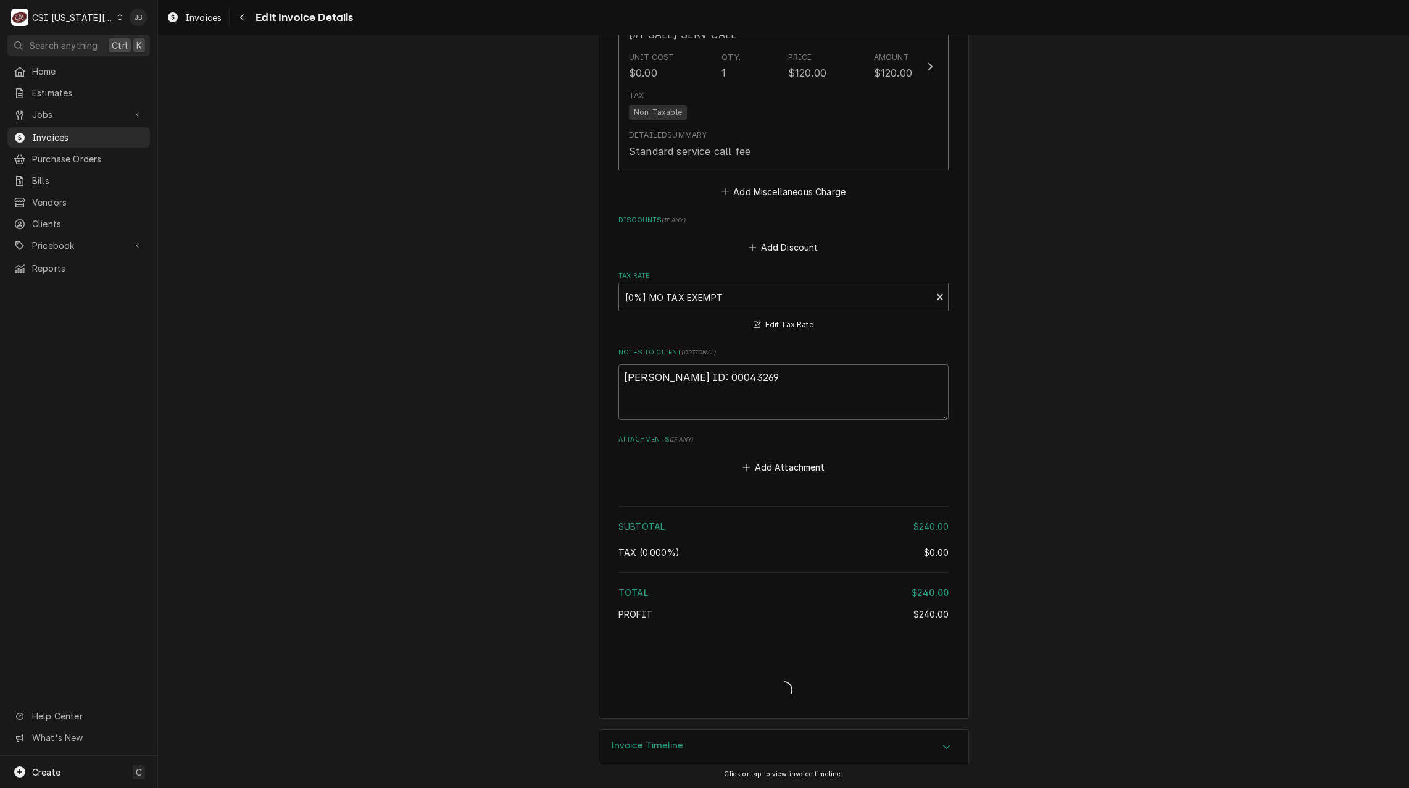
scroll to position [1696, 0]
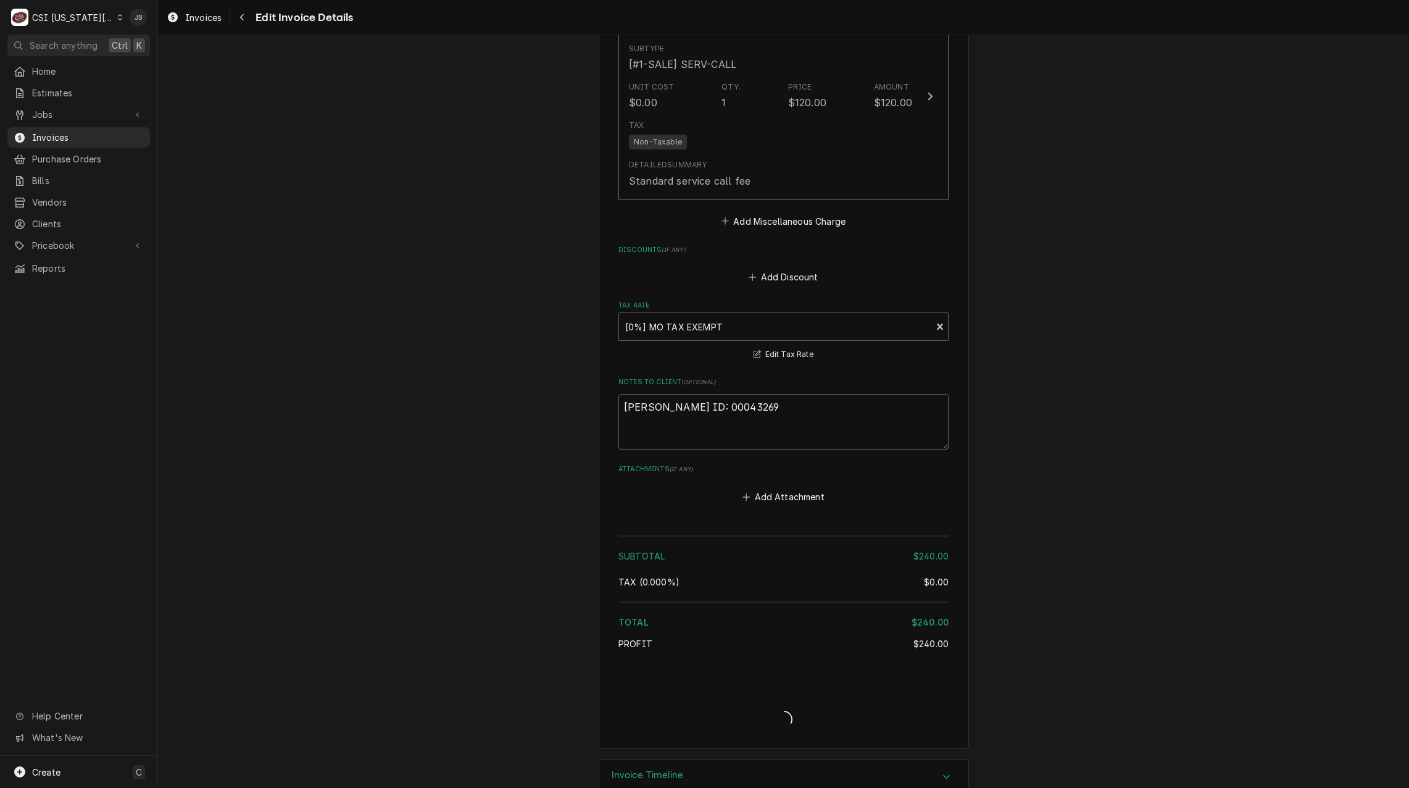
type textarea "x"
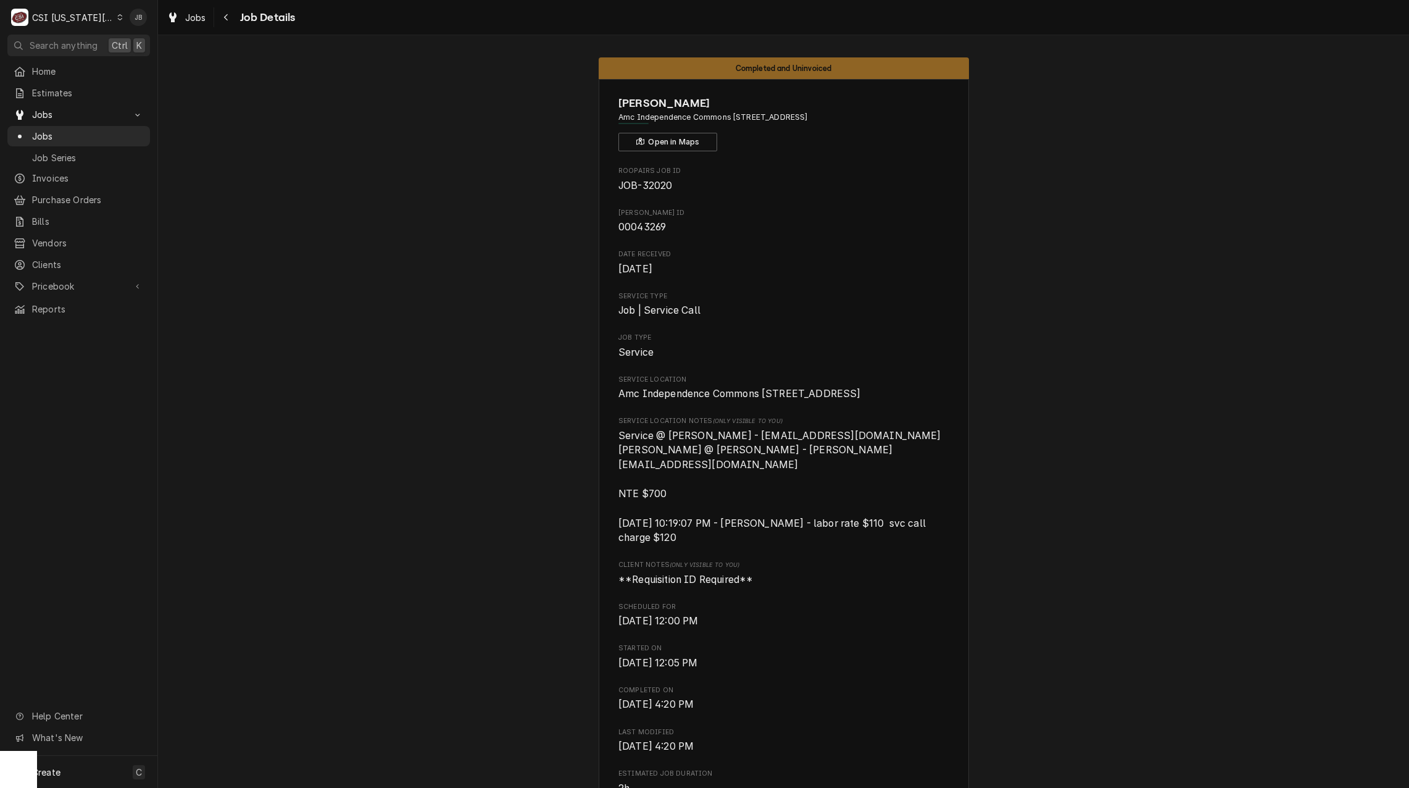
click at [770, 424] on span "(Only Visible to You)" at bounding box center [748, 420] width 70 height 7
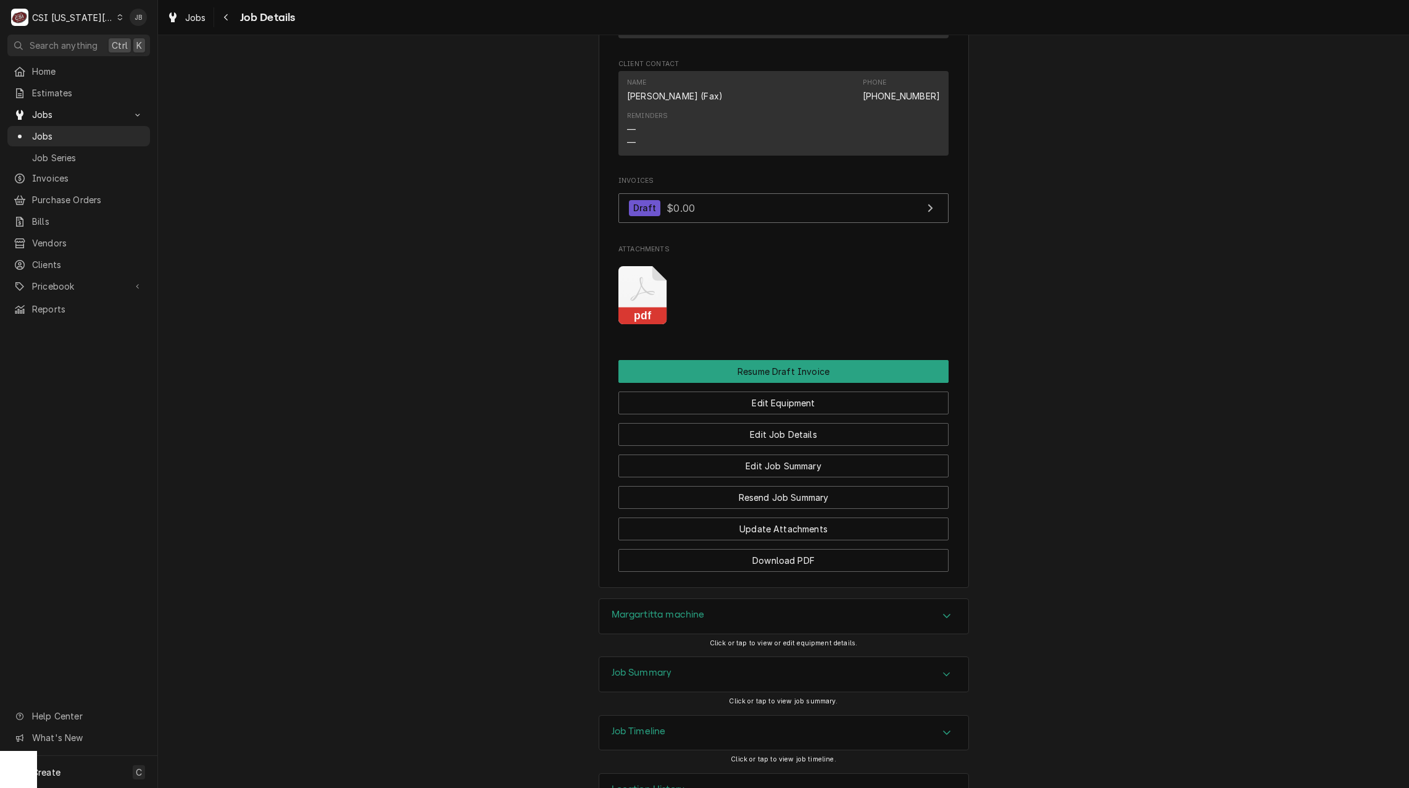
scroll to position [1294, 0]
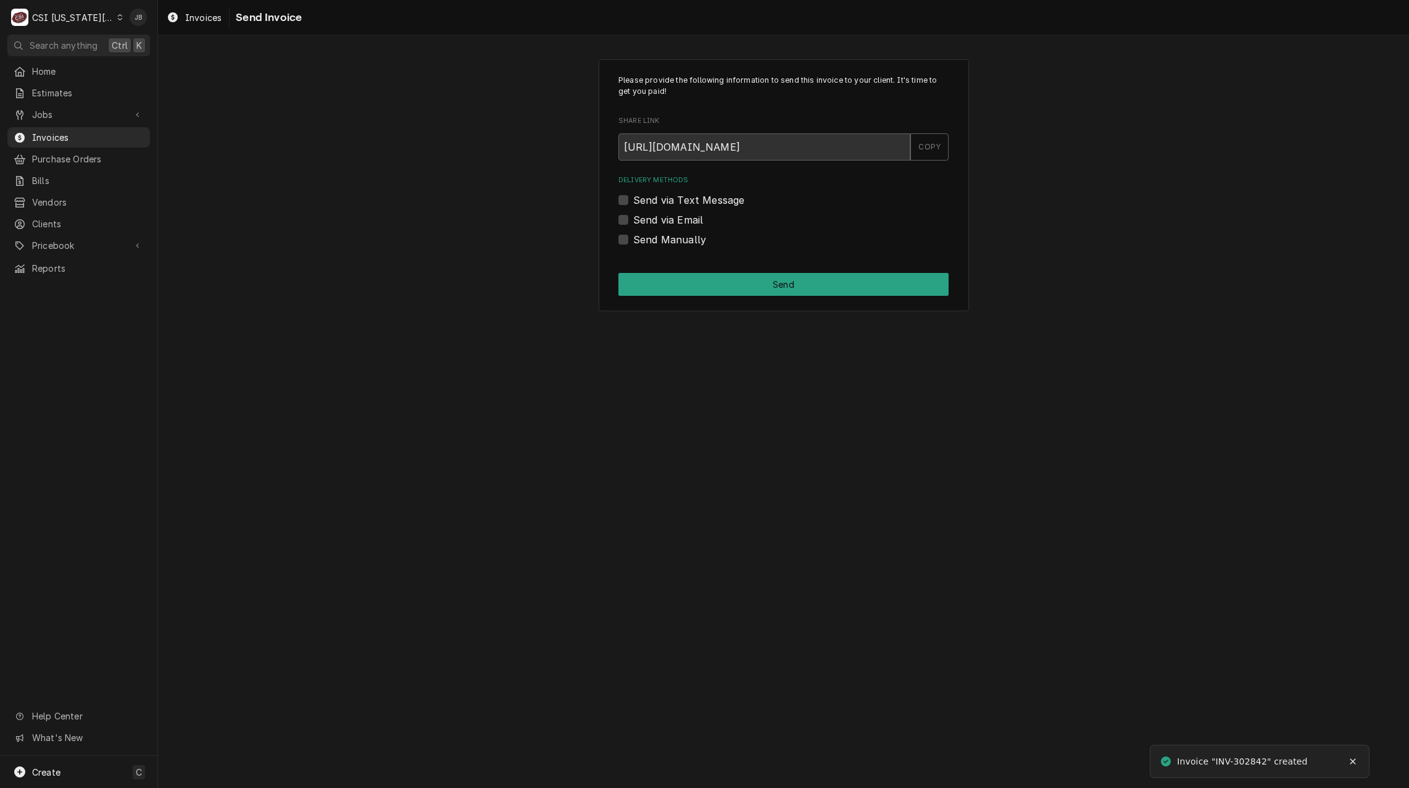
click at [672, 222] on label "Send via Email" at bounding box center [668, 219] width 70 height 15
click at [672, 222] on input "Send via Email" at bounding box center [798, 225] width 330 height 27
checkbox input "true"
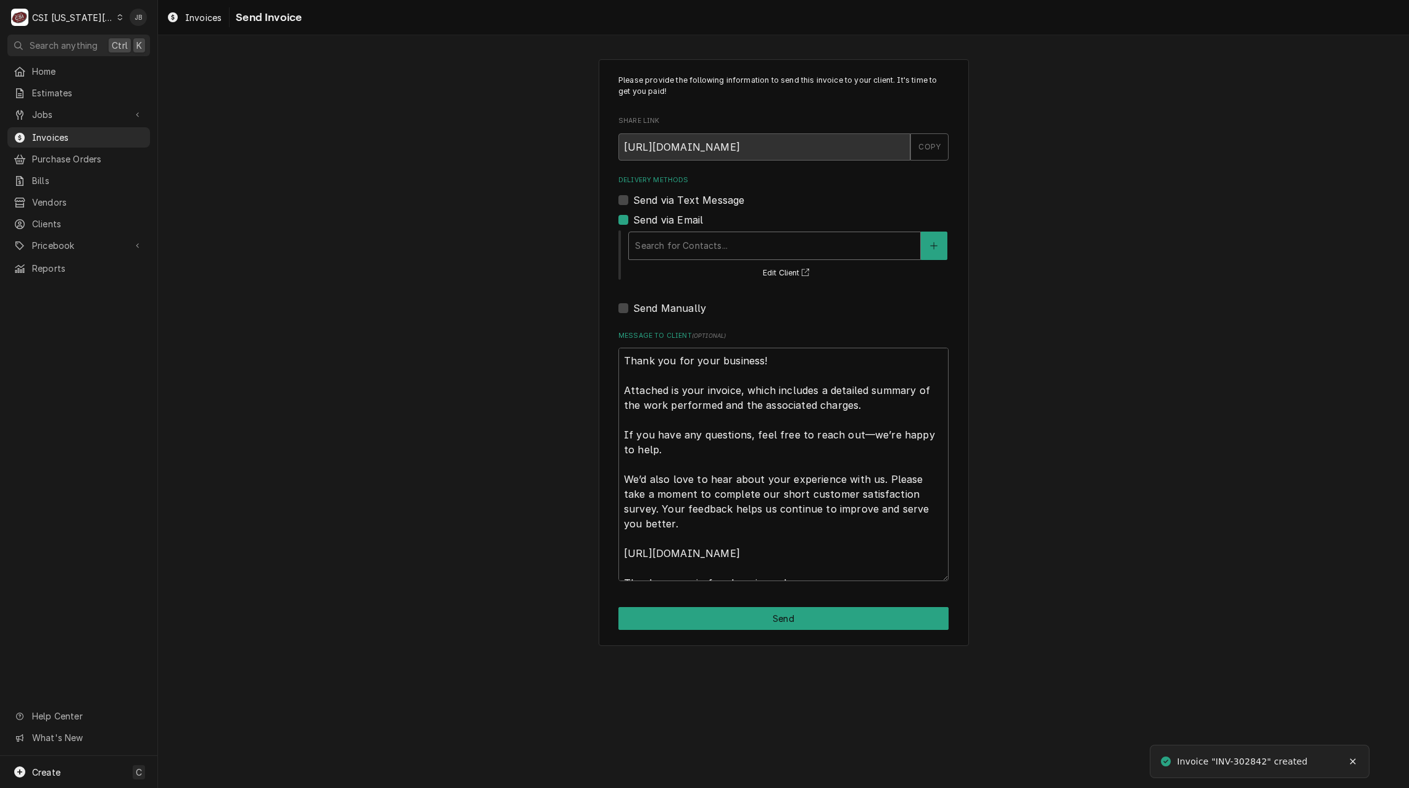
click at [678, 249] on div "Delivery Methods" at bounding box center [774, 246] width 279 height 22
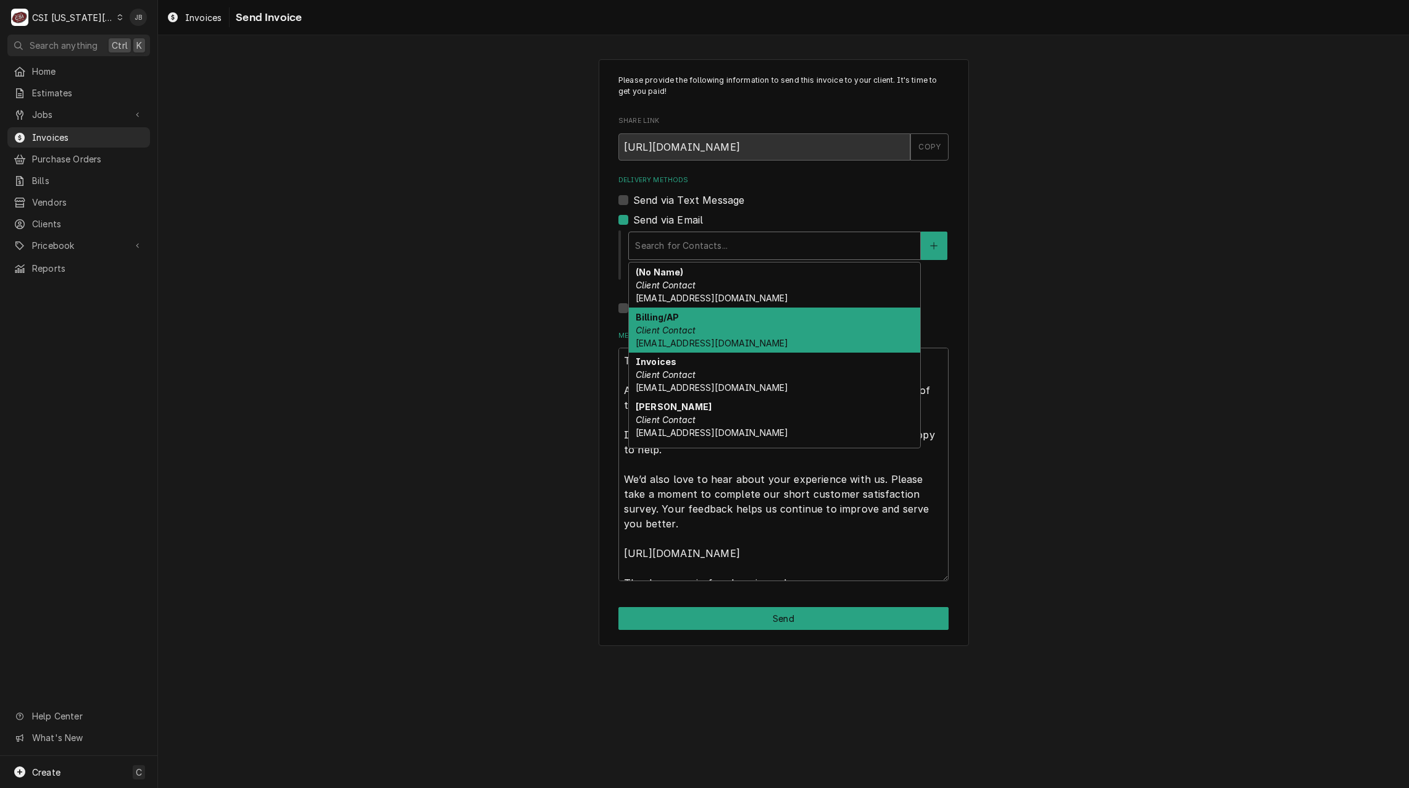
click at [772, 335] on div "Billing/AP Client Contact invoiceservice@viviancompany.com" at bounding box center [774, 329] width 291 height 45
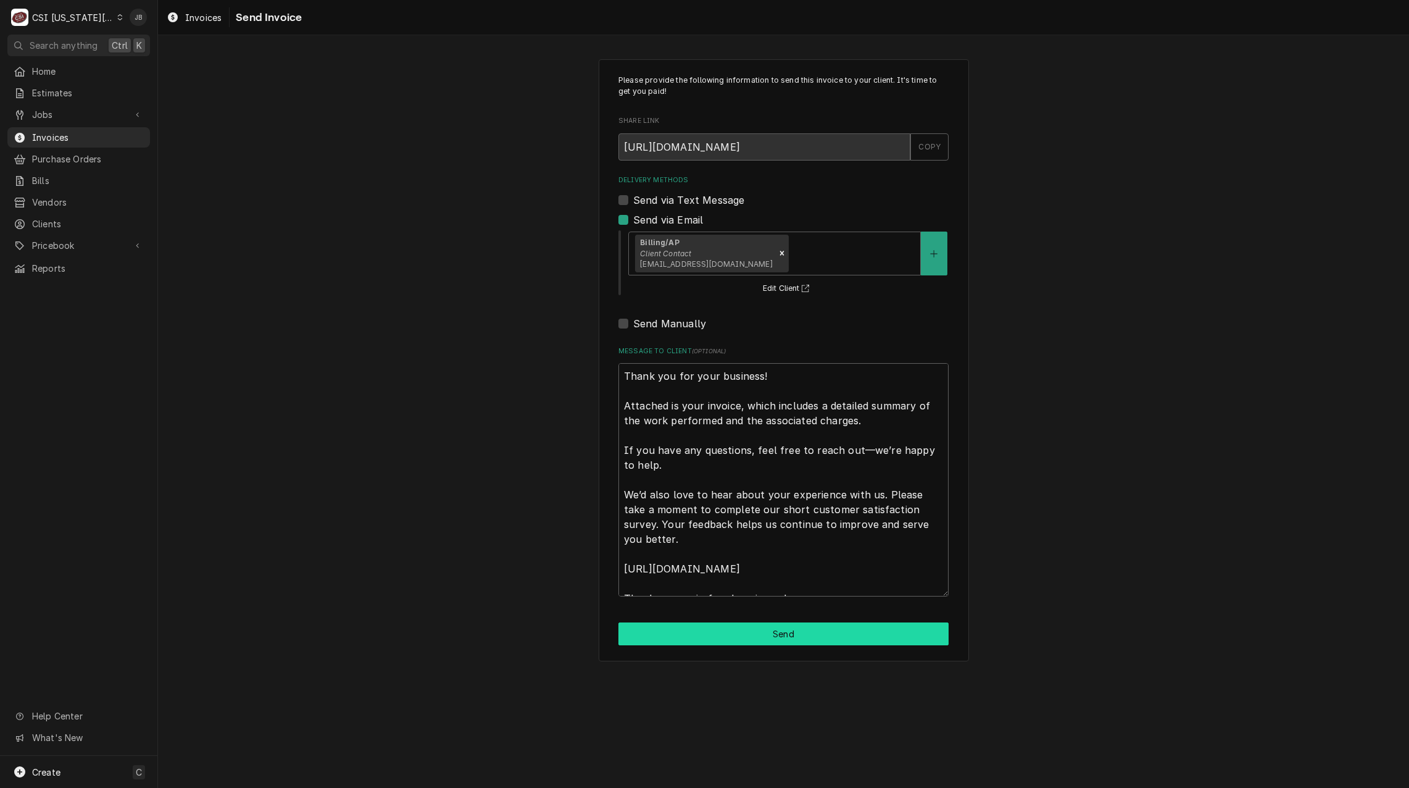
click at [736, 631] on button "Send" at bounding box center [783, 633] width 330 height 23
type textarea "x"
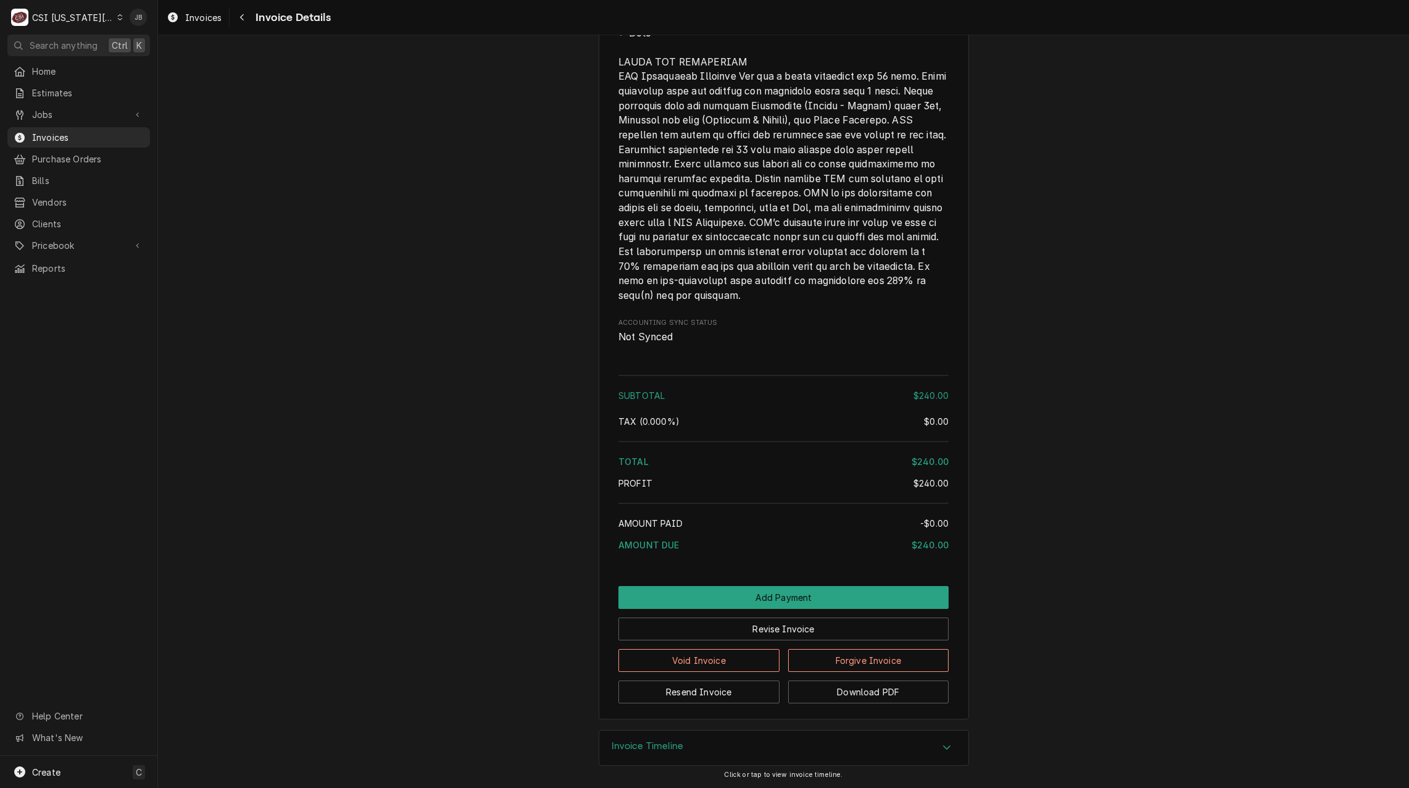
scroll to position [1671, 0]
click at [93, 135] on span "Invoices" at bounding box center [88, 137] width 112 height 13
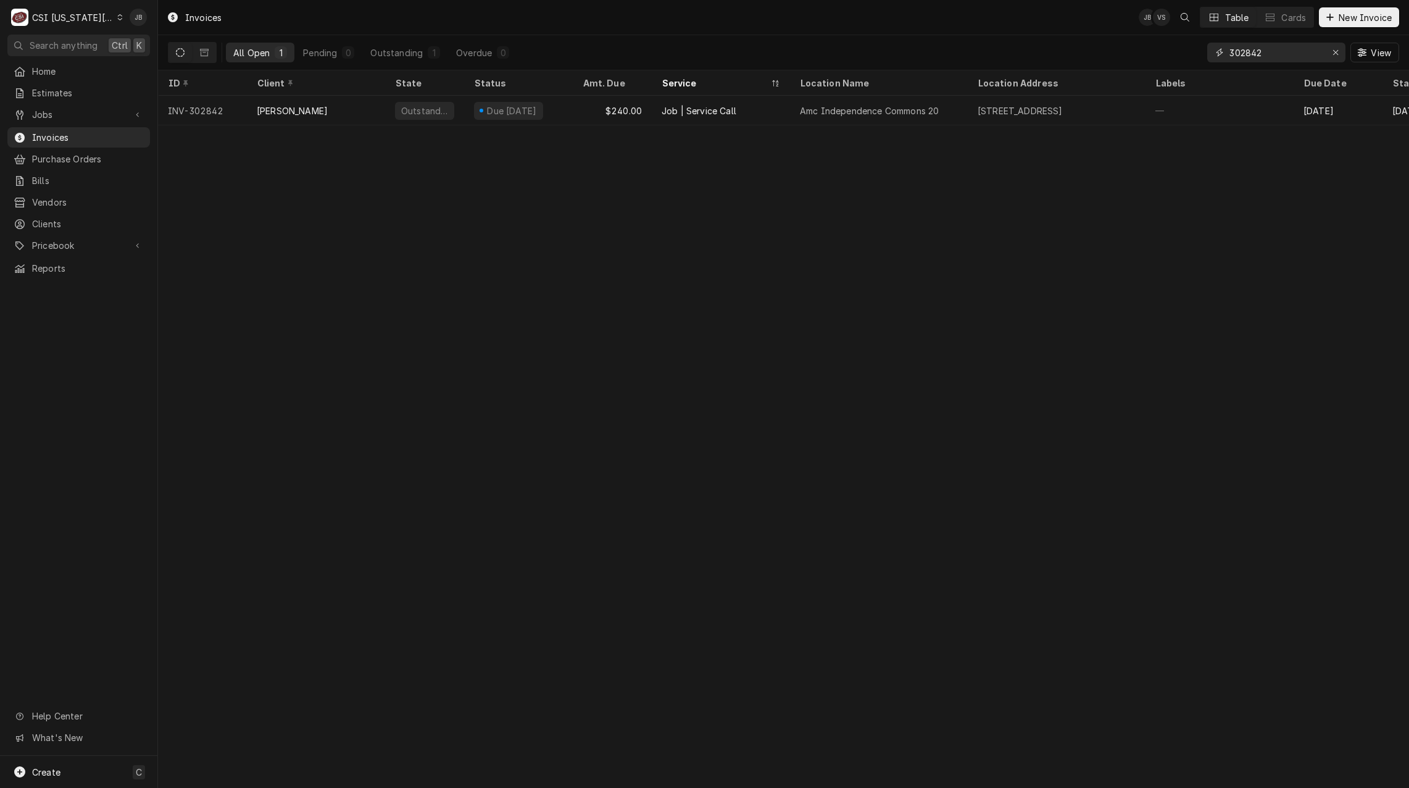
click at [1291, 57] on input "302842" at bounding box center [1276, 53] width 93 height 20
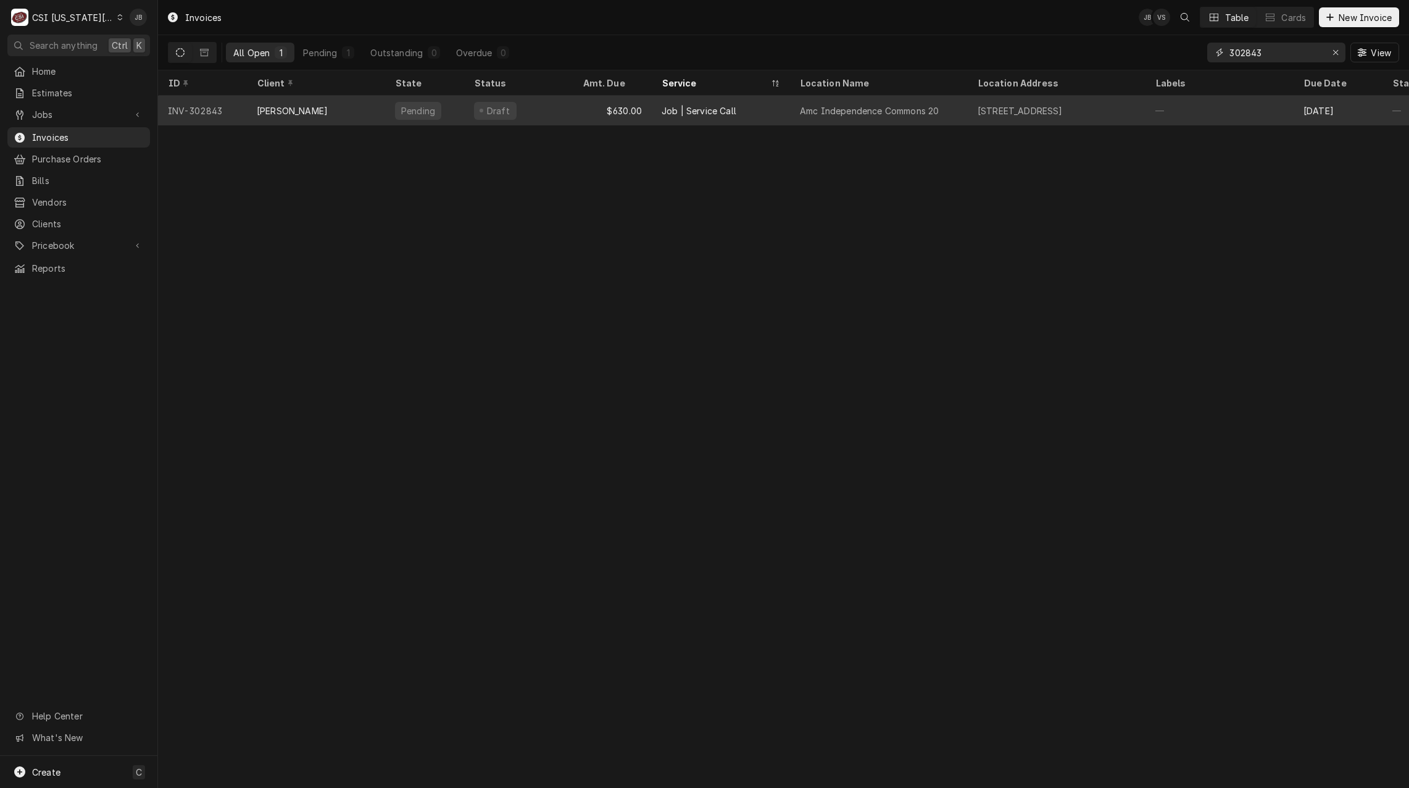
type input "302843"
click at [757, 107] on div "Job | Service Call" at bounding box center [721, 111] width 138 height 30
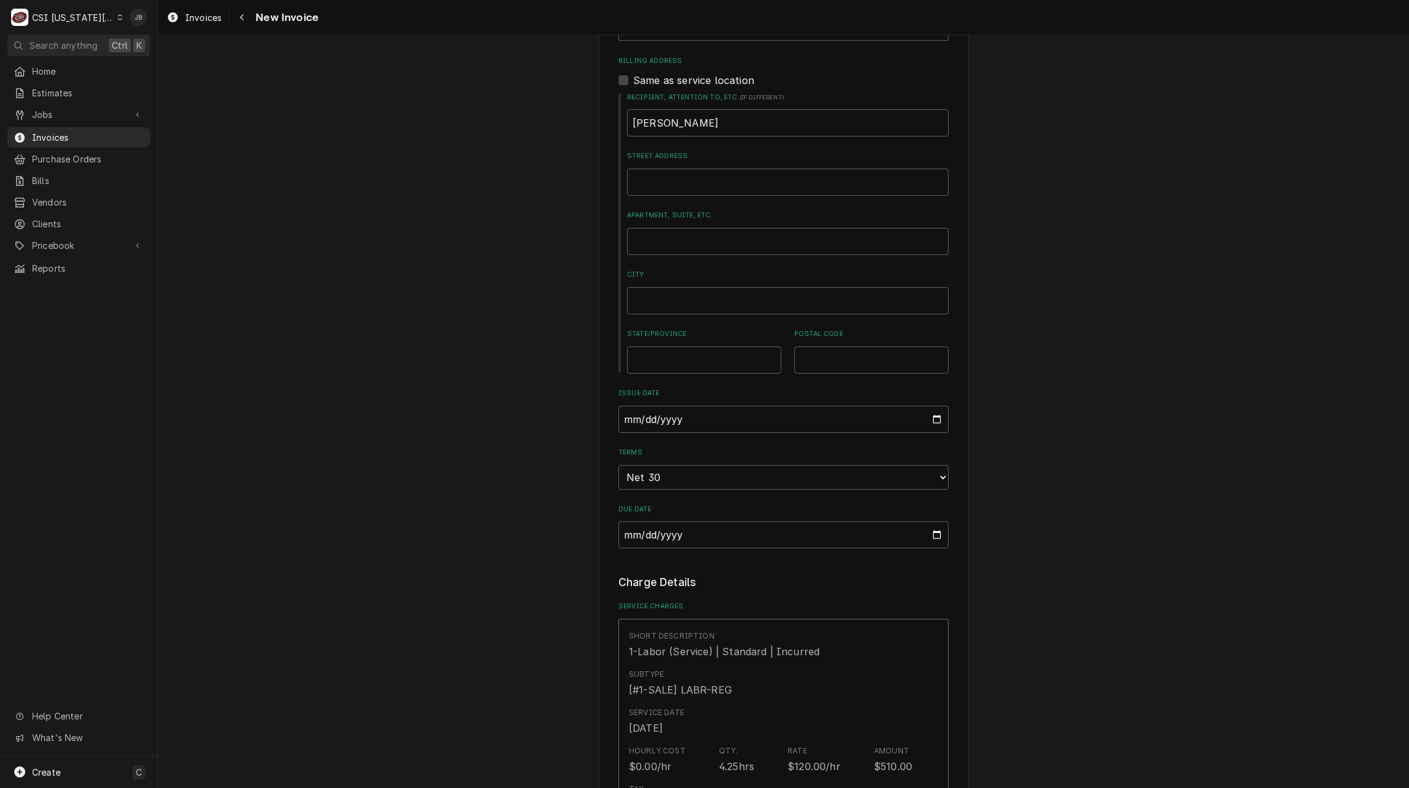
scroll to position [802, 0]
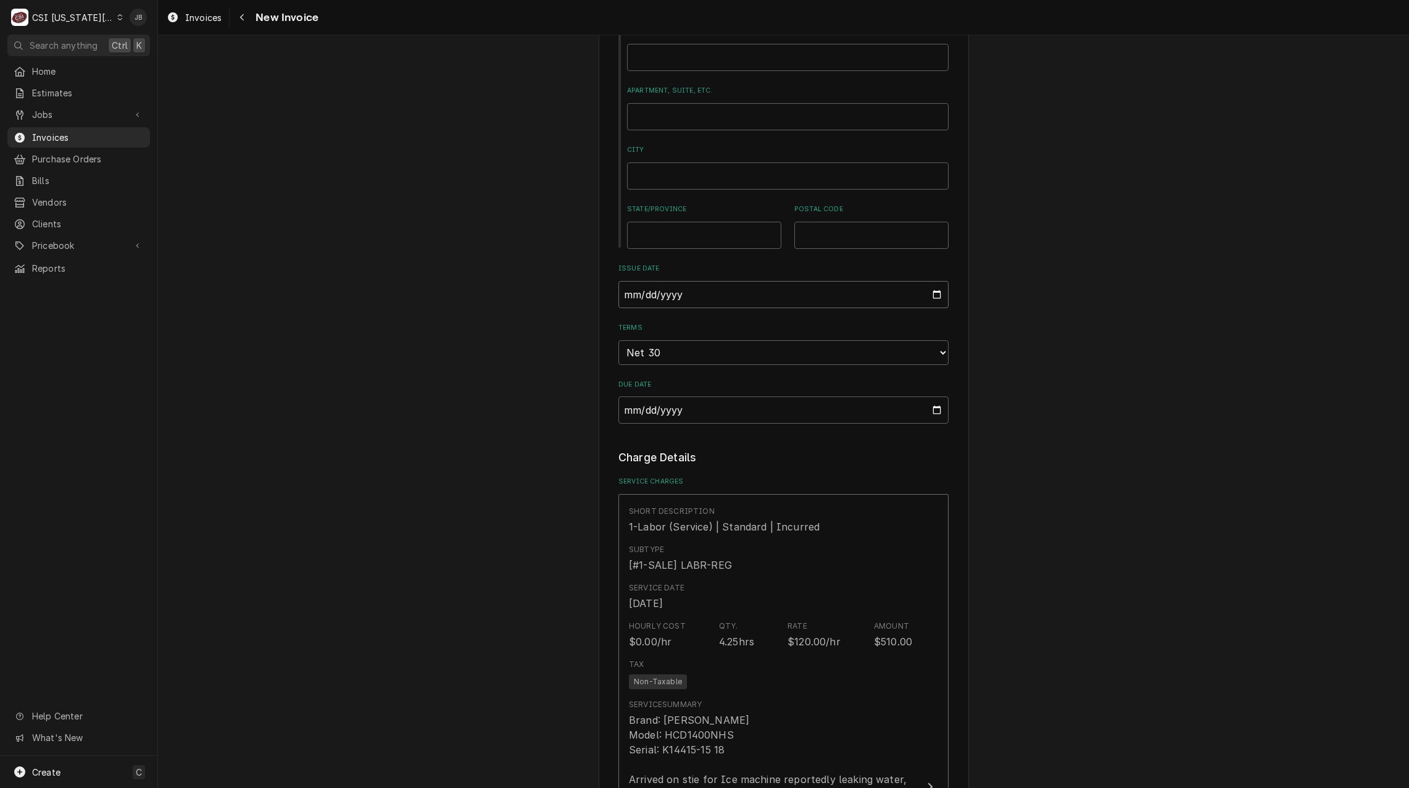
click at [930, 281] on input "2025-08-26" at bounding box center [783, 294] width 330 height 27
type input "2025-08-31"
click at [540, 409] on div "Please provide the following information to create your invoice: Client Details…" at bounding box center [783, 623] width 1251 height 2755
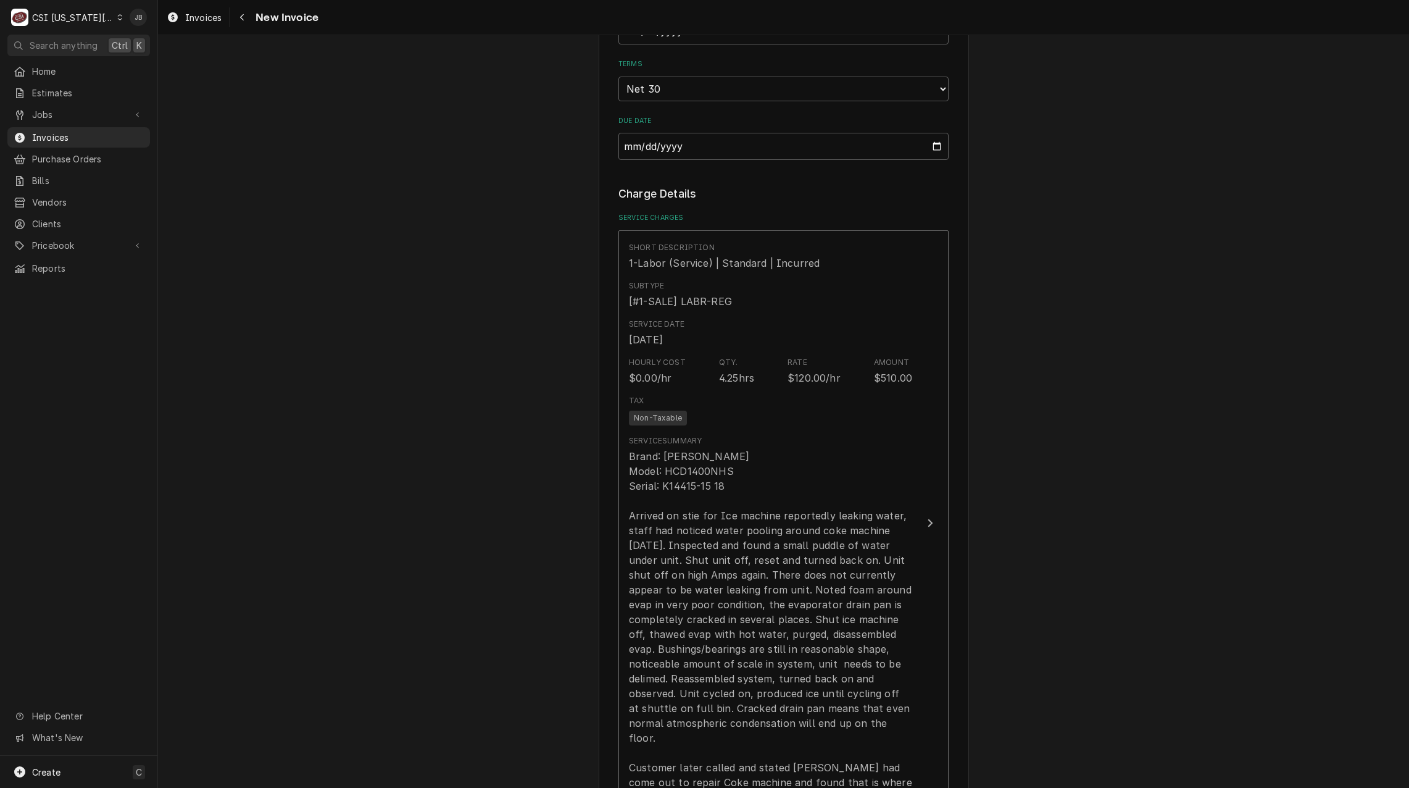
scroll to position [1111, 0]
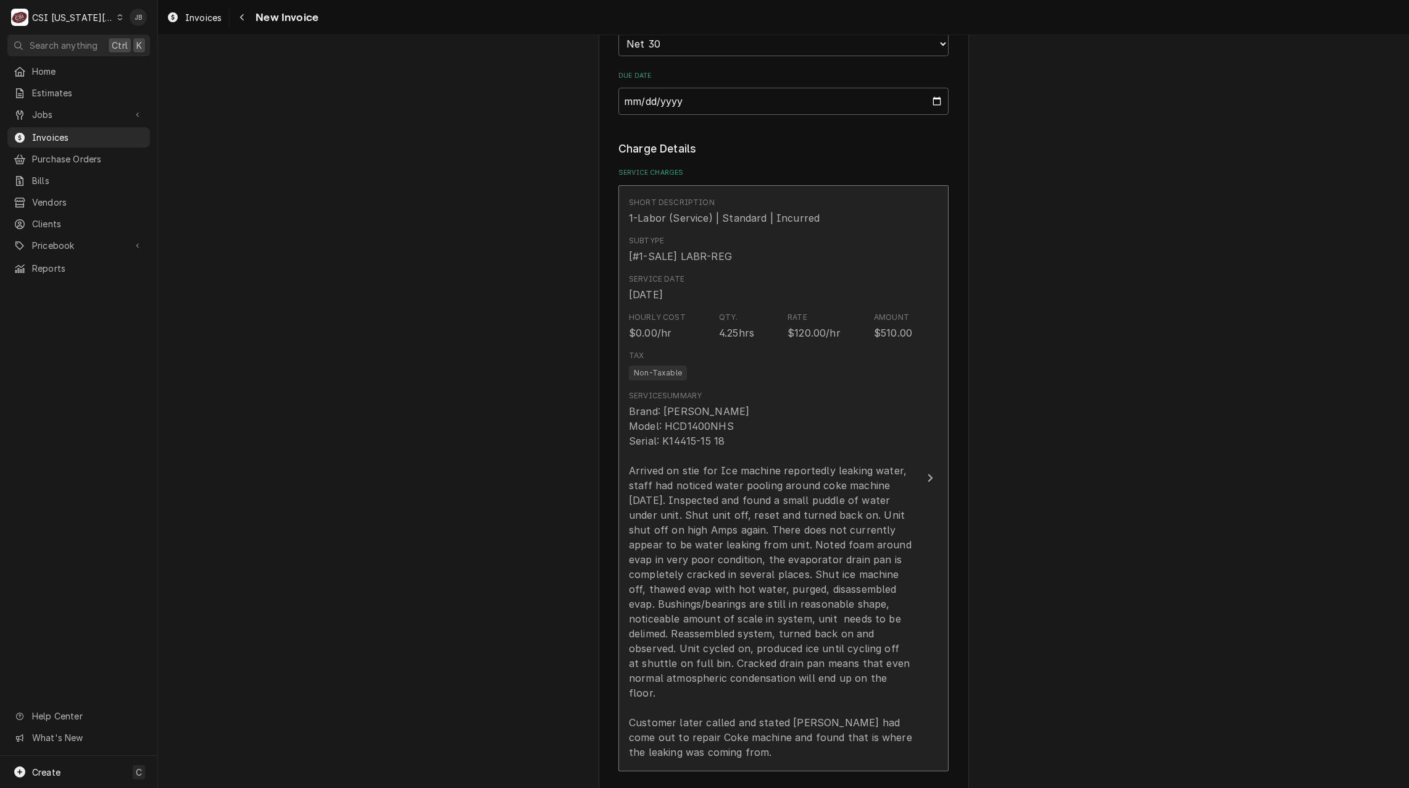
click at [685, 499] on div "Brand: Follett Model: HCD1400NHS Serial: K14415-15 18 Arrived on stie for Ice m…" at bounding box center [770, 582] width 283 height 356
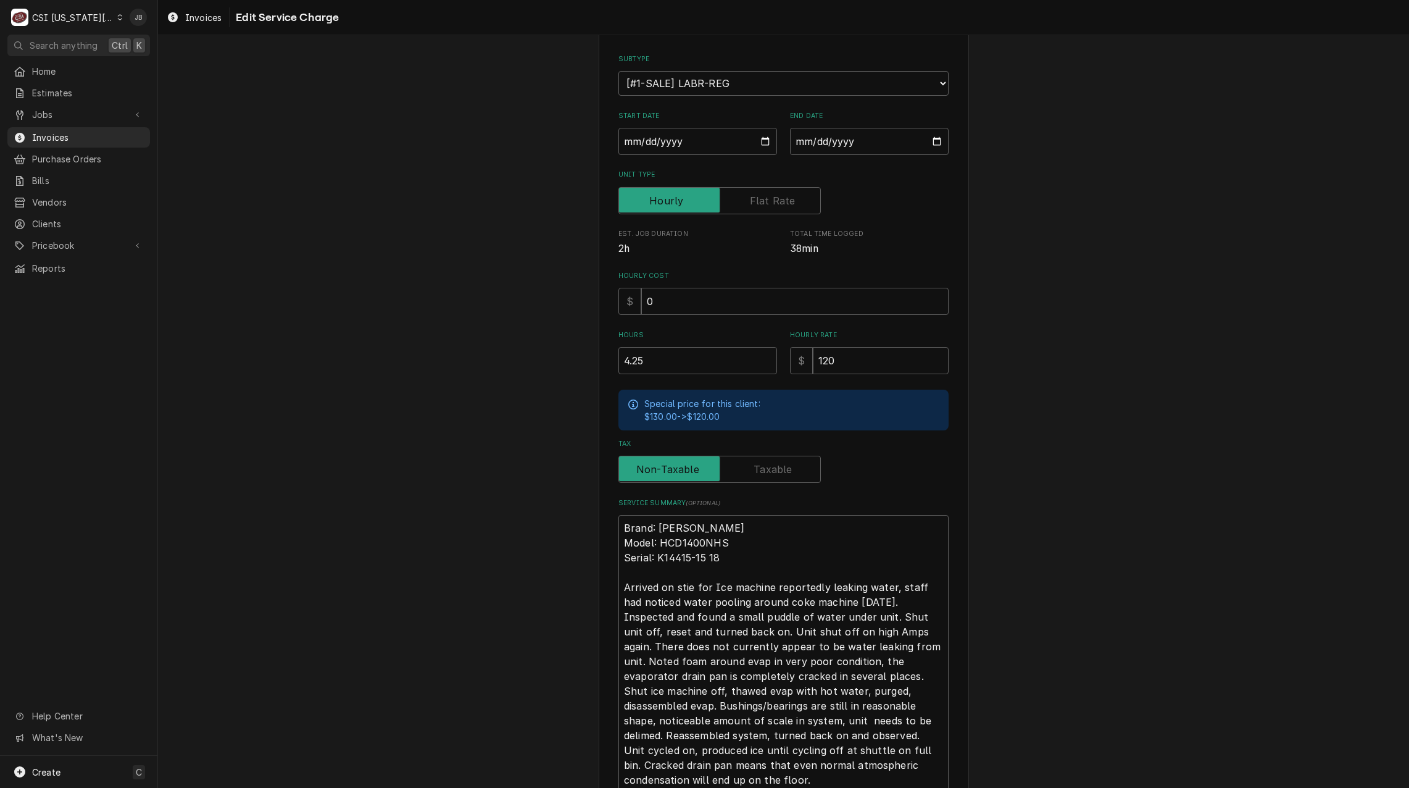
scroll to position [286, 0]
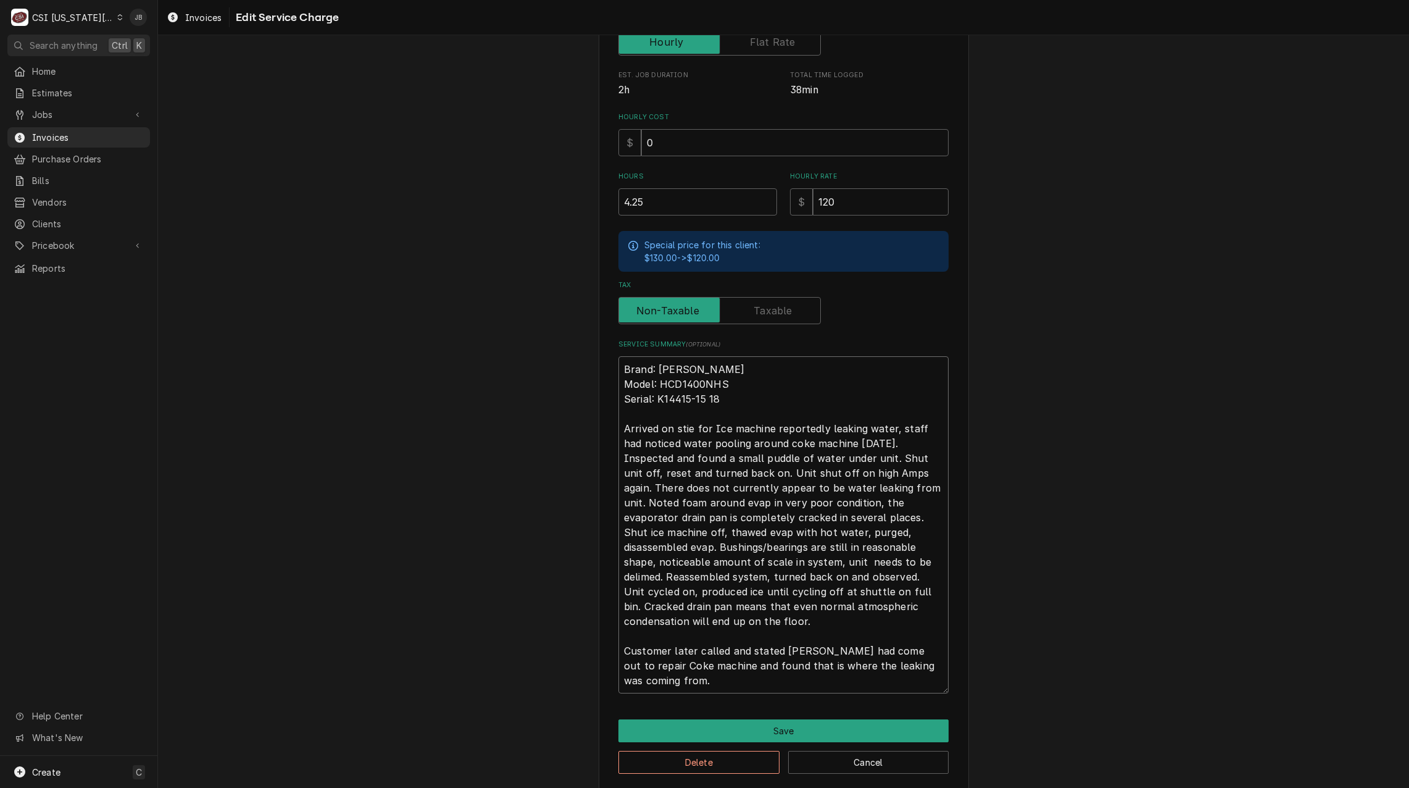
click at [771, 489] on textarea "Brand: Follett Model: HCD1400NHS Serial: K14415-15 18 Arrived on stie for Ice m…" at bounding box center [783, 524] width 330 height 337
click at [873, 470] on textarea "Brand: Follett Model: HCD1400NHS Serial: K14415-15 18 Arrived on stie for Ice m…" at bounding box center [783, 524] width 330 height 337
type textarea "x"
type textarea "Brand: Follett Model: HCD1400NHS Serial: K14415-15 18 Arrived on stie for Ice m…"
type textarea "x"
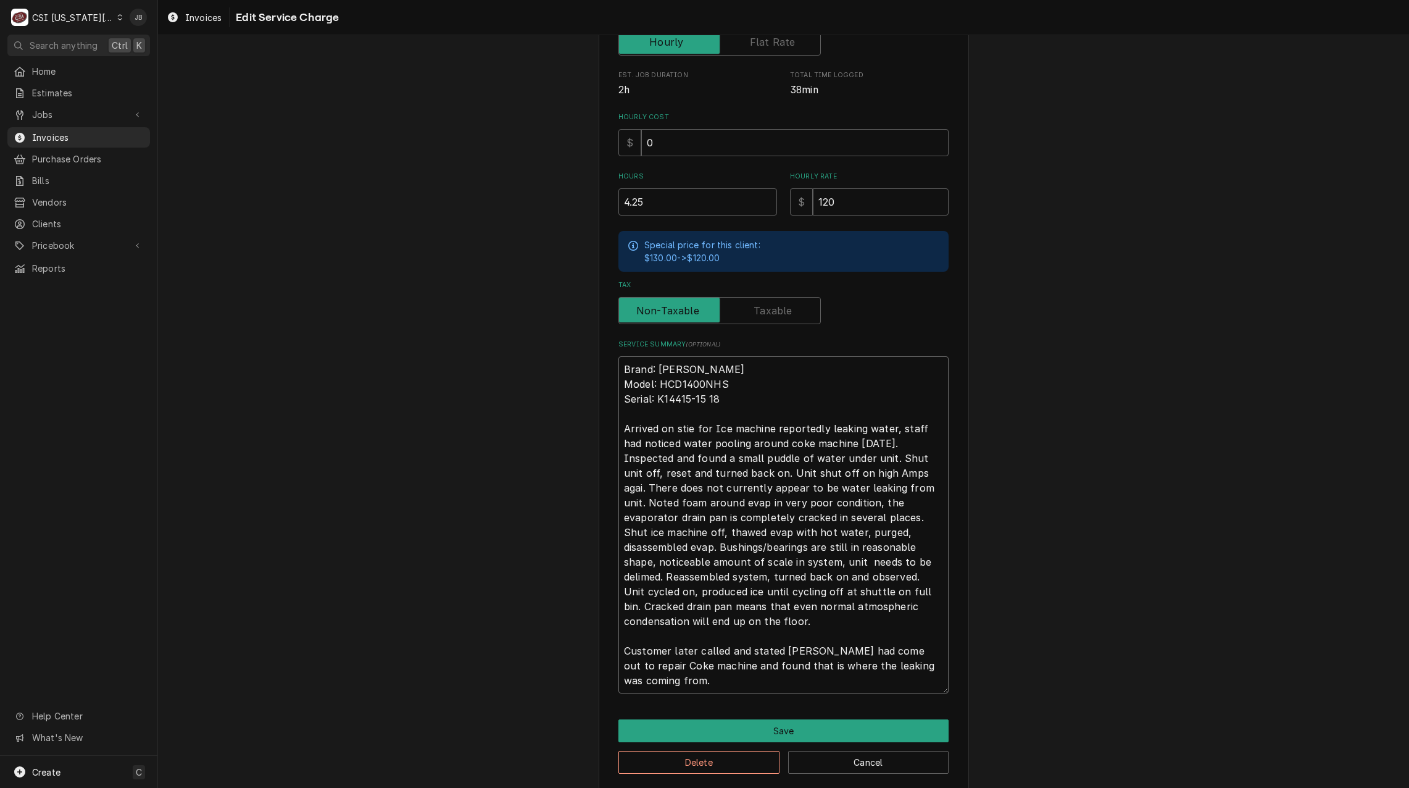
type textarea "Brand: Follett Model: HCD1400NHS Serial: K14415-15 18 Arrived on stie for Ice m…"
type textarea "x"
type textarea "Brand: Follett Model: HCD1400NHS Serial: K14415-15 18 Arrived on stie for Ice m…"
type textarea "x"
type textarea "Brand: Follett Model: HCD1400NHS Serial: K14415-15 18 Arrived on stie for Ice m…"
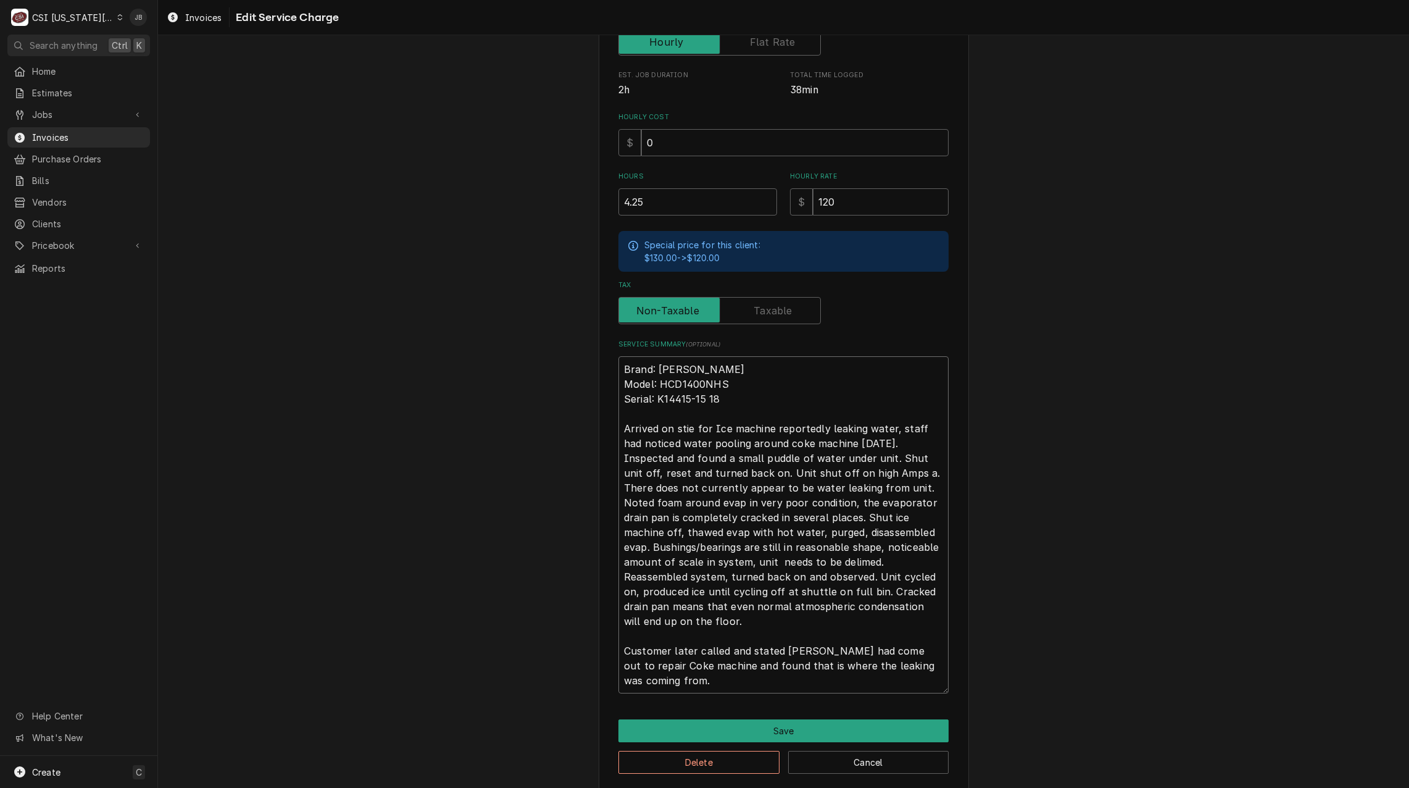
type textarea "x"
type textarea "Brand: Follett Model: HCD1400NHS Serial: K14415-15 18 Arrived on stie for Ice m…"
type textarea "x"
type textarea "Brand: Follett Model: HCD1400NHS Serial: K14415-15 18 Arrived on stie for Ice m…"
click at [897, 538] on textarea "Brand: Follett Model: HCD1400NHS Serial: K14415-15 18 Arrived on stie for Ice m…" at bounding box center [783, 524] width 330 height 337
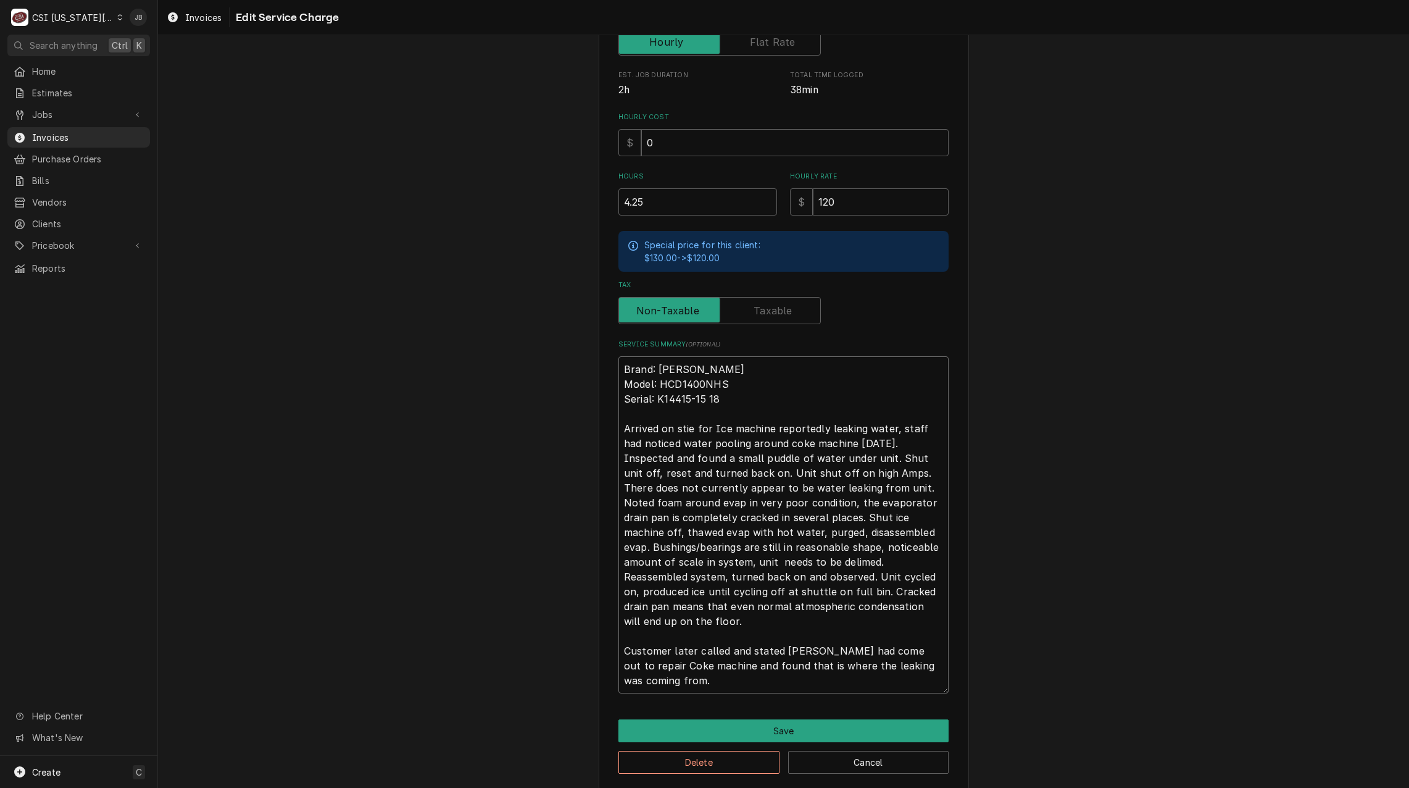
type textarea "x"
click at [707, 605] on textarea "Brand: Follett Model: HCD1400NHS Serial: K14415-15 18 Arrived on stie for Ice m…" at bounding box center [783, 524] width 330 height 337
click at [662, 620] on textarea "Brand: Follett Model: HCD1400NHS Serial: K14415-15 18 Arrived on stie for Ice m…" at bounding box center [783, 524] width 330 height 337
click at [660, 677] on textarea "Brand: Follett Model: HCD1400NHS Serial: K14415-15 18 Arrived on stie for Ice m…" at bounding box center [783, 524] width 330 height 337
type textarea "Brand: Follett Model: HCD1400NHS Serial: K14415-15 18 Arrived on stie for Ice m…"
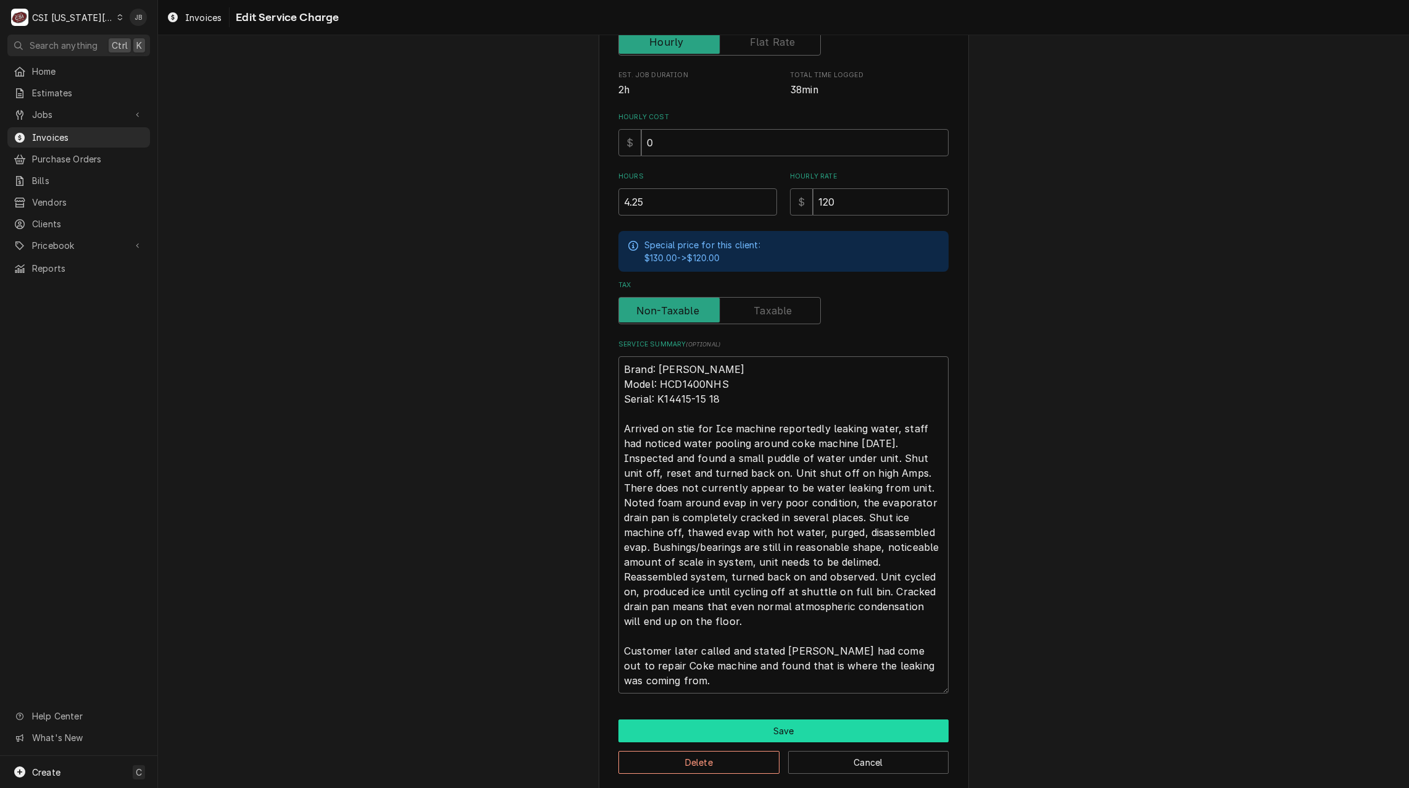
click at [704, 727] on button "Save" at bounding box center [783, 730] width 330 height 23
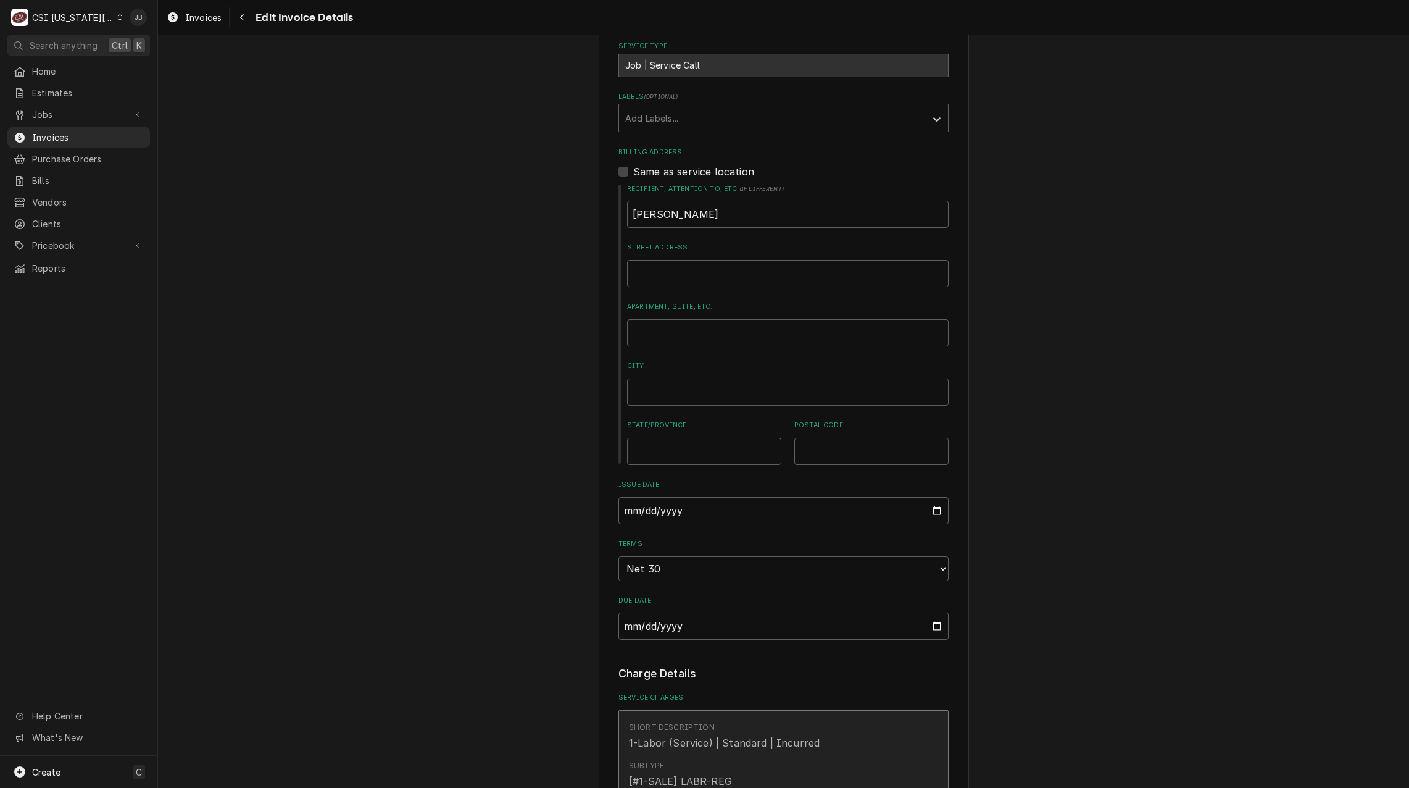
scroll to position [849, 0]
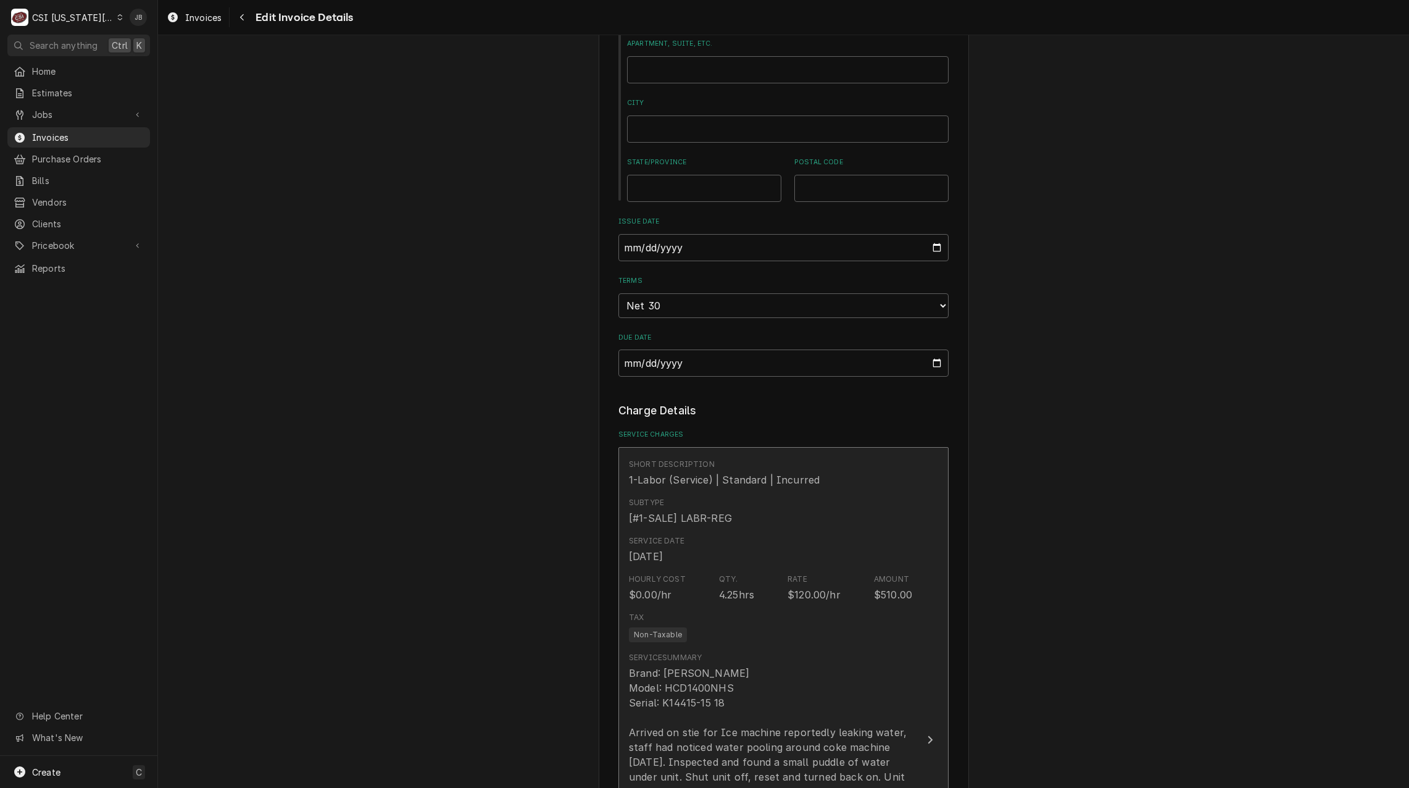
click at [693, 568] on div "Hourly Cost $0.00/hr Qty. 4.25hrs Rate $120.00/hr Amount $510.00" at bounding box center [770, 587] width 283 height 38
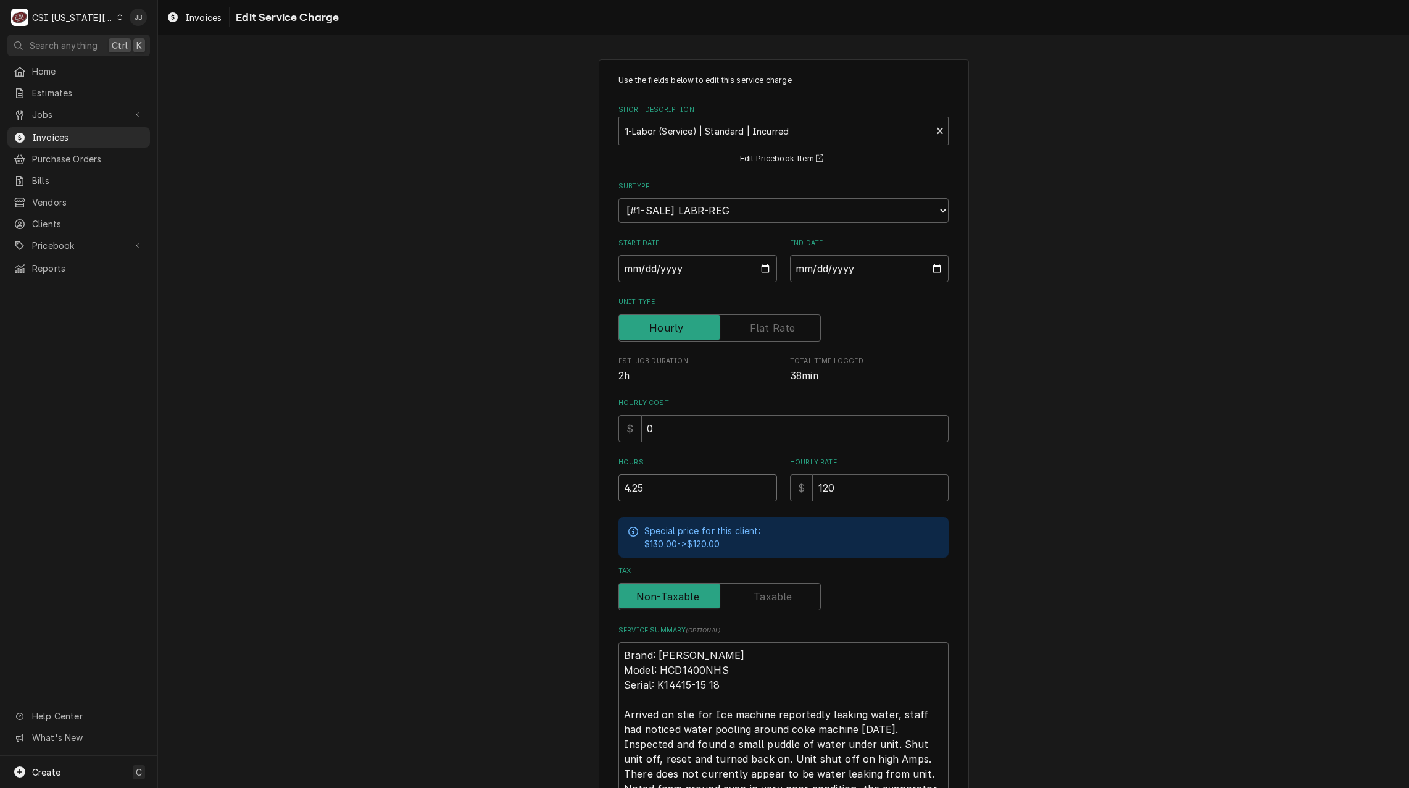
drag, startPoint x: 647, startPoint y: 488, endPoint x: 555, endPoint y: 482, distance: 92.1
click at [565, 485] on div "Use the fields below to edit this service charge Short Description 1-Labor (Ser…" at bounding box center [783, 567] width 1251 height 1038
type textarea "x"
type input "4"
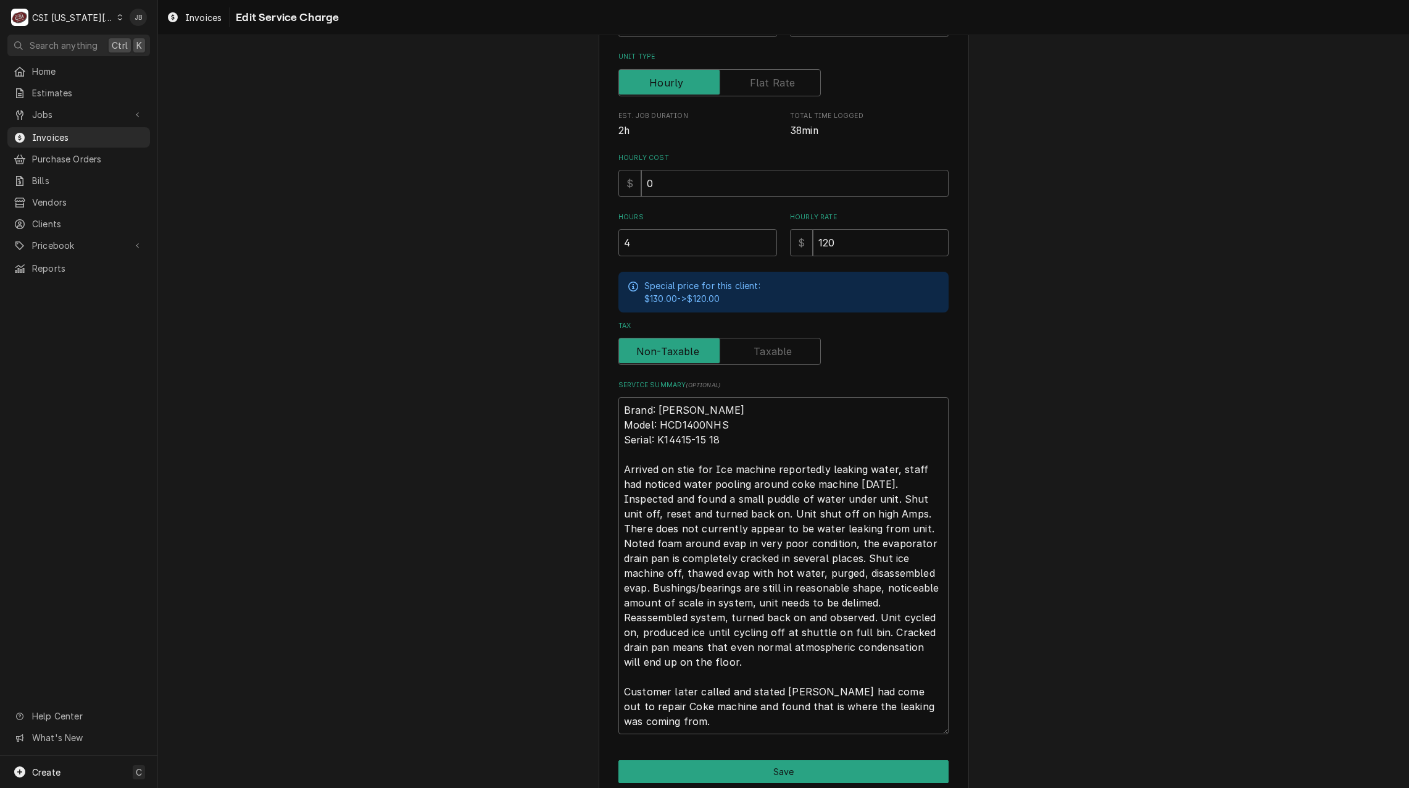
scroll to position [297, 0]
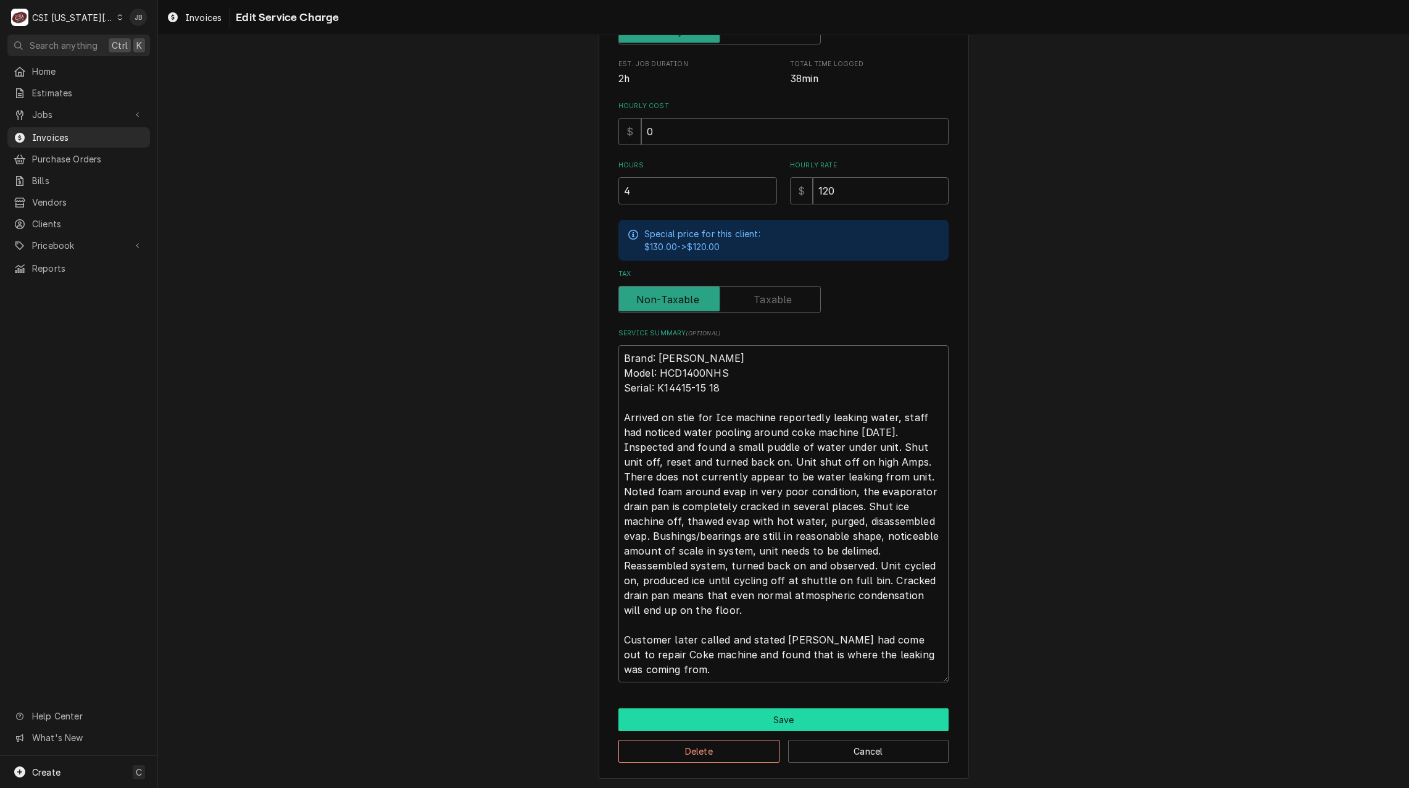
click at [660, 710] on button "Save" at bounding box center [783, 719] width 330 height 23
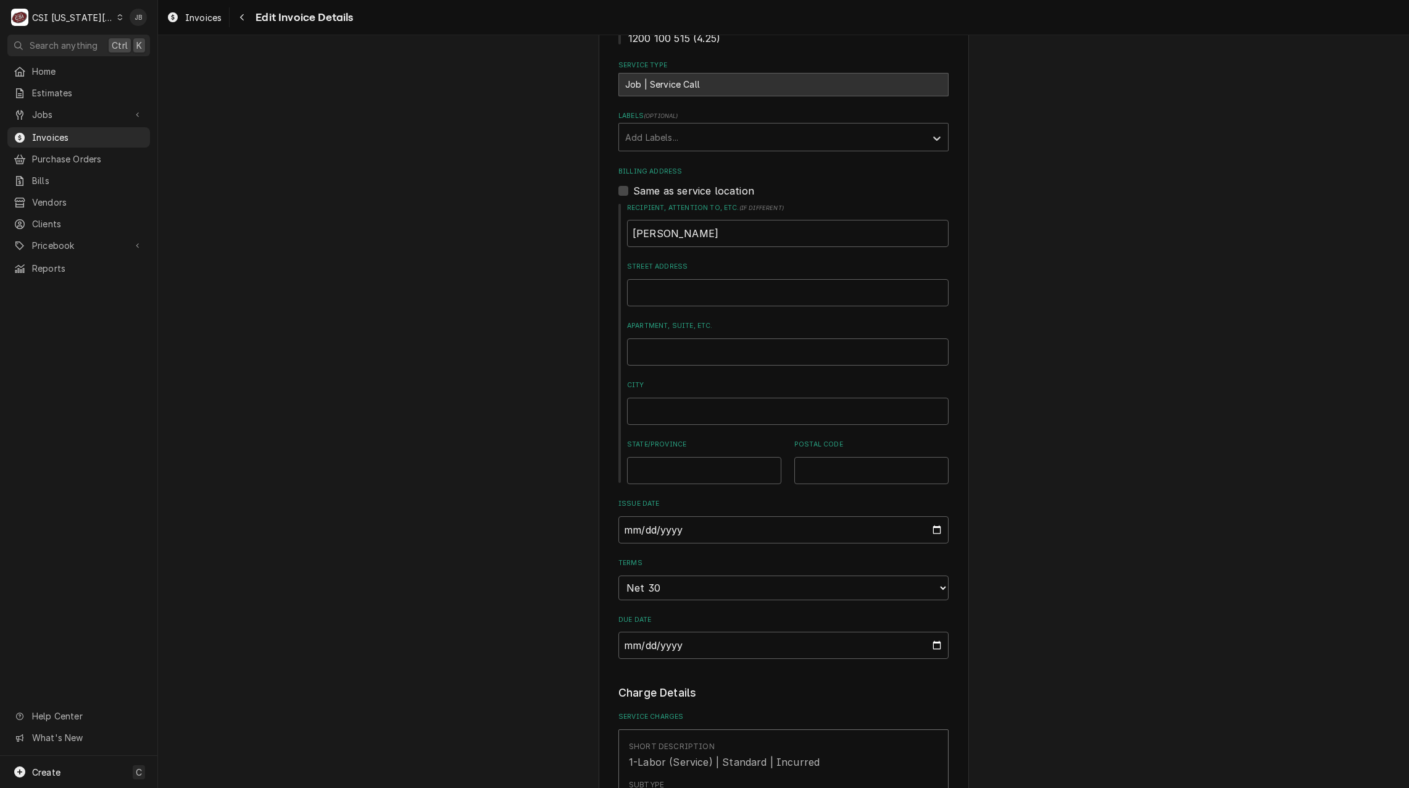
scroll to position [402, 0]
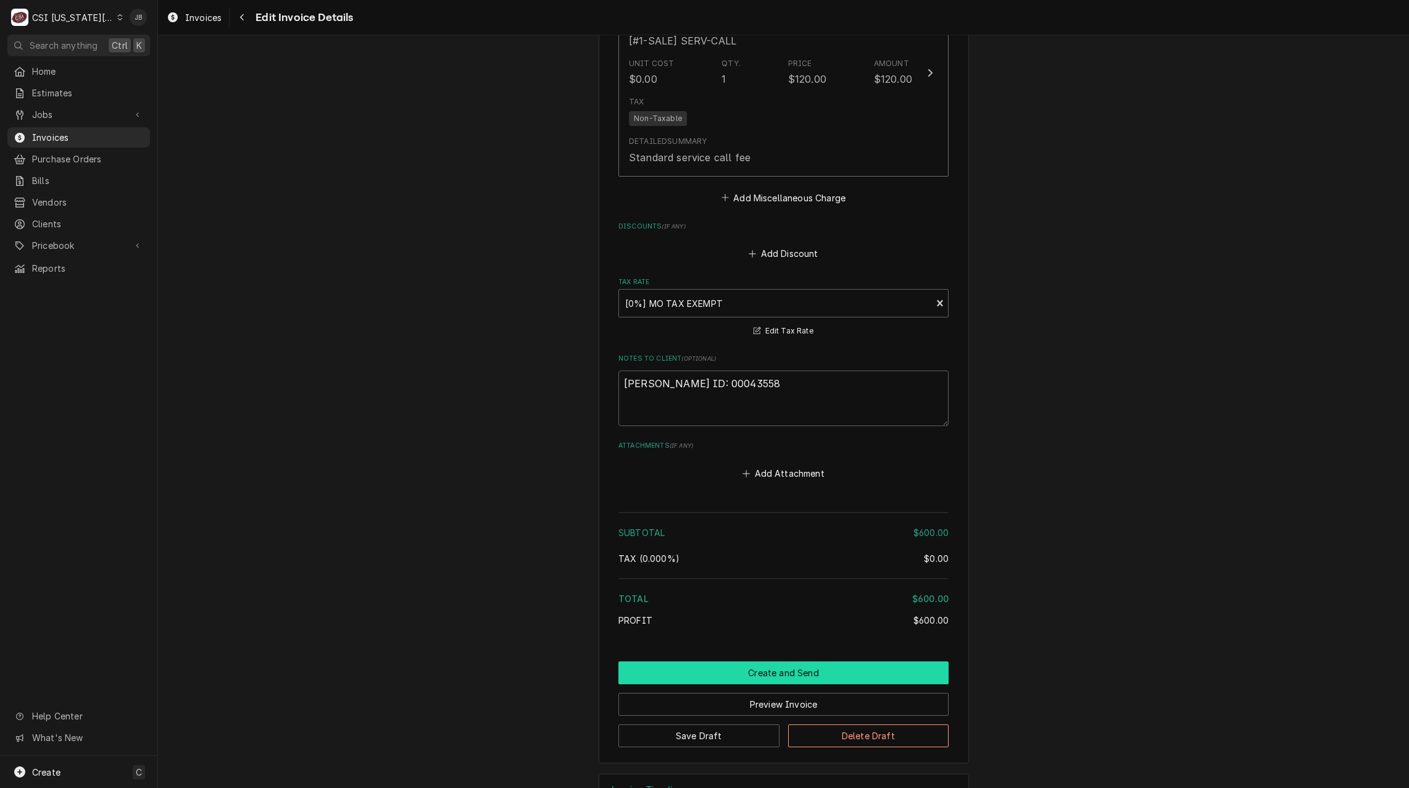
click at [685, 661] on button "Create and Send" at bounding box center [783, 672] width 330 height 23
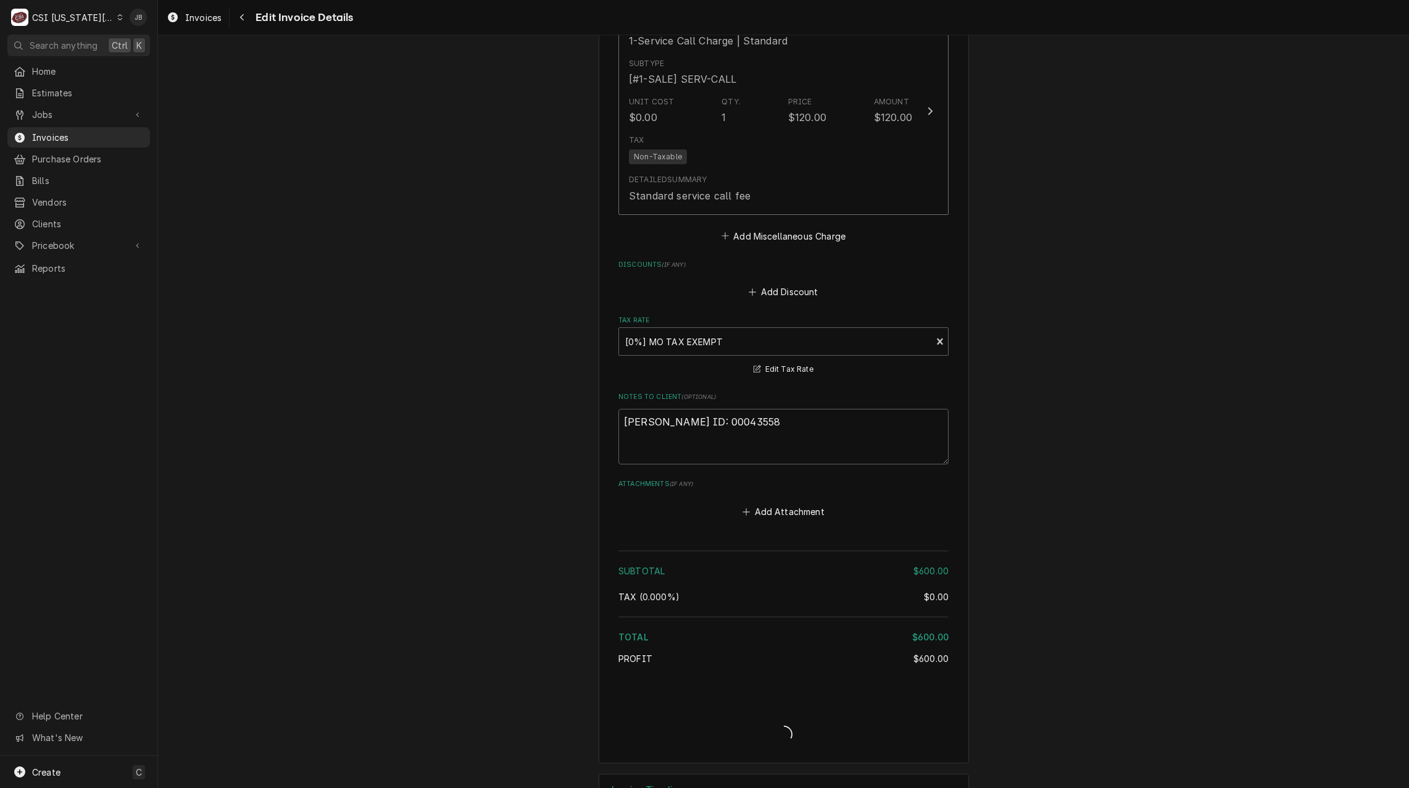
type textarea "x"
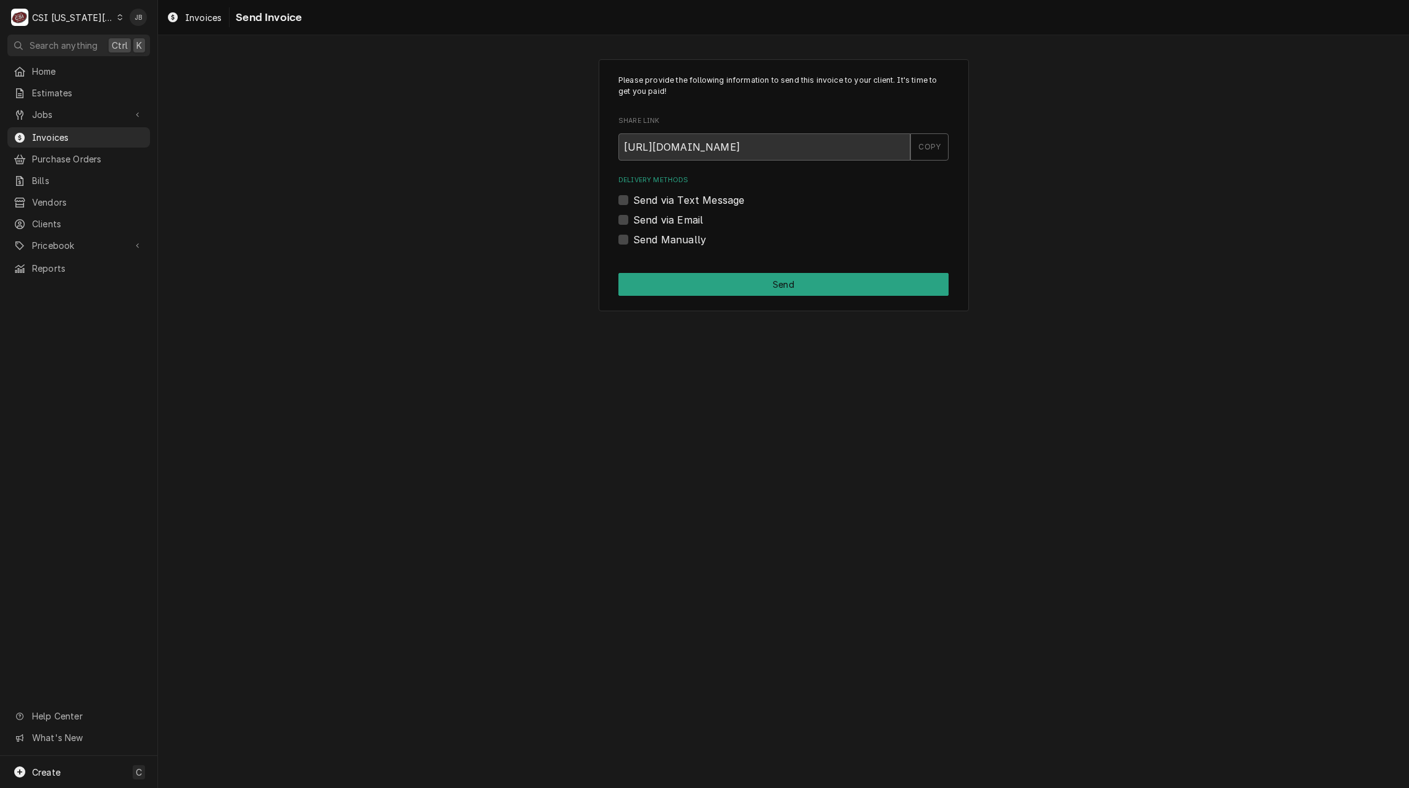
click at [725, 219] on div "Send via Email" at bounding box center [783, 219] width 330 height 15
click at [681, 218] on label "Send via Email" at bounding box center [668, 219] width 70 height 15
click at [681, 218] on input "Send via Email" at bounding box center [798, 225] width 330 height 27
checkbox input "true"
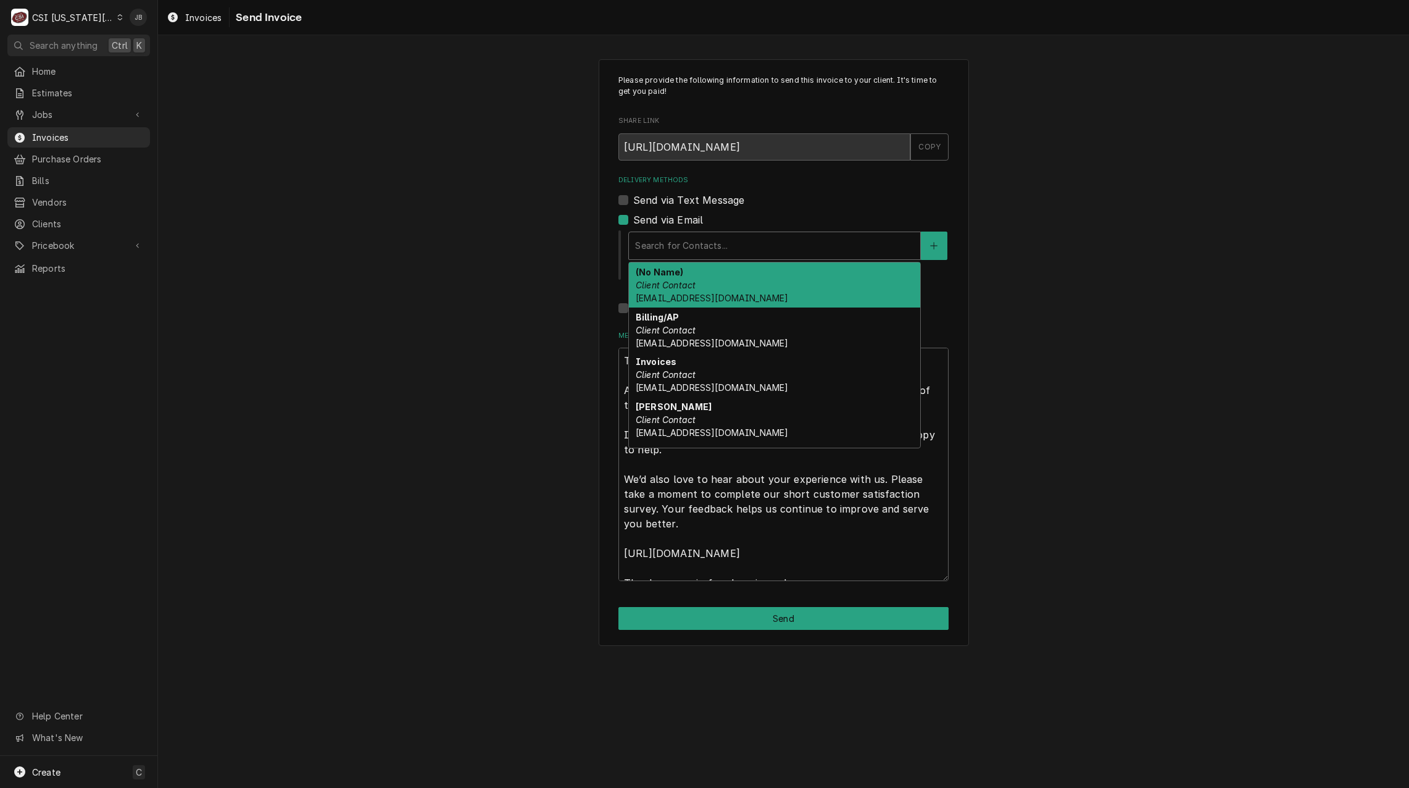
click at [694, 243] on div "Delivery Methods" at bounding box center [774, 246] width 279 height 22
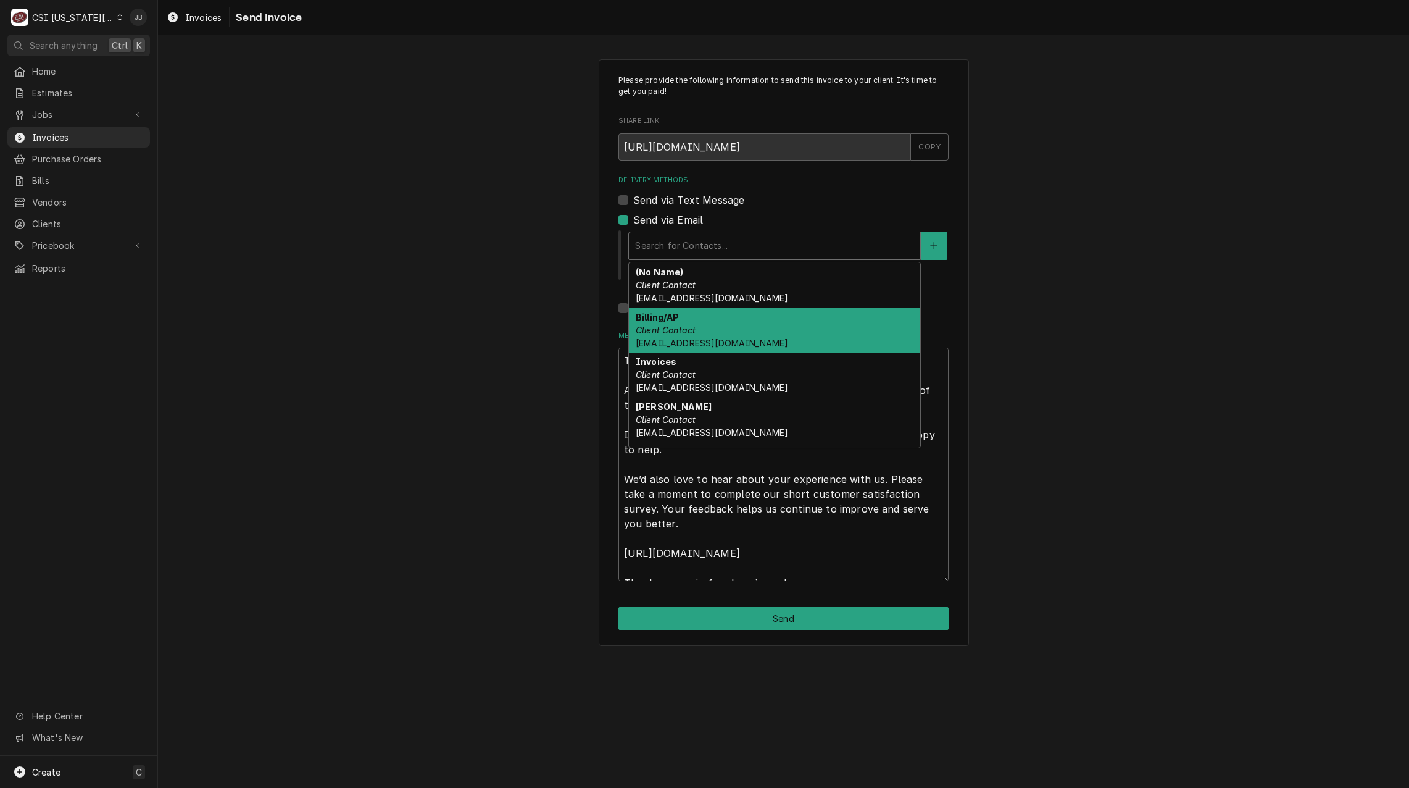
click at [721, 323] on div "Billing/AP Client Contact invoiceservice@viviancompany.com" at bounding box center [774, 329] width 291 height 45
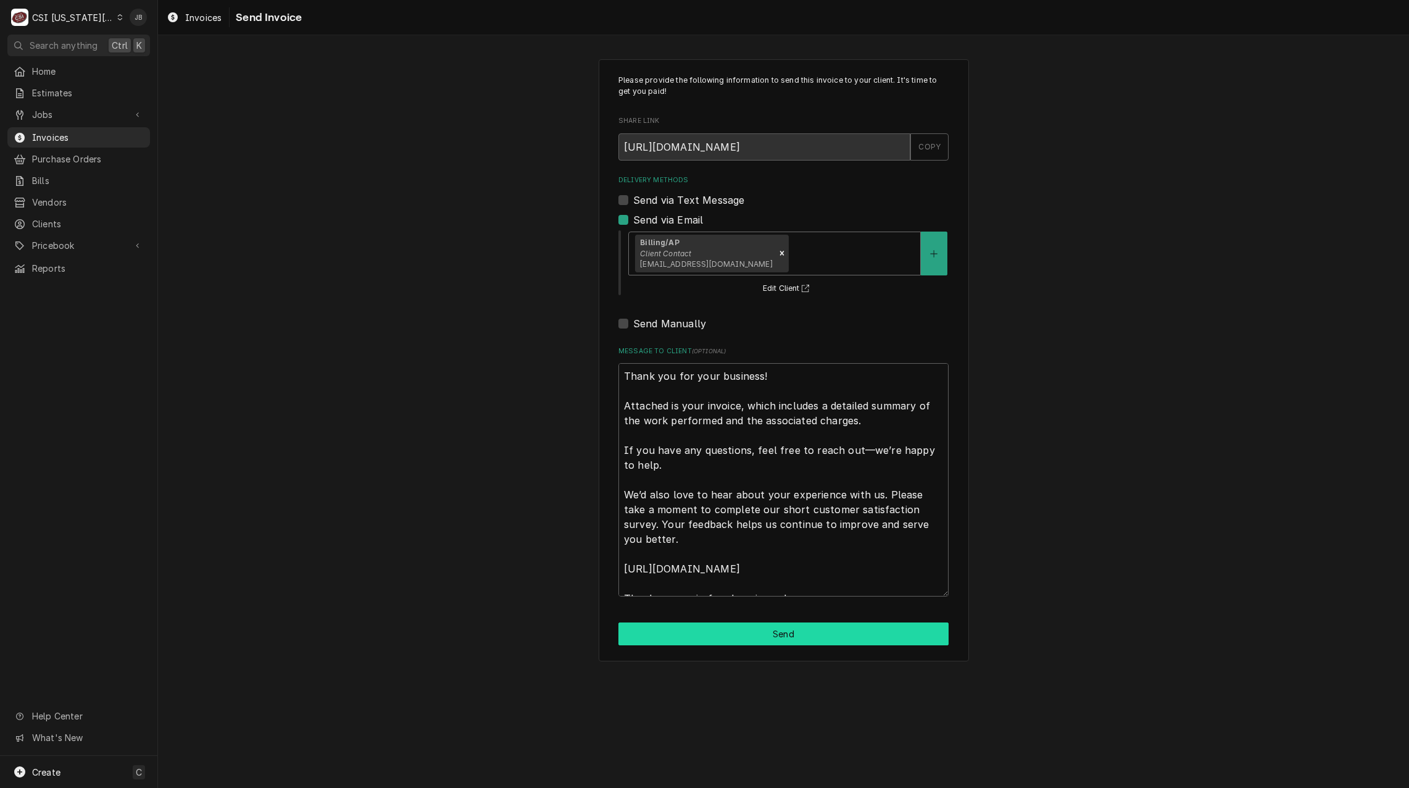
drag, startPoint x: 636, startPoint y: 638, endPoint x: 676, endPoint y: 639, distance: 39.5
click at [638, 638] on button "Send" at bounding box center [783, 633] width 330 height 23
type textarea "x"
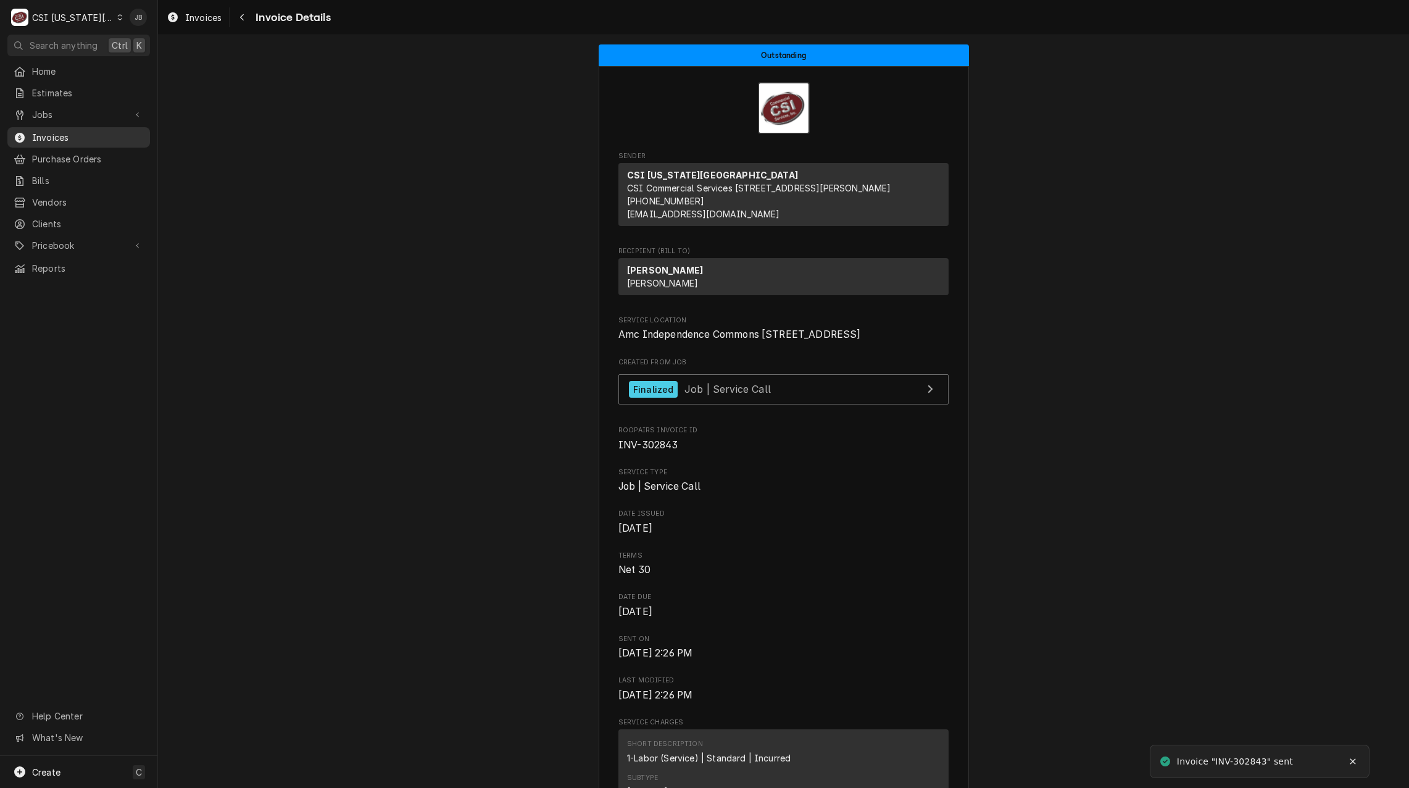
click at [87, 140] on div "Invoices" at bounding box center [79, 137] width 138 height 15
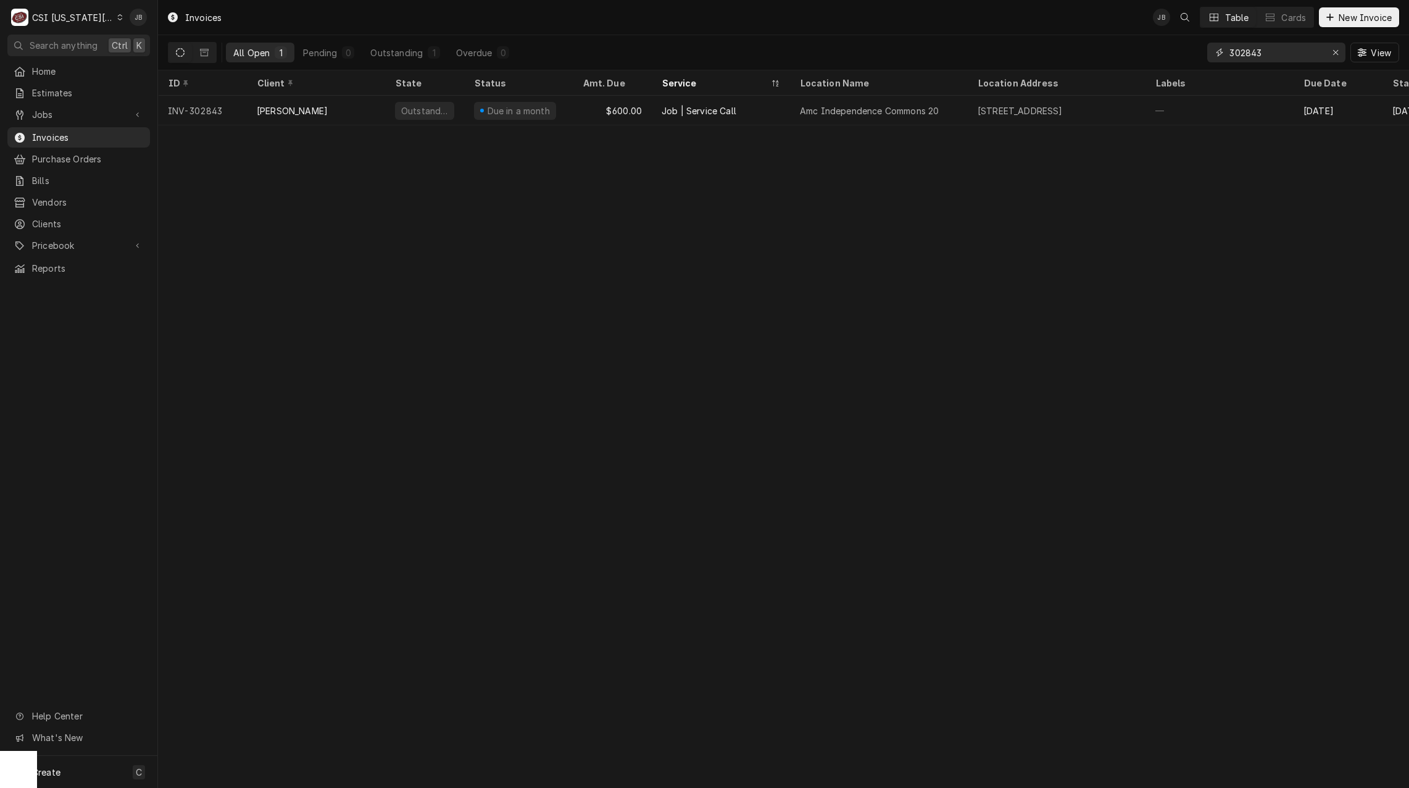
click at [1273, 44] on input "302843" at bounding box center [1276, 53] width 93 height 20
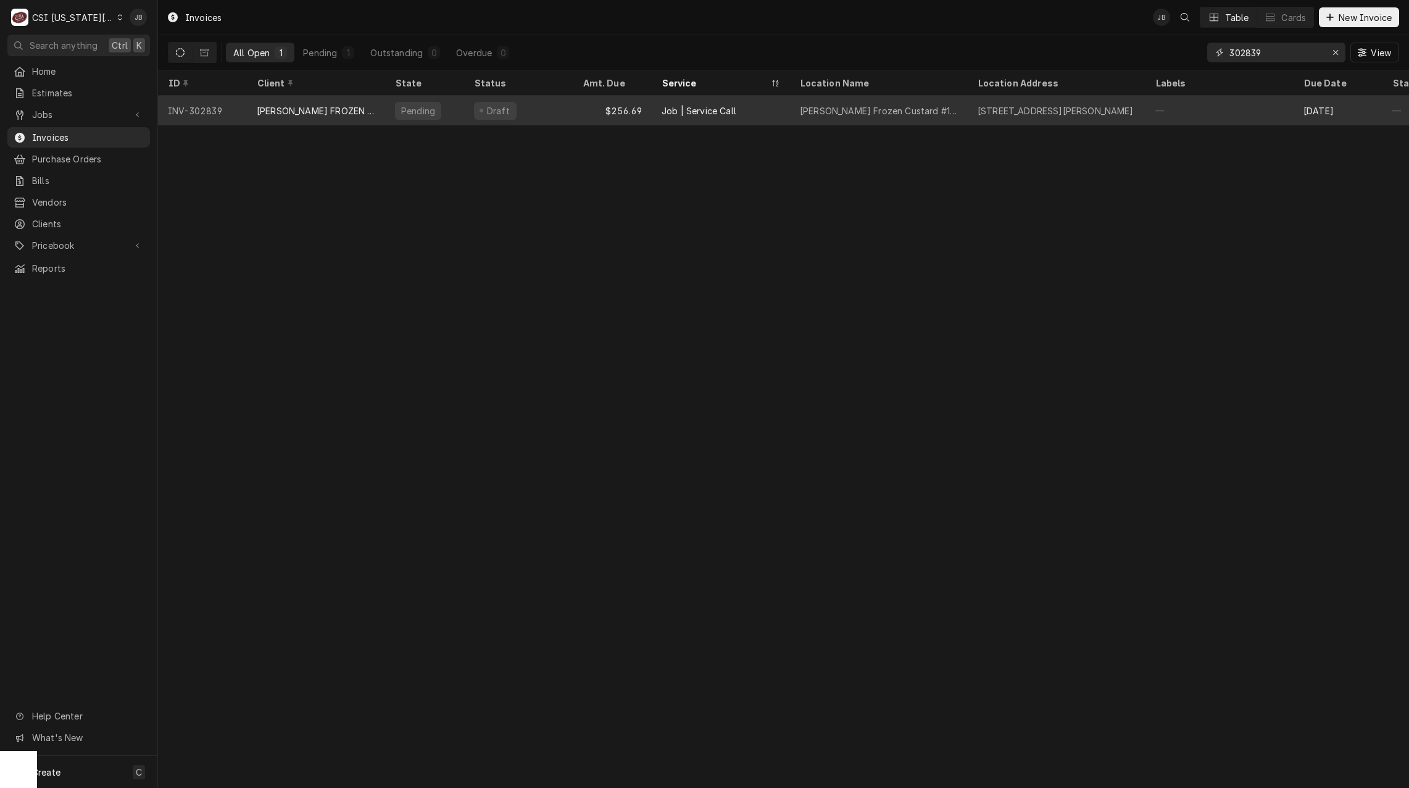
type input "302839"
click at [404, 109] on div "Pending" at bounding box center [418, 110] width 36 height 13
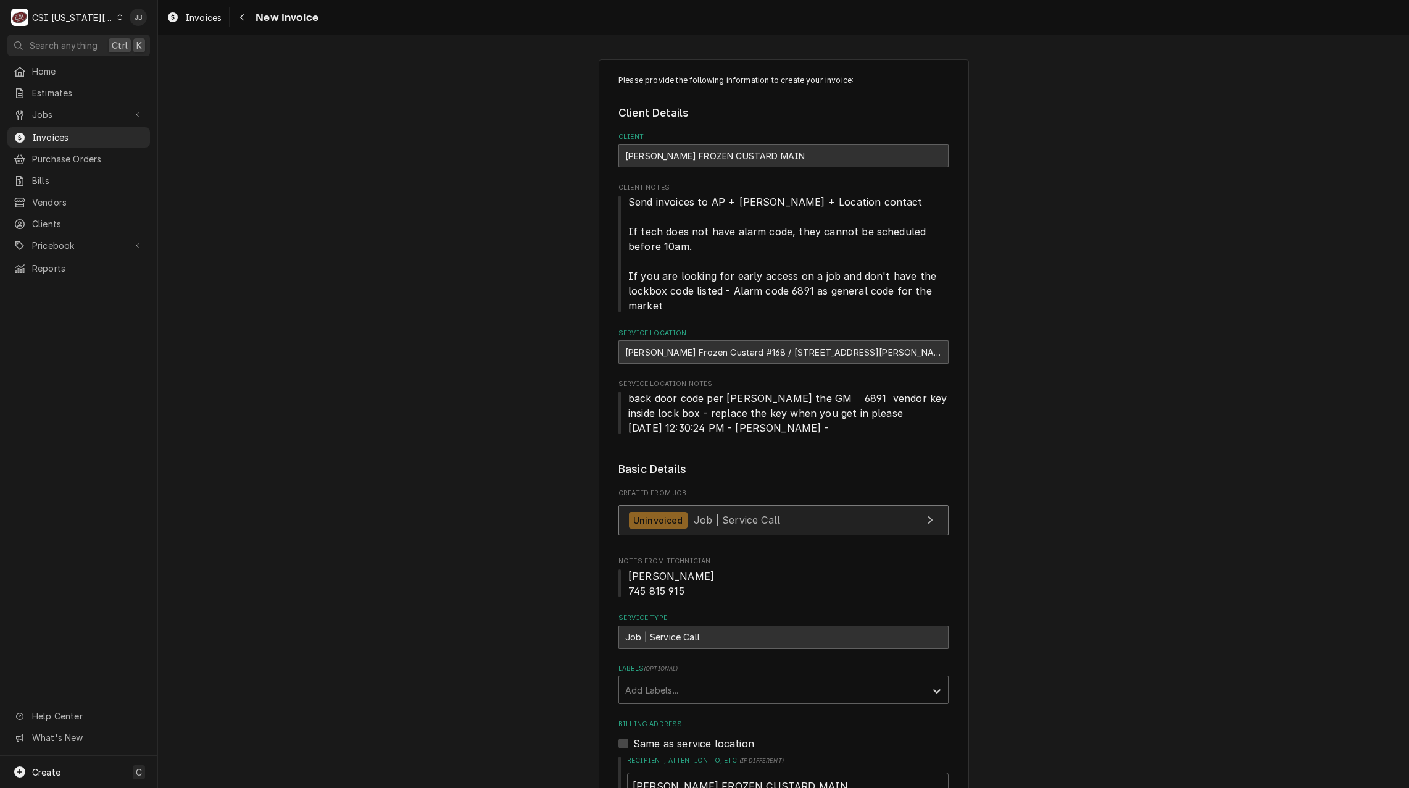
click at [768, 517] on span "Job | Service Call" at bounding box center [737, 520] width 86 height 12
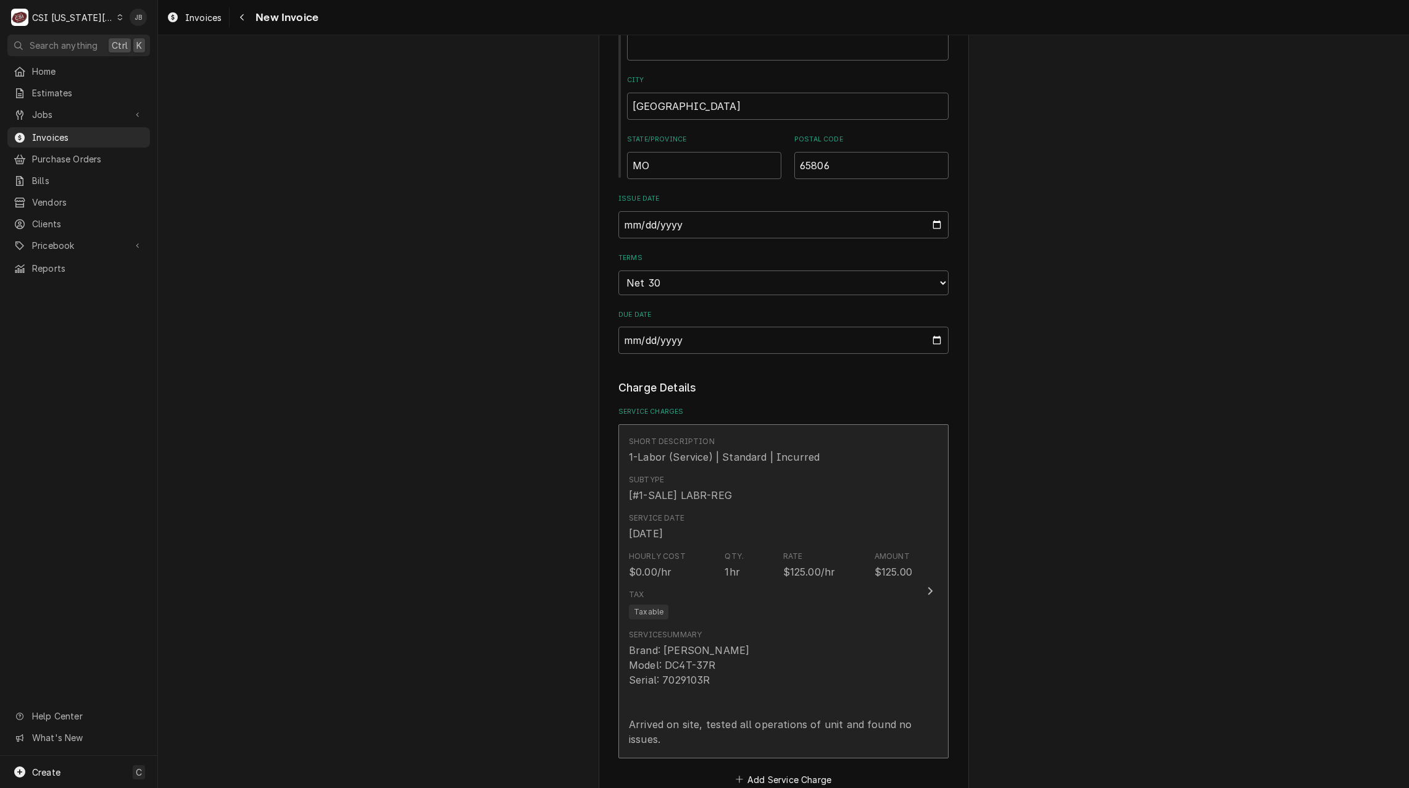
scroll to position [988, 0]
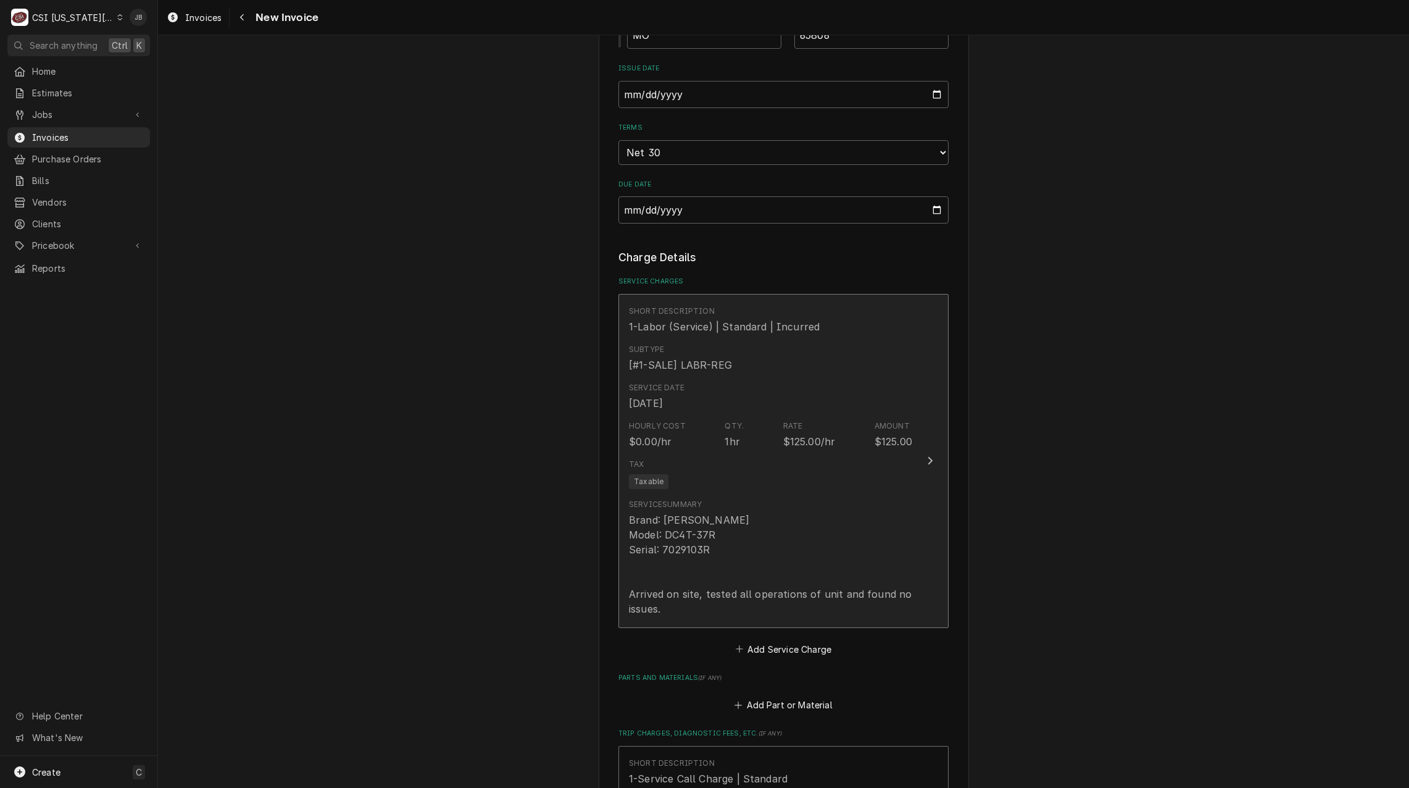
click at [733, 372] on div "Subtype [#1-SALE] LABR-REG" at bounding box center [770, 358] width 283 height 38
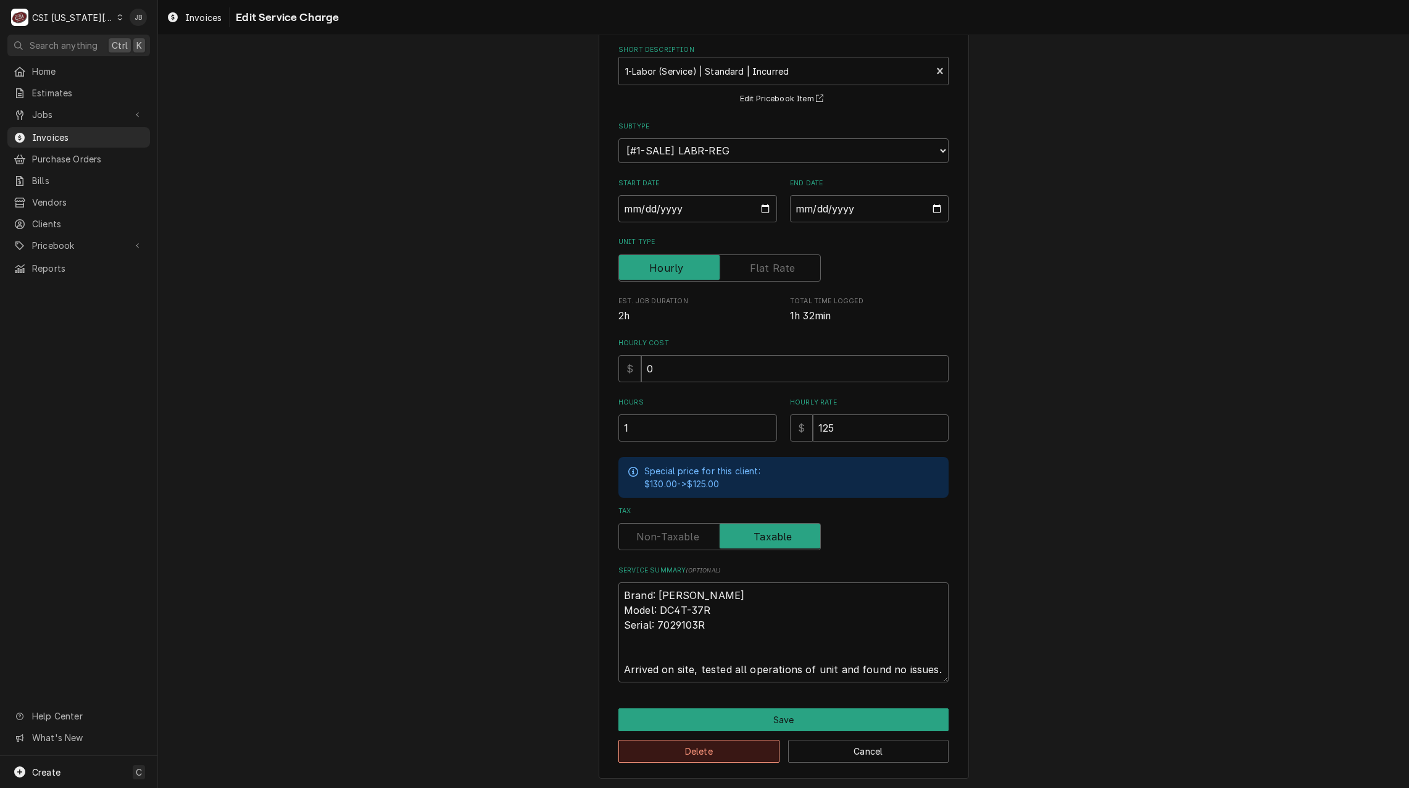
click at [696, 754] on button "Delete" at bounding box center [698, 750] width 161 height 23
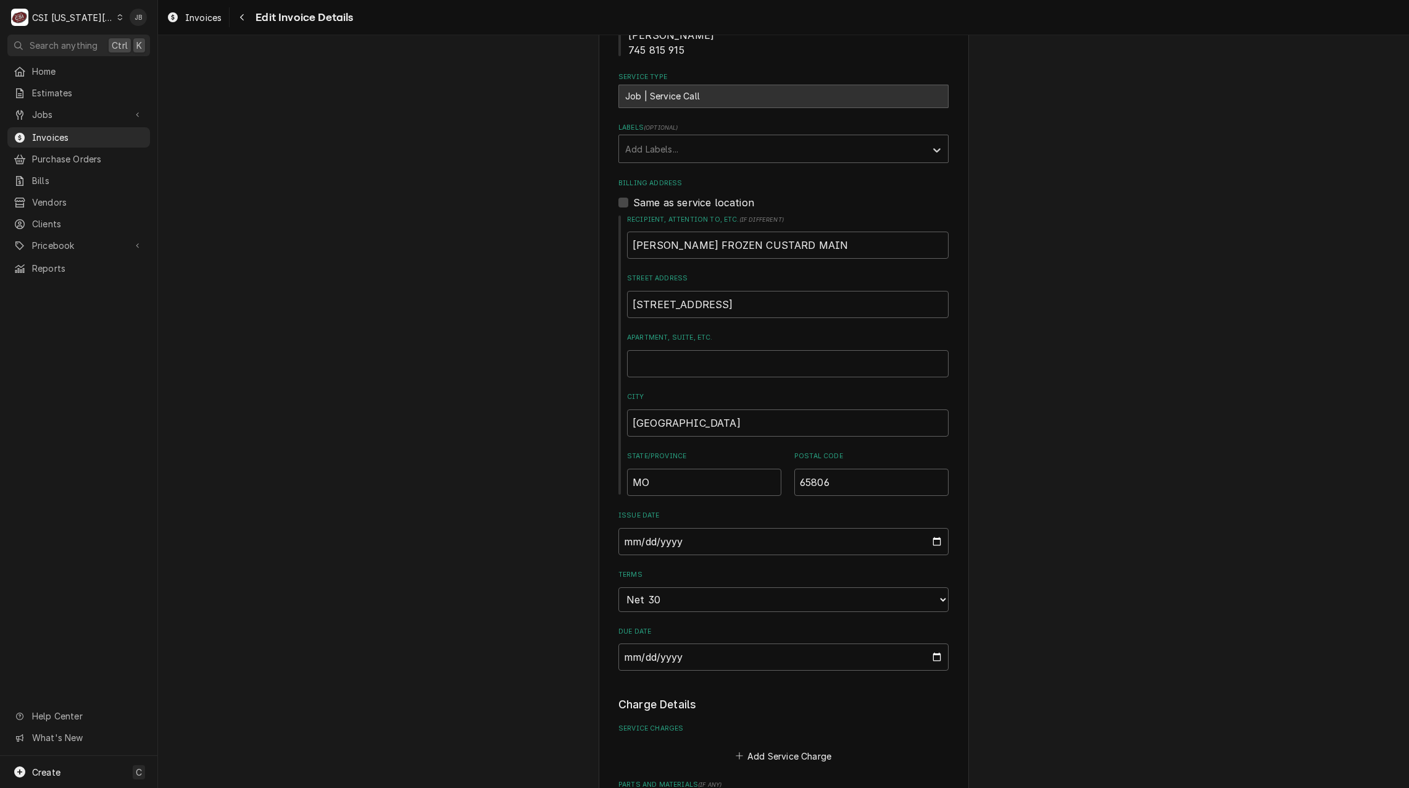
scroll to position [973, 0]
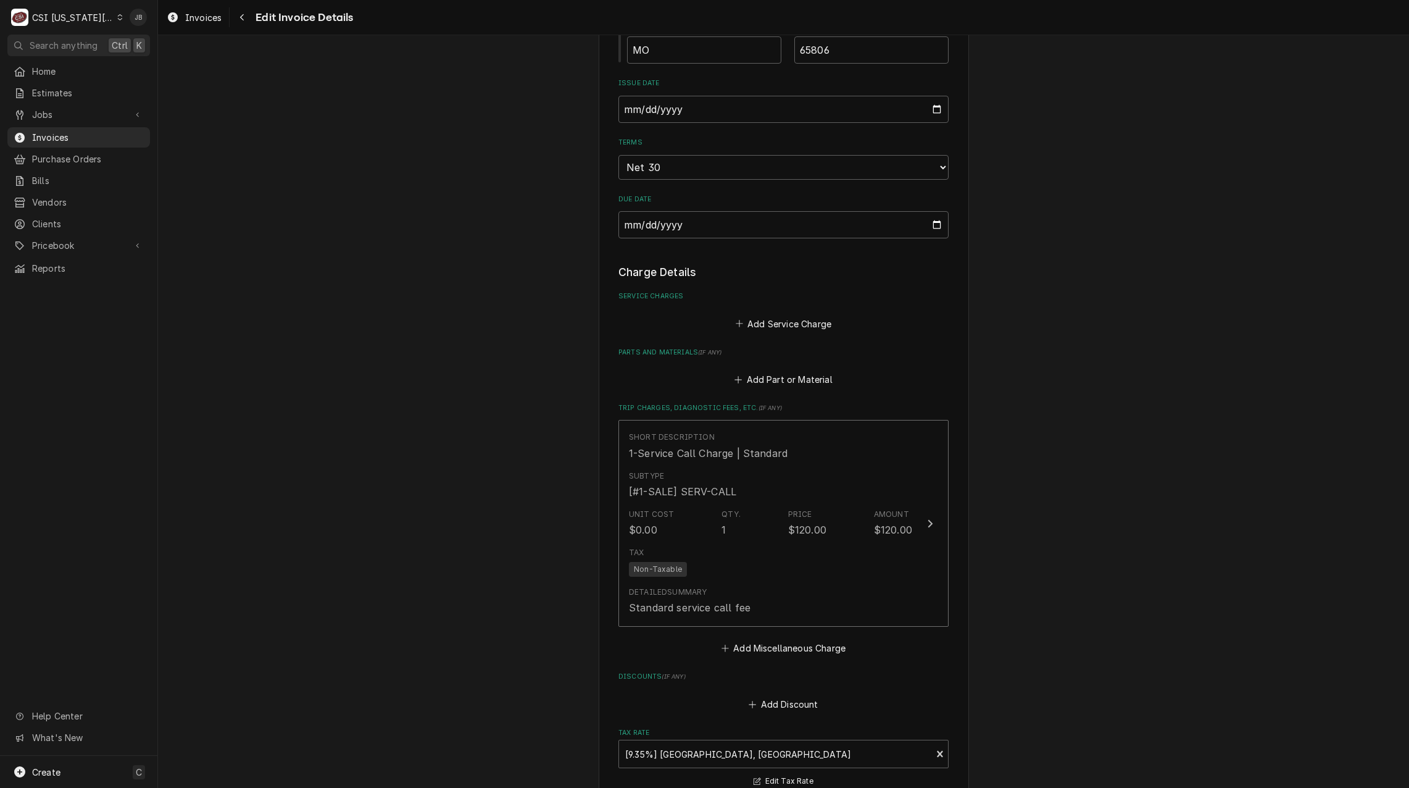
click at [691, 632] on div "Short Description 1-Service Call Charge | Standard Subtype [#1-SALE] SERV-CALL …" at bounding box center [783, 526] width 330 height 213
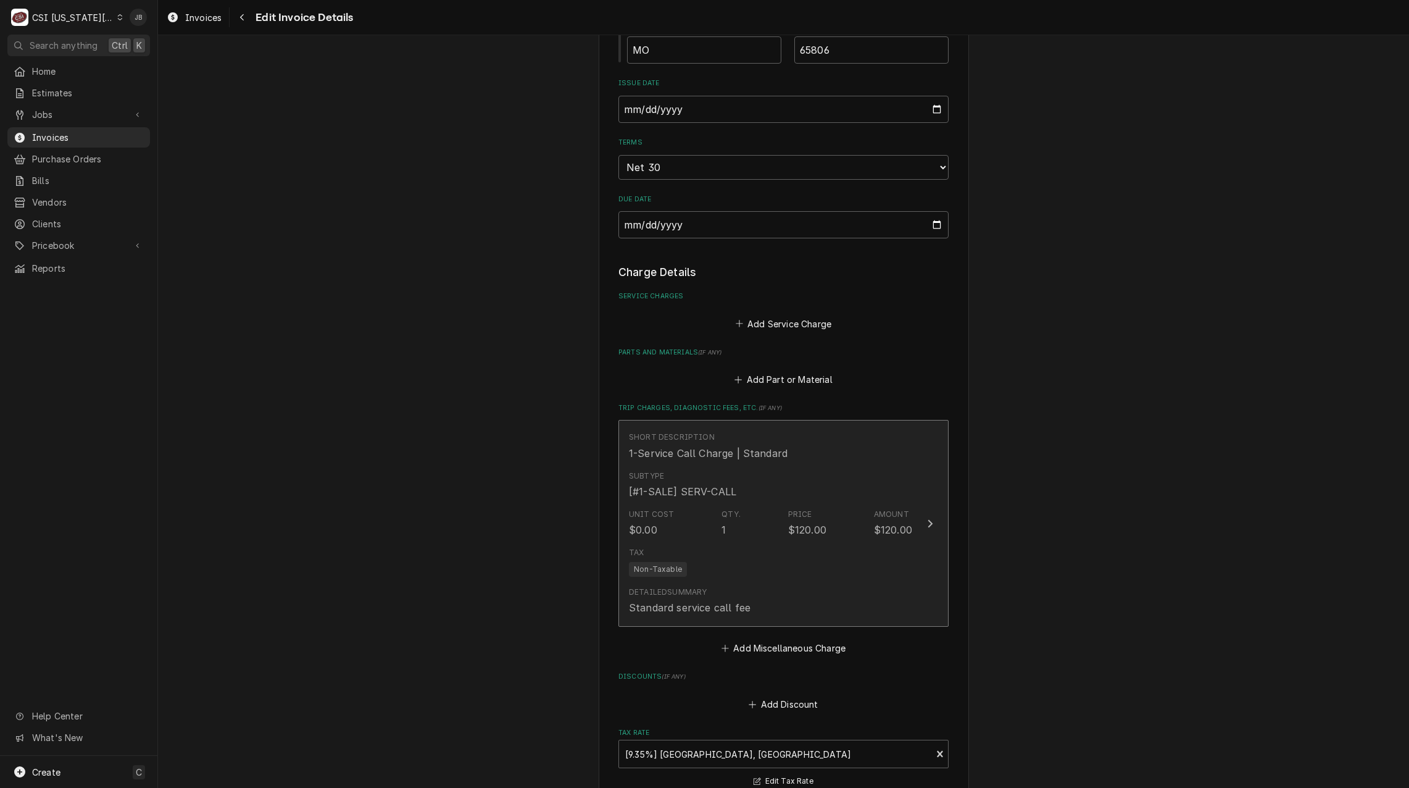
click at [694, 571] on div "Tax Non-Taxable" at bounding box center [770, 562] width 283 height 40
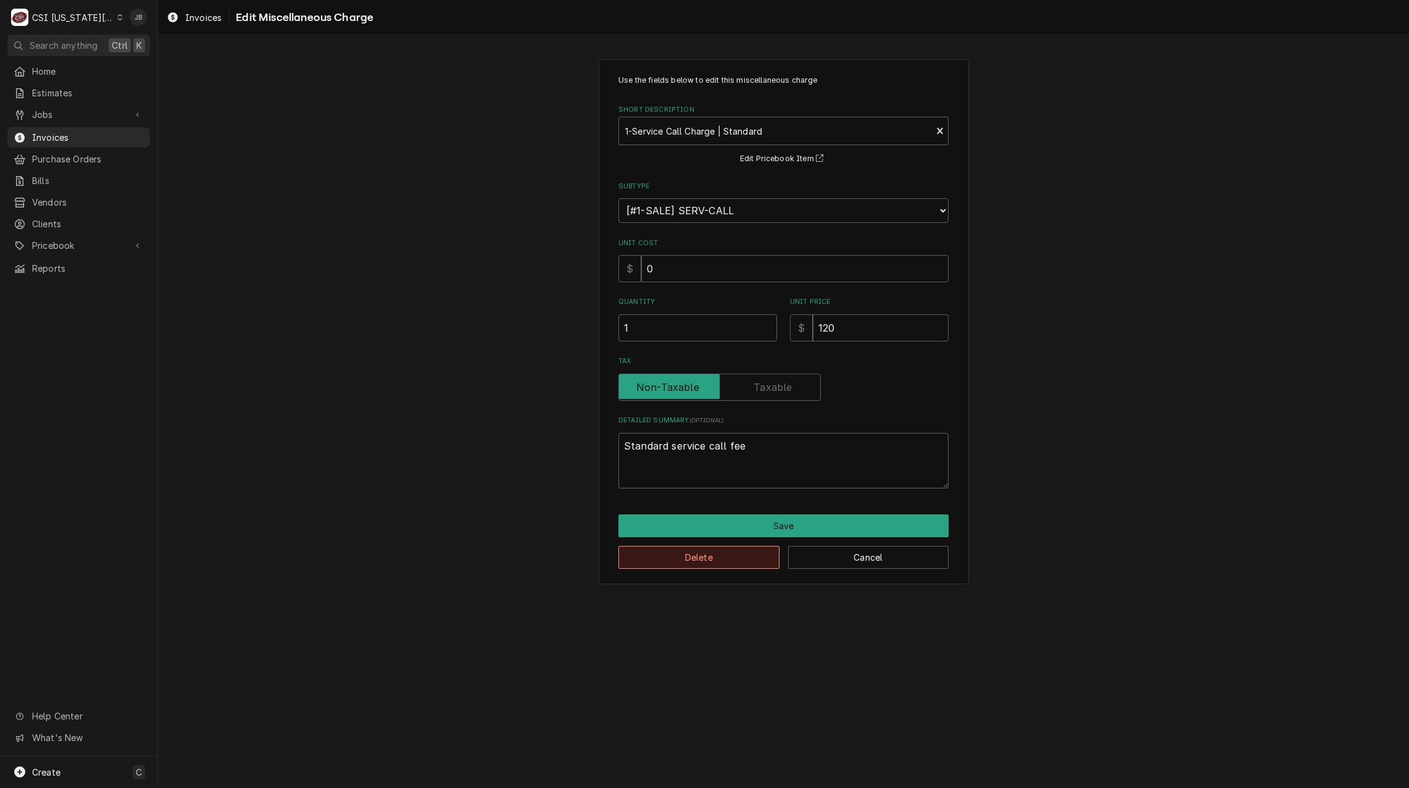
click at [659, 564] on button "Delete" at bounding box center [698, 557] width 161 height 23
type textarea "x"
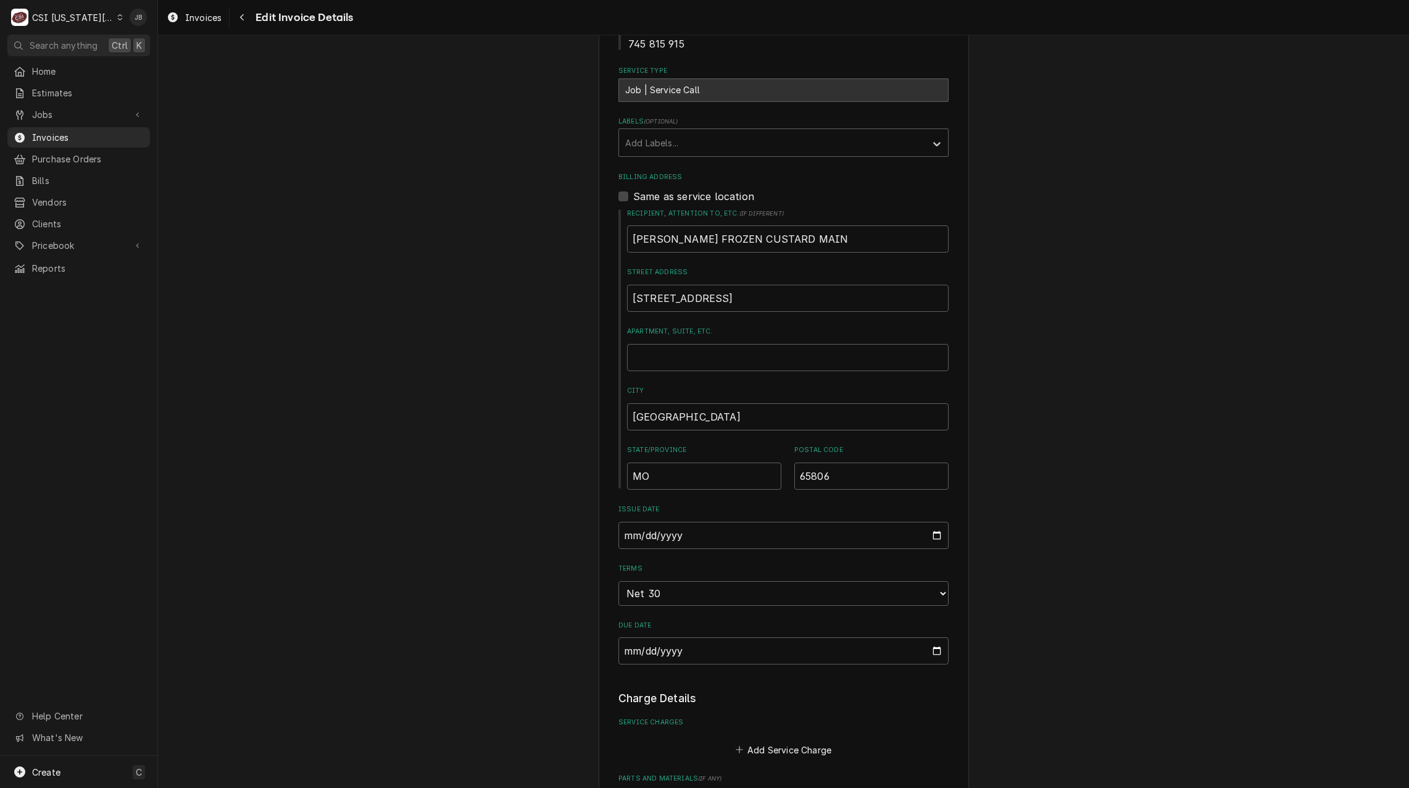
scroll to position [341, 0]
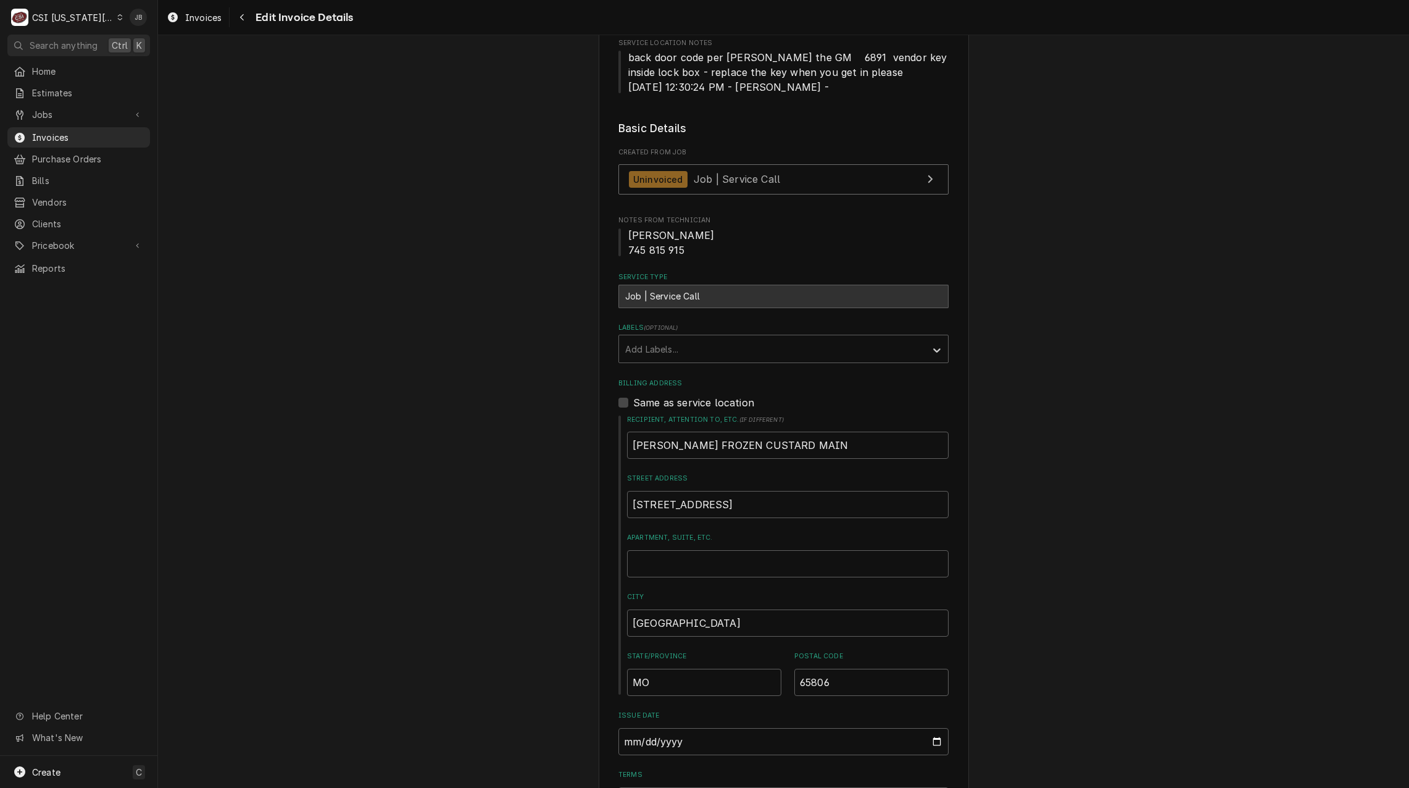
click at [675, 372] on fieldset "Basic Details Created From Job Uninvoiced Job | Service Call Notes From Technic…" at bounding box center [783, 495] width 330 height 751
click at [664, 343] on div "Labels" at bounding box center [772, 349] width 294 height 22
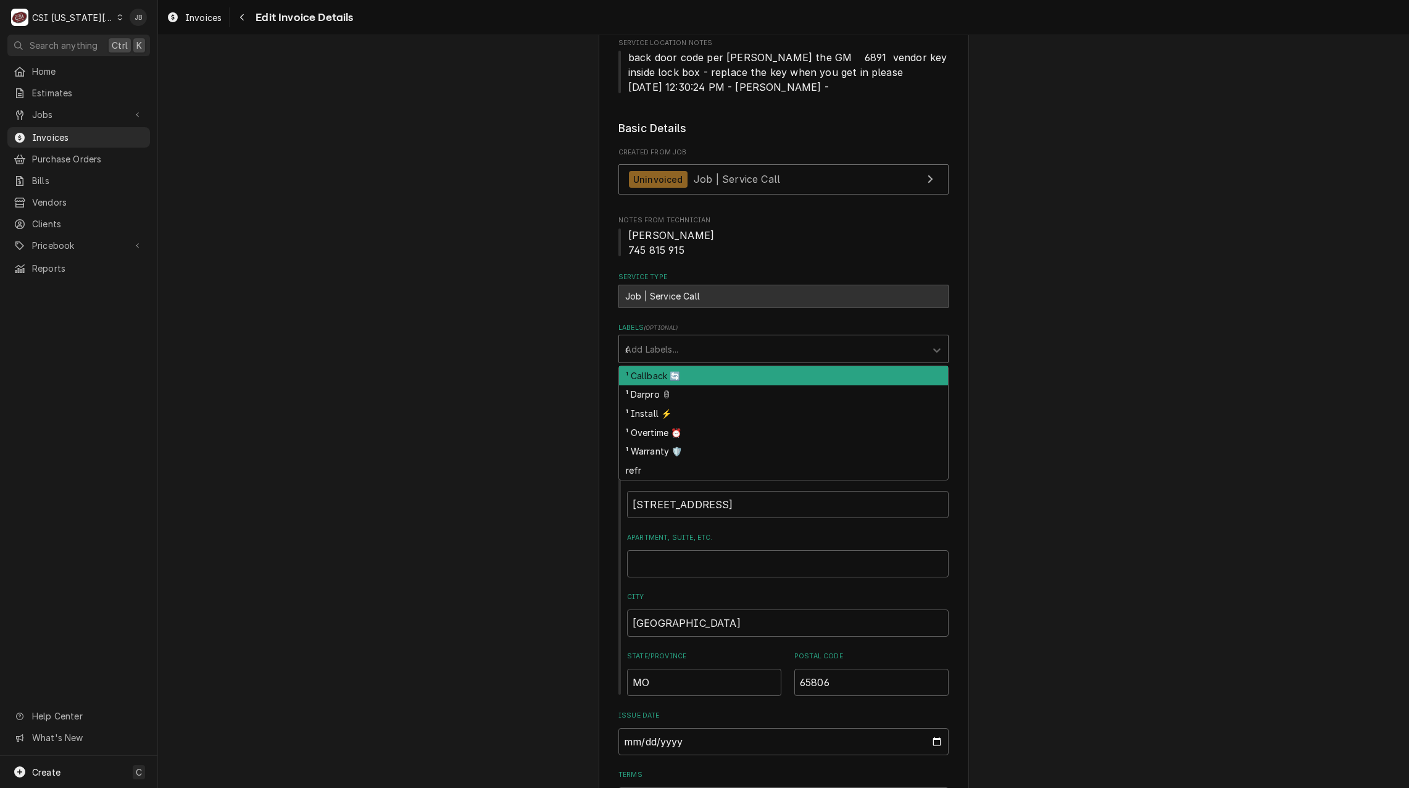
type input "ca"
click at [658, 375] on div "¹ Callback 🔄" at bounding box center [783, 375] width 329 height 19
type textarea "x"
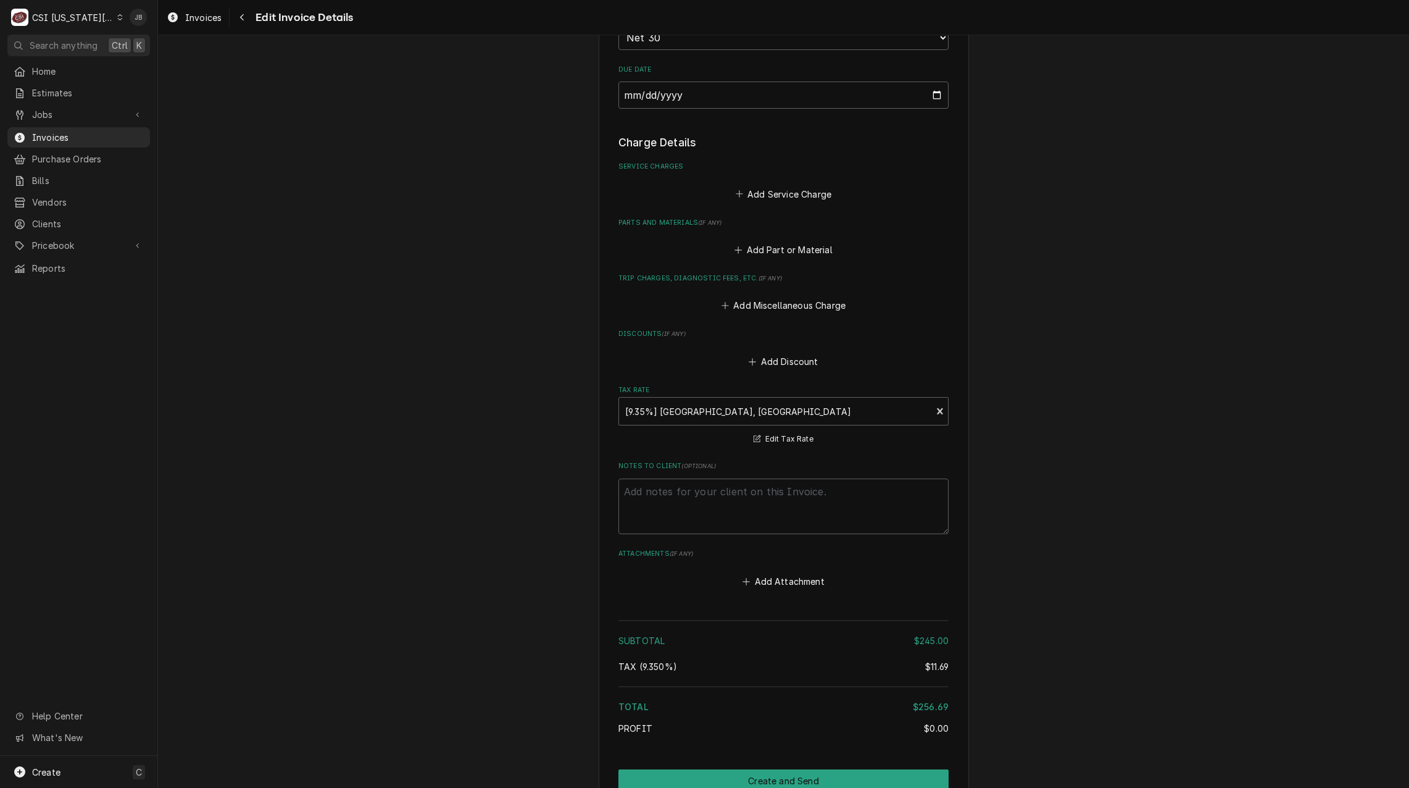
scroll to position [1255, 0]
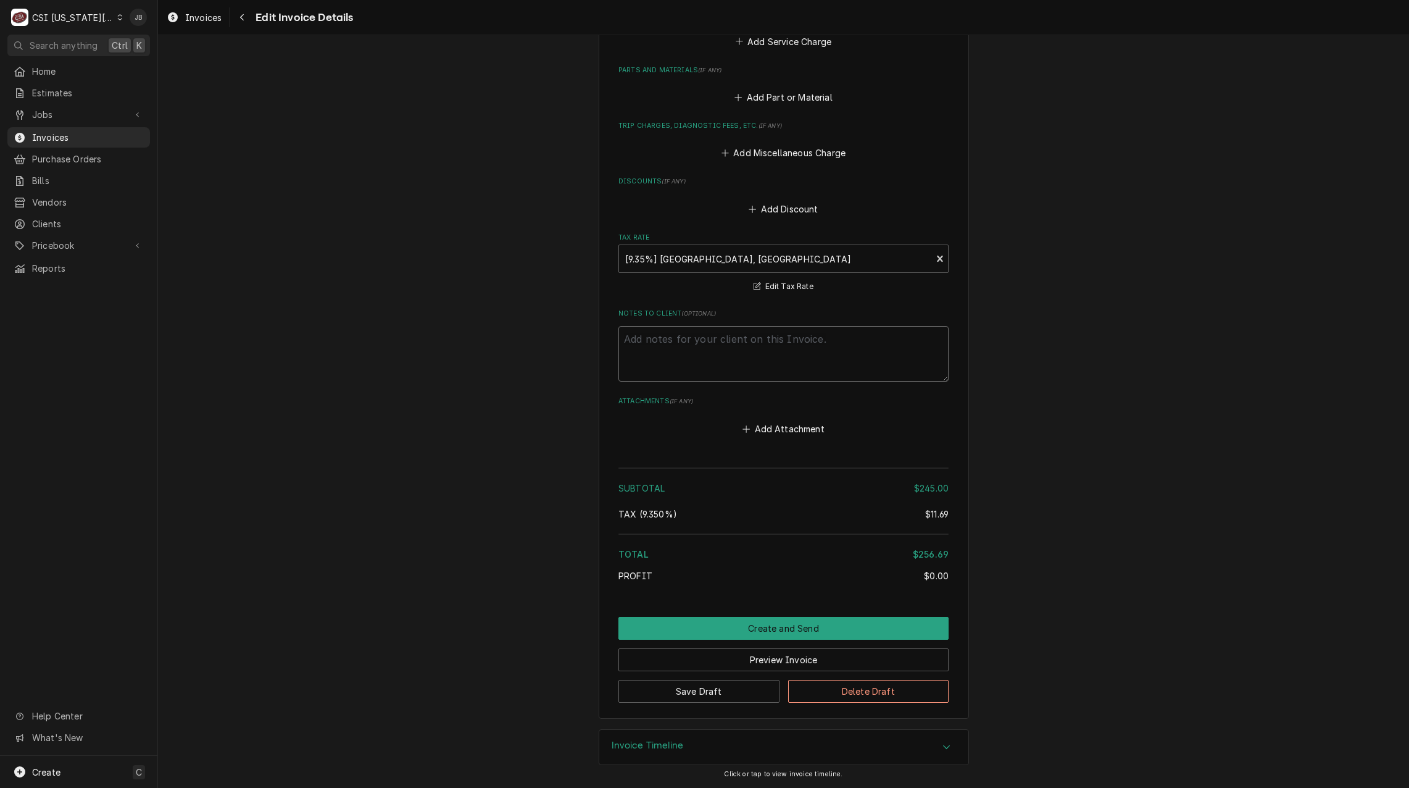
click at [651, 357] on textarea "Notes to Client ( optional )" at bounding box center [783, 354] width 330 height 56
type textarea "x"
type textarea "c"
type textarea "x"
type textarea "ca"
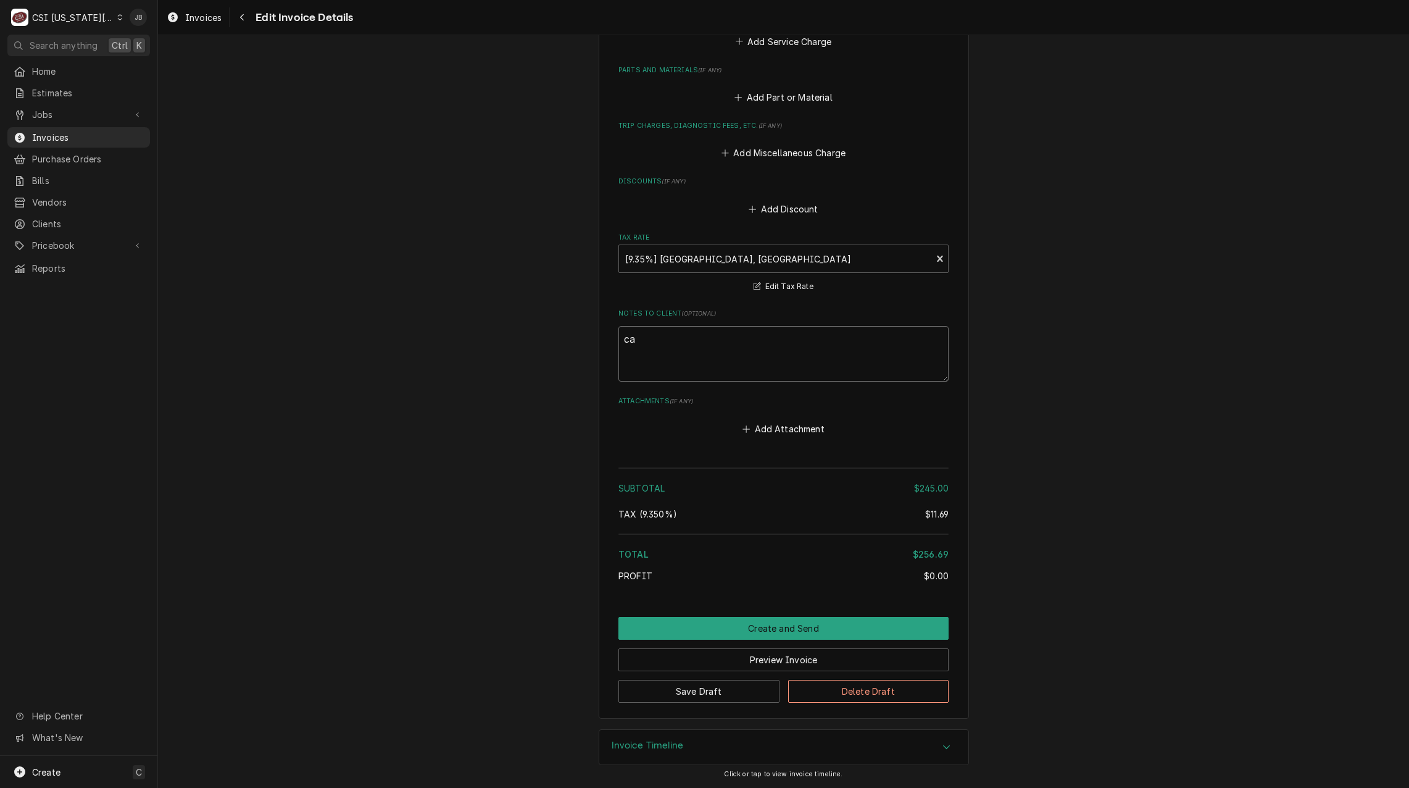
type textarea "x"
type textarea "cak"
type textarea "x"
type textarea "cakl"
type textarea "x"
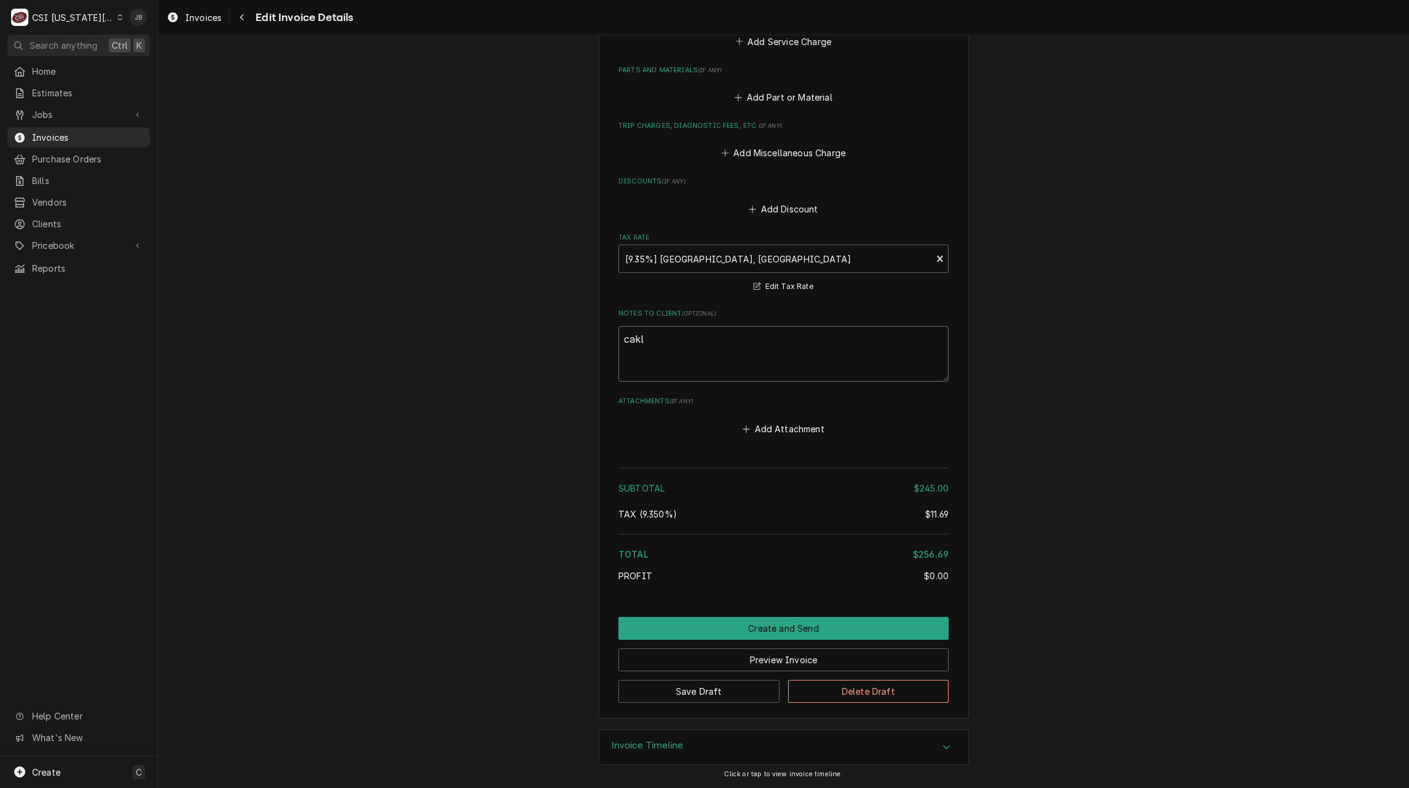
type textarea "cakll"
type textarea "x"
type textarea "cakl"
type textarea "x"
type textarea "cak"
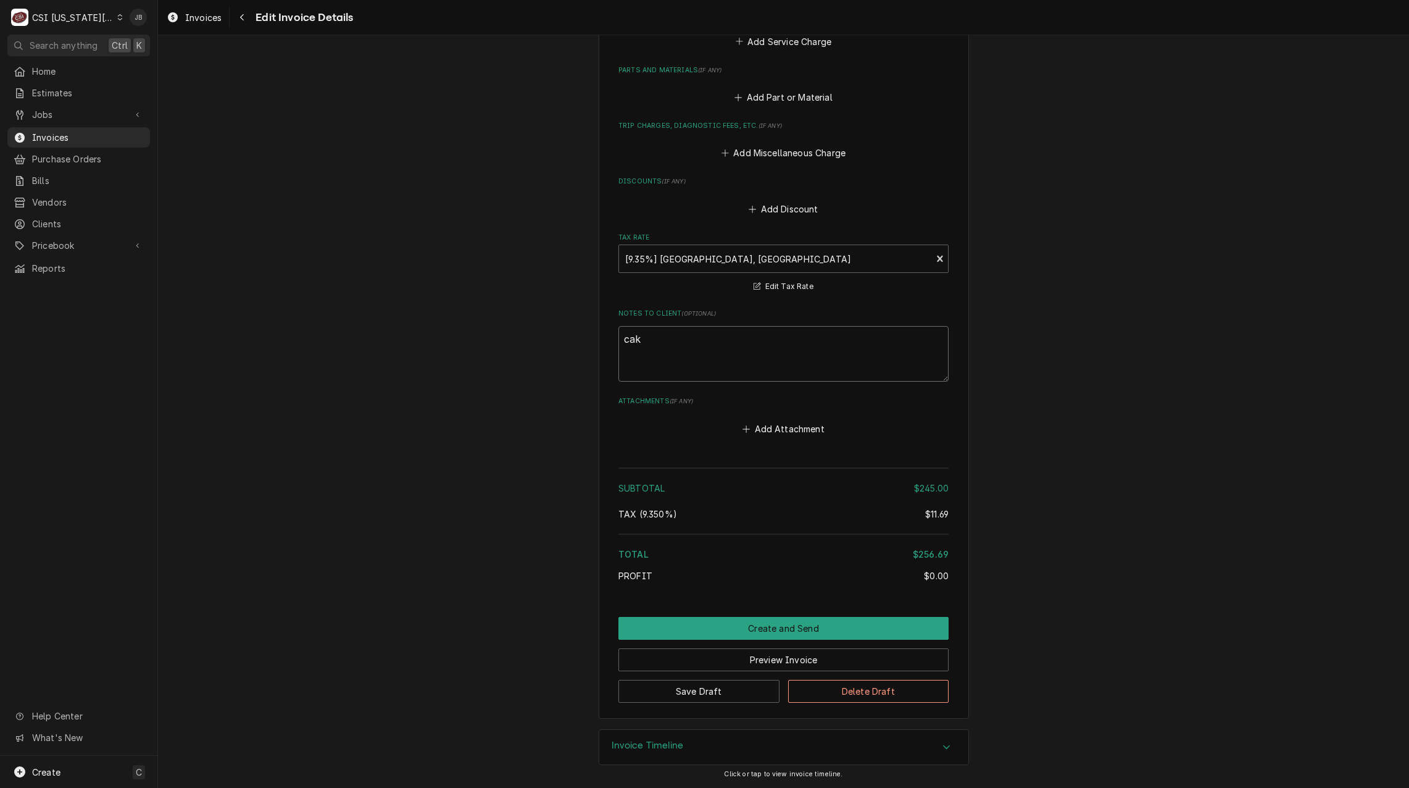
type textarea "x"
type textarea "ca"
type textarea "x"
type textarea "cal"
type textarea "x"
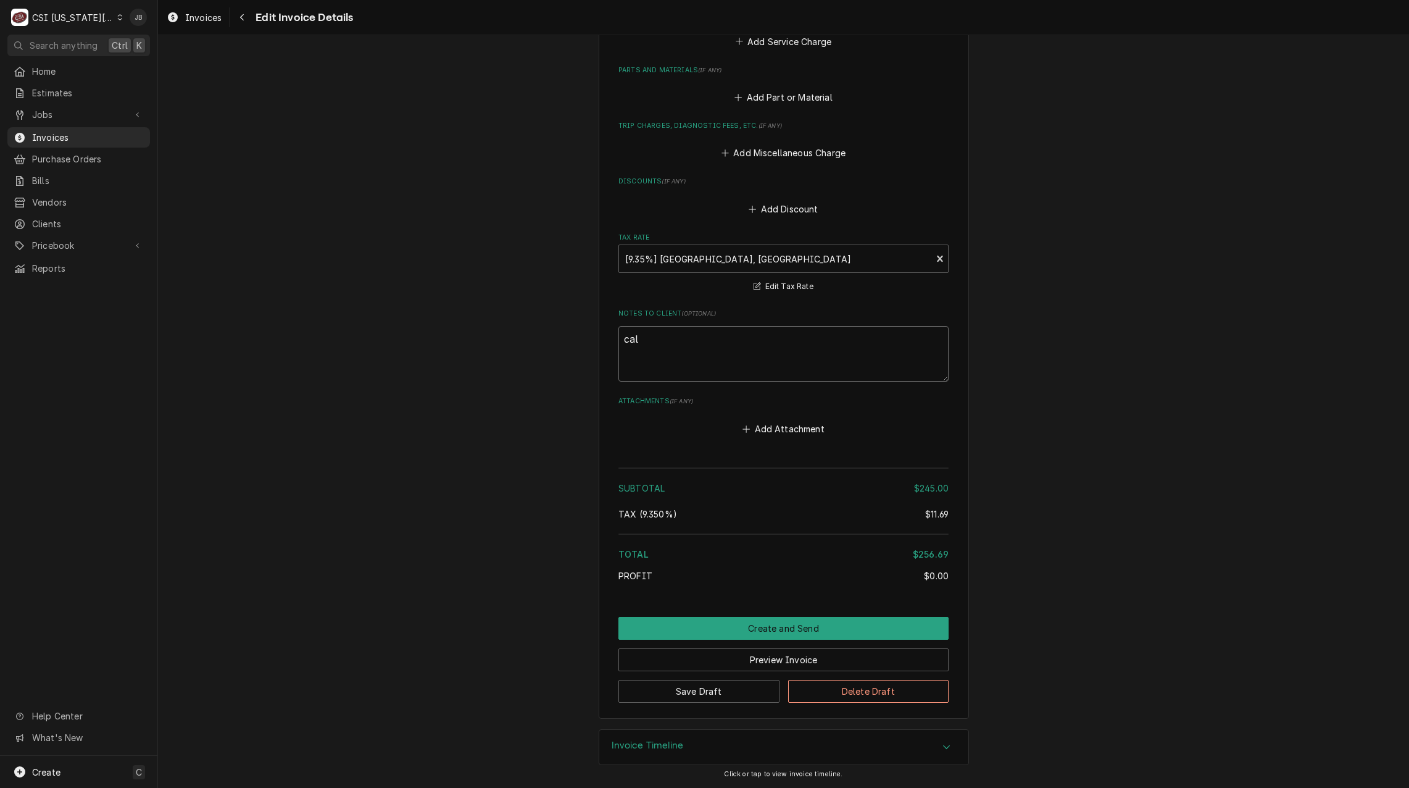
type textarea "call"
type textarea "x"
type textarea "calle"
type textarea "x"
type textarea "called"
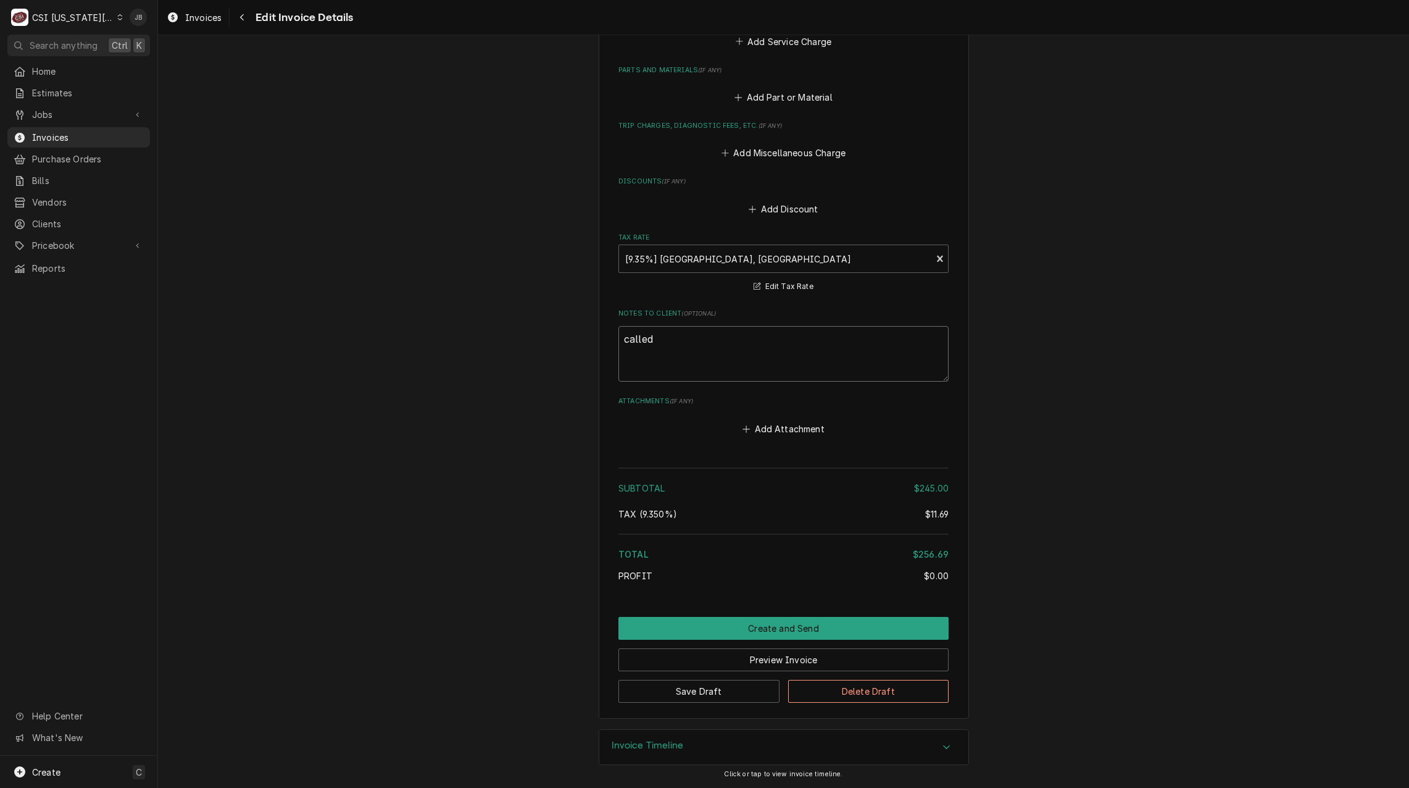
type textarea "x"
type textarea "called"
type textarea "x"
type textarea "called b"
type textarea "x"
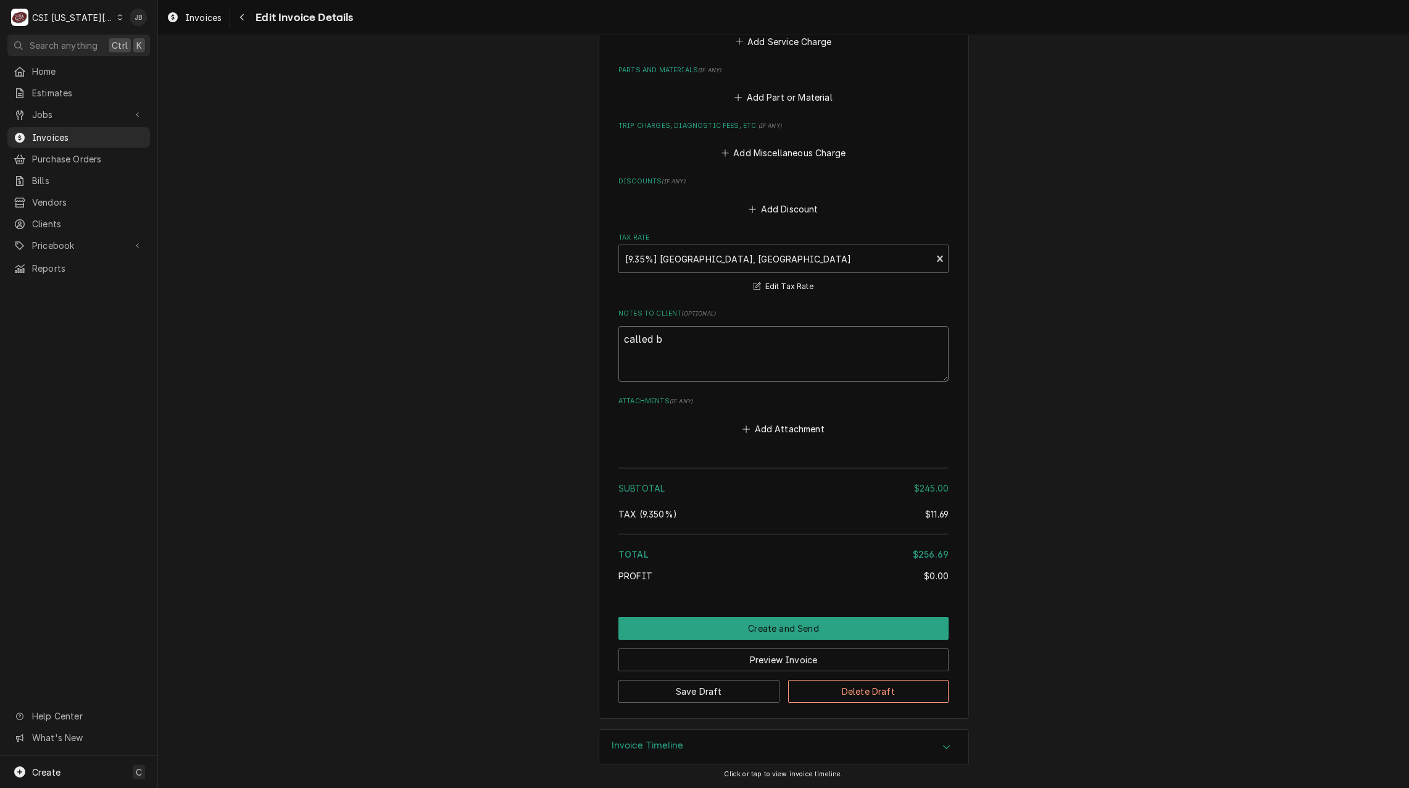
type textarea "called ba"
type textarea "x"
type textarea "called bac"
type textarea "x"
type textarea "called back"
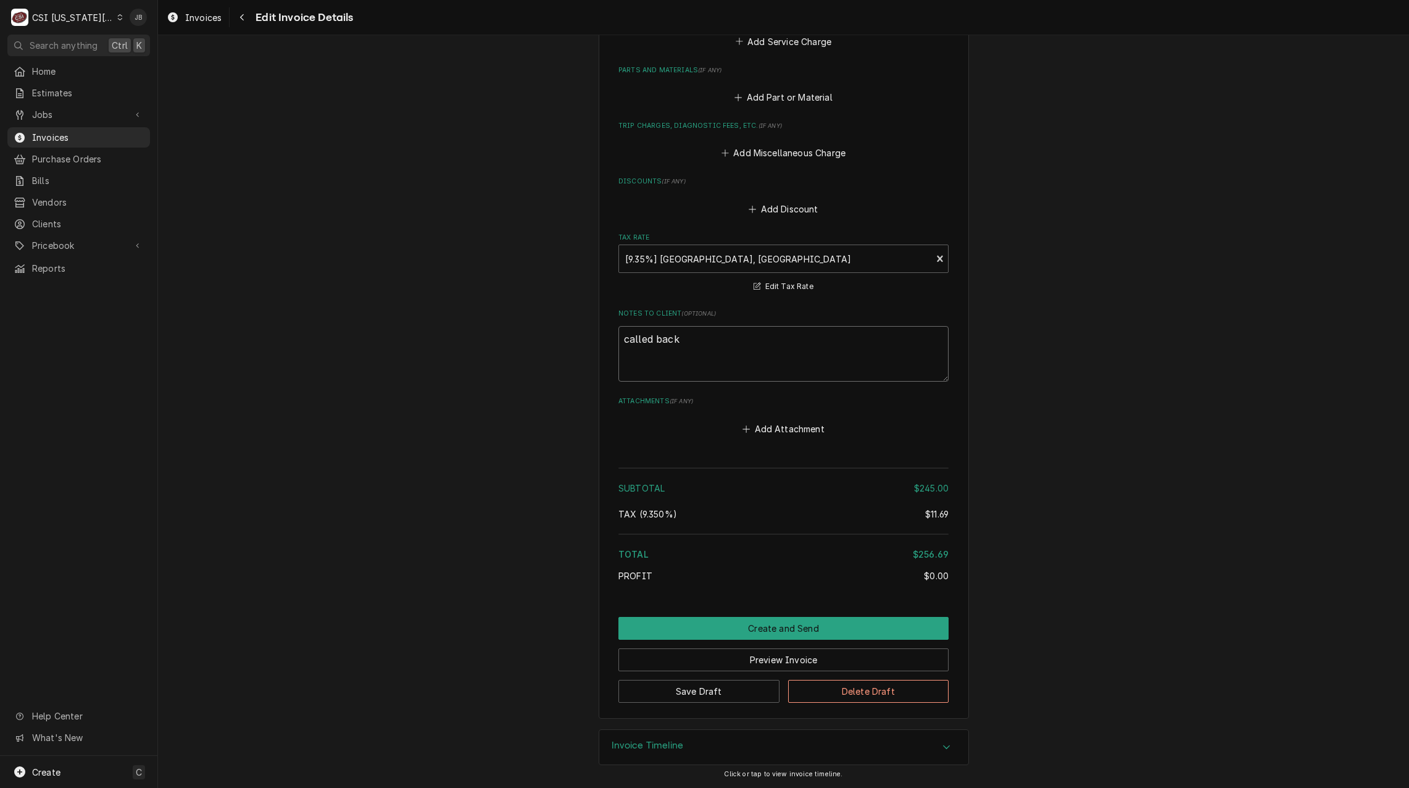
type textarea "x"
type textarea "called back"
type textarea "x"
type textarea "called back"
type textarea "x"
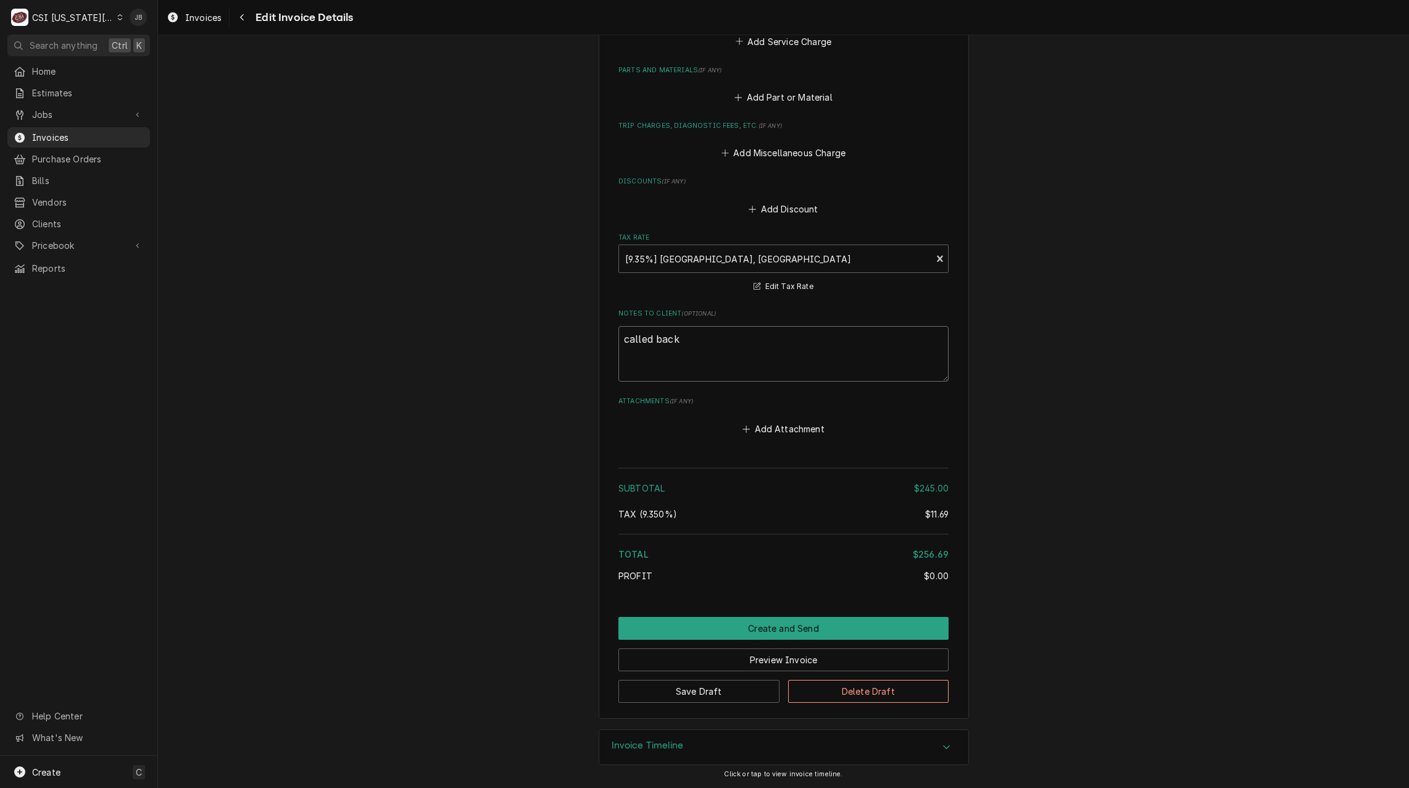
type textarea "called back"
type textarea "x"
type textarea "called back J"
type textarea "x"
type textarea "called back JB"
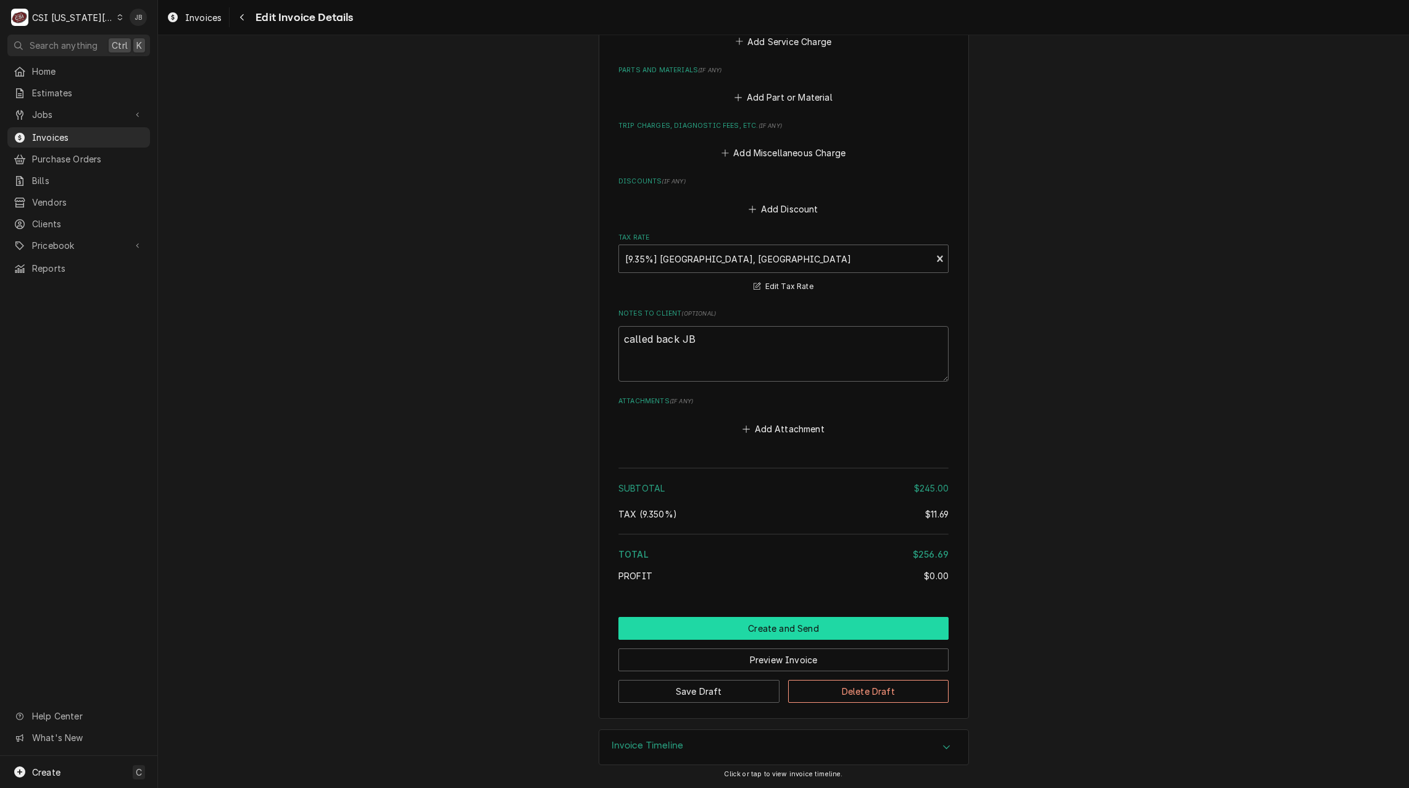
click at [718, 626] on button "Create and Send" at bounding box center [783, 628] width 330 height 23
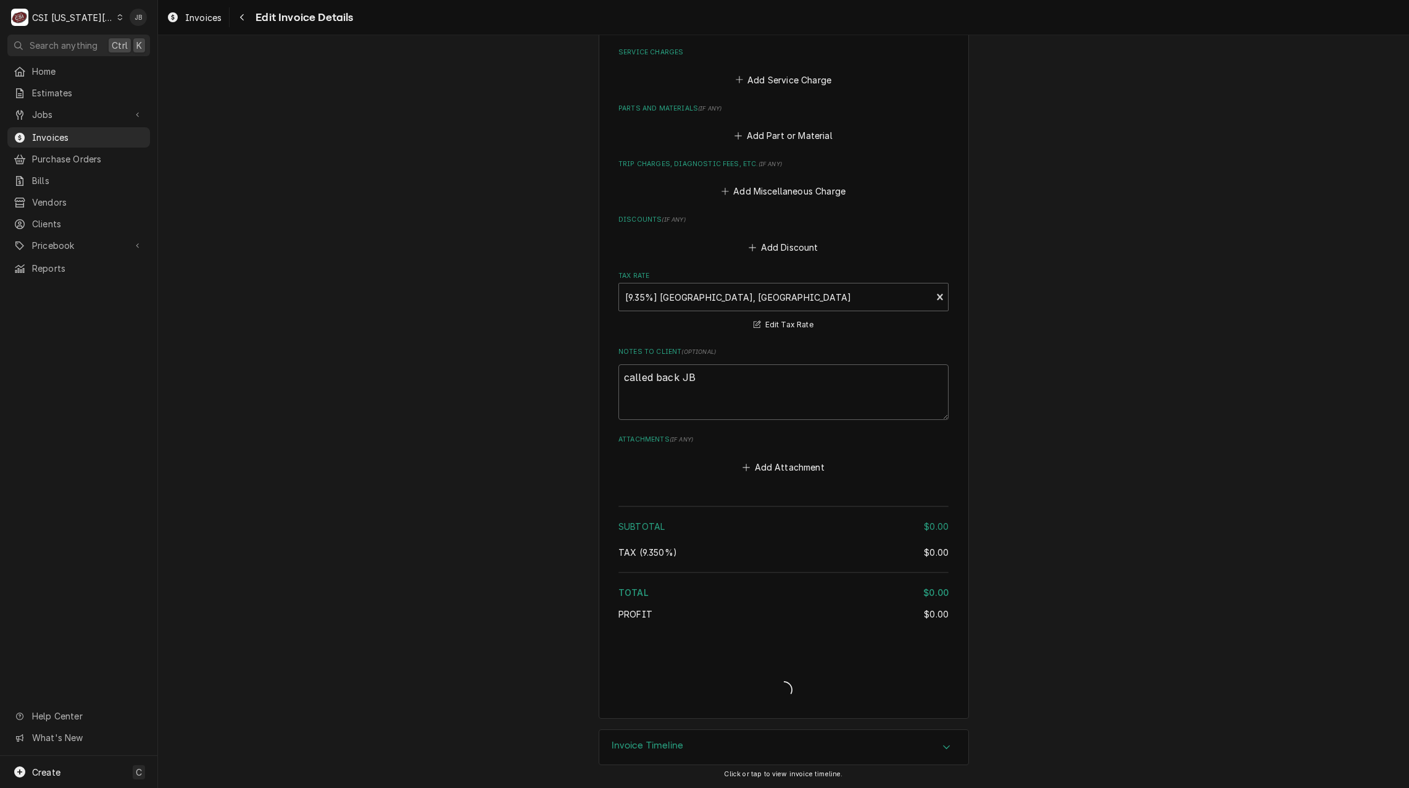
scroll to position [1217, 0]
type textarea "x"
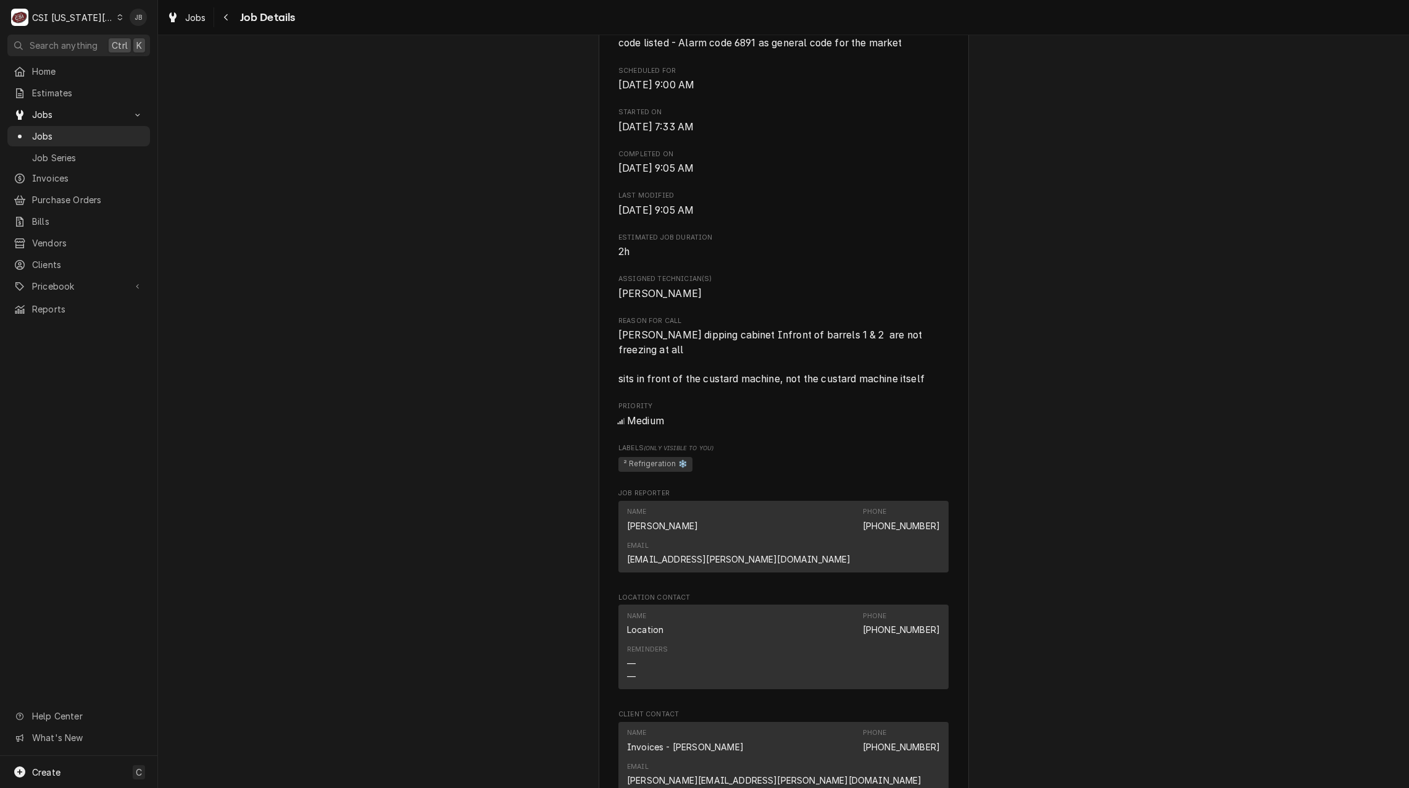
scroll to position [741, 0]
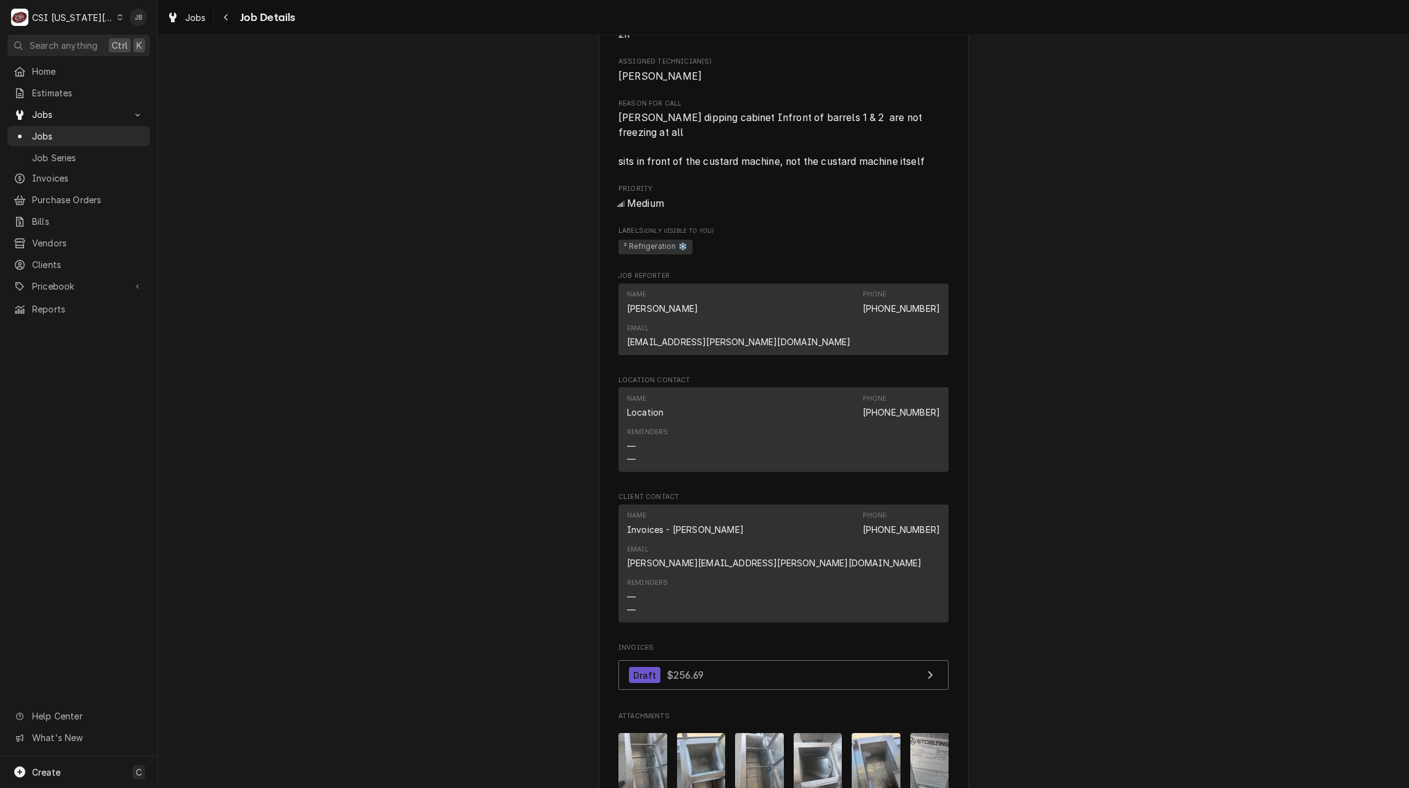
click at [649, 733] on img "Attachments" at bounding box center [642, 765] width 49 height 65
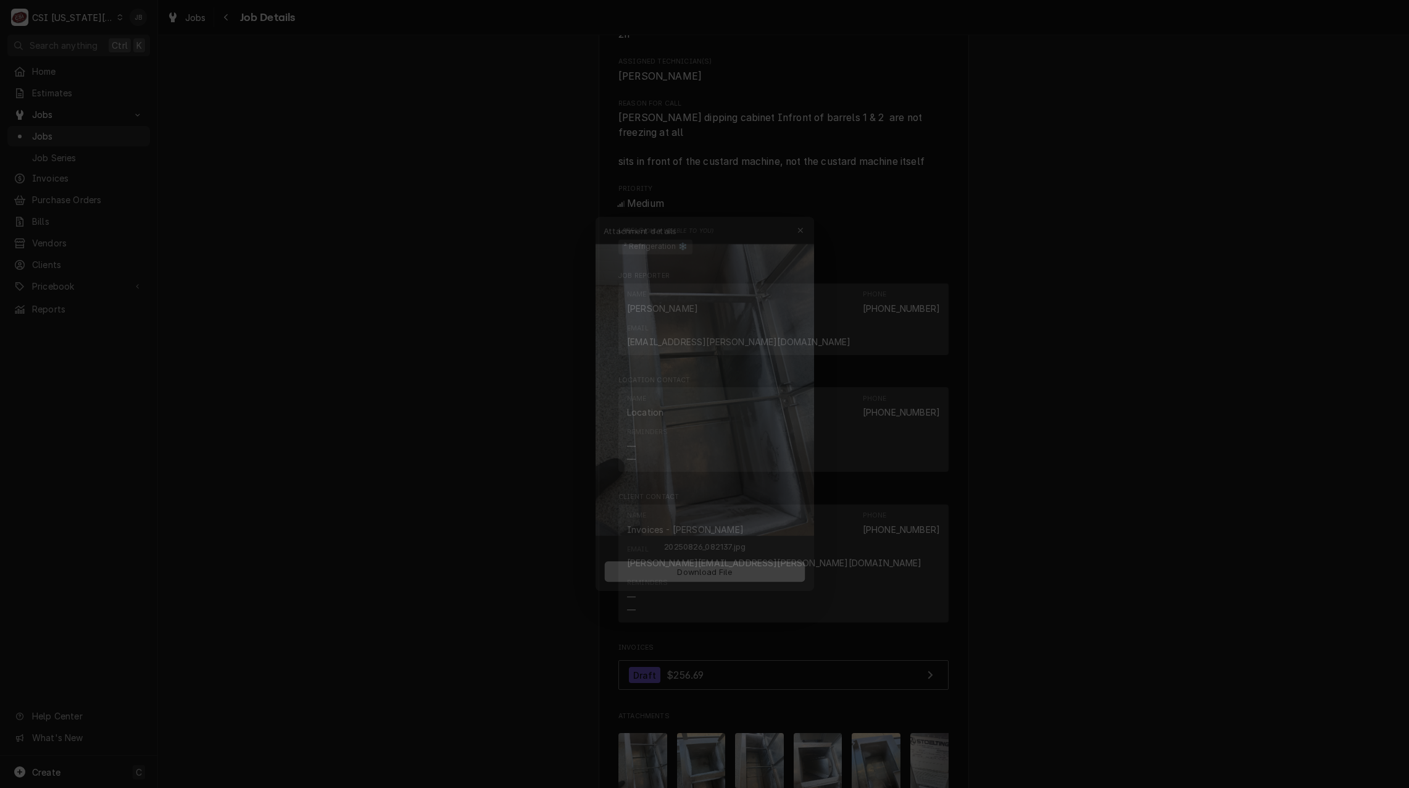
click at [713, 720] on div at bounding box center [704, 394] width 1409 height 788
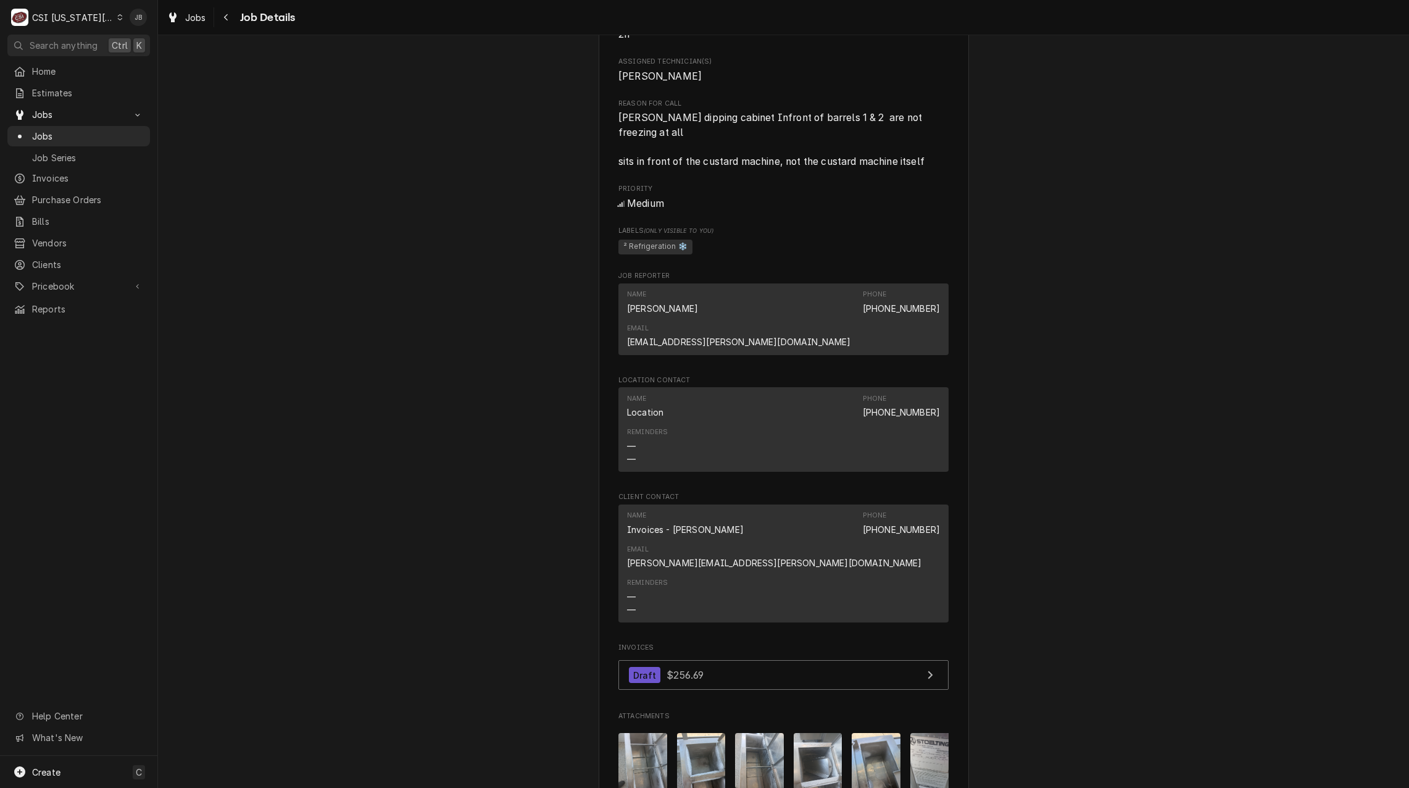
scroll to position [0, 311]
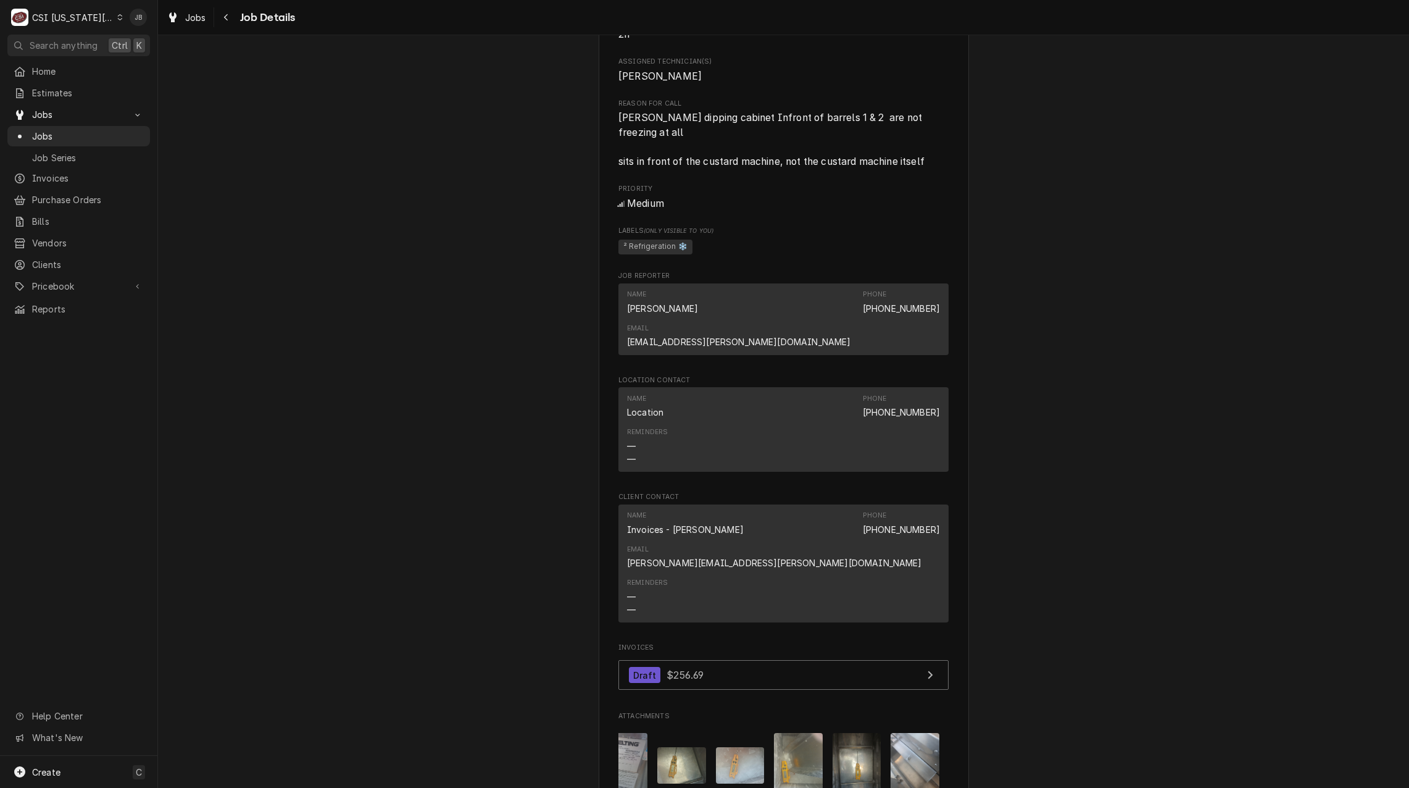
click at [721, 747] on img "Attachments" at bounding box center [740, 765] width 49 height 36
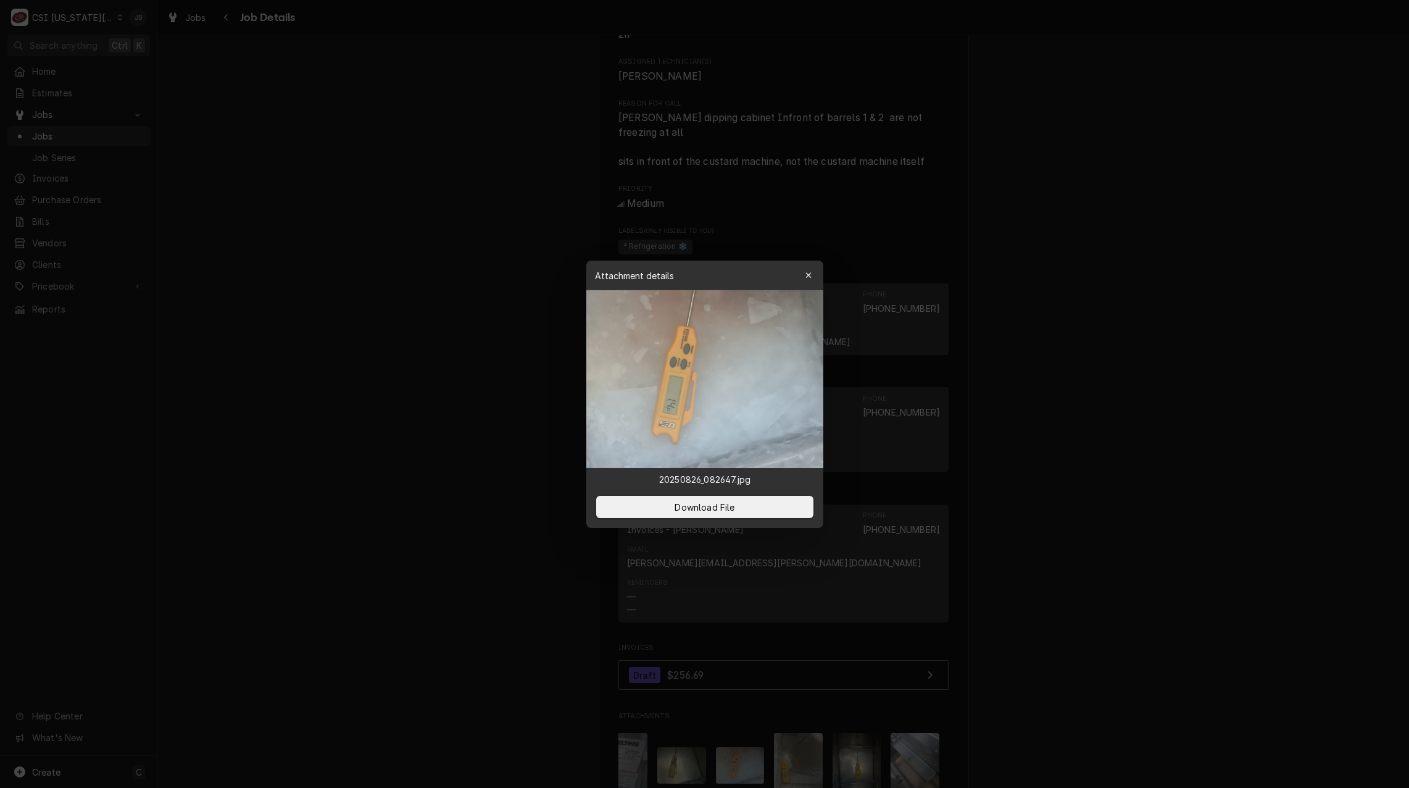
click at [793, 714] on div at bounding box center [704, 394] width 1409 height 788
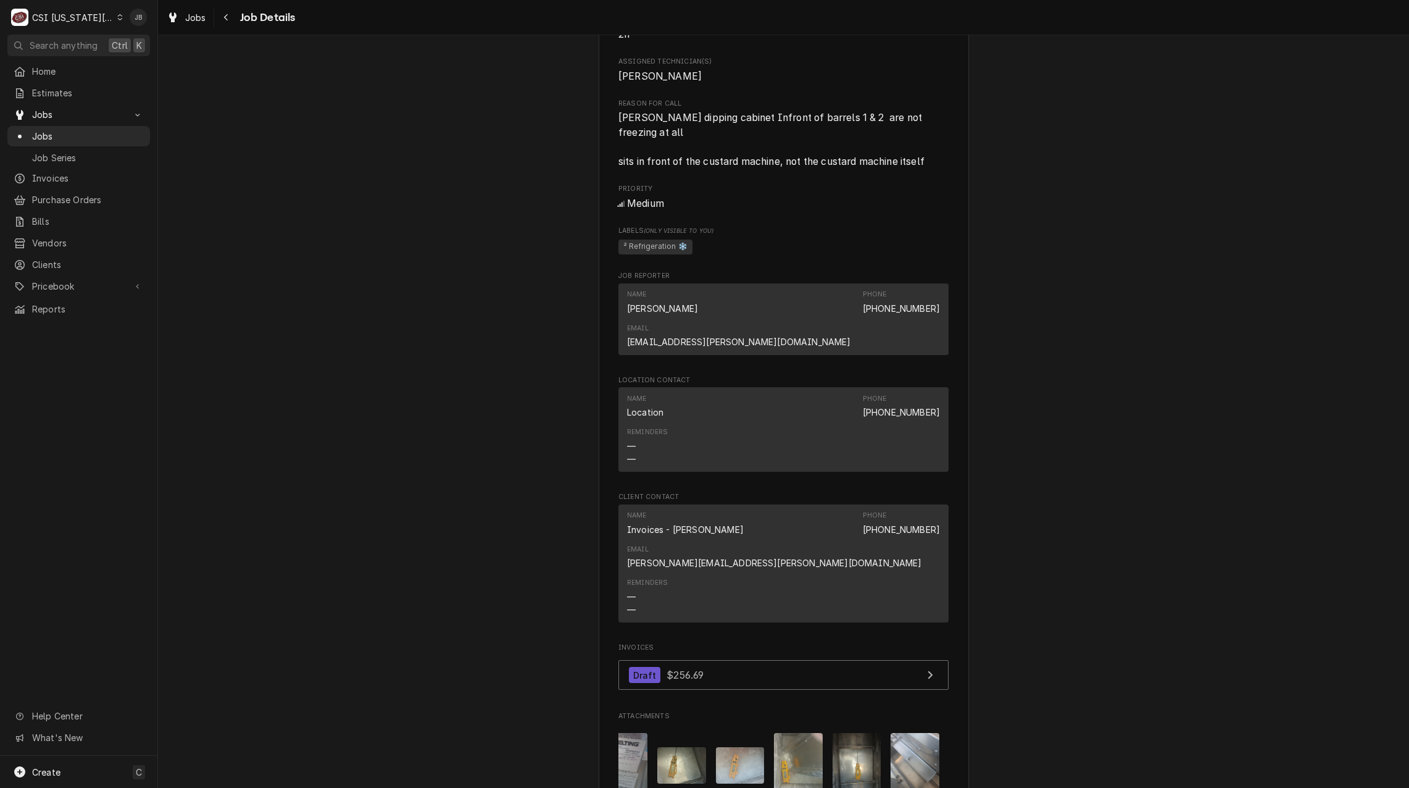
click at [791, 733] on img "Attachments" at bounding box center [798, 765] width 49 height 65
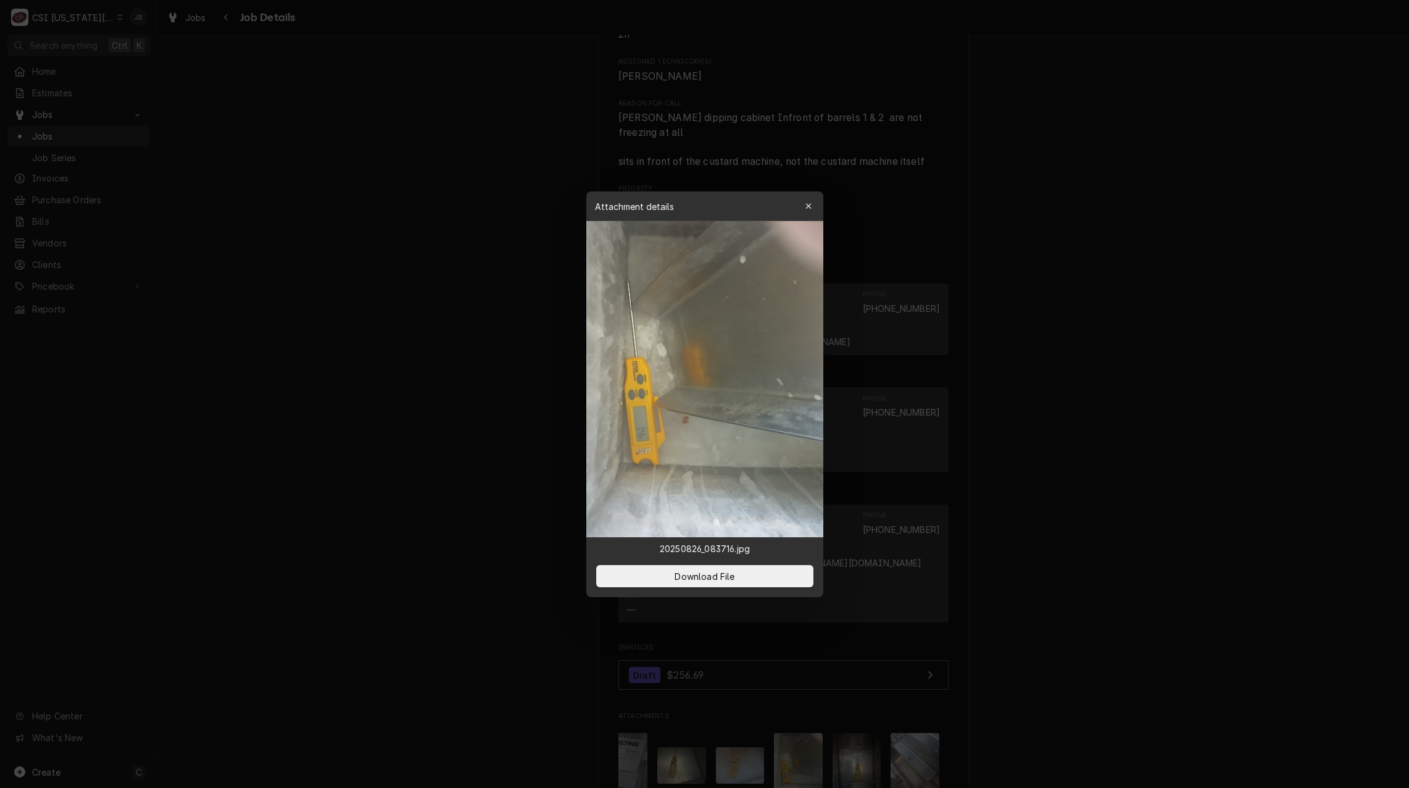
click at [851, 709] on div at bounding box center [704, 394] width 1409 height 788
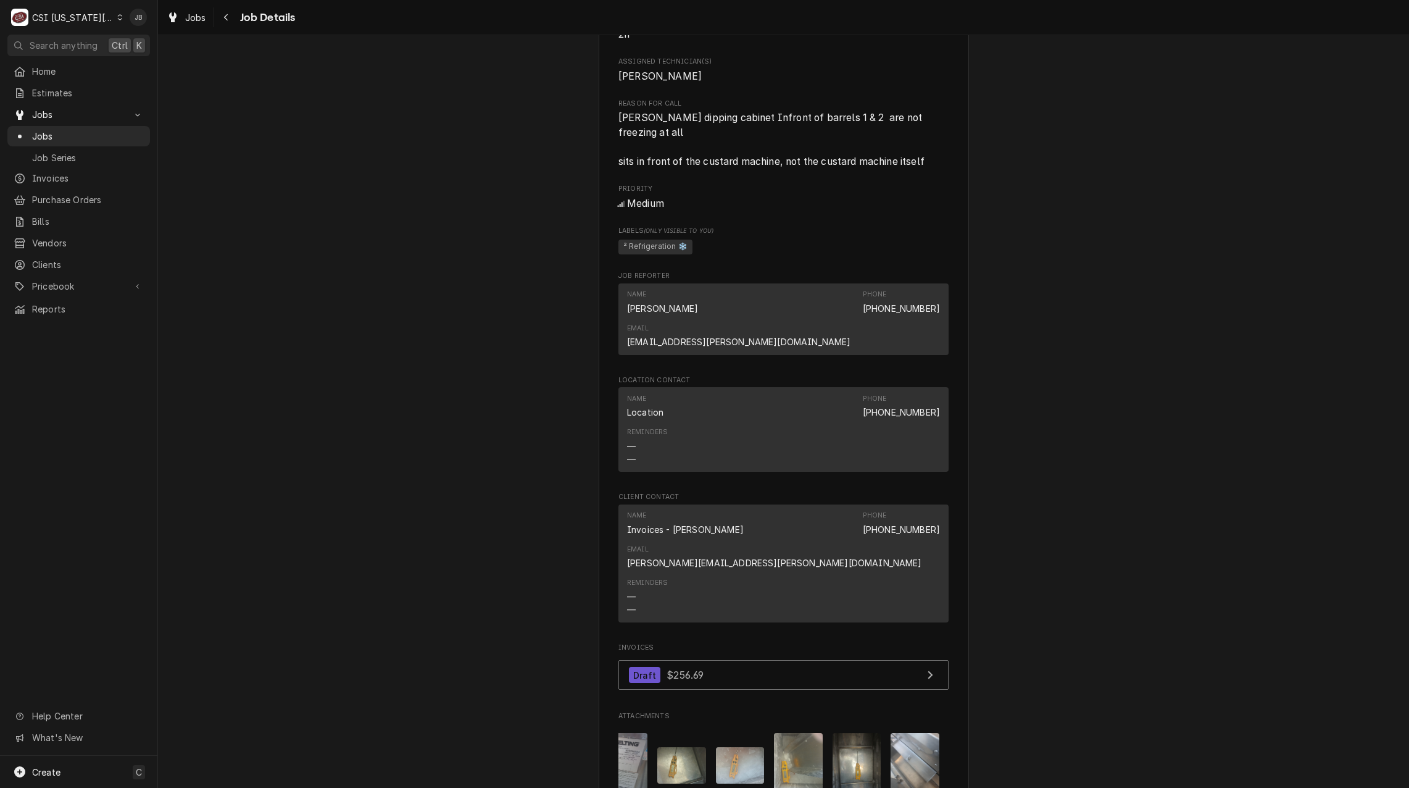
click at [853, 733] on img "Attachments" at bounding box center [857, 765] width 49 height 65
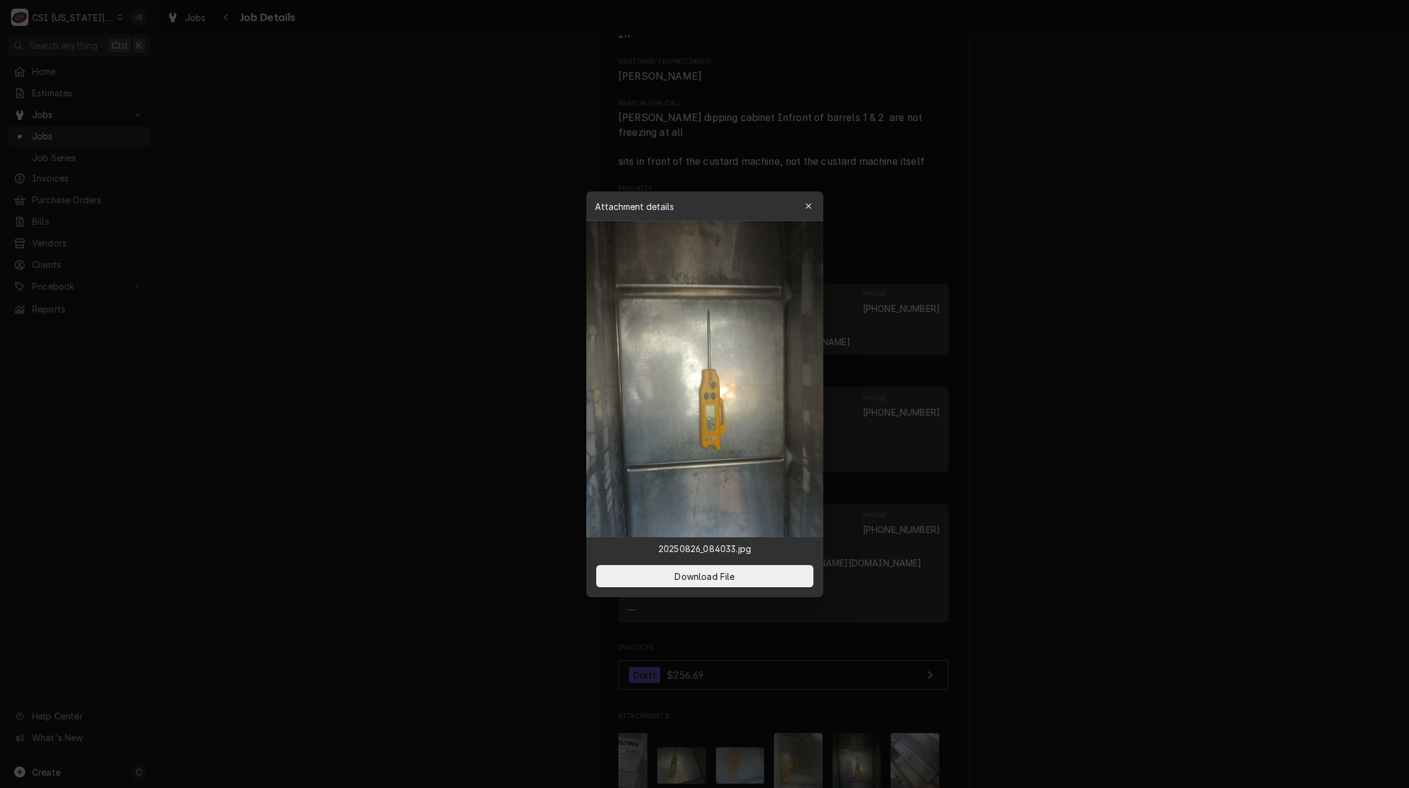
drag, startPoint x: 887, startPoint y: 712, endPoint x: 915, endPoint y: 715, distance: 27.9
click at [886, 712] on div at bounding box center [704, 394] width 1409 height 788
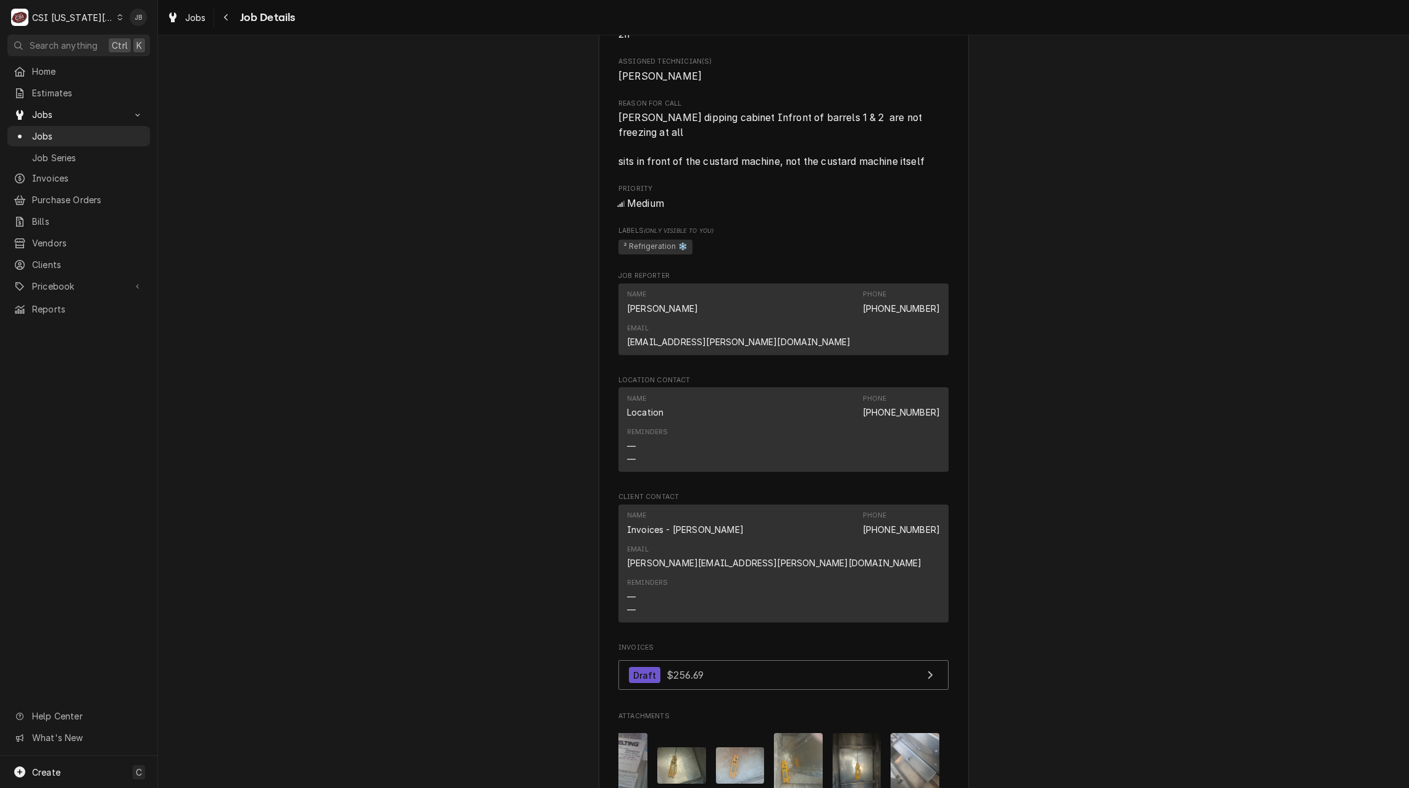
click at [915, 733] on img "Attachments" at bounding box center [915, 765] width 49 height 65
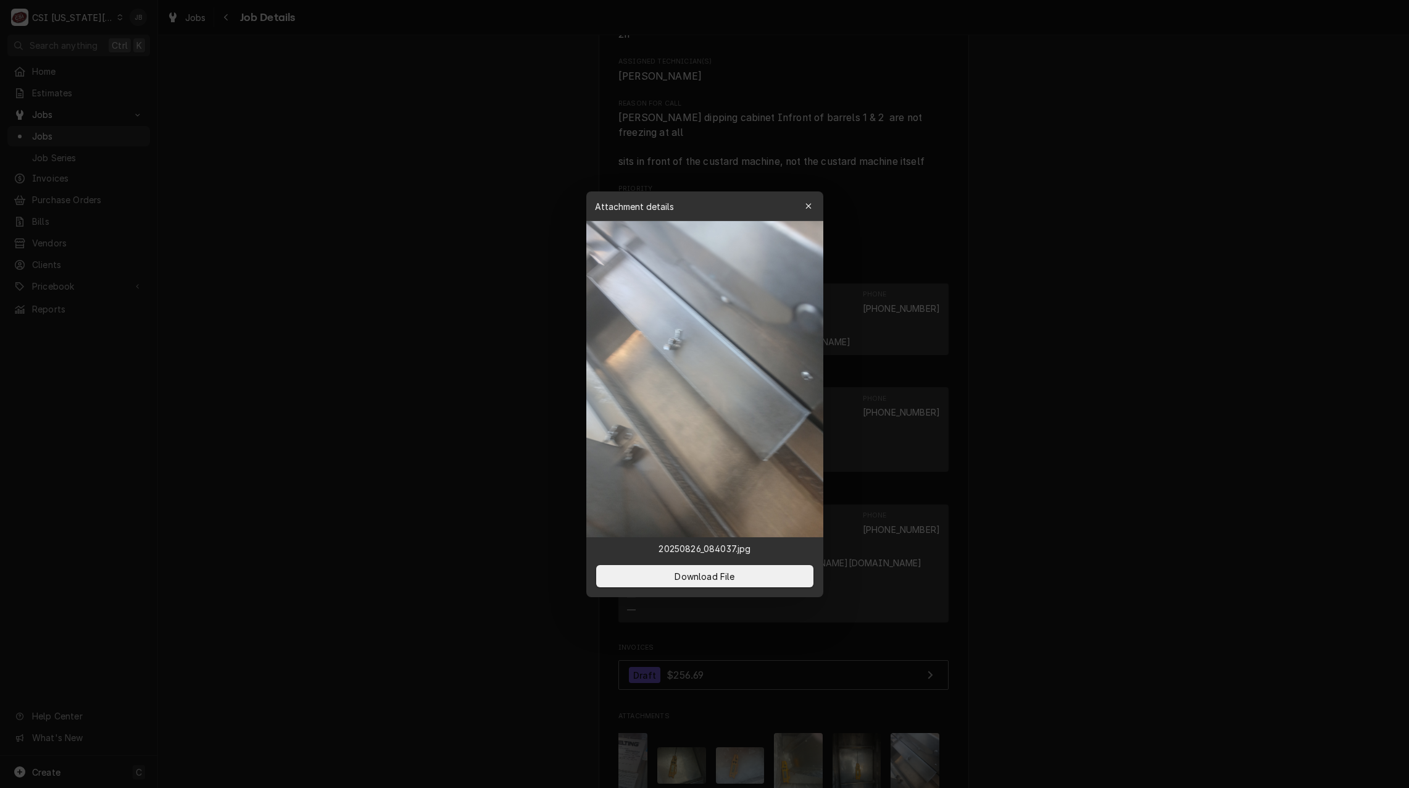
drag, startPoint x: 1130, startPoint y: 620, endPoint x: 1123, endPoint y: 620, distance: 6.8
click at [1123, 620] on div at bounding box center [704, 394] width 1409 height 788
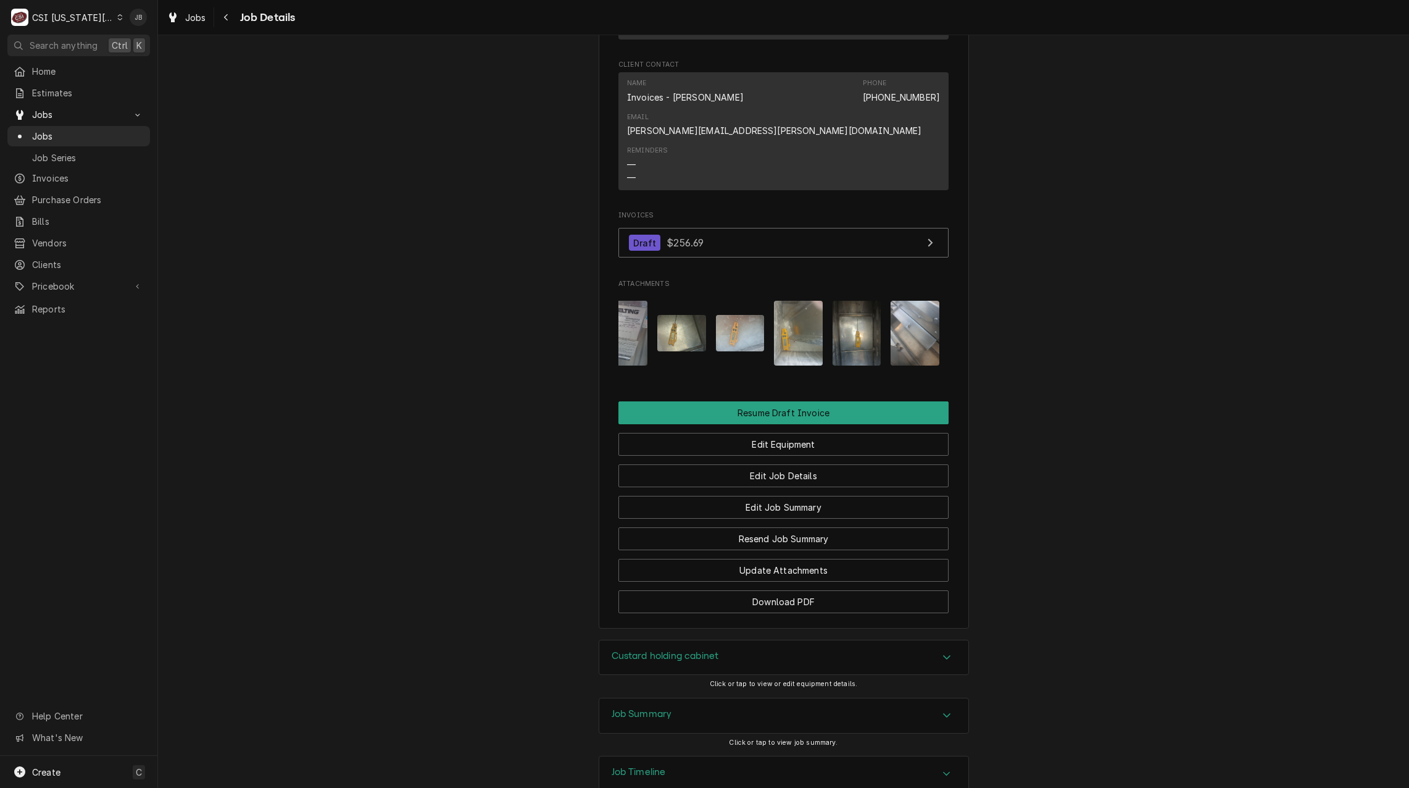
click at [673, 698] on div "Job Summary" at bounding box center [783, 715] width 369 height 35
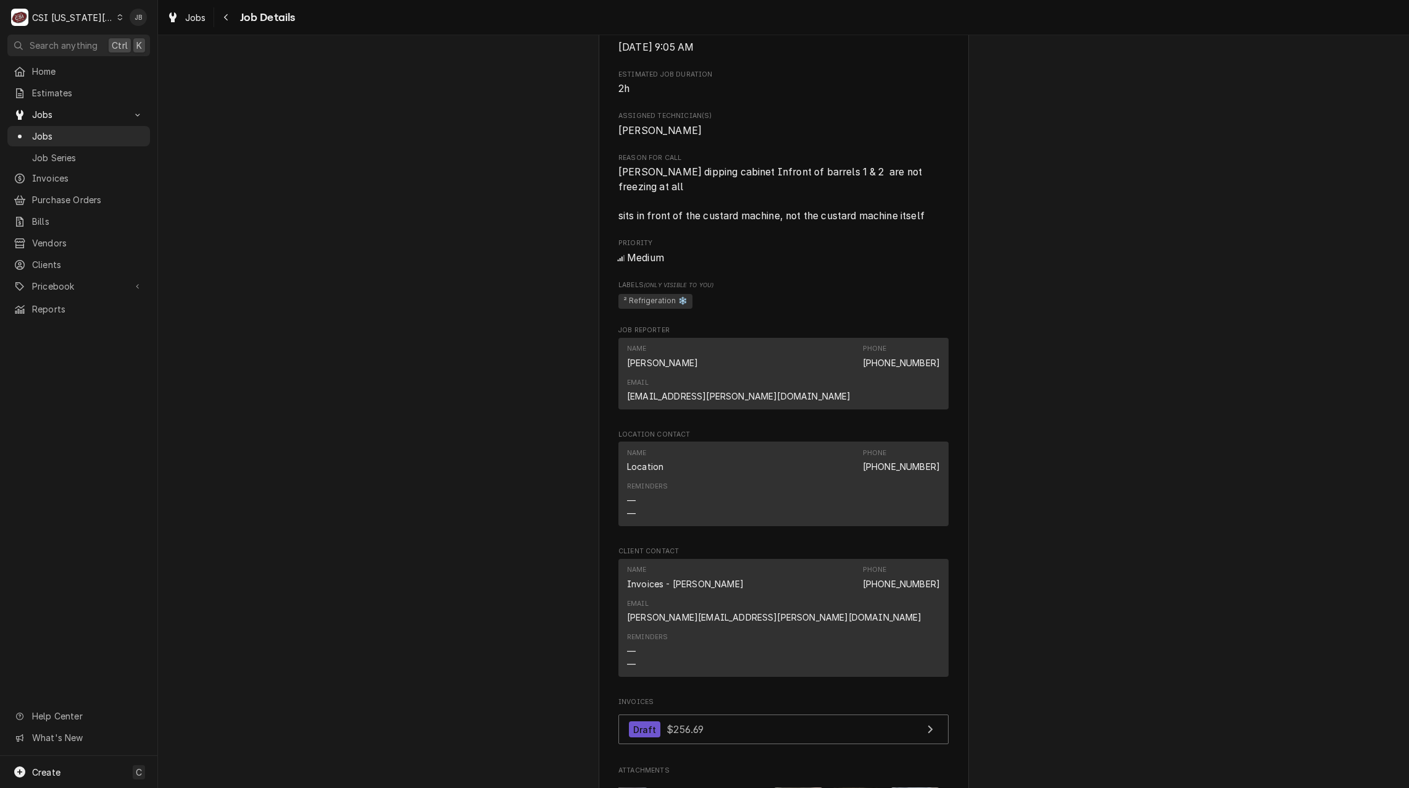
scroll to position [679, 0]
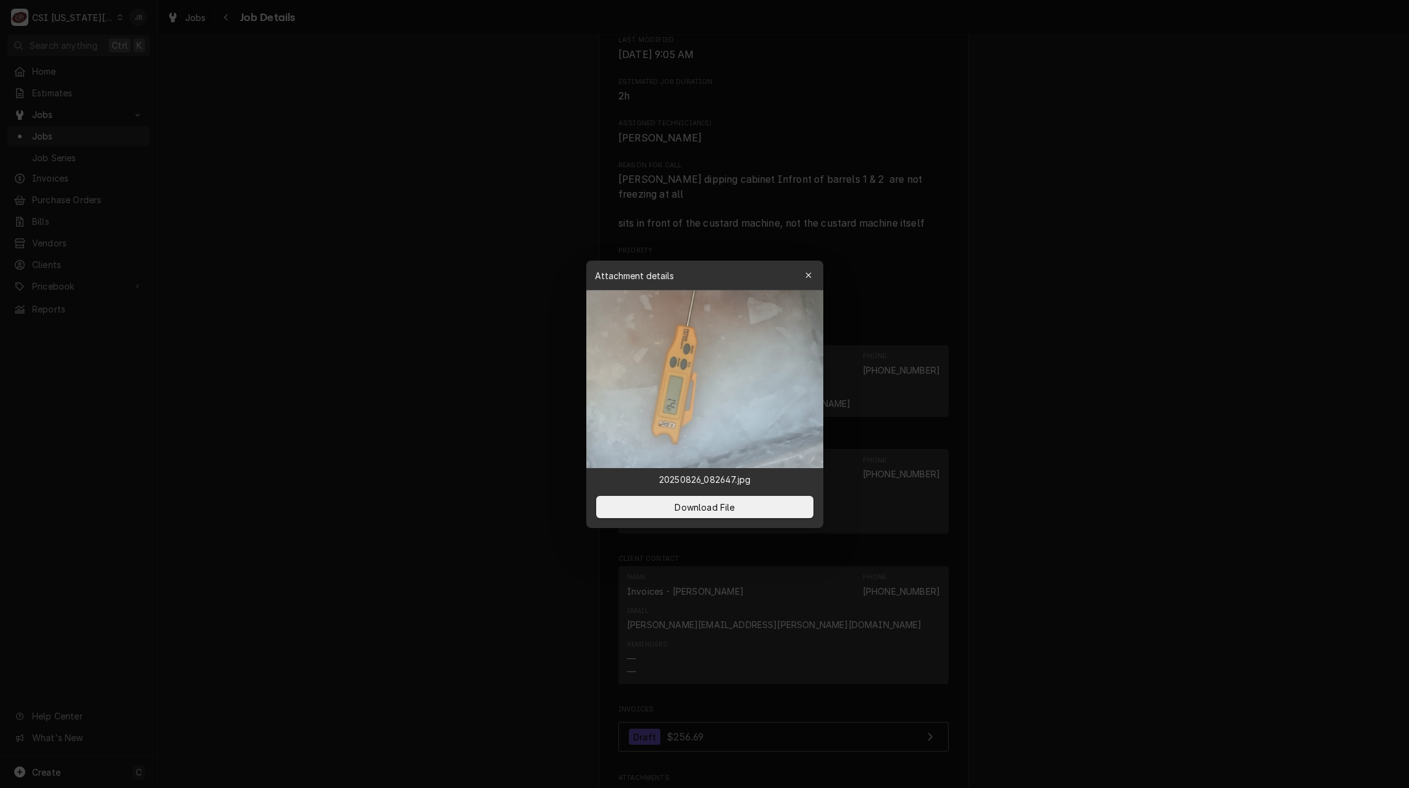
click at [797, 764] on div at bounding box center [704, 394] width 1409 height 788
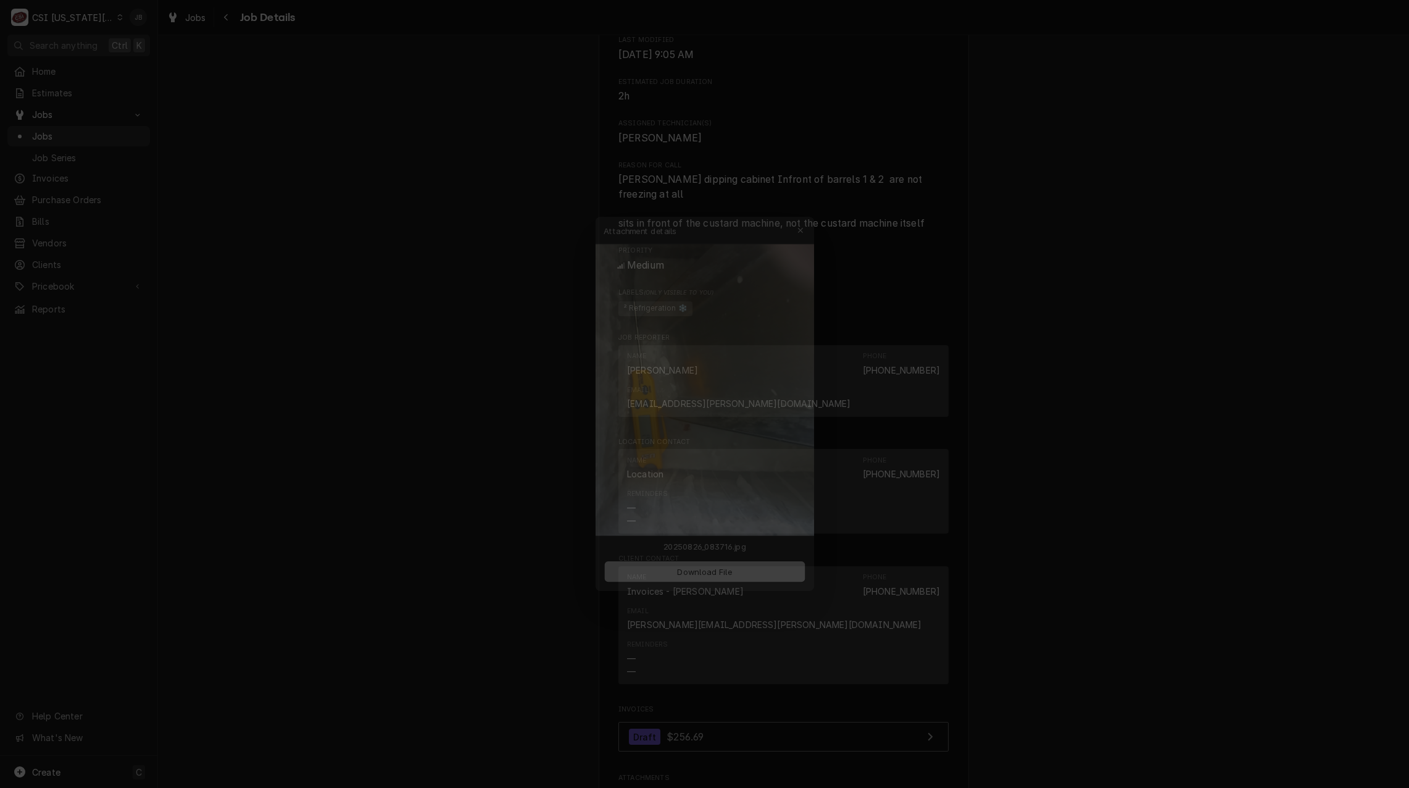
click at [844, 762] on div at bounding box center [704, 394] width 1409 height 788
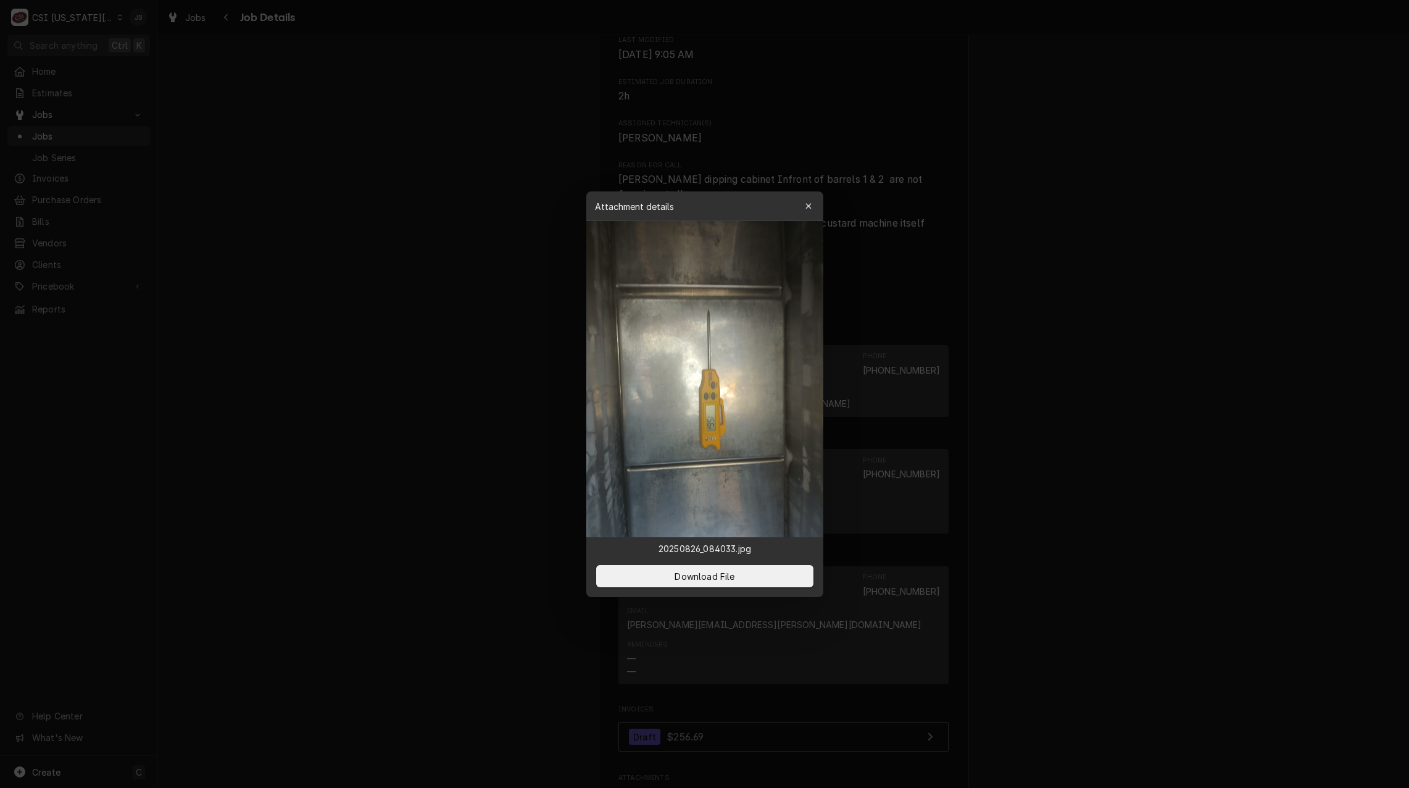
click at [872, 764] on div at bounding box center [704, 394] width 1409 height 788
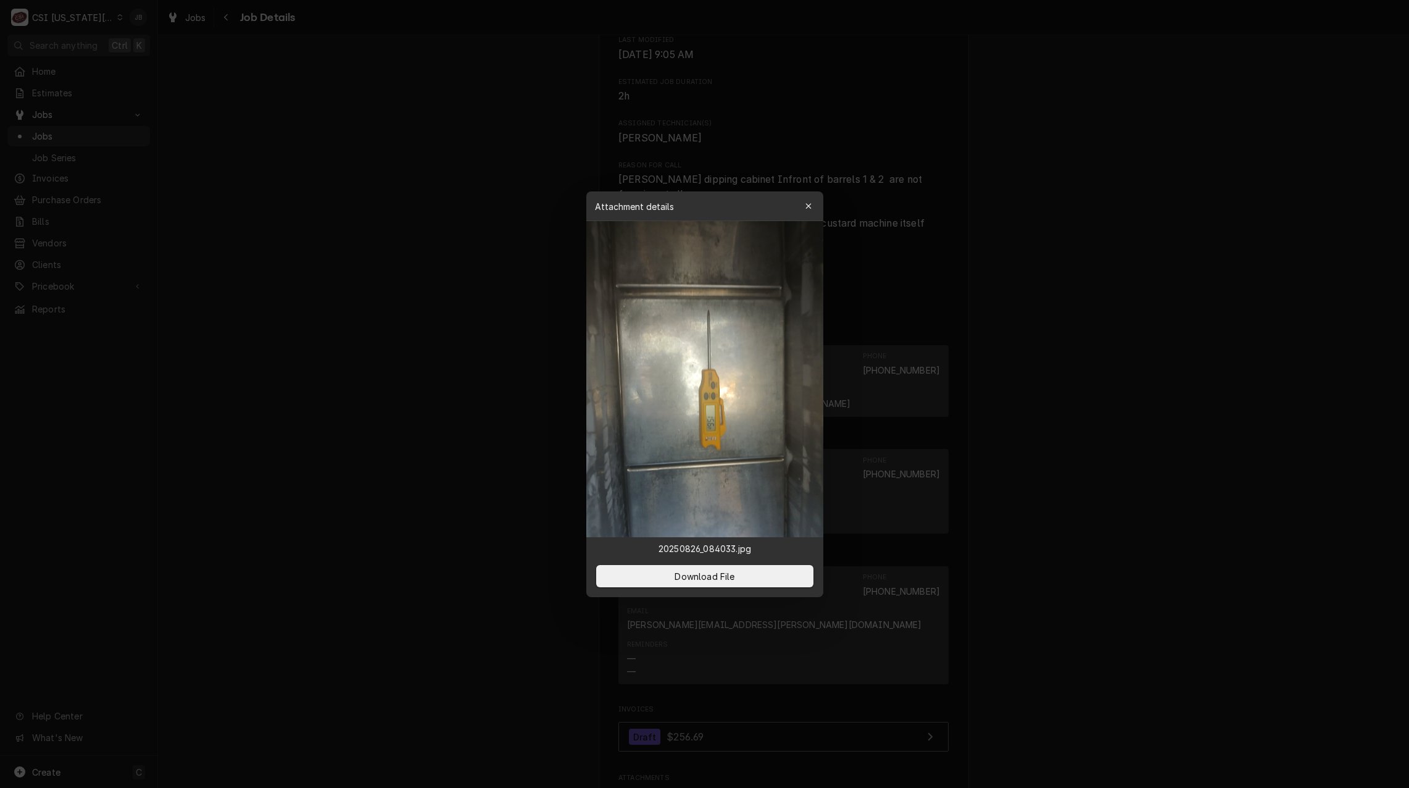
click at [891, 768] on div at bounding box center [704, 394] width 1409 height 788
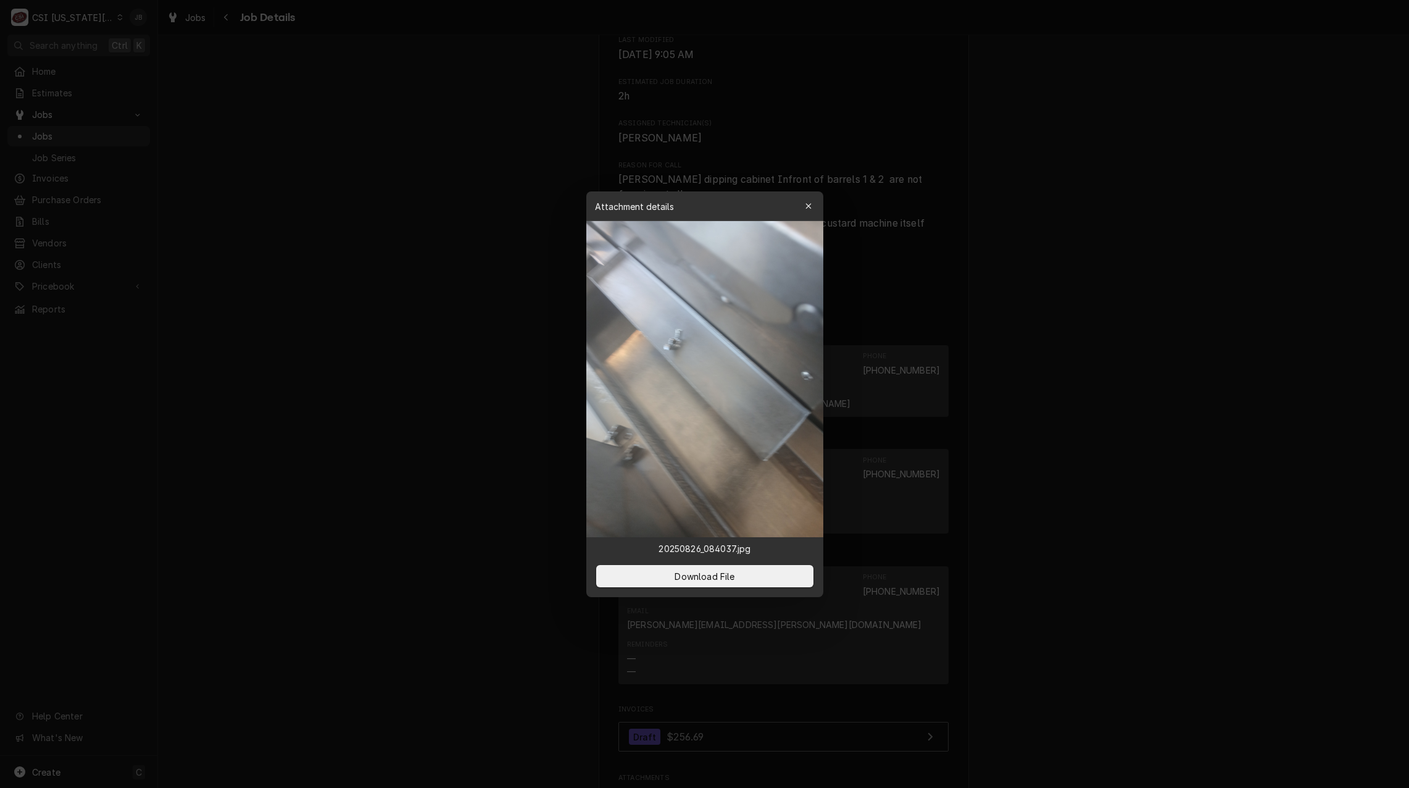
click at [1012, 721] on div at bounding box center [704, 394] width 1409 height 788
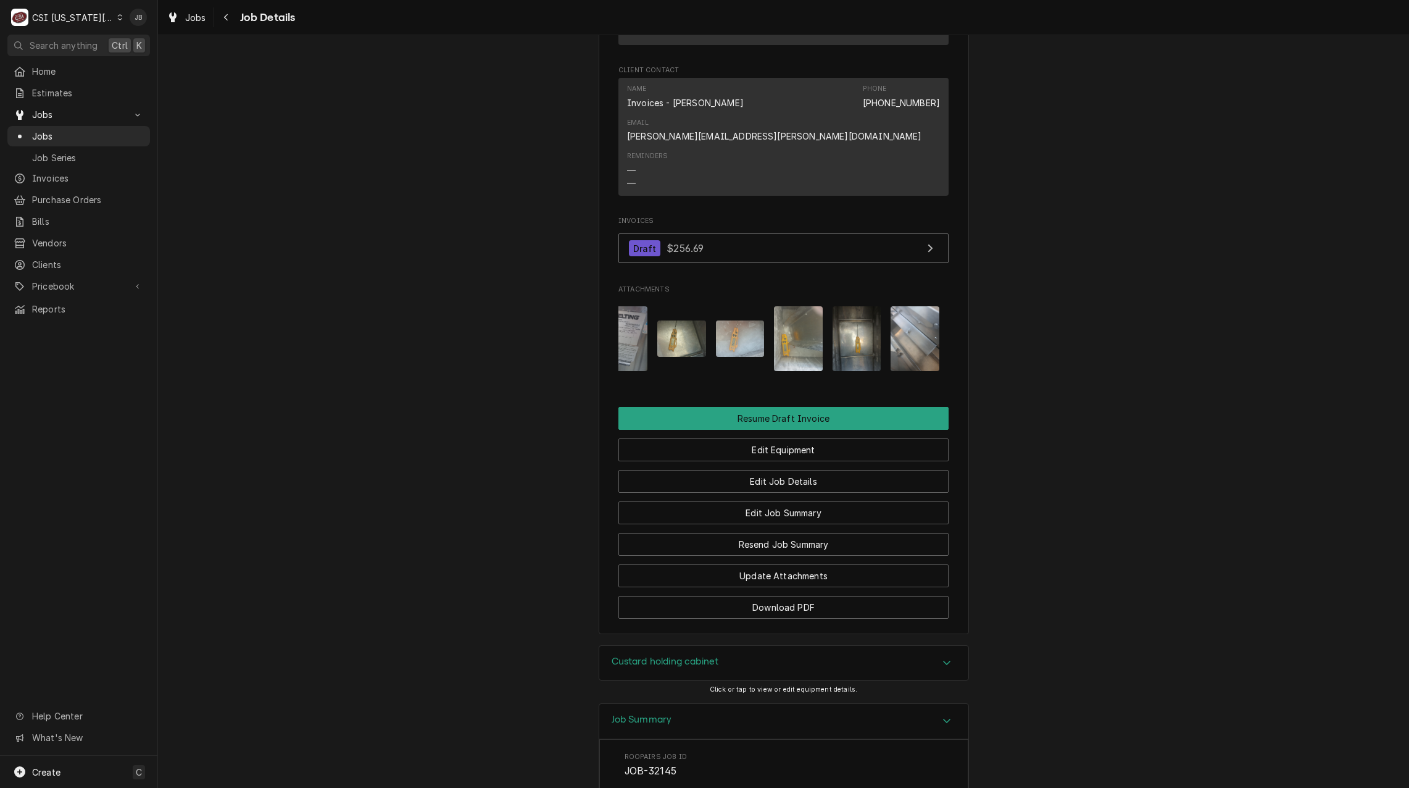
scroll to position [926, 0]
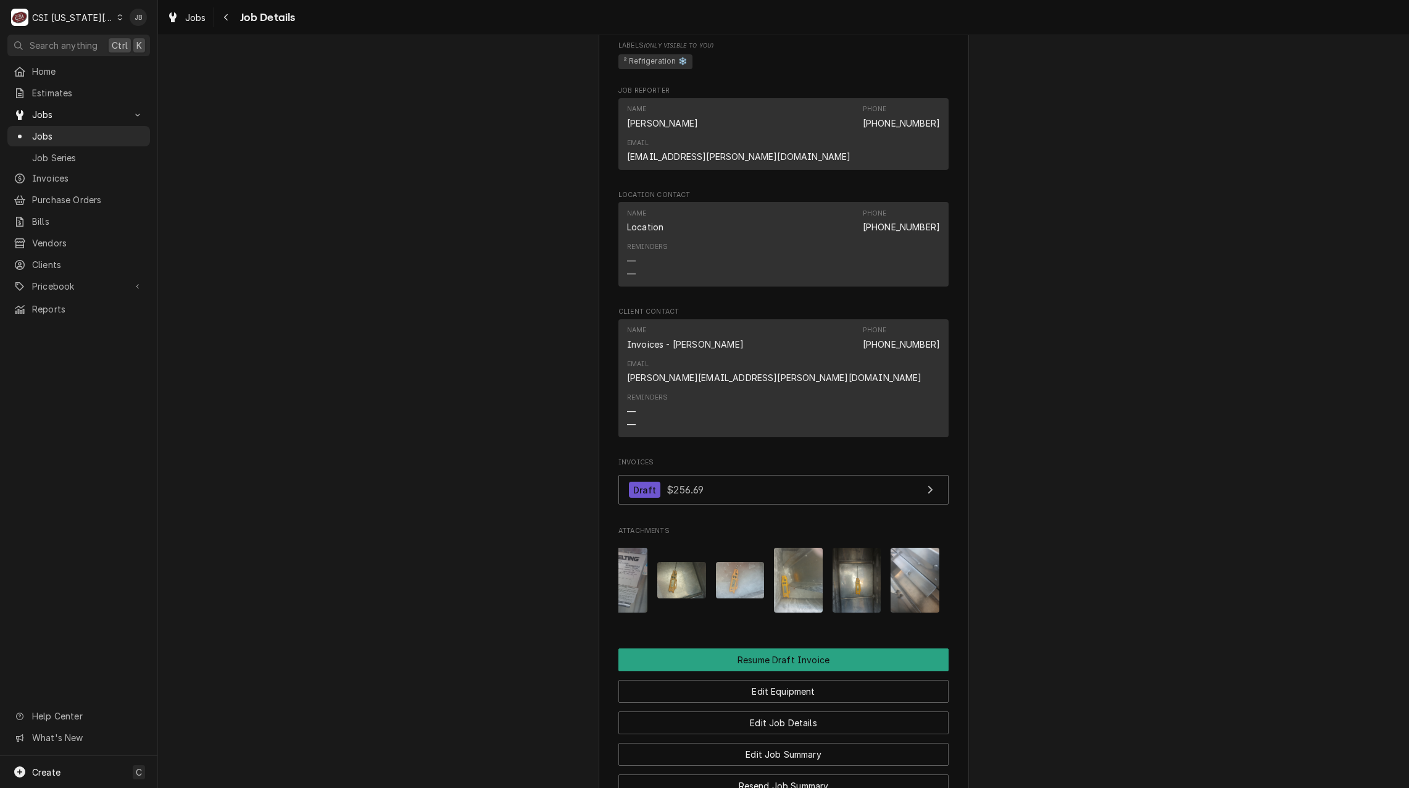
click at [802, 548] on img "Attachments" at bounding box center [798, 580] width 49 height 65
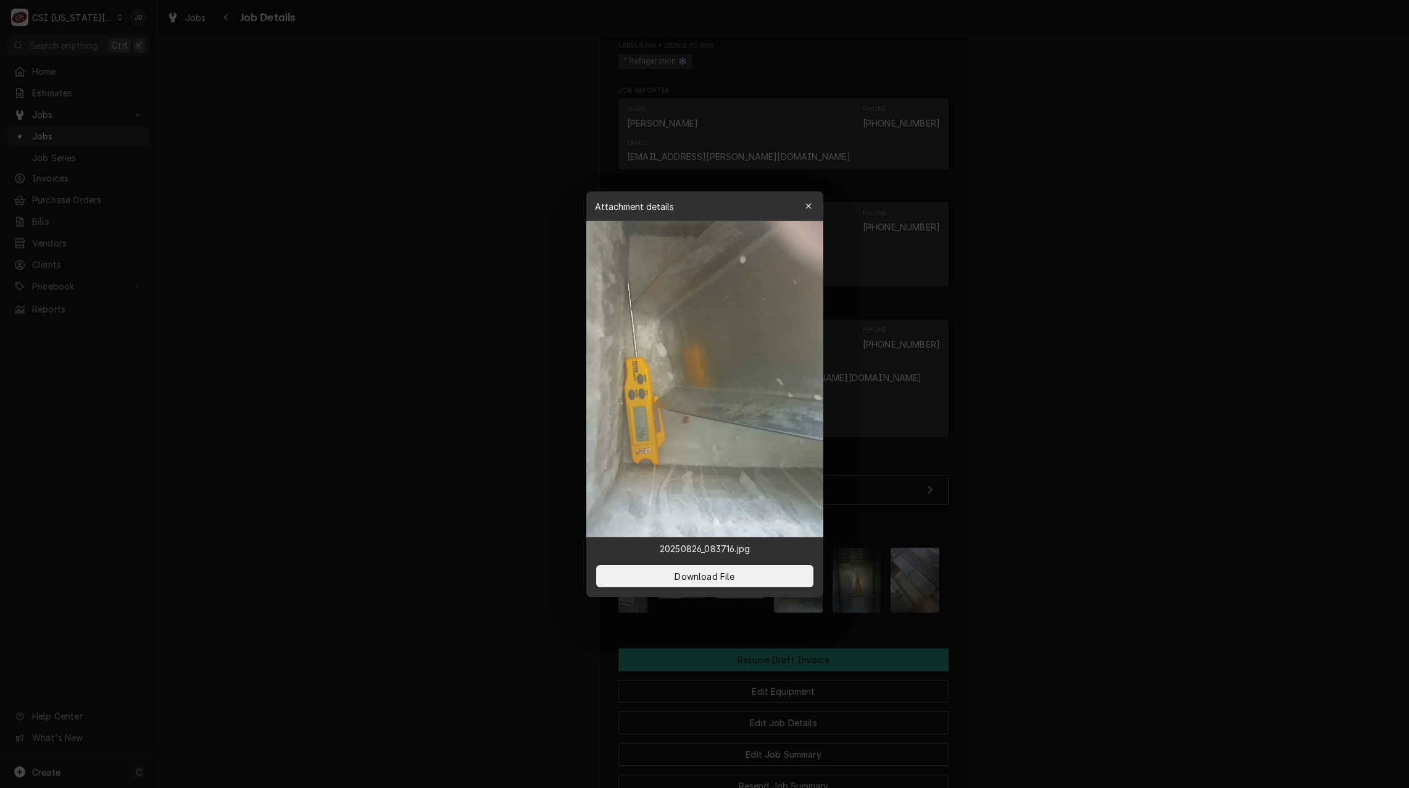
click at [1046, 523] on div at bounding box center [704, 394] width 1409 height 788
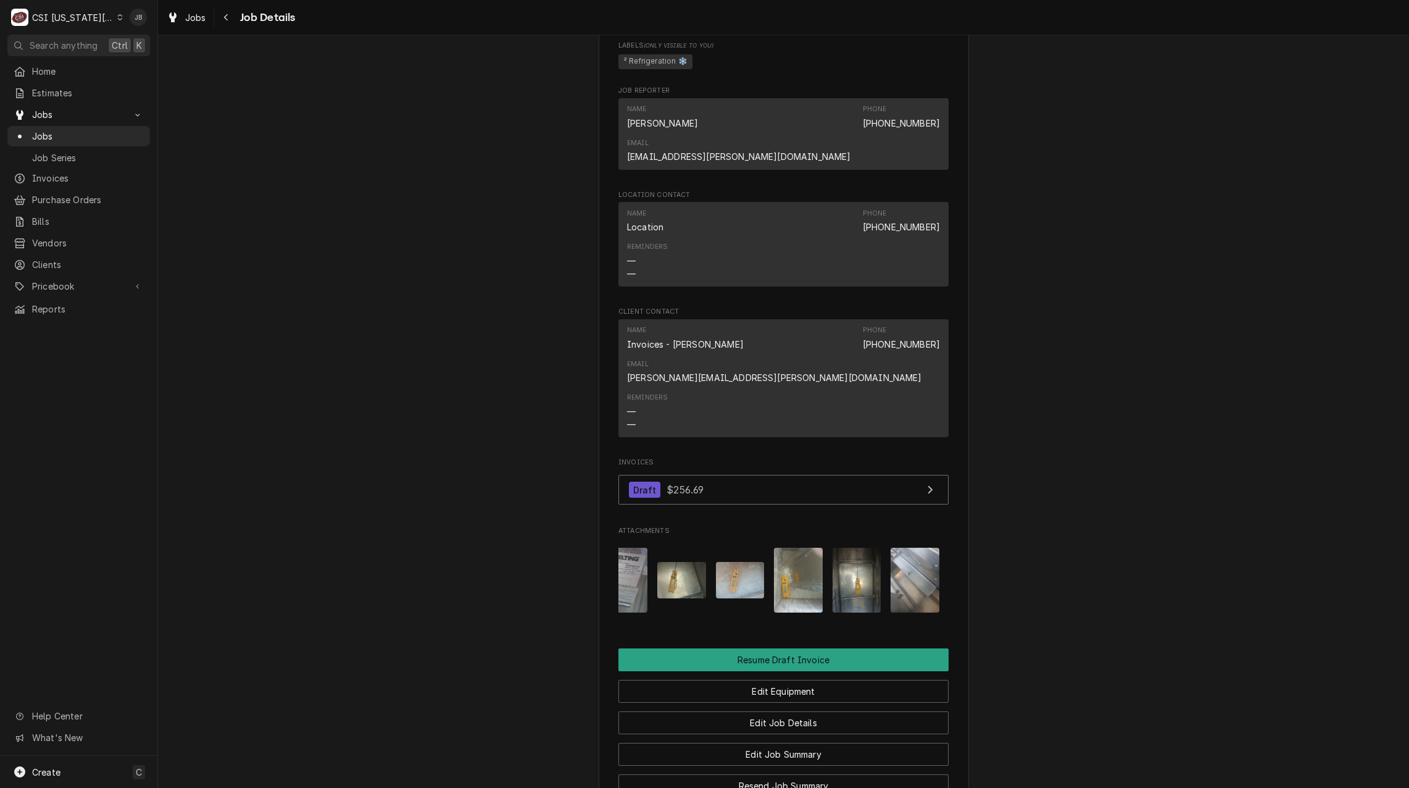
click at [856, 548] on img "Attachments" at bounding box center [857, 580] width 49 height 65
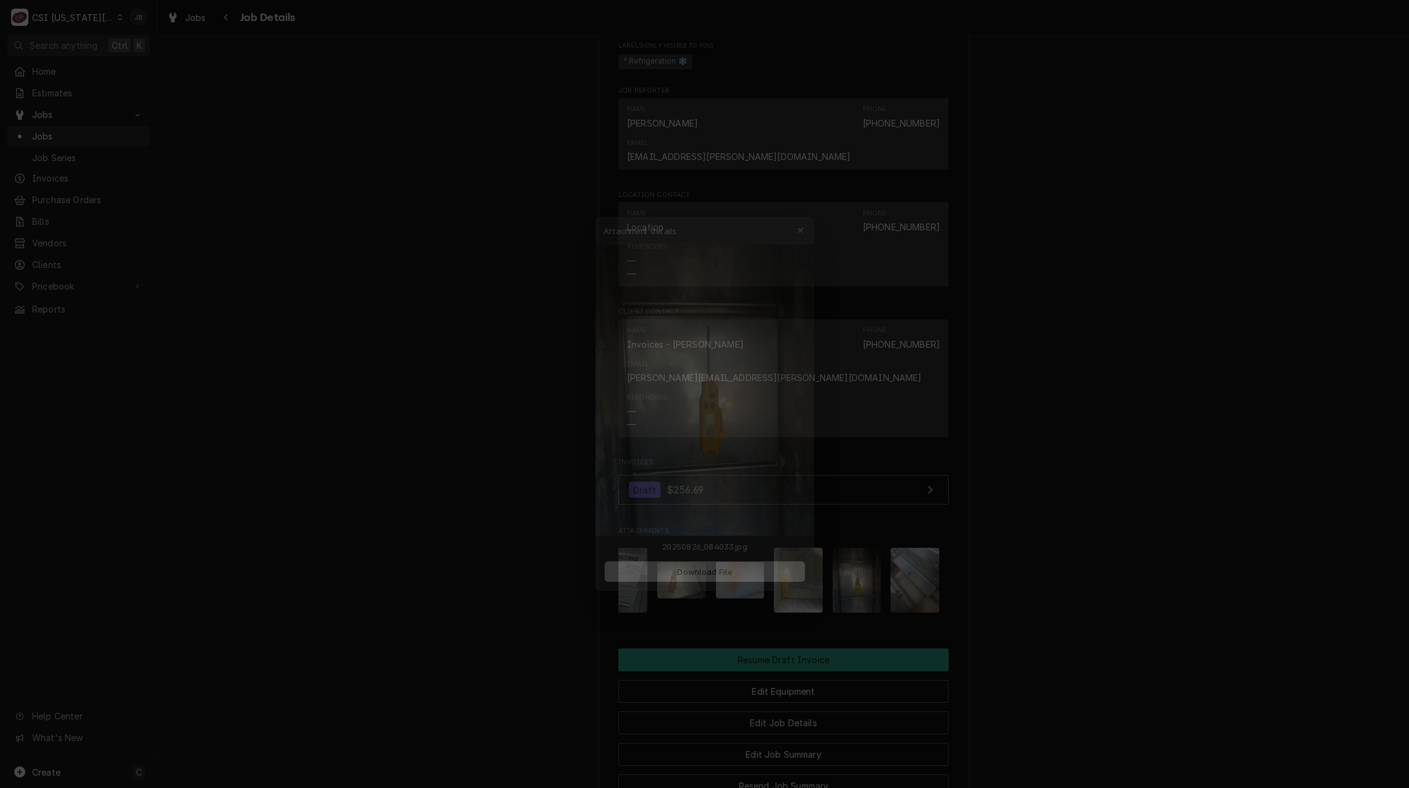
click at [1022, 525] on div at bounding box center [704, 394] width 1409 height 788
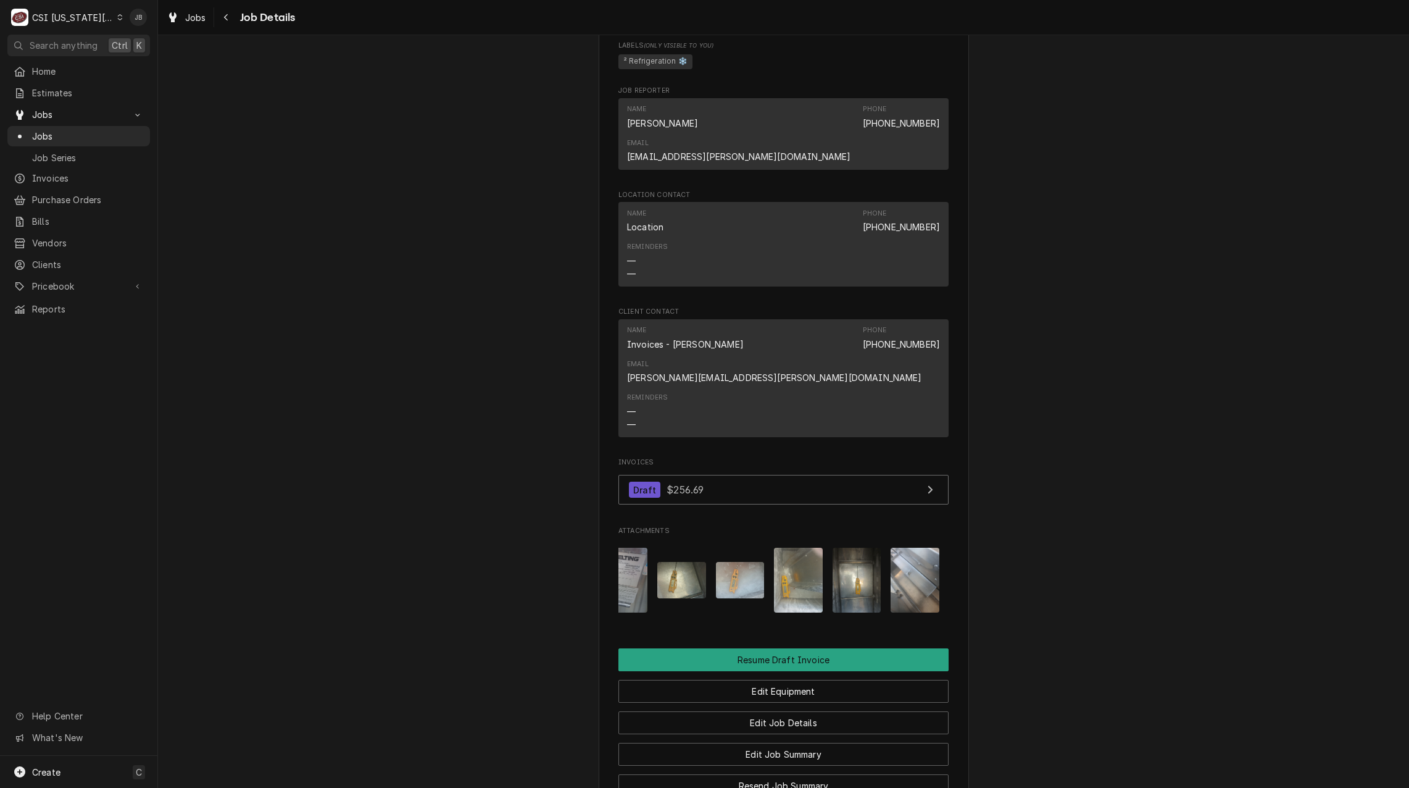
click at [919, 548] on img "Attachments" at bounding box center [915, 580] width 49 height 65
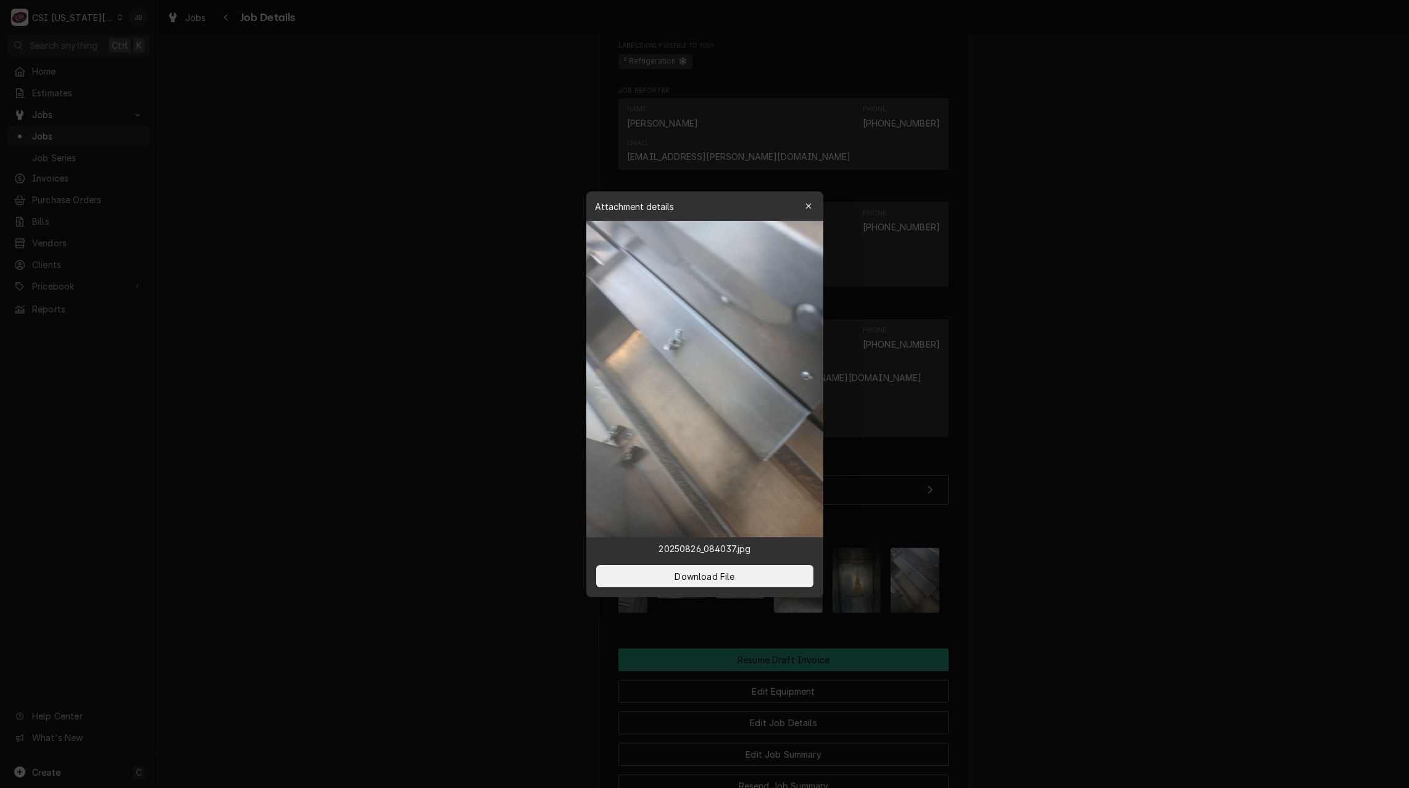
click at [1042, 539] on div at bounding box center [704, 394] width 1409 height 788
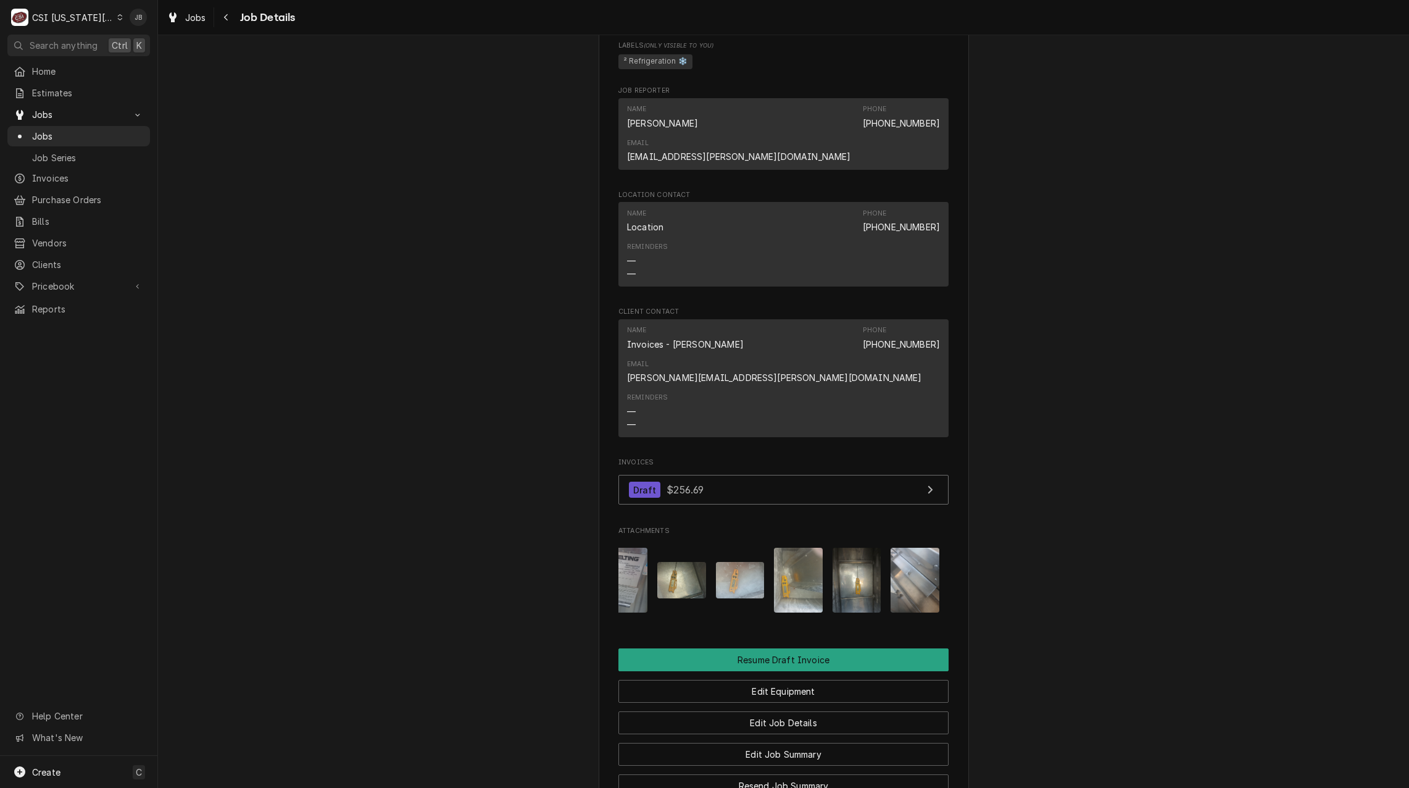
click at [836, 548] on img "Attachments" at bounding box center [857, 580] width 49 height 65
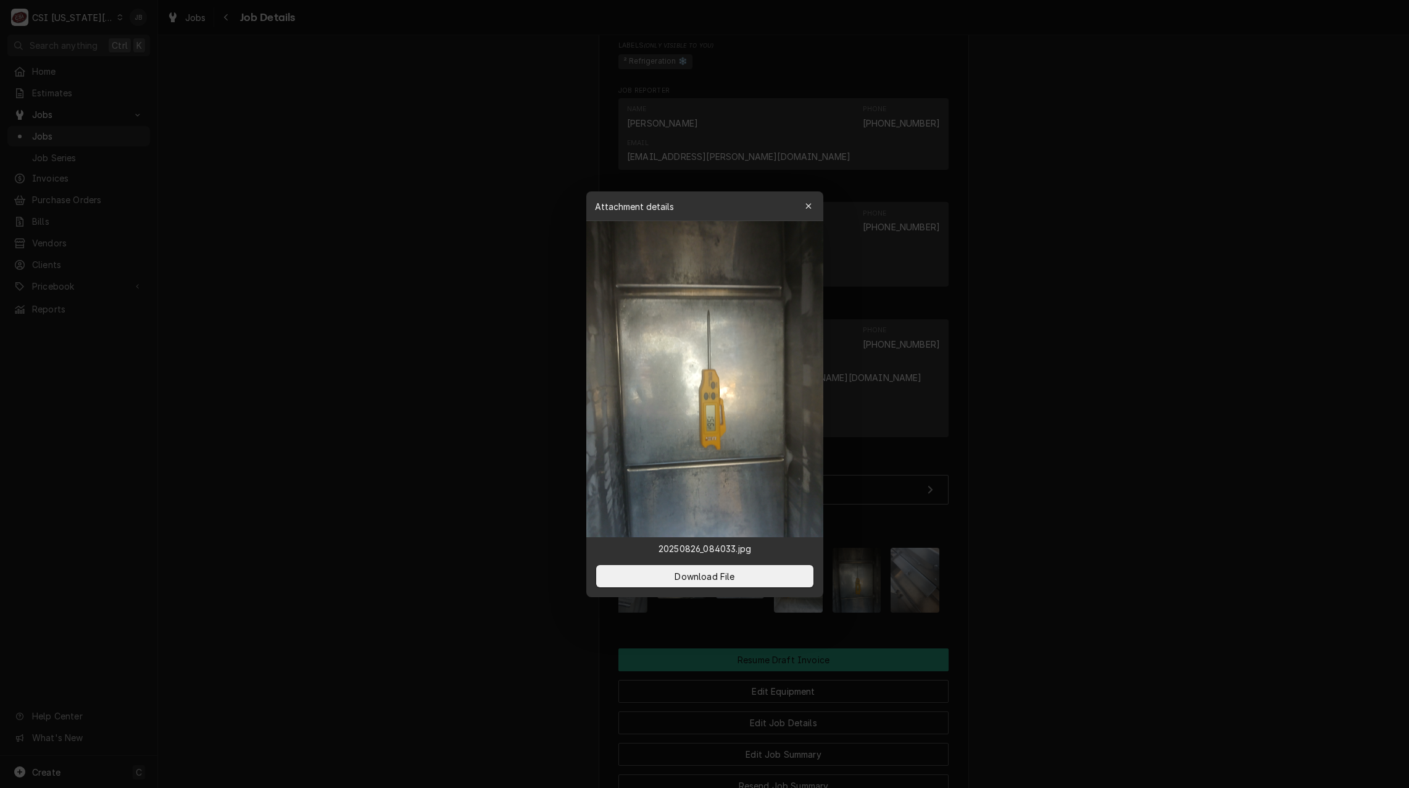
click at [468, 523] on div at bounding box center [704, 394] width 1409 height 788
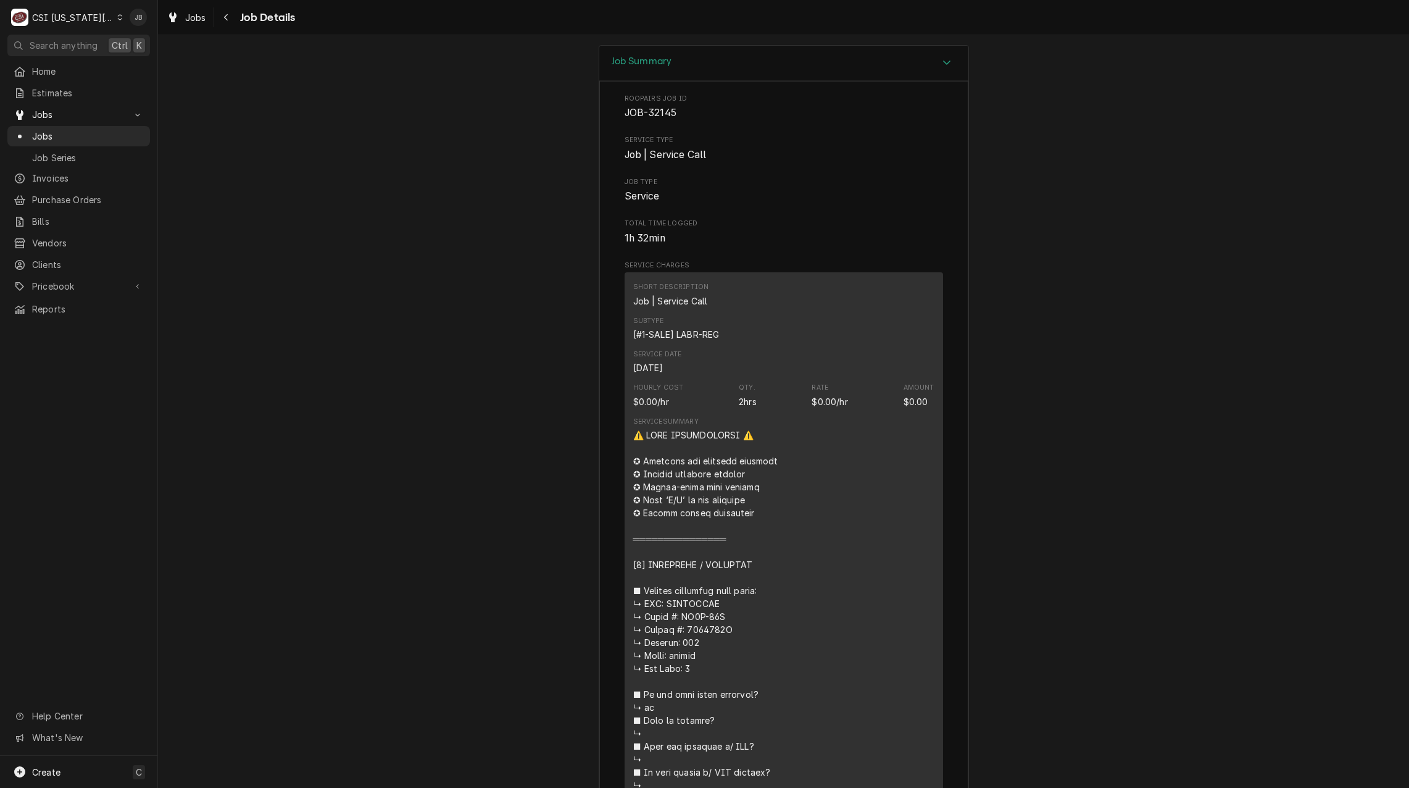
scroll to position [1605, 0]
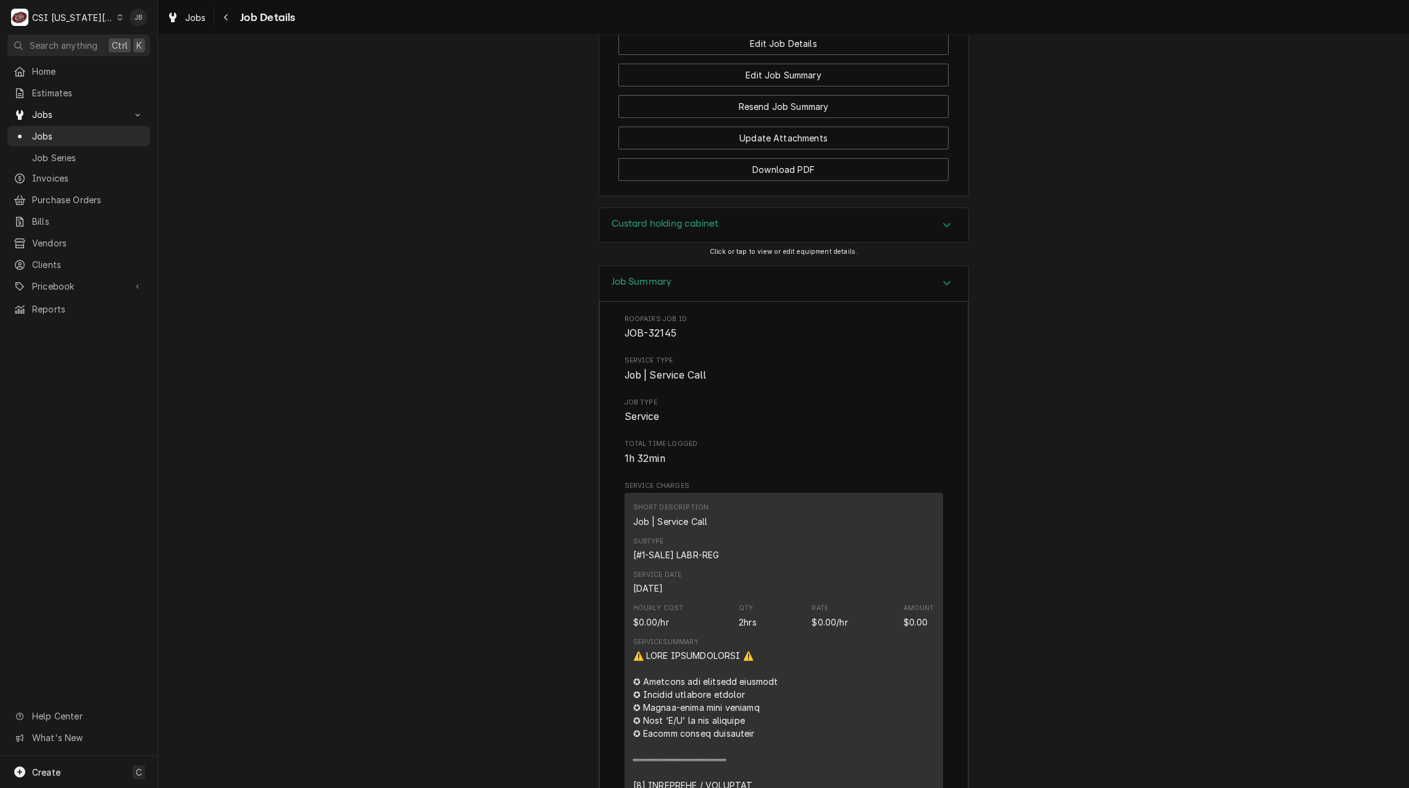
click at [653, 276] on h3 "Job Summary" at bounding box center [642, 282] width 60 height 12
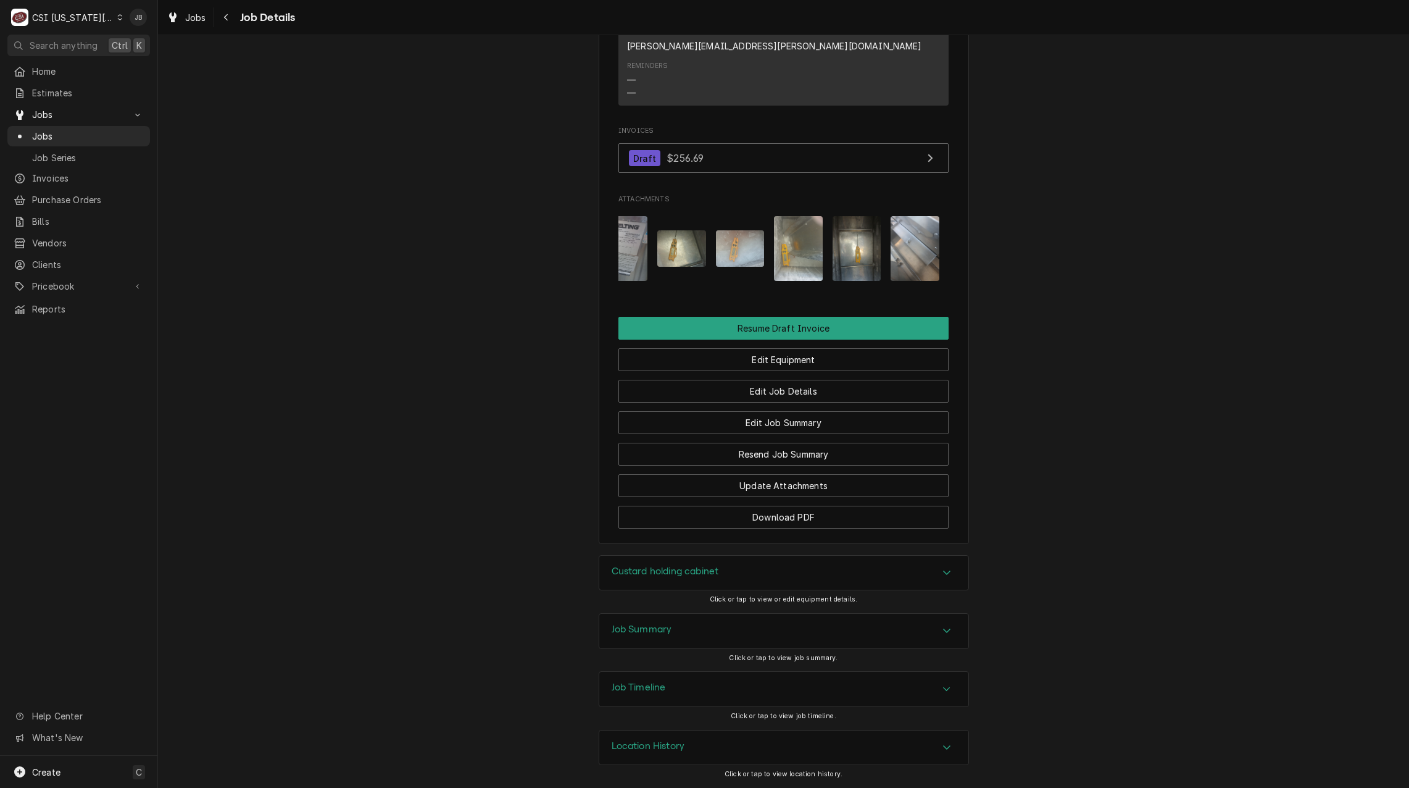
scroll to position [1214, 0]
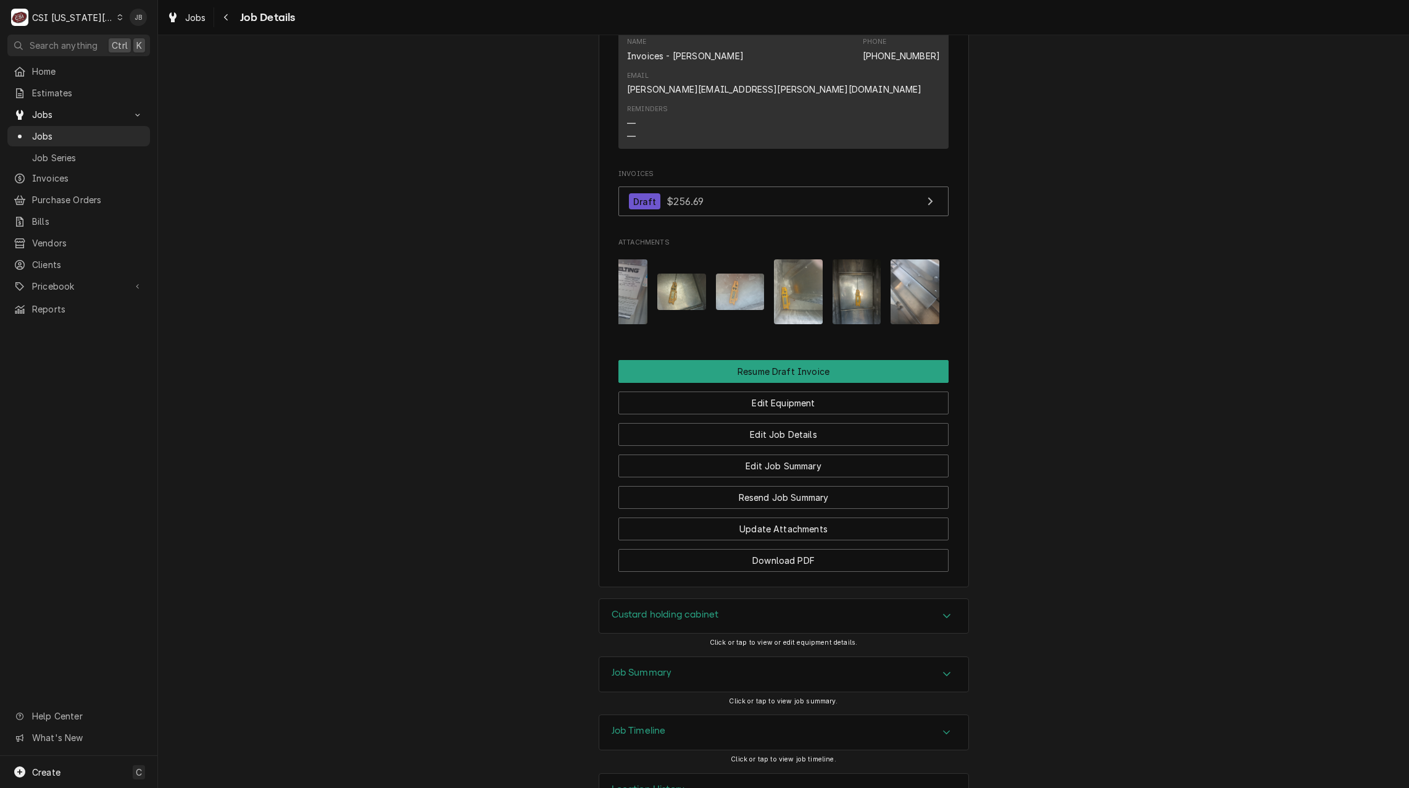
click at [651, 725] on h3 "Job Timeline" at bounding box center [639, 731] width 54 height 12
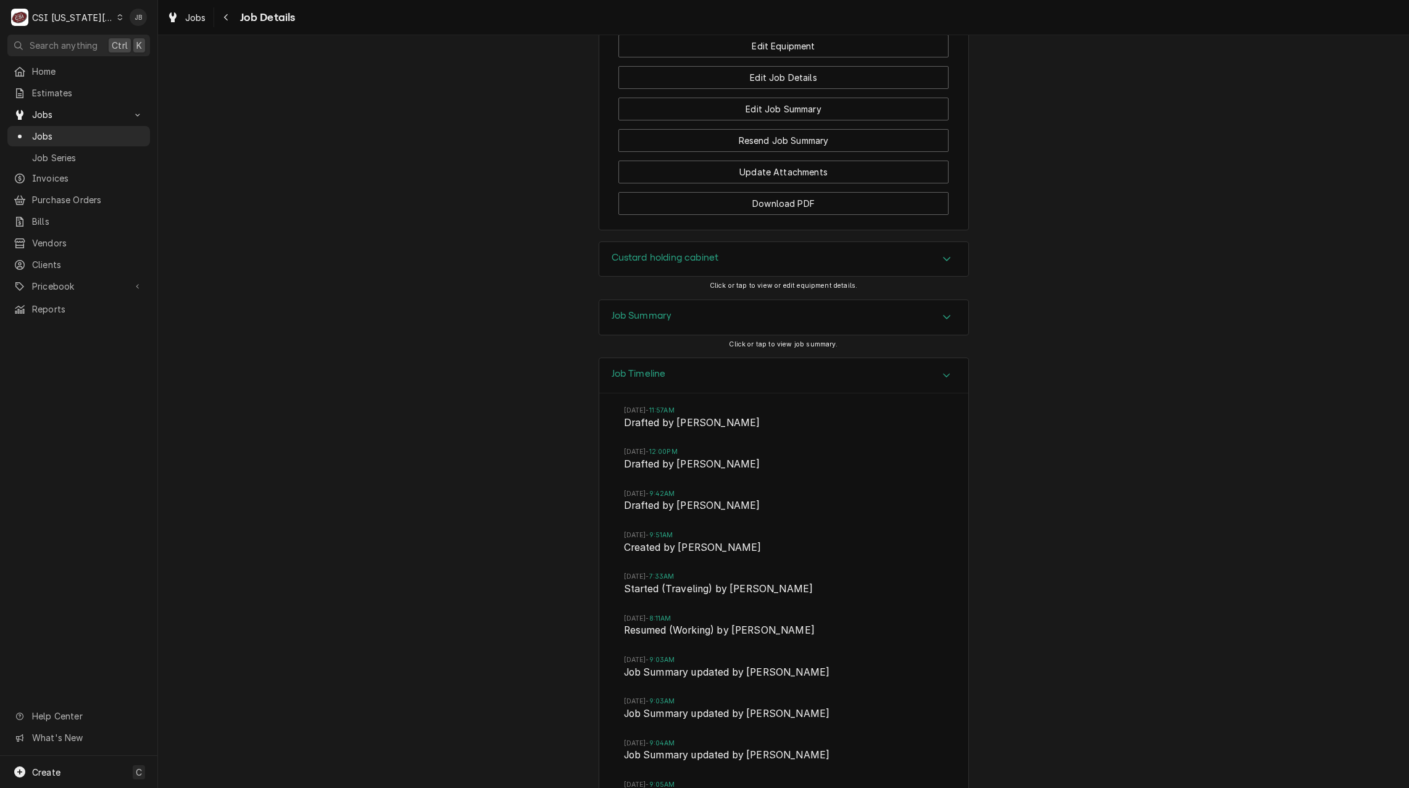
scroll to position [1660, 0]
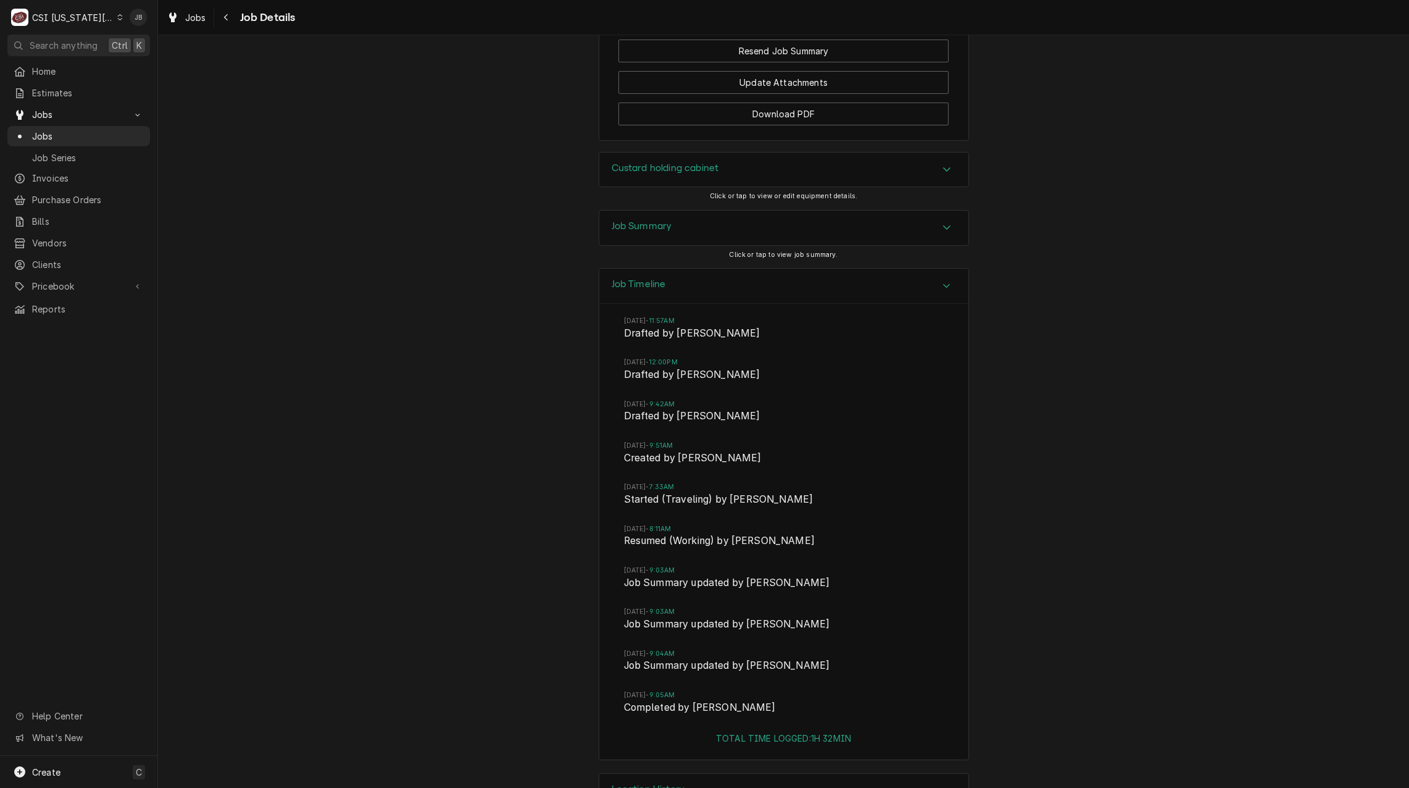
click at [651, 783] on h3 "Location History" at bounding box center [648, 789] width 73 height 12
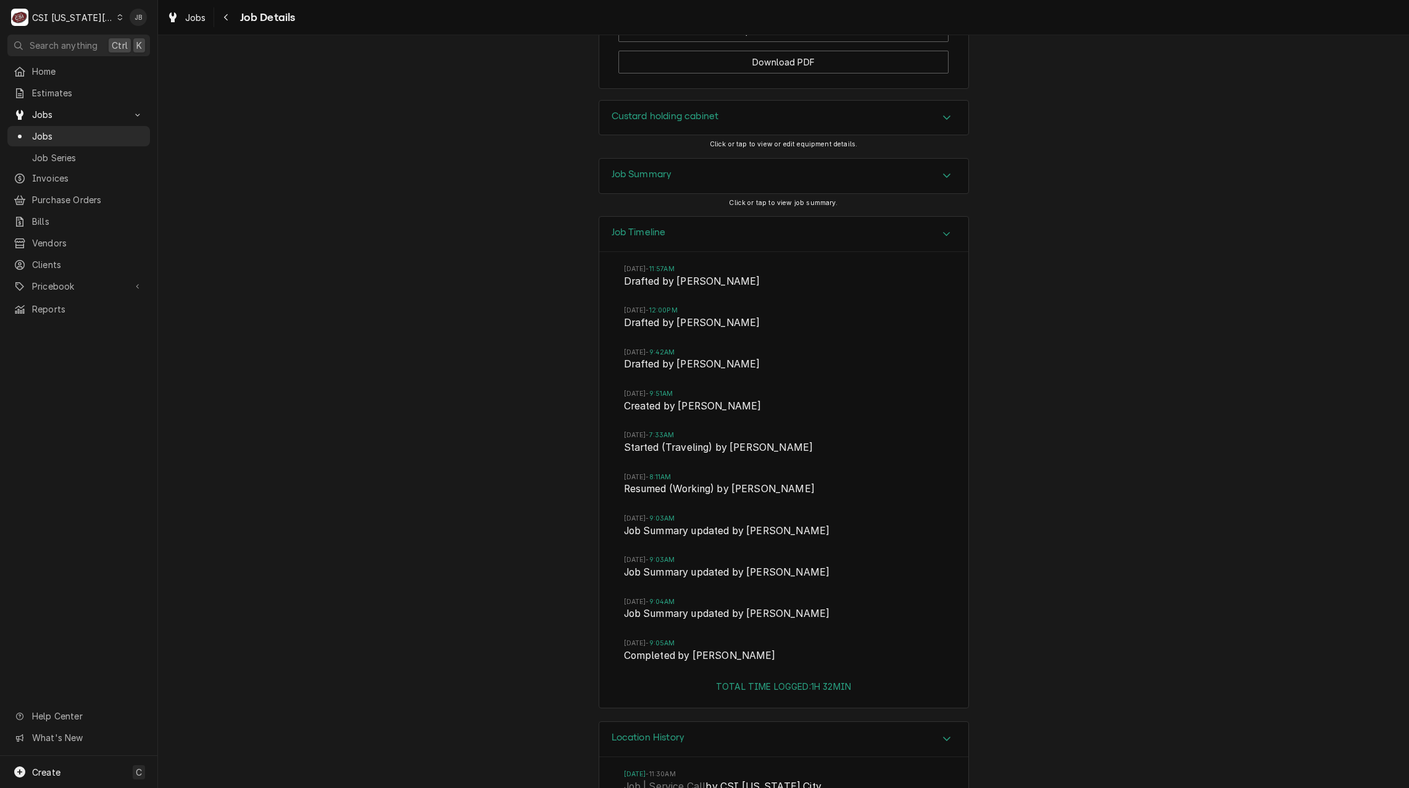
scroll to position [1872, 0]
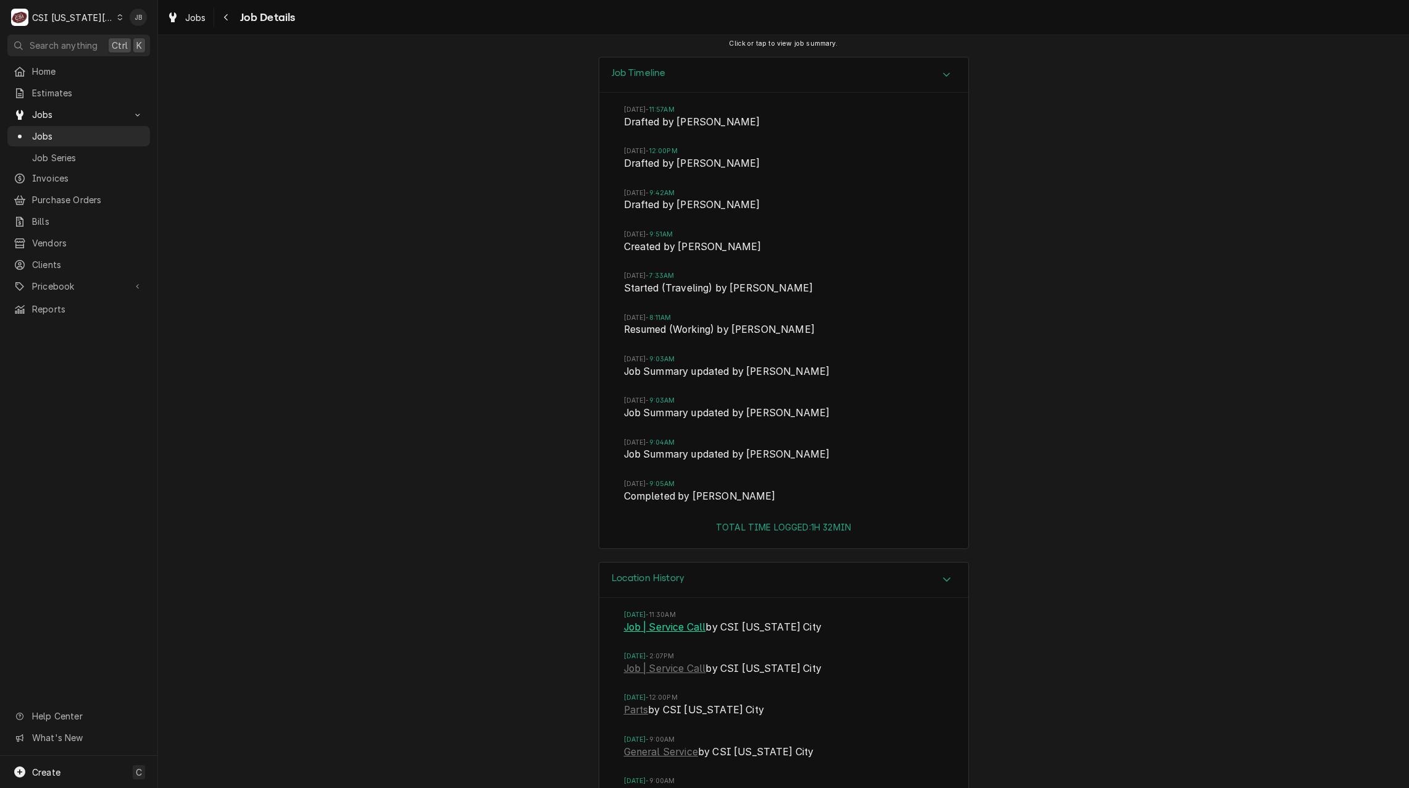
click at [680, 620] on link "Job | Service Call" at bounding box center [665, 627] width 82 height 15
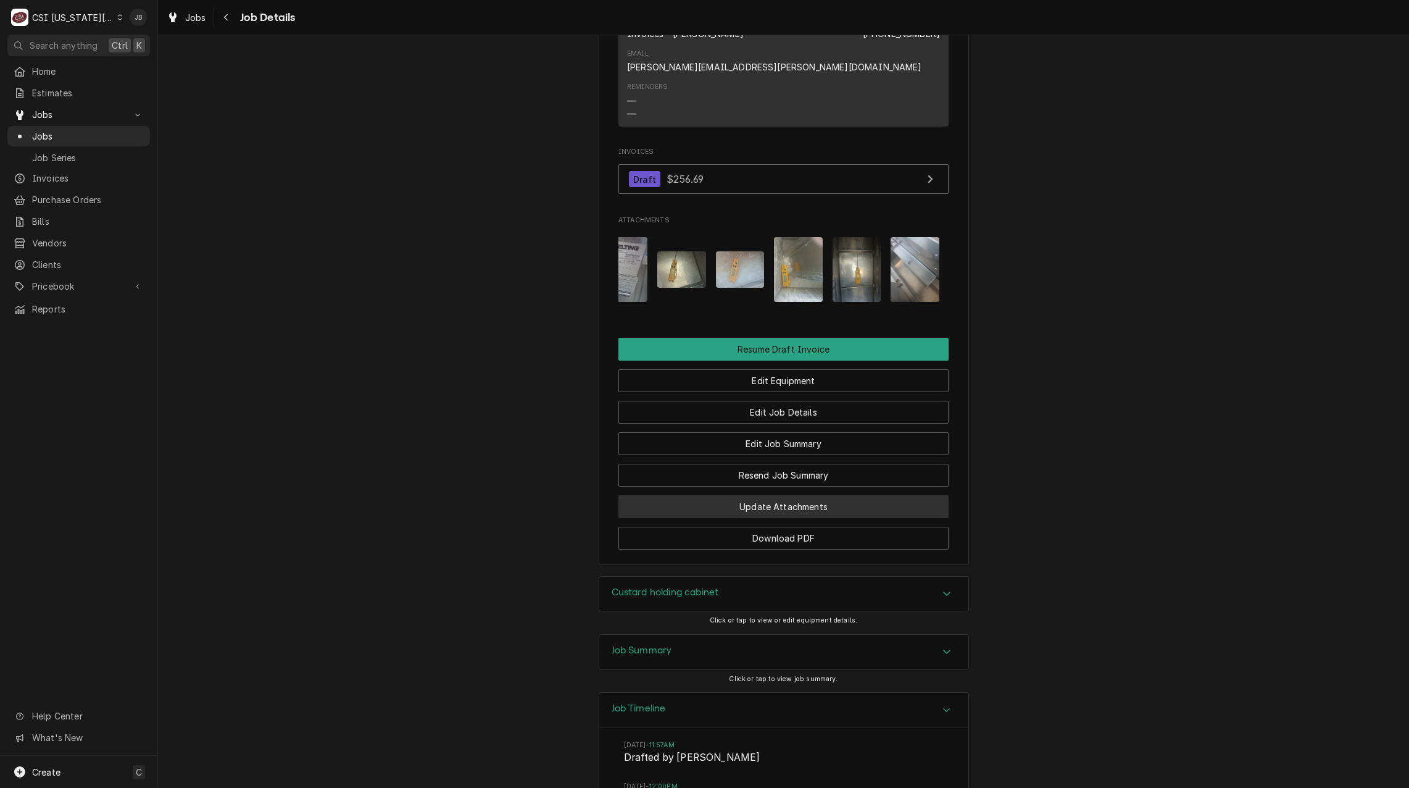
scroll to position [1235, 0]
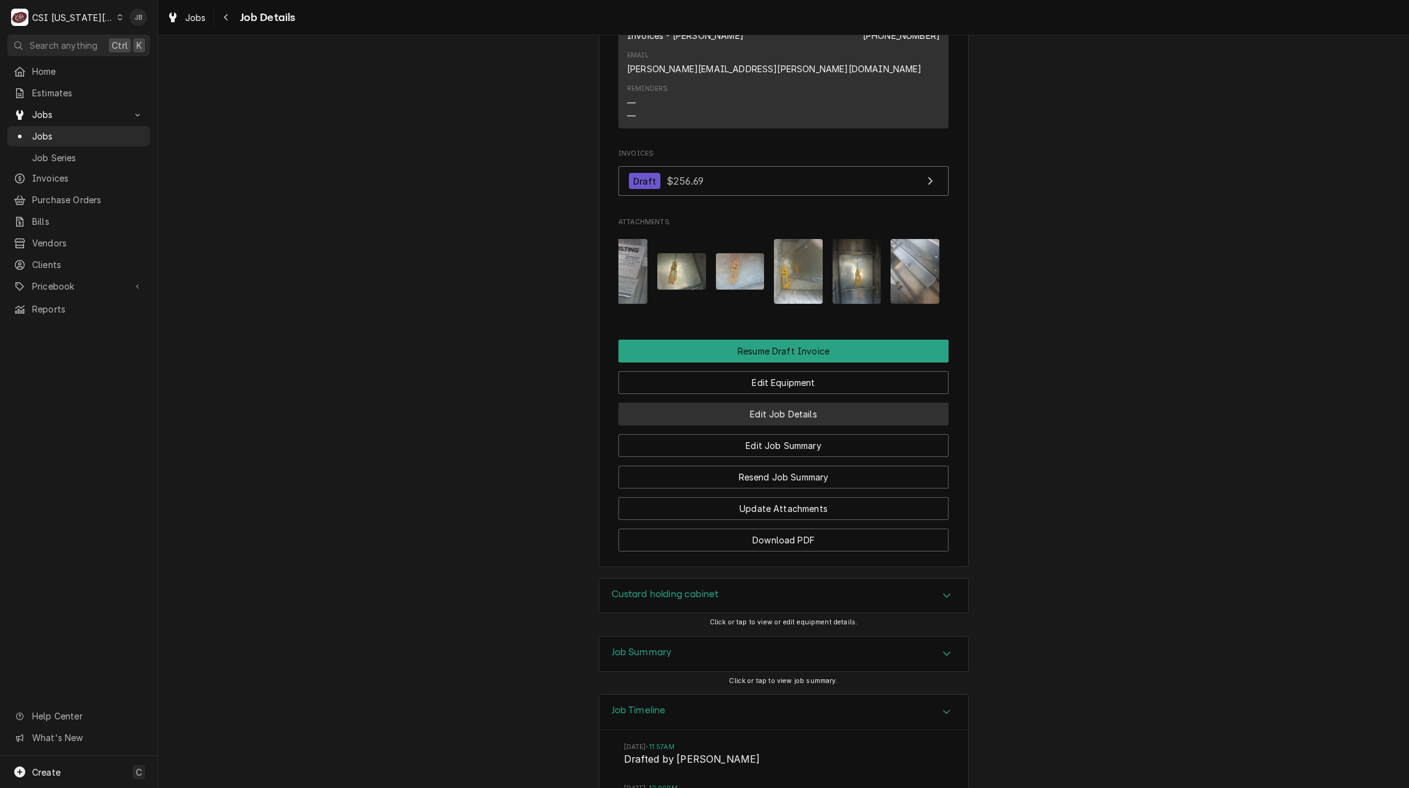
click at [786, 402] on button "Edit Job Details" at bounding box center [783, 413] width 330 height 23
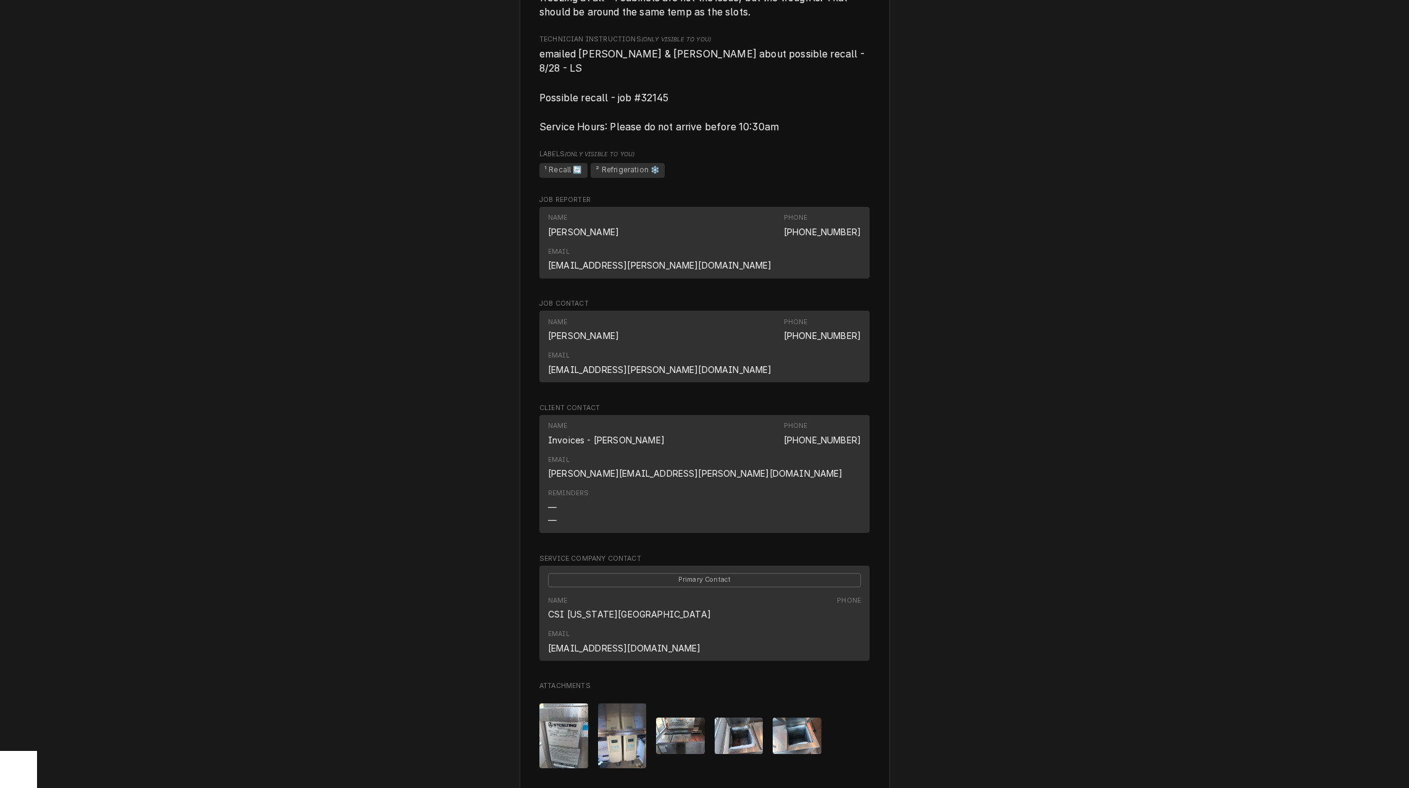
scroll to position [775, 0]
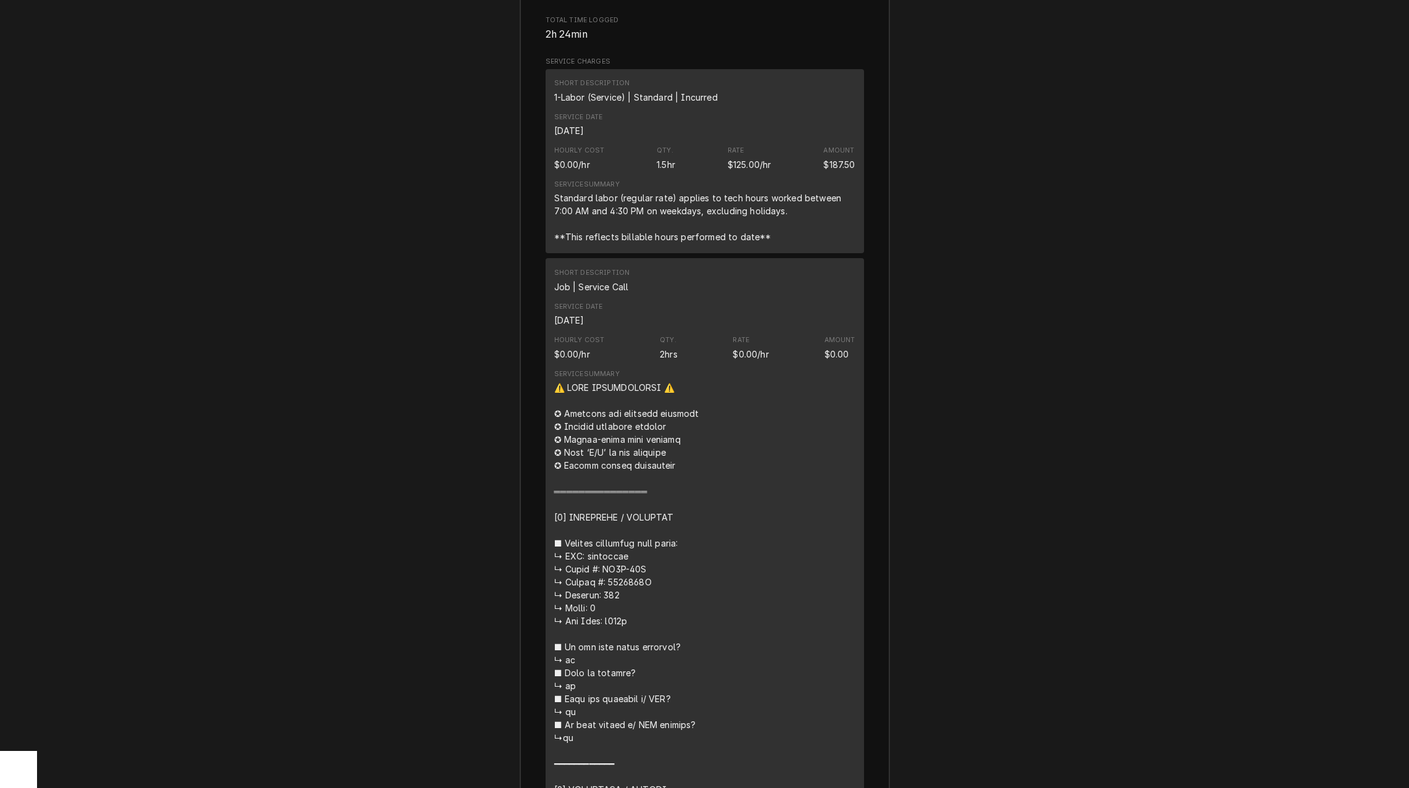
scroll to position [1947, 0]
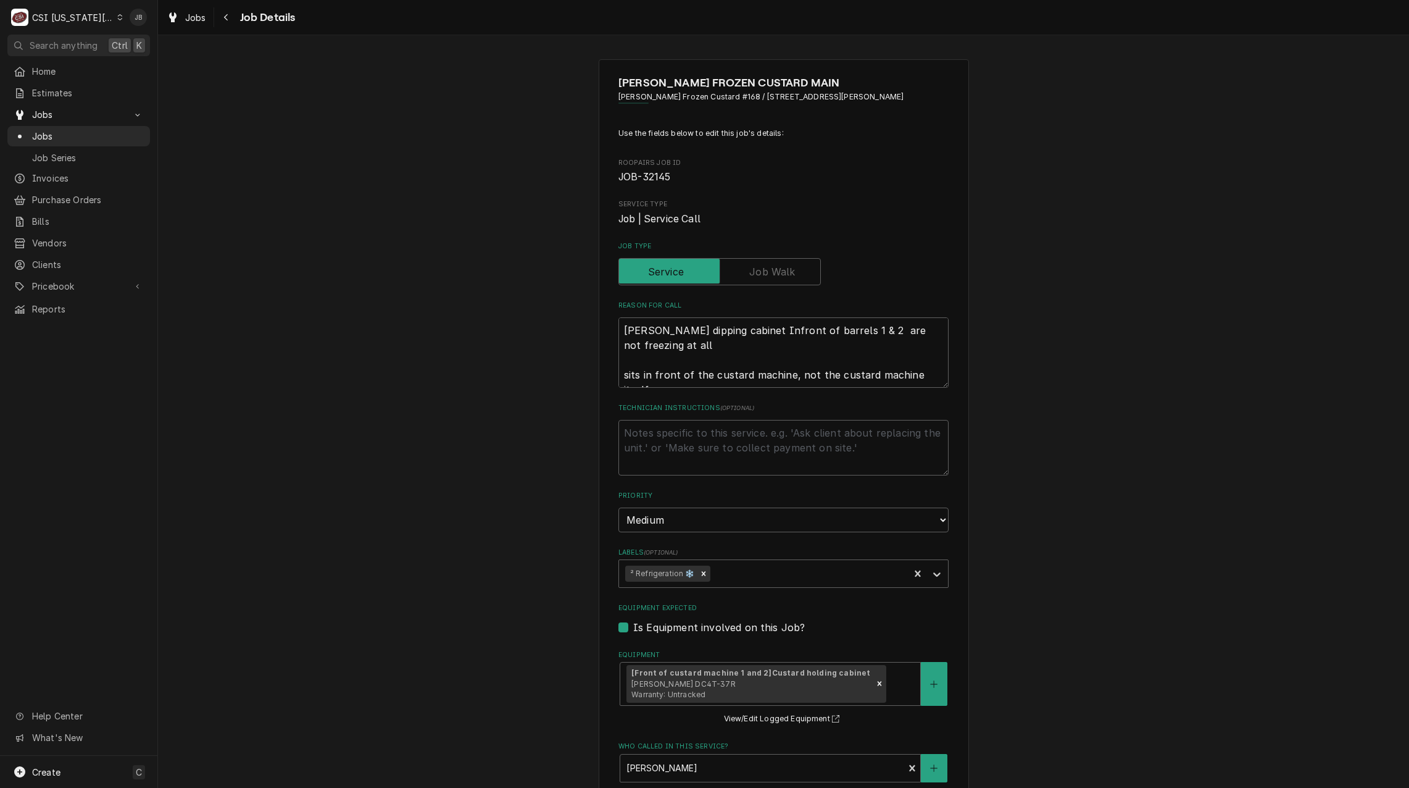
type textarea "x"
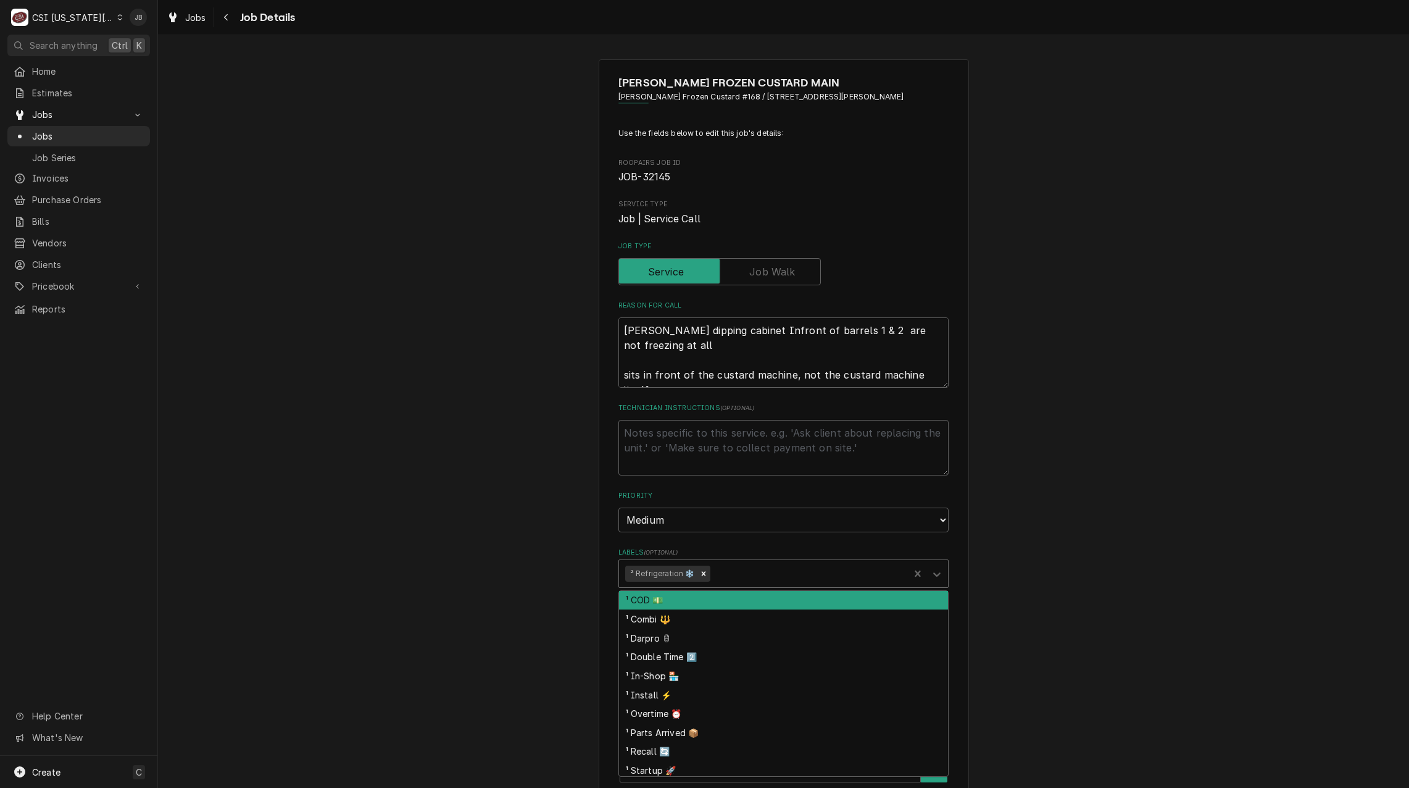
click at [741, 577] on div "Labels" at bounding box center [808, 573] width 190 height 22
type input "re"
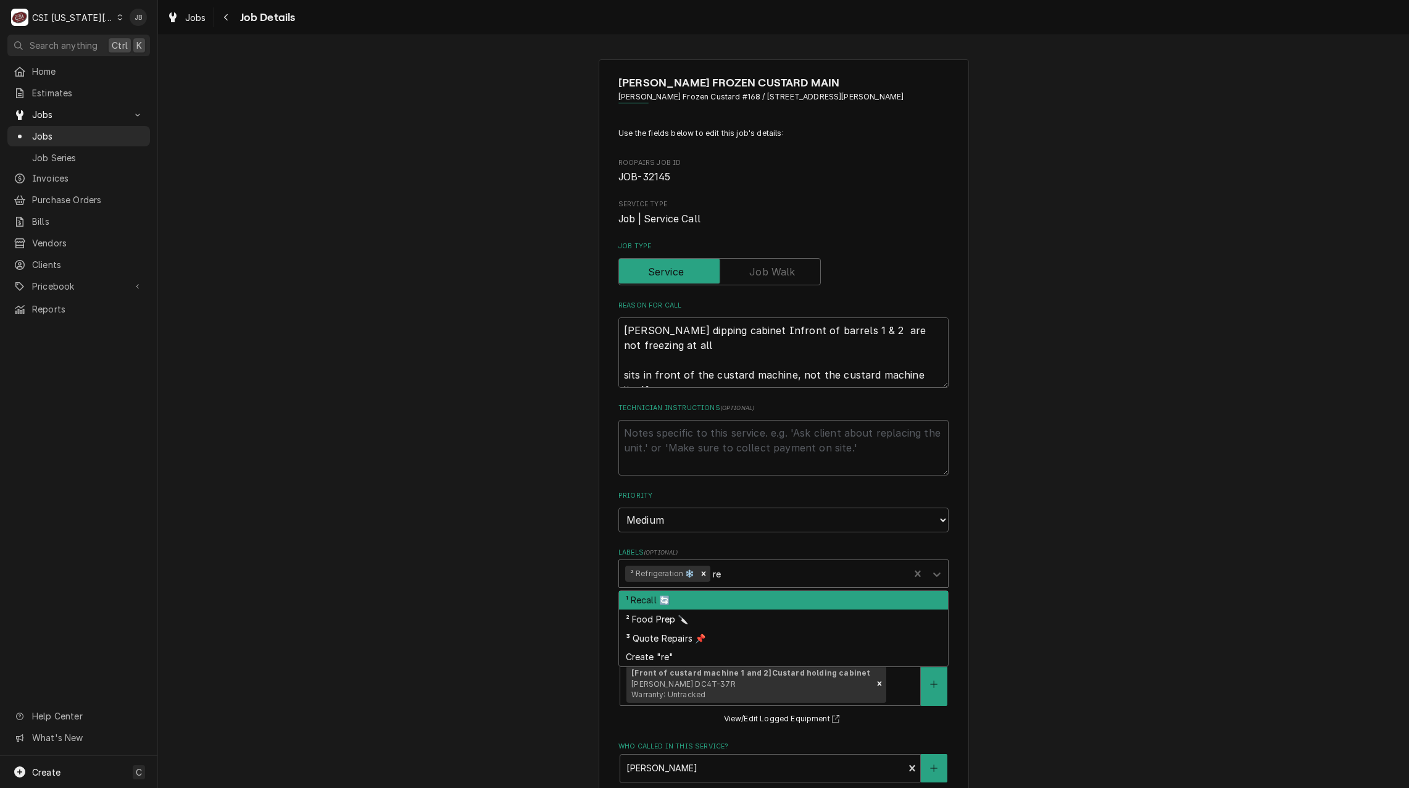
click at [702, 602] on div "¹ Recall 🔄" at bounding box center [783, 600] width 329 height 19
type textarea "x"
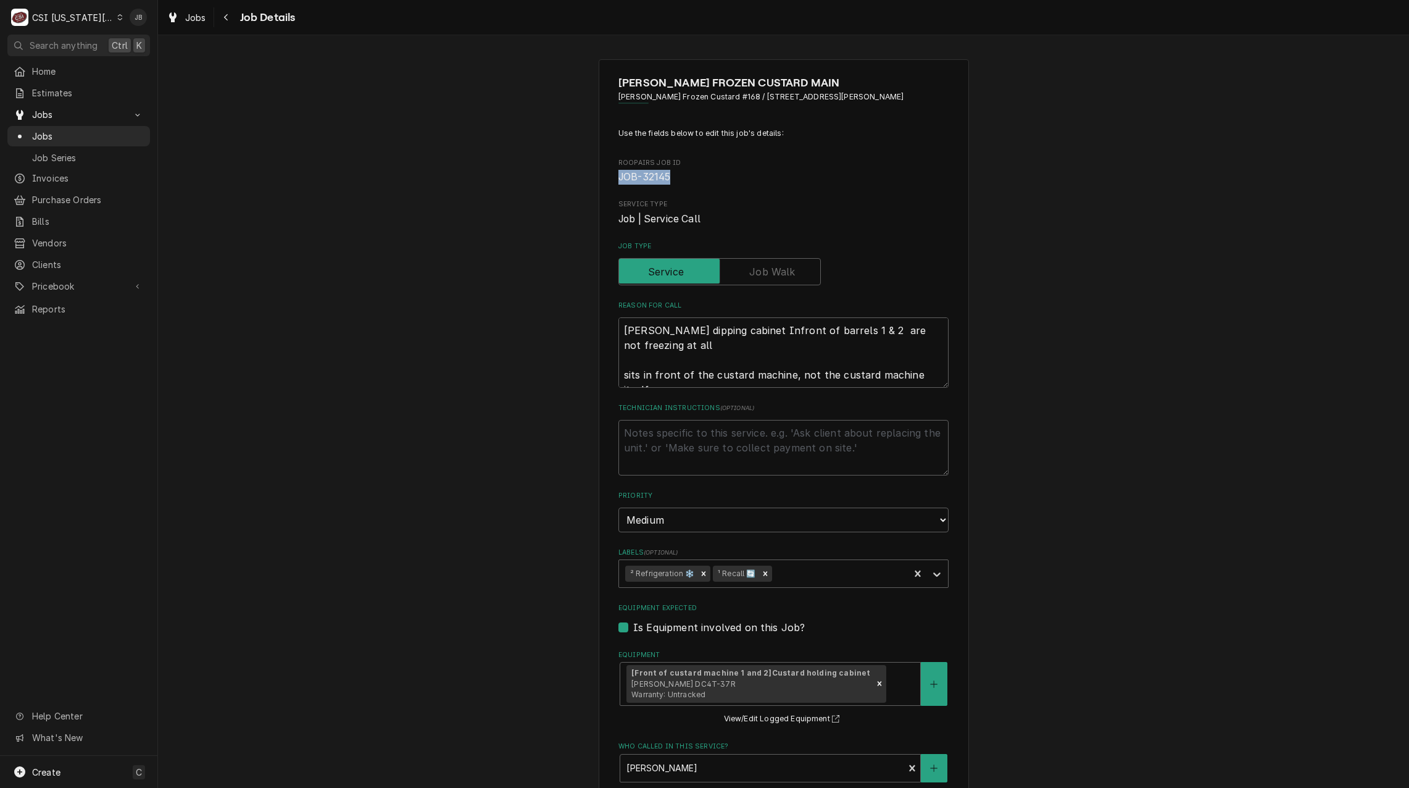
drag, startPoint x: 667, startPoint y: 179, endPoint x: 608, endPoint y: 176, distance: 58.7
click at [608, 176] on div "ANDYS FROZEN CUSTARD MAIN Andys Frozen Custard #168 / 9535 Metcalf Avenue, Over…" at bounding box center [784, 632] width 370 height 1147
copy span "JOB-32145"
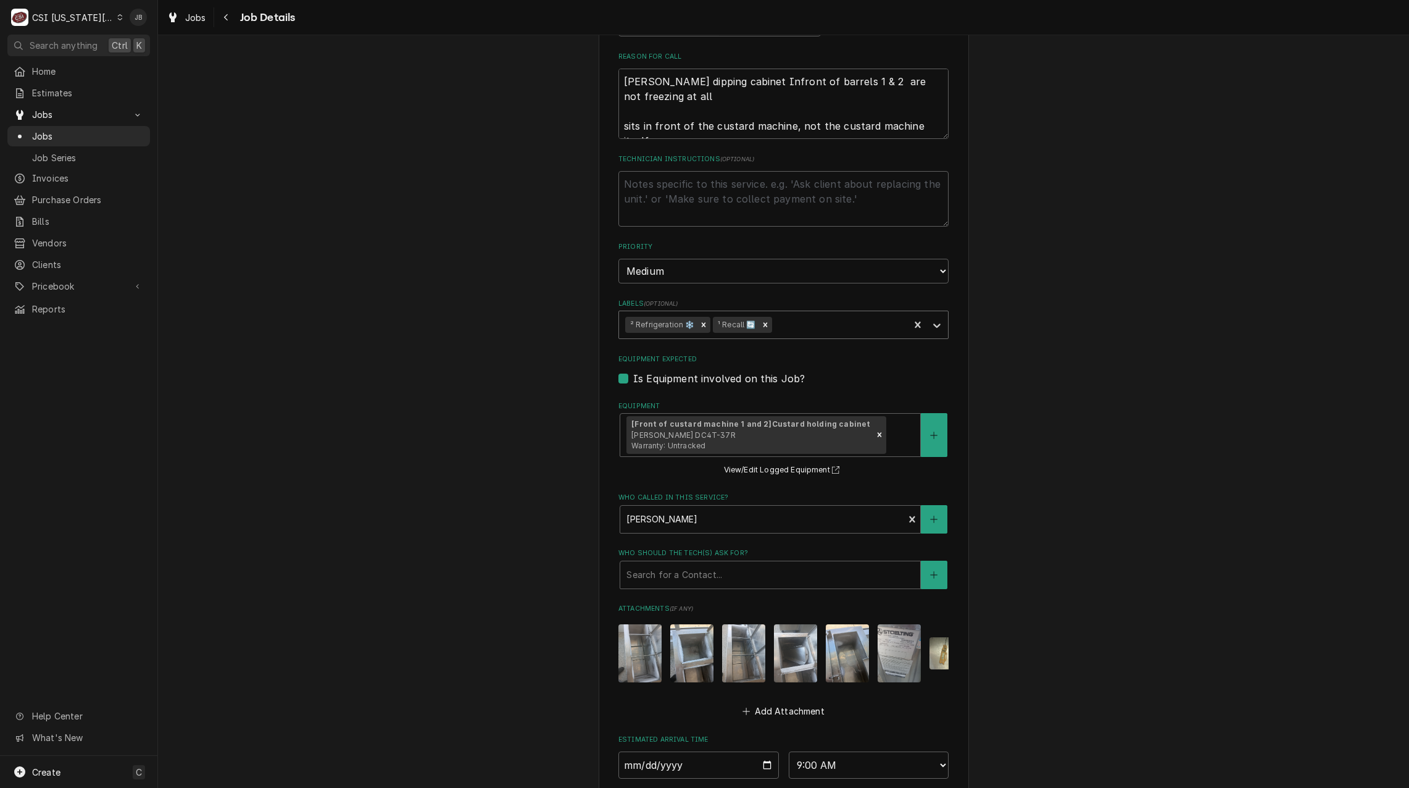
scroll to position [185, 0]
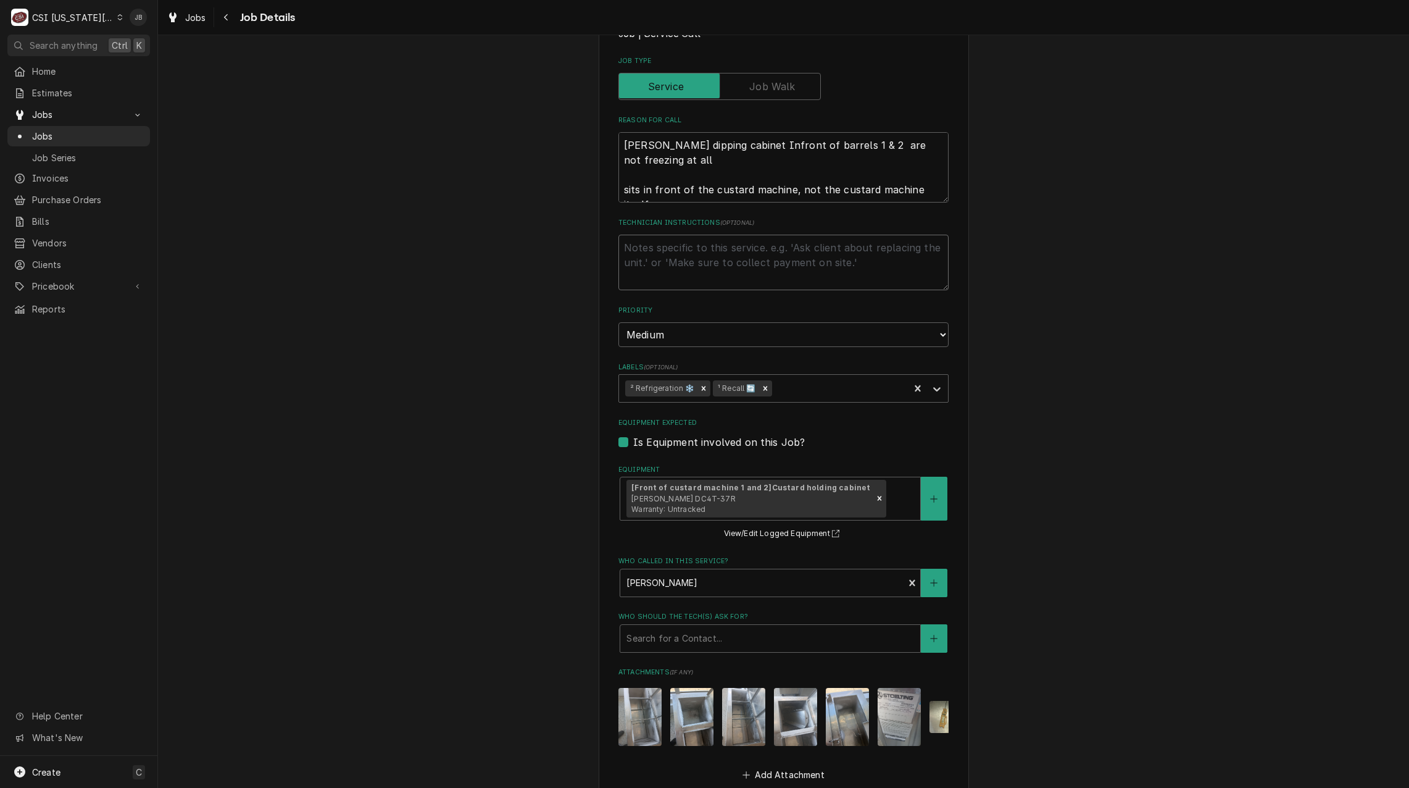
click at [678, 250] on textarea "Technician Instructions ( optional )" at bounding box center [783, 263] width 330 height 56
paste textarea "JOB-32145"
type textarea "x"
type textarea "JOB-32145"
type textarea "x"
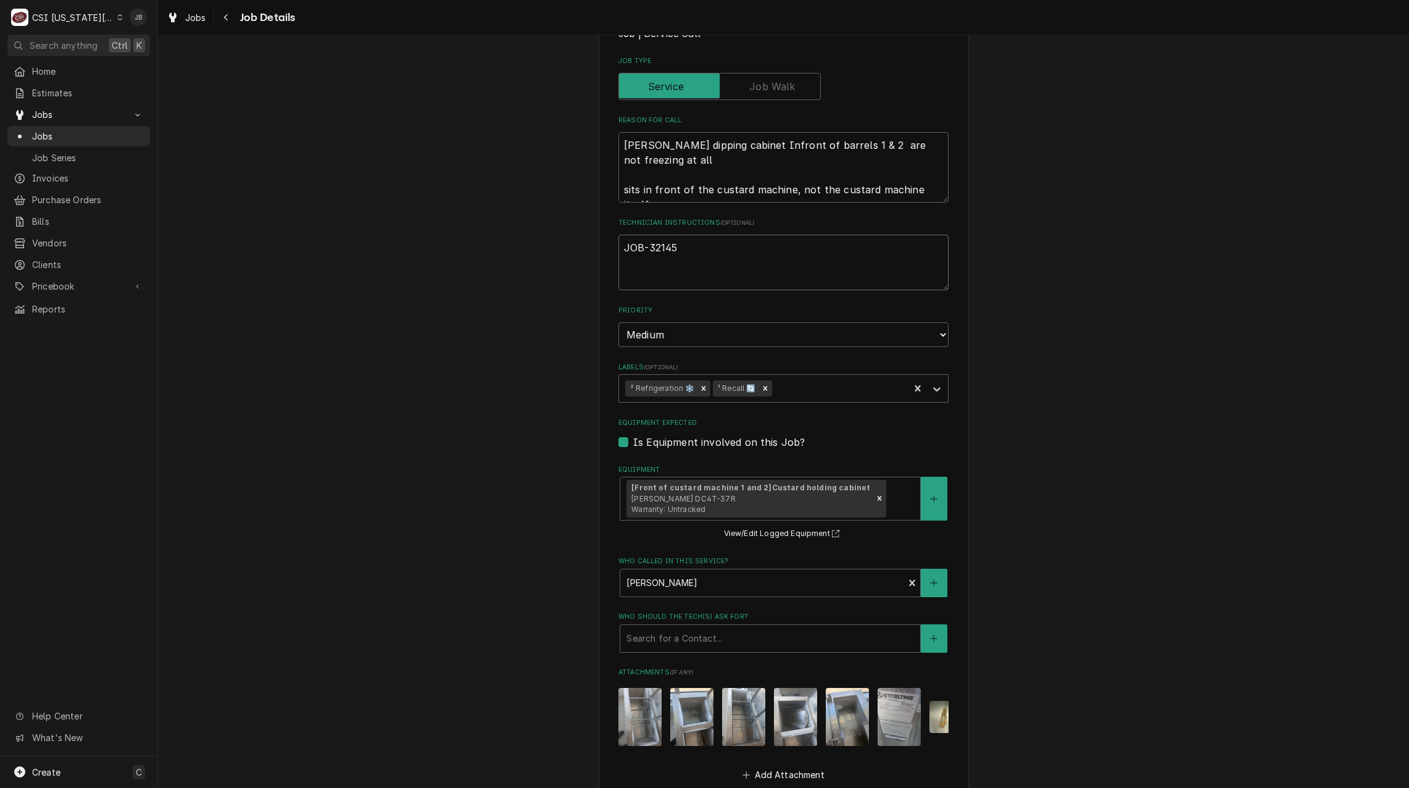
type textarea "JOB-32145"
type textarea "x"
type textarea "JOB-32145 i"
type textarea "x"
type textarea "JOB-32145 is"
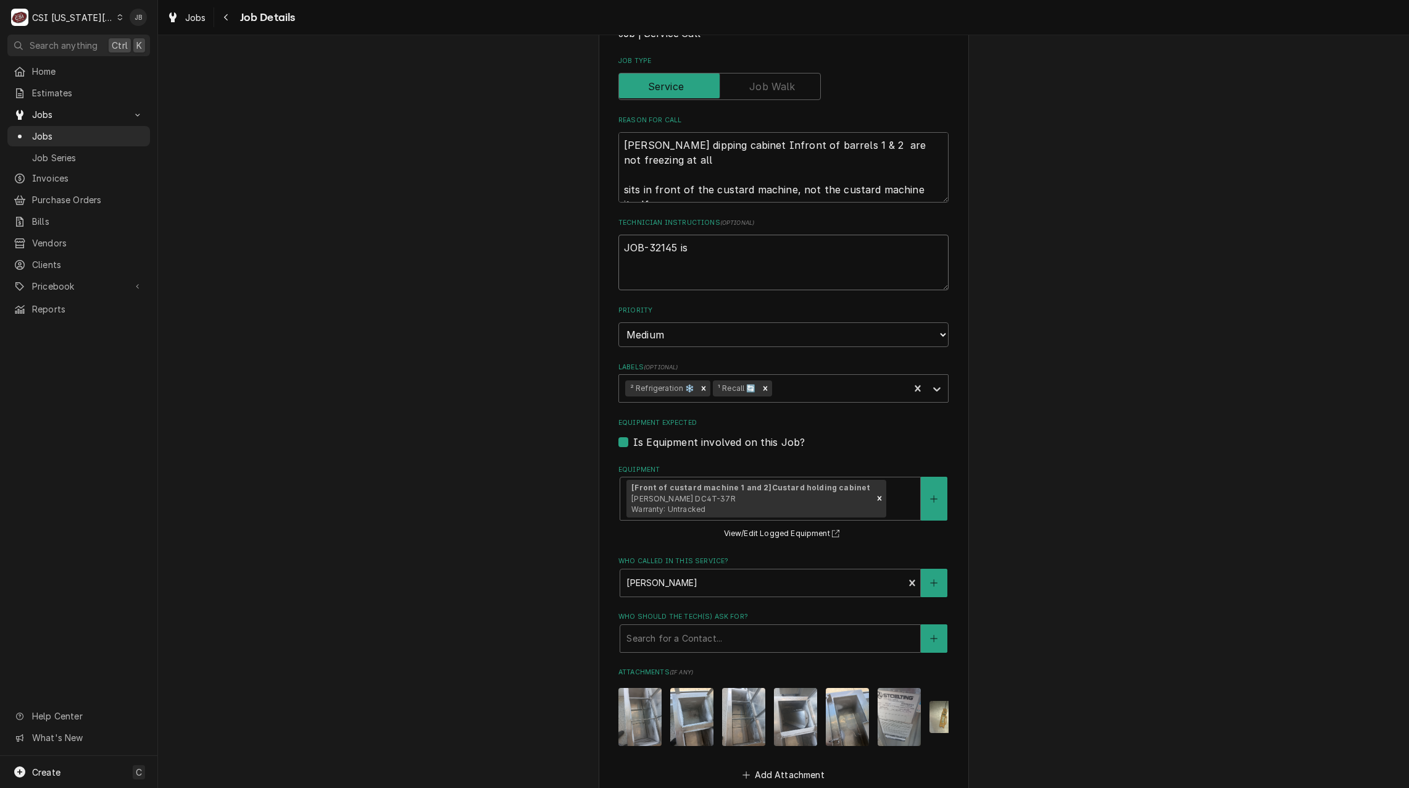
type textarea "x"
type textarea "JOB-32145 is"
type textarea "x"
type textarea "JOB-32145 is a"
type textarea "x"
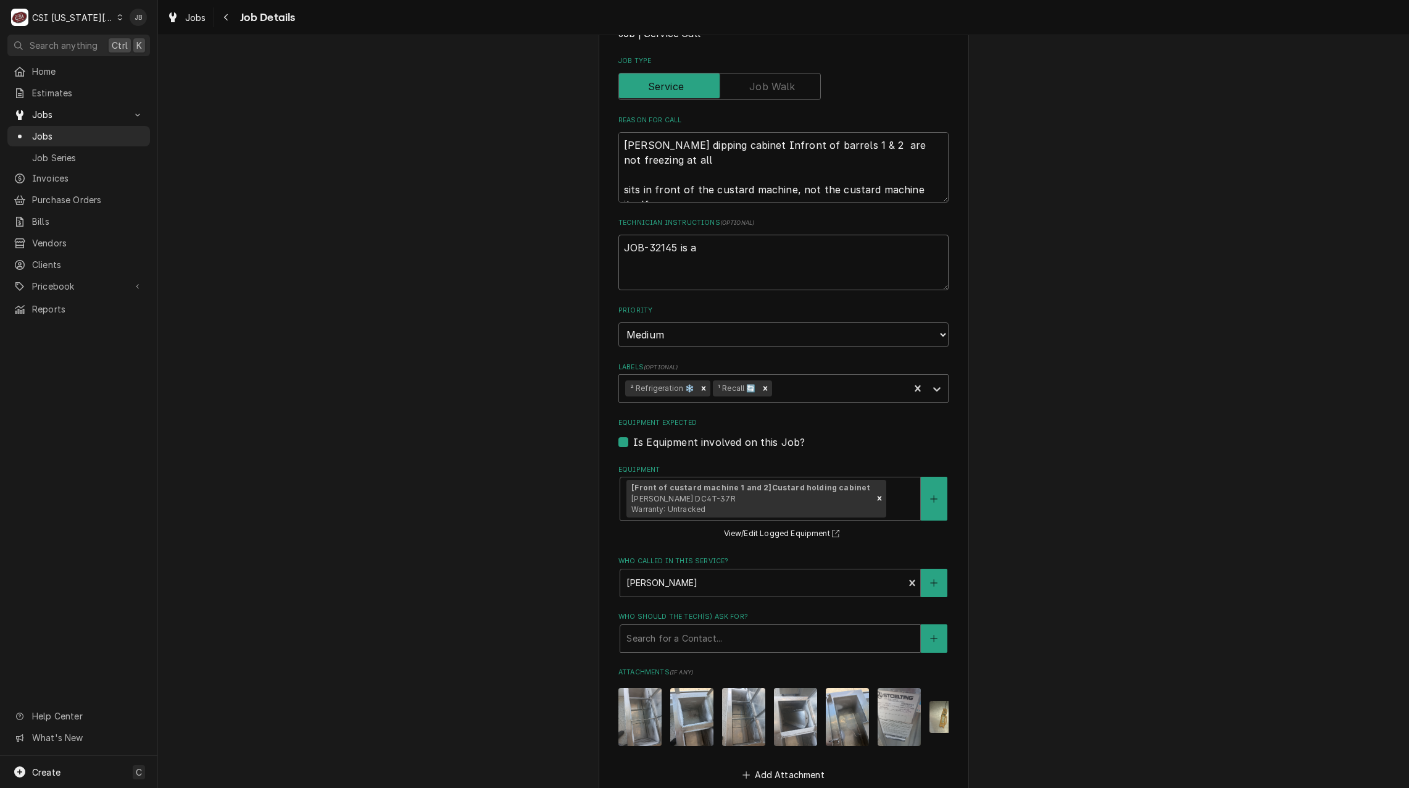
type textarea "JOB-32145 is a"
type textarea "x"
type textarea "JOB-32145 is a c"
type textarea "x"
type textarea "JOB-32145 is a ca"
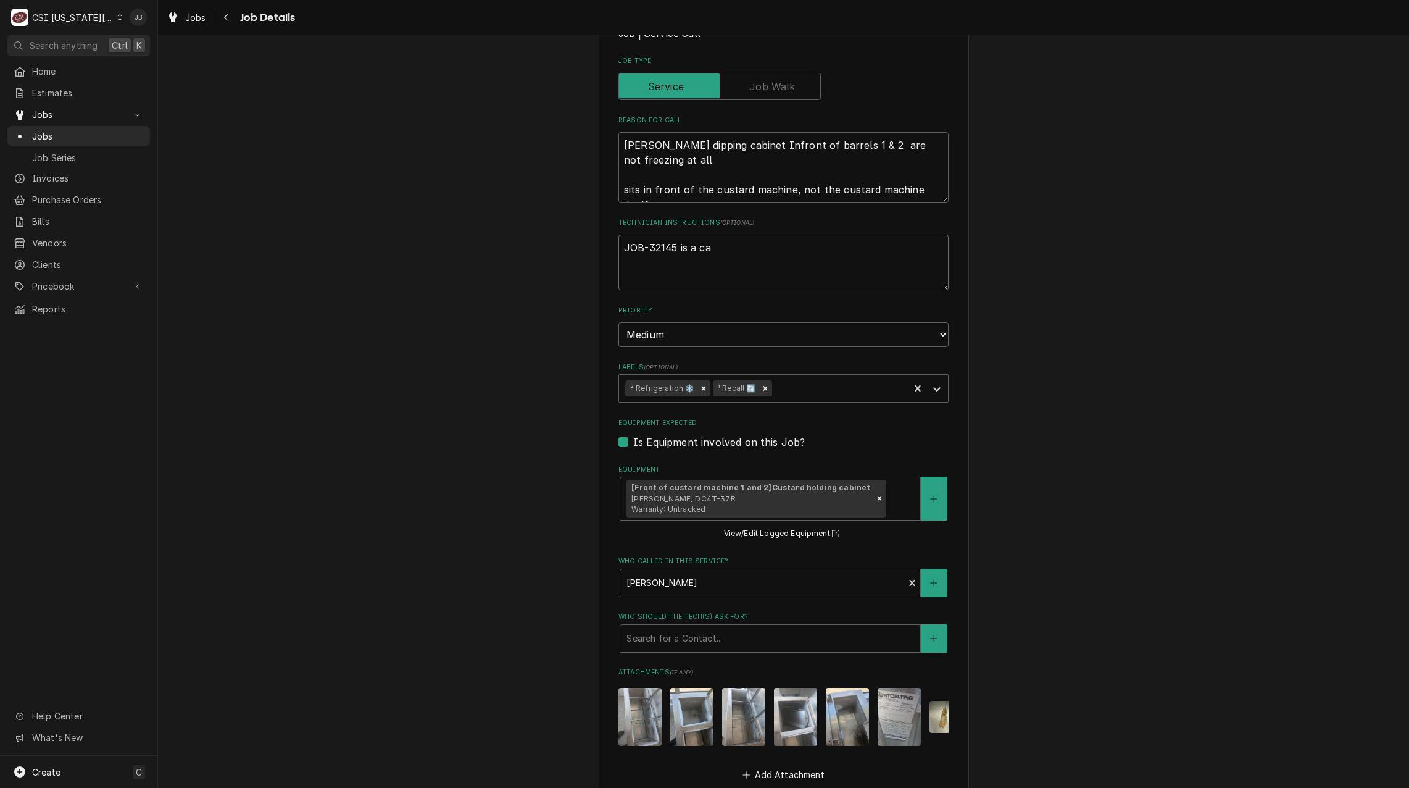
type textarea "x"
type textarea "JOB-32145 is a cal"
type textarea "x"
type textarea "JOB-32145 is a call"
type textarea "x"
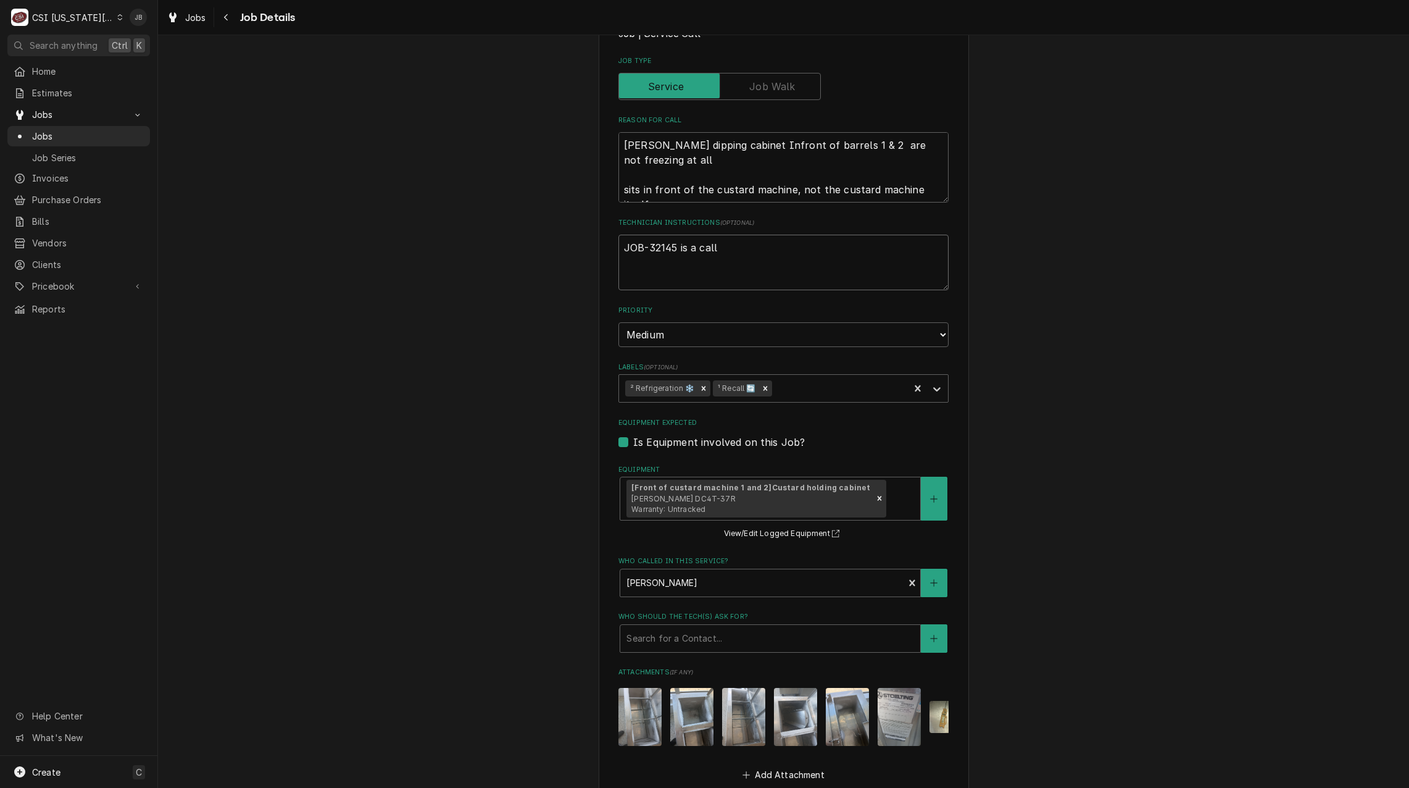
type textarea "JOB-32145 is a callb"
type textarea "x"
type textarea "JOB-32145 is a callba"
type textarea "x"
type textarea "JOB-32145 is a callbac"
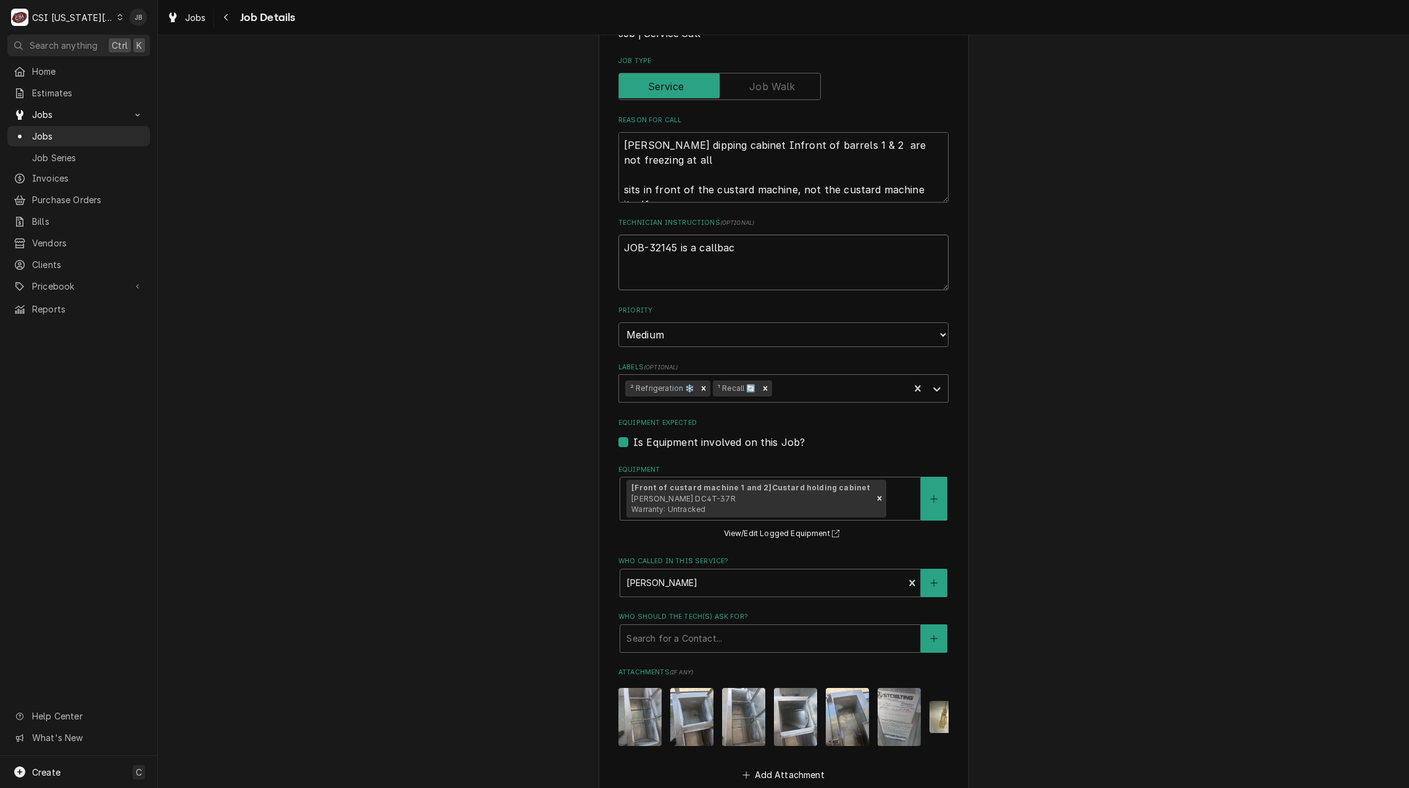
type textarea "x"
type textarea "JOB-32145 is a callback"
type textarea "x"
type textarea "JOB-32145 is a callback"
type textarea "x"
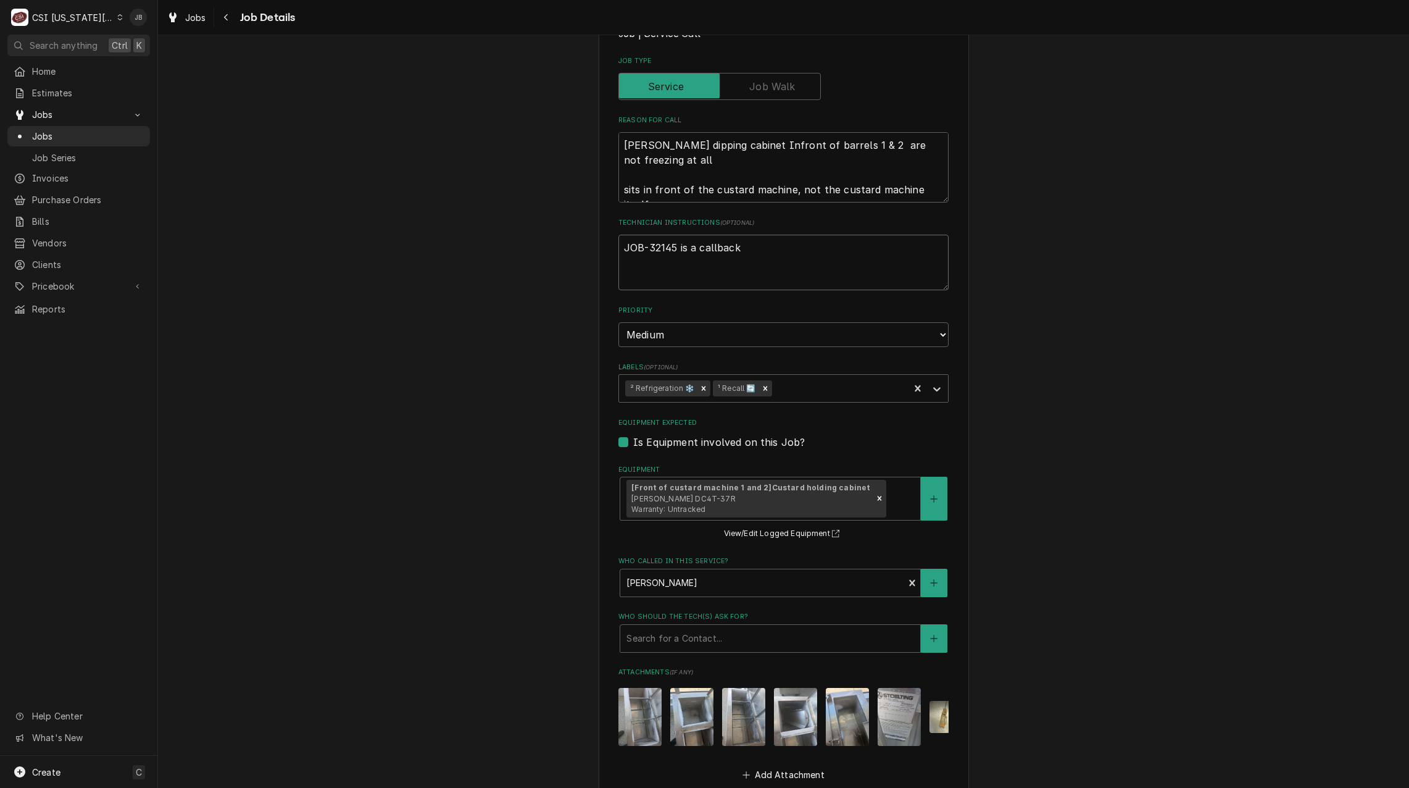
type textarea "JOB-32145 is a callback n"
type textarea "x"
type textarea "JOB-32145 is a callback no"
type textarea "x"
type textarea "JOB-32145 is a callback now"
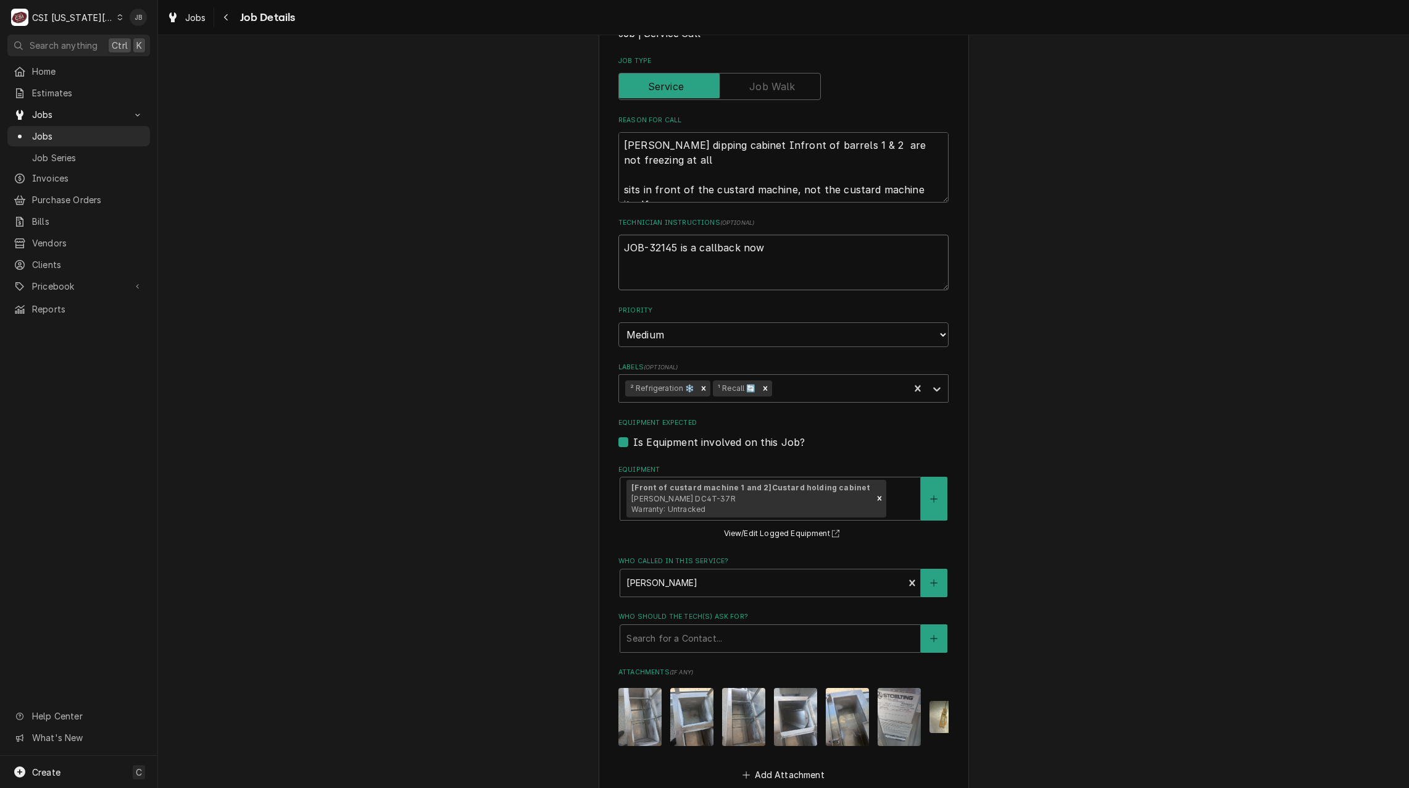
type textarea "x"
type textarea "JOB-32145 is a callback now."
type textarea "x"
type textarea "JOB-32145 is a callback now."
type textarea "x"
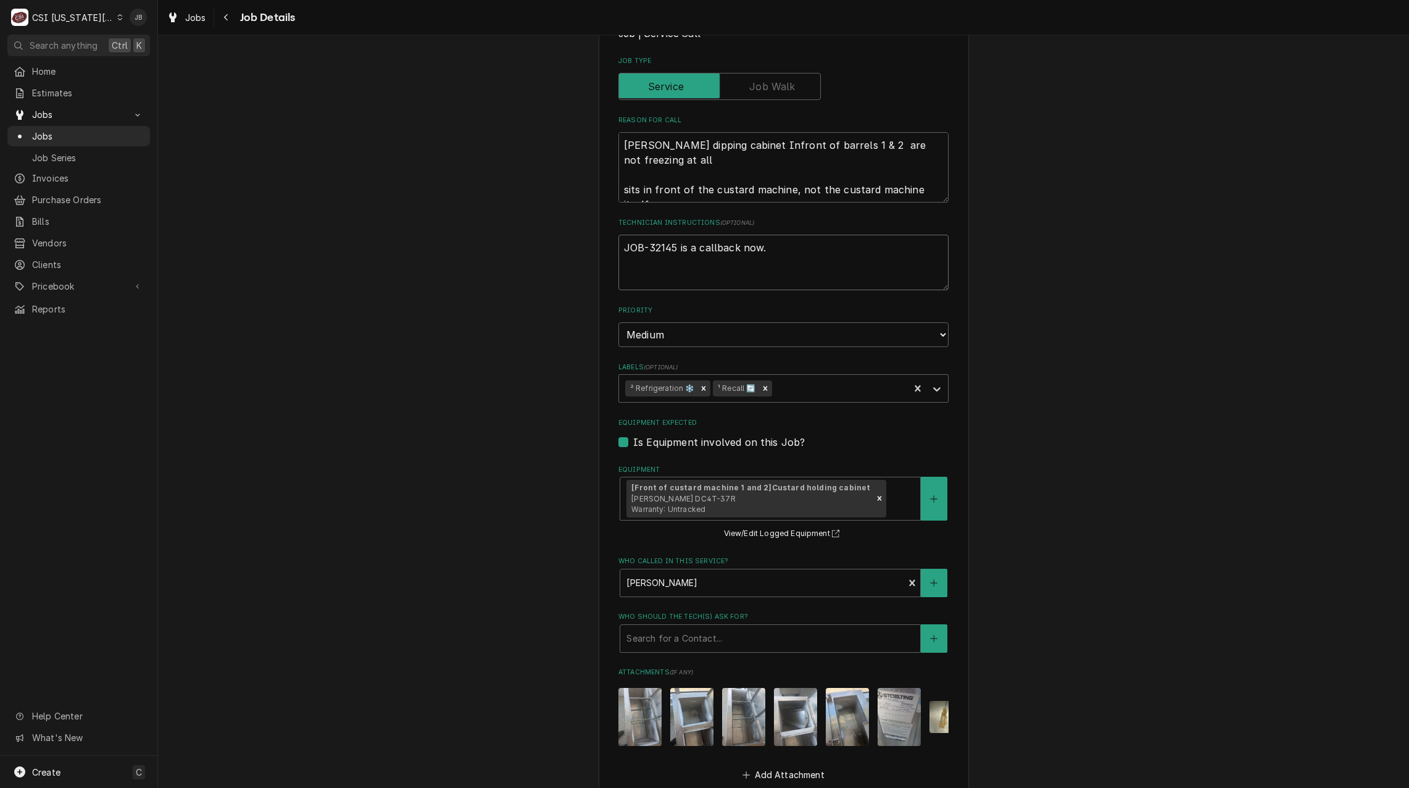
type textarea "JOB-32145 is a callback now. N"
type textarea "x"
type textarea "JOB-32145 is a callback now. Ne"
type textarea "x"
type textarea "JOB-32145 is a callback now. New"
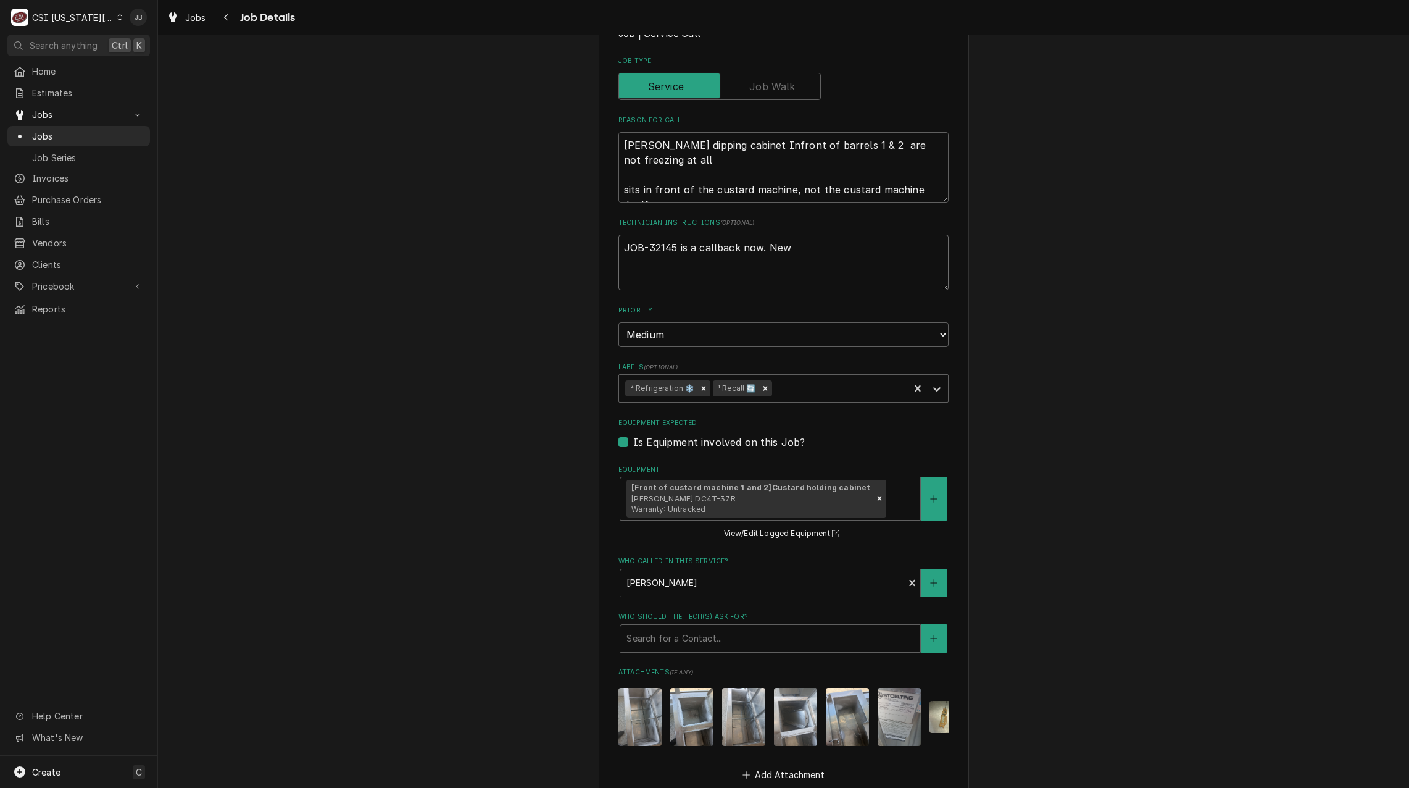
type textarea "x"
type textarea "JOB-32145 is a callback now. New"
type textarea "x"
type textarea "JOB-32145 is a callback now. New c"
type textarea "x"
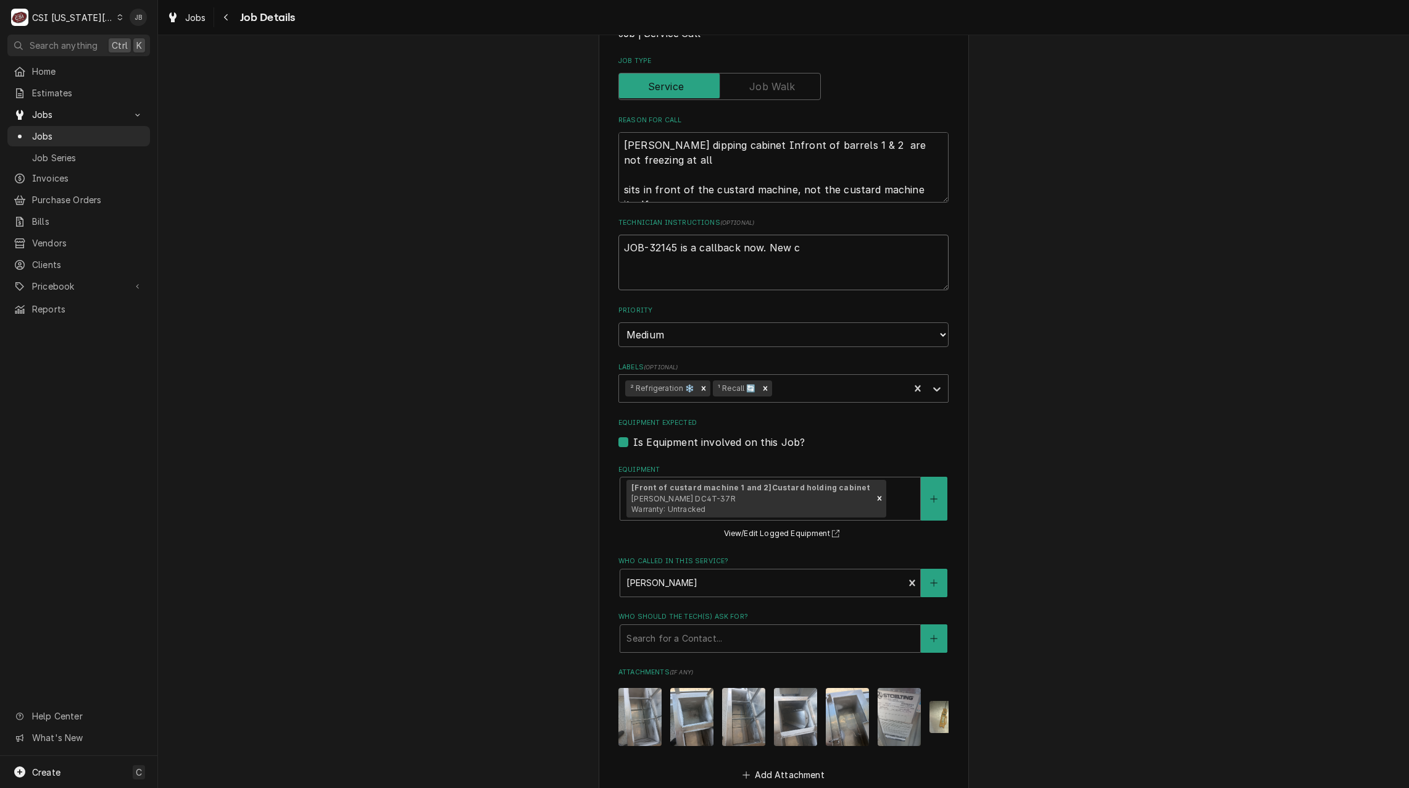
type textarea "JOB-32145 is a callback now. New ca"
type textarea "x"
type textarea "JOB-32145 is a callback now. New cal"
type textarea "x"
type textarea "JOB-32145 is a callback now. New call"
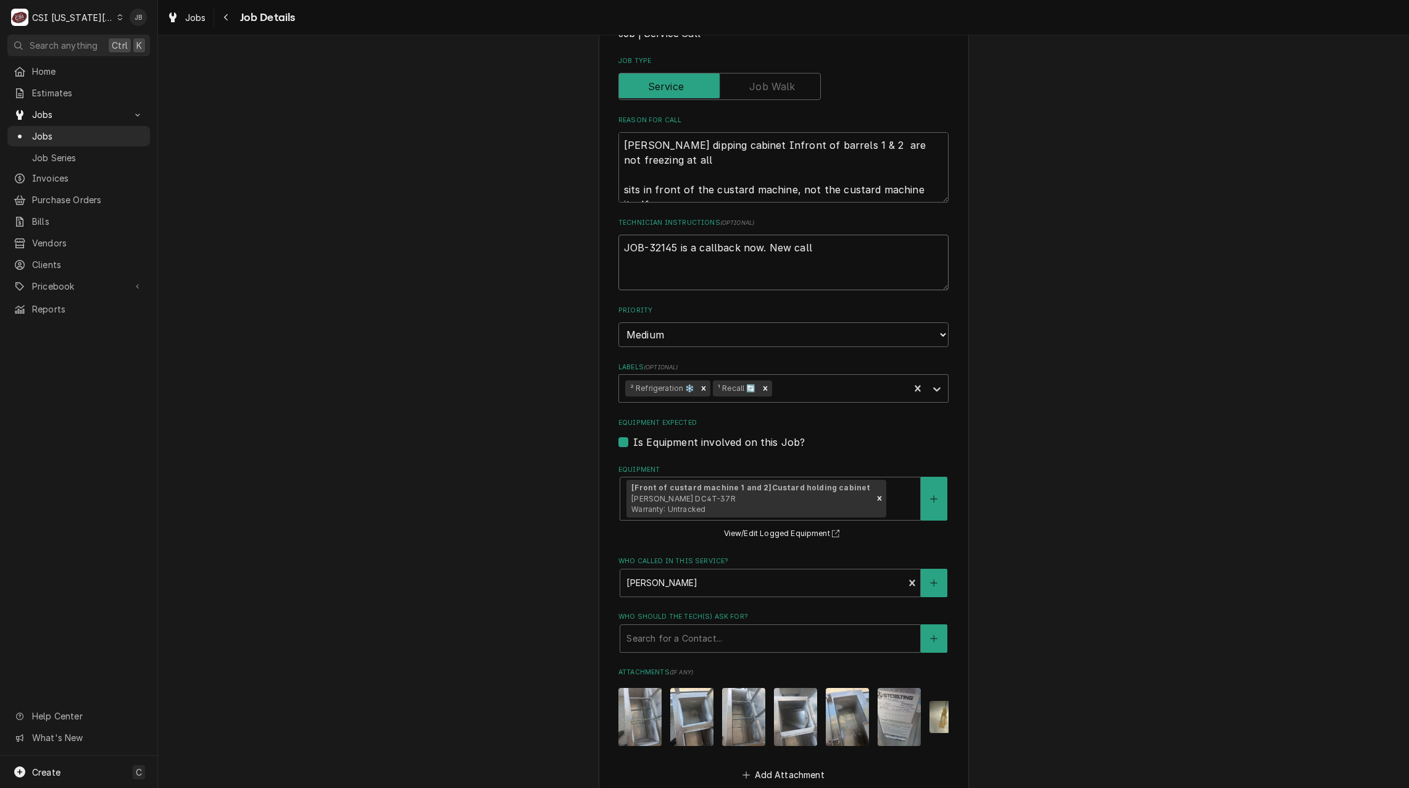
type textarea "x"
type textarea "JOB-32145 is a callback now. New call"
type textarea "x"
type textarea "JOB-32145 is a callback now. New call w"
type textarea "x"
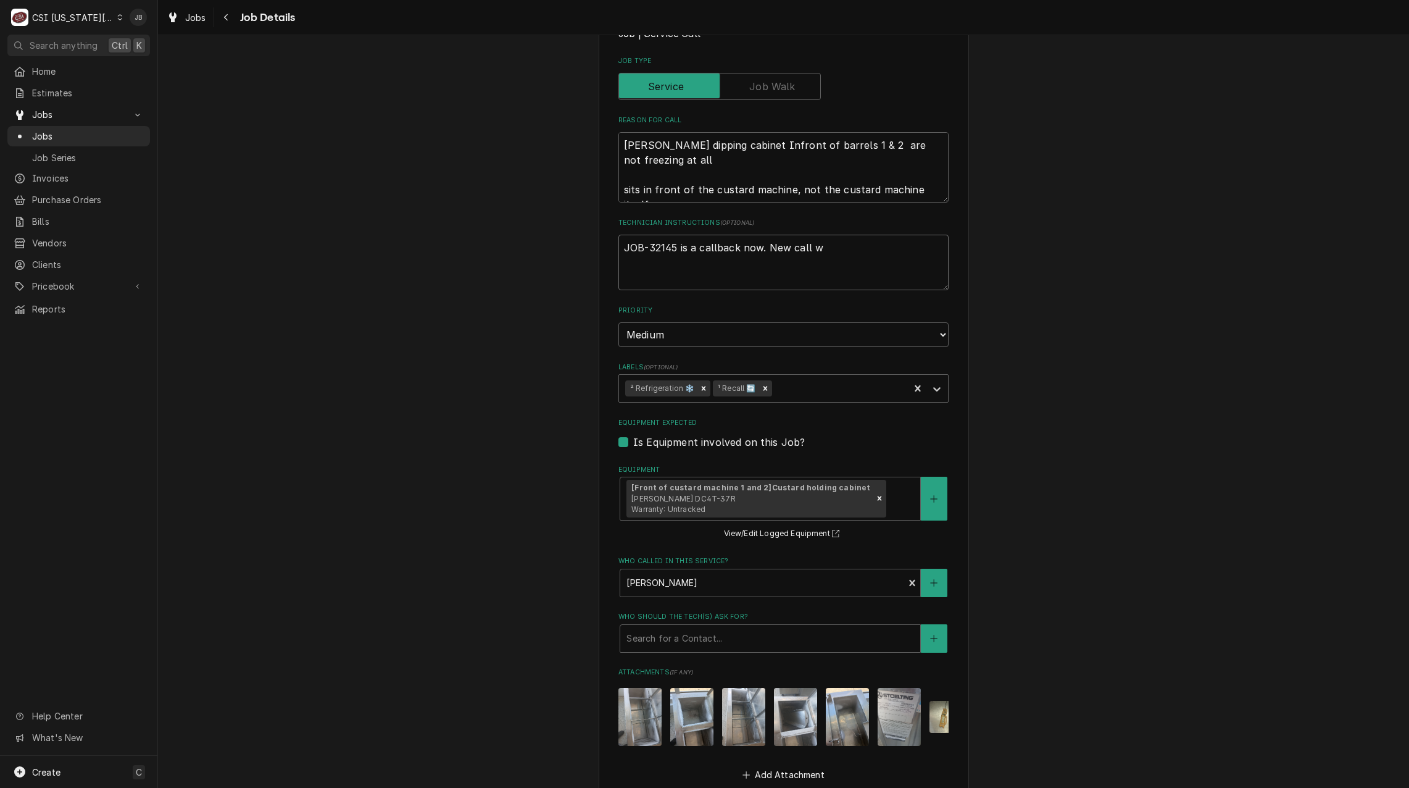
type textarea "JOB-32145 is a callback now. New call wa"
type textarea "x"
type textarea "JOB-32145 is a callback now. New call was"
type textarea "x"
type textarea "JOB-32145 is a callback now. New call was"
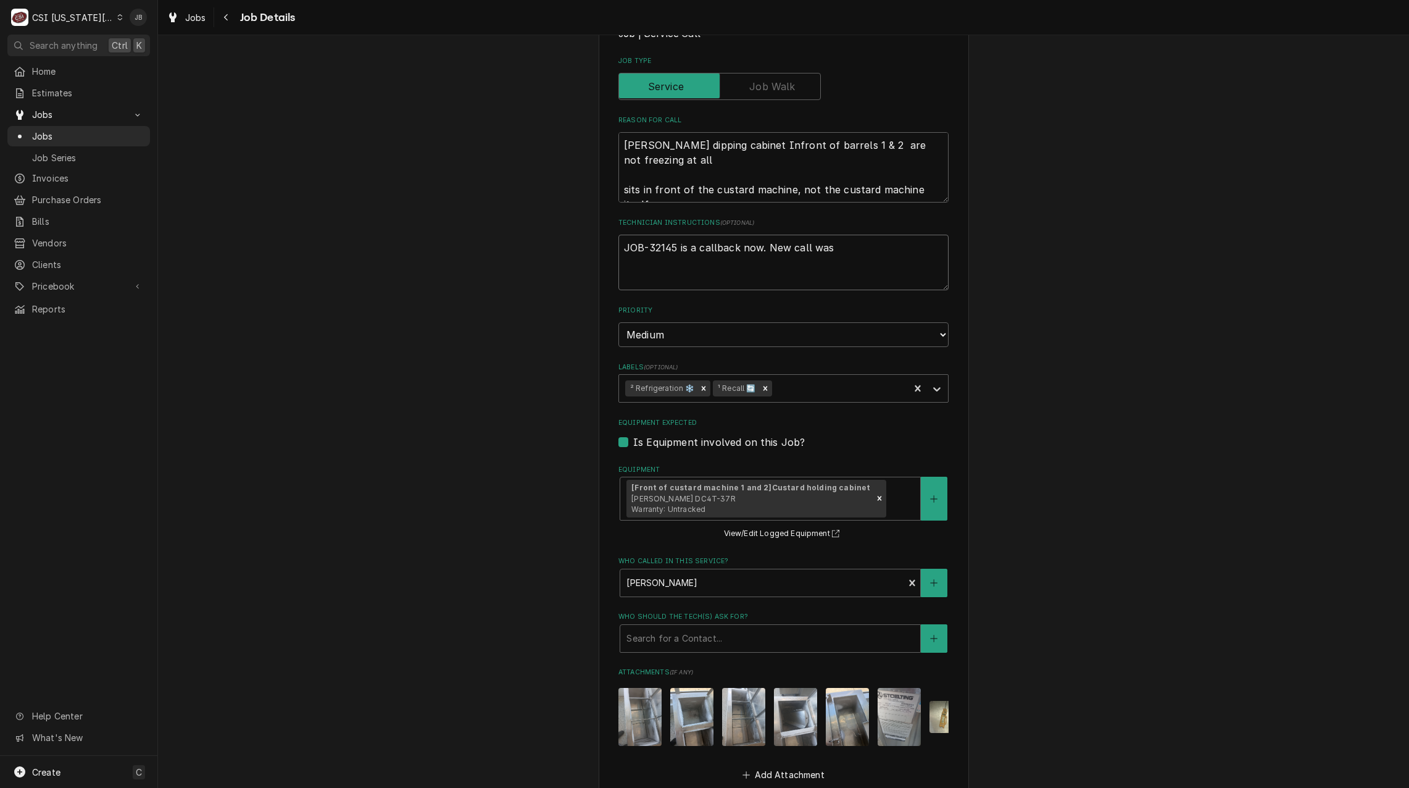
type textarea "x"
type textarea "JOB-32145 is a callback now. New call was t"
type textarea "x"
type textarea "JOB-32145 is a callback now. New call was te"
type textarea "x"
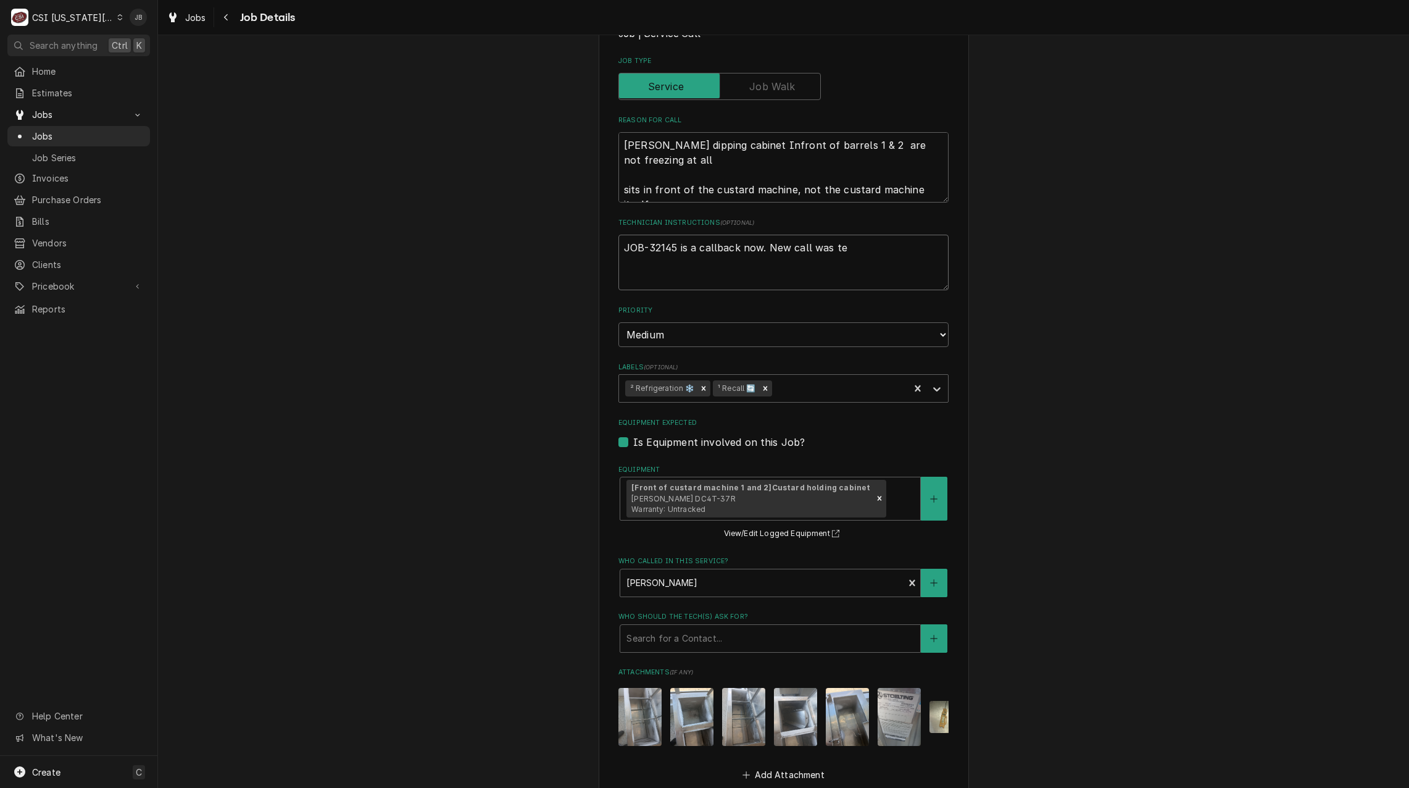
type textarea "JOB-32145 is a callback now. New call was t"
type textarea "x"
type textarea "JOB-32145 is a callback now. New call was ta"
type textarea "x"
type textarea "JOB-32145 is a callback now. New call was tak"
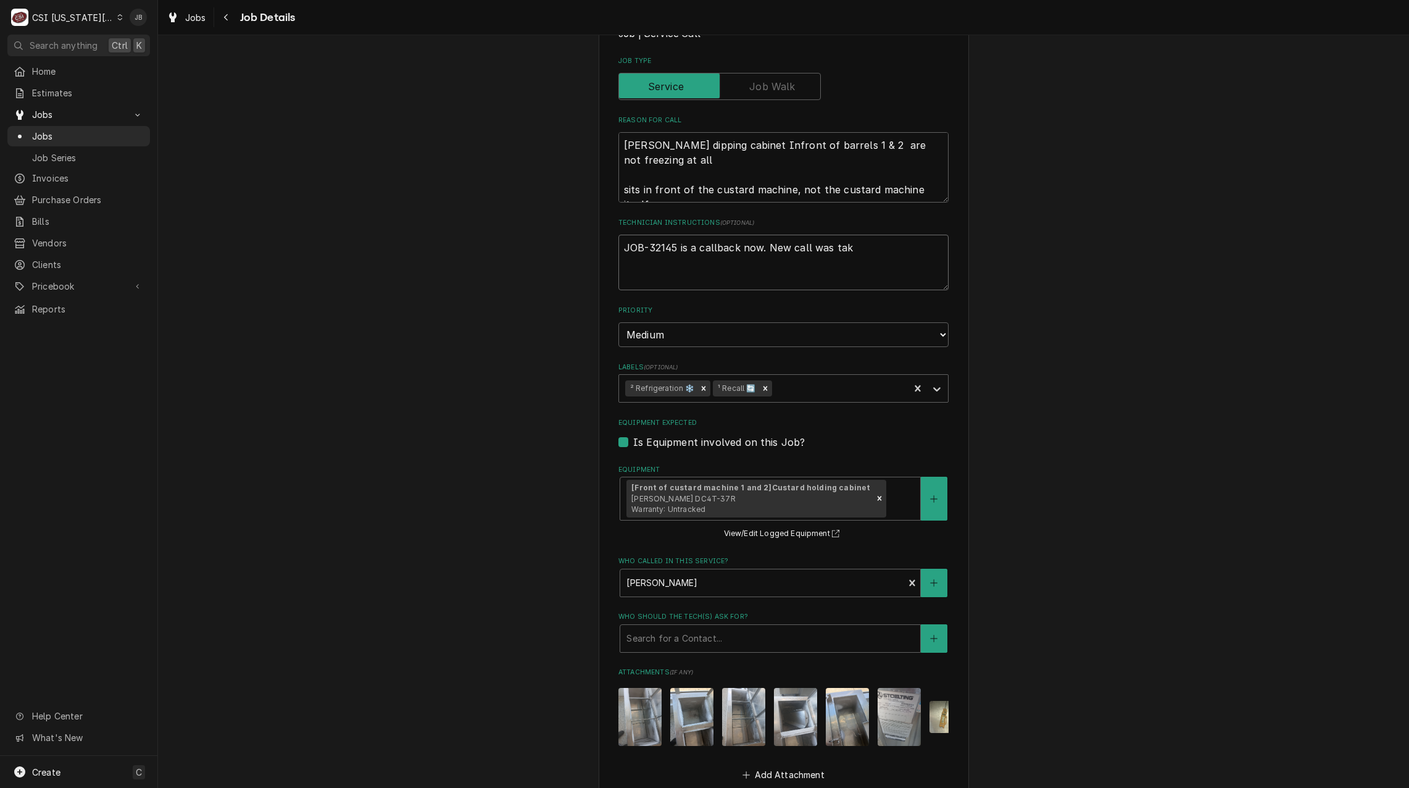
type textarea "x"
type textarea "JOB-32145 is a callback now. New call was takt"
type textarea "x"
type textarea "JOB-32145 is a callback now. New call was takte"
type textarea "x"
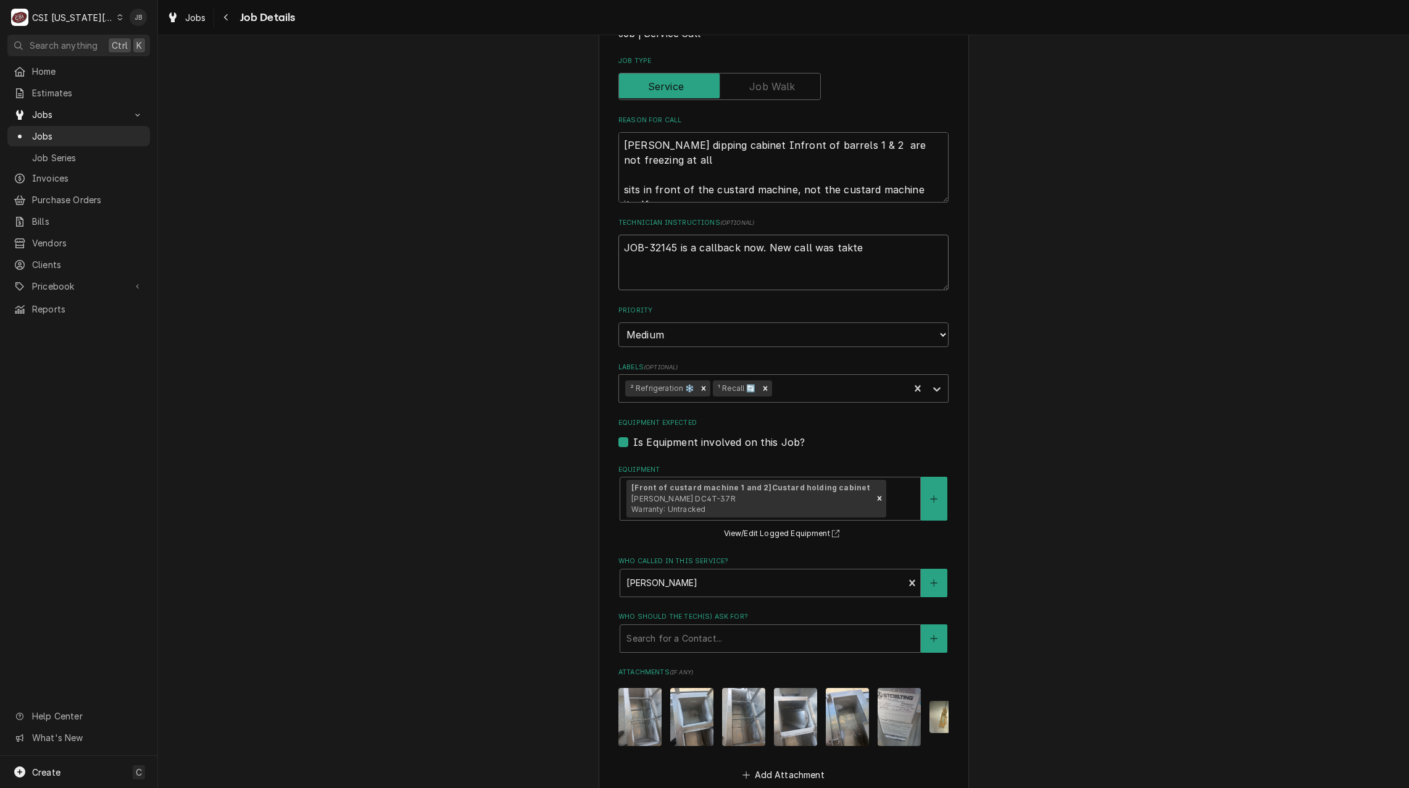
type textarea "JOB-32145 is a callback now. New call was takt"
type textarea "x"
type textarea "JOB-32145 is a callback now. New call was tak"
type textarea "x"
type textarea "JOB-32145 is a callback now. New call was take"
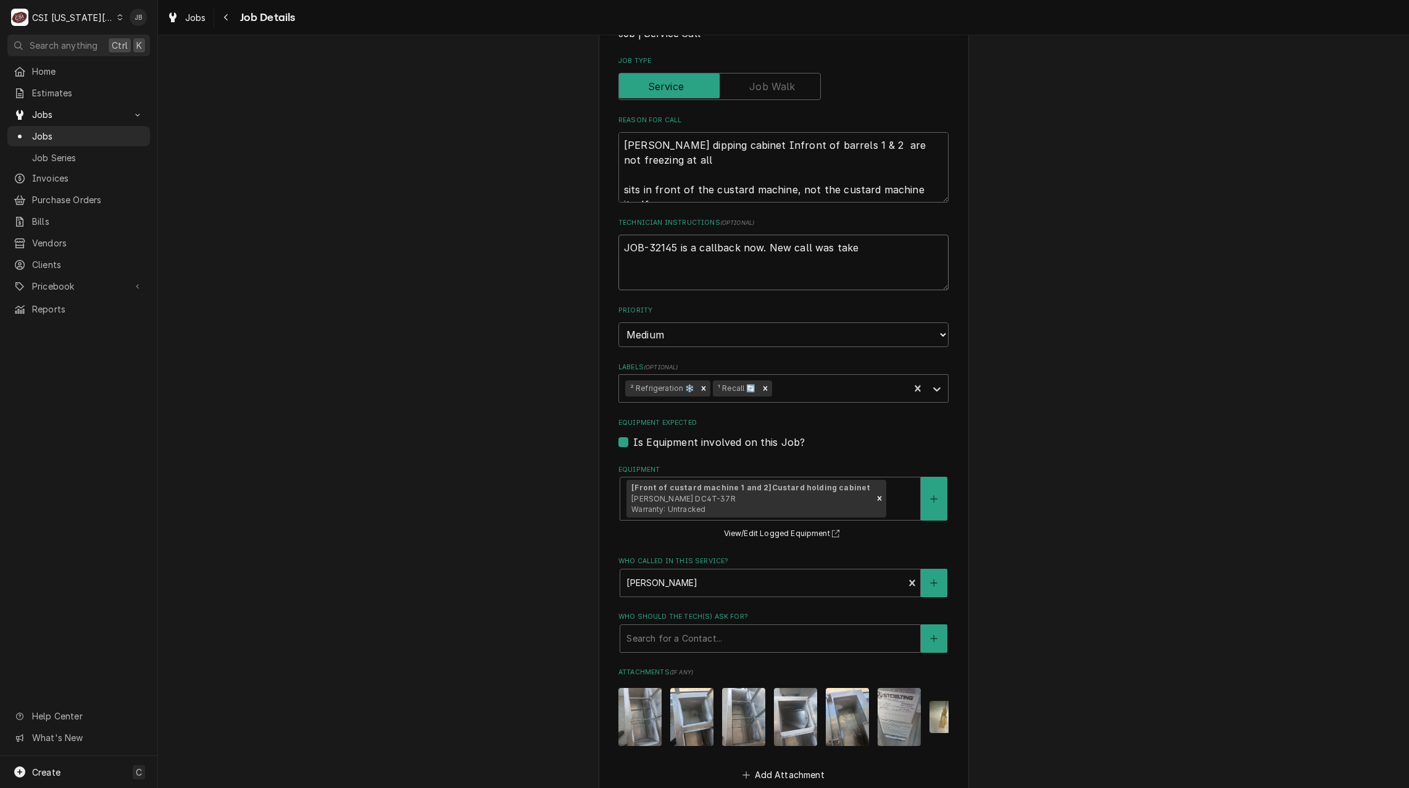
type textarea "x"
type textarea "JOB-32145 is a callback now. New call was taken"
type textarea "x"
type textarea "JOB-32145 is a callback now. New call was taken"
type textarea "x"
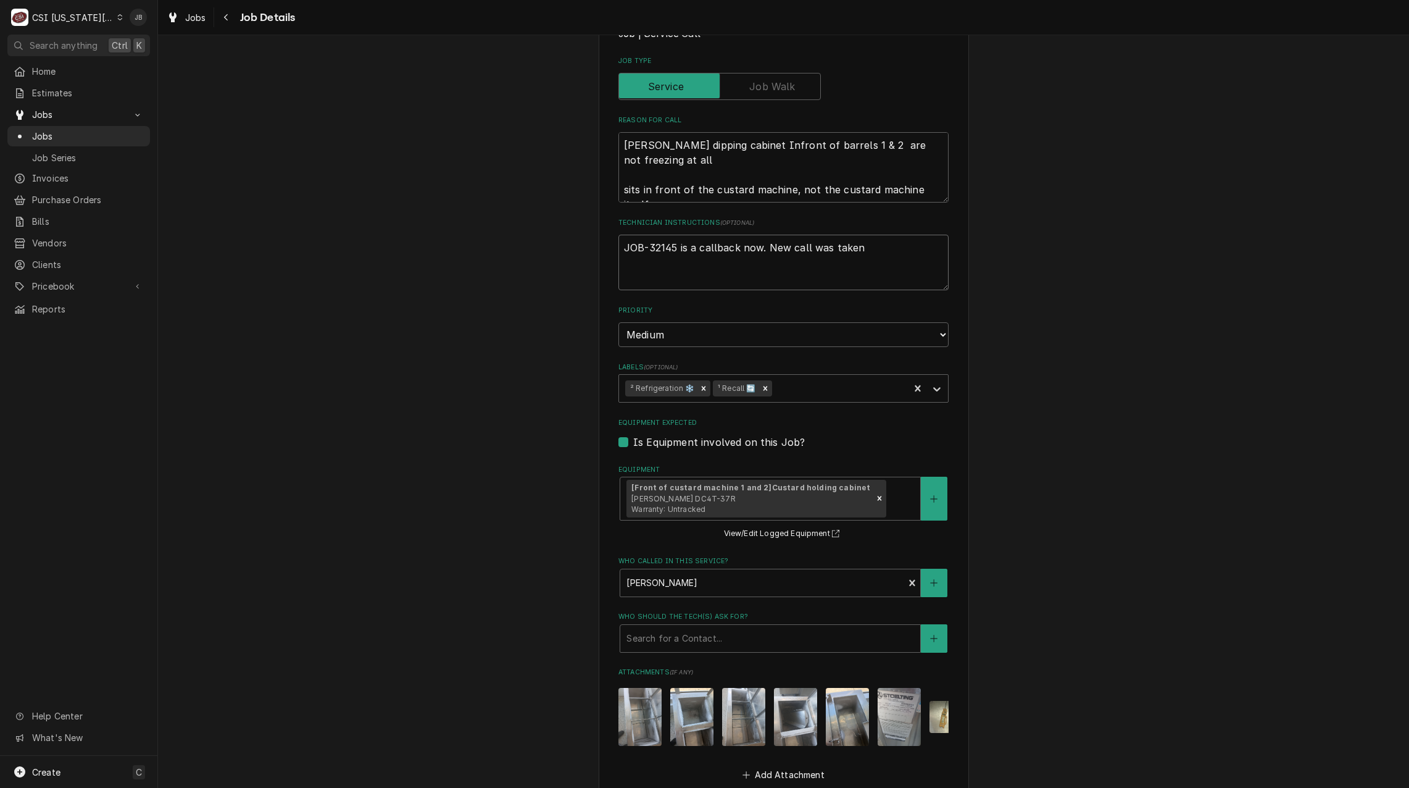
type textarea "JOB-32145 is a callback now. New call was taken a"
type textarea "x"
type textarea "JOB-32145 is a callback now. New call was taken an"
type textarea "x"
type textarea "JOB-32145 is a callback now. New call was taken and"
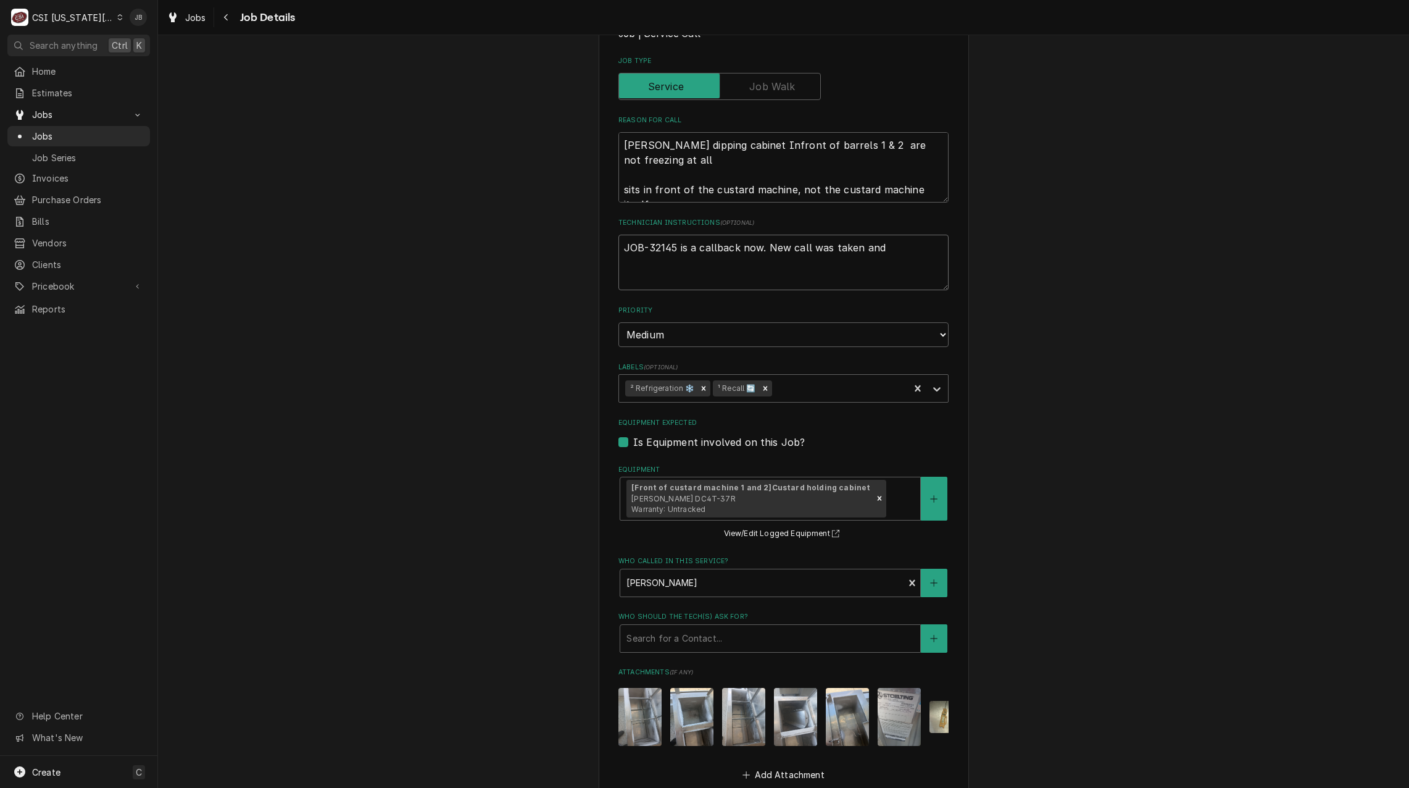
type textarea "x"
type textarea "JOB-32145 is a callback now. New call was taken and"
type textarea "x"
type textarea "JOB-32145 is a callback now. New call was taken and r"
type textarea "x"
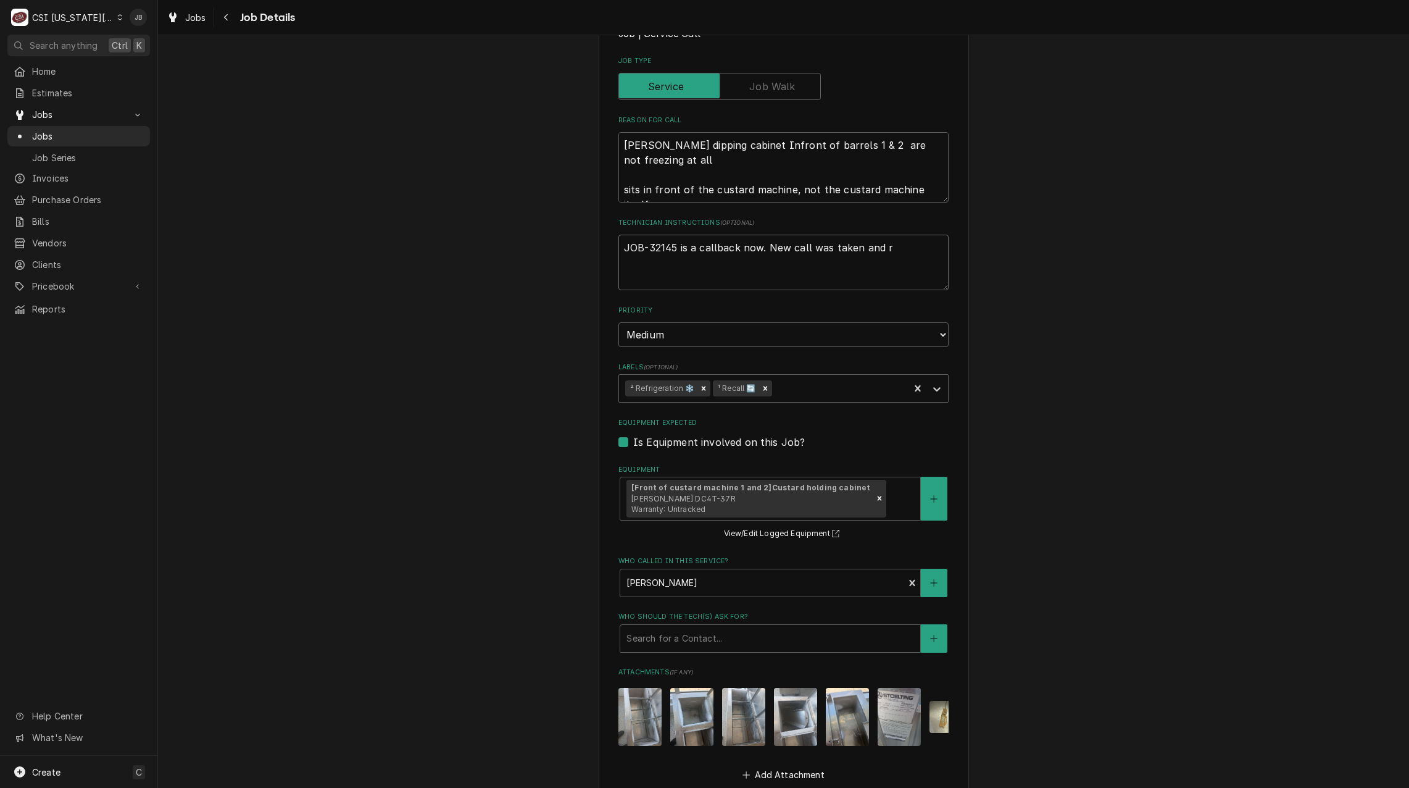
type textarea "JOB-32145 is a callback now. New call was taken and ra"
type textarea "x"
type textarea "JOB-32145 is a callback now. New call was taken and ran"
type textarea "x"
type textarea "JOB-32145 is a callback now. New call was taken and ran"
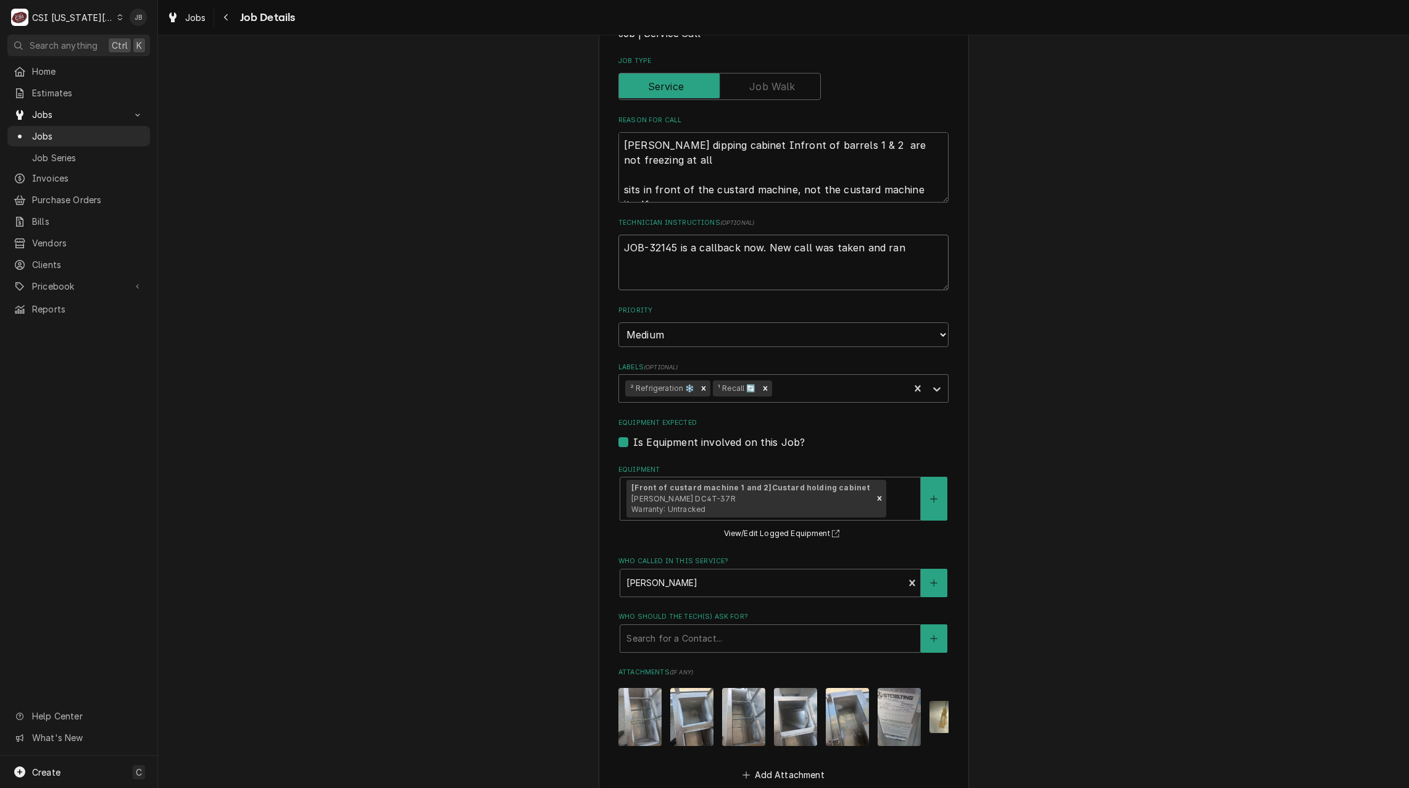
type textarea "x"
type textarea "JOB-32145 is a callback now. New call was taken and ran"
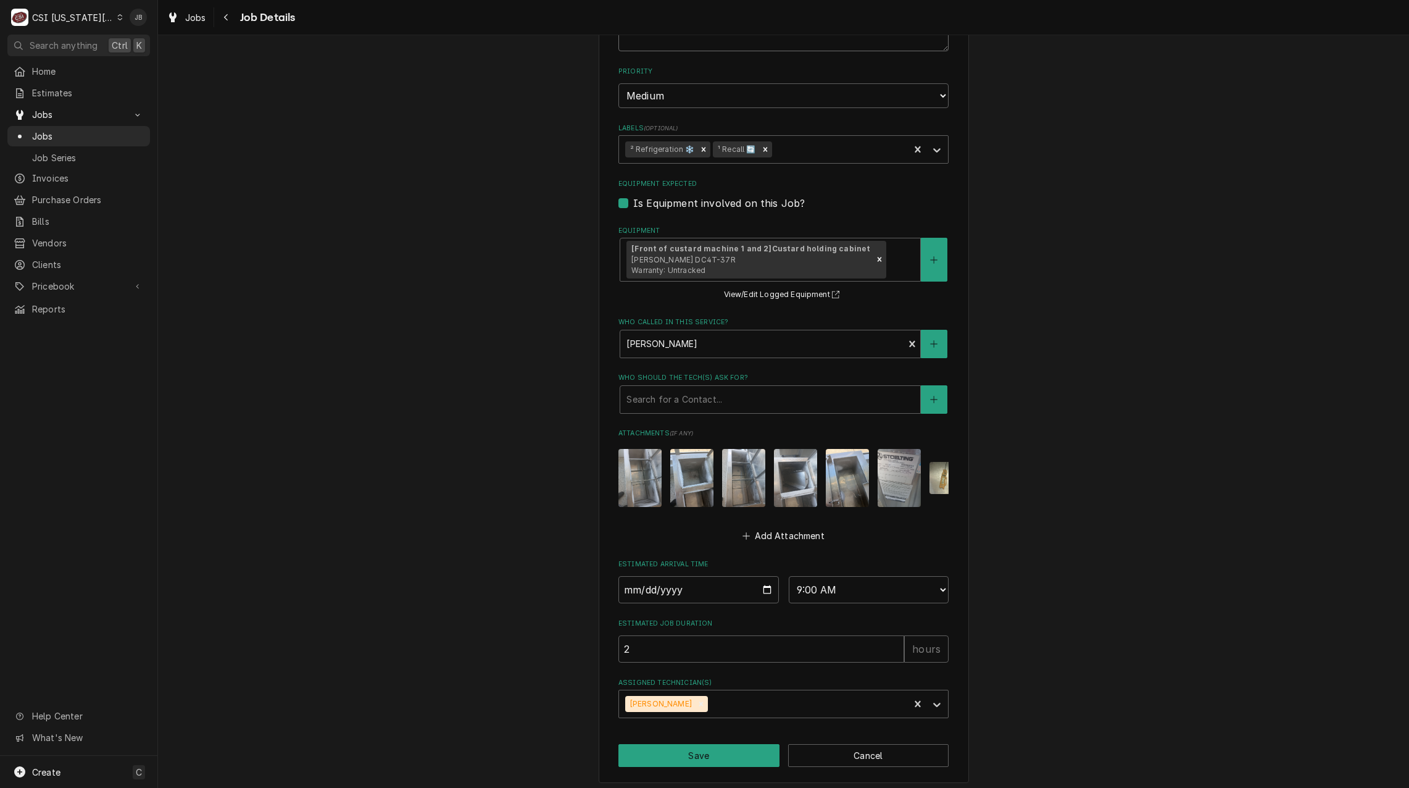
scroll to position [439, 0]
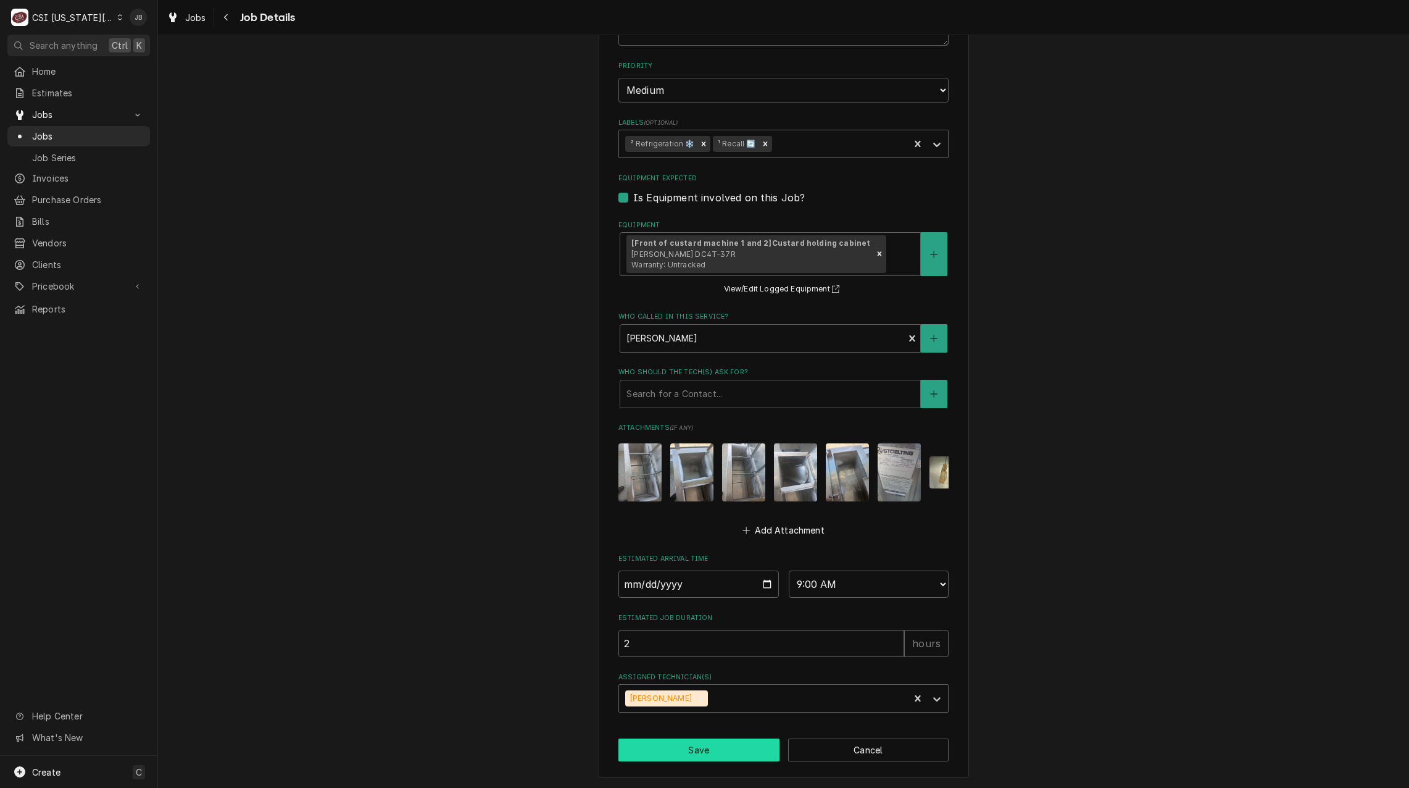
click at [665, 748] on button "Save" at bounding box center [698, 749] width 161 height 23
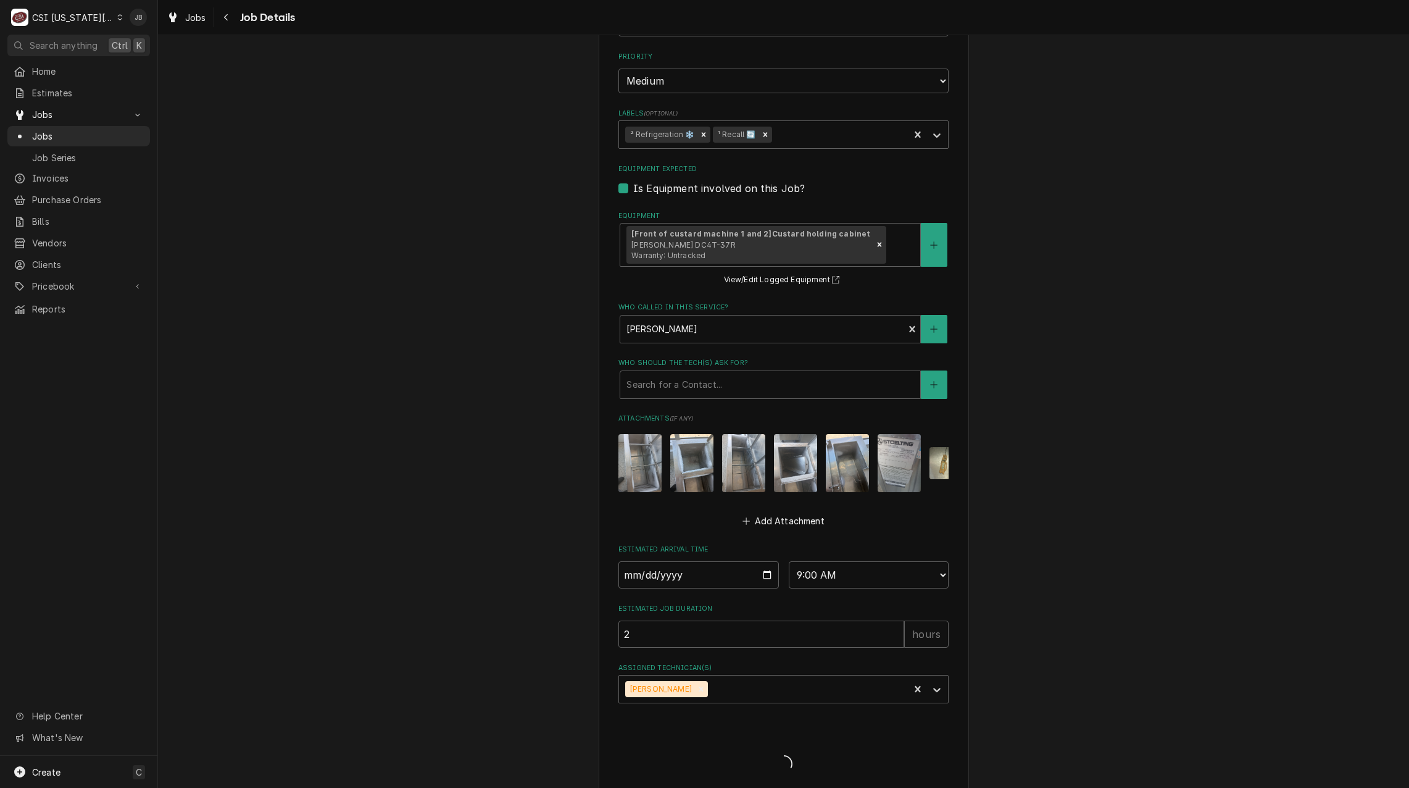
type textarea "x"
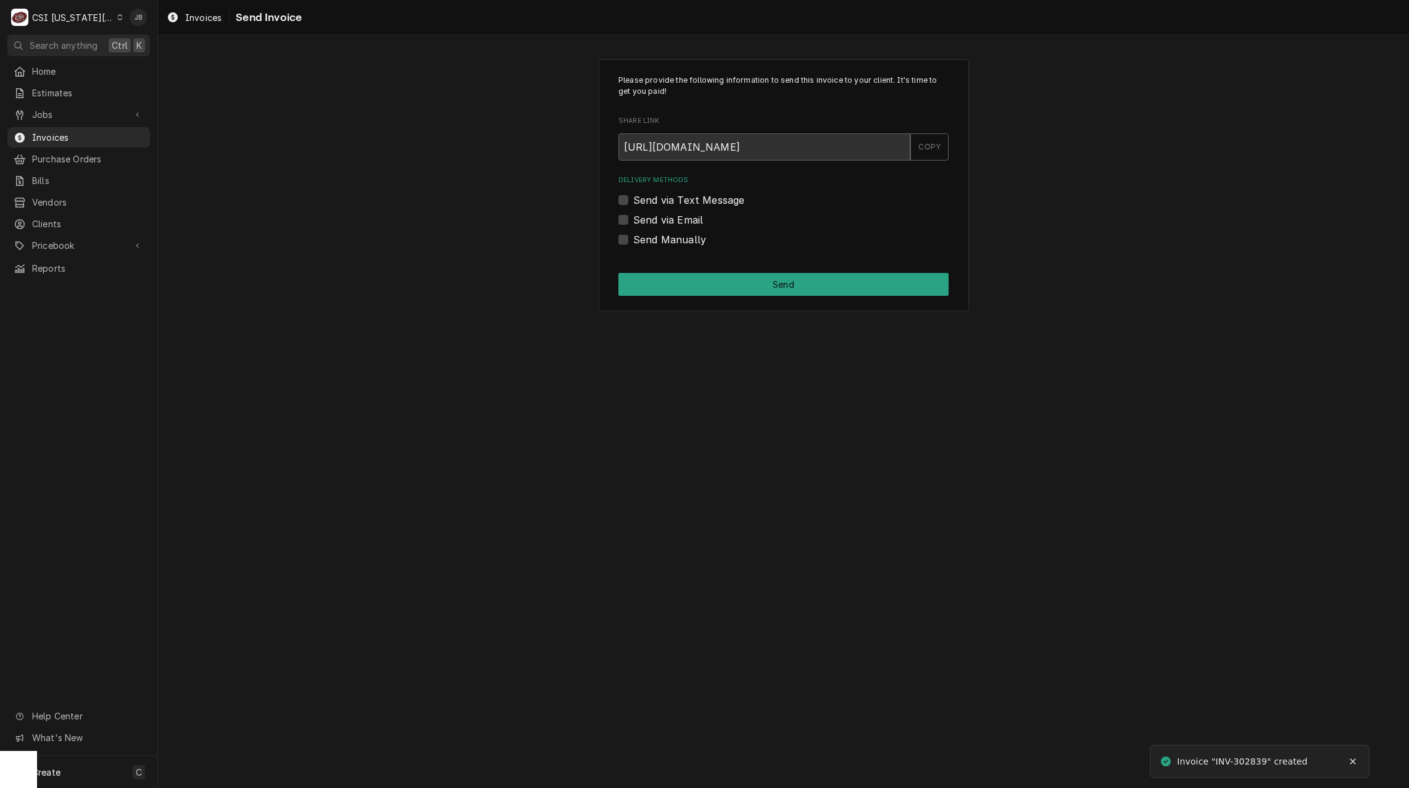
click at [665, 241] on label "Send Manually" at bounding box center [669, 239] width 73 height 15
click at [665, 241] on input "Send Manually" at bounding box center [798, 245] width 330 height 27
checkbox input "true"
click at [691, 283] on button "Send" at bounding box center [783, 284] width 330 height 23
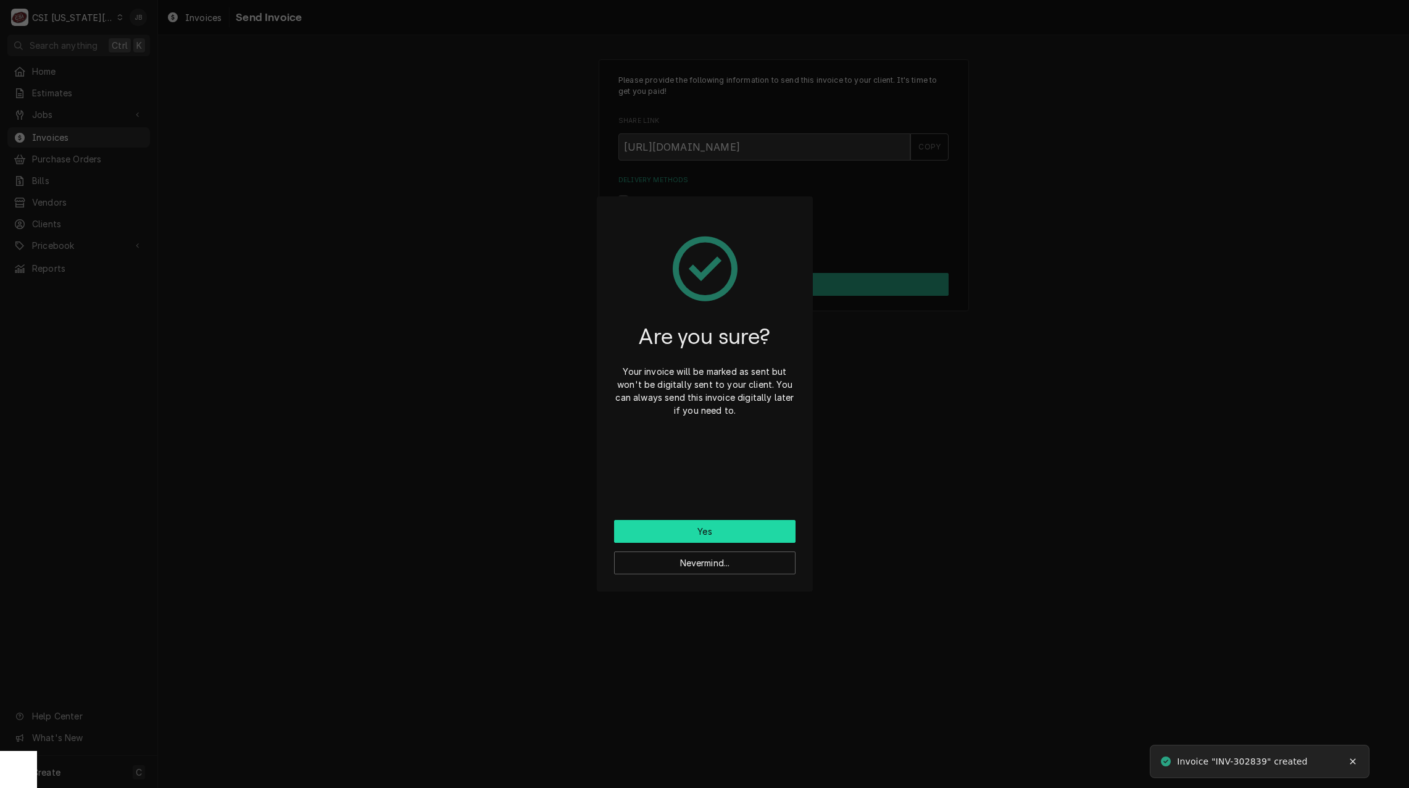
click at [679, 531] on button "Yes" at bounding box center [704, 531] width 181 height 23
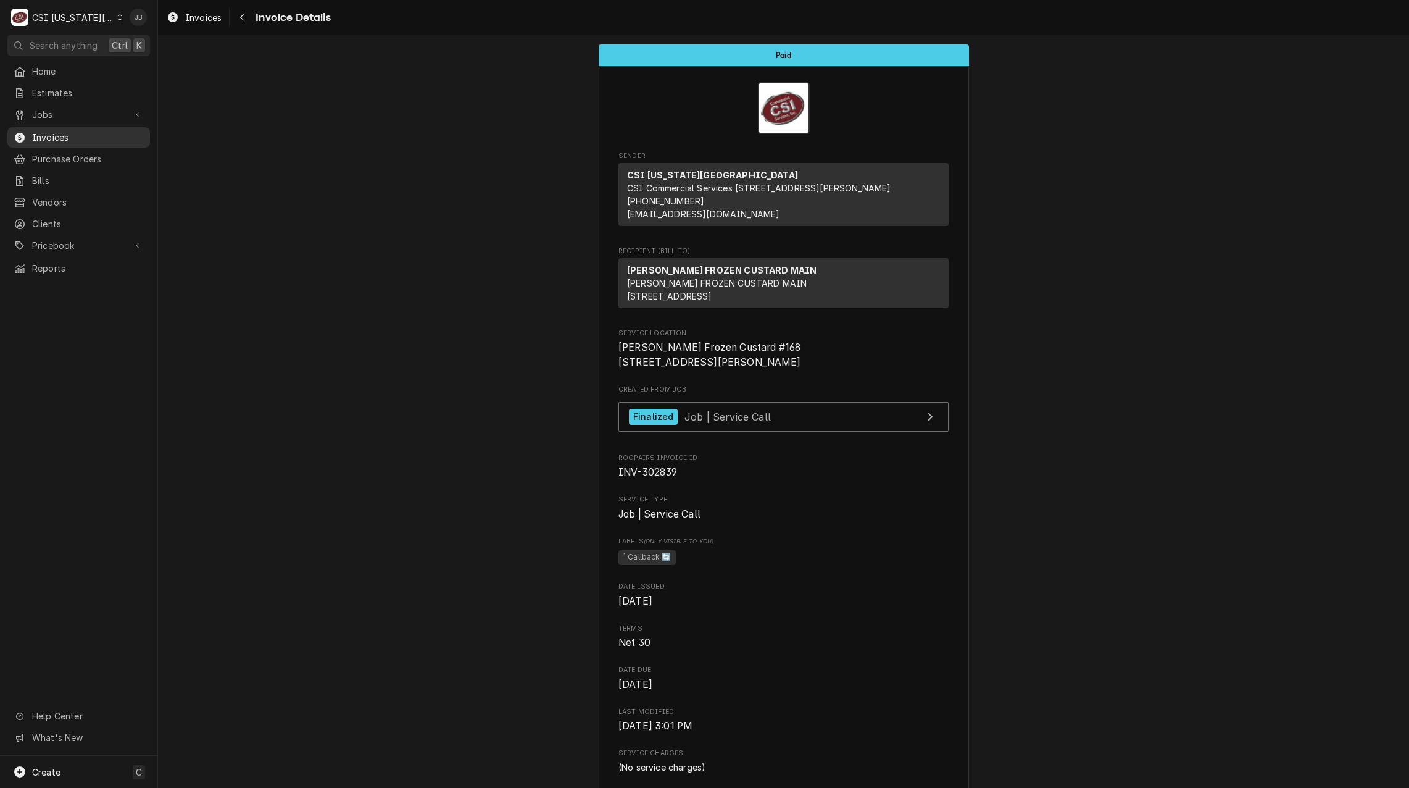
click at [87, 131] on span "Invoices" at bounding box center [88, 137] width 112 height 13
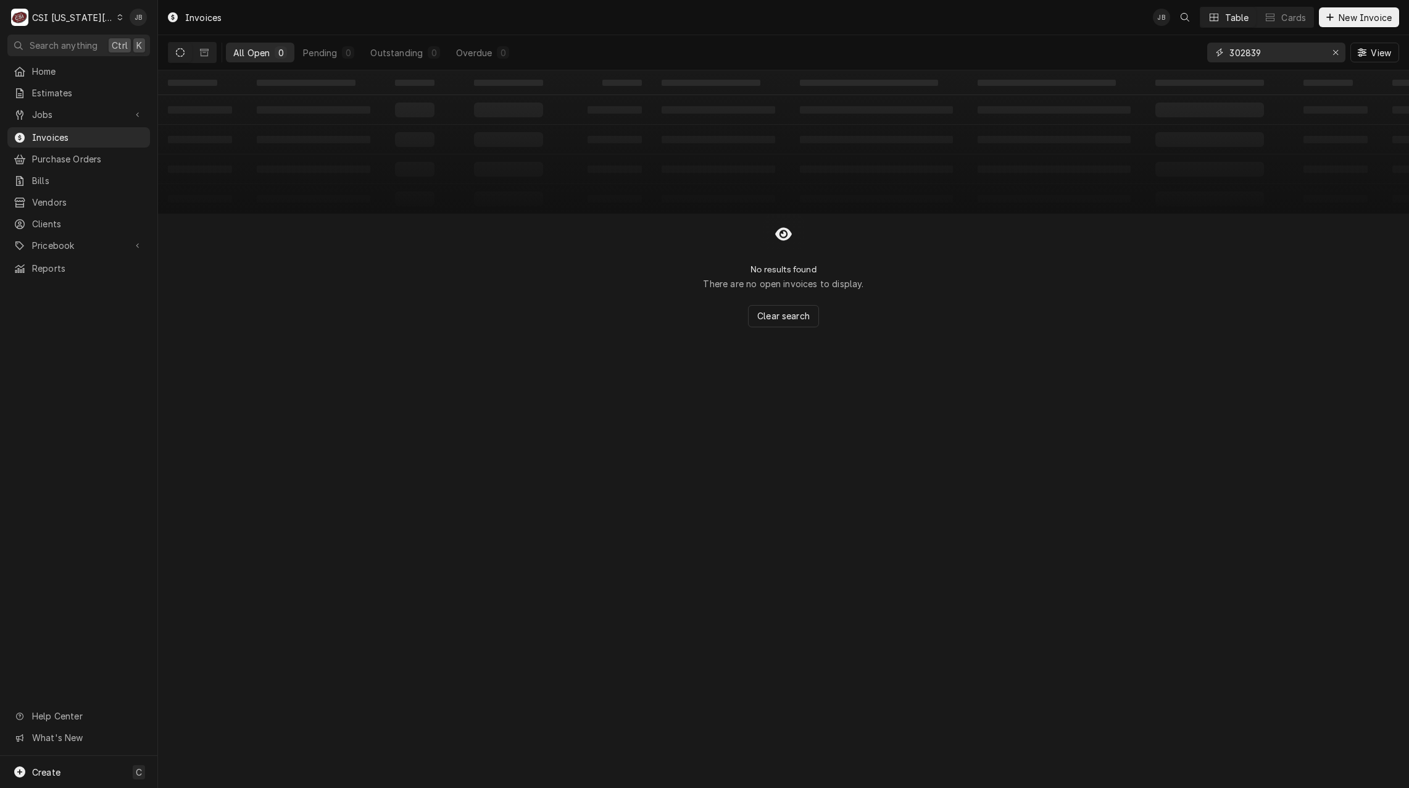
click at [1260, 52] on input "302839" at bounding box center [1276, 53] width 93 height 20
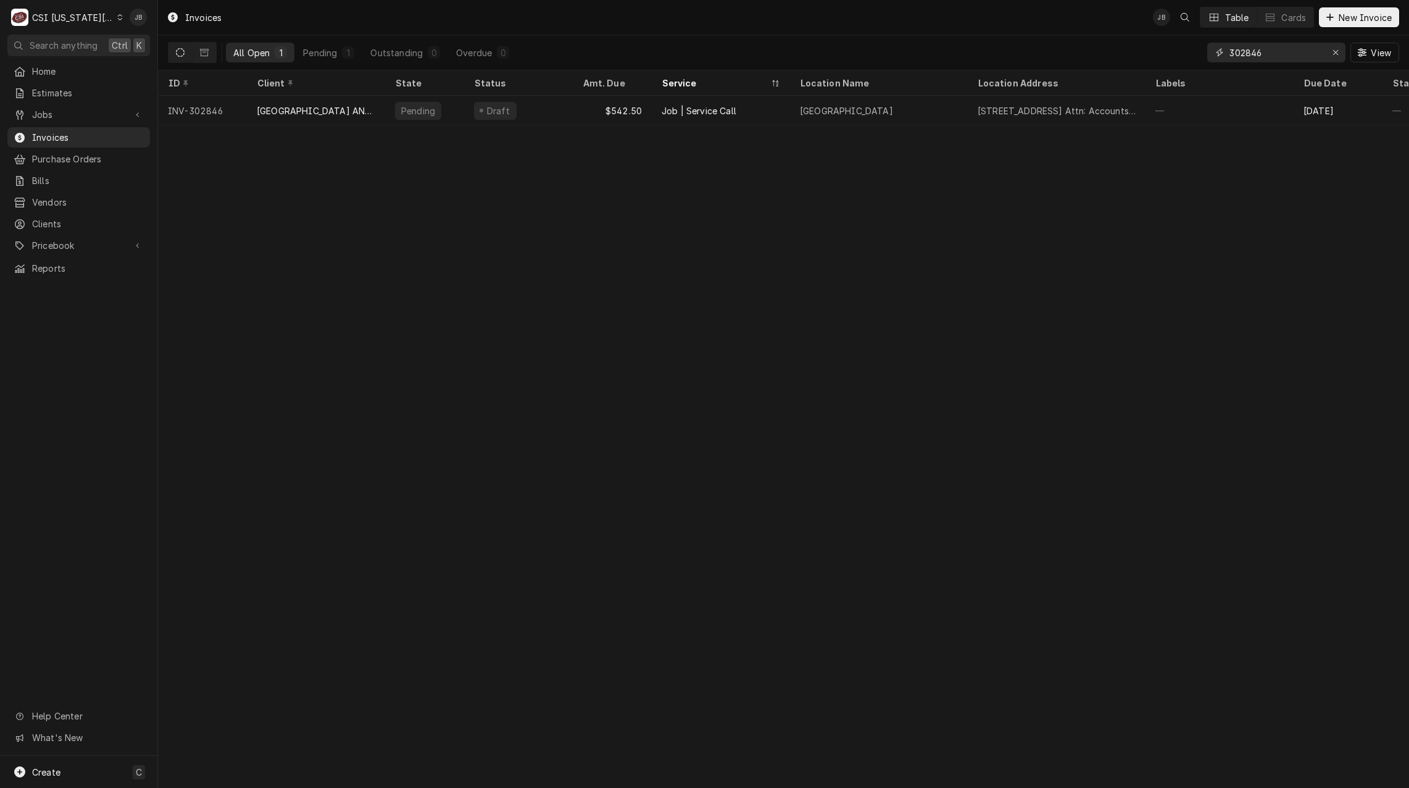
drag, startPoint x: 1272, startPoint y: 55, endPoint x: 1183, endPoint y: 57, distance: 88.9
click at [1183, 57] on div "All Open 1 Pending 1 Outstanding 0 Overdue 0 302846 View" at bounding box center [783, 52] width 1231 height 35
click at [1278, 57] on input "302846" at bounding box center [1276, 53] width 93 height 20
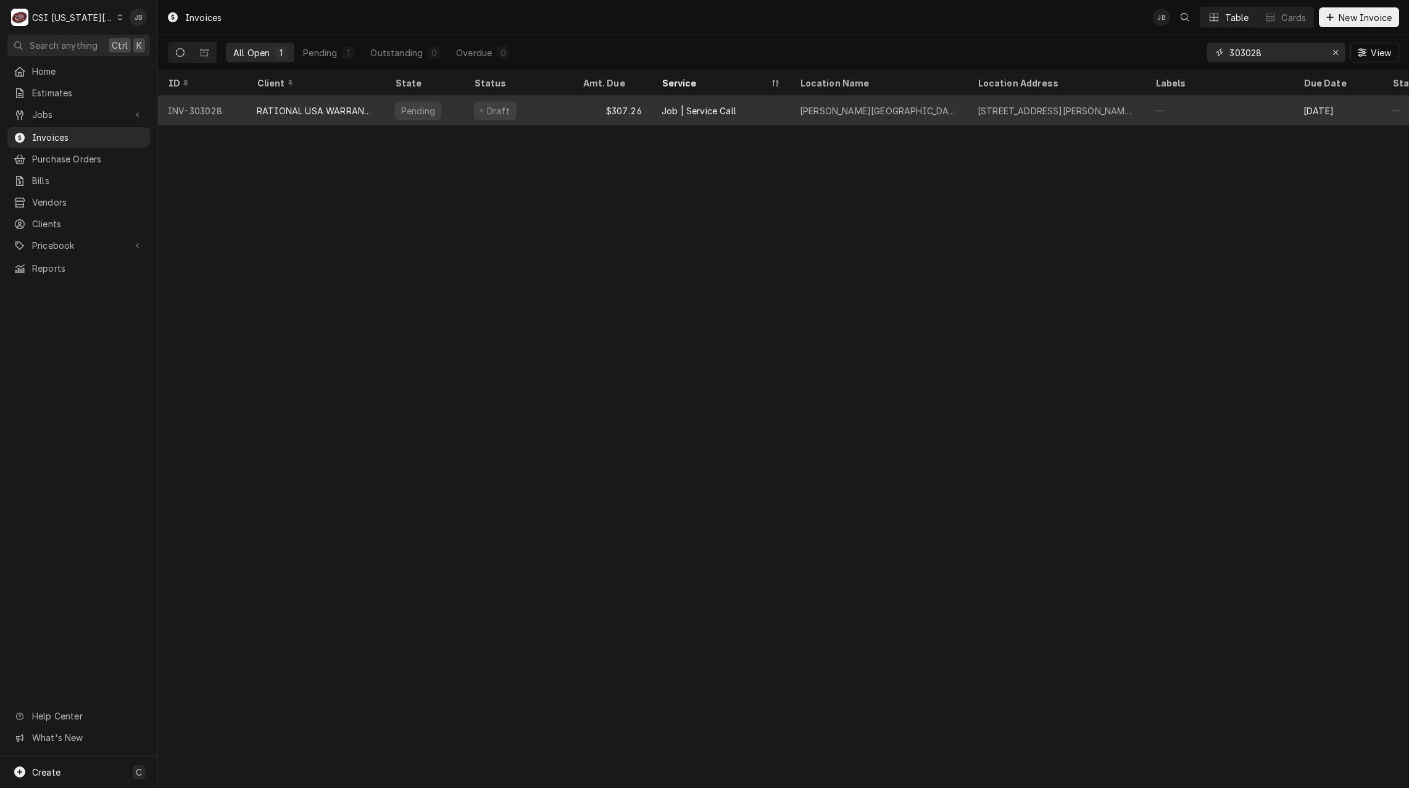
type input "303028"
click at [527, 117] on div "Draft" at bounding box center [518, 111] width 109 height 30
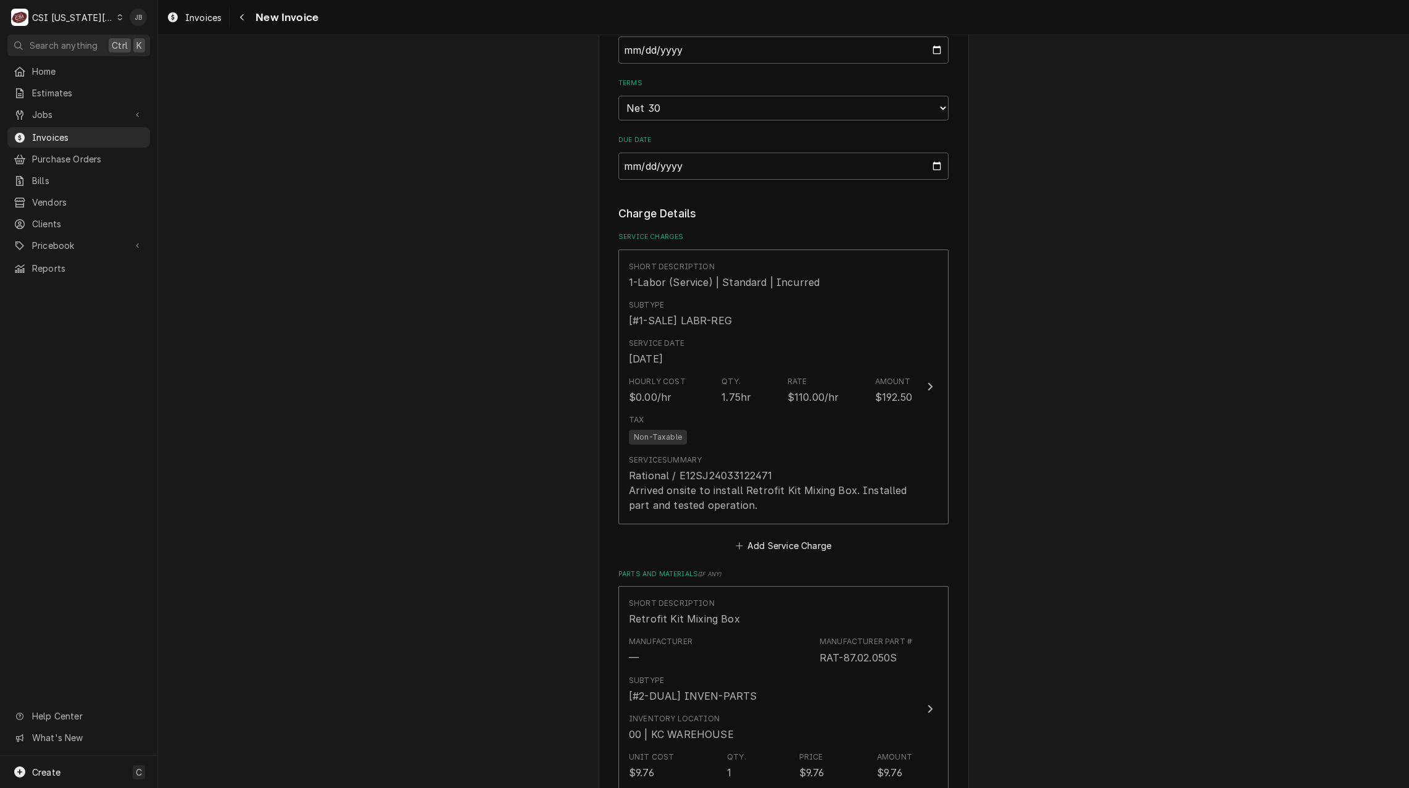
scroll to position [1111, 0]
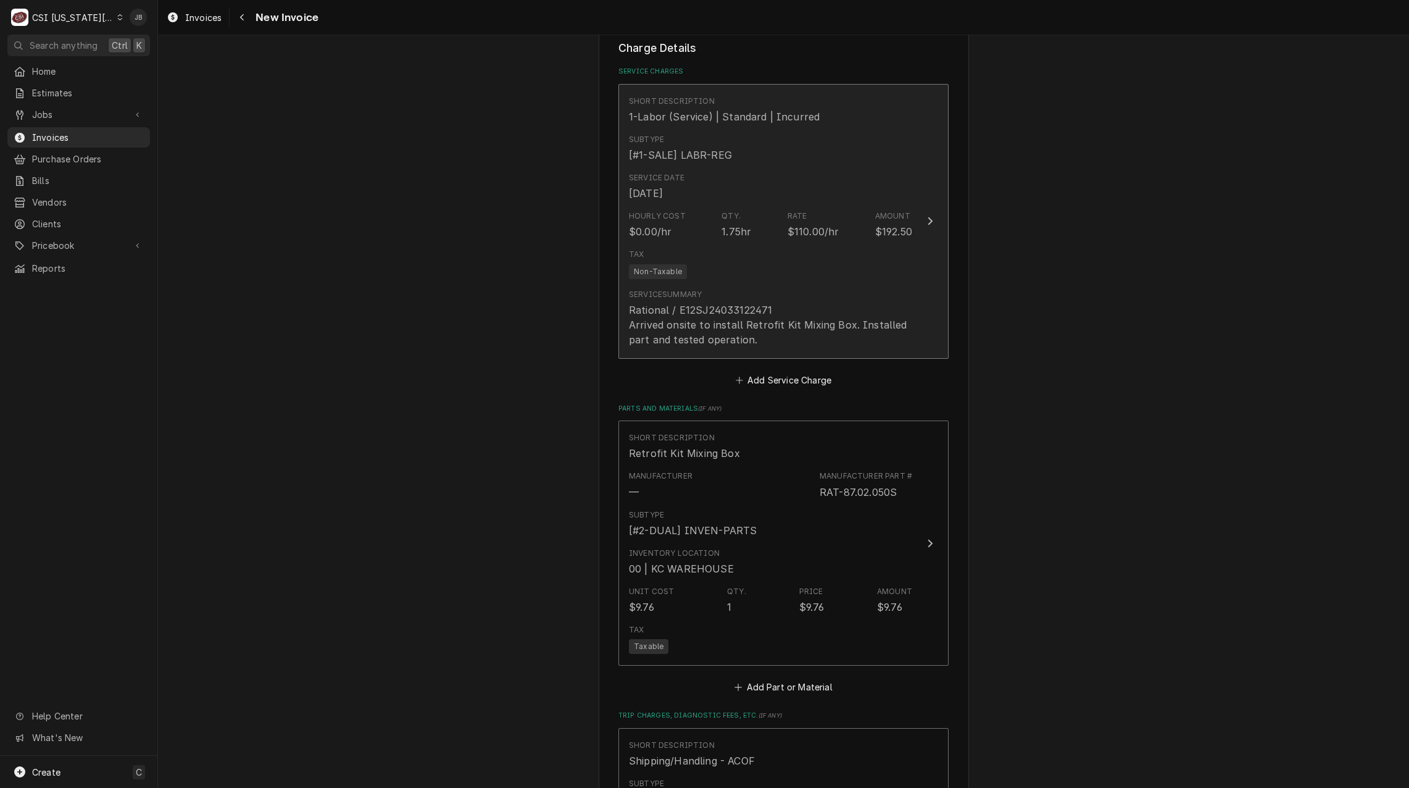
click at [727, 347] on div "Rational / E12SJ24033122471 Arrived onsite to install Retrofit Kit Mixing Box. …" at bounding box center [770, 324] width 283 height 44
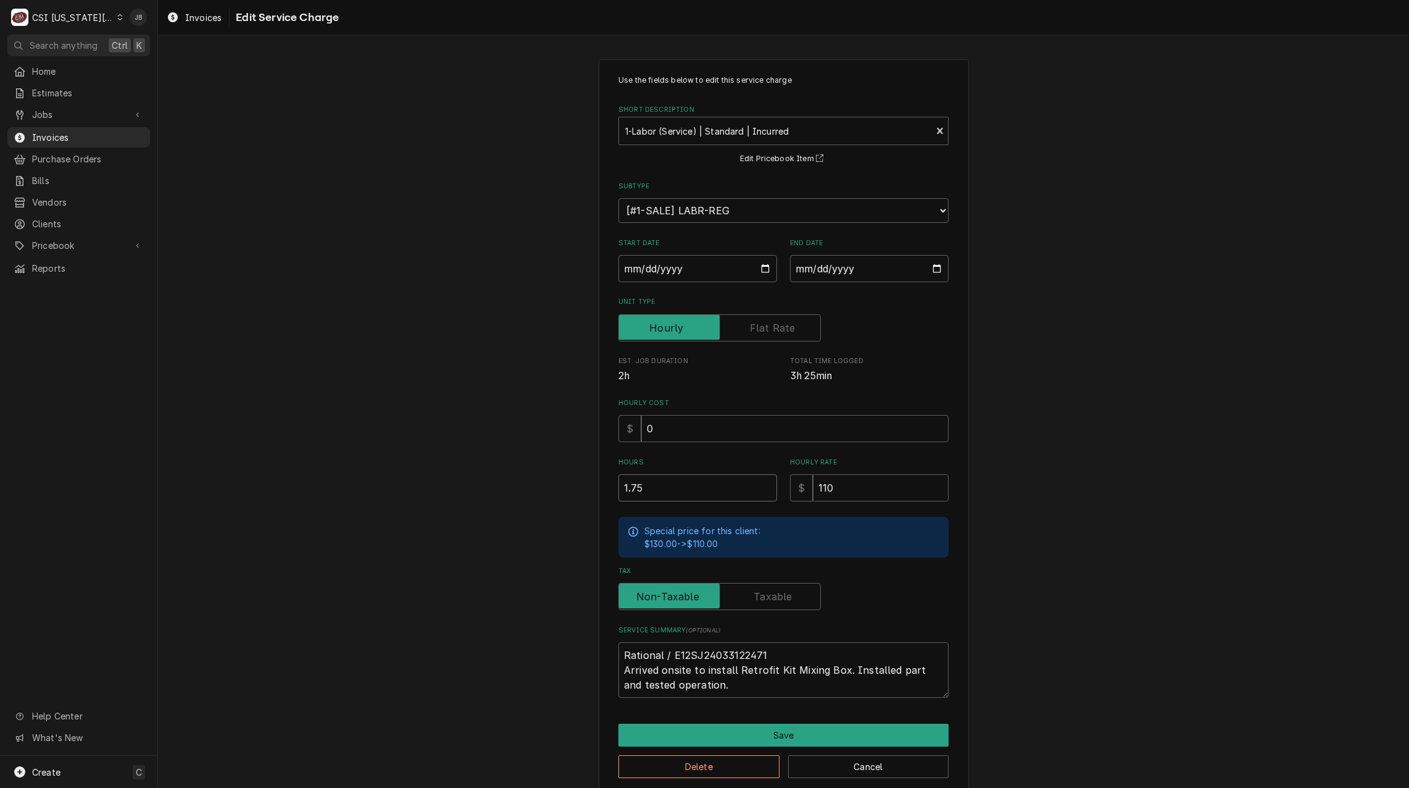
drag, startPoint x: 654, startPoint y: 485, endPoint x: 548, endPoint y: 475, distance: 106.6
click at [556, 477] on div "Use the fields below to edit this service charge Short Description 1-Labor (Ser…" at bounding box center [783, 426] width 1251 height 756
type textarea "x"
type input "3"
click at [764, 731] on button "Save" at bounding box center [783, 734] width 330 height 23
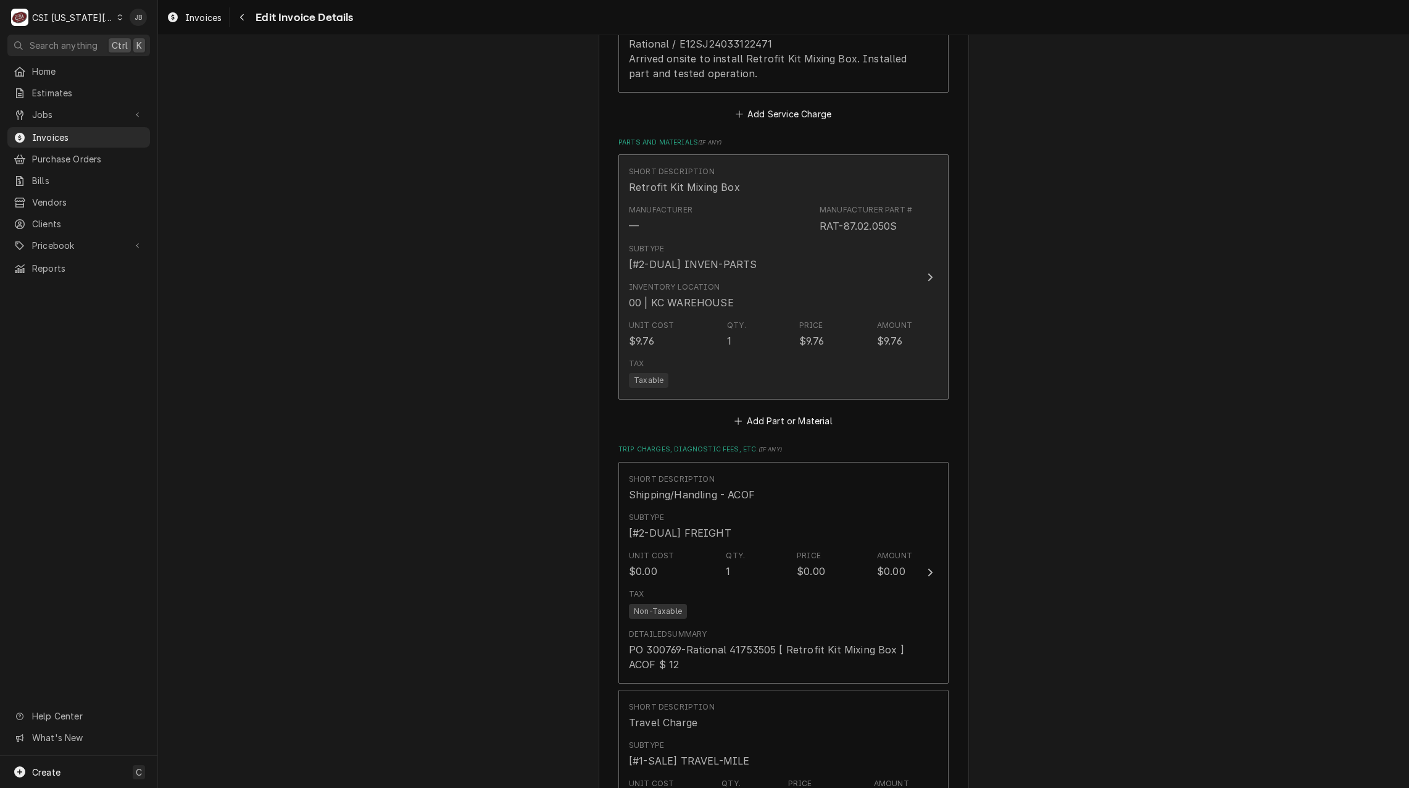
scroll to position [1467, 0]
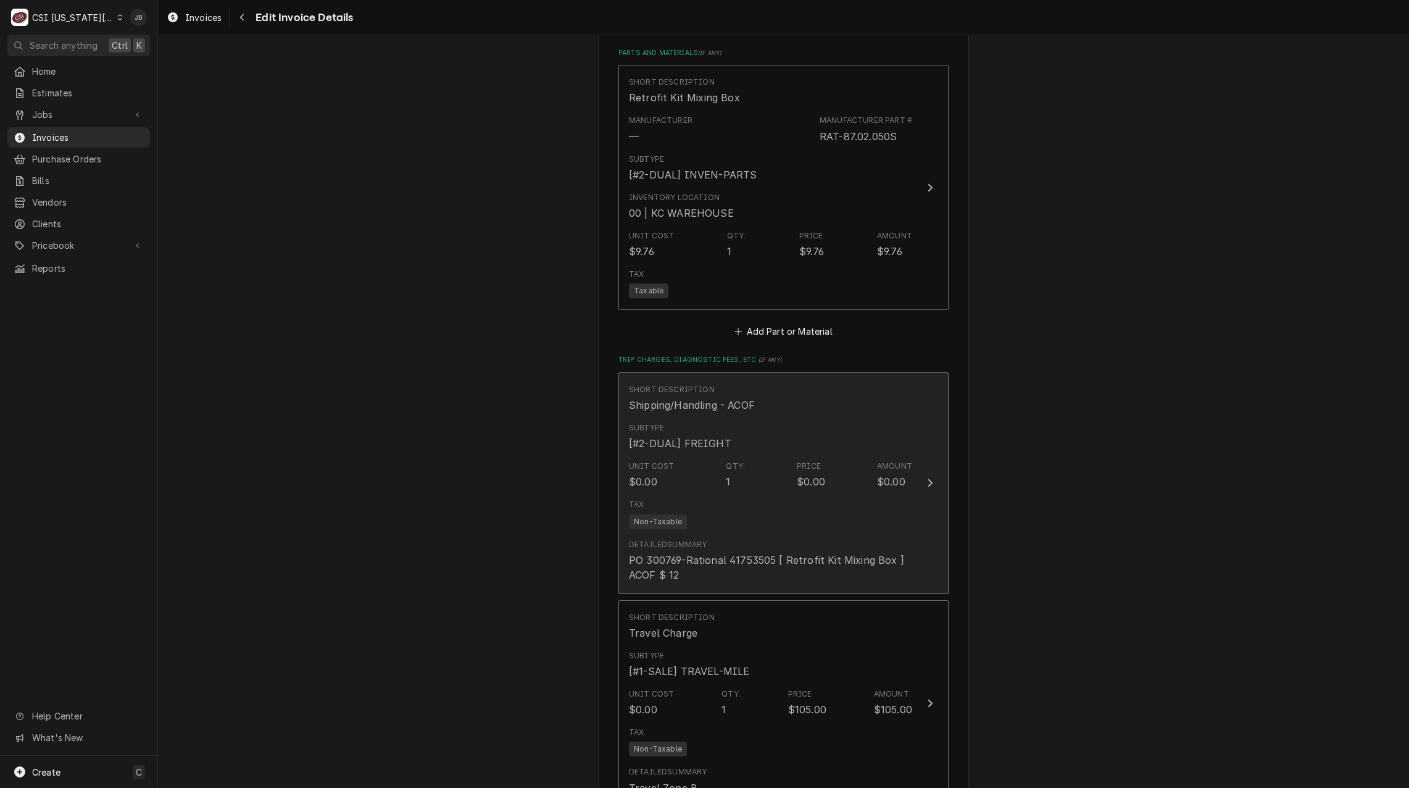
click at [743, 528] on div "Tax Non-Taxable" at bounding box center [770, 514] width 283 height 40
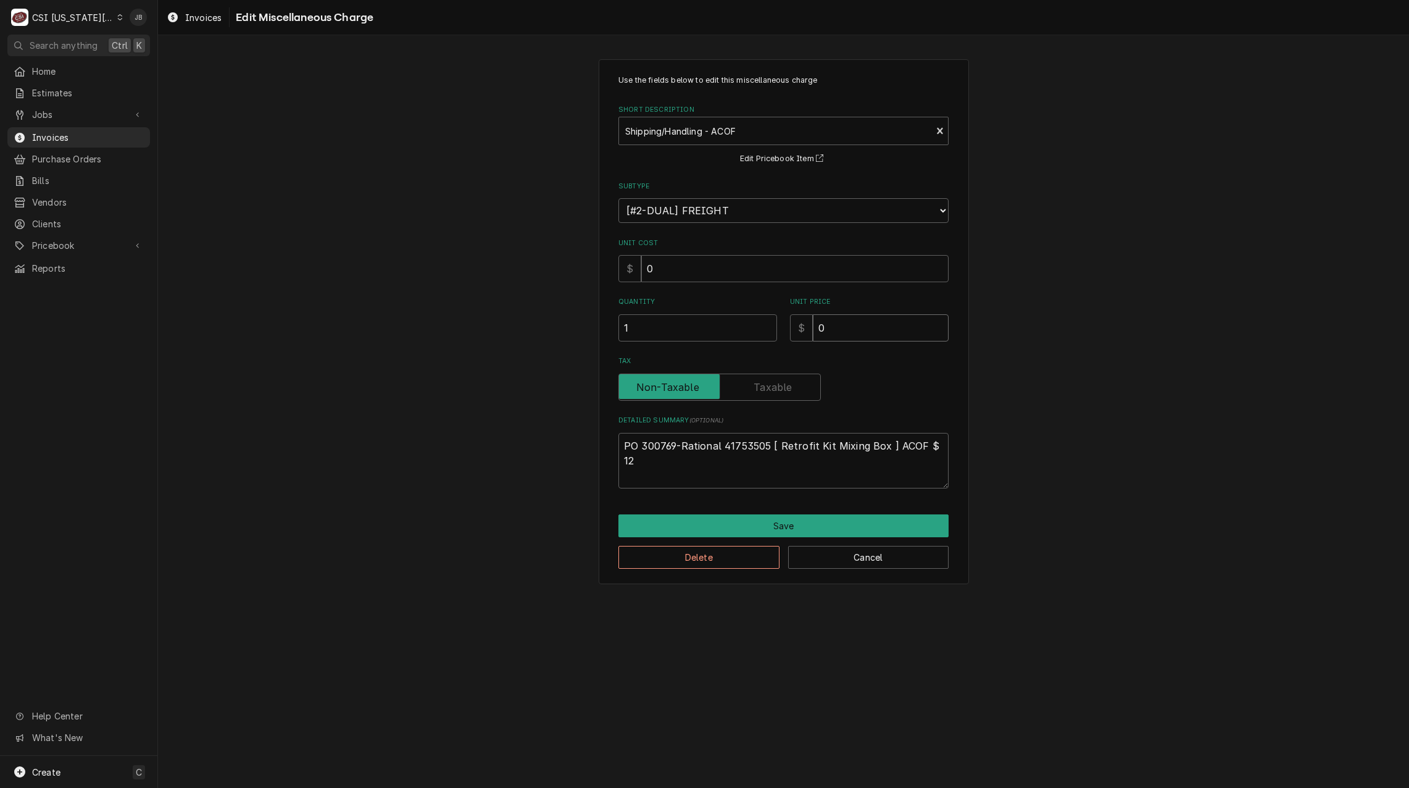
drag, startPoint x: 828, startPoint y: 325, endPoint x: 780, endPoint y: 325, distance: 48.1
click at [780, 325] on div "Quantity 1 Unit Price $ 0" at bounding box center [783, 319] width 330 height 44
type textarea "x"
type input "1"
type textarea "x"
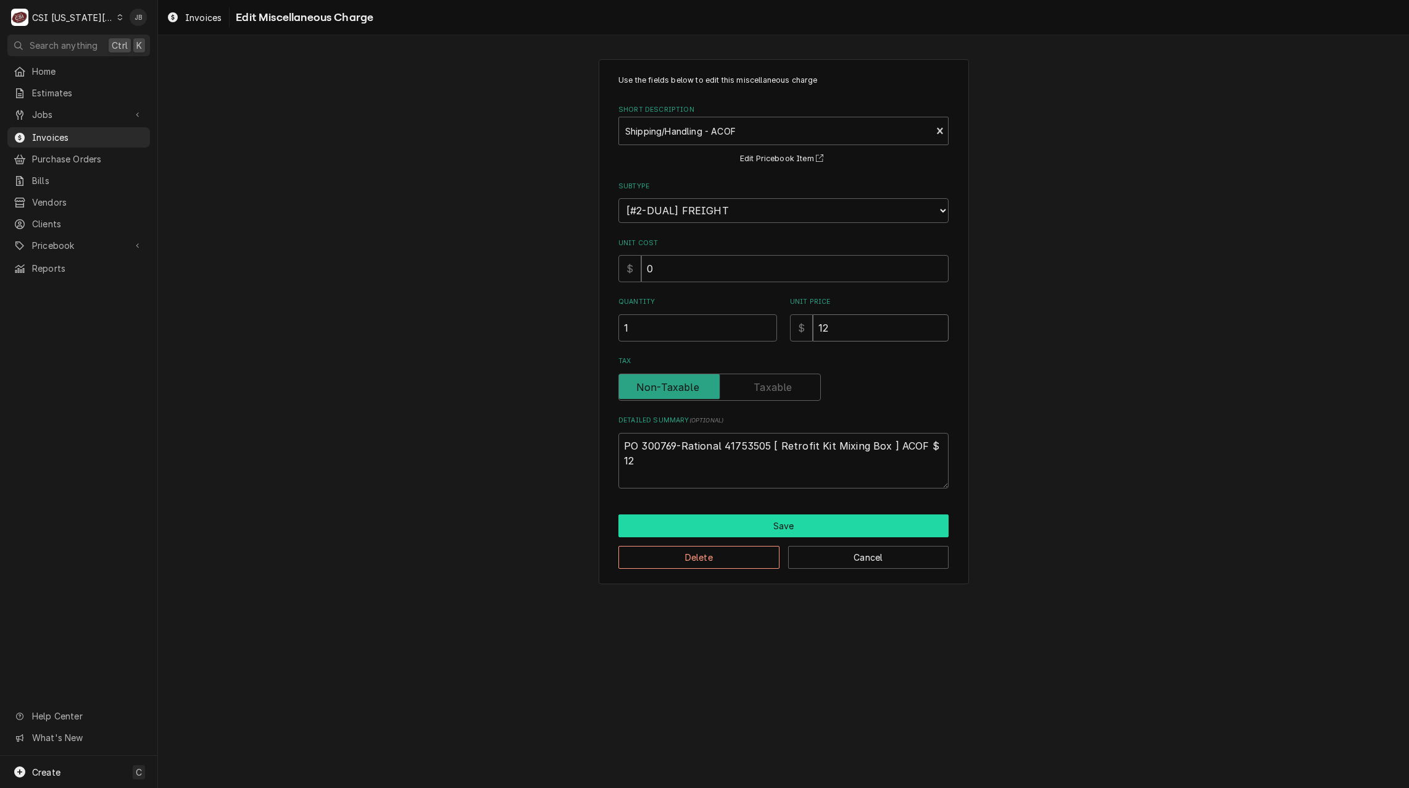
type input "12"
click at [772, 520] on button "Save" at bounding box center [783, 525] width 330 height 23
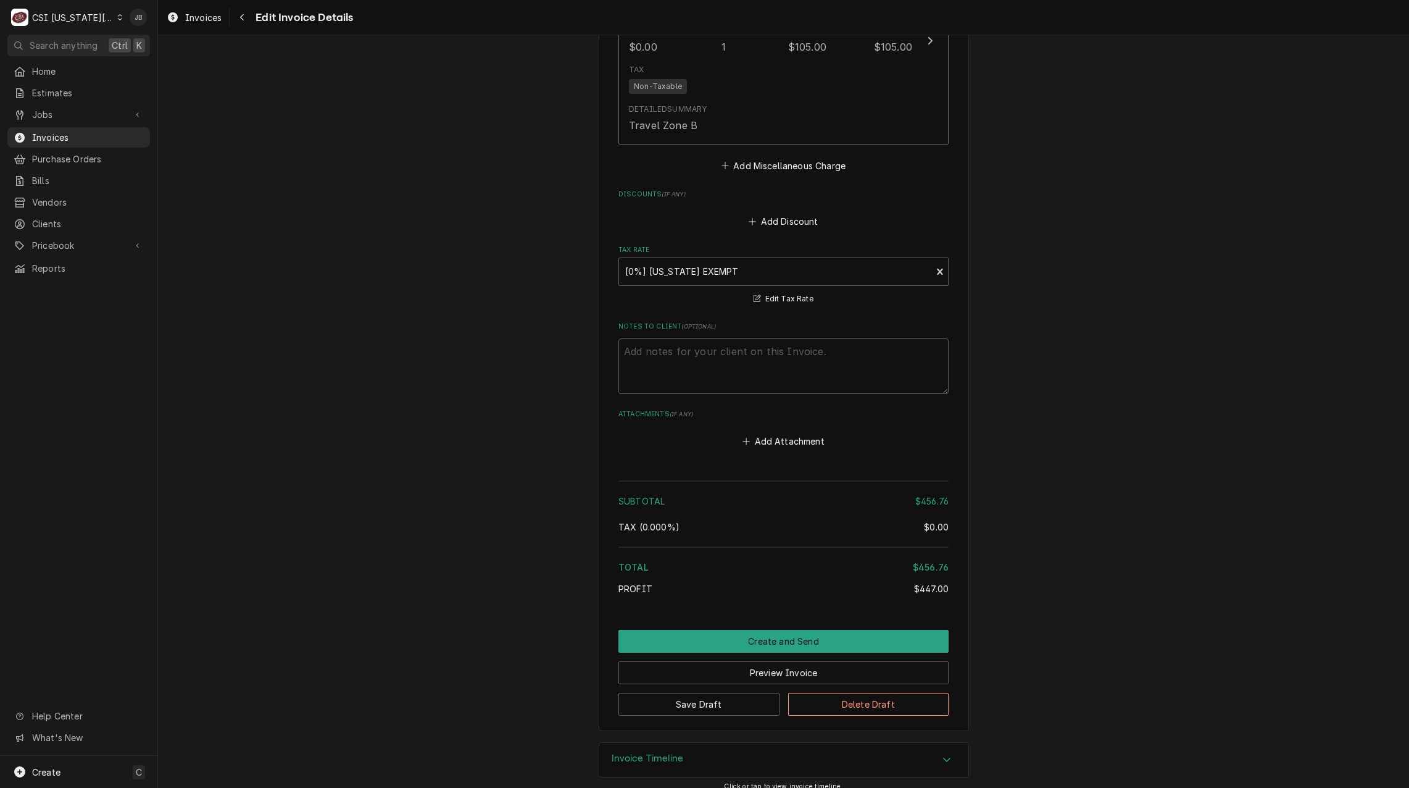
scroll to position [2156, 0]
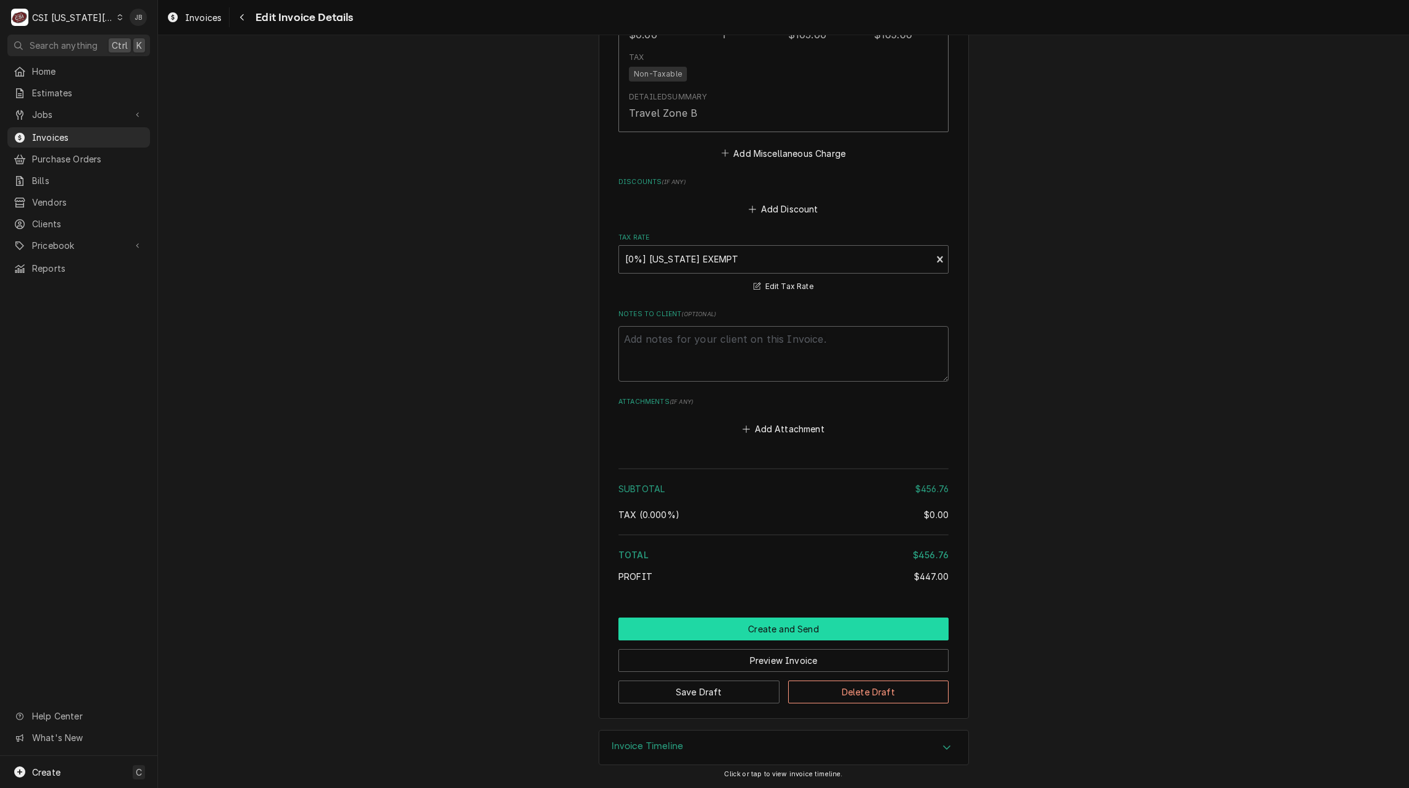
click at [752, 619] on button "Create and Send" at bounding box center [783, 628] width 330 height 23
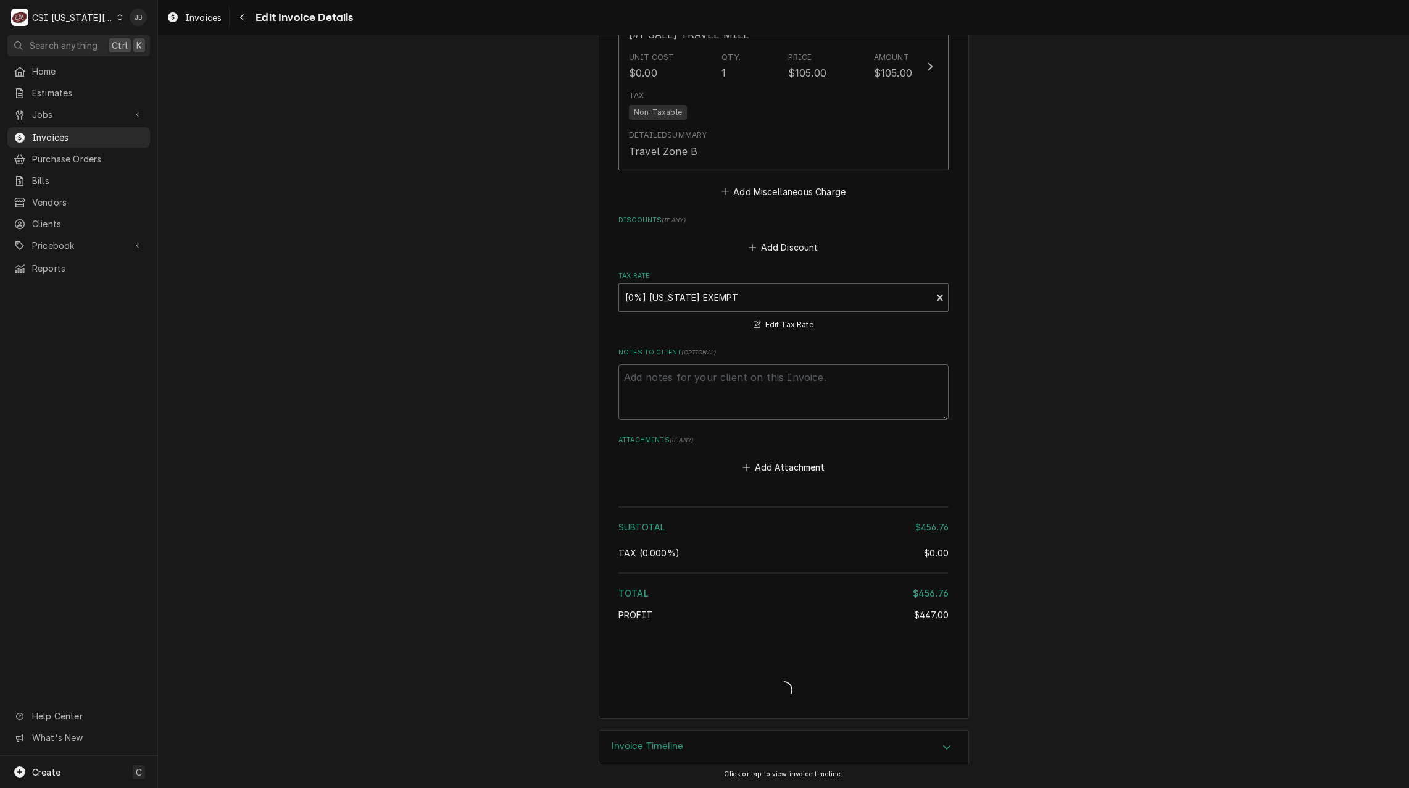
scroll to position [2118, 0]
type textarea "x"
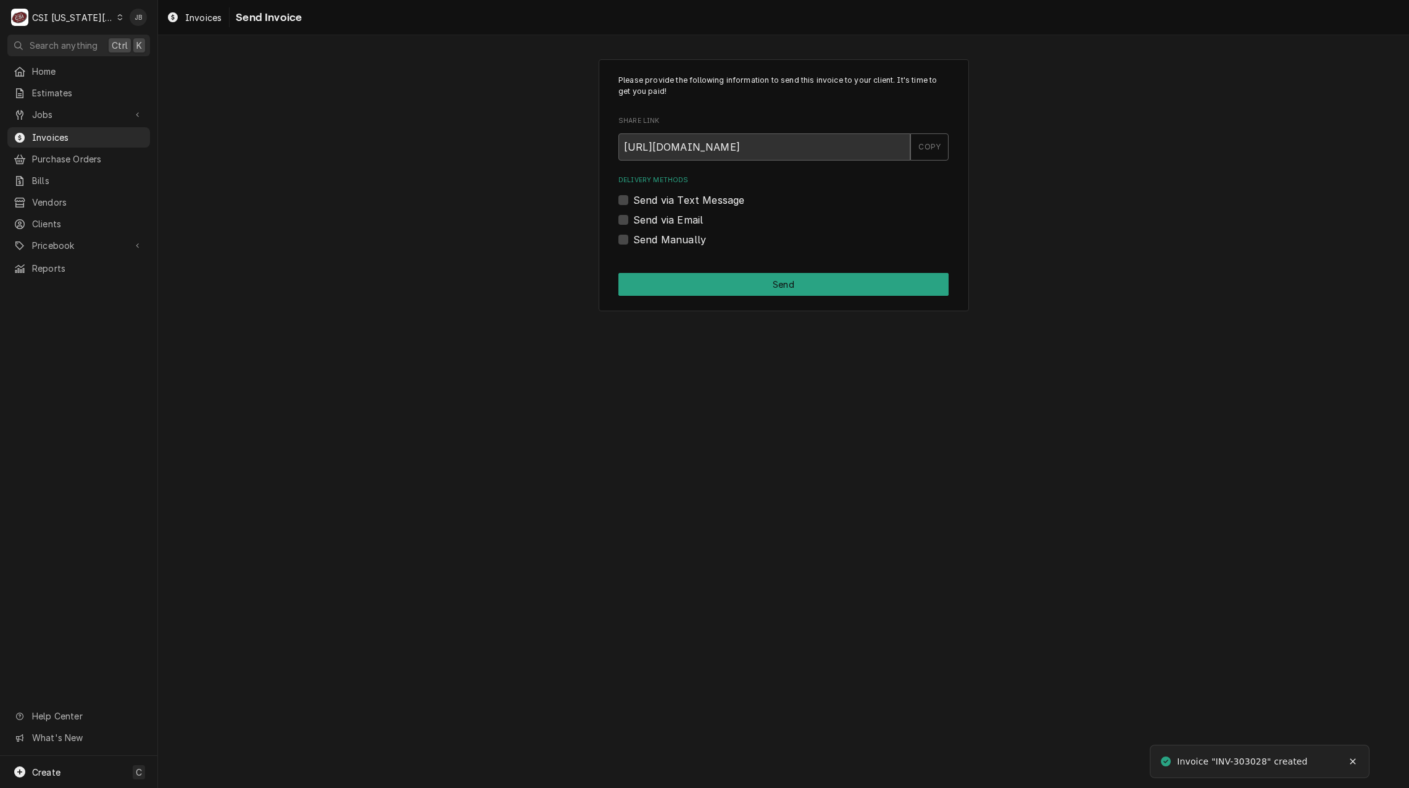
click at [664, 222] on label "Send via Email" at bounding box center [668, 219] width 70 height 15
click at [664, 222] on input "Send via Email" at bounding box center [798, 225] width 330 height 27
checkbox input "true"
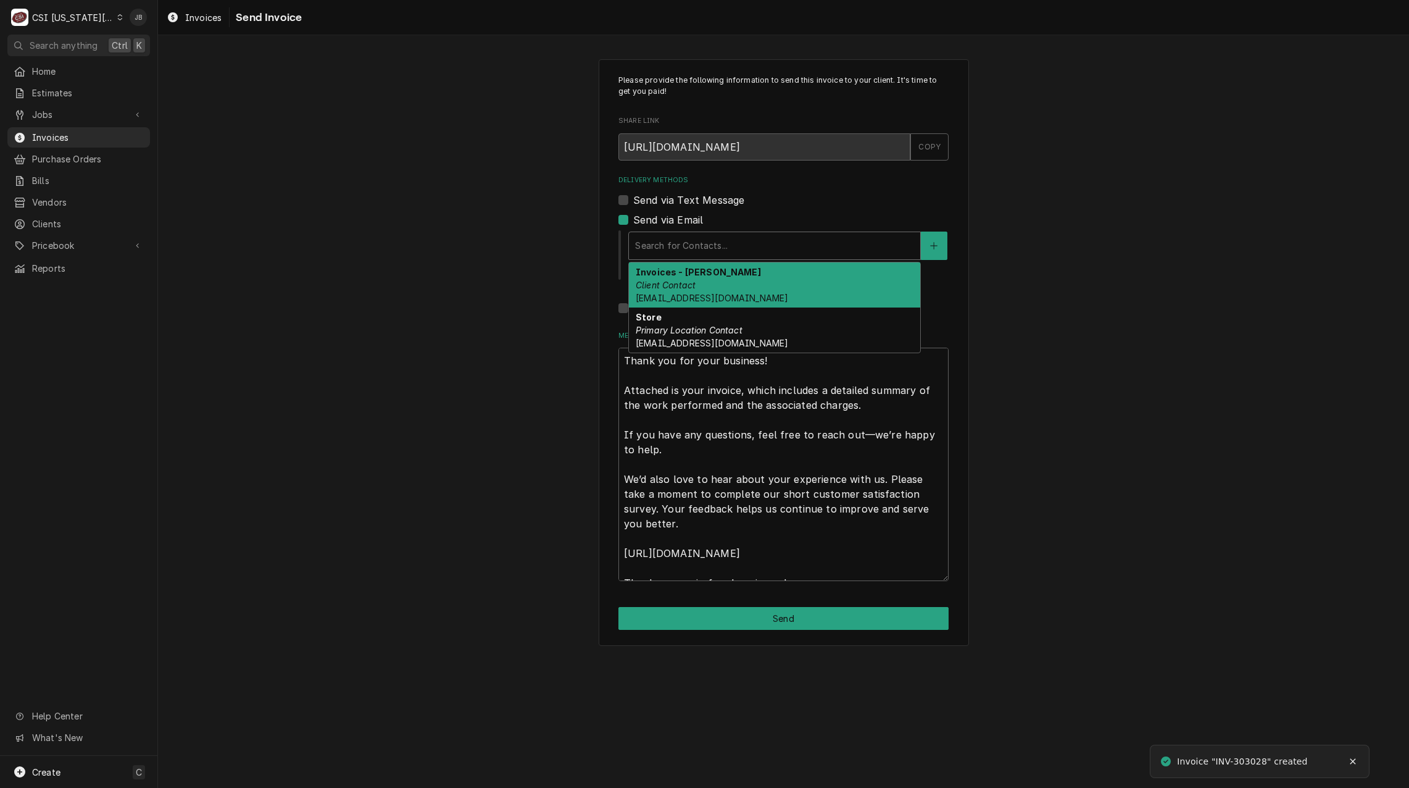
click at [694, 248] on div "Delivery Methods" at bounding box center [774, 246] width 279 height 22
click at [709, 288] on div "Invoices - [PERSON_NAME] Client Contact [EMAIL_ADDRESS][DOMAIN_NAME]" at bounding box center [774, 284] width 291 height 45
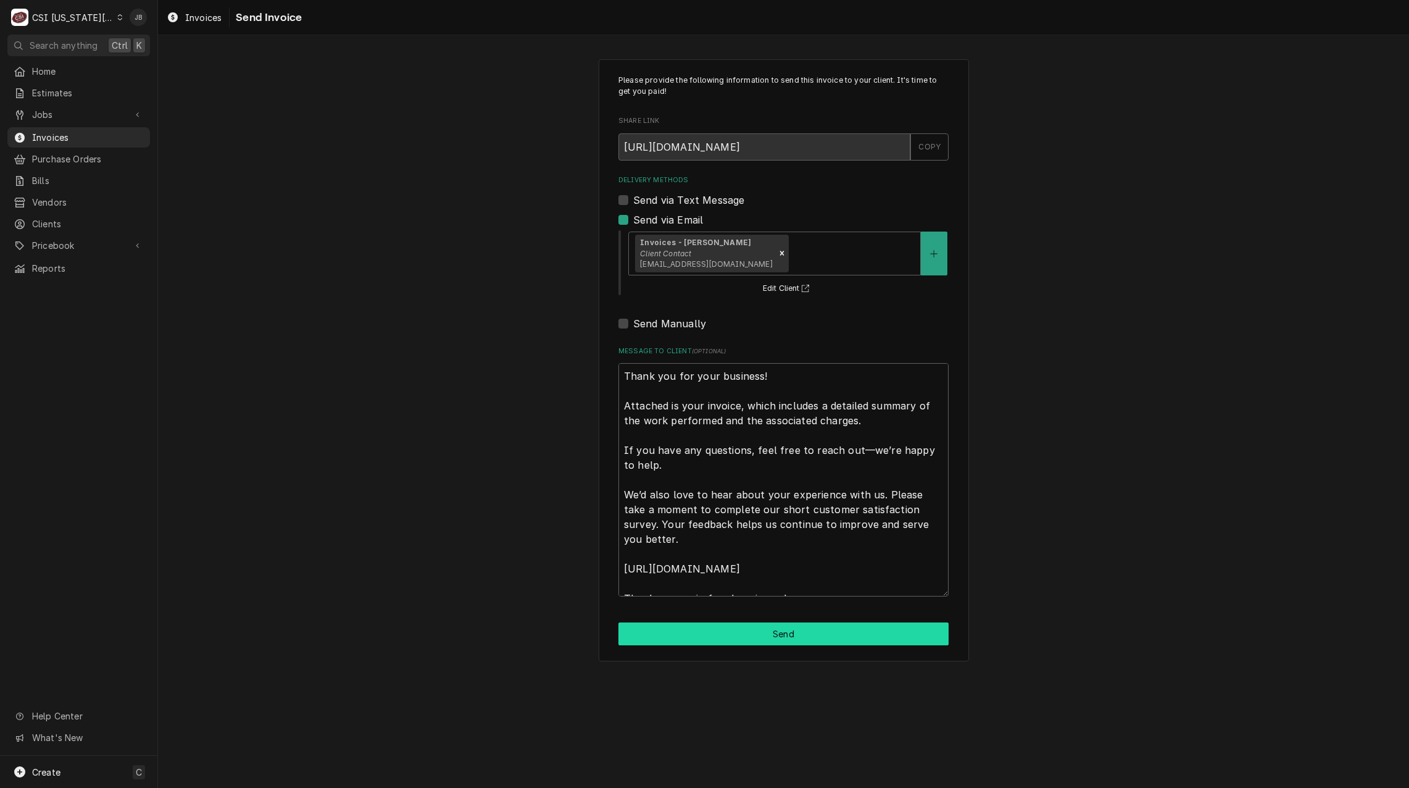
click at [686, 642] on button "Send" at bounding box center [783, 633] width 330 height 23
type textarea "x"
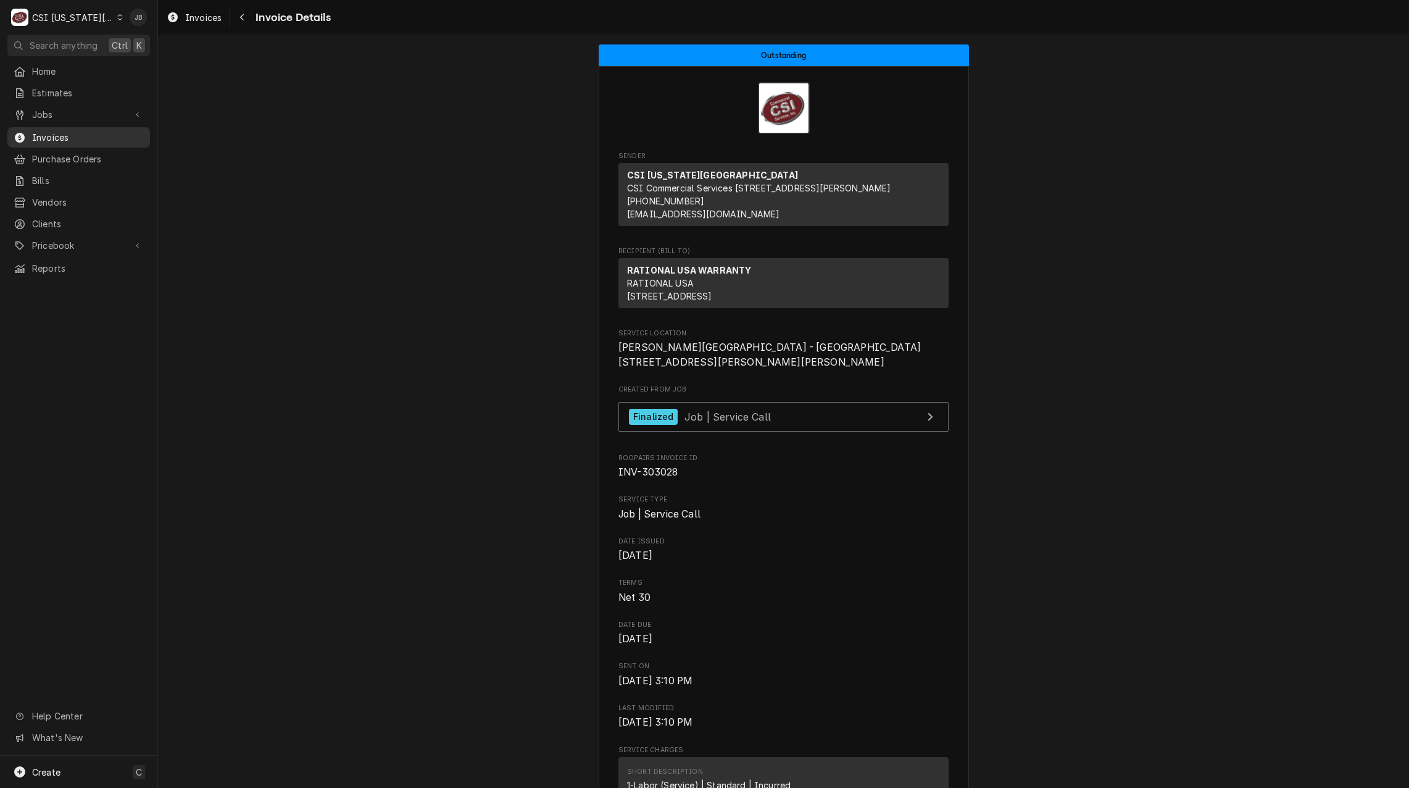
click at [72, 136] on span "Invoices" at bounding box center [88, 137] width 112 height 13
